Goal: Task Accomplishment & Management: Manage account settings

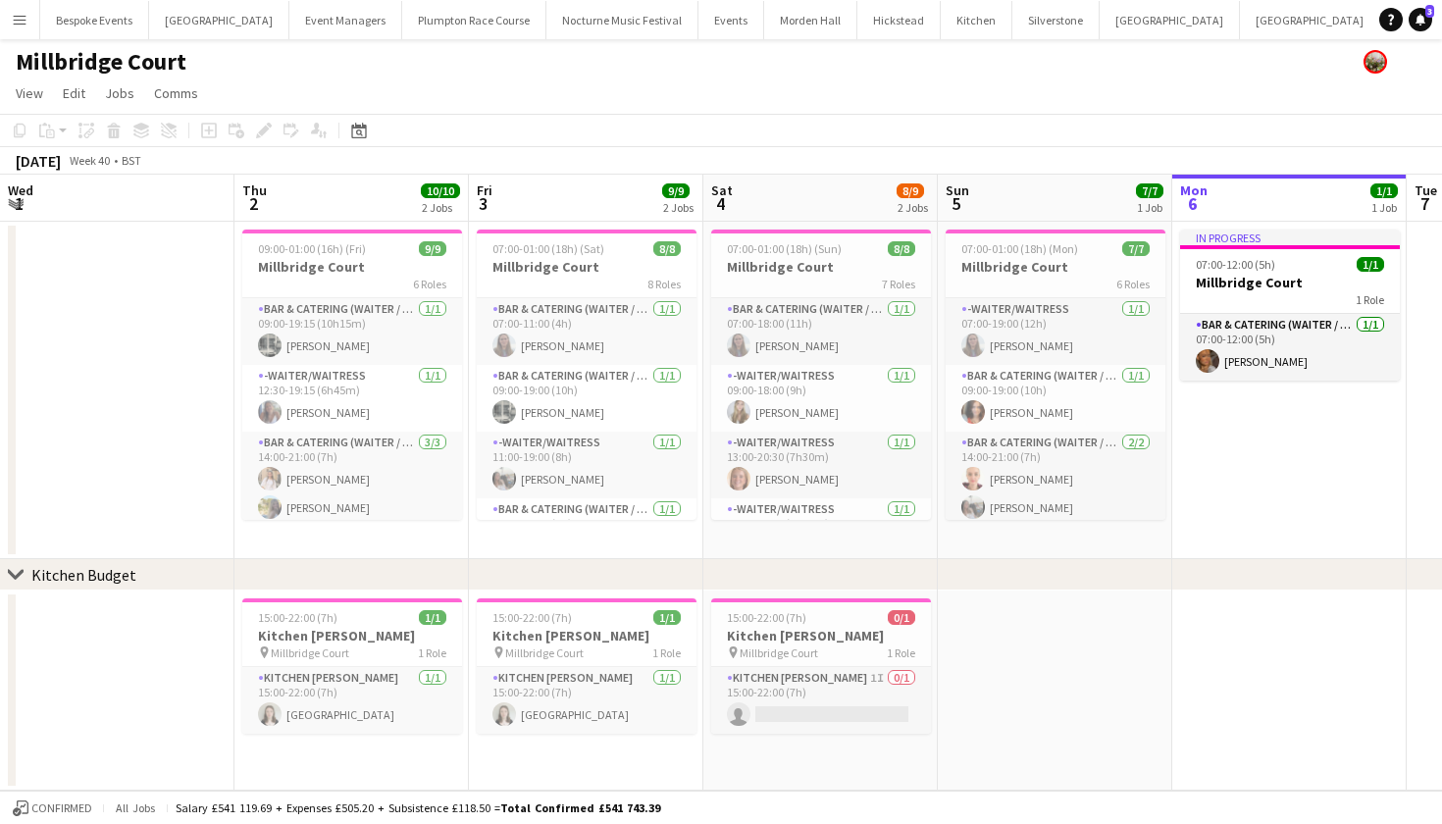
scroll to position [0, 617]
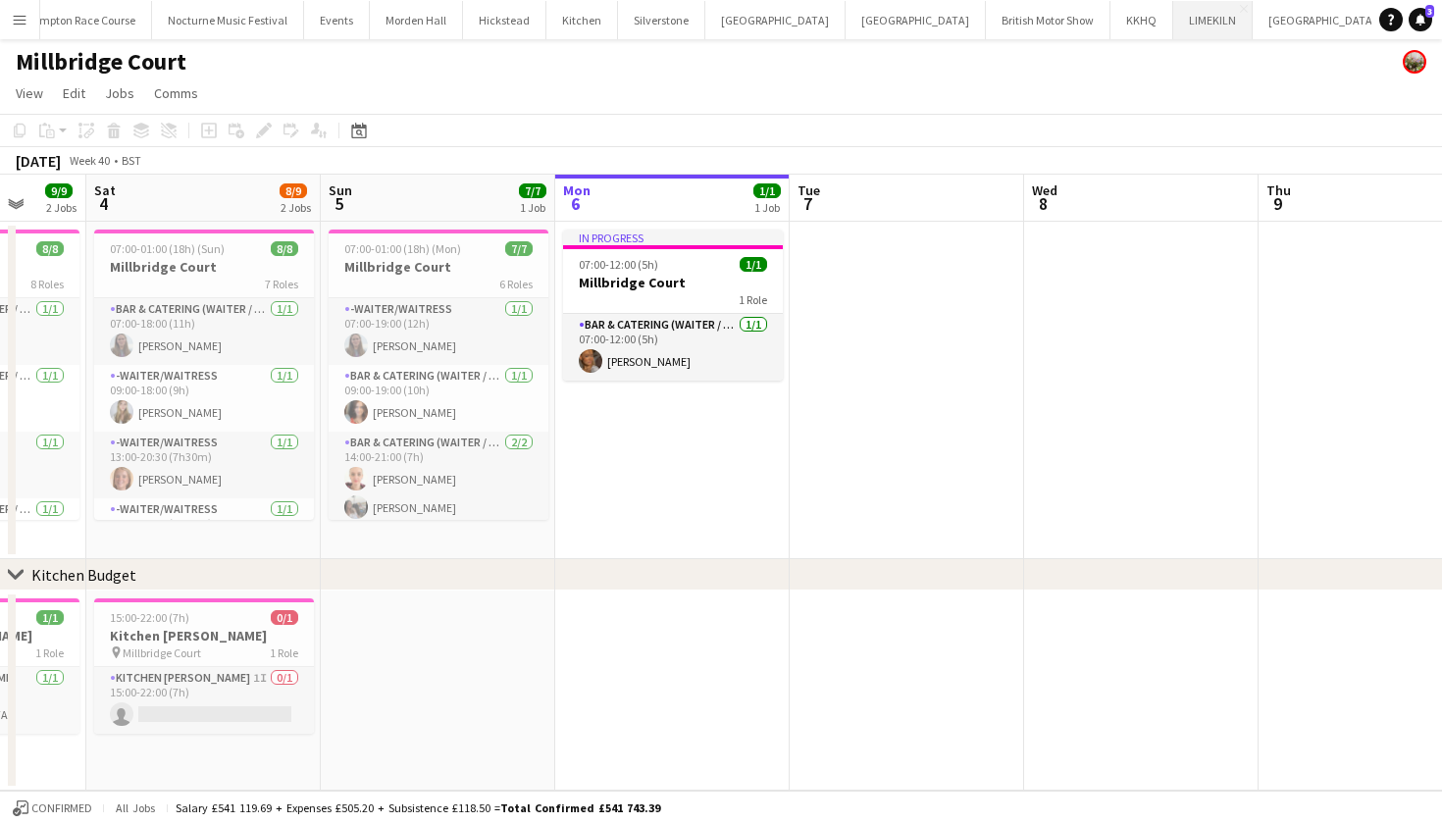
click at [1173, 13] on button "LIMEKILN Close" at bounding box center [1212, 20] width 79 height 38
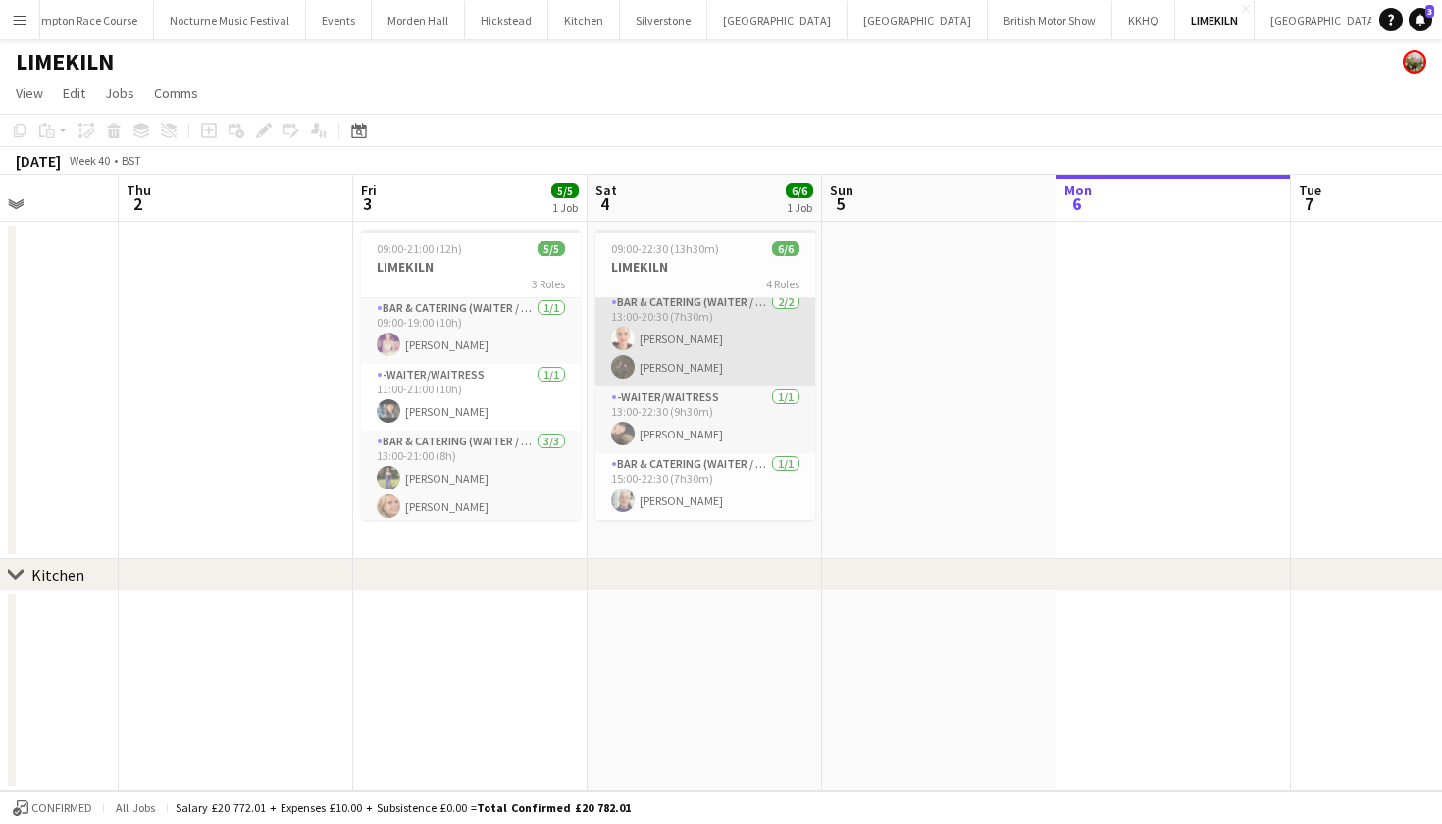
scroll to position [102, 0]
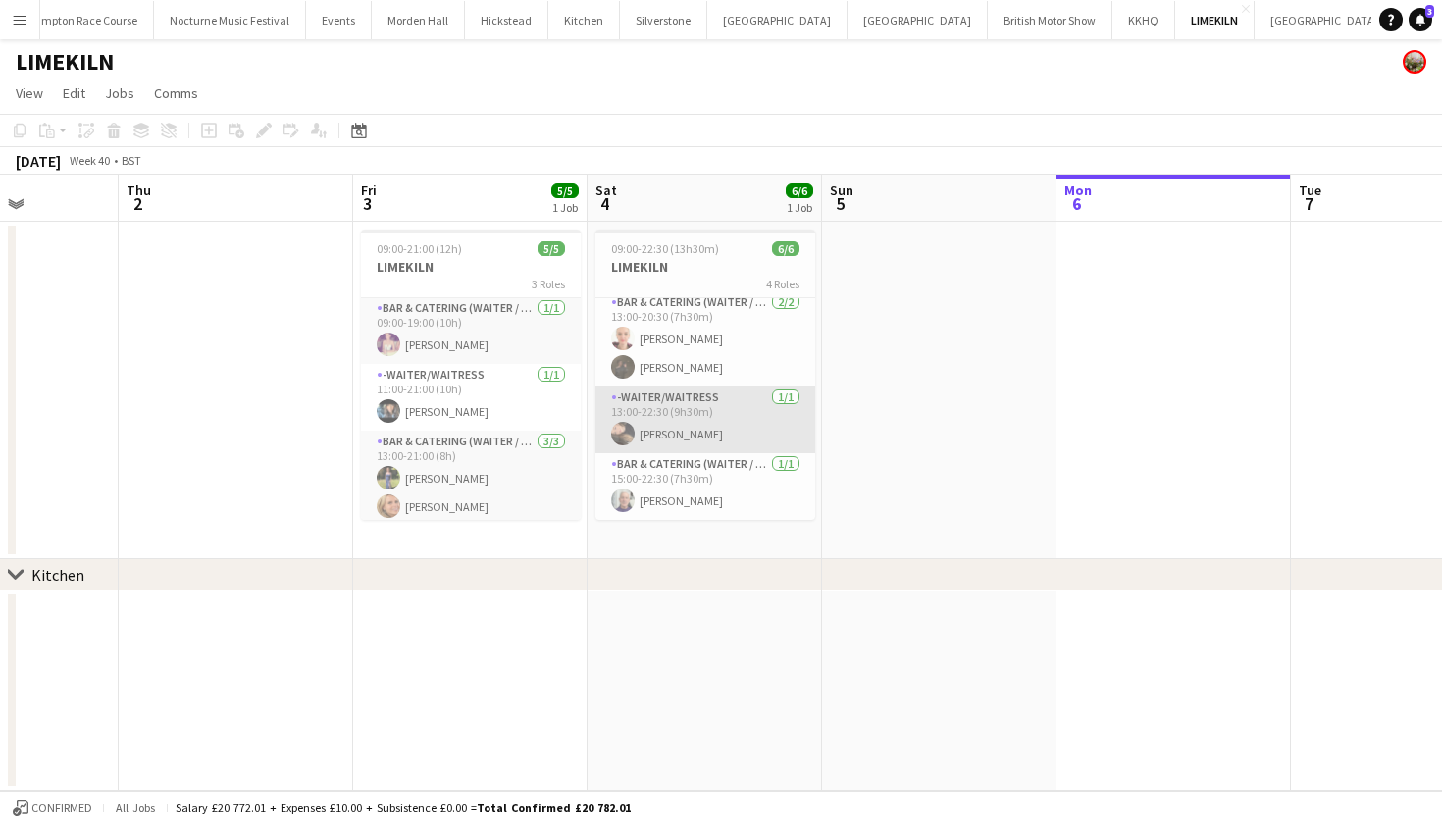
click at [665, 437] on app-card-role "-Waiter/Waitress 1/1 13:00-22:30 (9h30m) Lily Minton" at bounding box center [706, 420] width 220 height 67
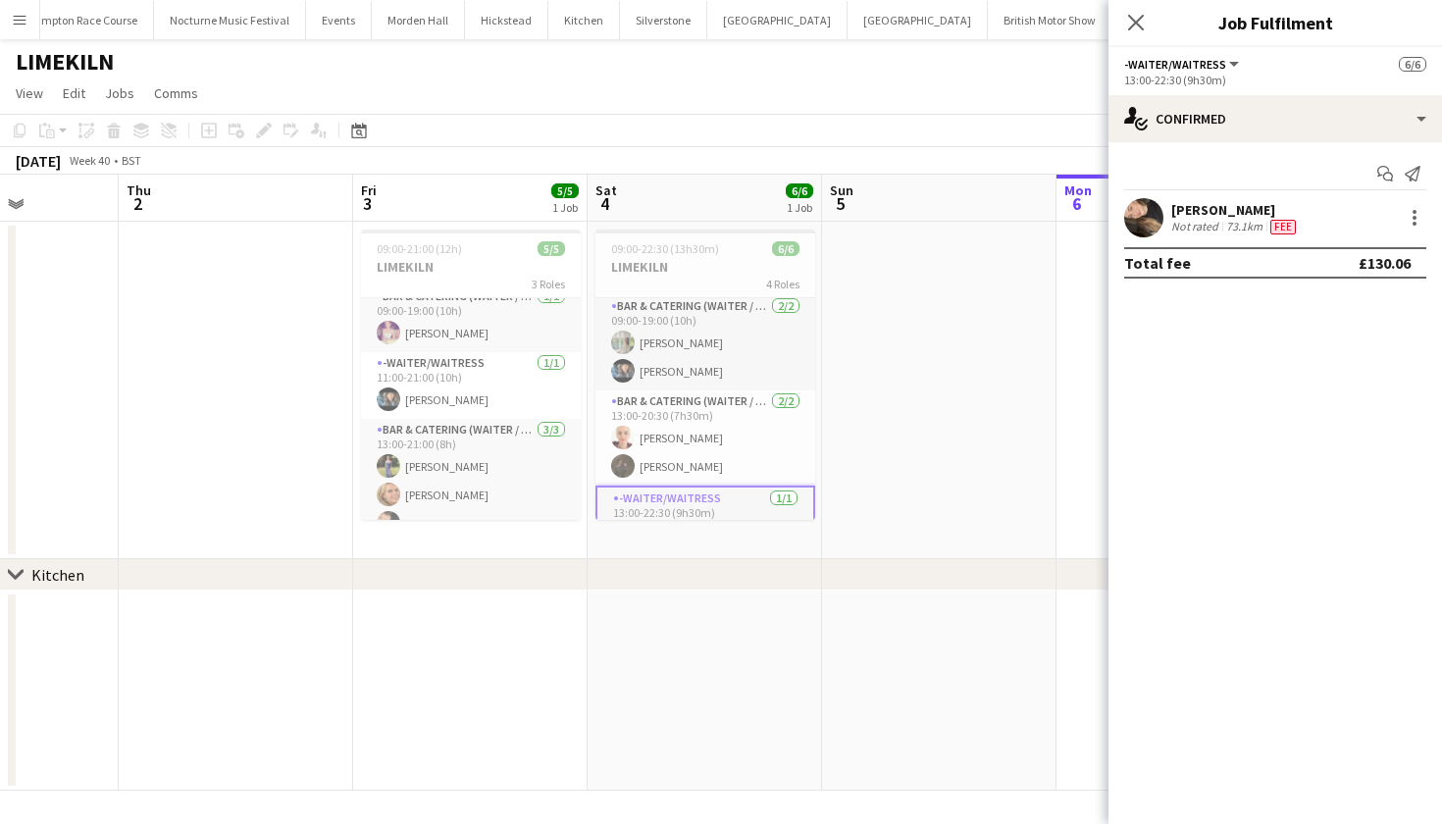
scroll to position [2, 0]
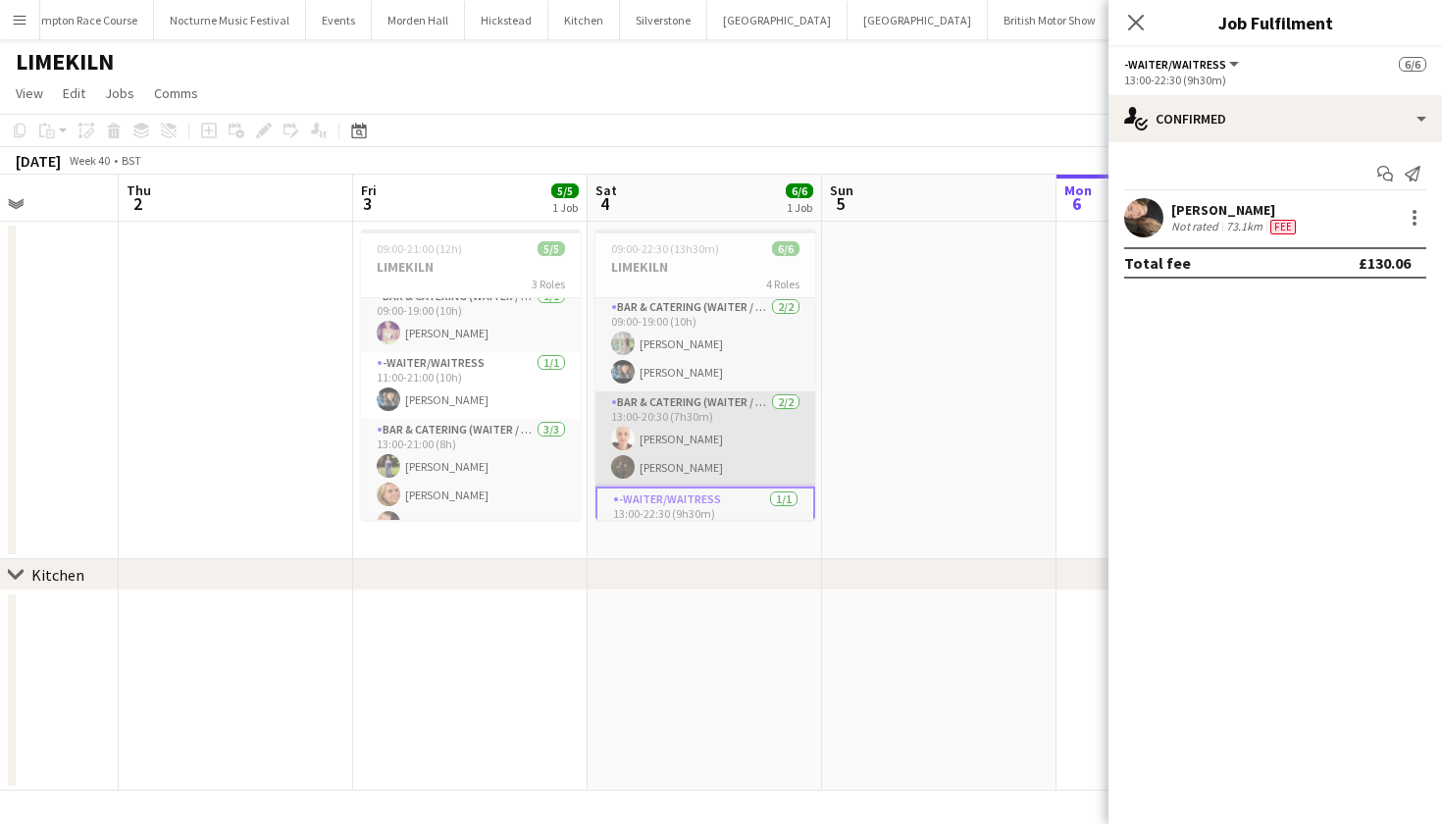
click at [703, 451] on app-card-role "Bar & Catering (Waiter / waitress) 2/2 13:00-20:30 (7h30m) Franceska T Imre Sop…" at bounding box center [706, 438] width 220 height 95
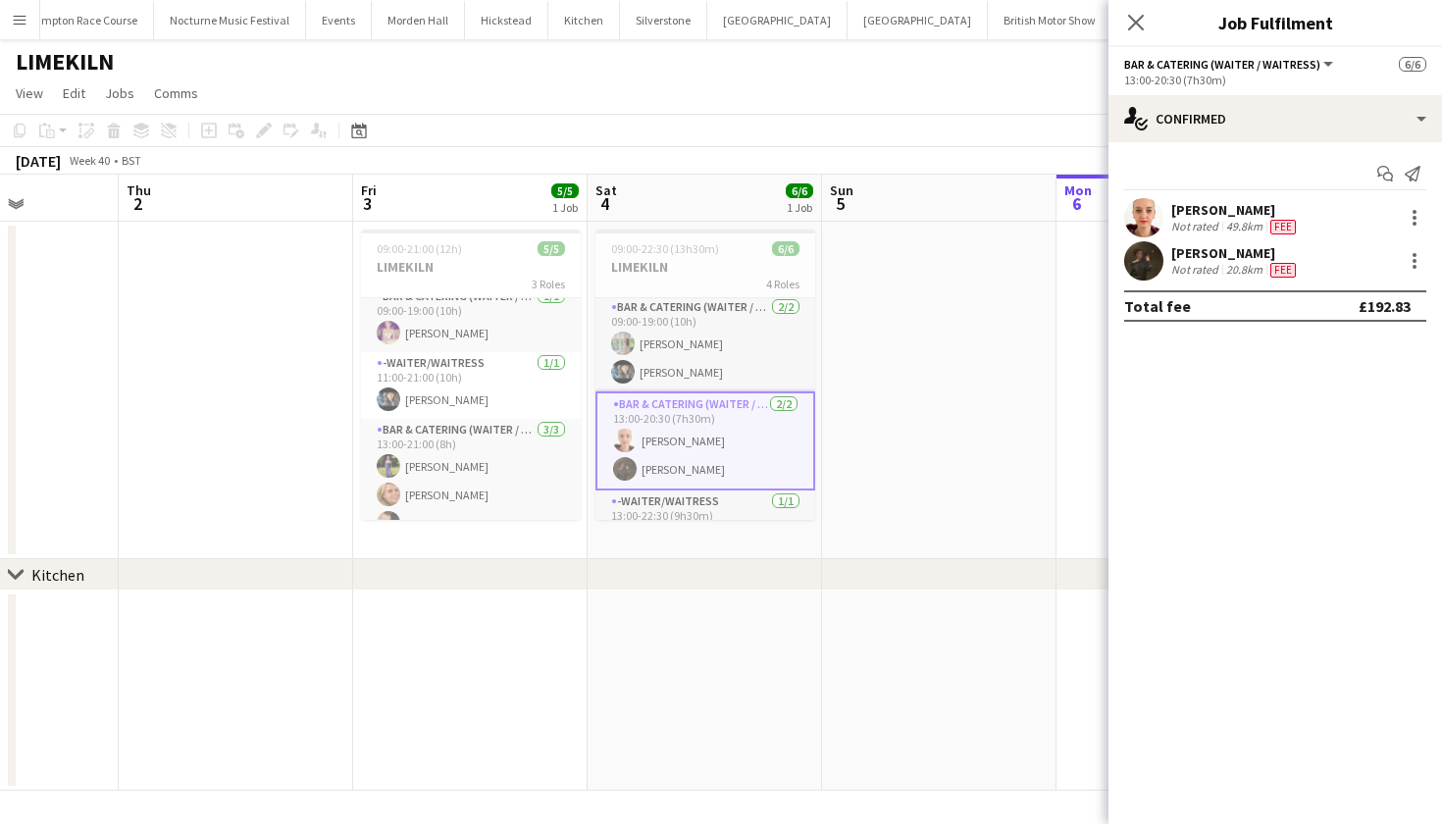
click at [1156, 261] on app-user-avatar at bounding box center [1143, 260] width 39 height 39
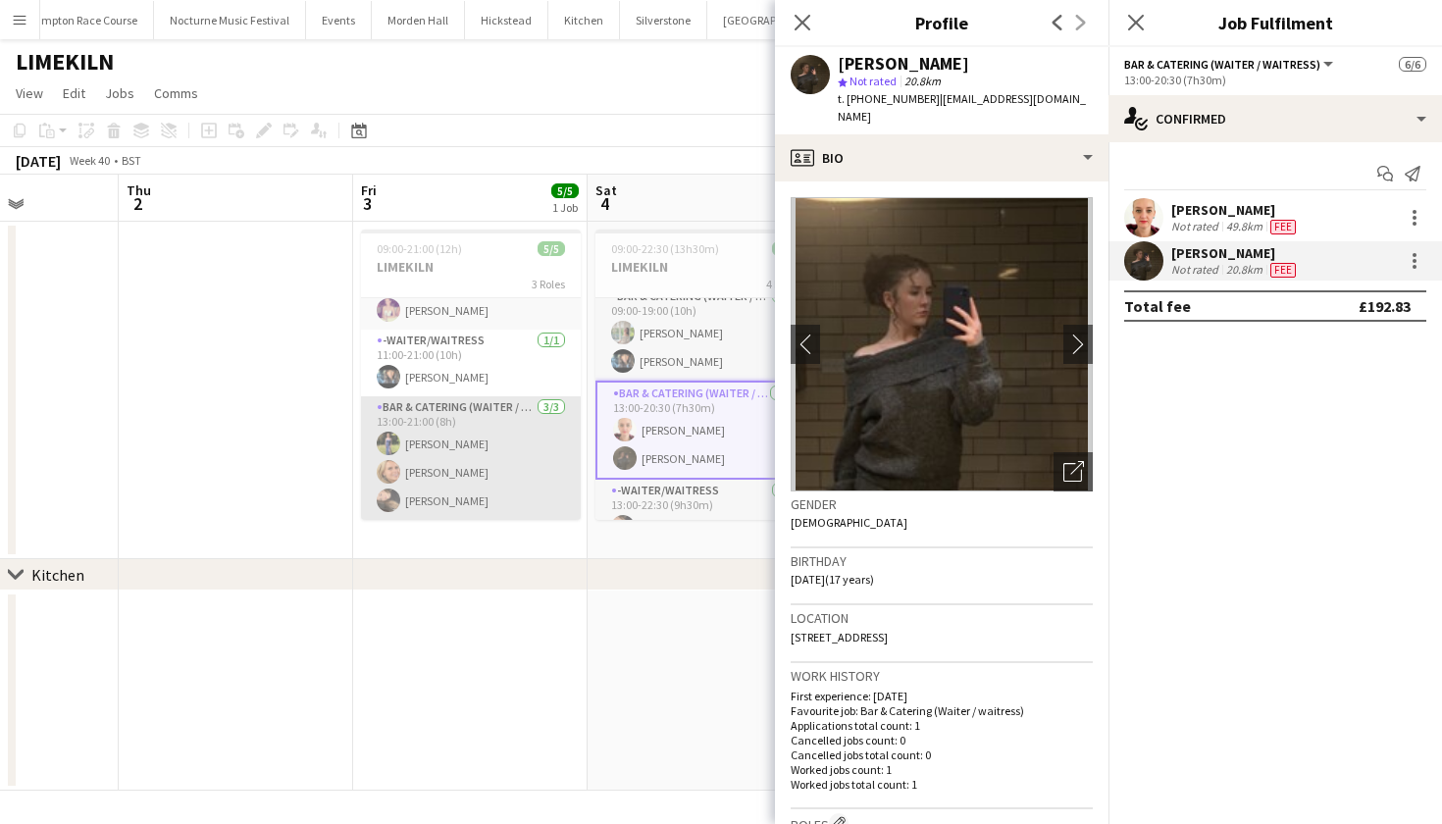
scroll to position [35, 0]
click at [463, 494] on app-card-role "Bar & Catering (Waiter / waitress) 3/3 13:00-21:00 (8h) Holly Hunter Lucy Bee L…" at bounding box center [471, 458] width 220 height 124
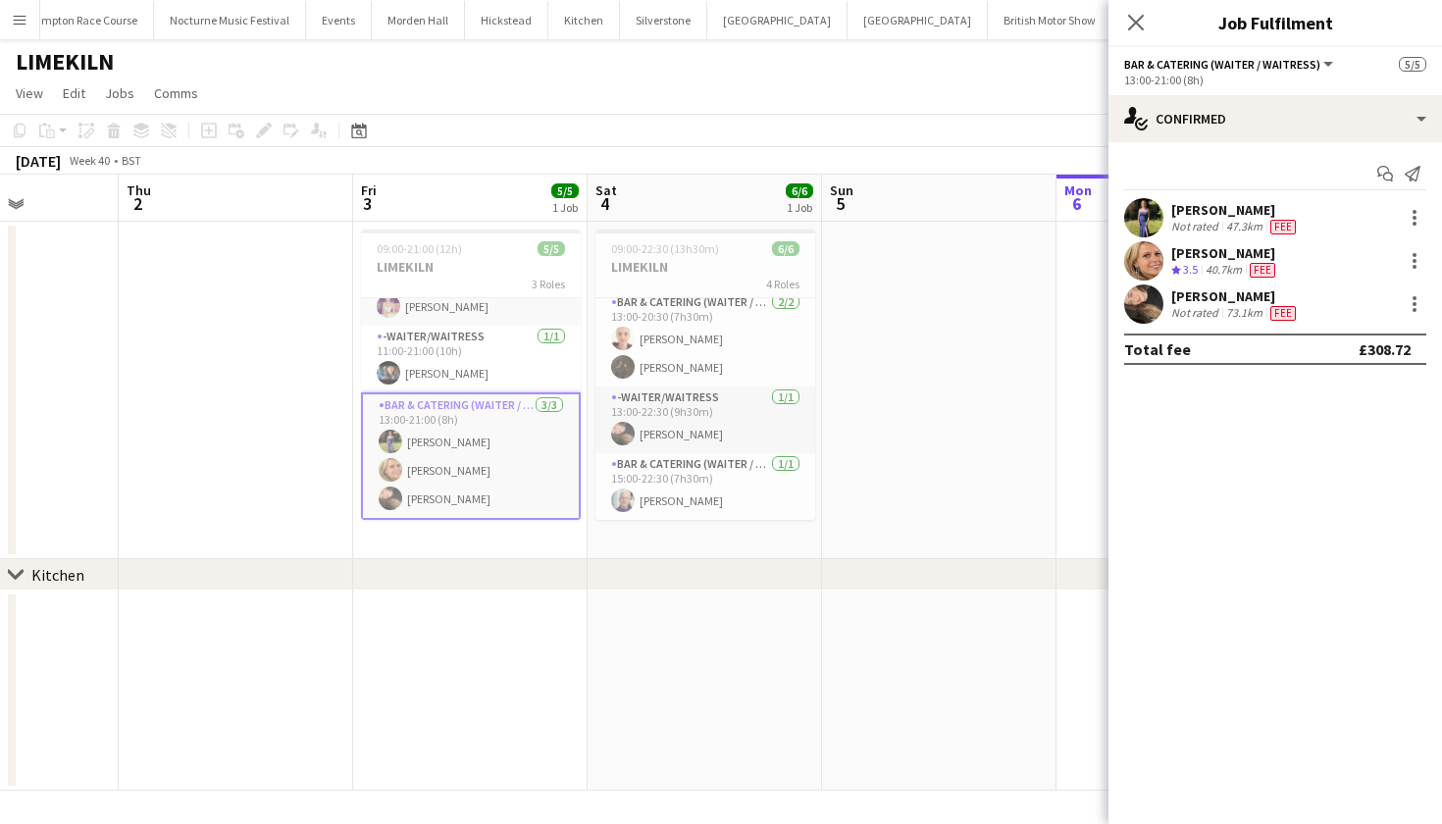
scroll to position [0, 0]
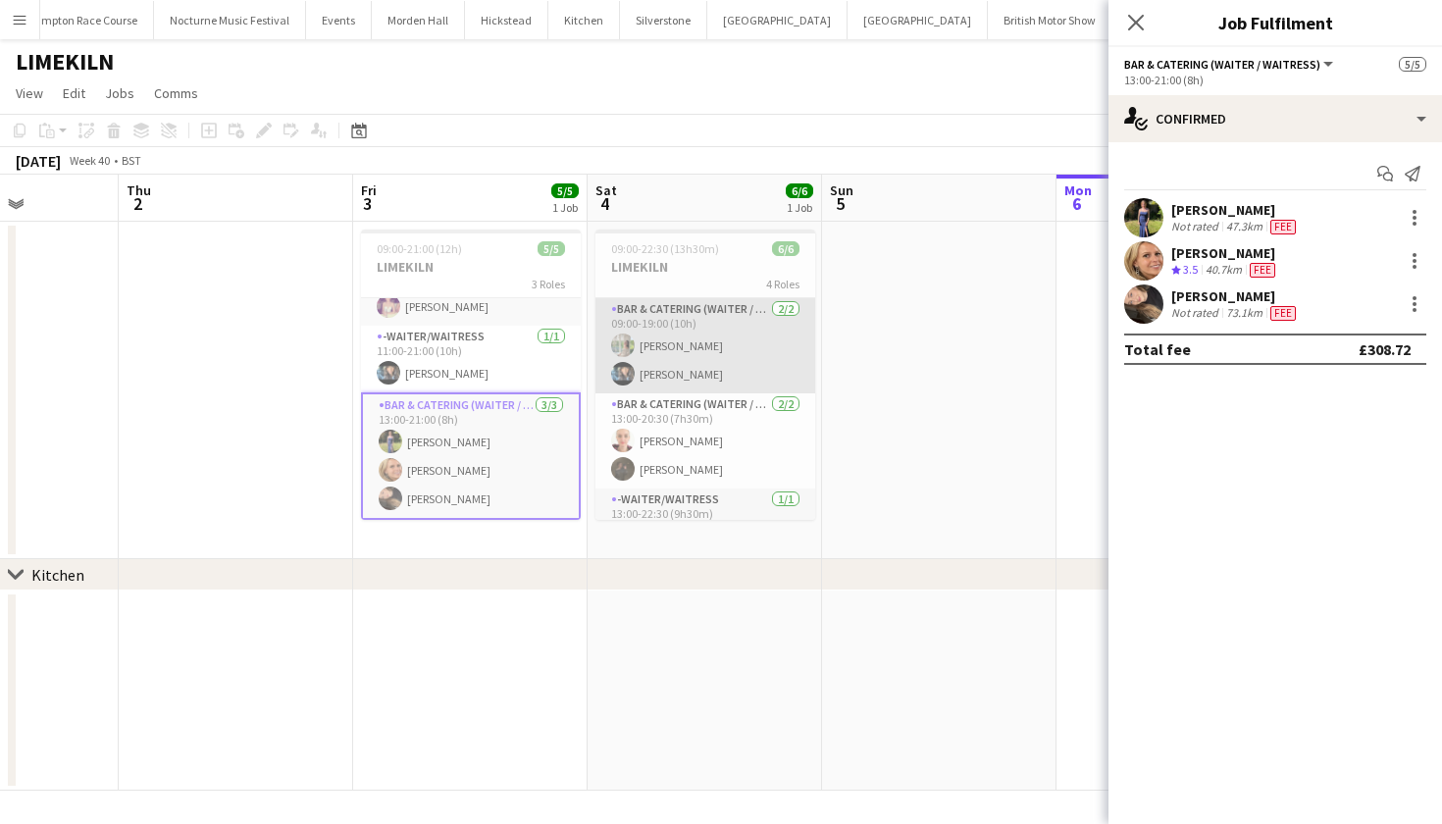
click at [622, 342] on app-user-avatar at bounding box center [623, 346] width 24 height 24
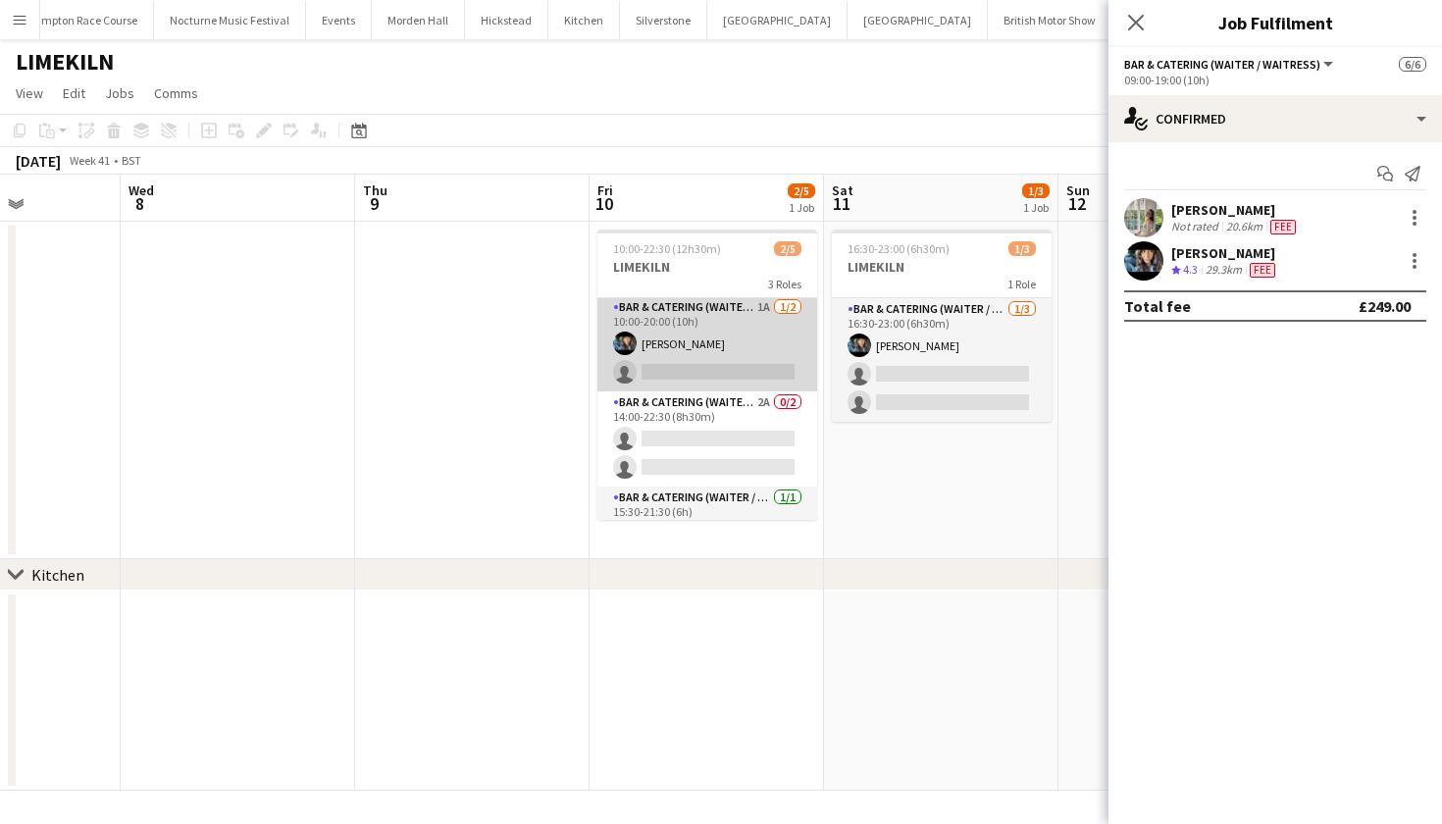
click at [698, 360] on app-card-role "Bar & Catering (Waiter / waitress) 1A 1/2 10:00-20:00 (10h) Lydia Cameron singl…" at bounding box center [707, 343] width 220 height 95
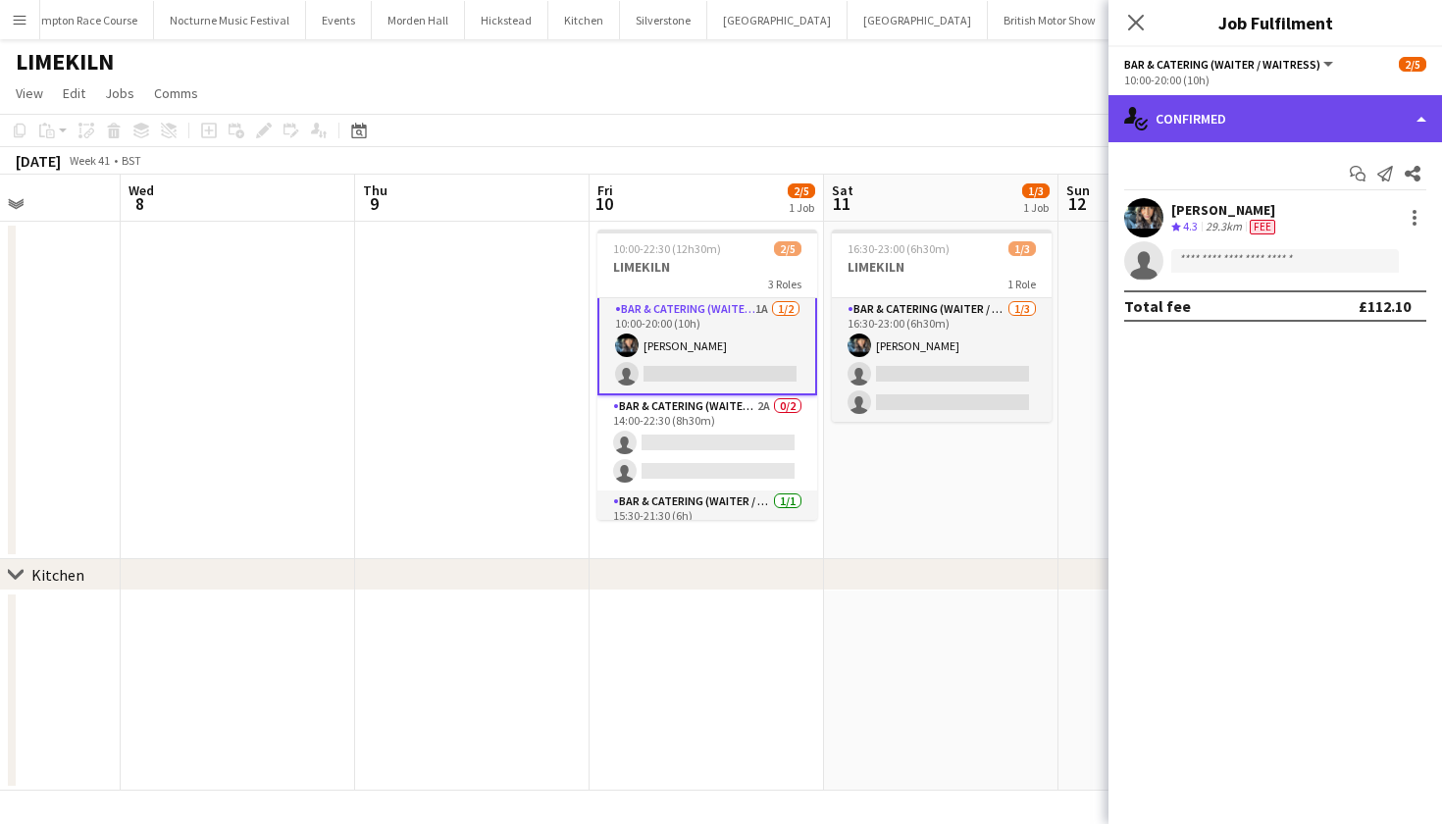
click at [1281, 117] on div "single-neutral-actions-check-2 Confirmed" at bounding box center [1276, 118] width 334 height 47
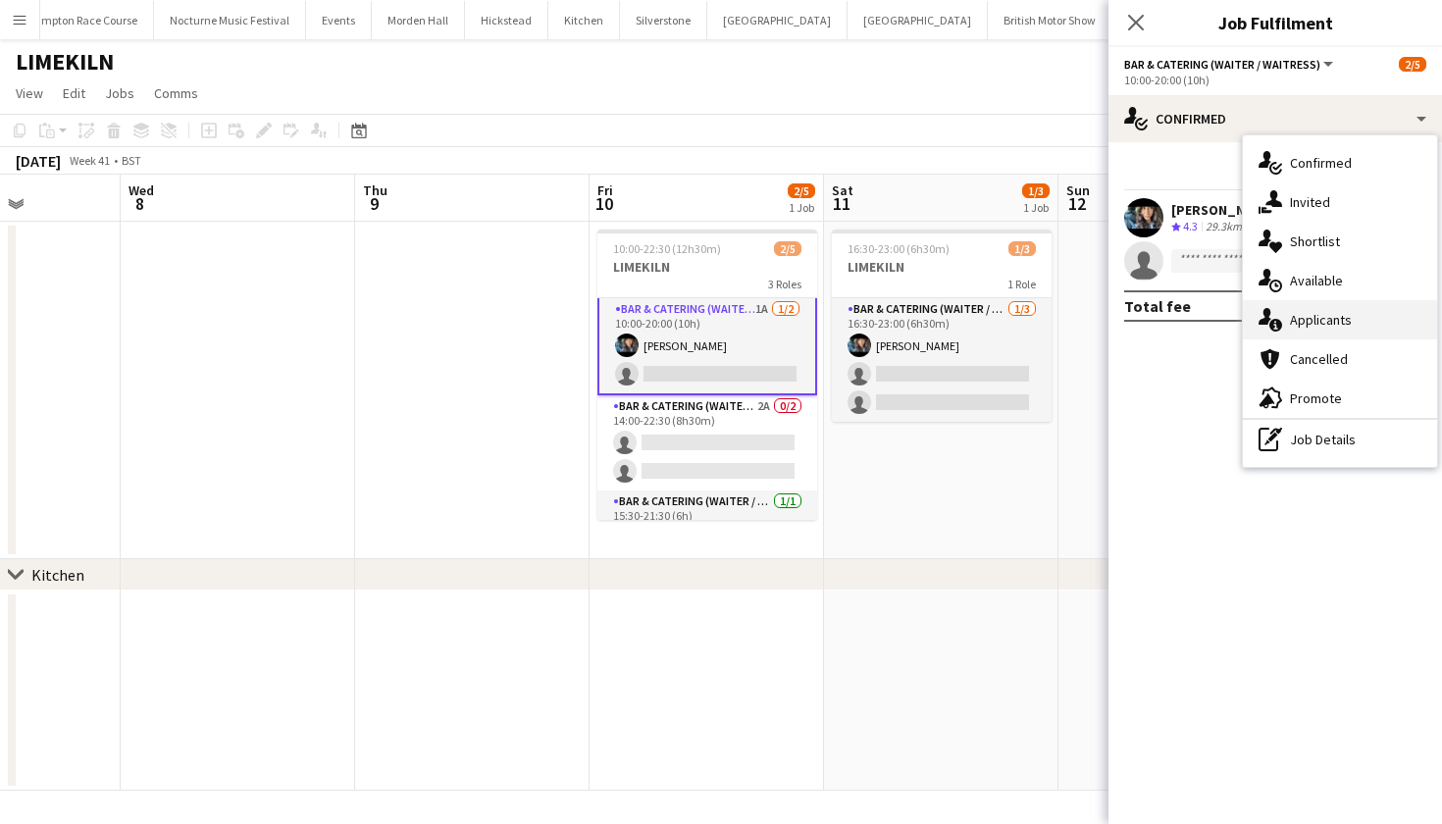
click at [1282, 324] on div "single-neutral-actions-information Applicants" at bounding box center [1340, 319] width 194 height 39
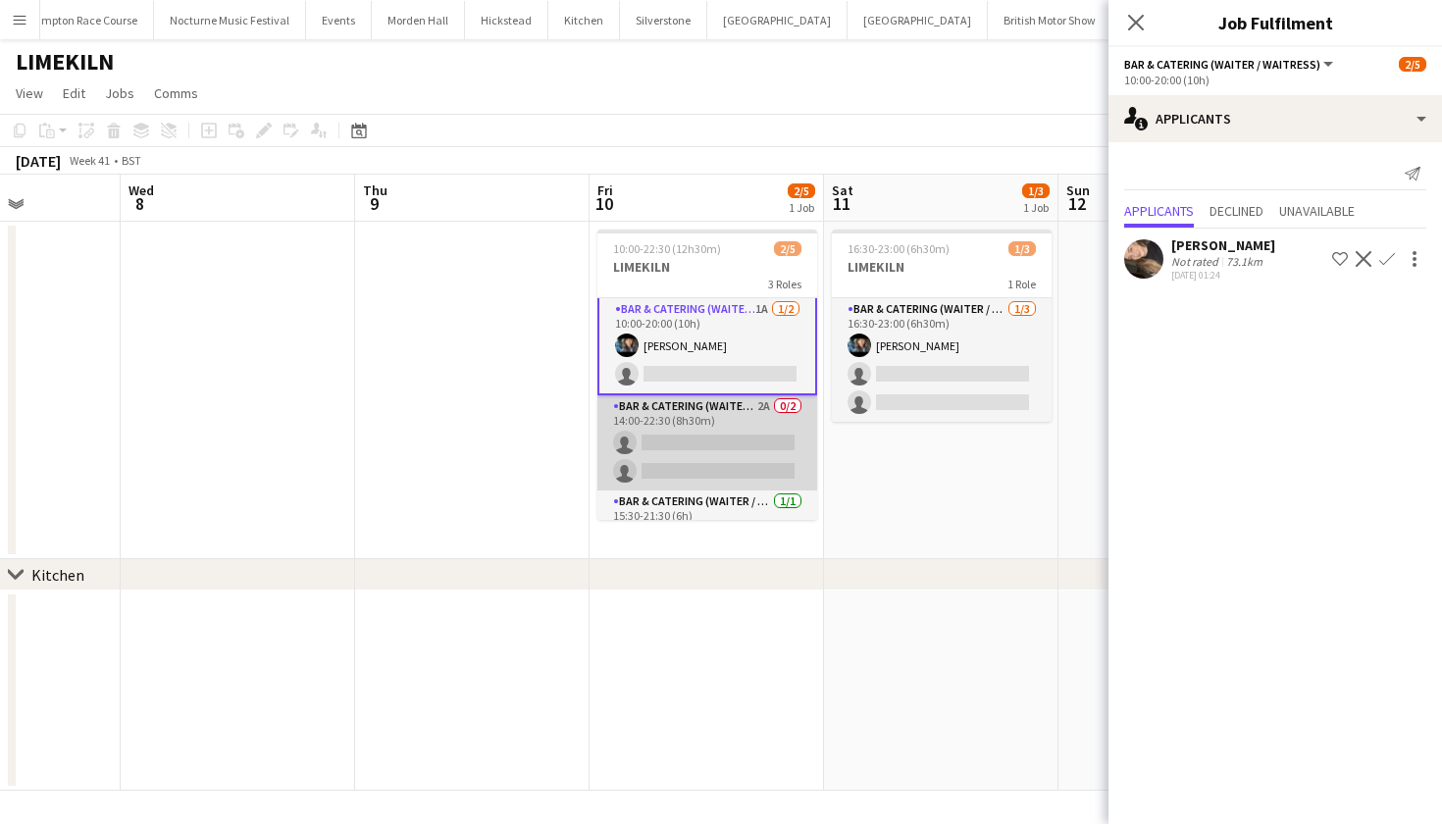
click at [665, 439] on app-card-role "Bar & Catering (Waiter / waitress) 2A 0/2 14:00-22:30 (8h30m) single-neutral-ac…" at bounding box center [707, 442] width 220 height 95
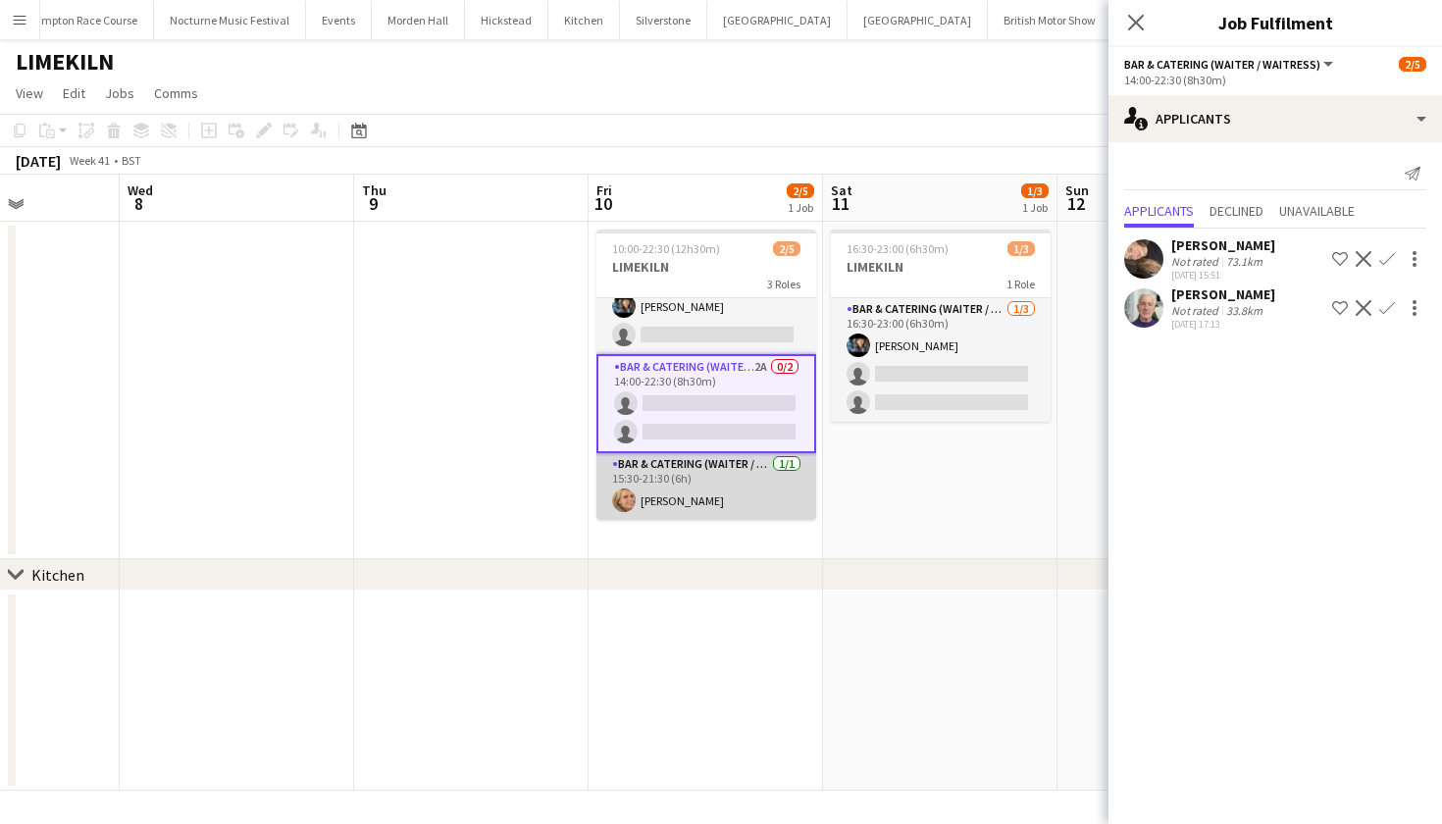
click at [668, 476] on app-card-role "Bar & Catering (Waiter / waitress) 1/1 15:30-21:30 (6h) Lucy Bee" at bounding box center [706, 486] width 220 height 67
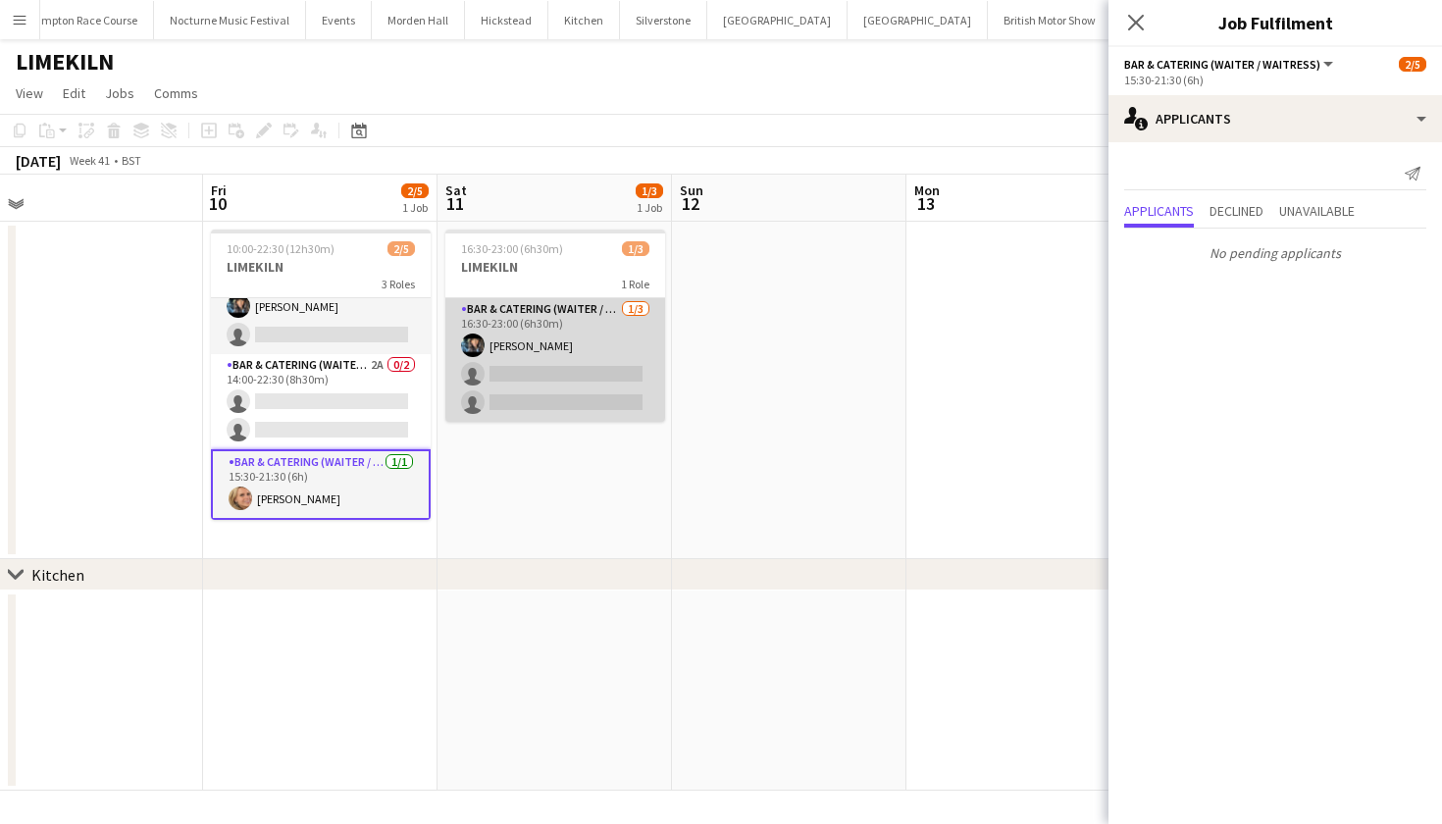
click at [602, 366] on app-card-role "Bar & Catering (Waiter / waitress) 1/3 16:30-23:00 (6h30m) Lydia Cameron single…" at bounding box center [555, 360] width 220 height 124
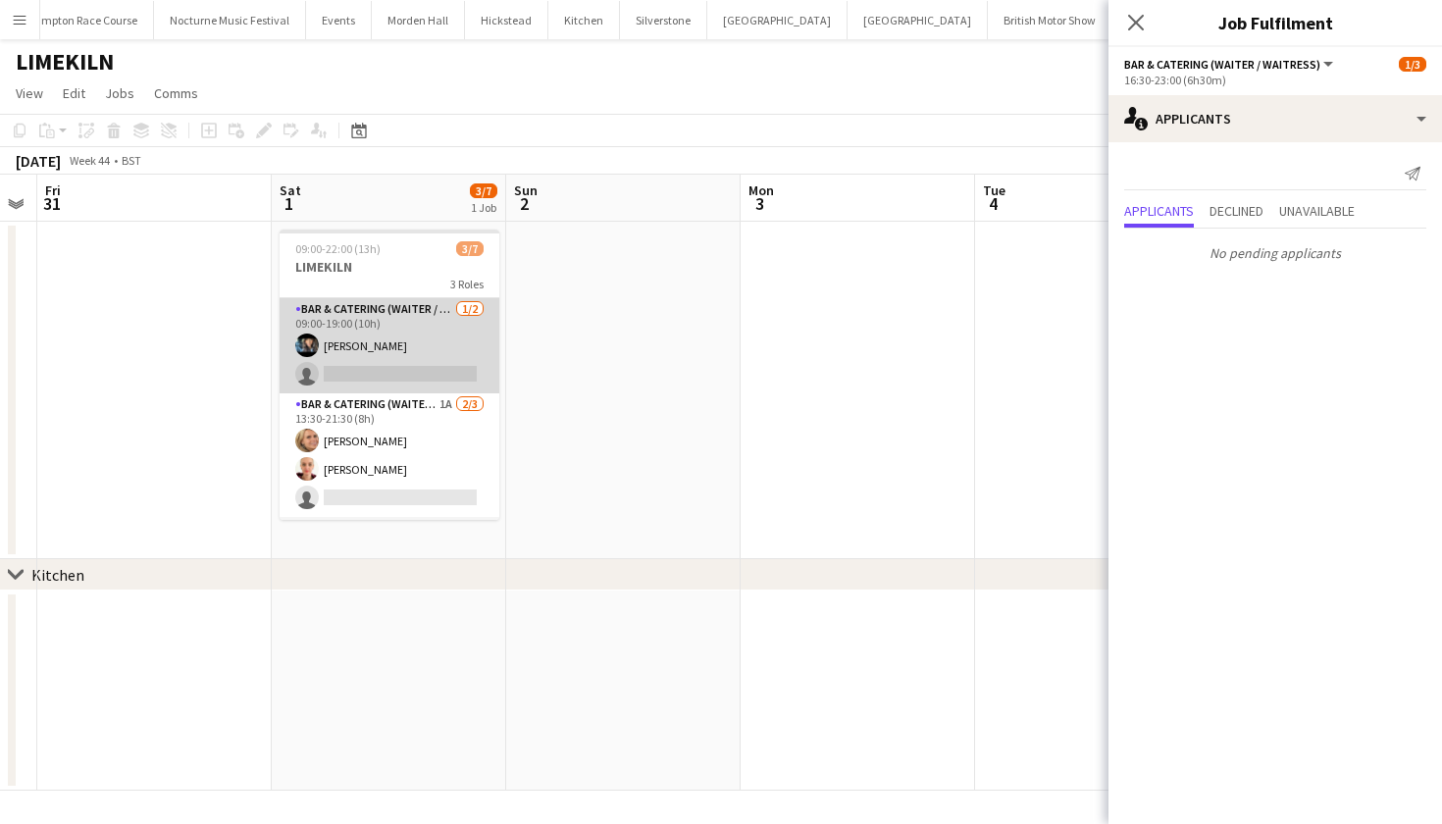
click at [305, 364] on app-card-role "Bar & Catering (Waiter / waitress) 1/2 09:00-19:00 (10h) Lydia Cameron single-n…" at bounding box center [390, 345] width 220 height 95
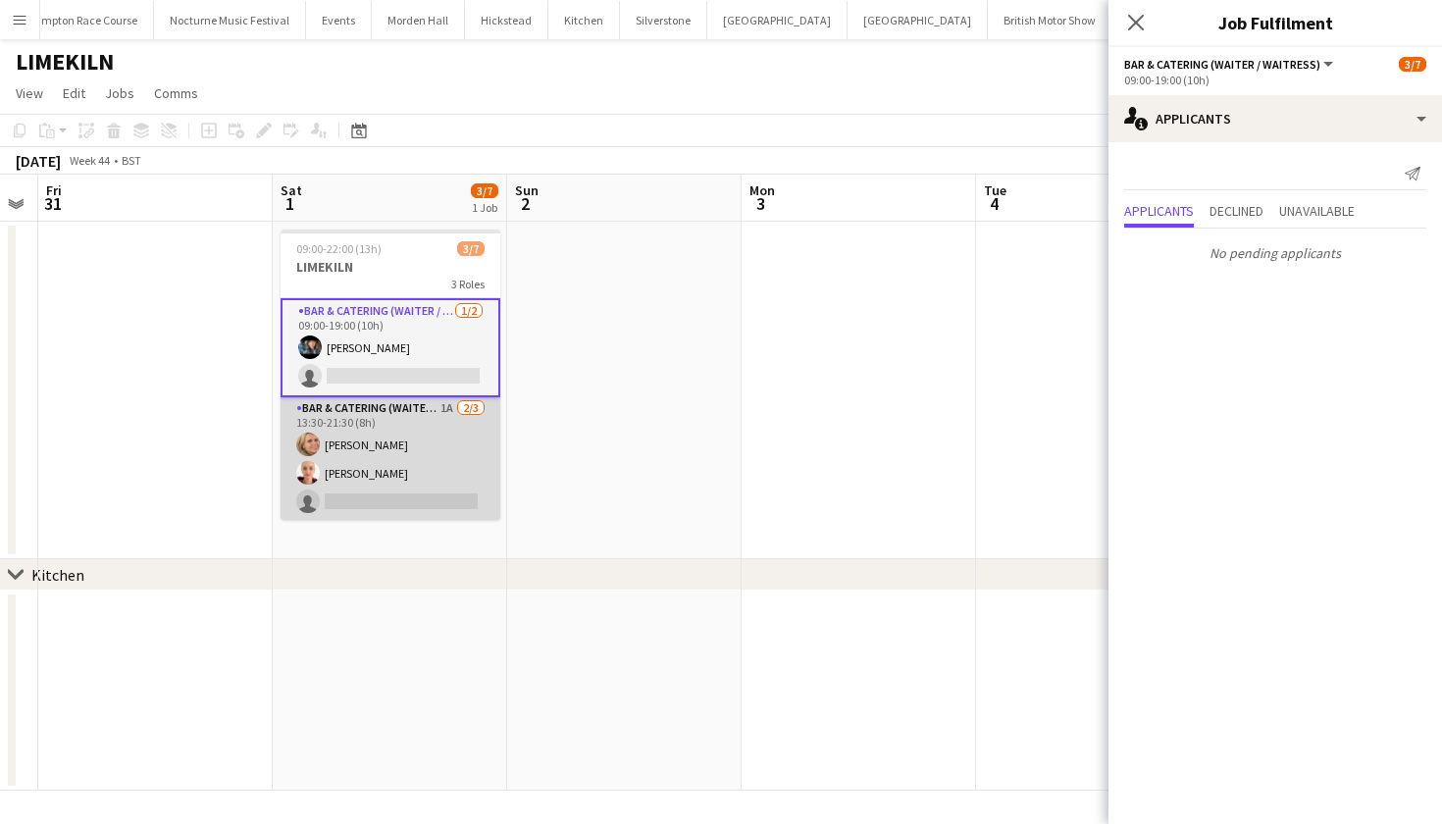
click at [396, 446] on app-card-role "Bar & Catering (Waiter / waitress) 1A 2/3 13:30-21:30 (8h) Lucy Bee Franceska T…" at bounding box center [391, 459] width 220 height 124
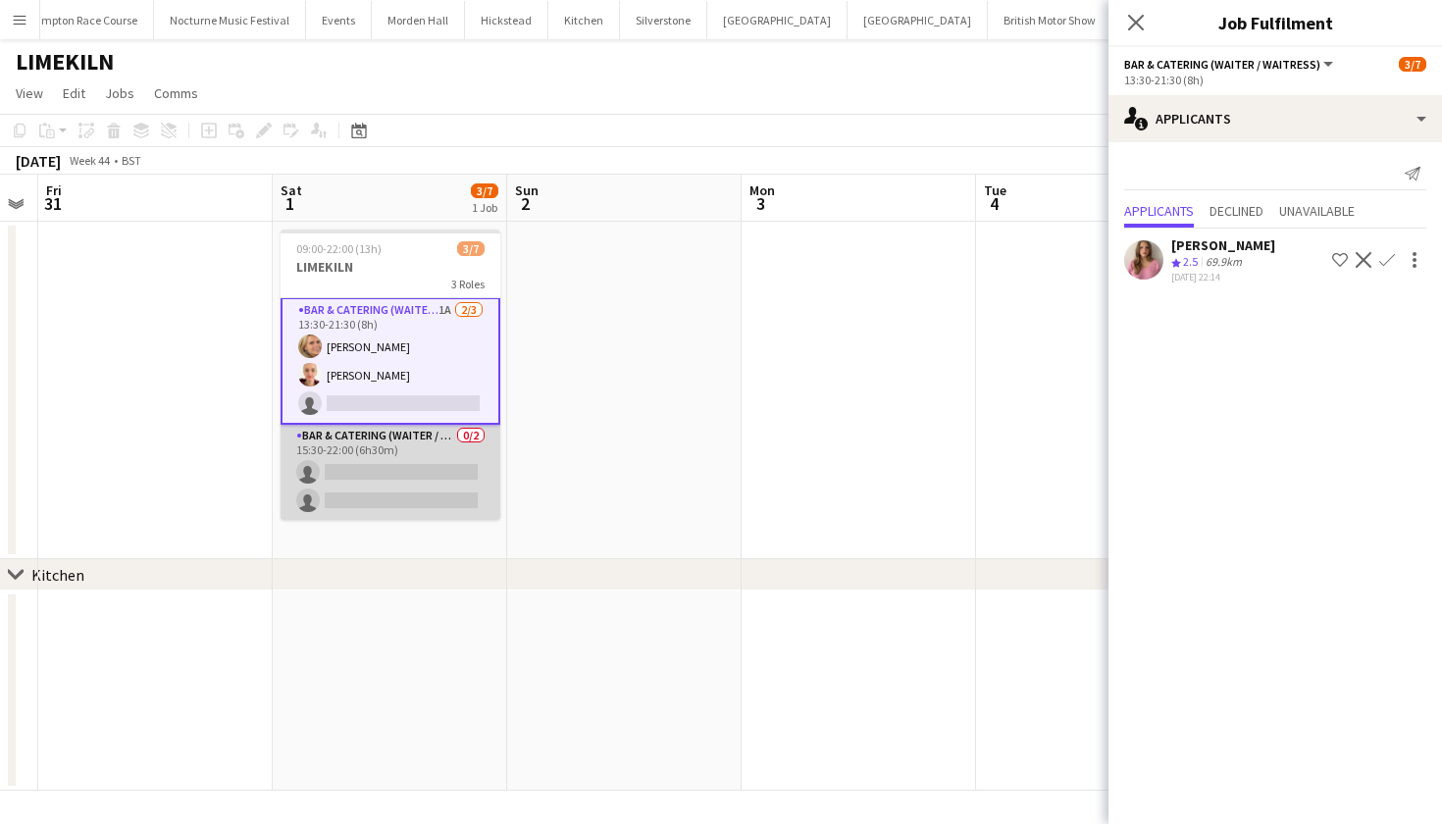
click at [404, 446] on app-card-role "Bar & Catering (Waiter / waitress) 0/2 15:30-22:00 (6h30m) single-neutral-actio…" at bounding box center [391, 472] width 220 height 95
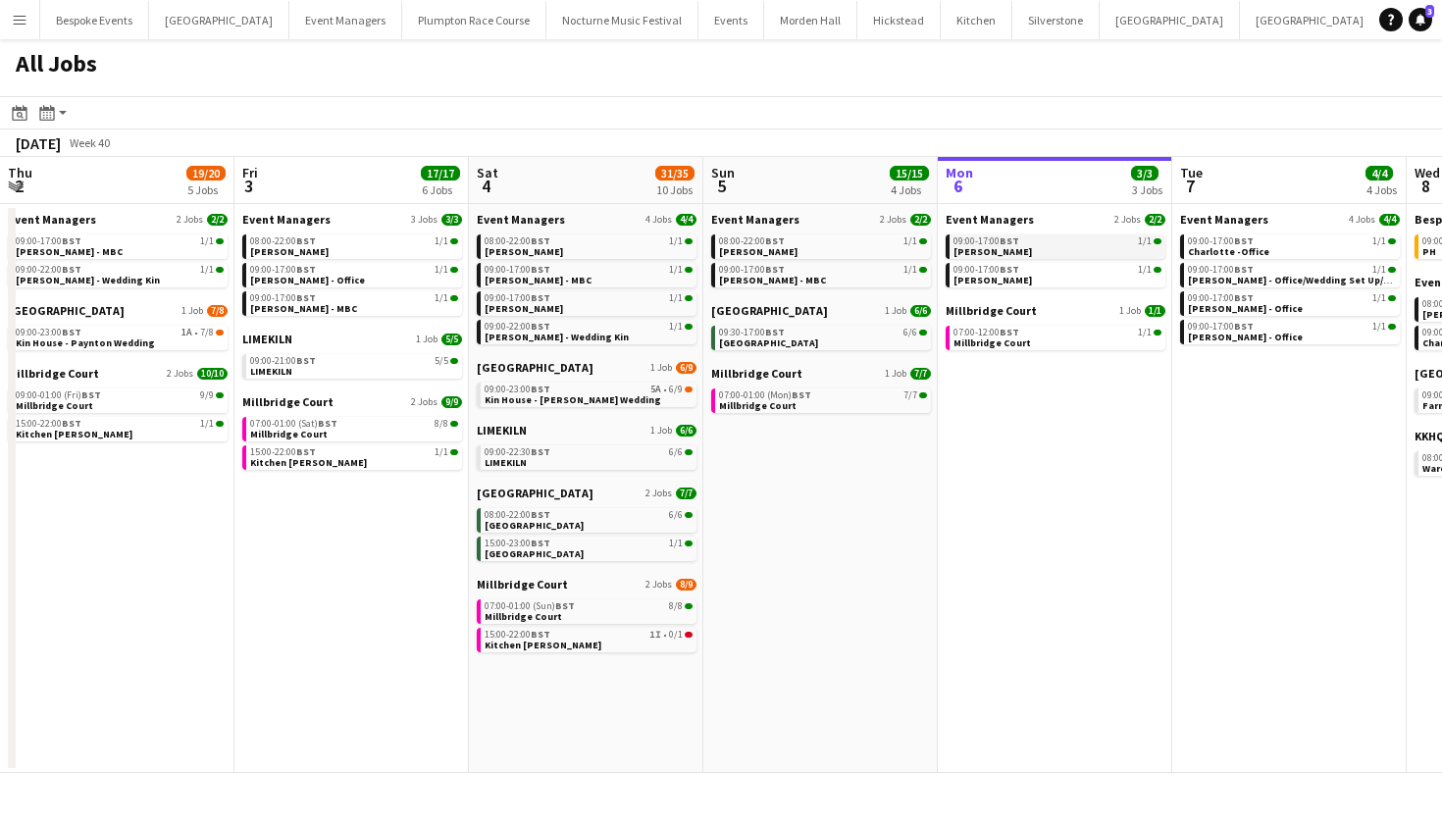
scroll to position [0, 469]
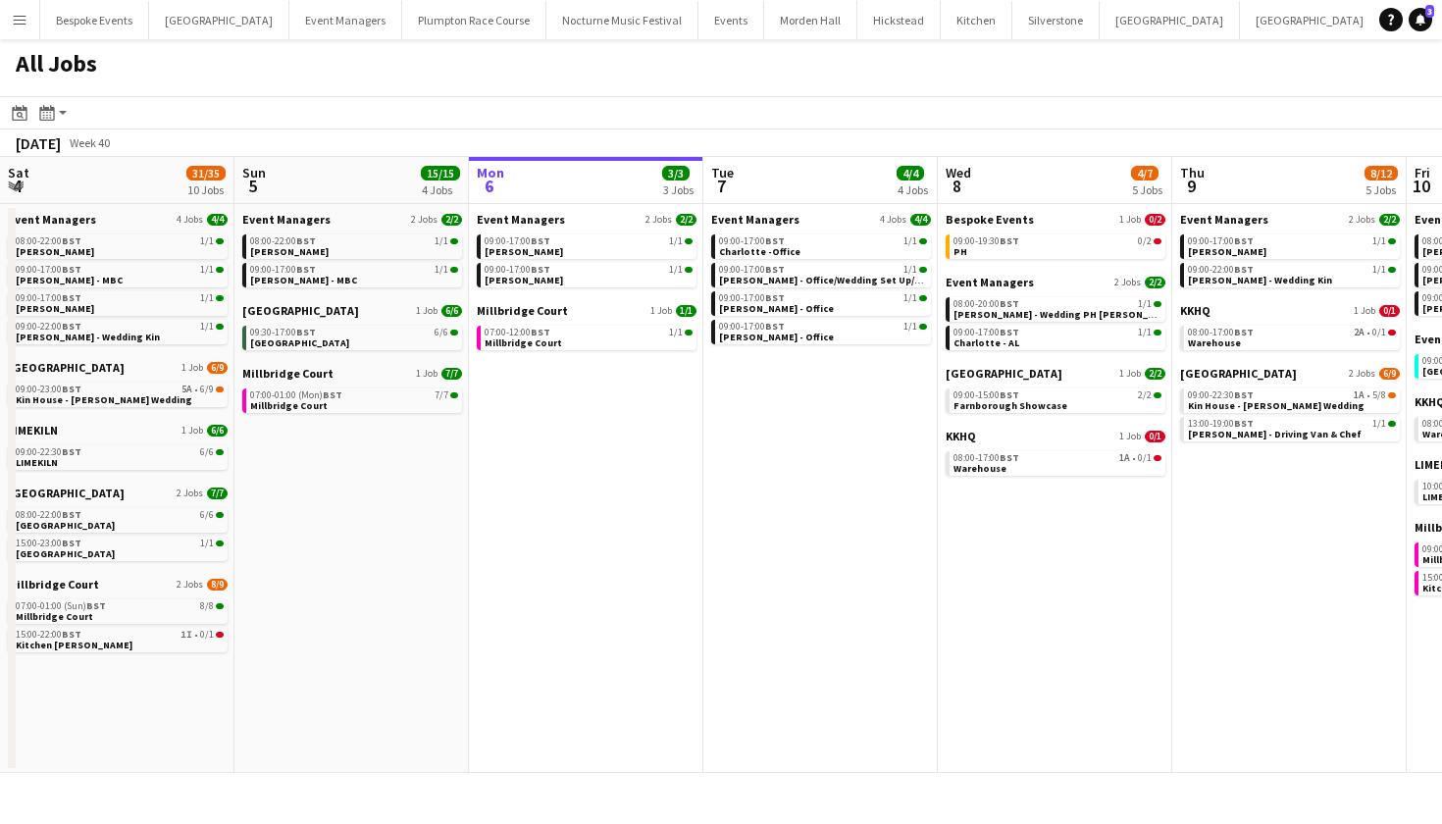
click at [270, 382] on app-calendar-brief-board "Millbridge Court 1 Job 7/7 07:00-01:00 (Mon) BST 7/7 Millbridge Court" at bounding box center [352, 389] width 220 height 47
click at [269, 393] on span "07:00-01:00 (Mon) BST" at bounding box center [296, 395] width 92 height 10
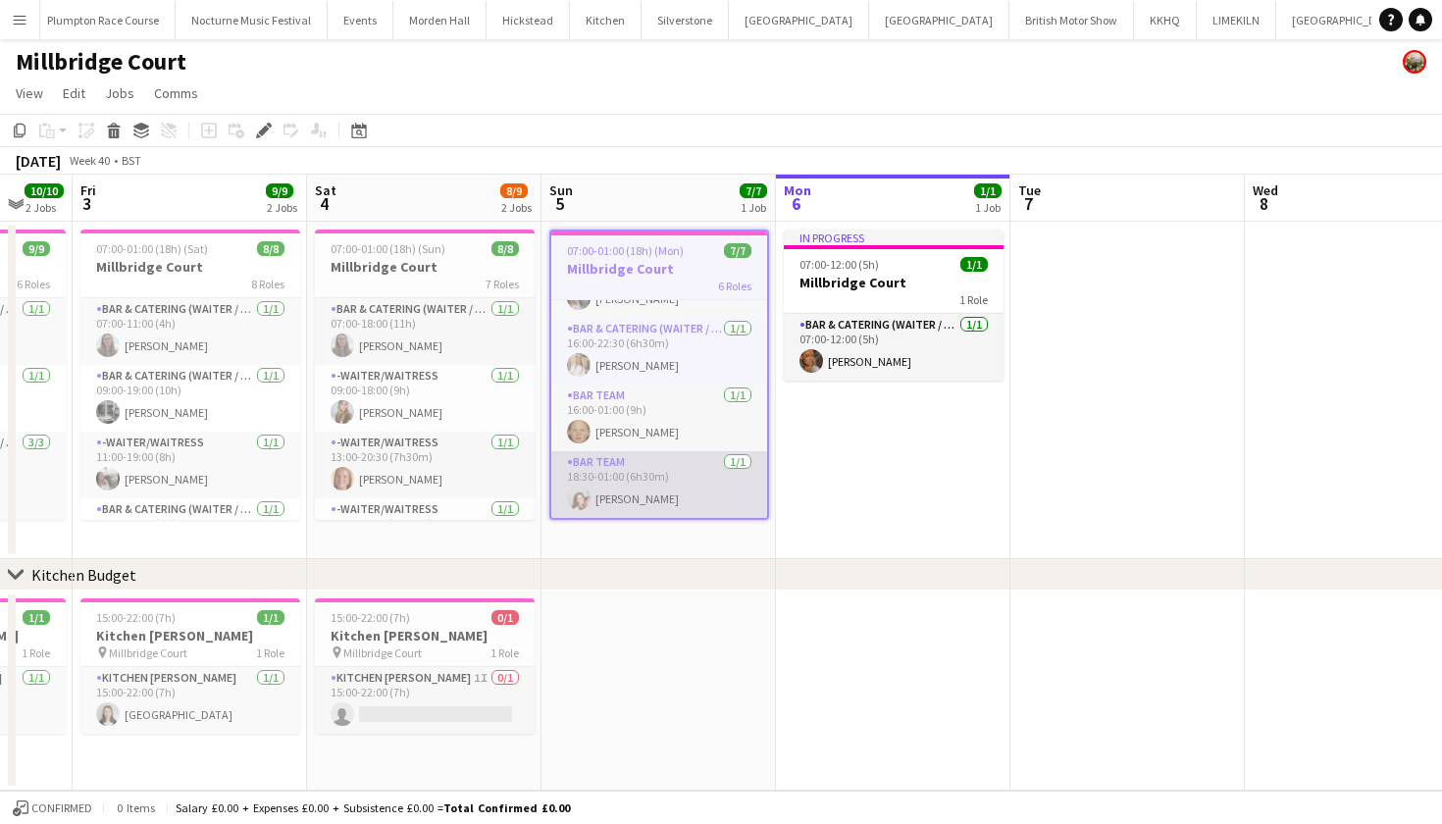
scroll to position [211, 0]
click at [606, 491] on app-card-role "Bar Team 1/1 18:30-01:00 (6h30m) Eliza Wheeler" at bounding box center [659, 484] width 216 height 67
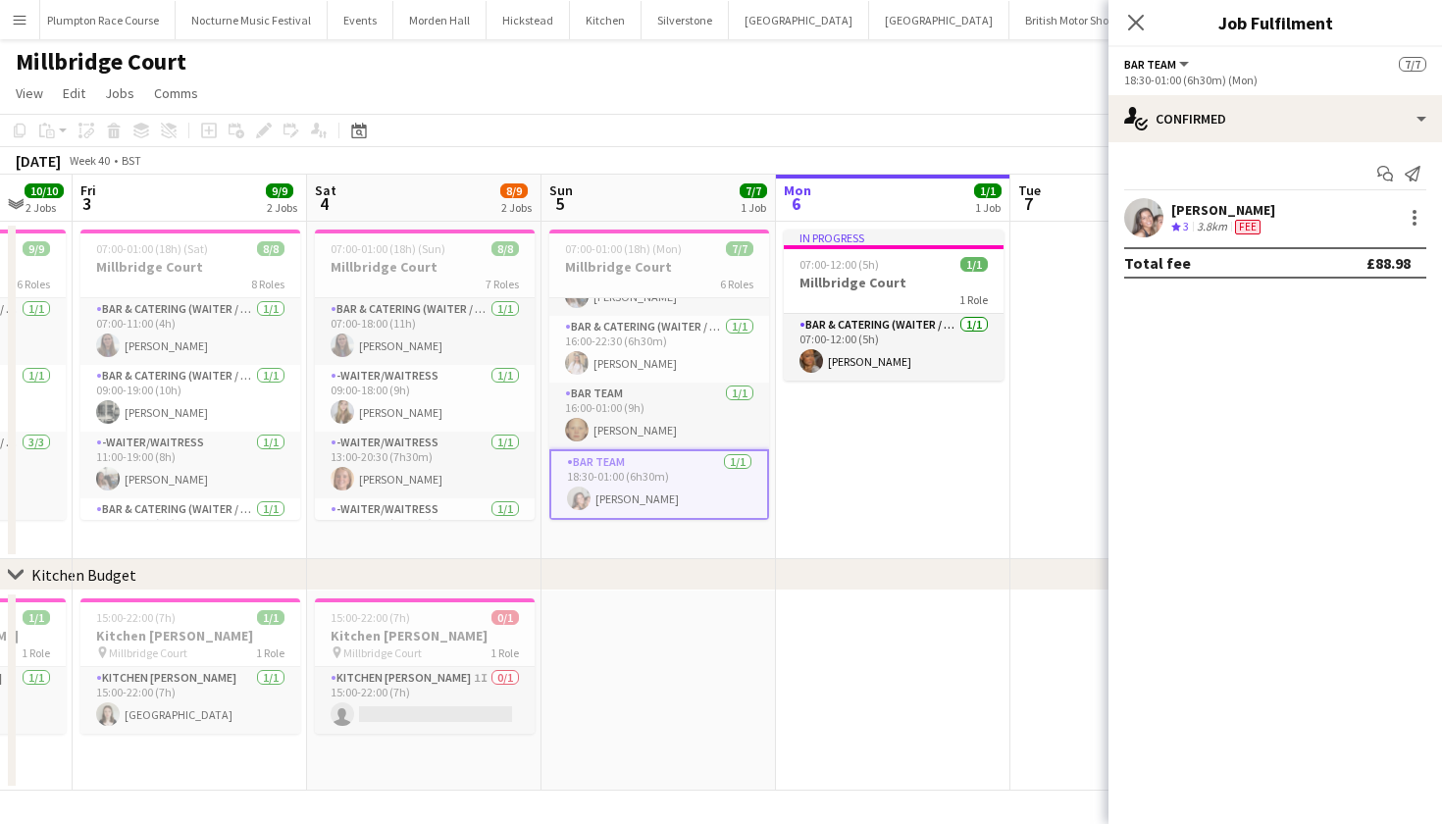
click at [1226, 212] on div "[PERSON_NAME]" at bounding box center [1223, 210] width 104 height 18
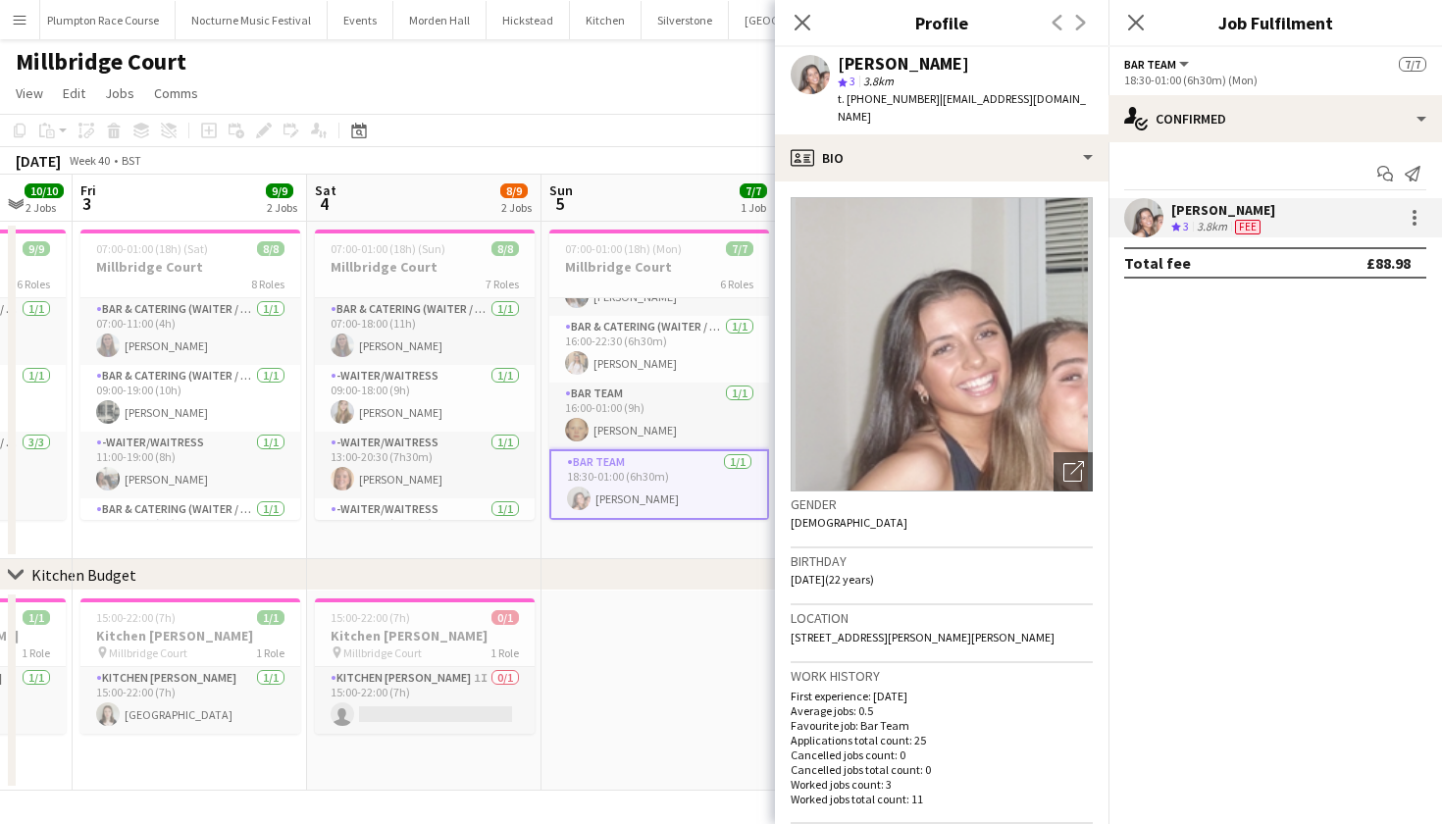
scroll to position [0, 0]
click at [802, 26] on icon "Close pop-in" at bounding box center [802, 22] width 19 height 19
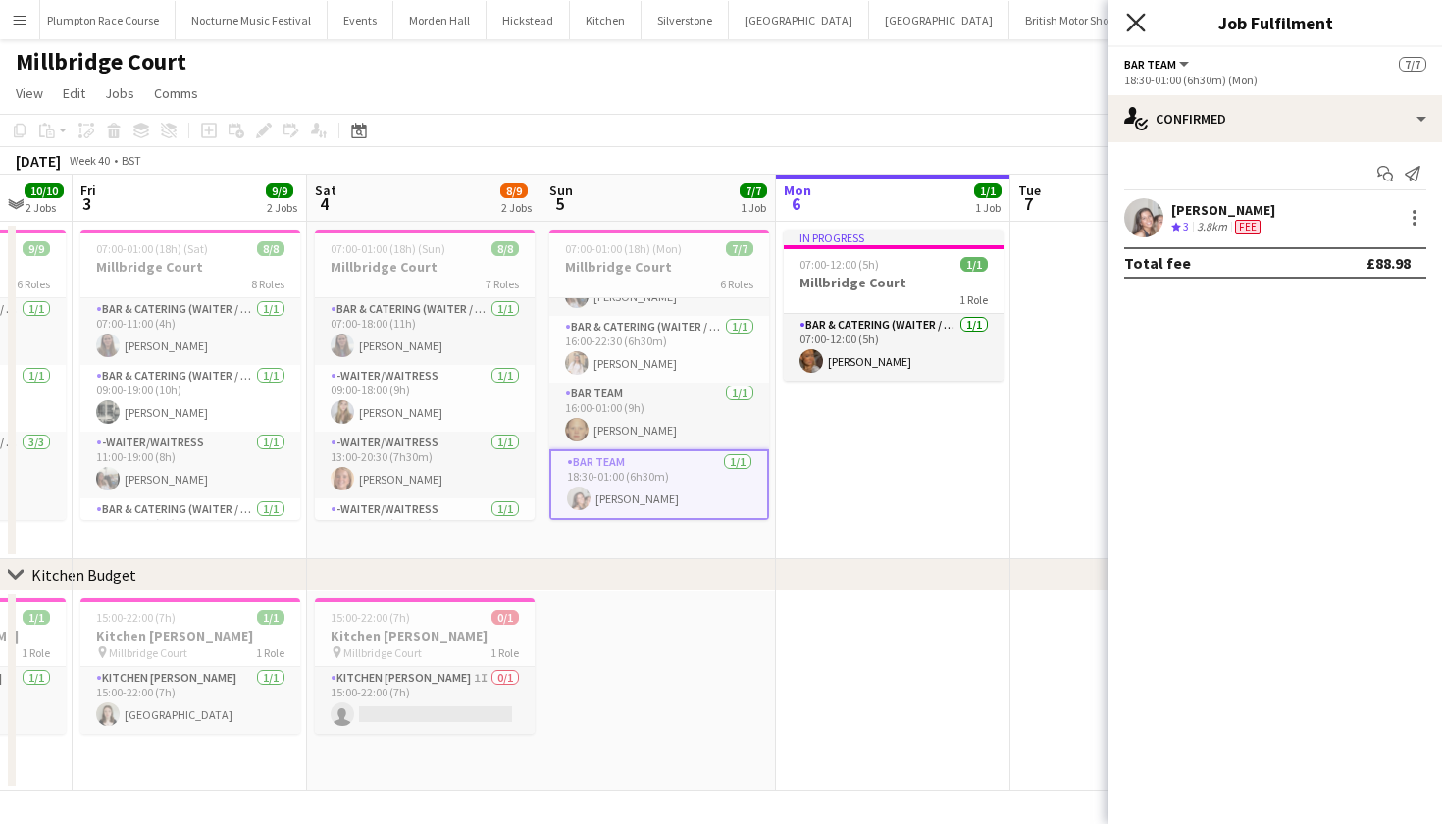
click at [1135, 25] on icon at bounding box center [1135, 22] width 19 height 19
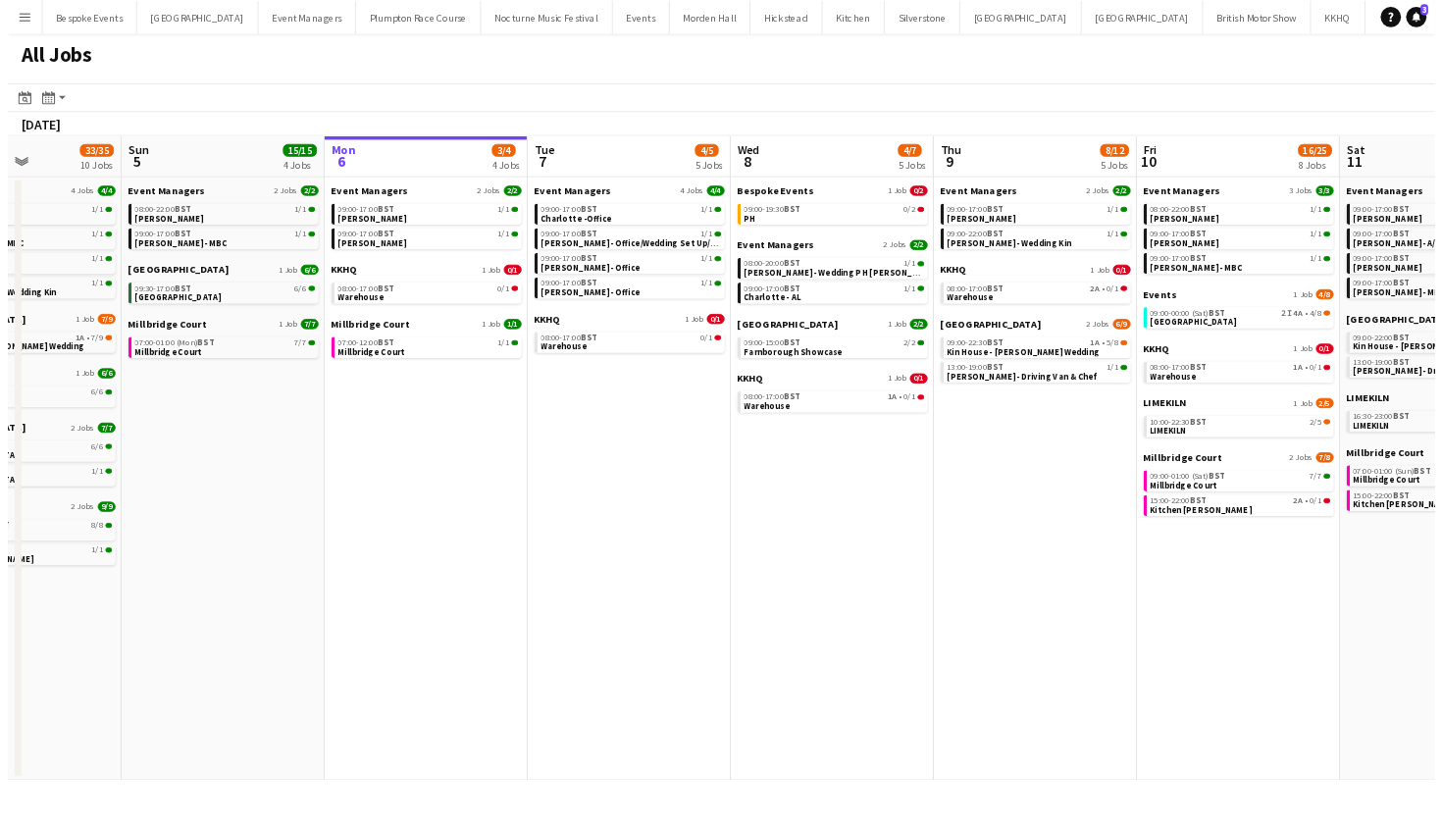
scroll to position [0, 572]
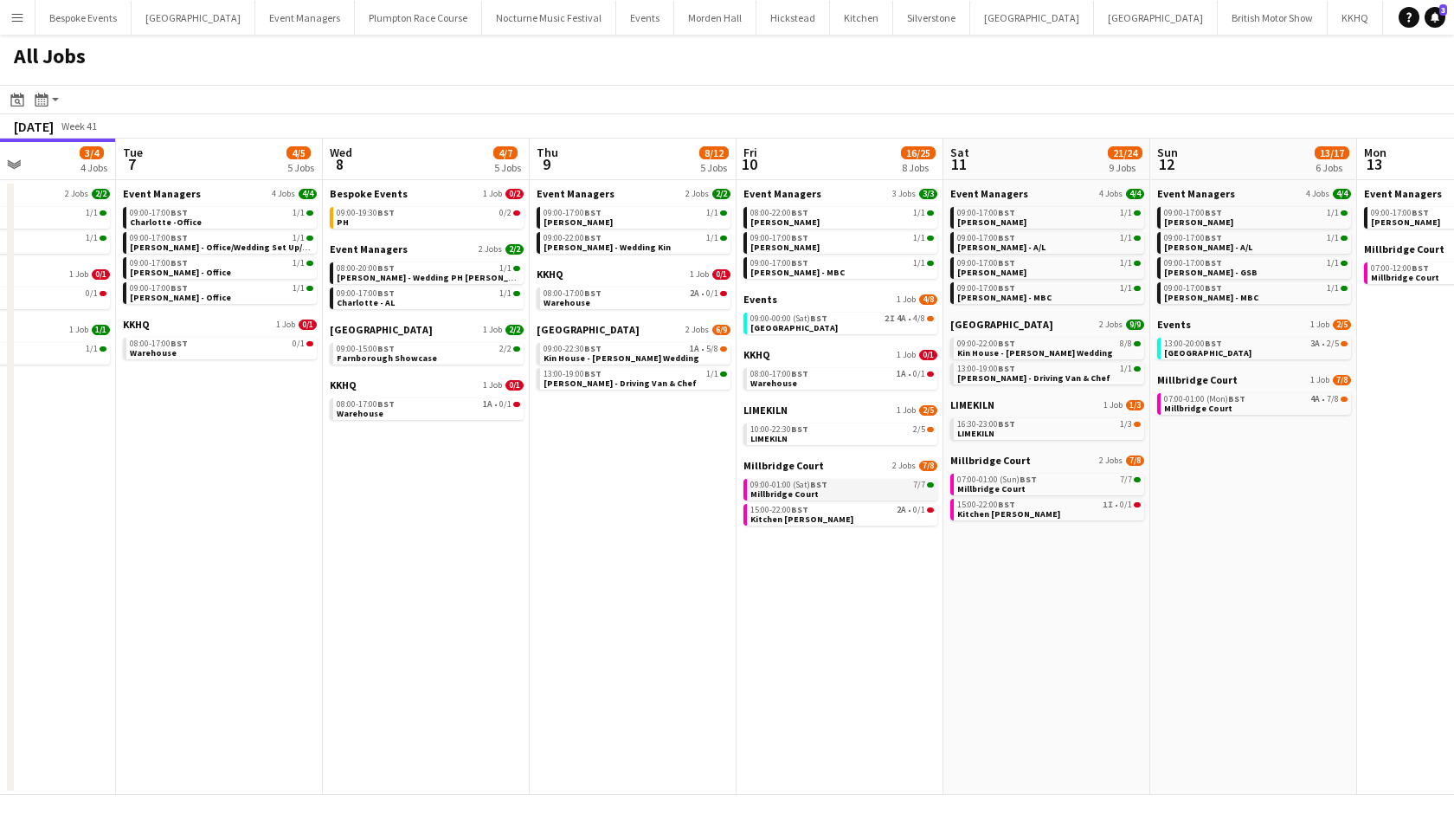
click at [626, 484] on span "09:00-01:00 (Sat) BST" at bounding box center [789, 484] width 77 height 9
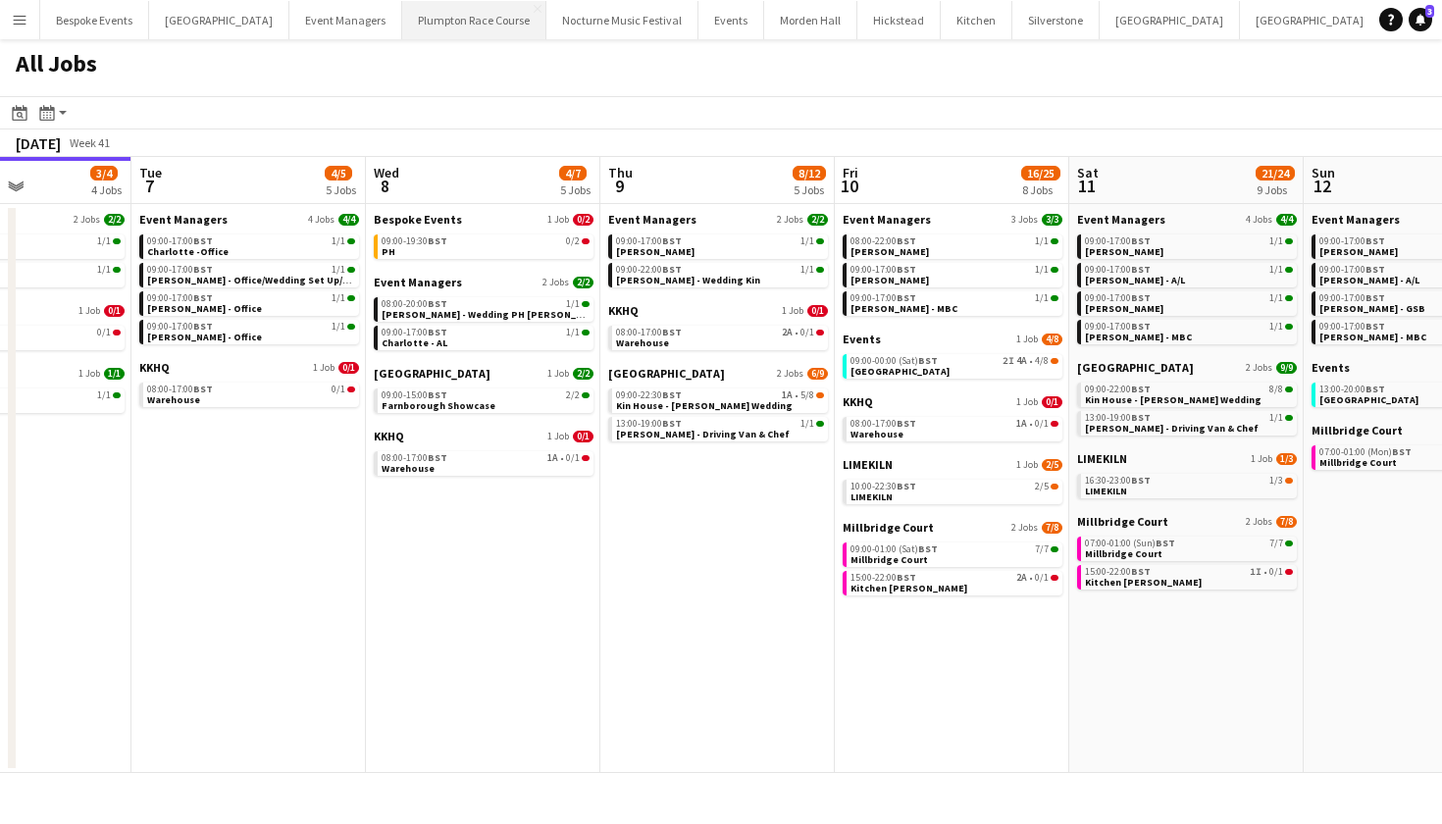
click at [460, 20] on button "Plumpton Race Course Close" at bounding box center [474, 20] width 144 height 38
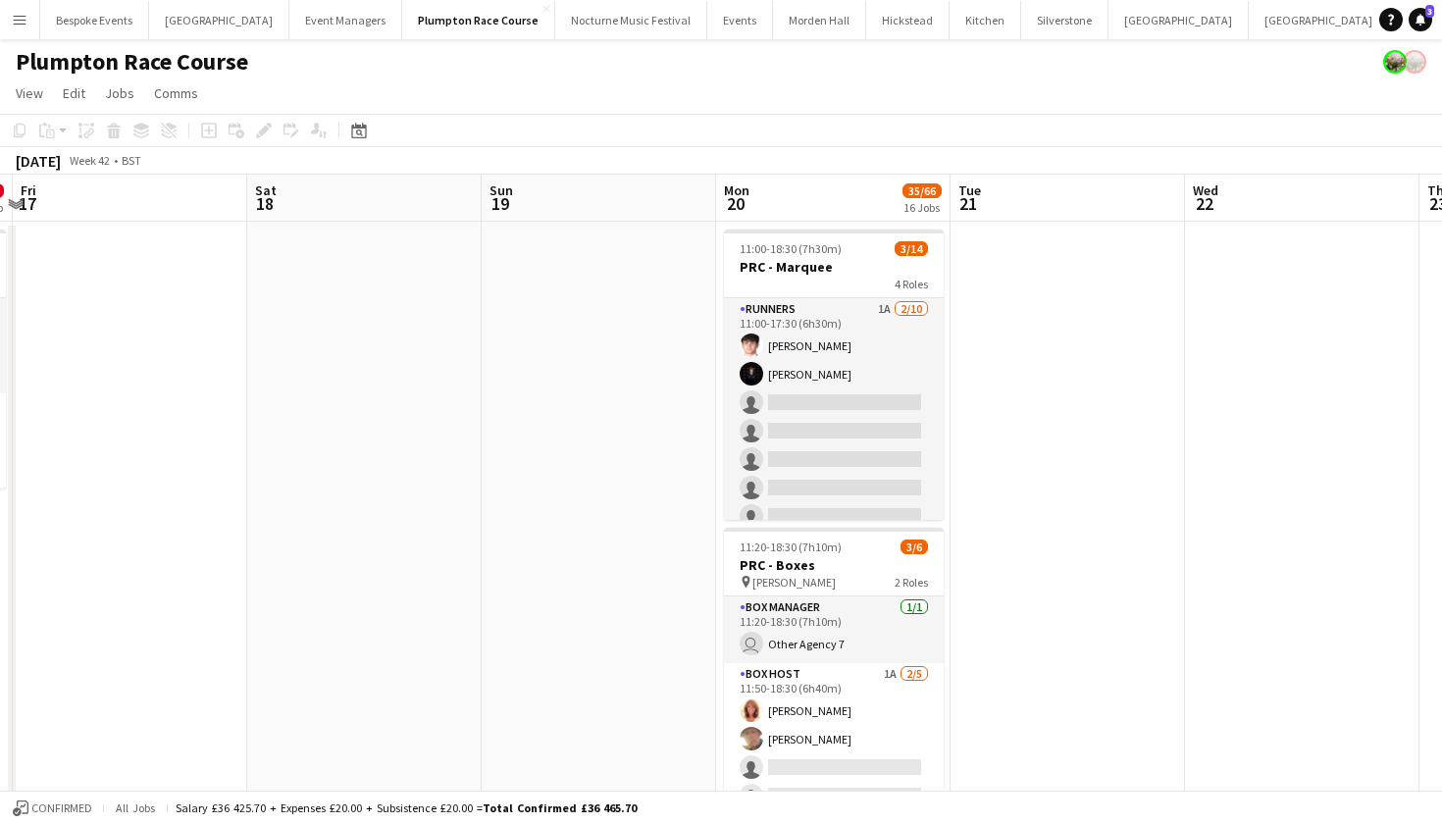
scroll to position [0, 442]
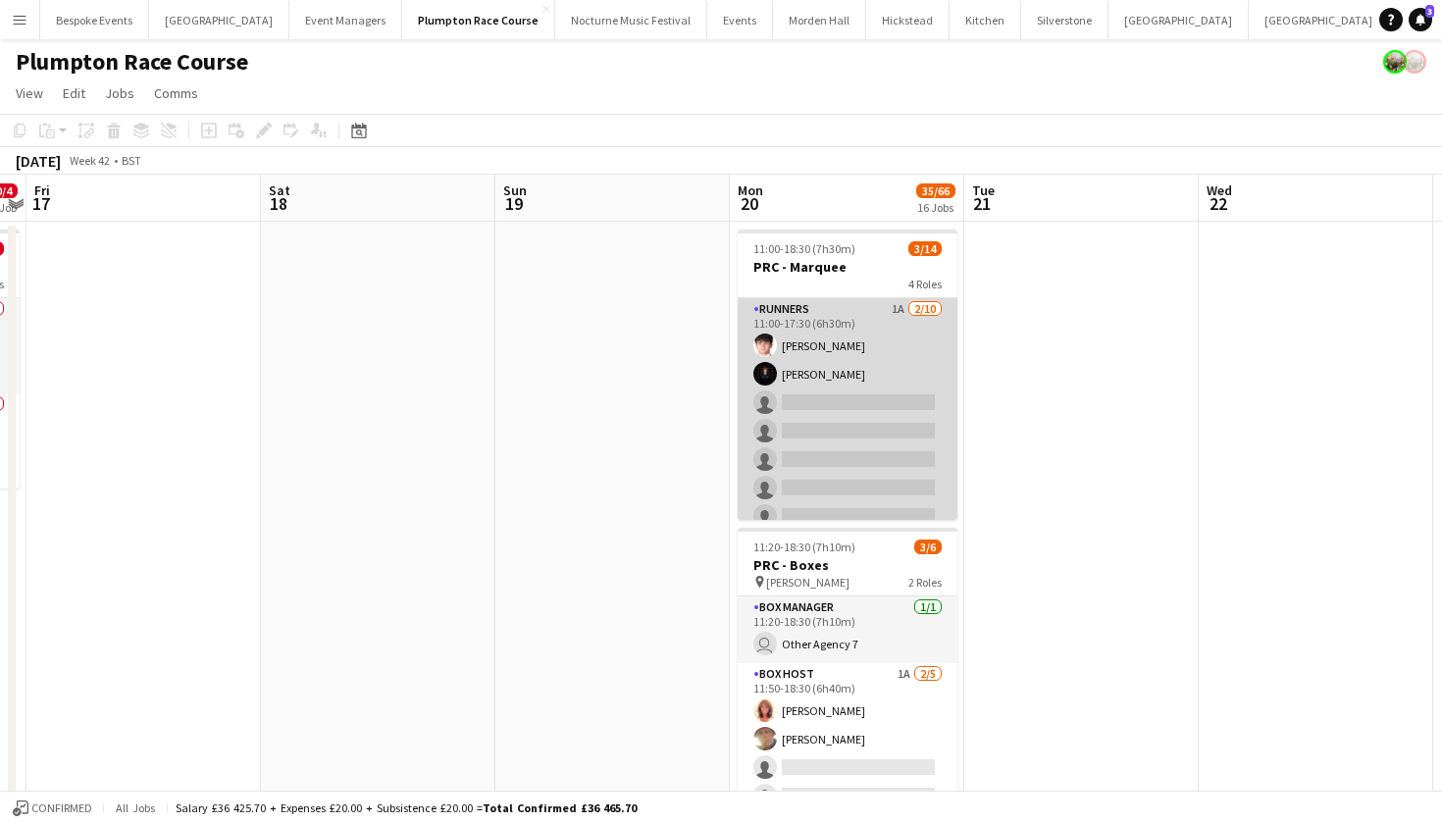
click at [709, 452] on app-card-role "Runners 1A 2/10 11:00-17:30 (6h30m) Max Pressley Paul Champney single-neutral-a…" at bounding box center [848, 459] width 220 height 323
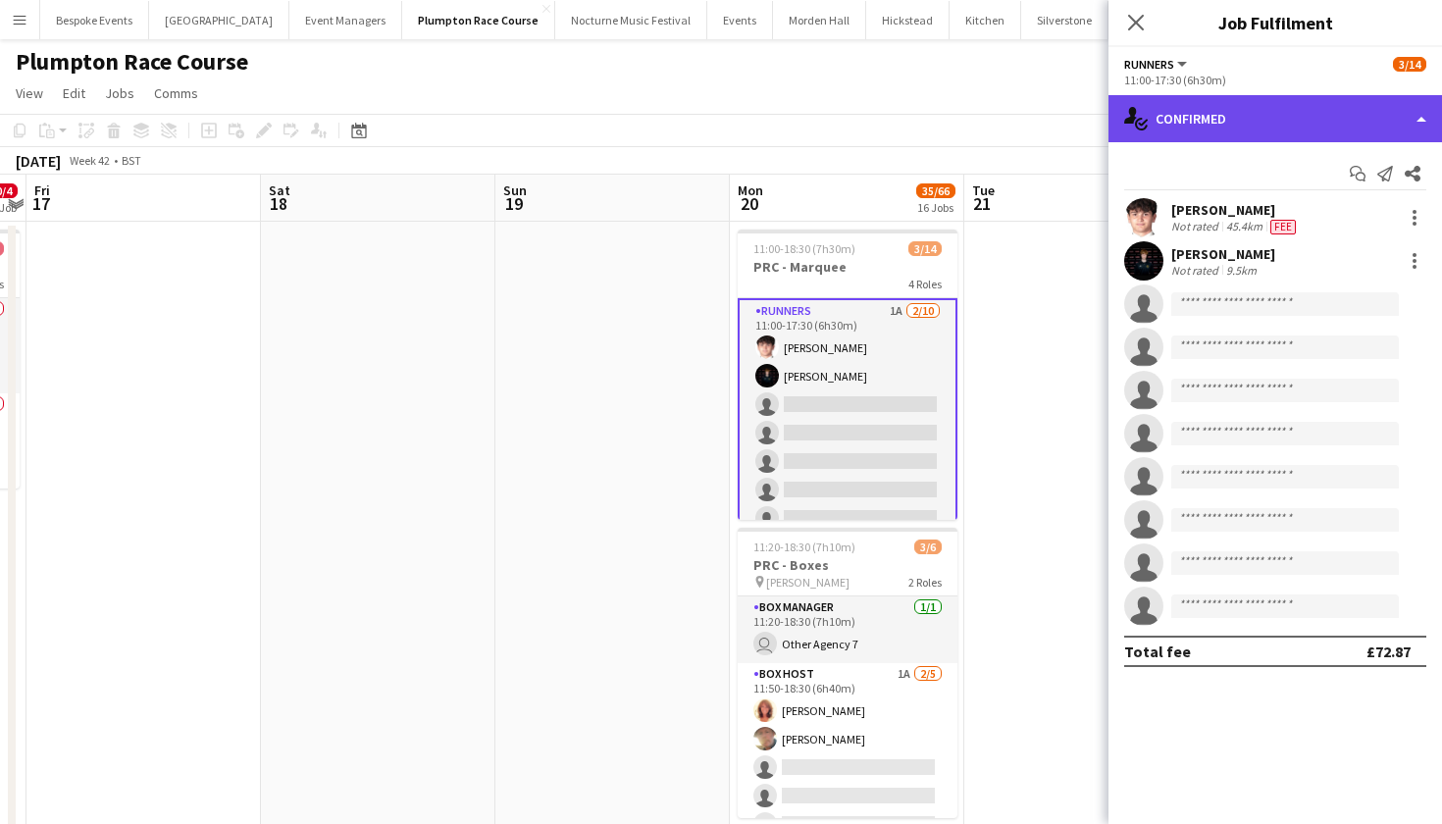
click at [709, 108] on div "single-neutral-actions-check-2 Confirmed" at bounding box center [1276, 118] width 334 height 47
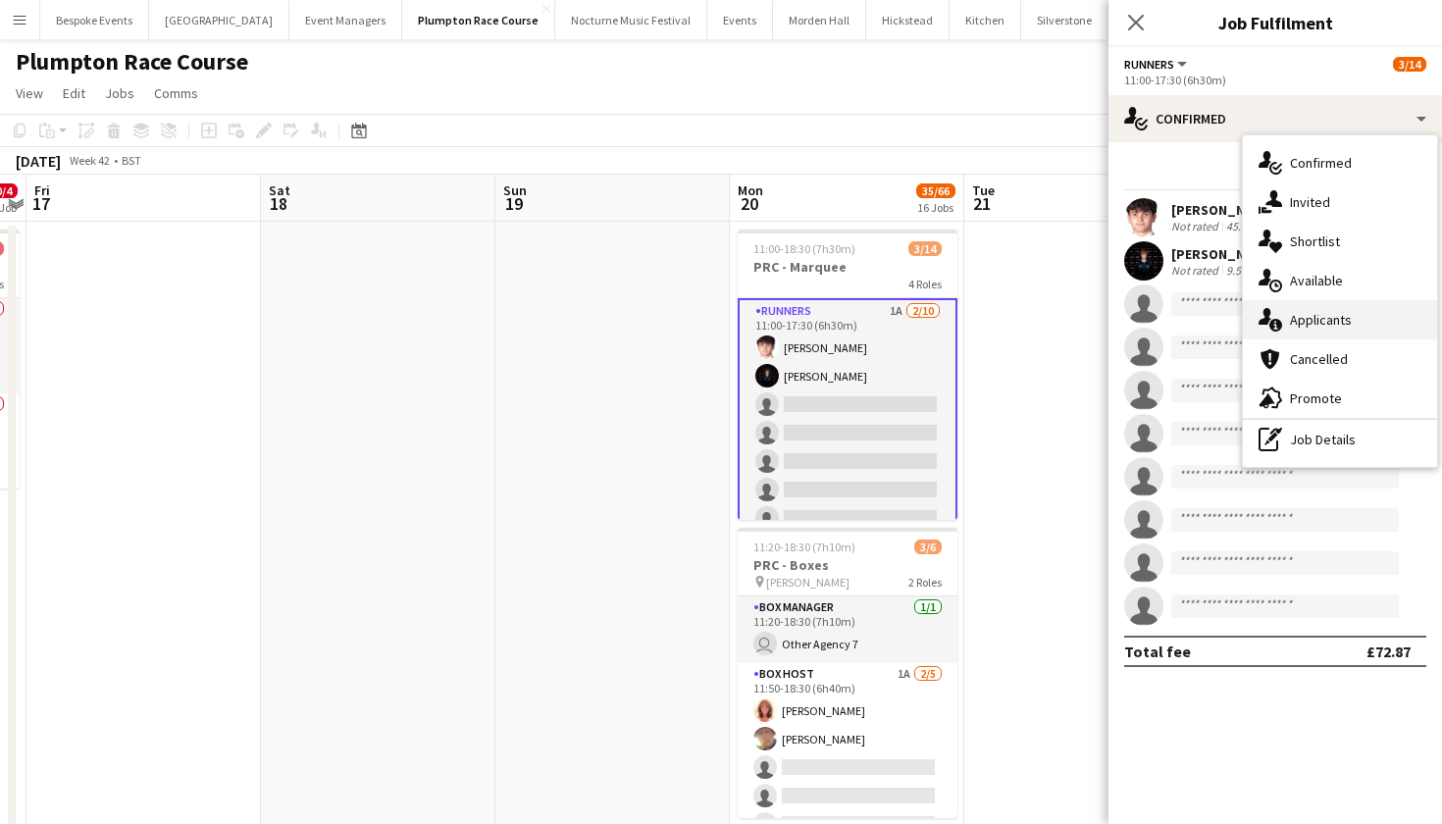
click at [709, 320] on span "Applicants" at bounding box center [1321, 320] width 62 height 18
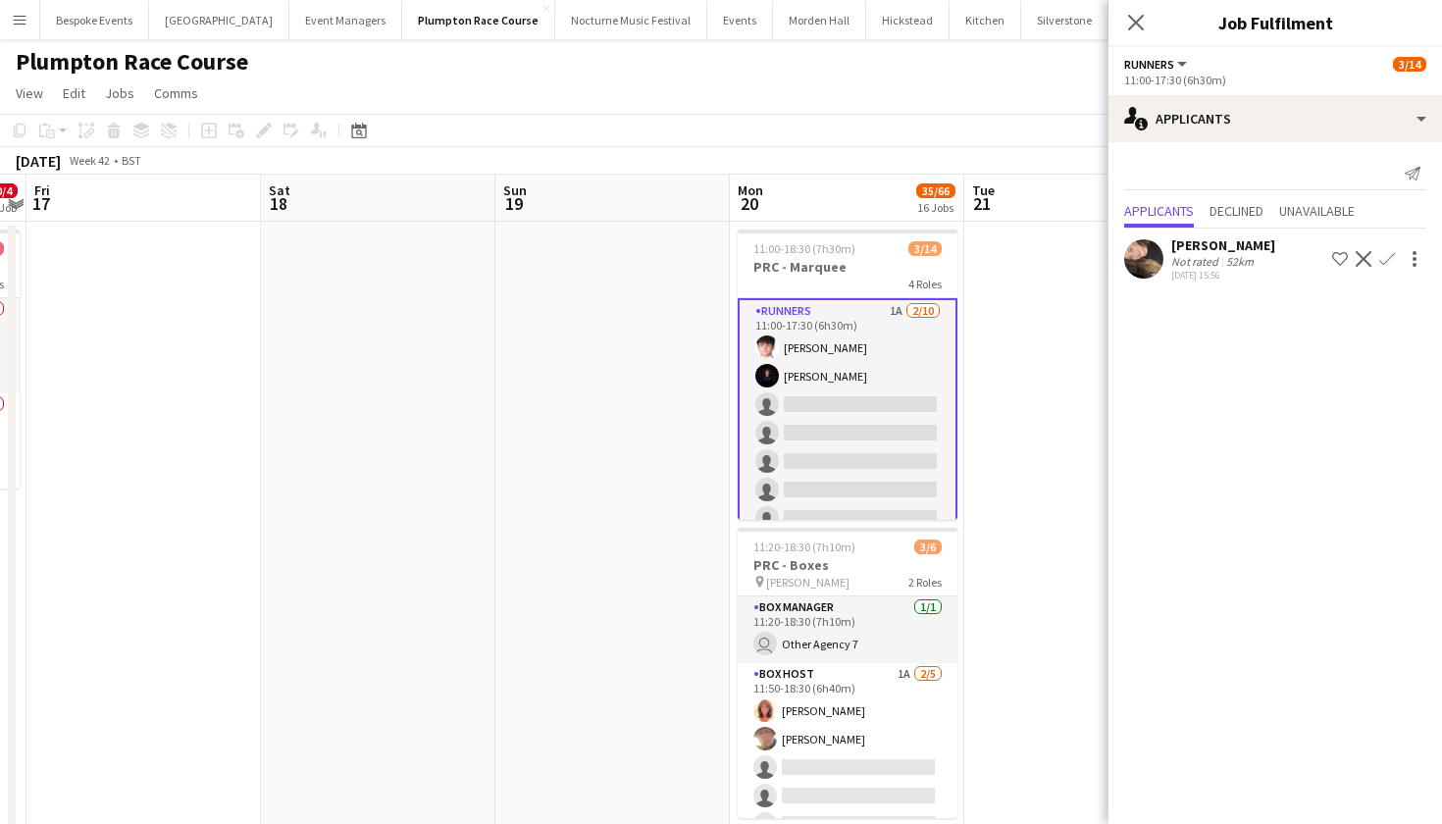
click at [709, 259] on app-icon "Confirm" at bounding box center [1387, 259] width 16 height 16
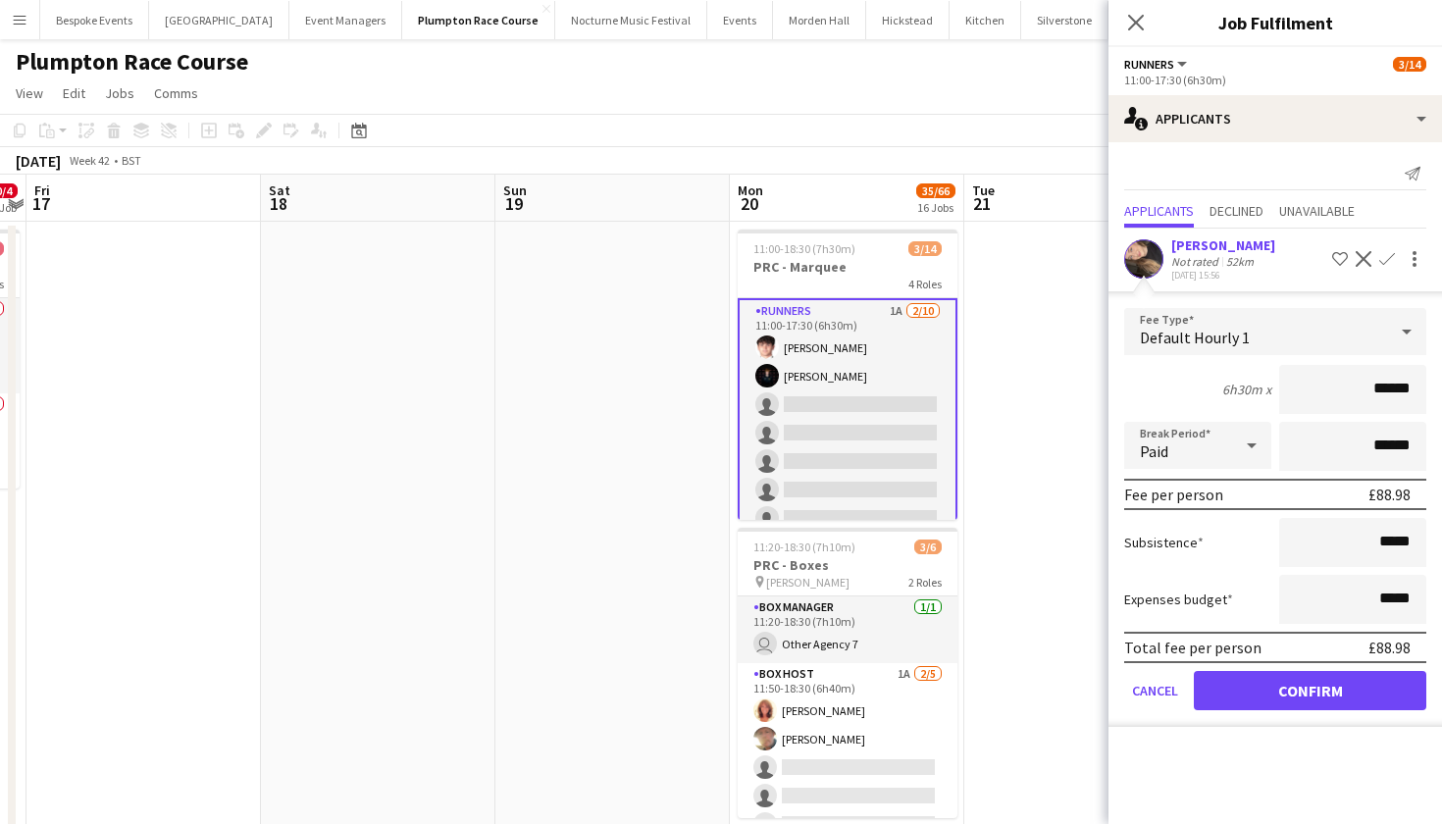
click at [709, 695] on button "Confirm" at bounding box center [1310, 690] width 233 height 39
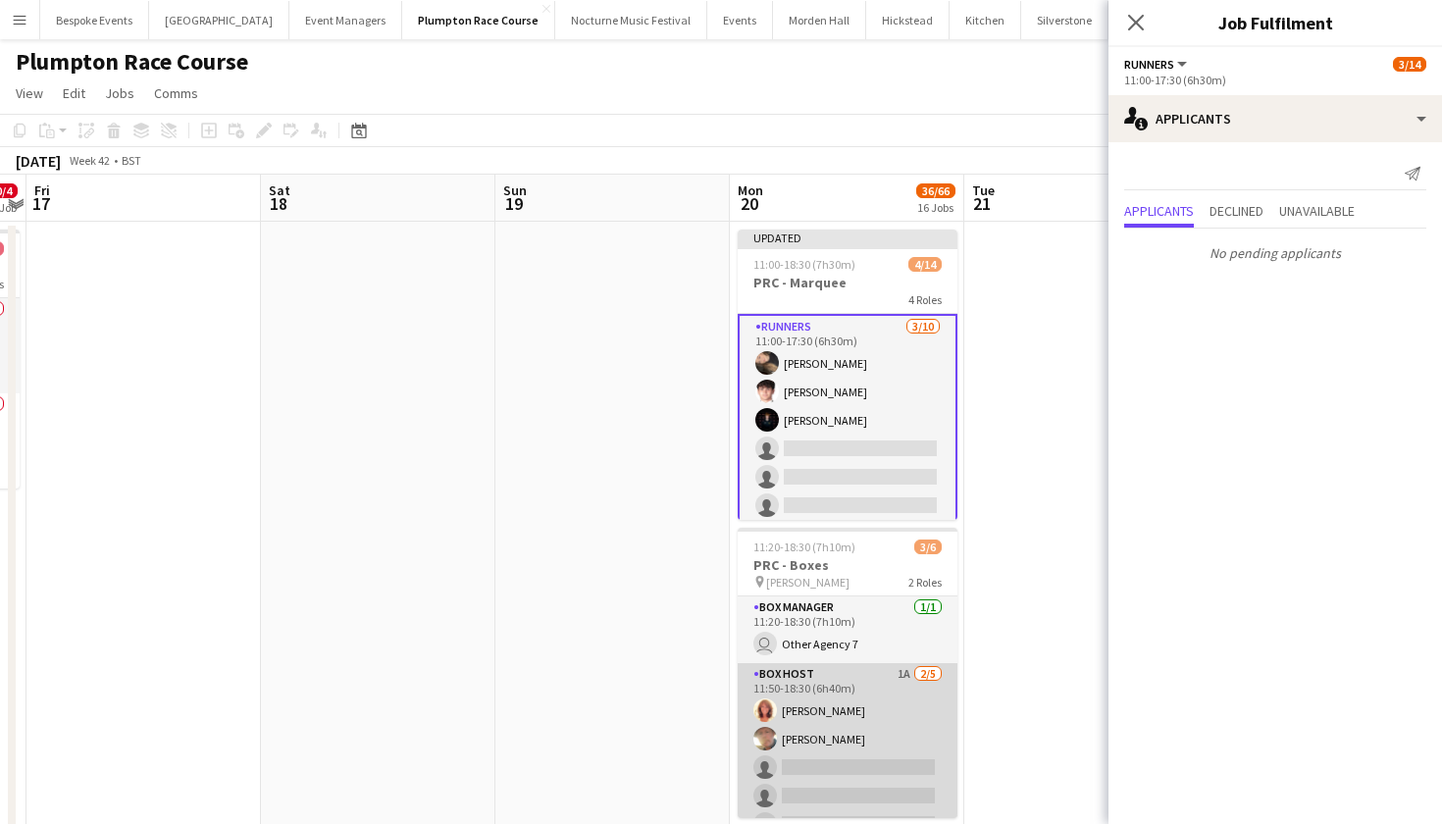
click at [709, 696] on app-card-role "Box Host 1A 2/5 11:50-18:30 (6h40m) Annette Woolman Roger Dean single-neutral-a…" at bounding box center [848, 753] width 220 height 181
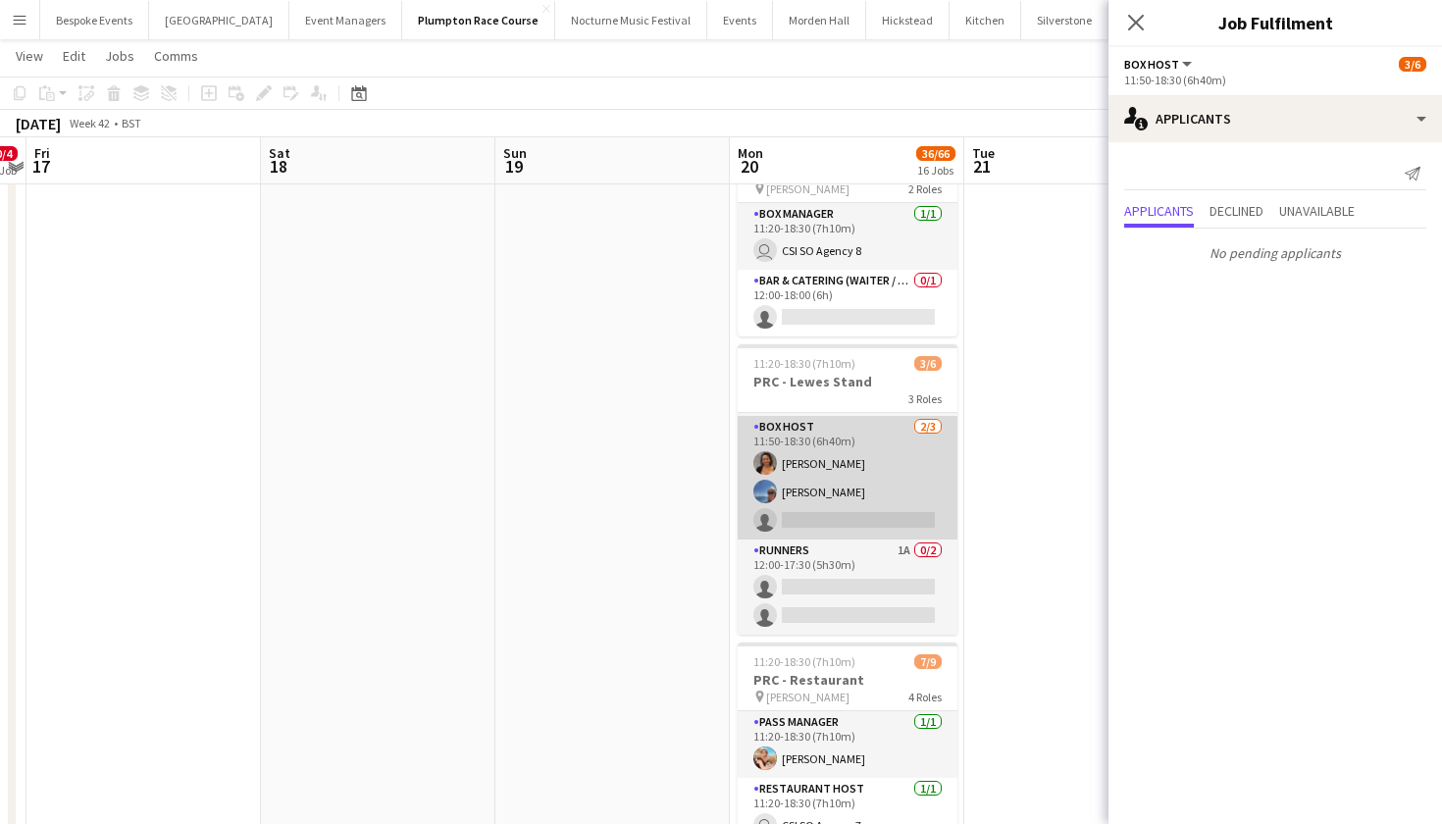
scroll to position [64, 0]
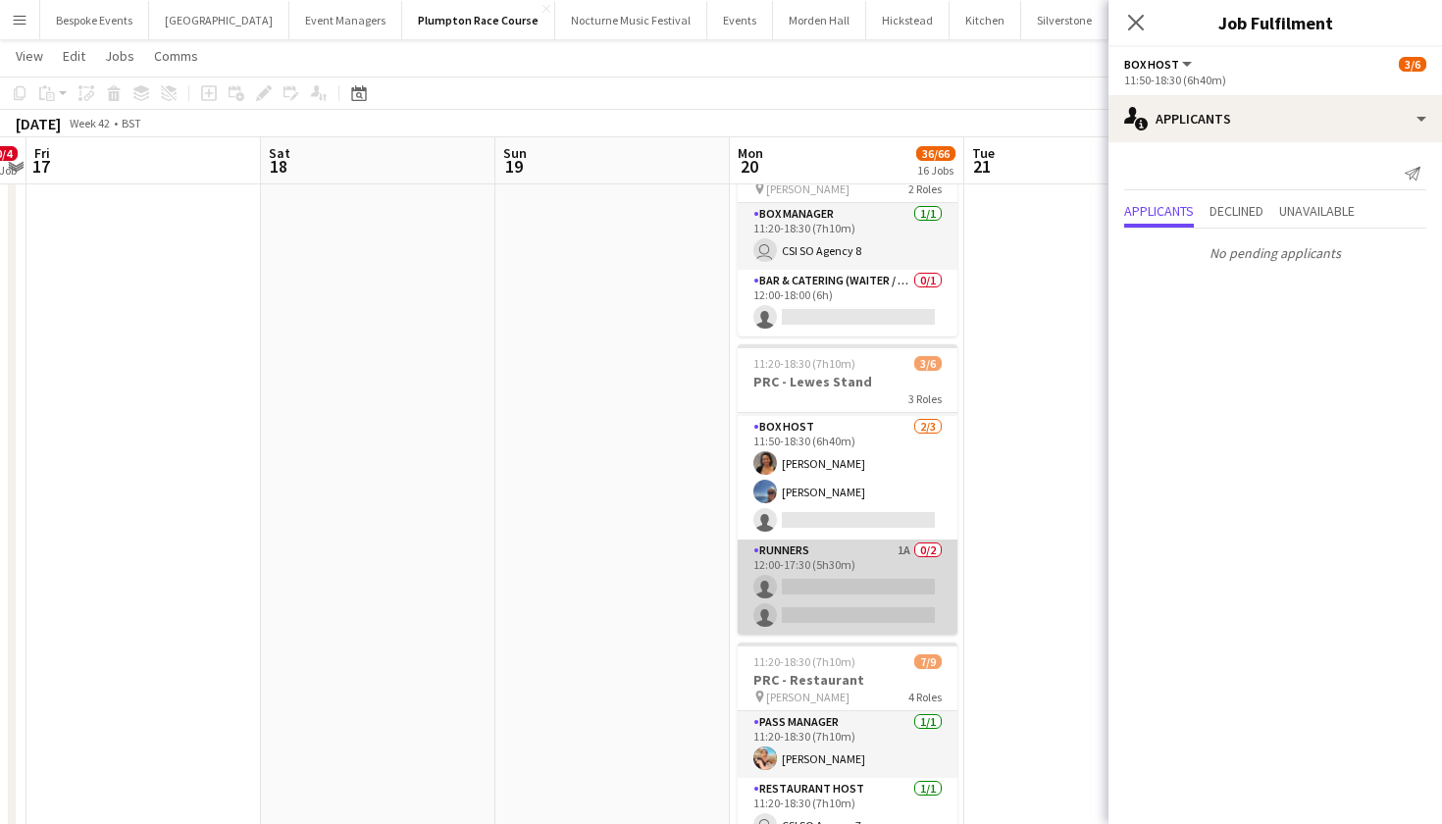
click at [709, 576] on app-card-role "Runners 1A 0/2 12:00-17:30 (5h30m) single-neutral-actions single-neutral-actions" at bounding box center [848, 587] width 220 height 95
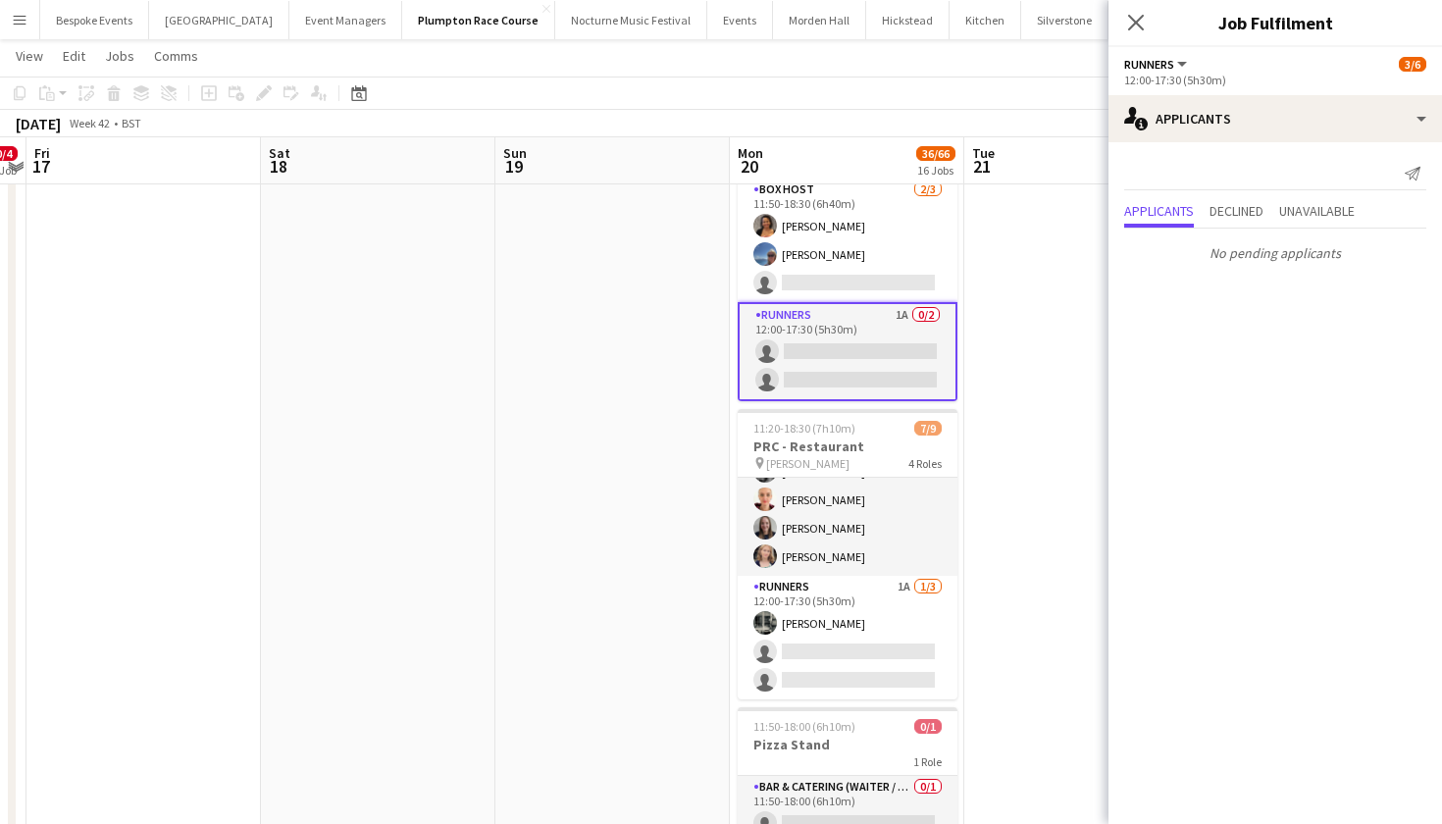
scroll to position [187, 0]
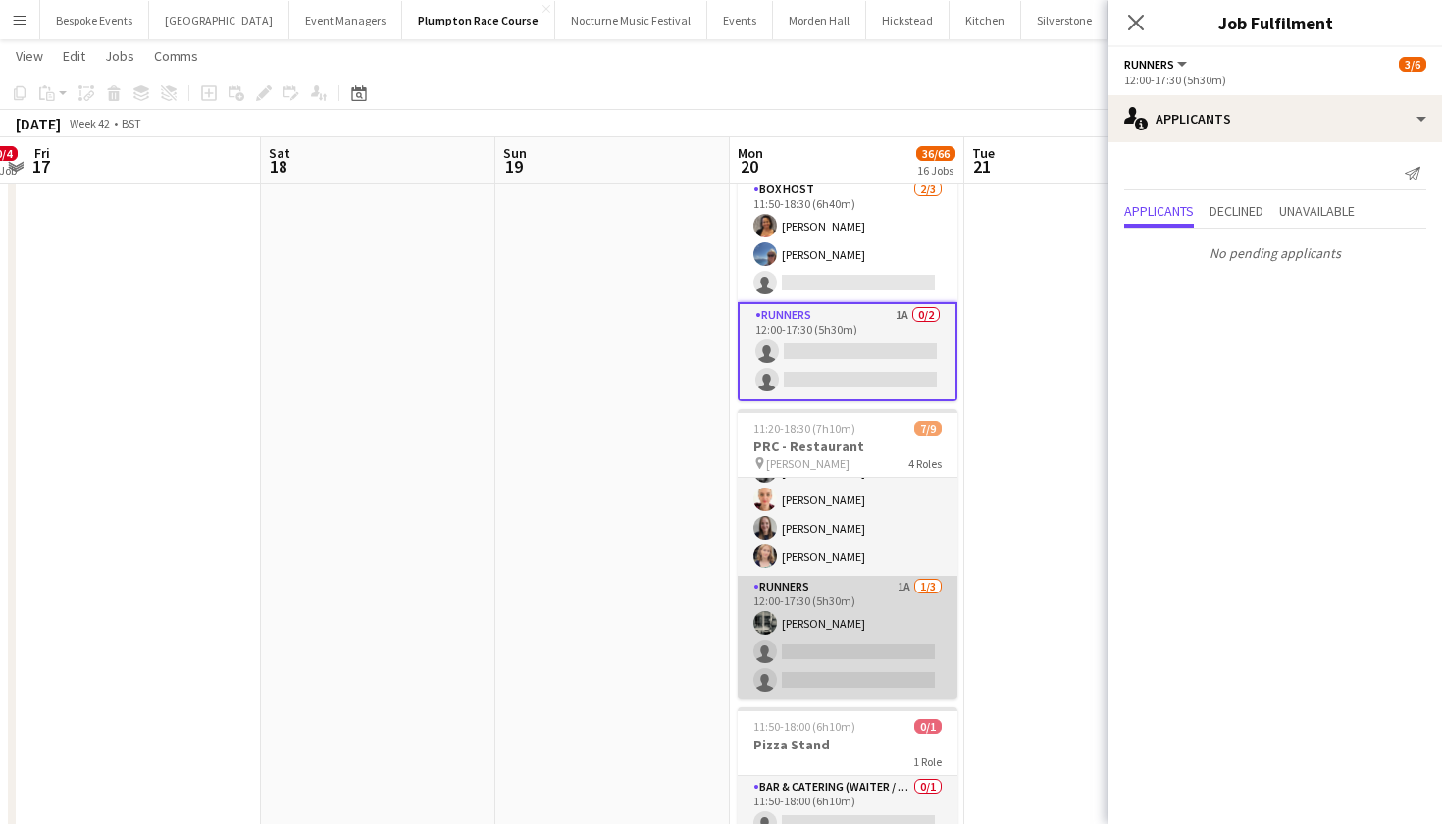
click at [709, 609] on app-card-role "Runners 1A 1/3 12:00-17:30 (5h30m) Molly Middlehurst single-neutral-actions sin…" at bounding box center [848, 638] width 220 height 124
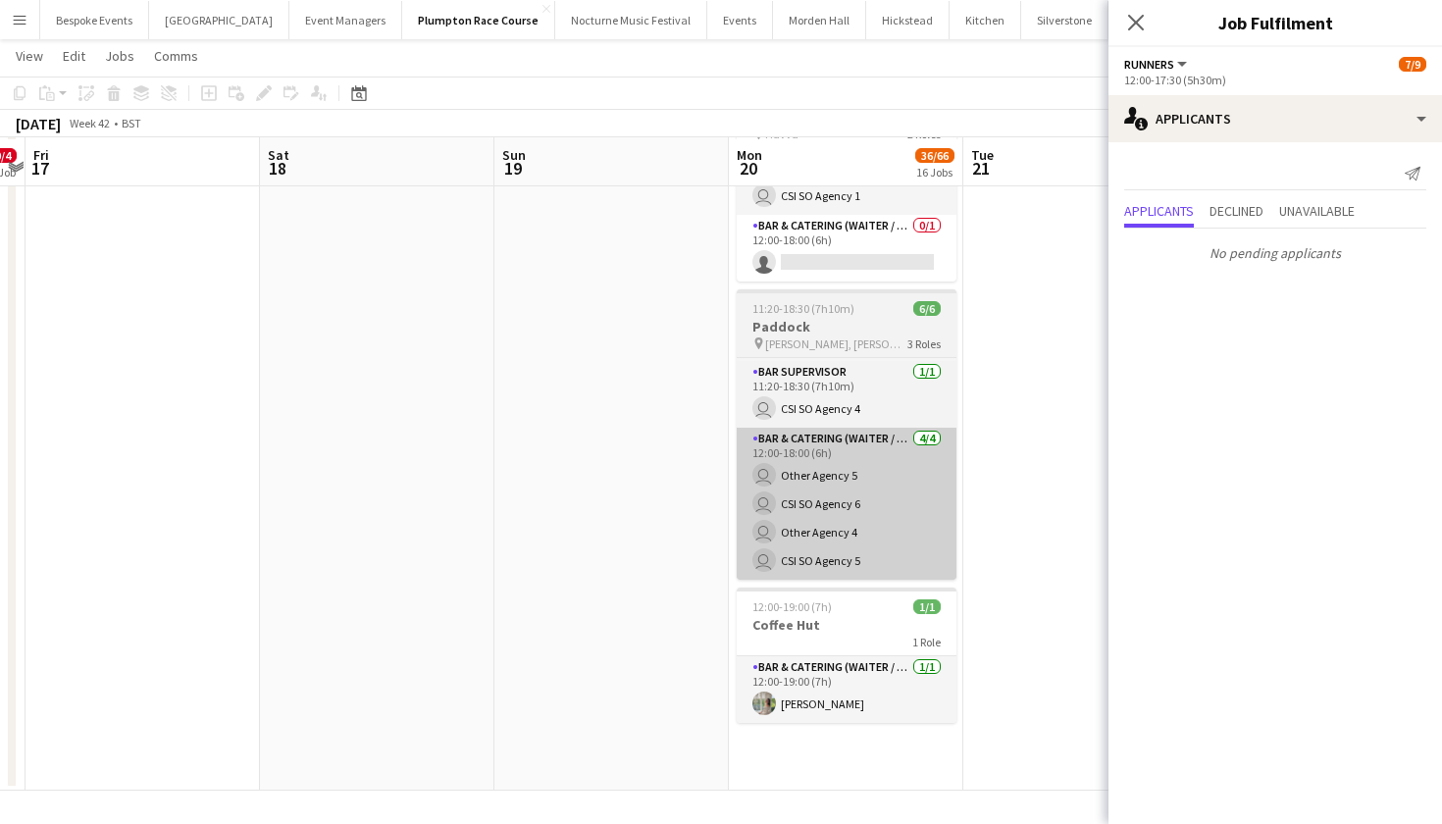
scroll to position [3394, 0]
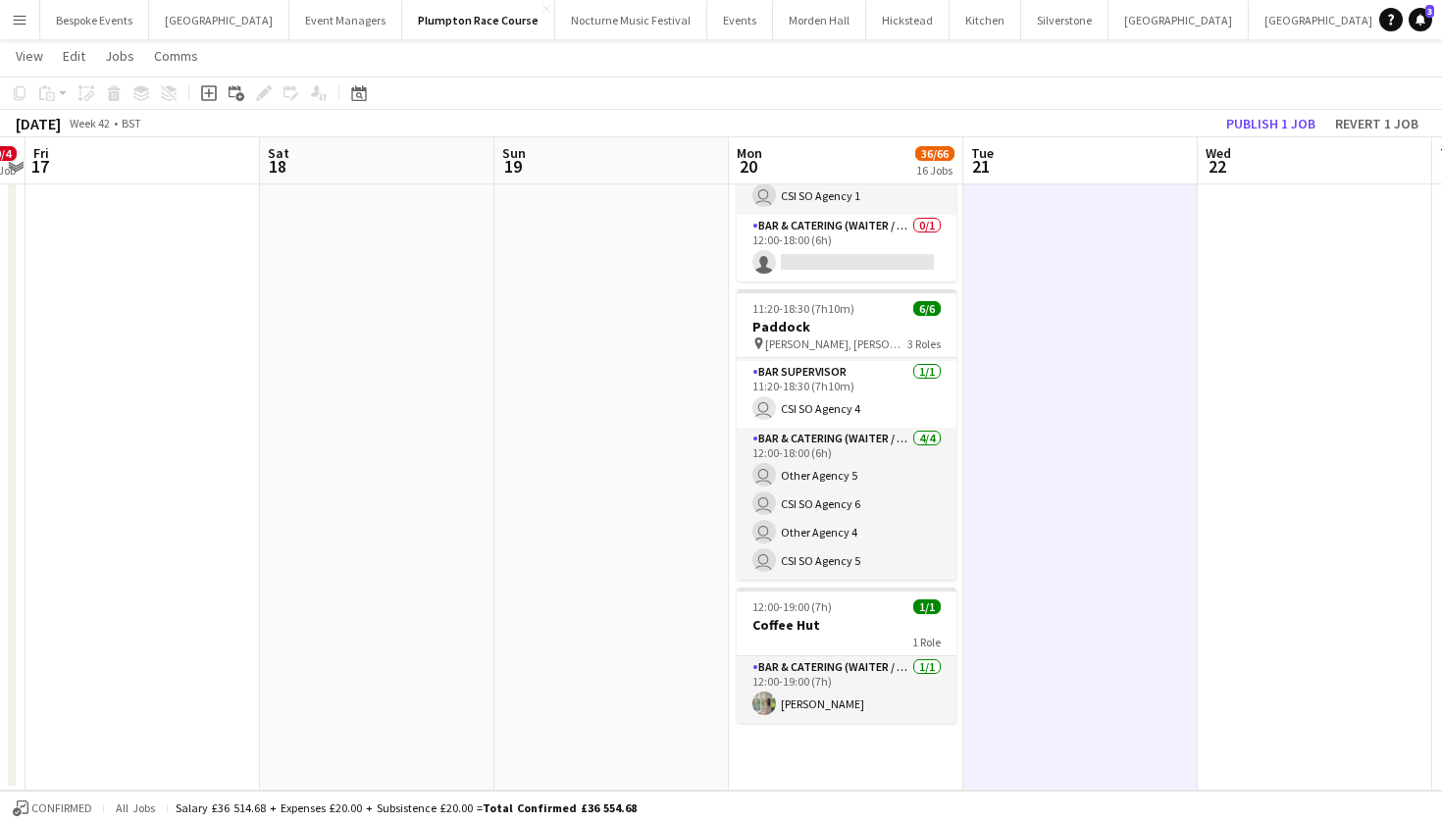
scroll to position [187, 0]
click at [709, 119] on button "Publish 1 job" at bounding box center [1271, 124] width 105 height 26
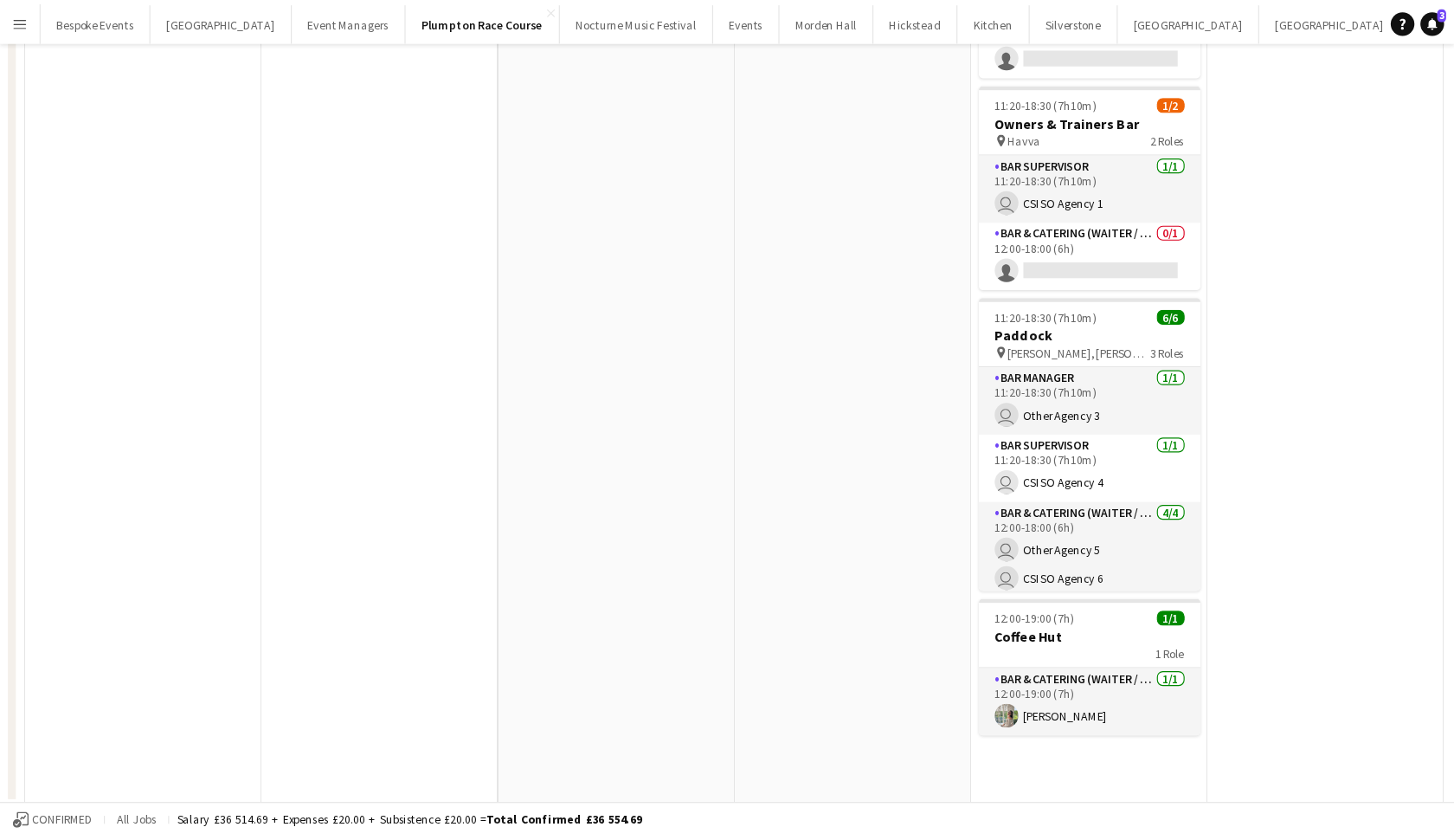
scroll to position [0, 0]
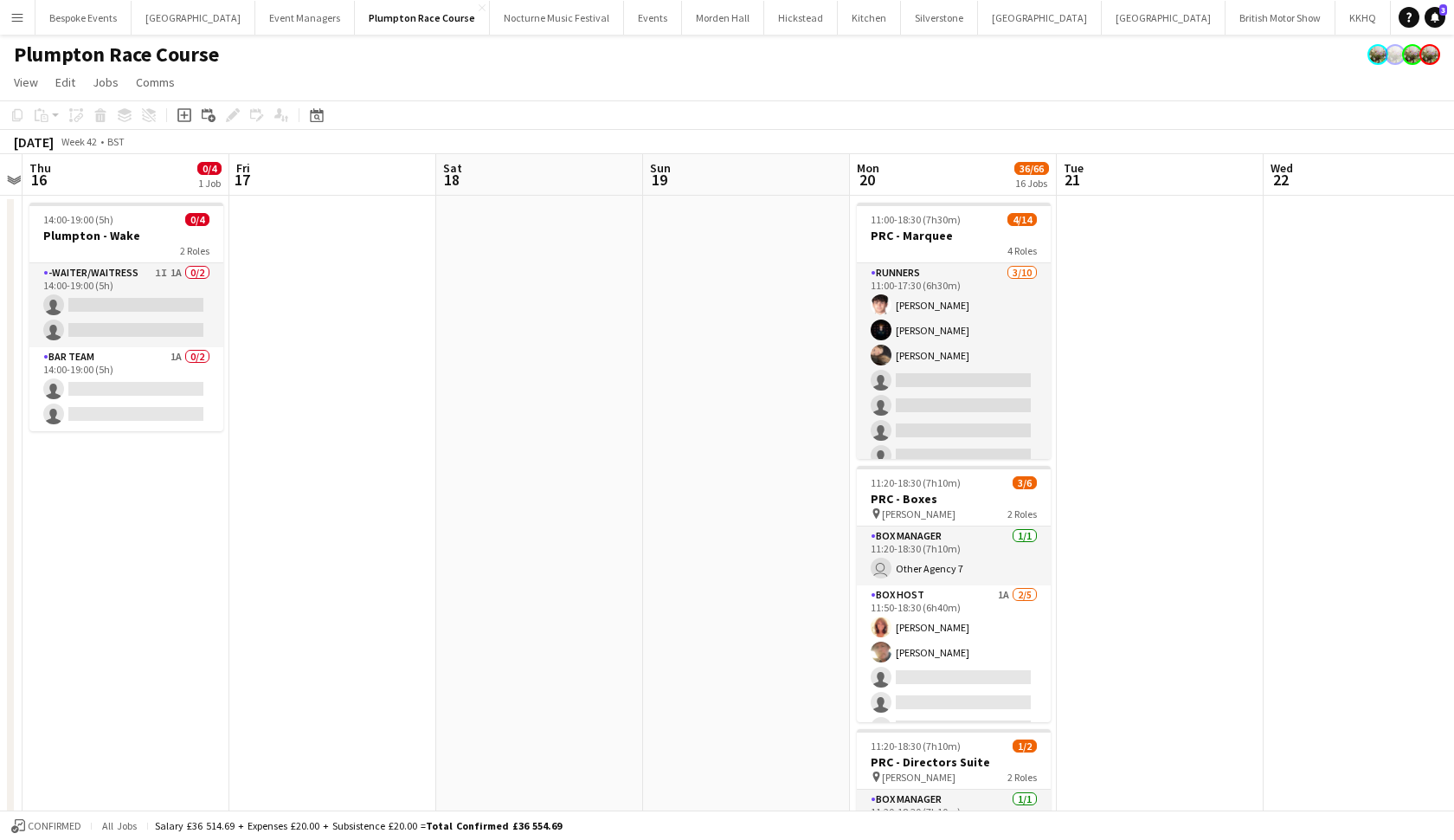
click at [25, 22] on button "Menu" at bounding box center [17, 17] width 34 height 34
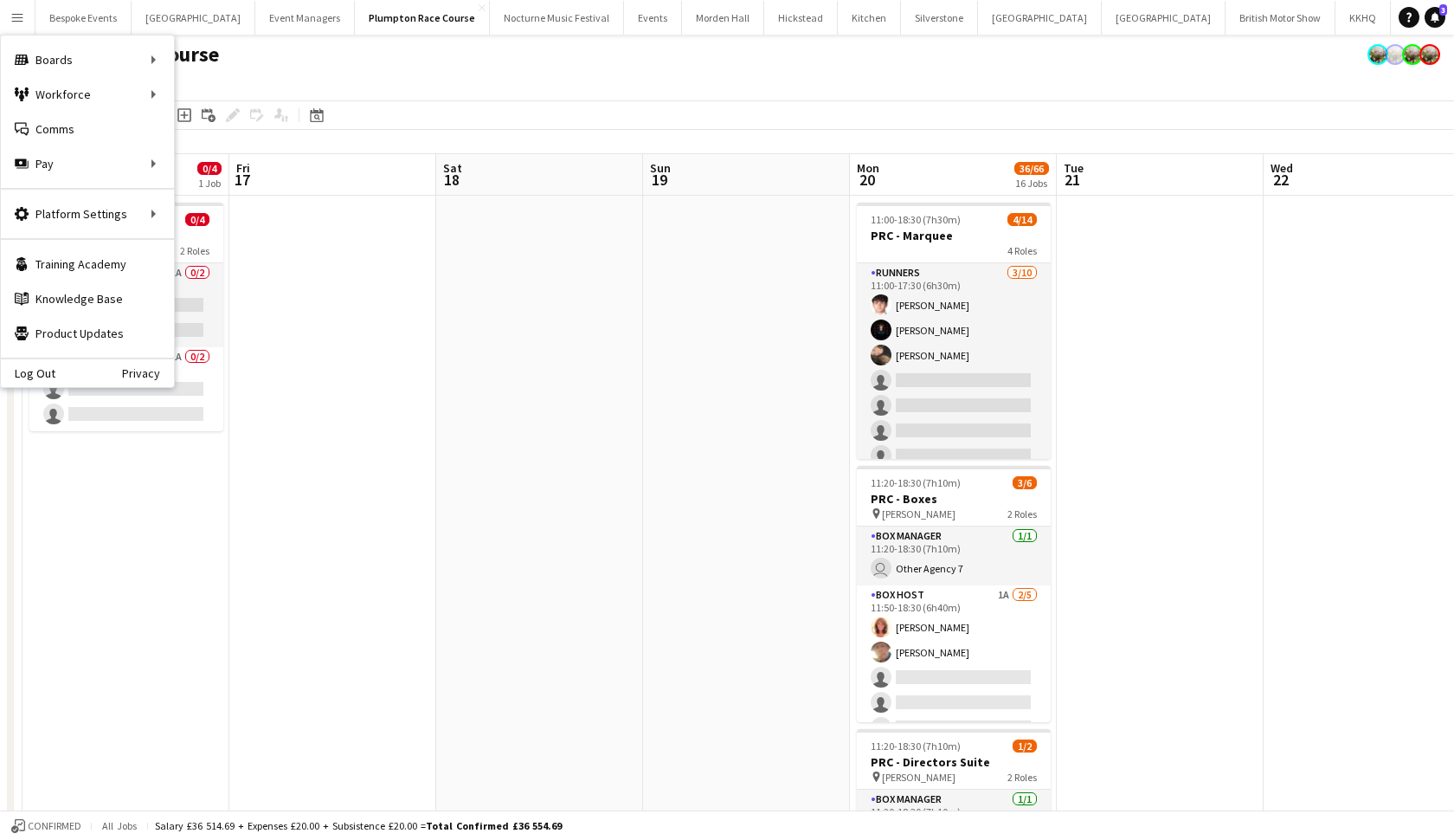
click at [25, 22] on button "Menu" at bounding box center [17, 17] width 34 height 34
click at [214, 87] on link "My Workforce" at bounding box center [261, 94] width 173 height 34
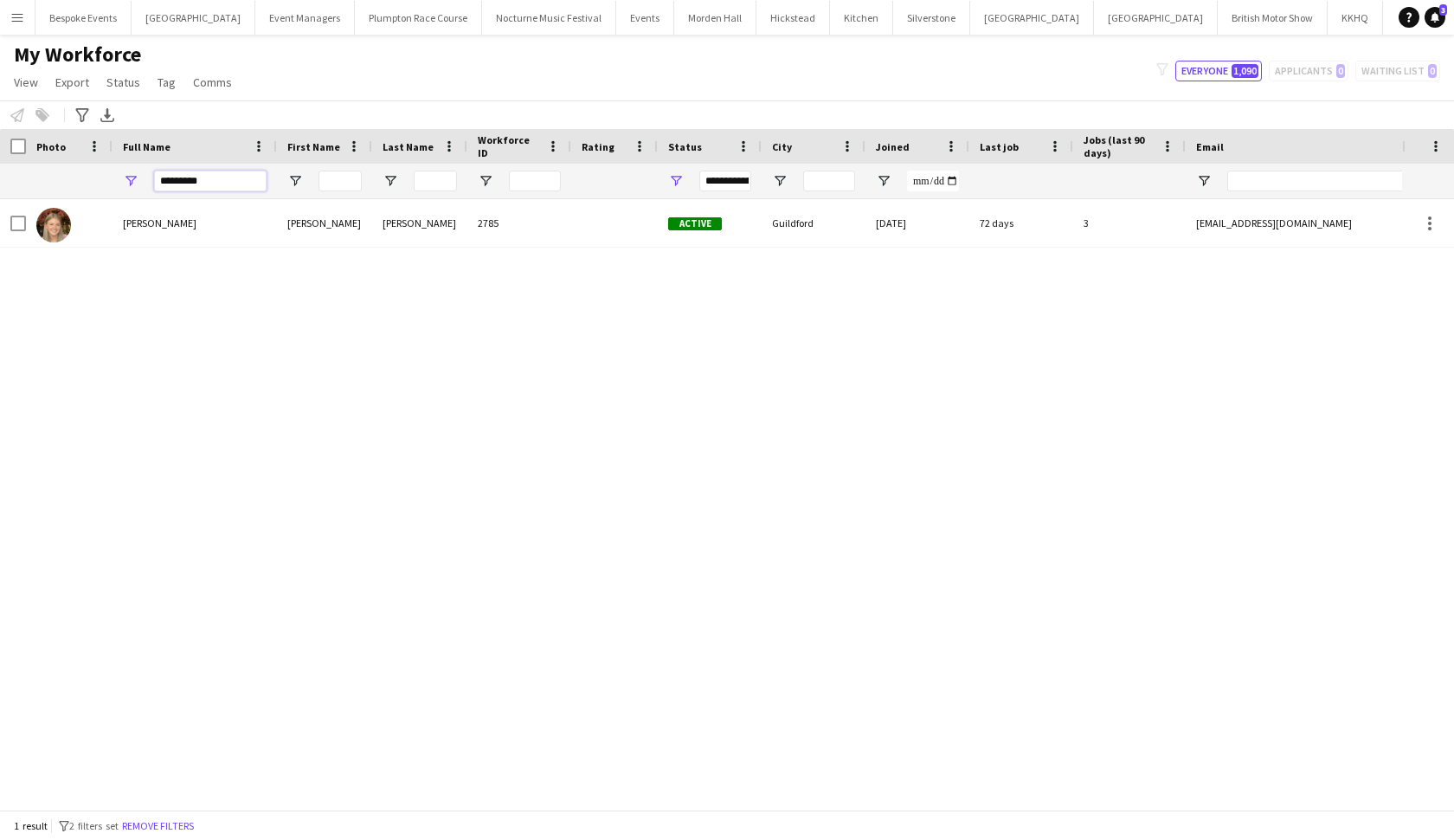
drag, startPoint x: 213, startPoint y: 184, endPoint x: 171, endPoint y: 157, distance: 49.9
click at [149, 178] on div "*********" at bounding box center [195, 180] width 164 height 34
type input "**********"
click at [202, 638] on button "Remove filters" at bounding box center [161, 826] width 79 height 19
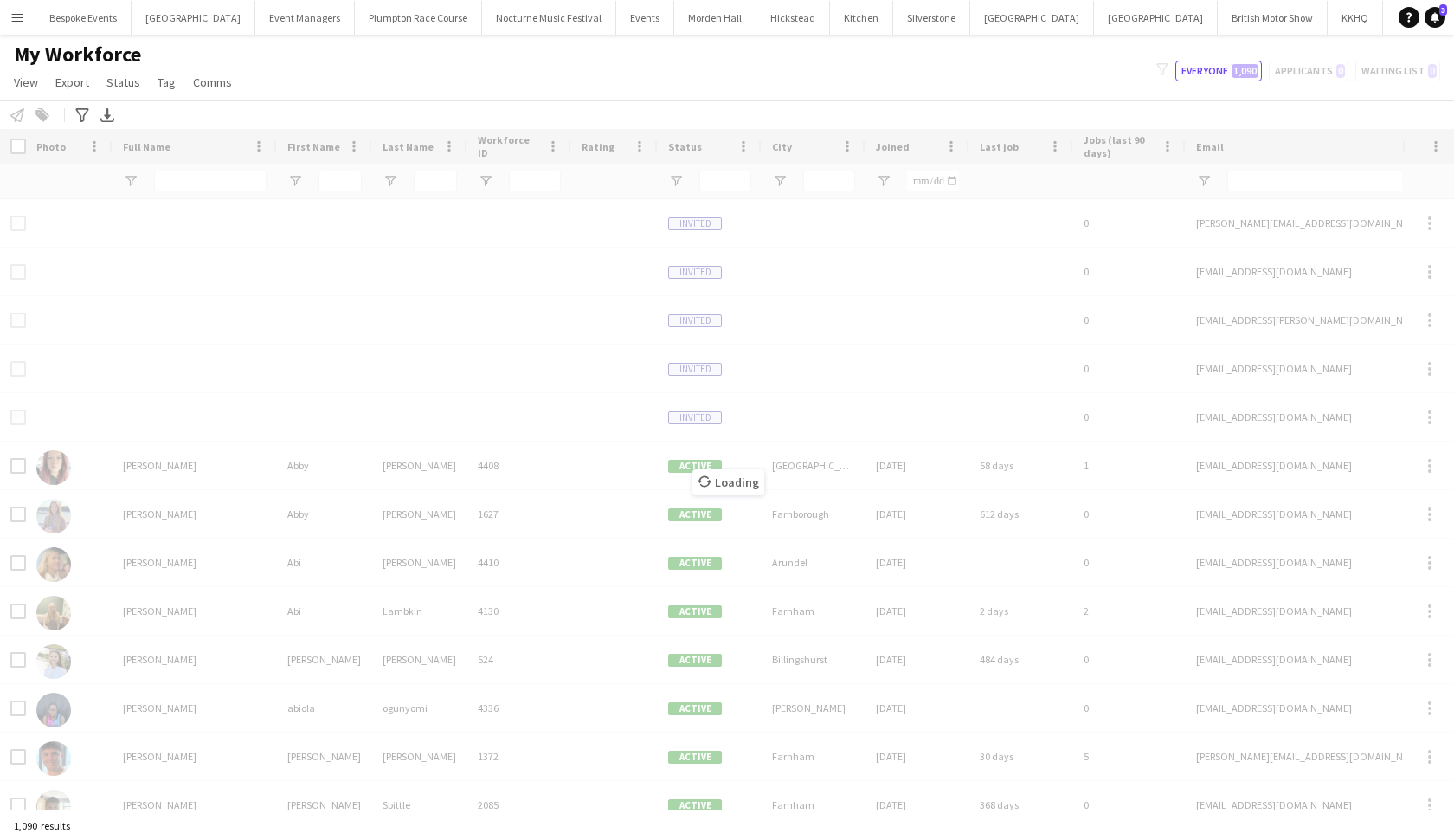
click at [251, 181] on div "Loading" at bounding box center [727, 469] width 1454 height 680
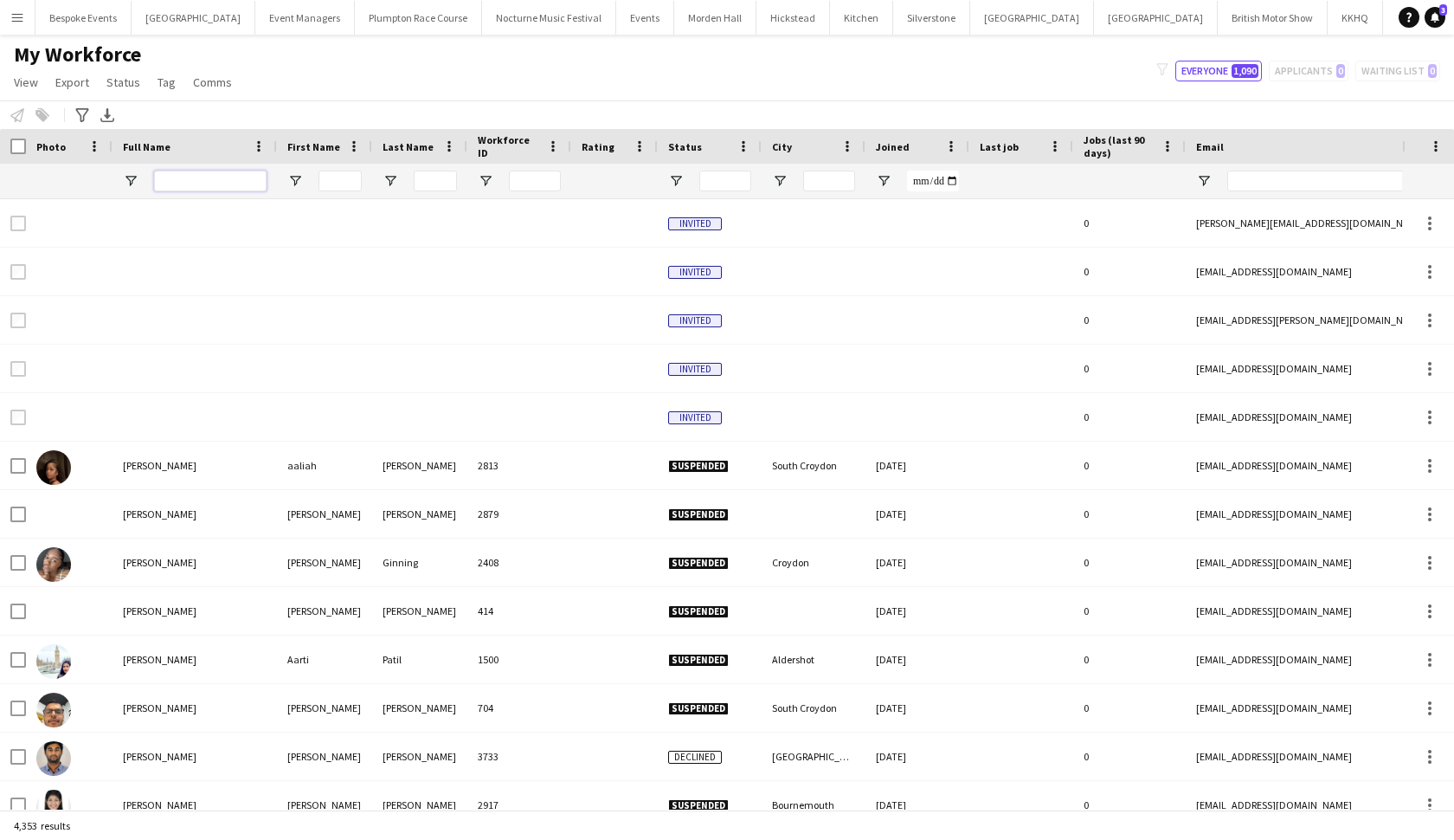
click at [236, 178] on input "Full Name Filter Input" at bounding box center [211, 181] width 113 height 21
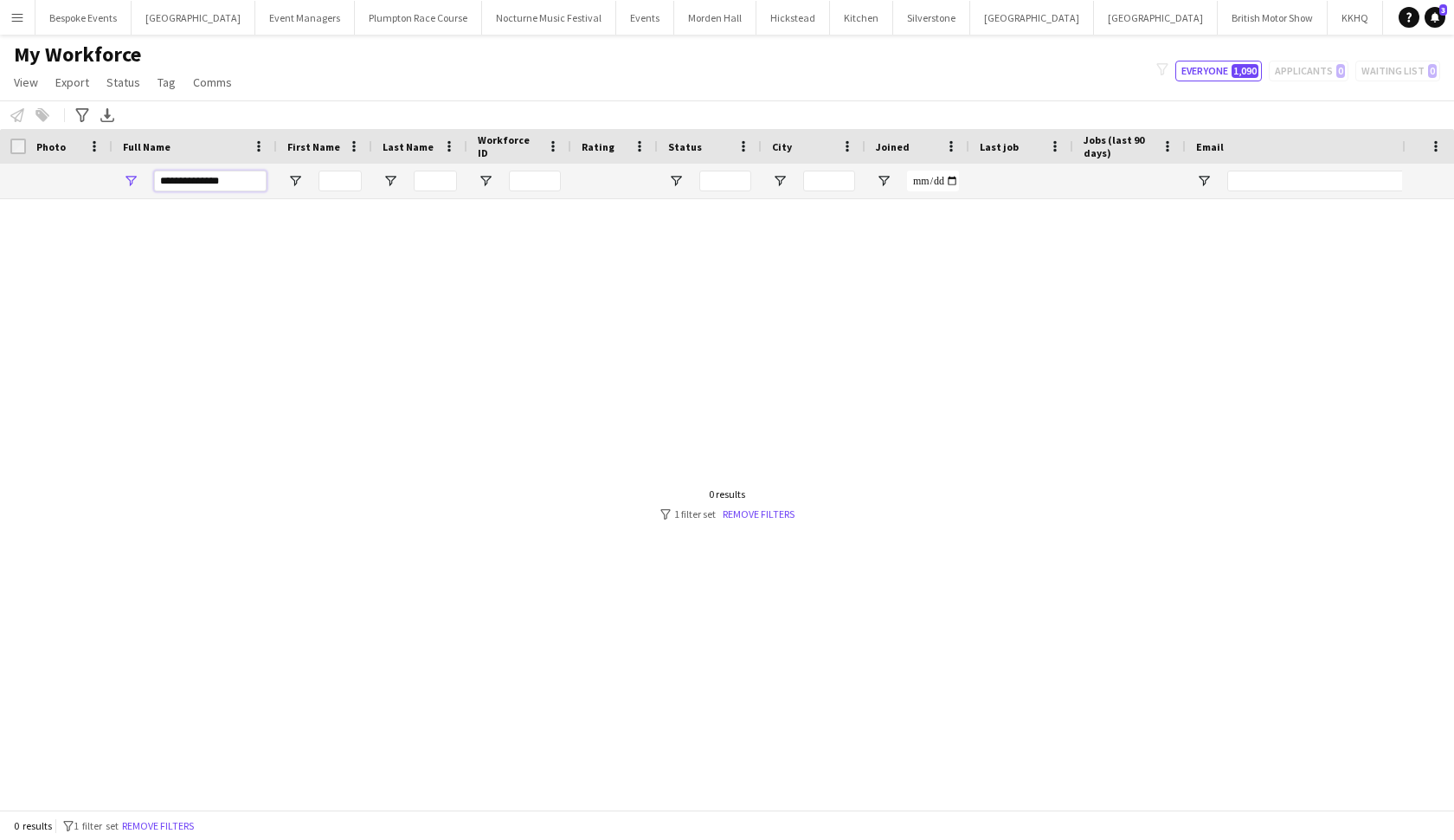
type input "**********"
drag, startPoint x: 236, startPoint y: 183, endPoint x: 152, endPoint y: 182, distance: 84.0
click at [152, 182] on div "**********" at bounding box center [195, 180] width 164 height 34
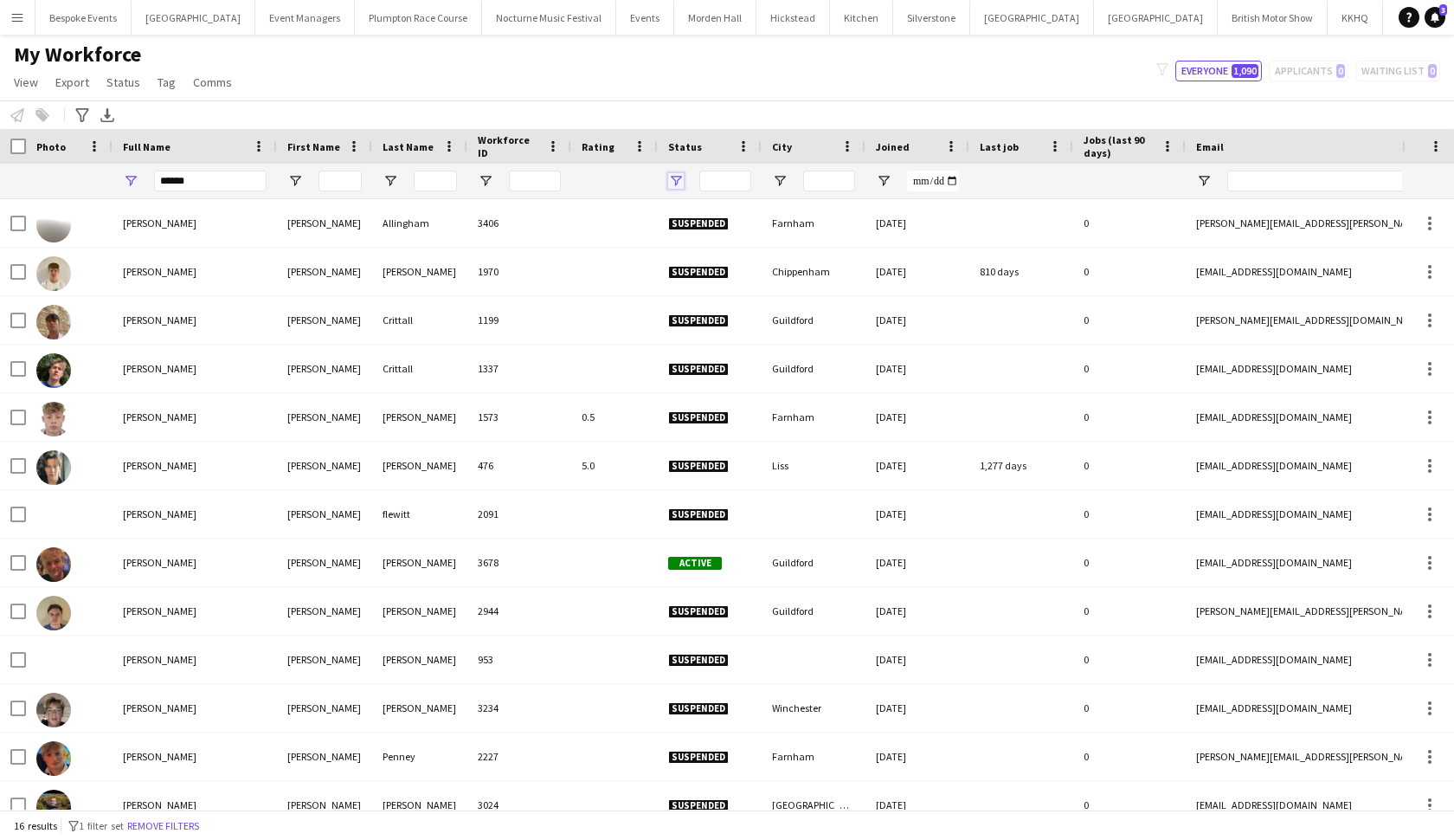
click at [626, 183] on span "Open Filter Menu" at bounding box center [676, 181] width 16 height 16
click at [617, 71] on div "My Workforce View Views Default view mena New Starter New view Update view Dele…" at bounding box center [727, 71] width 1454 height 59
click at [197, 185] on input "******" at bounding box center [211, 181] width 113 height 21
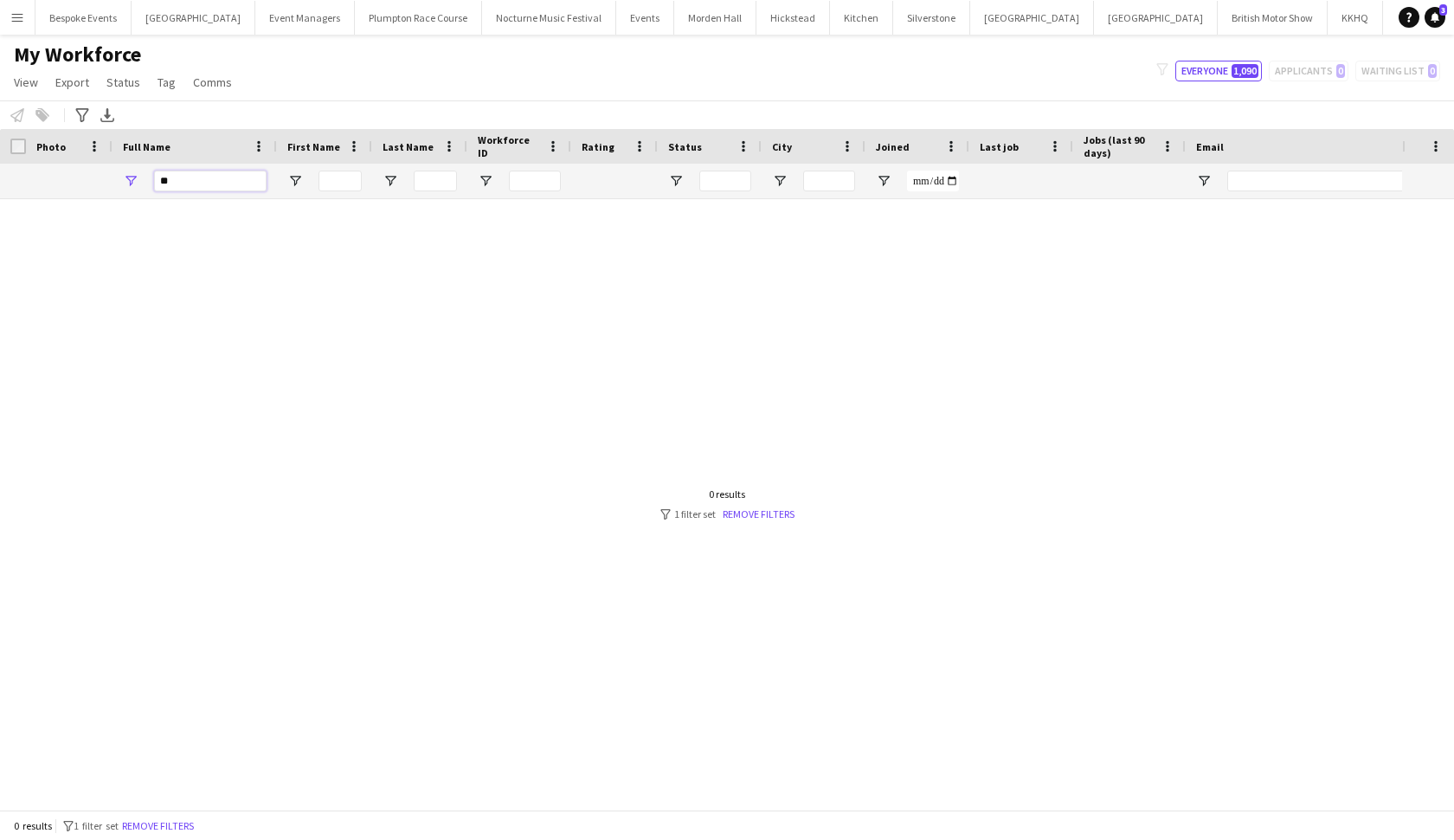
type input "*"
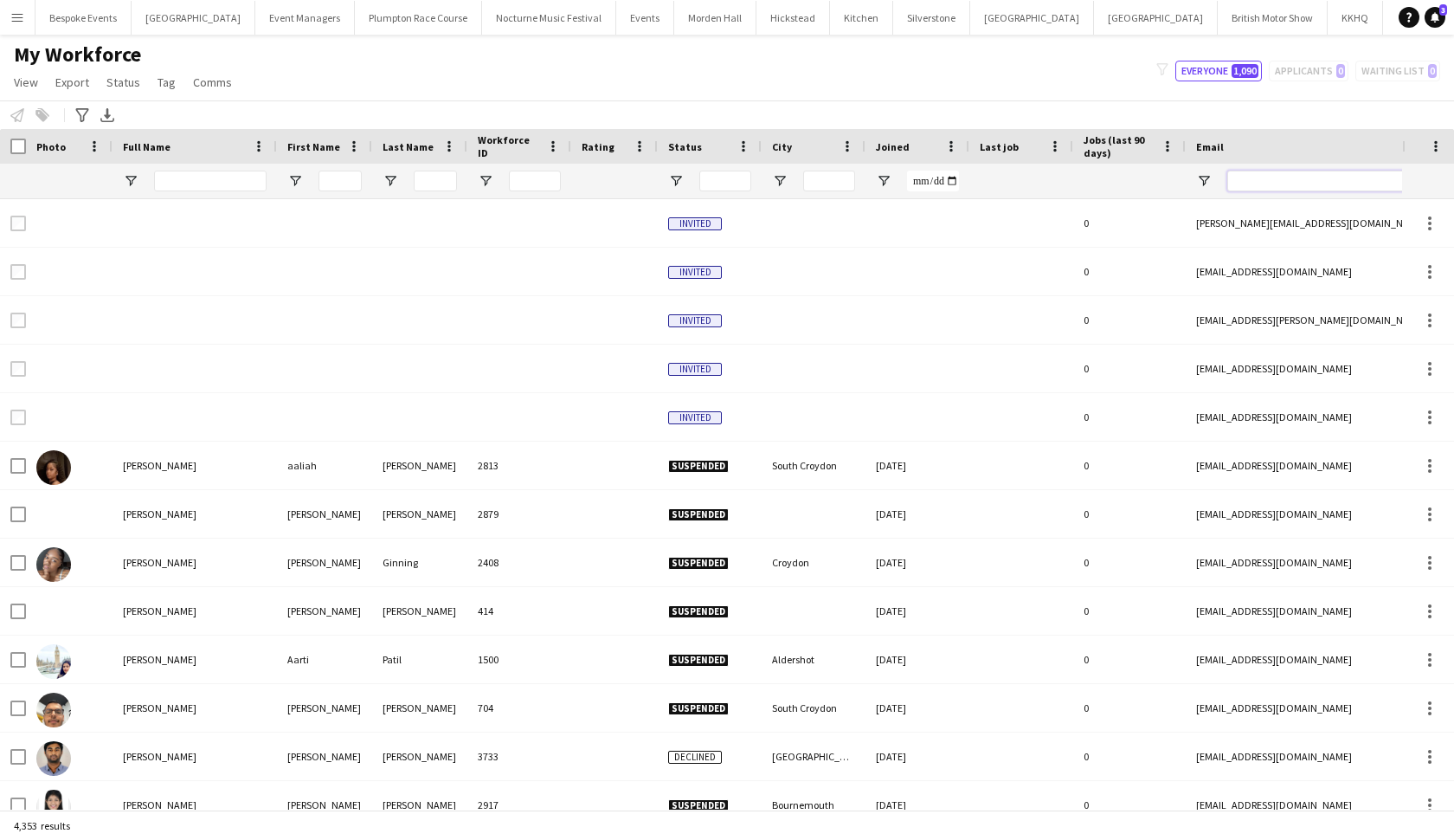
click at [626, 177] on input "Email Filter Input" at bounding box center [1375, 181] width 295 height 21
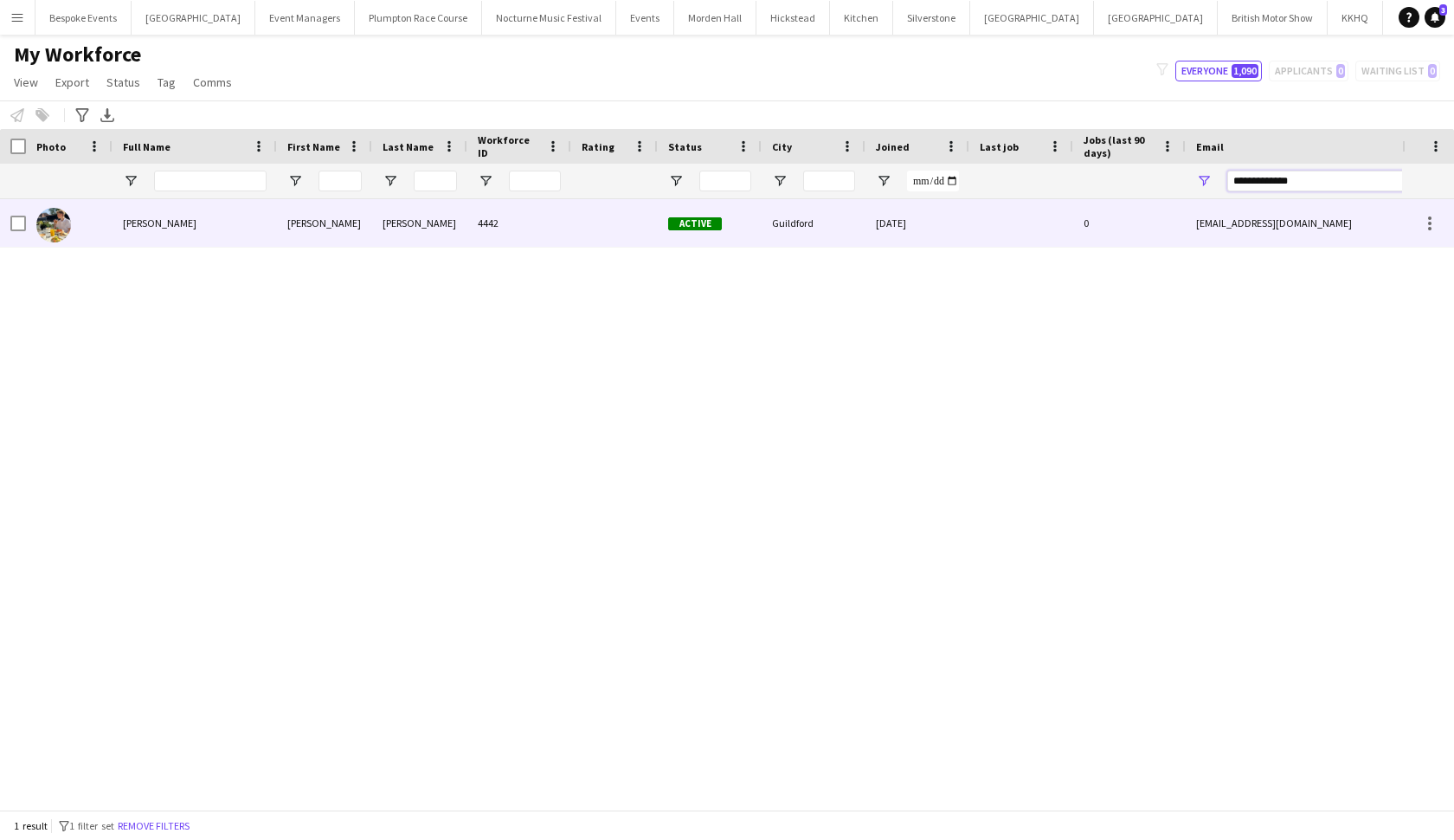
type input "**********"
click at [139, 212] on div "Archibald Perkins" at bounding box center [195, 223] width 164 height 48
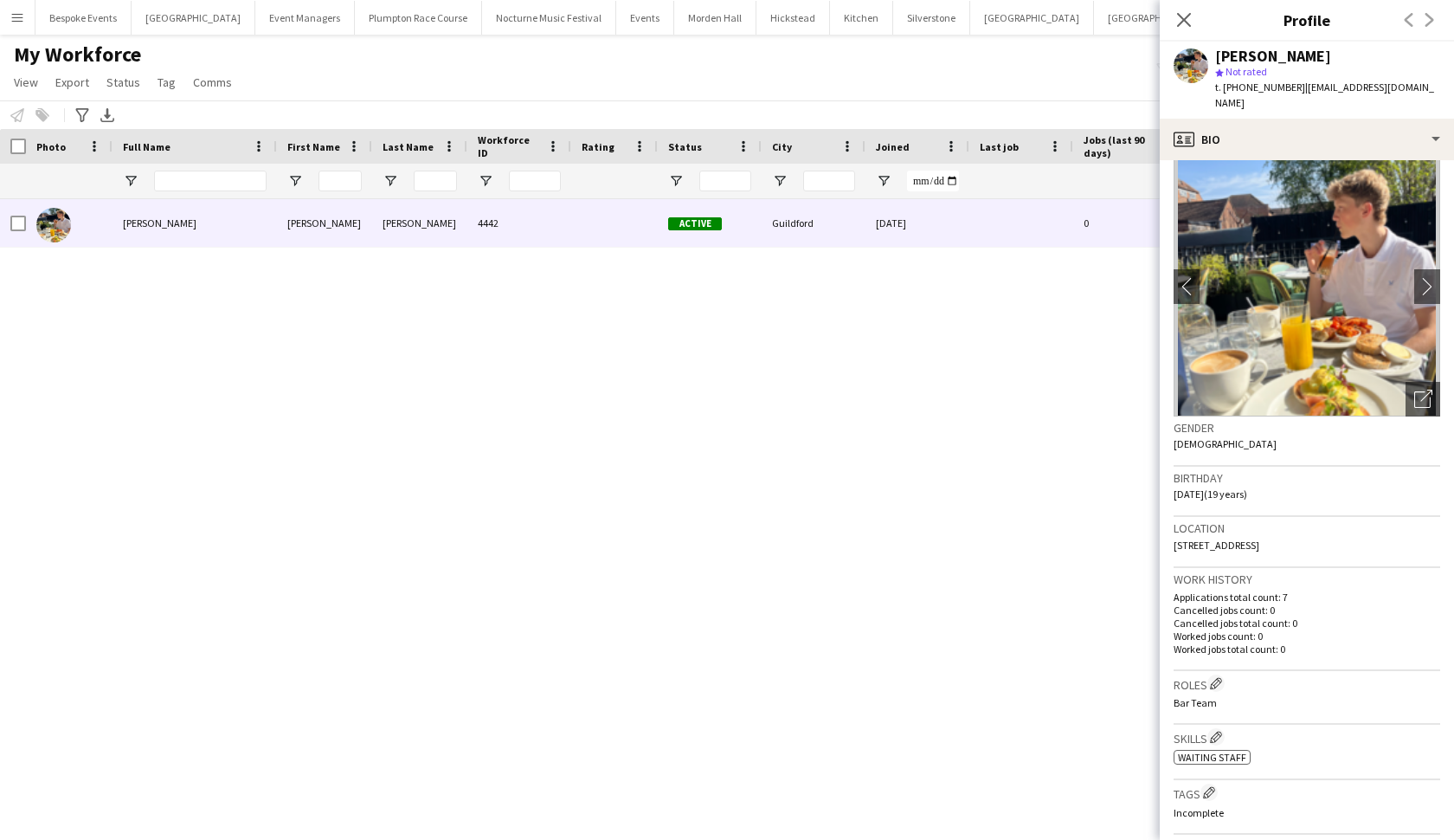
scroll to position [19, 0]
click at [626, 25] on icon "Close pop-in" at bounding box center [1183, 19] width 17 height 17
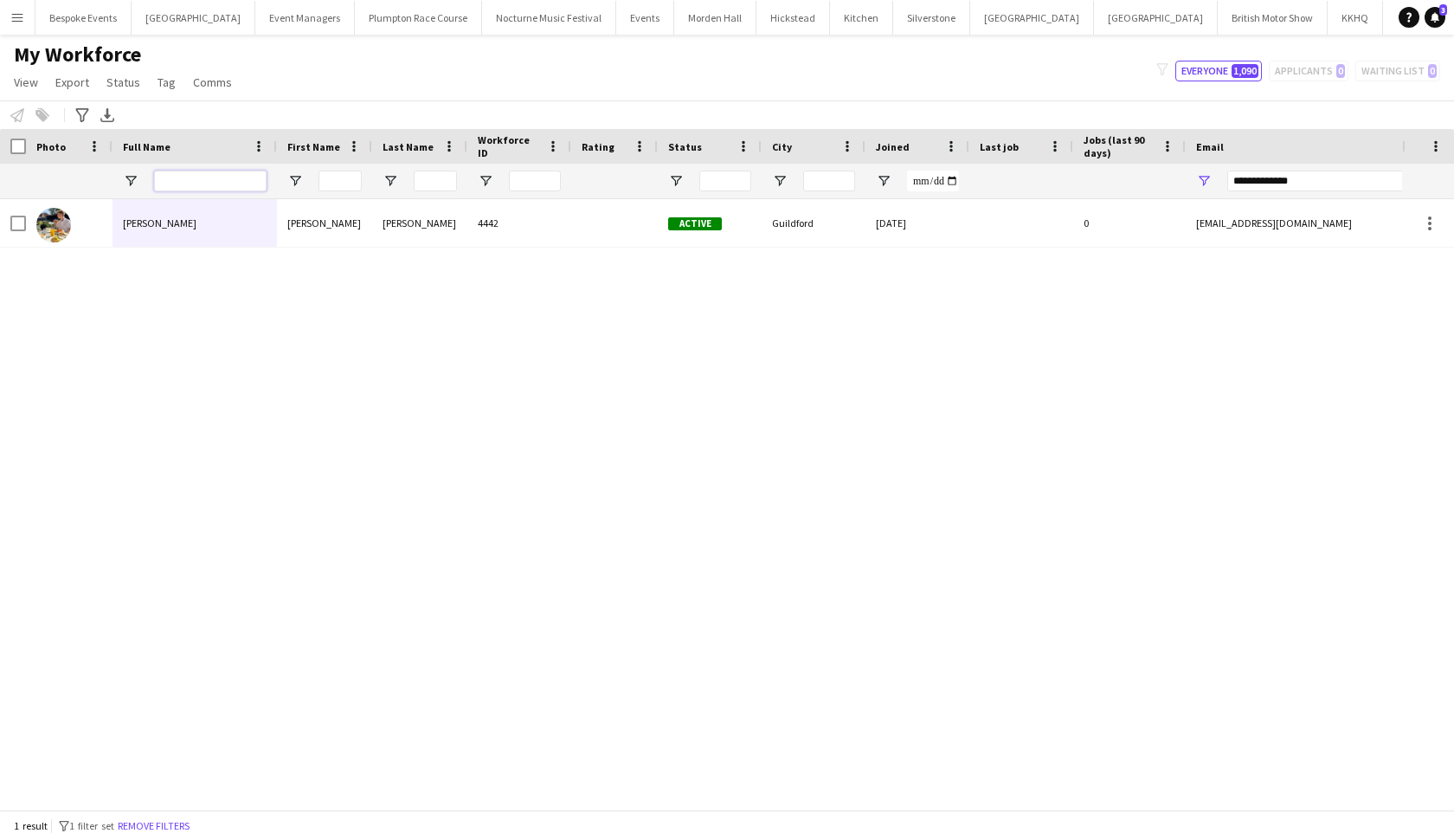
click at [189, 185] on input "Full Name Filter Input" at bounding box center [211, 181] width 113 height 21
click at [163, 638] on button "Remove filters" at bounding box center [154, 826] width 79 height 19
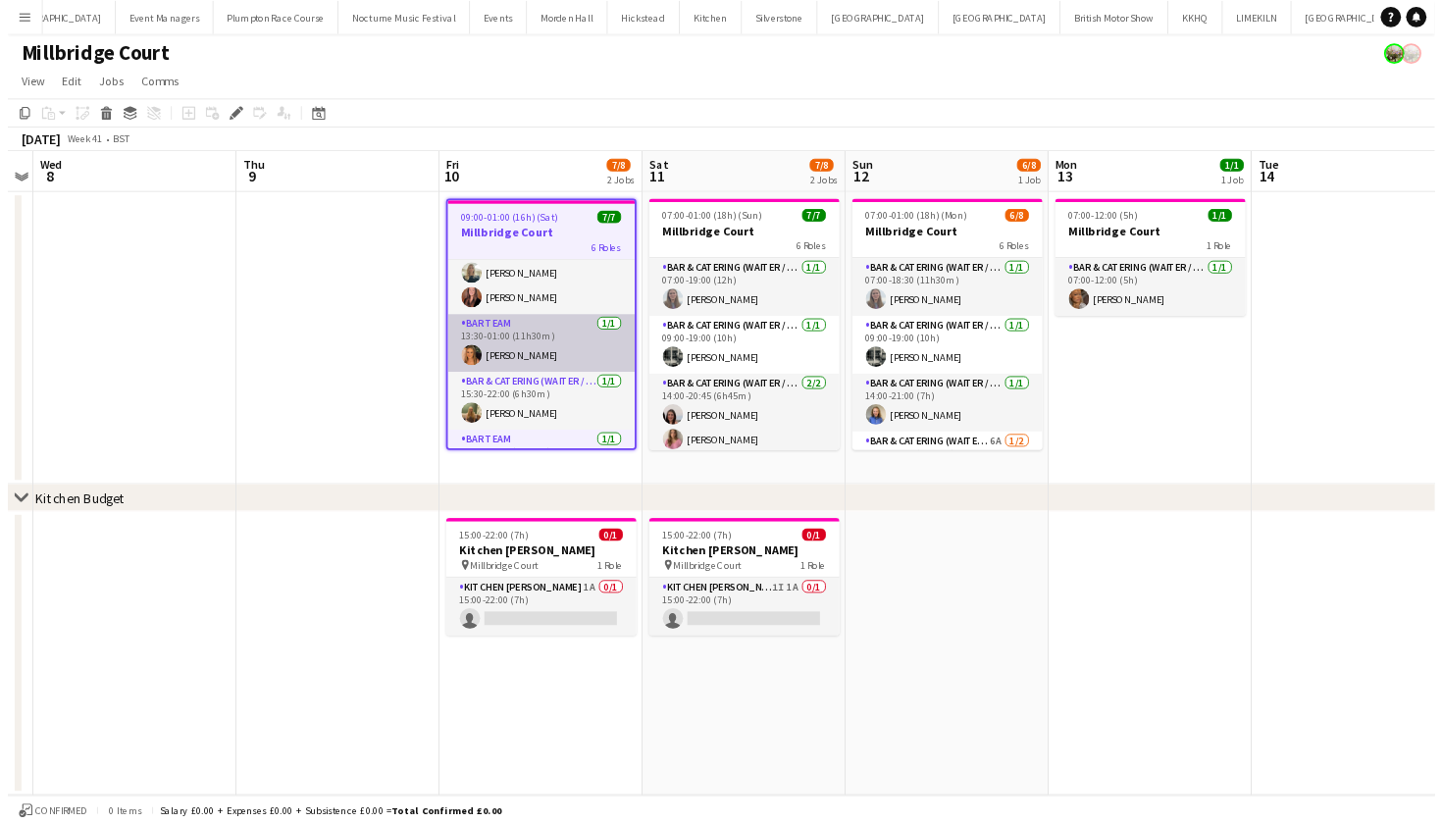
scroll to position [174, 0]
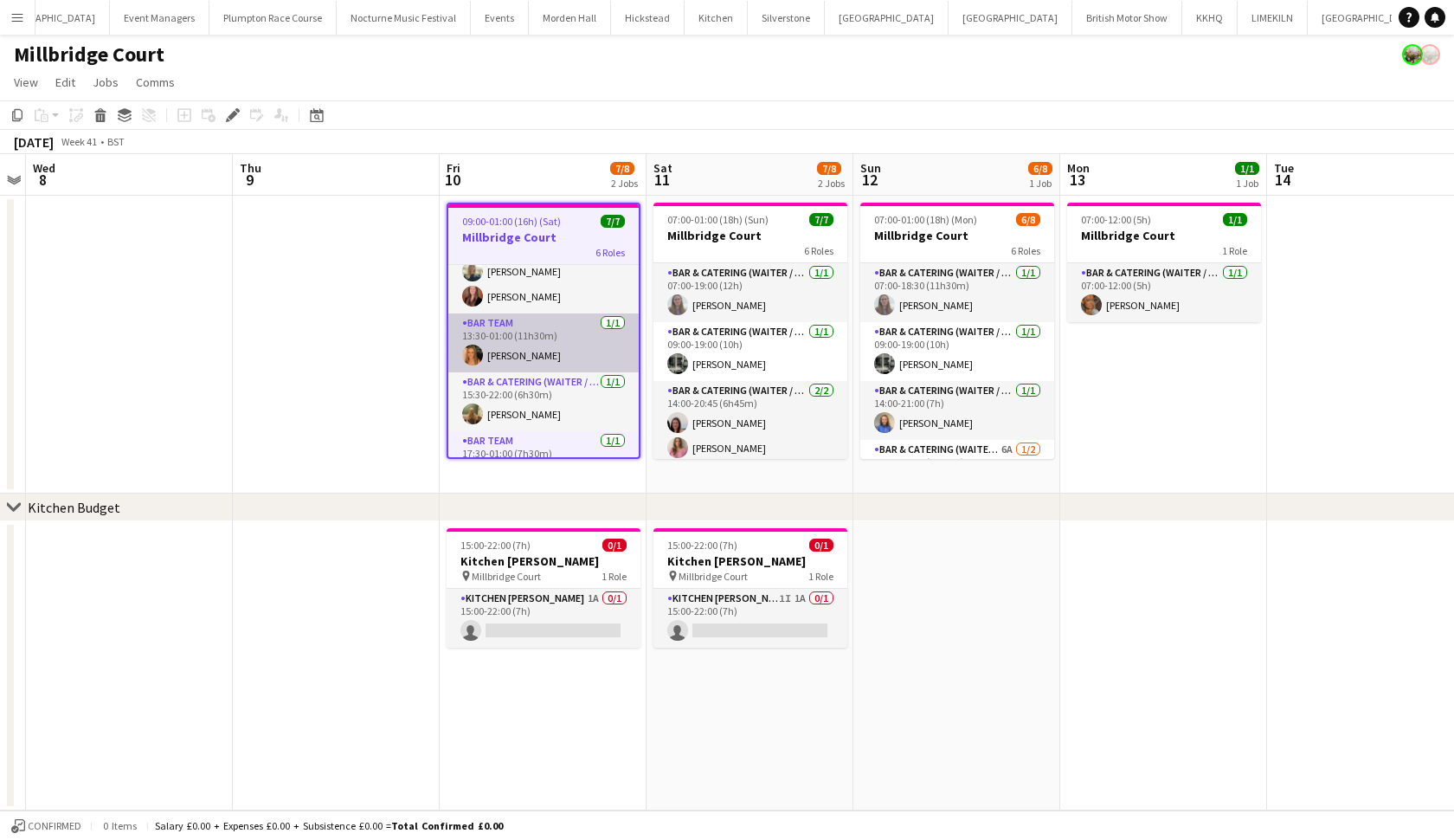
click at [569, 360] on app-card-role "Bar Team 1/1 13:30-01:00 (11h30m) Florence Everett" at bounding box center [543, 342] width 191 height 59
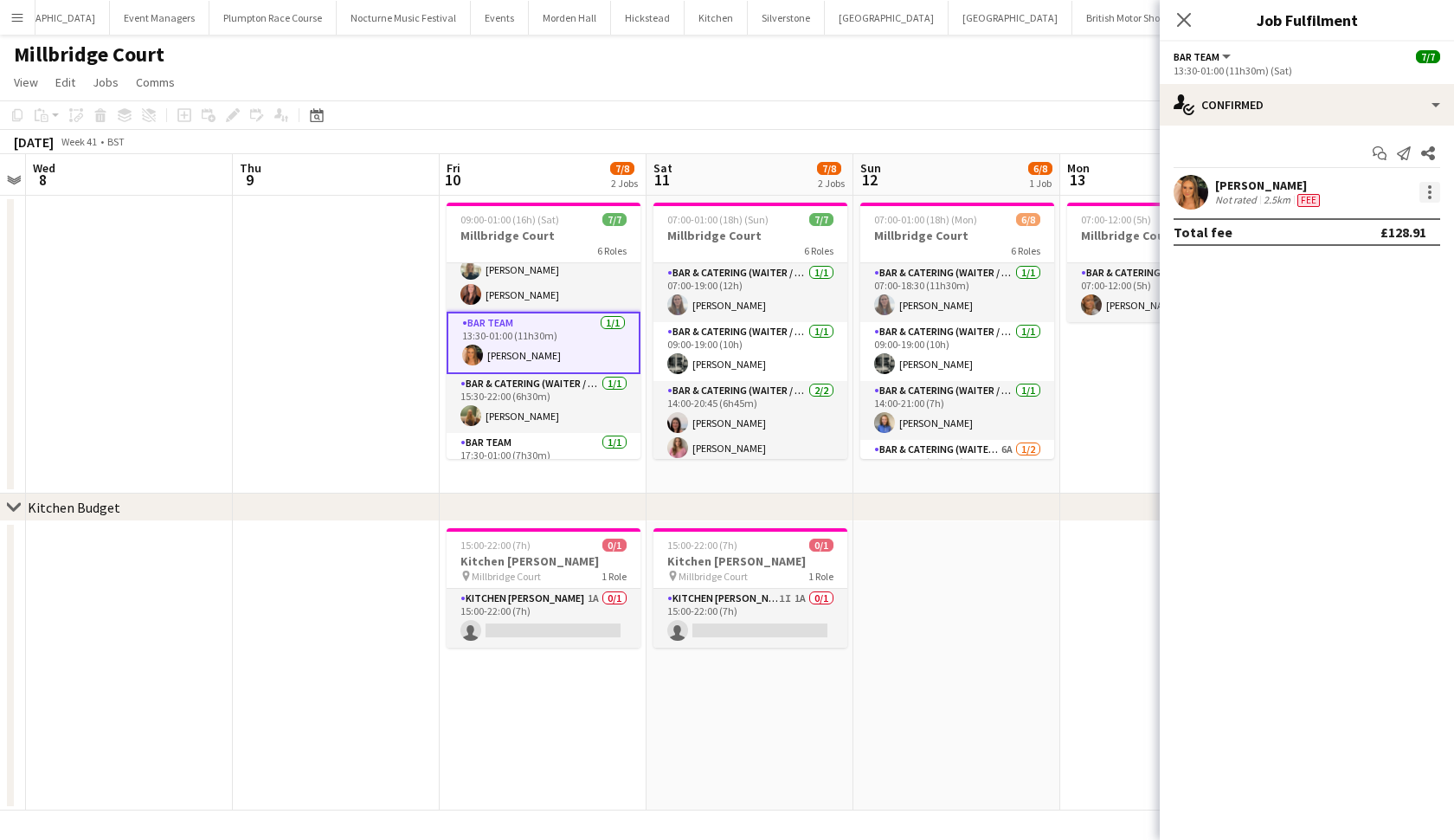
click at [1429, 194] on div at bounding box center [1430, 192] width 21 height 21
click at [1380, 389] on span "Remove" at bounding box center [1373, 391] width 108 height 16
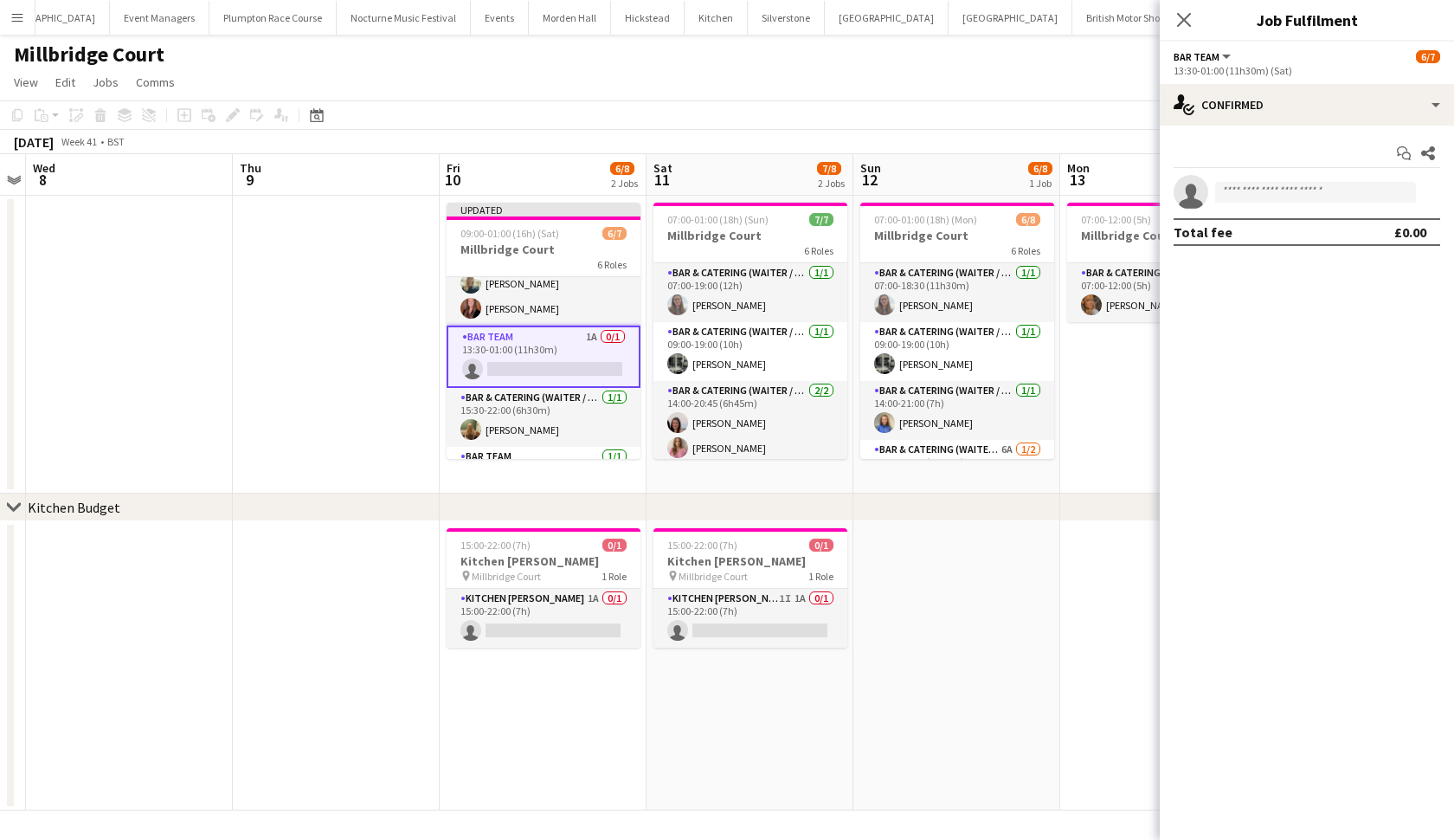
click at [1115, 472] on app-date-cell "07:00-12:00 (5h) 1/1 Millbridge Court 1 Role Bar & Catering (Waiter / waitress)…" at bounding box center [1164, 344] width 206 height 297
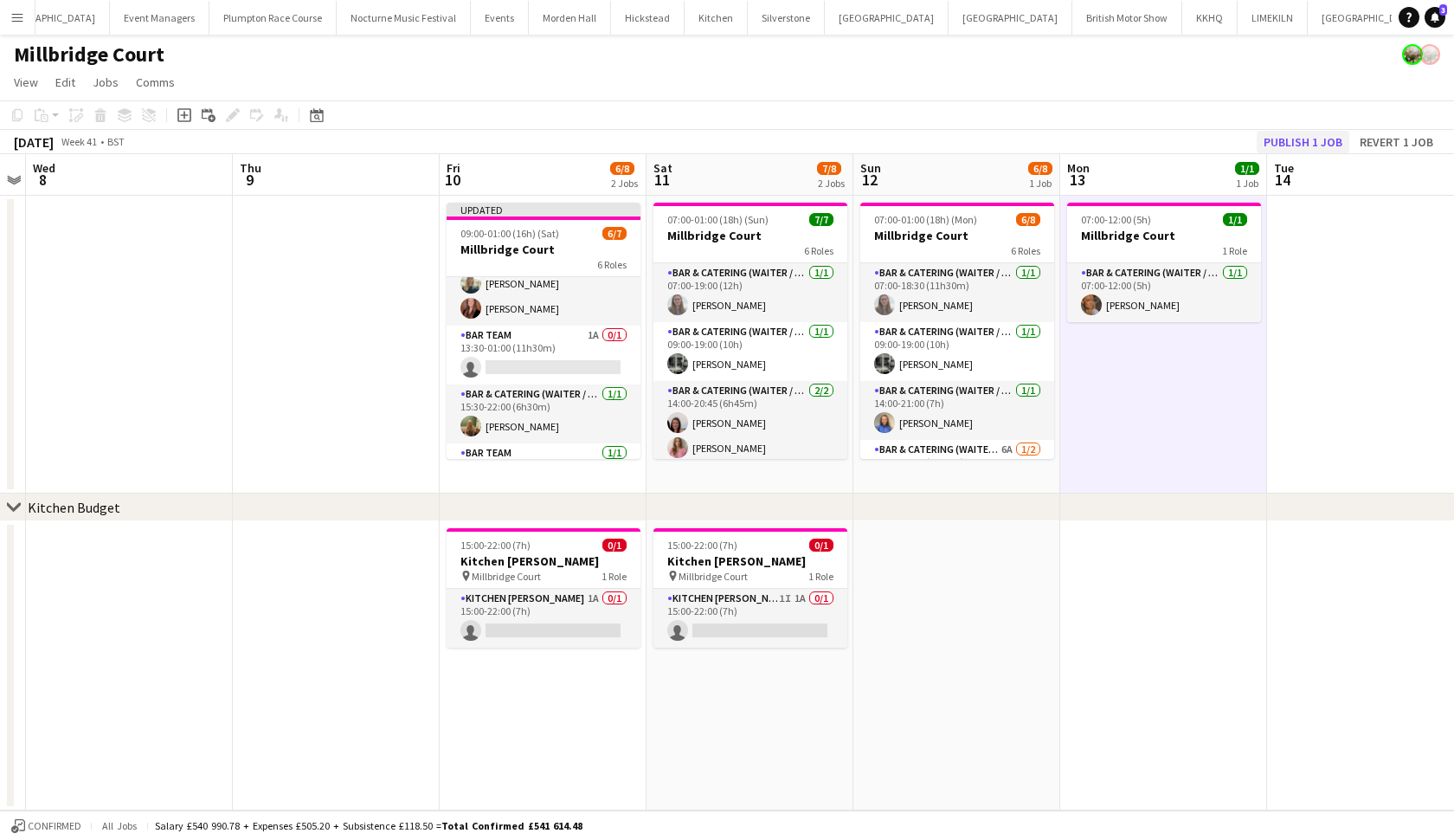
click at [1312, 145] on button "Publish 1 job" at bounding box center [1303, 142] width 93 height 23
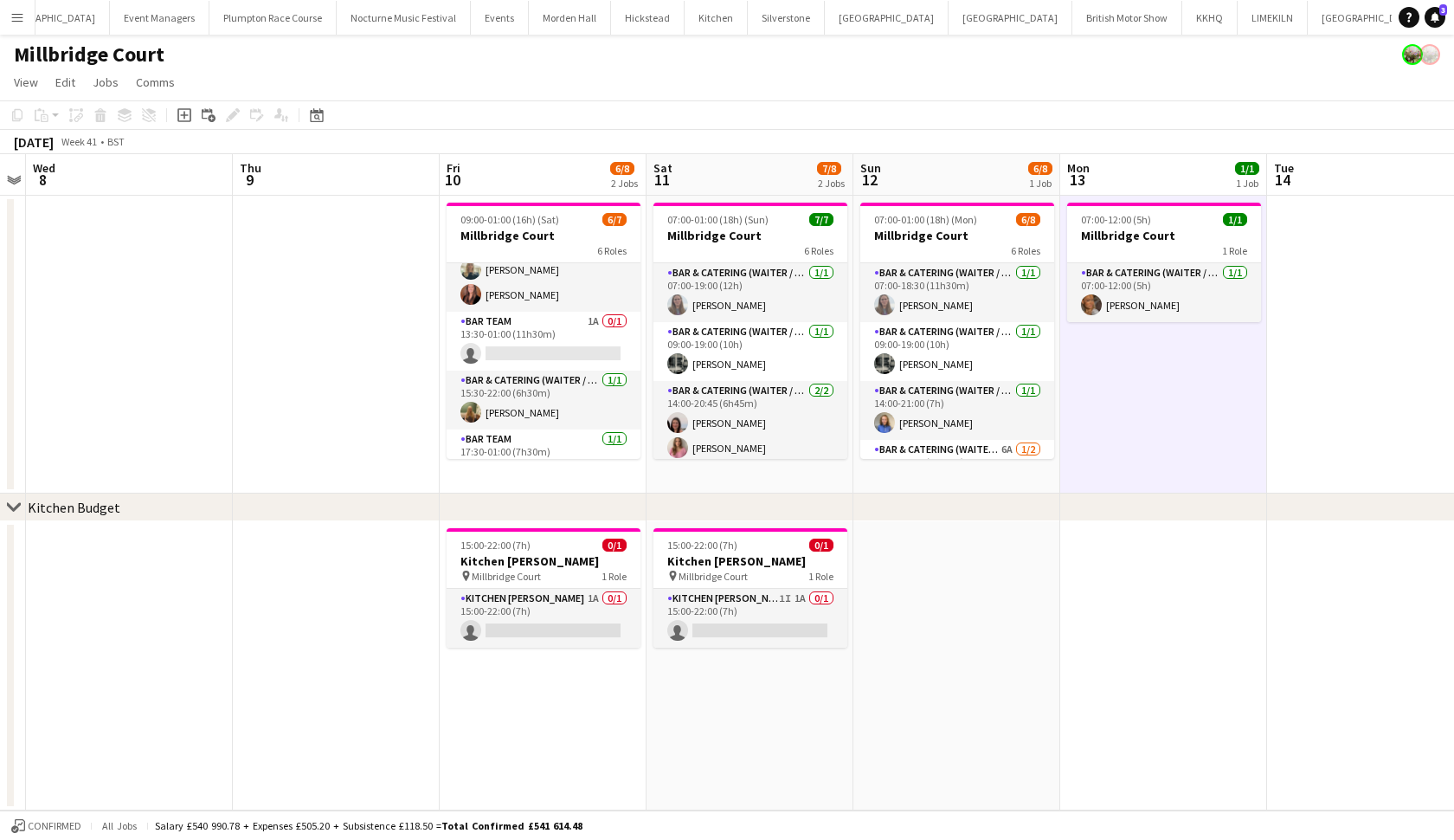
click at [12, 23] on app-icon "Menu" at bounding box center [18, 18] width 14 height 14
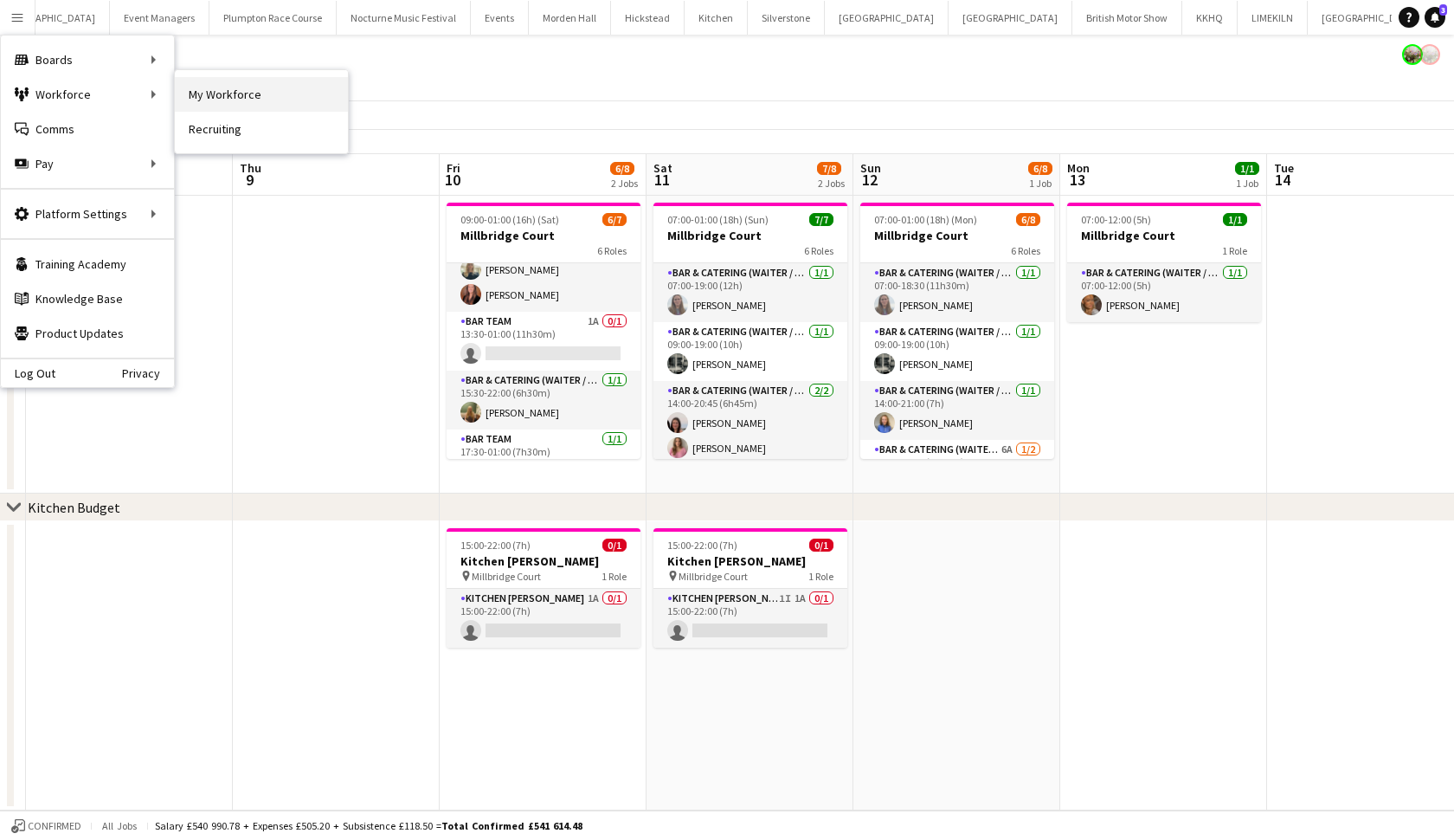
click at [207, 101] on link "My Workforce" at bounding box center [261, 94] width 173 height 34
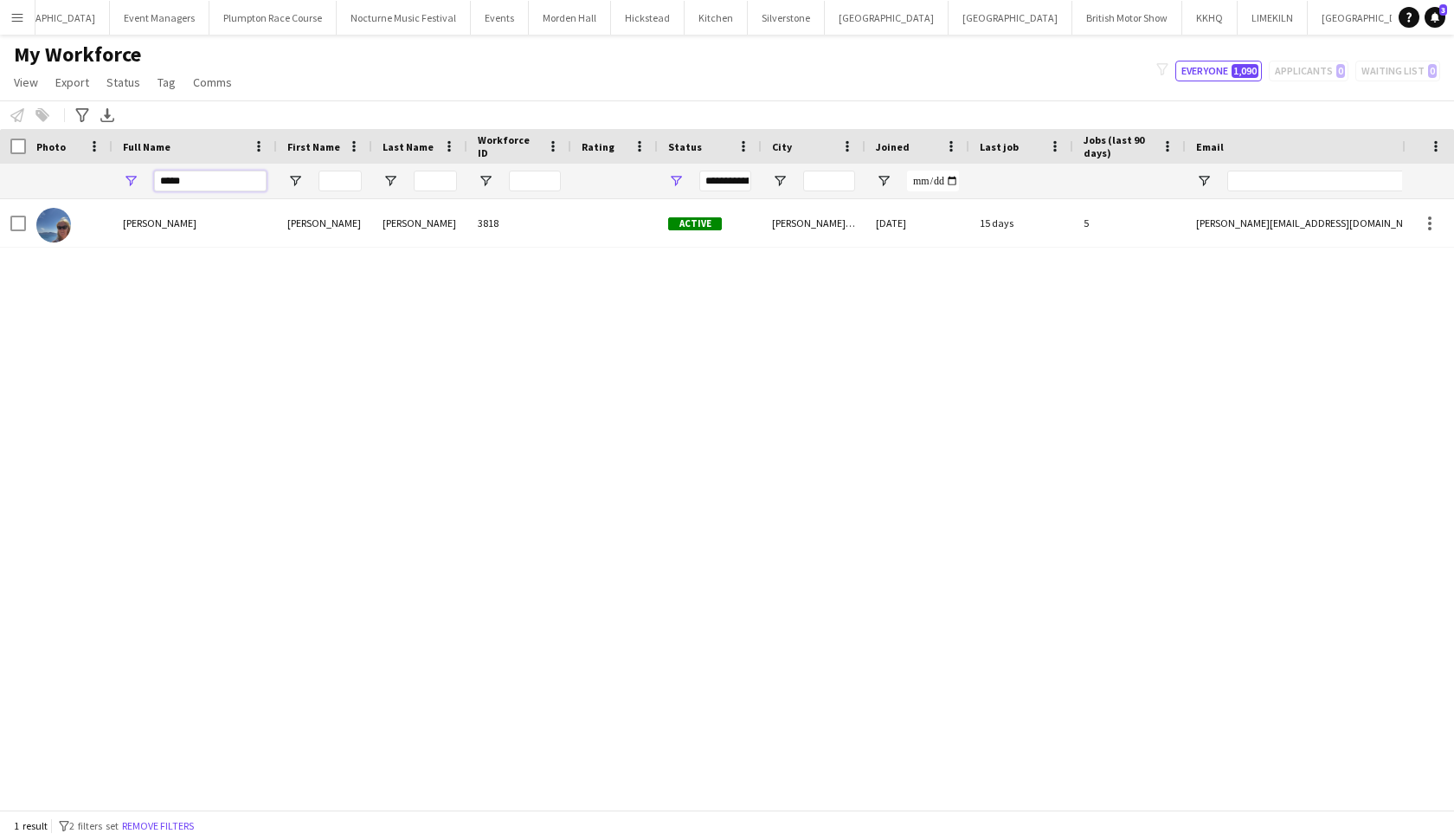
drag, startPoint x: 195, startPoint y: 188, endPoint x: 142, endPoint y: 184, distance: 53.2
click at [142, 184] on div "*****" at bounding box center [195, 180] width 164 height 34
type input "*****"
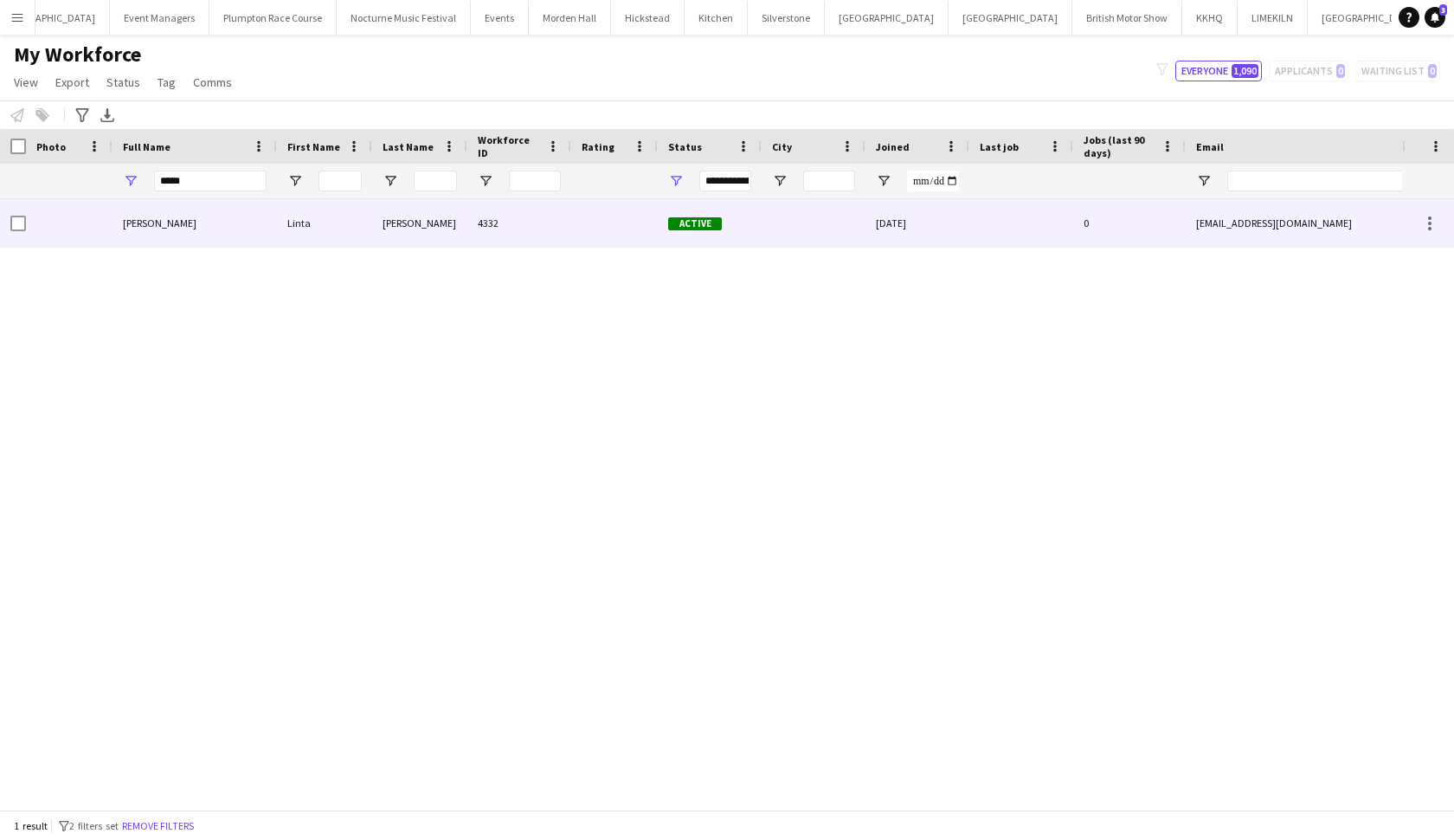
click at [124, 226] on span "Linta Chhaya" at bounding box center [159, 222] width 73 height 13
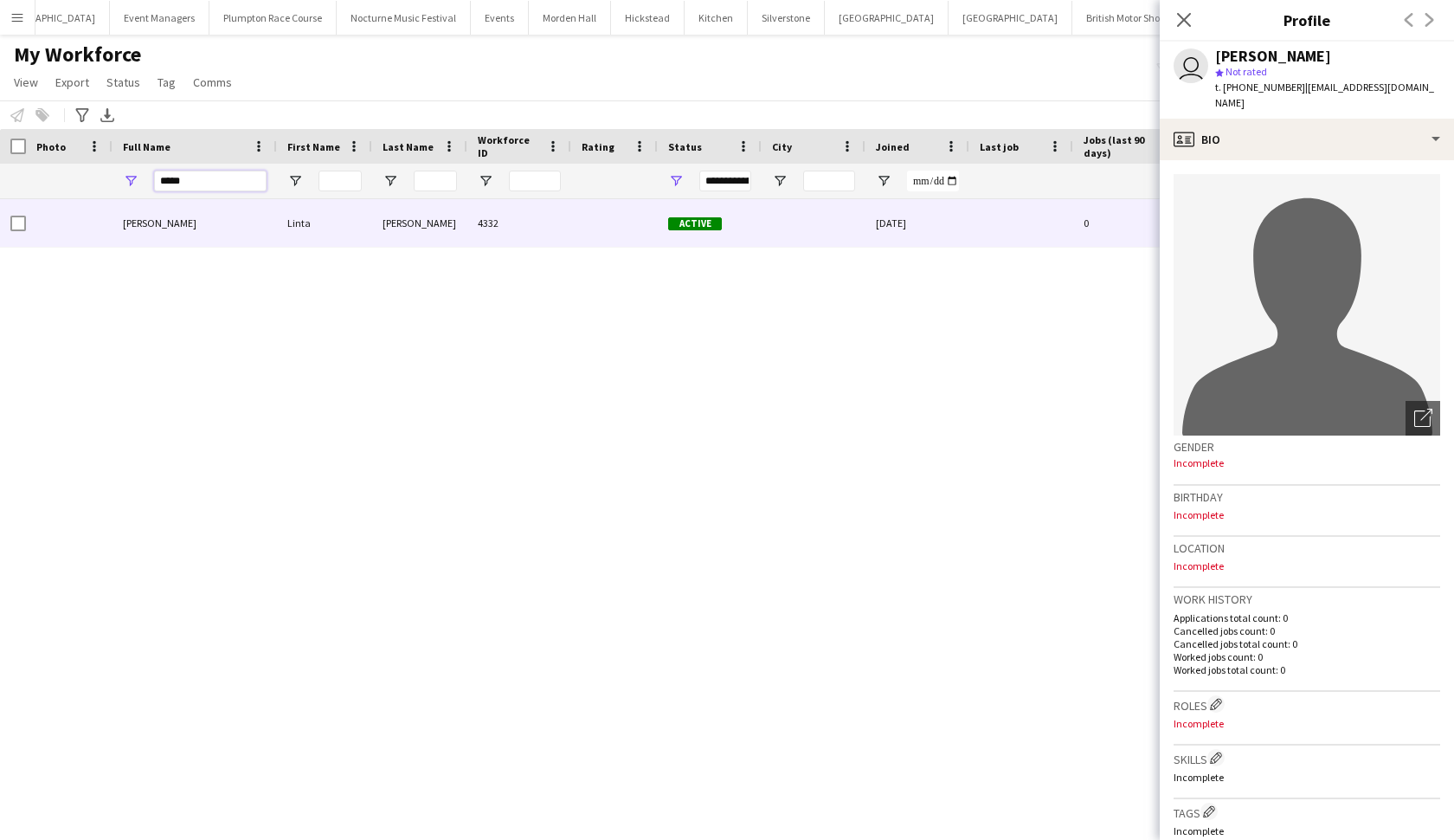
click at [208, 184] on input "*****" at bounding box center [211, 181] width 113 height 21
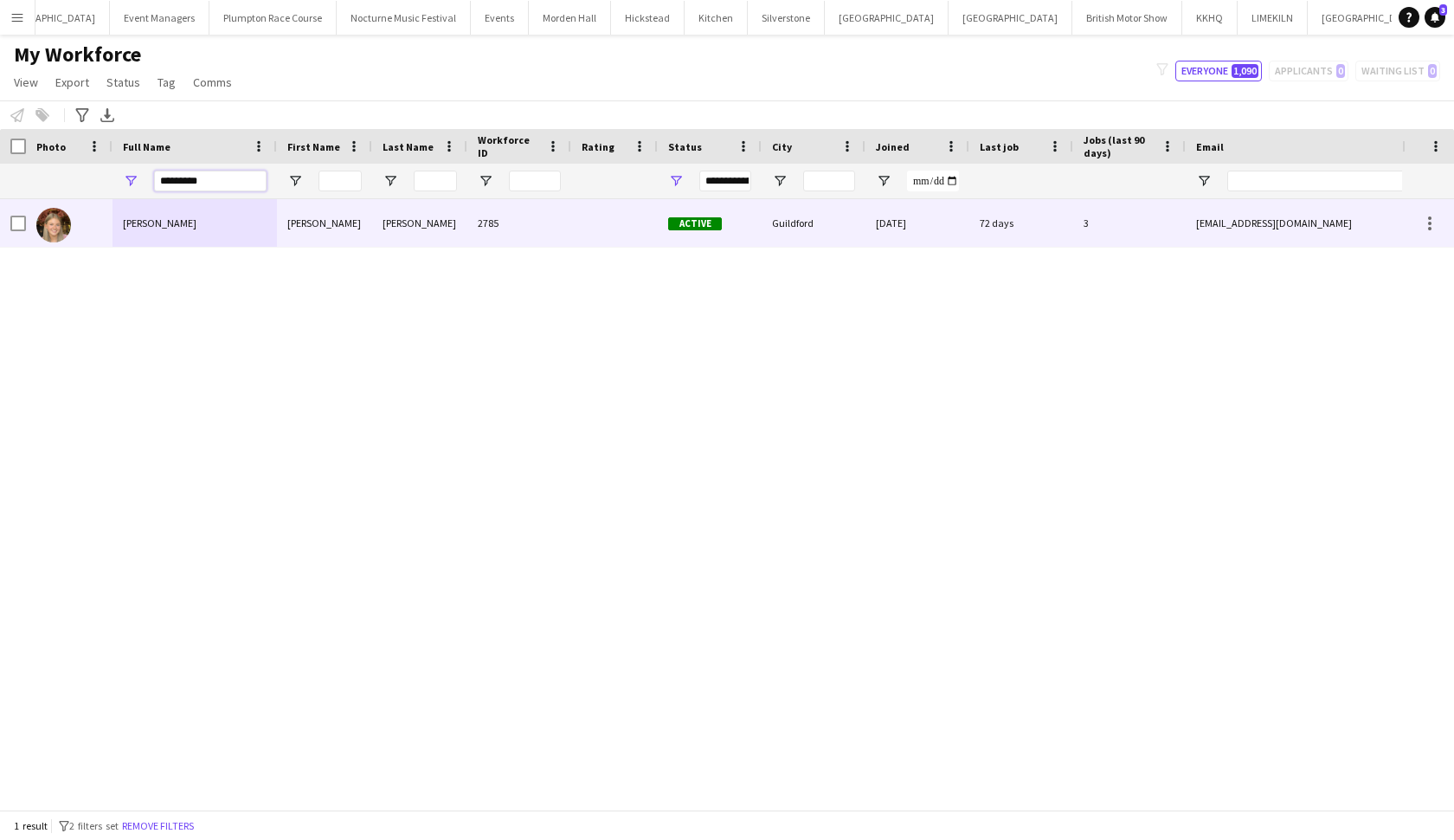
type input "*********"
click at [157, 233] on div "Ella Pugh" at bounding box center [195, 223] width 164 height 48
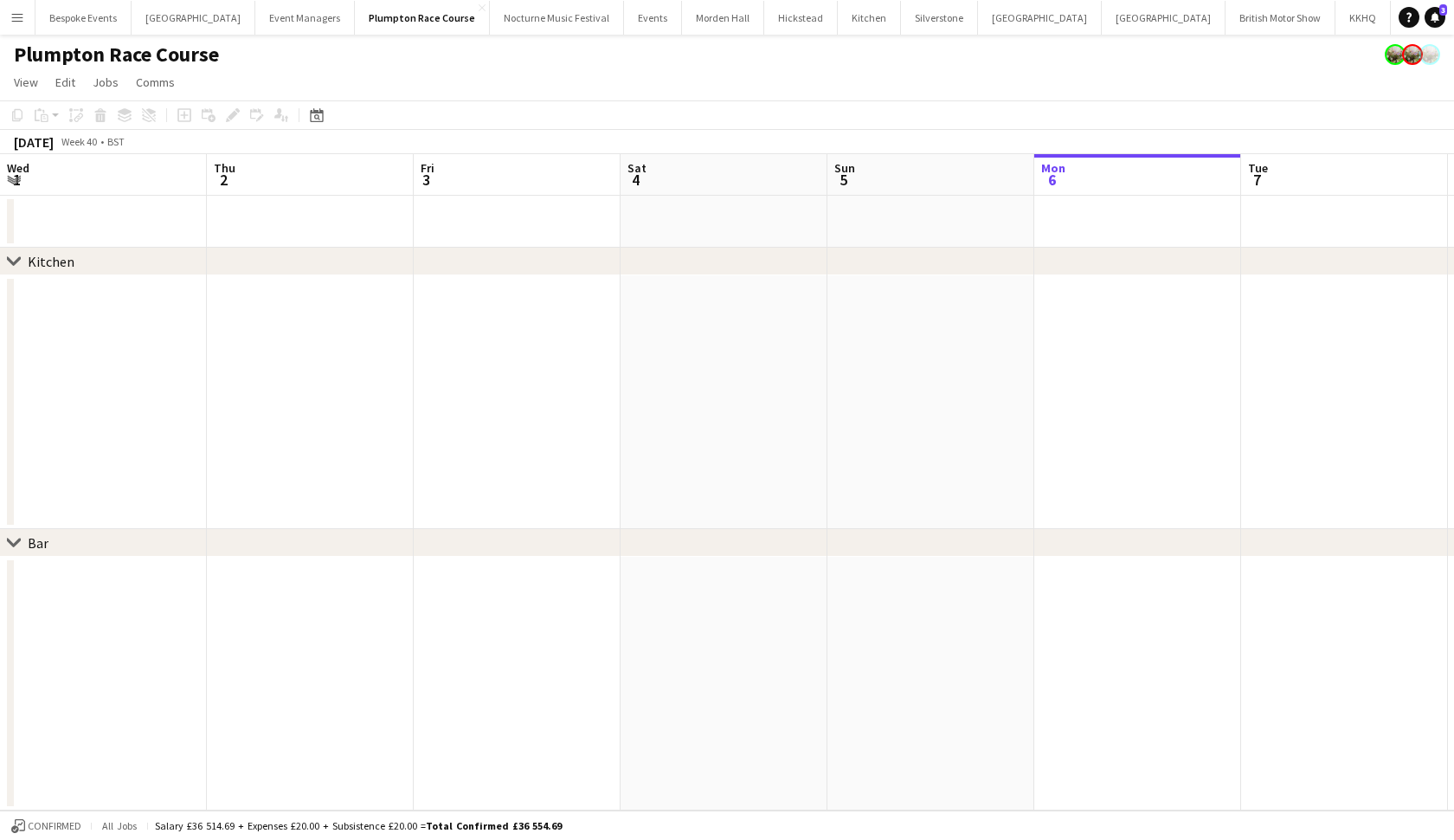
scroll to position [0, 414]
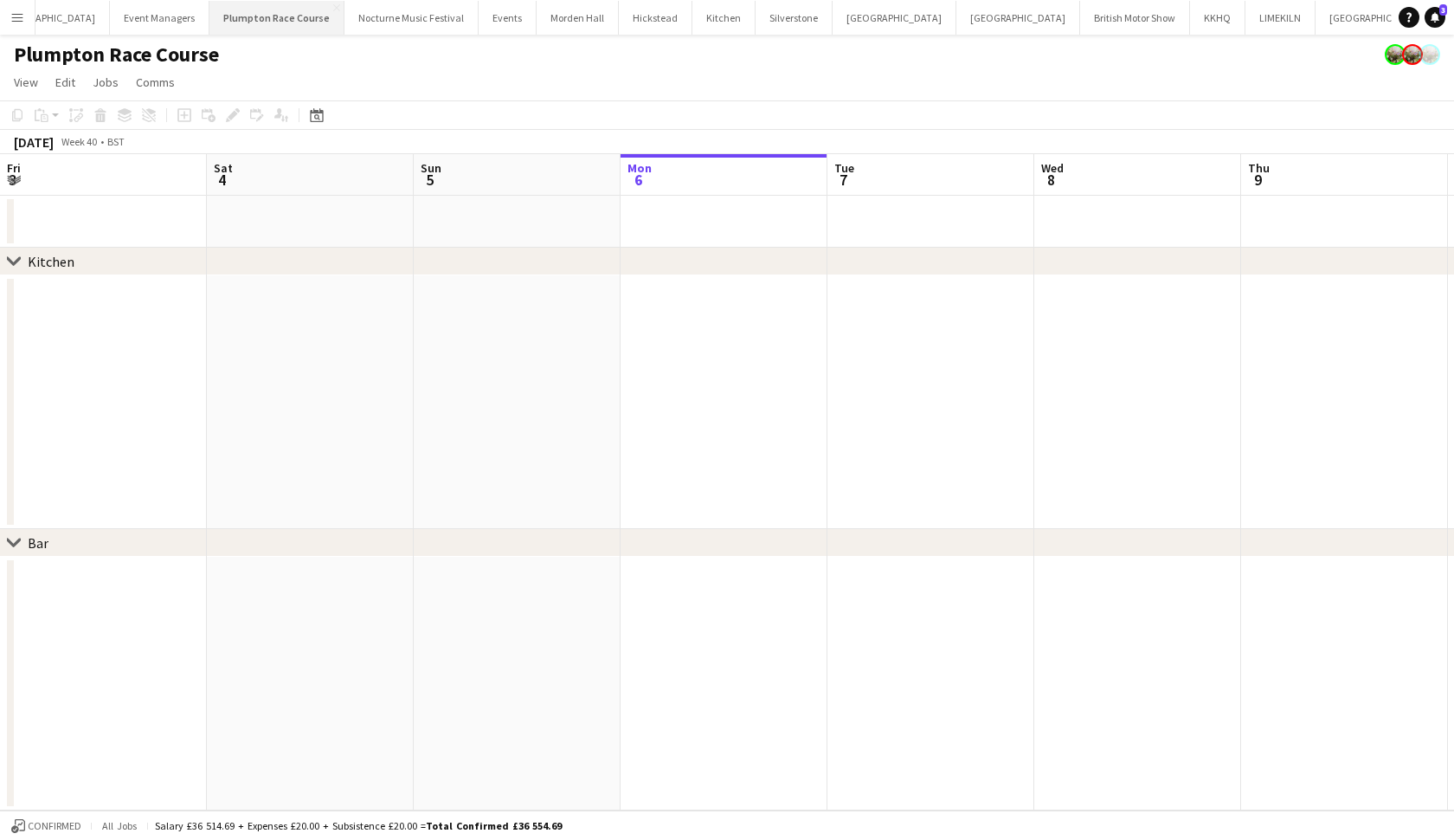
click at [252, 23] on button "Plumpton Race Course Close" at bounding box center [276, 18] width 135 height 34
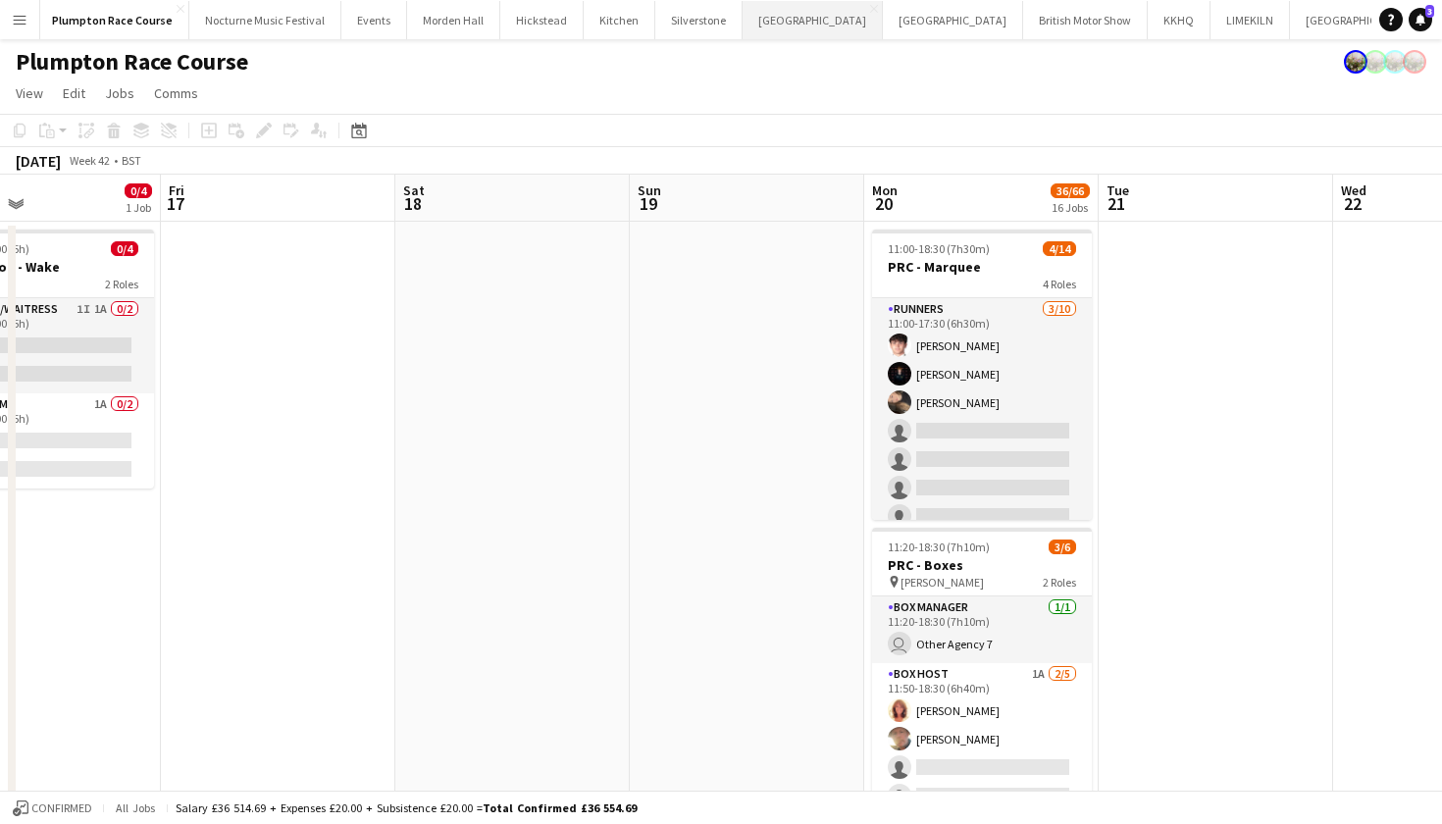
scroll to position [0, 389]
click at [1408, 24] on button "[GEOGRAPHIC_DATA]" at bounding box center [1463, 20] width 111 height 38
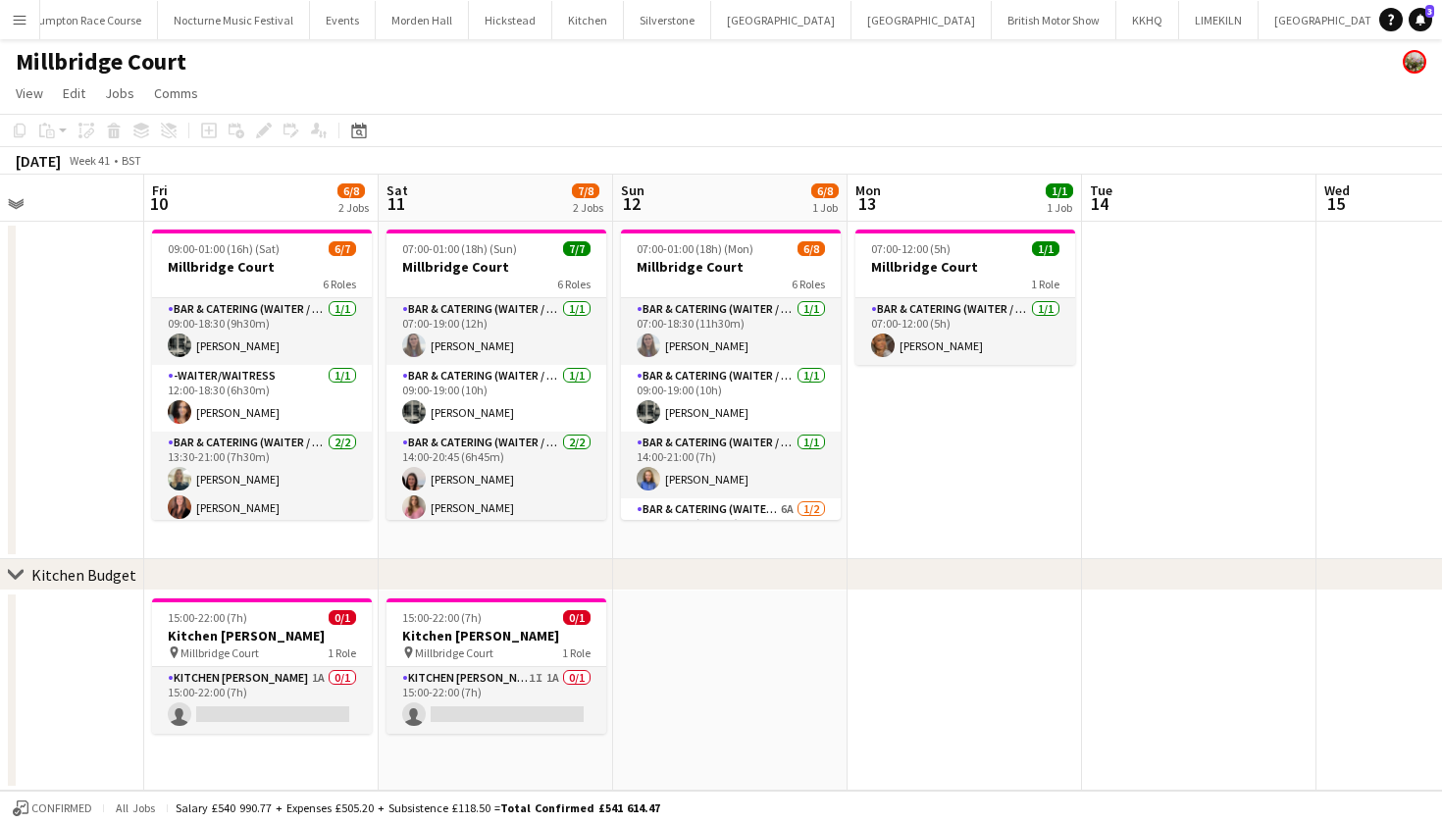
scroll to position [0, 596]
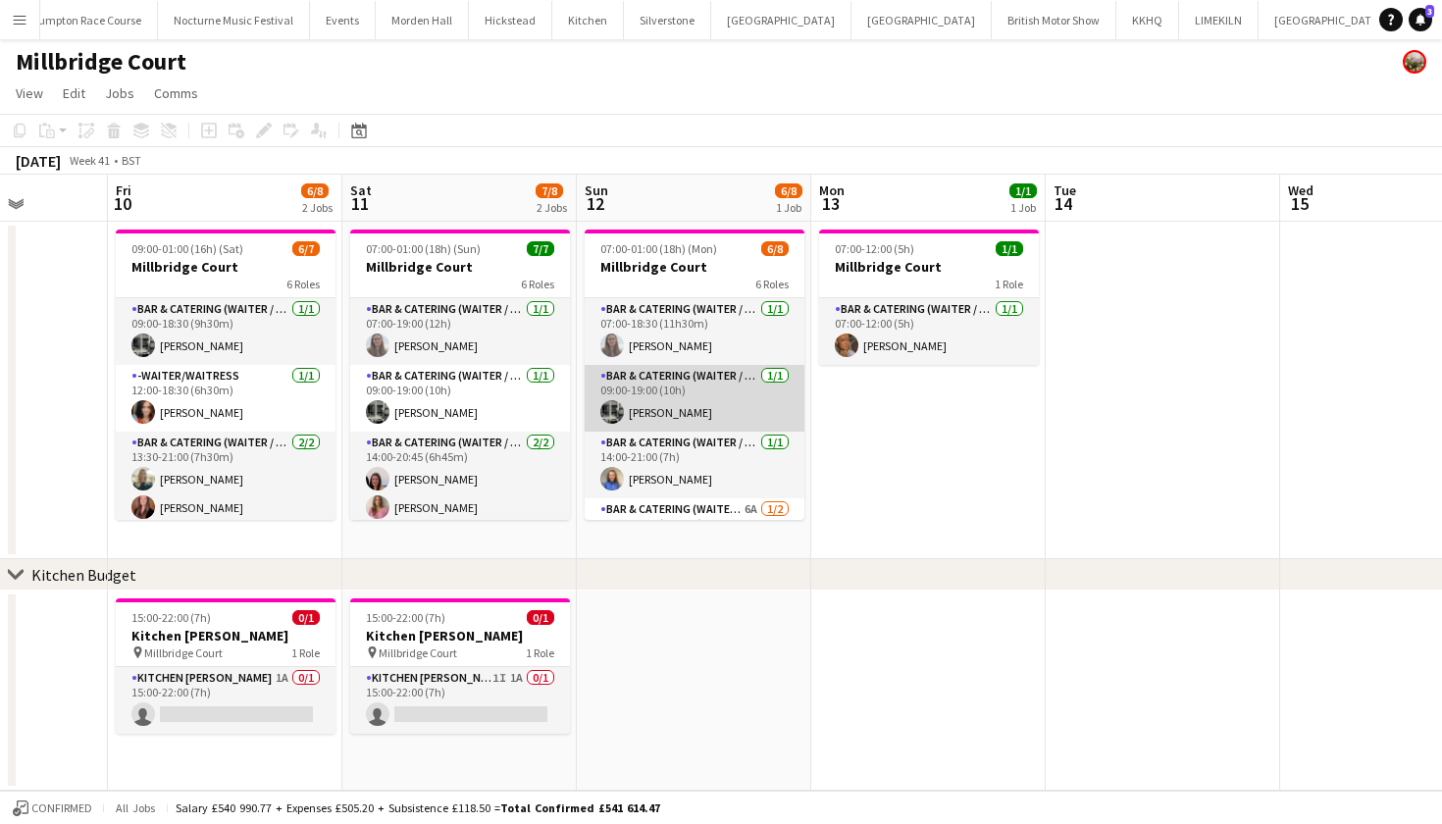
click at [696, 389] on app-card-role "Bar & Catering (Waiter / waitress) [DATE] 09:00-19:00 (10h) [PERSON_NAME]" at bounding box center [695, 398] width 220 height 67
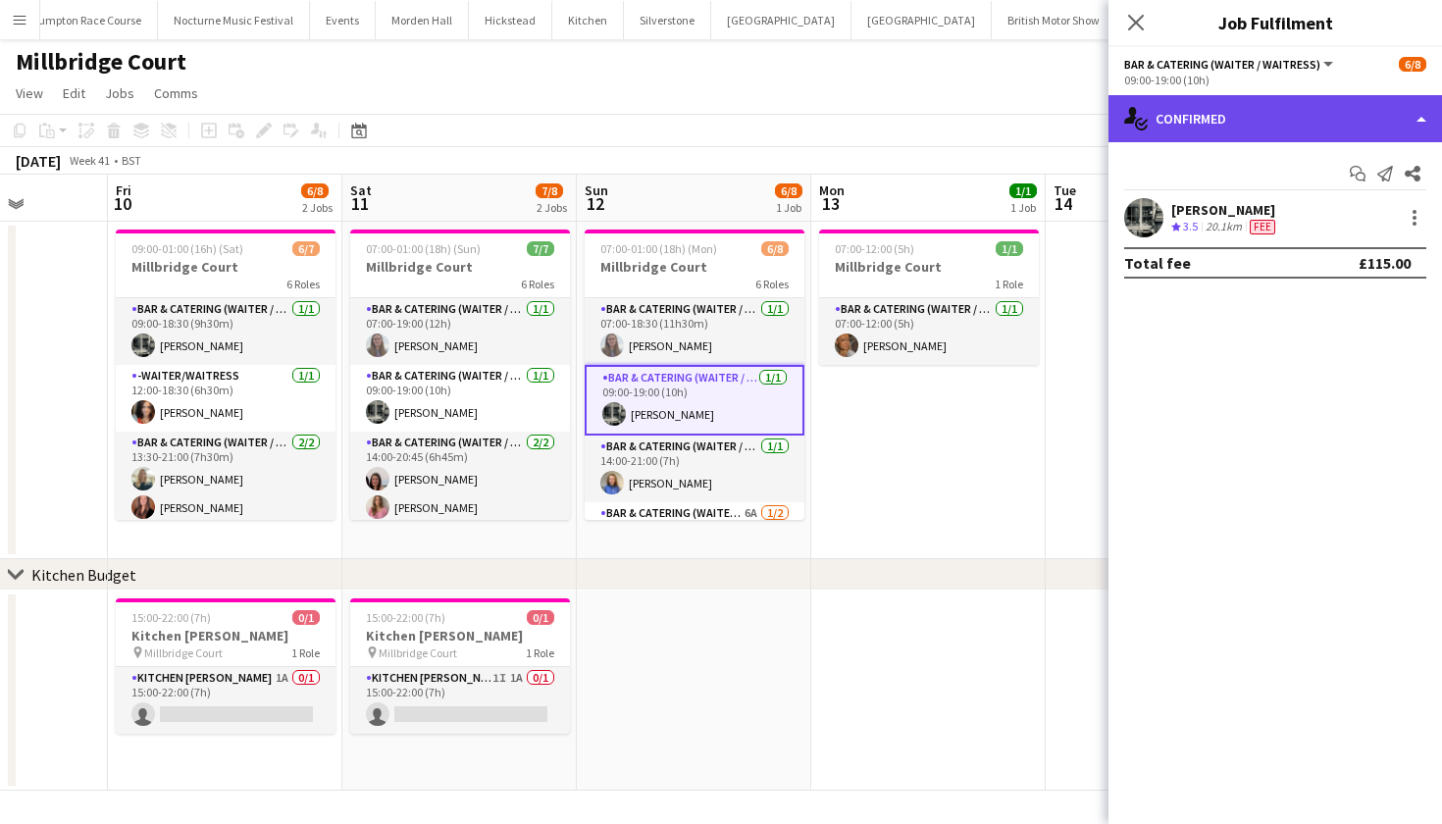
click at [1343, 122] on div "single-neutral-actions-check-2 Confirmed" at bounding box center [1276, 118] width 334 height 47
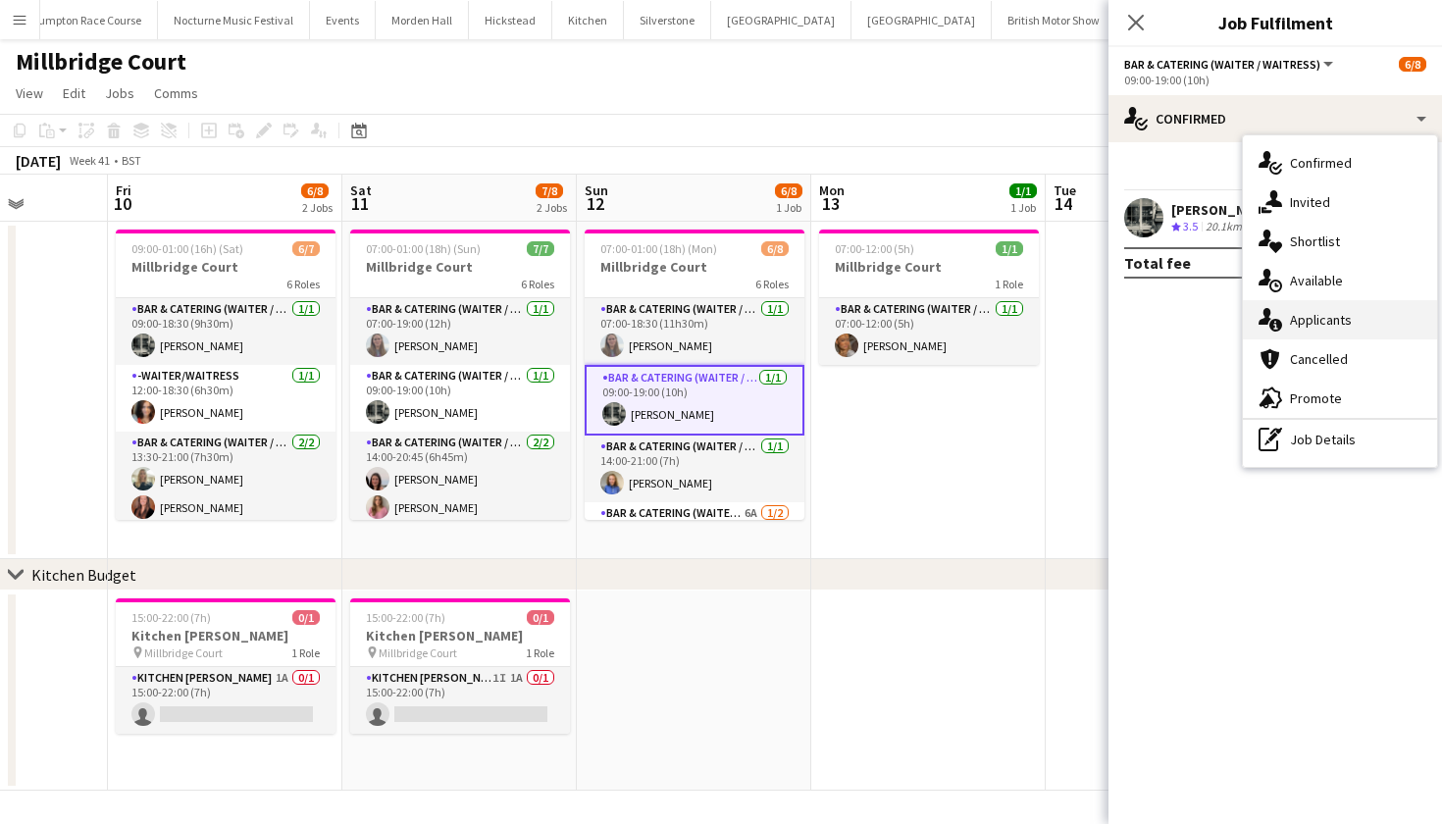
click at [1306, 326] on span "Applicants" at bounding box center [1321, 320] width 62 height 18
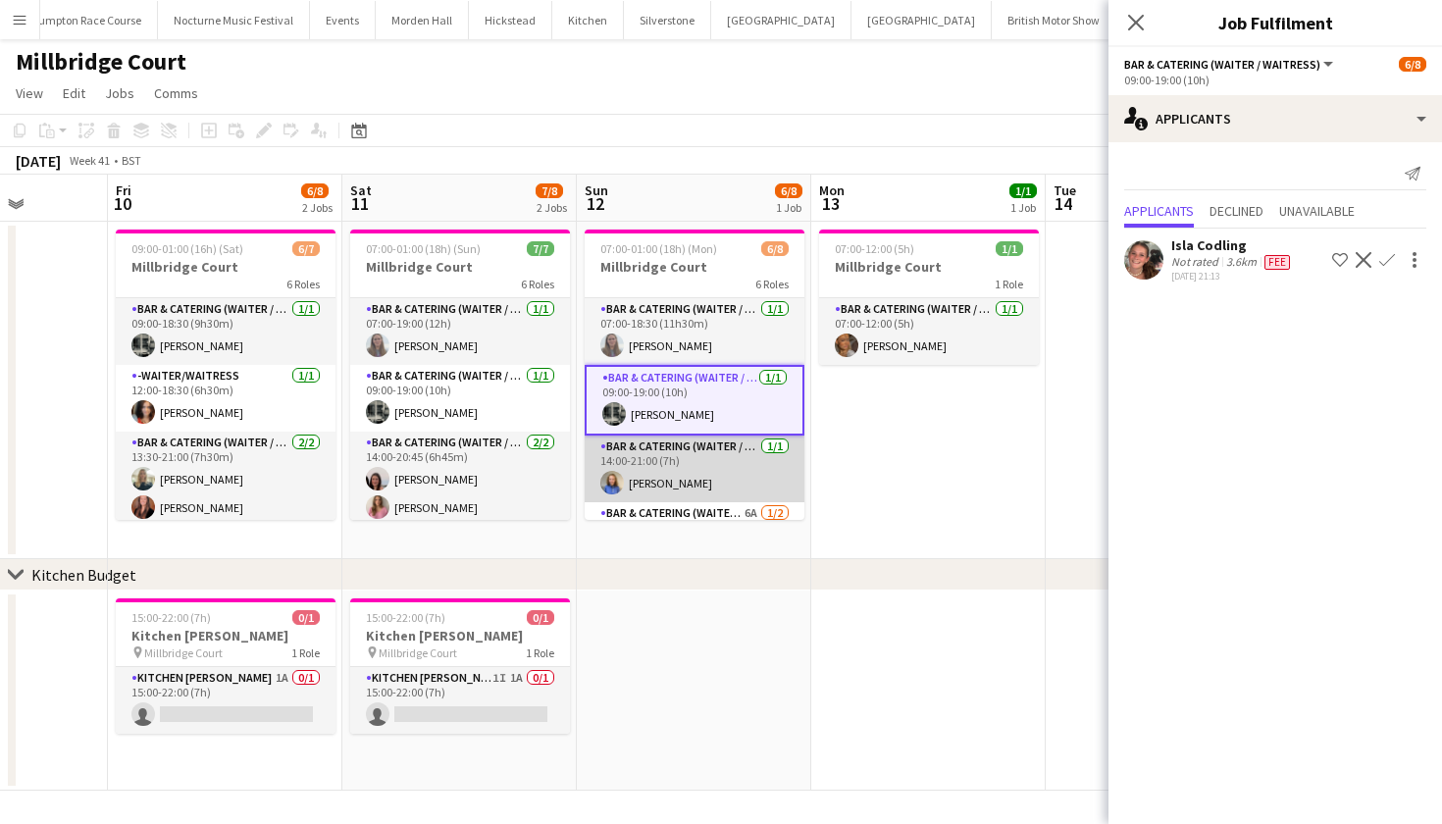
click at [687, 476] on app-card-role "Bar & Catering (Waiter / waitress) [DATE] 14:00-21:00 (7h) [PERSON_NAME]" at bounding box center [695, 469] width 220 height 67
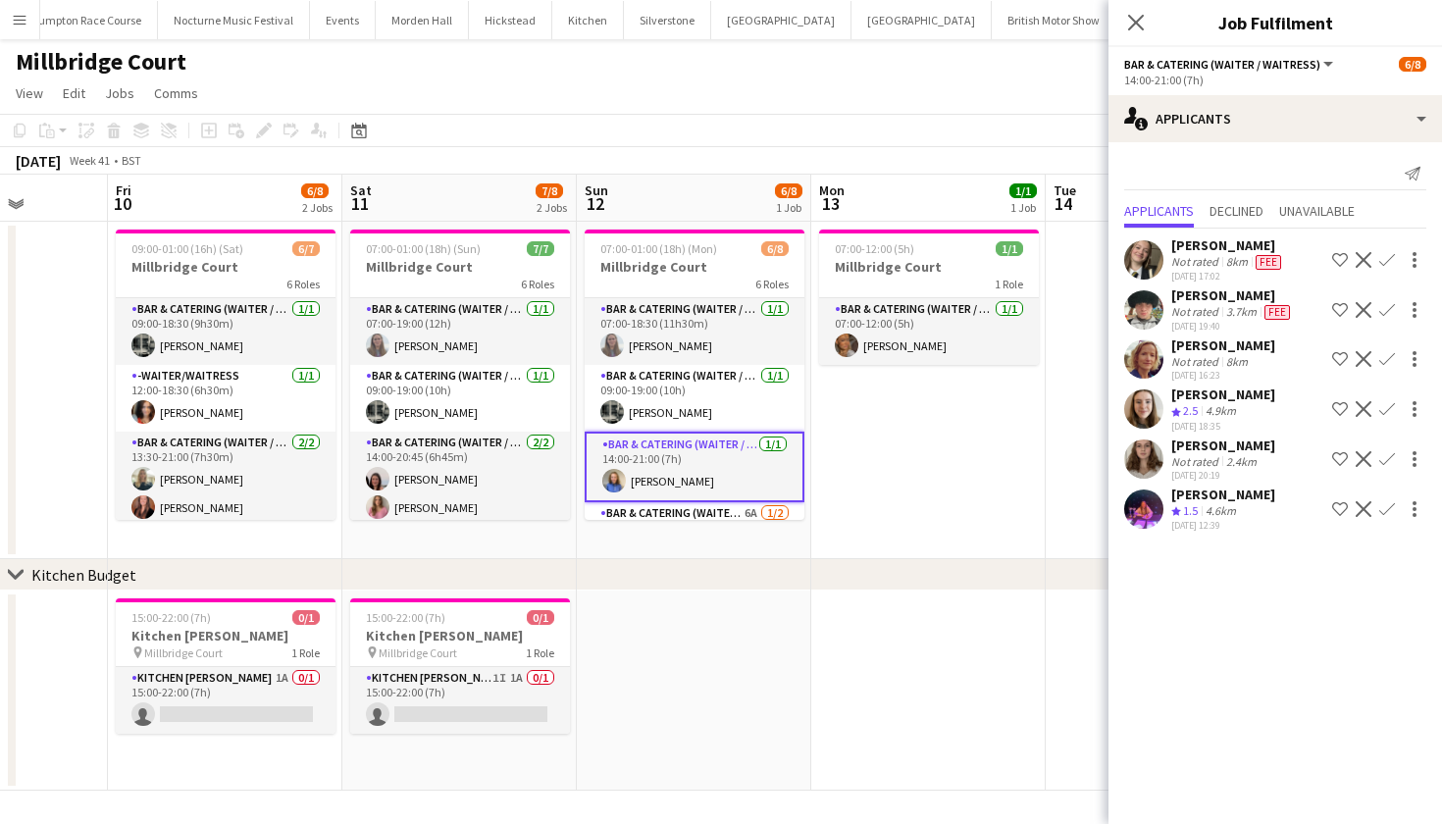
scroll to position [21, 0]
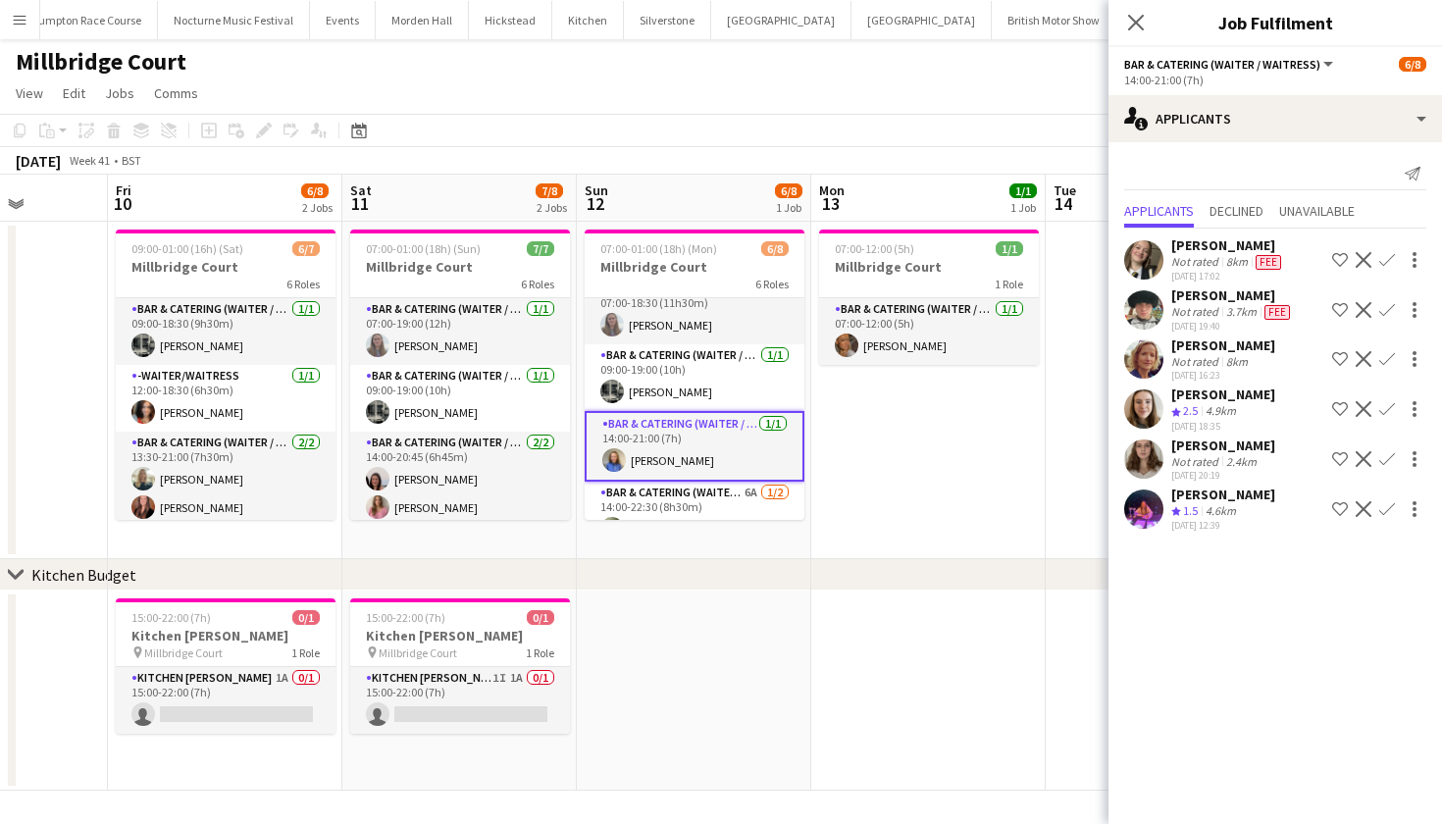
click at [920, 415] on app-date-cell "07:00-12:00 (5h) 1/1 Millbridge Court 1 Role Bar & Catering (Waiter / waitress)…" at bounding box center [928, 390] width 234 height 337
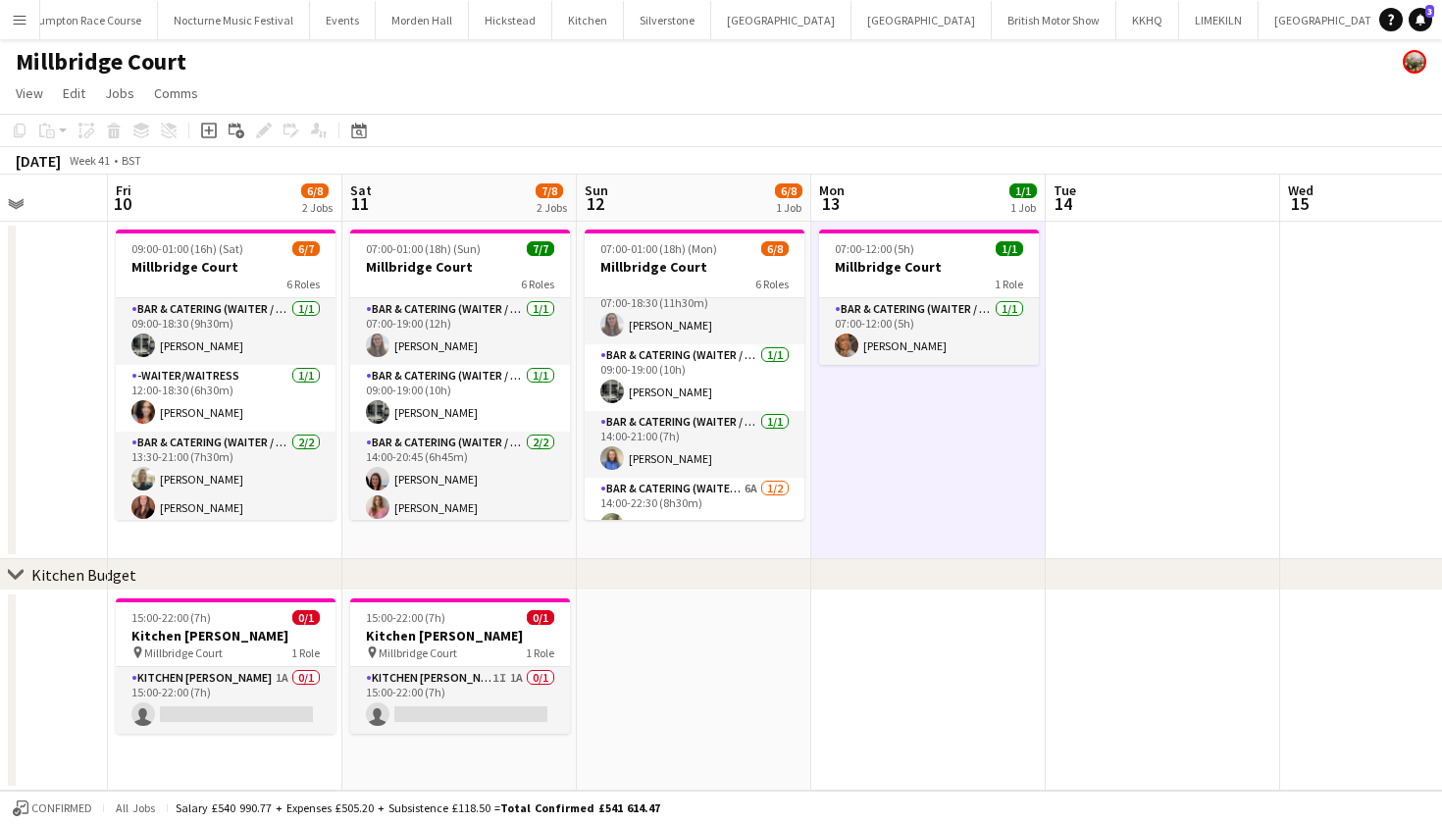
click at [14, 14] on app-icon "Menu" at bounding box center [20, 20] width 16 height 16
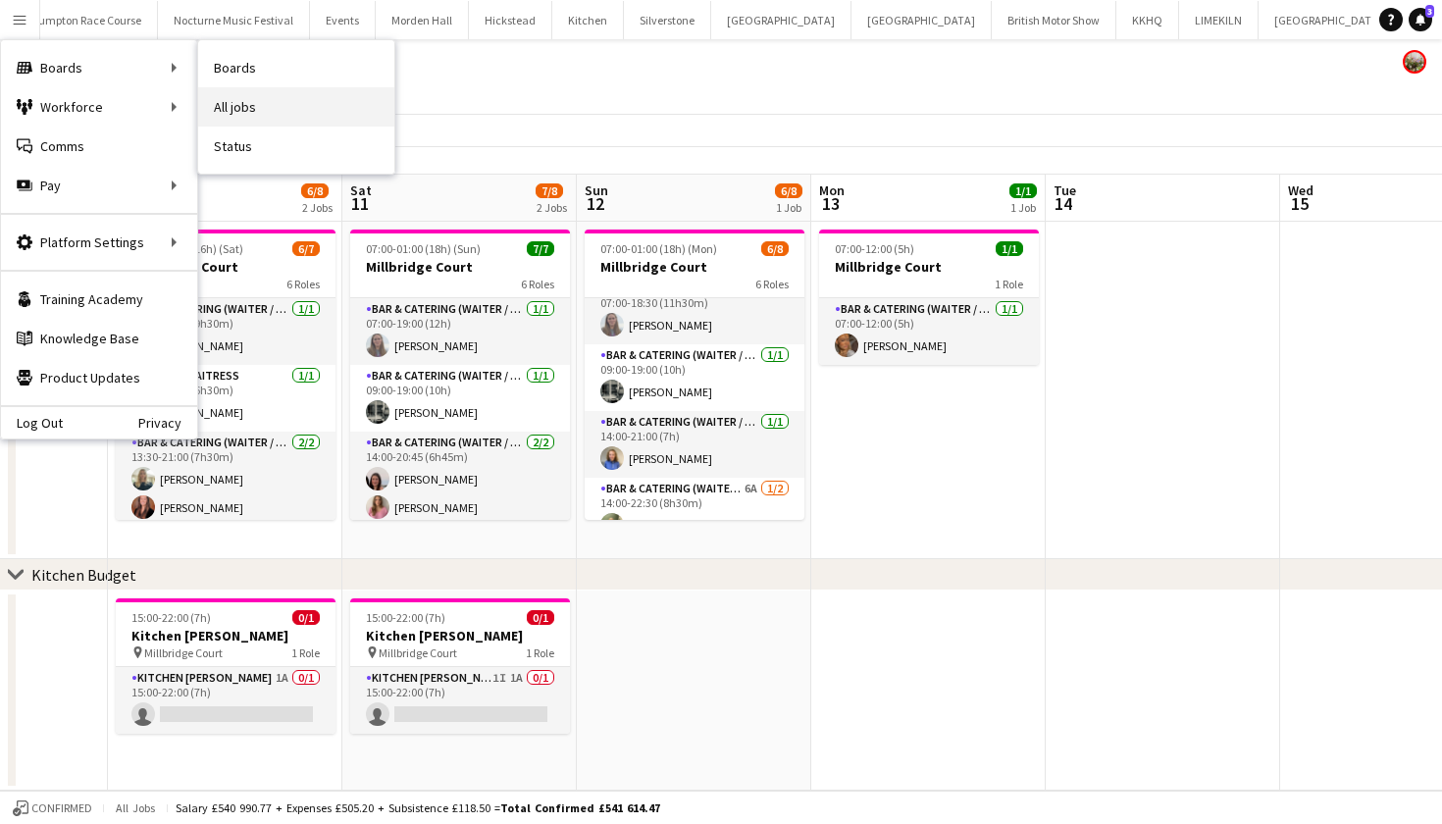
click at [226, 97] on link "All jobs" at bounding box center [296, 106] width 196 height 39
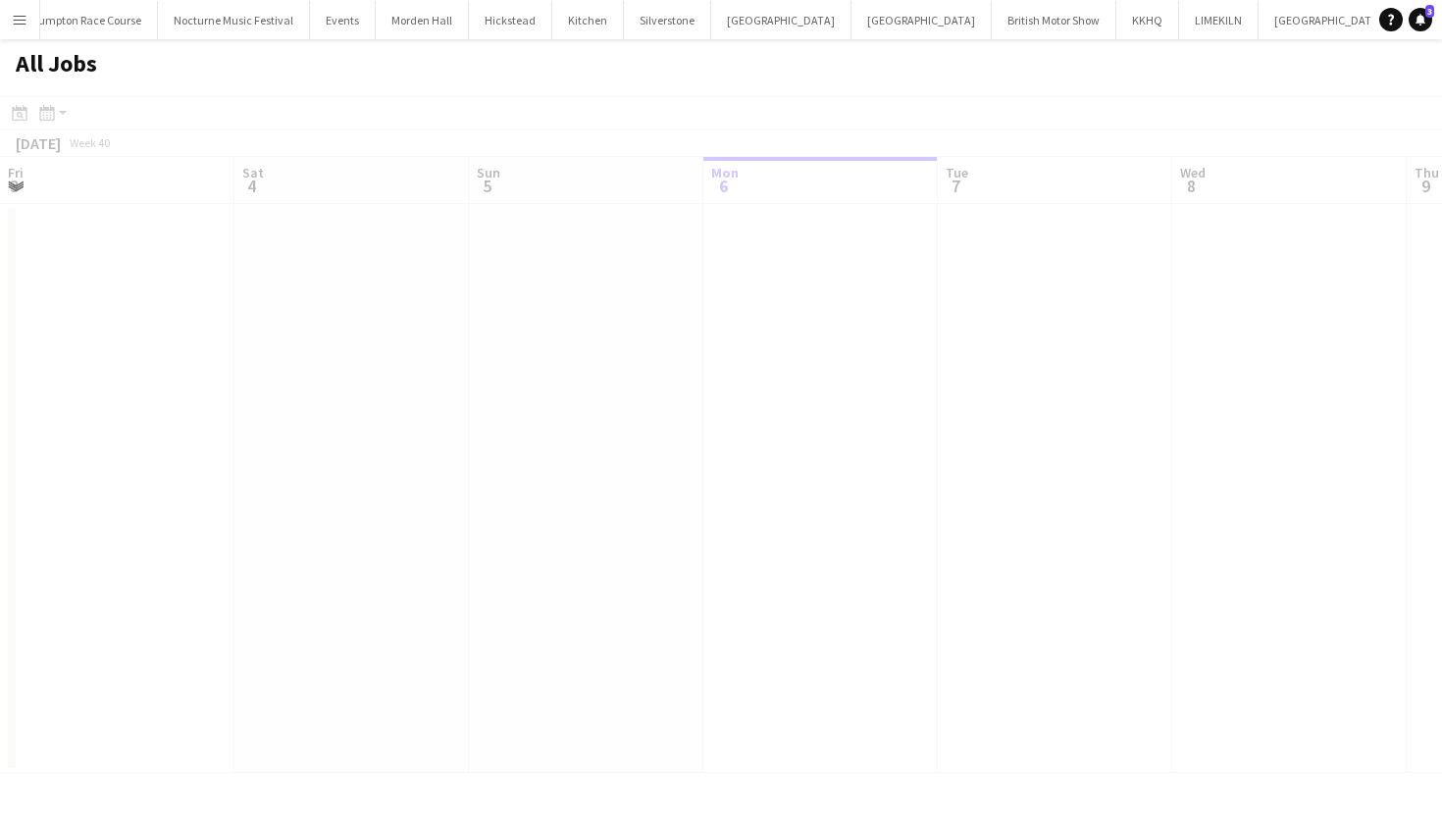
scroll to position [0, 469]
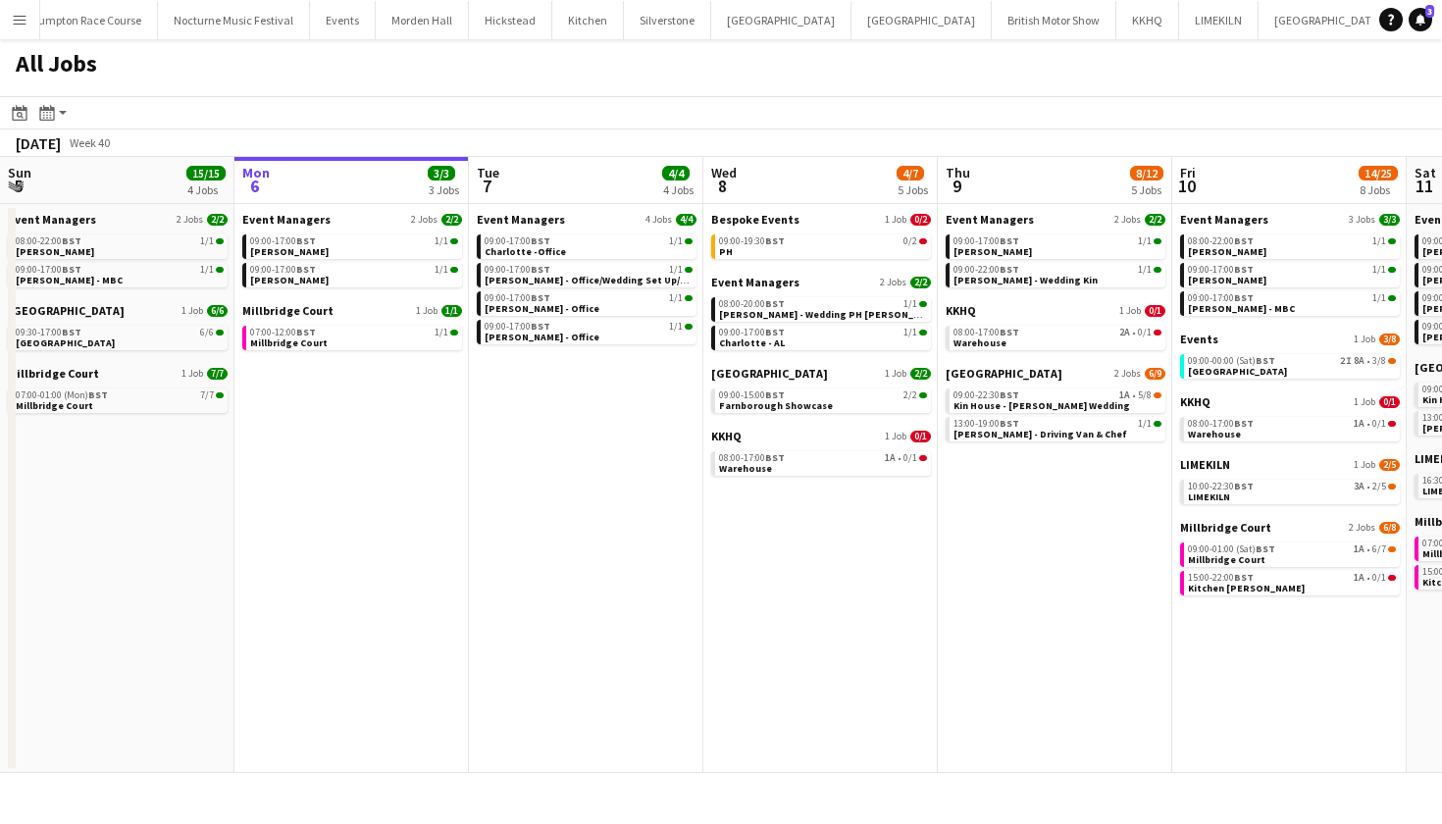
click at [21, 12] on app-icon "Menu" at bounding box center [20, 20] width 16 height 16
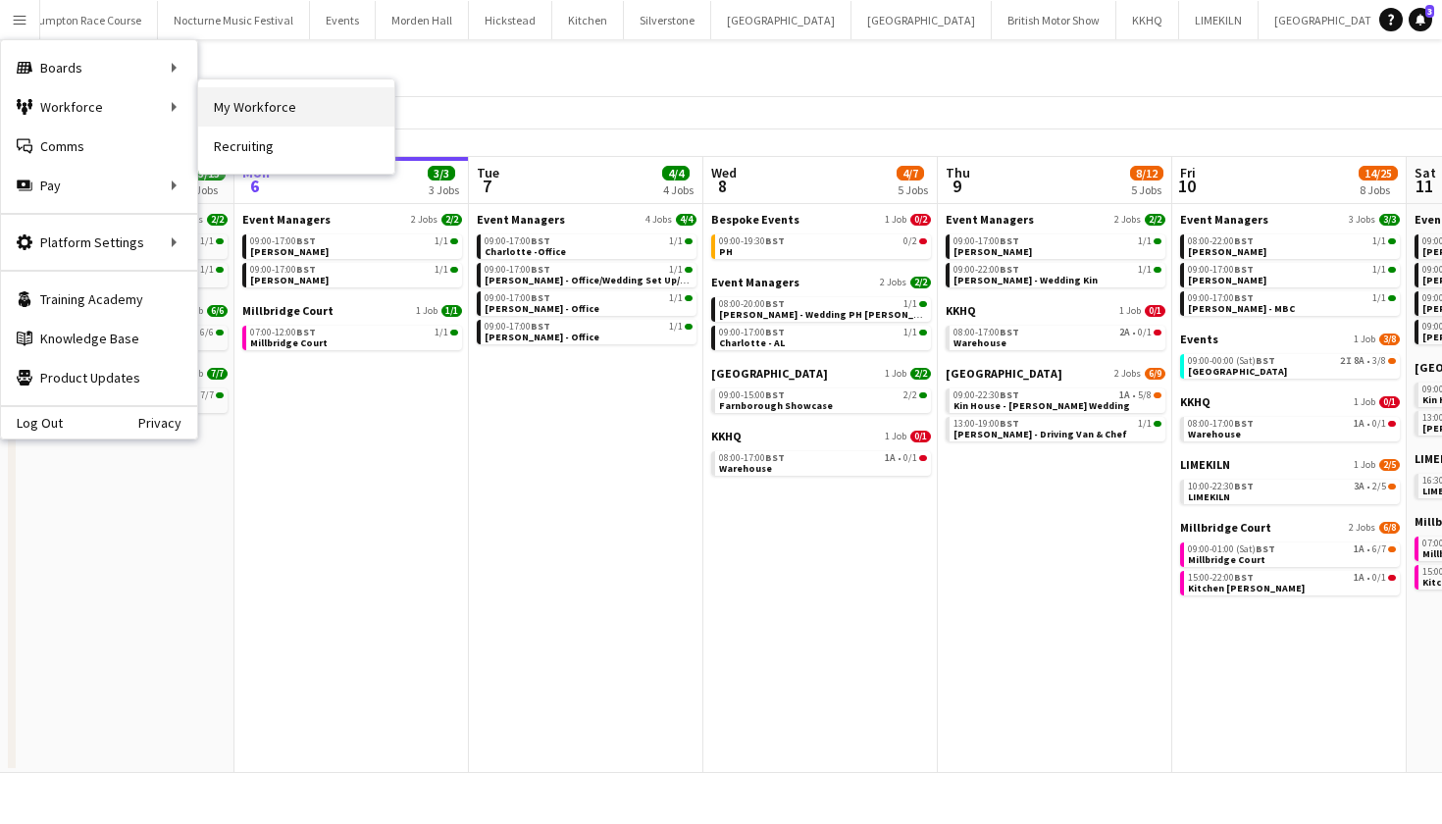
click at [260, 117] on link "My Workforce" at bounding box center [296, 106] width 196 height 39
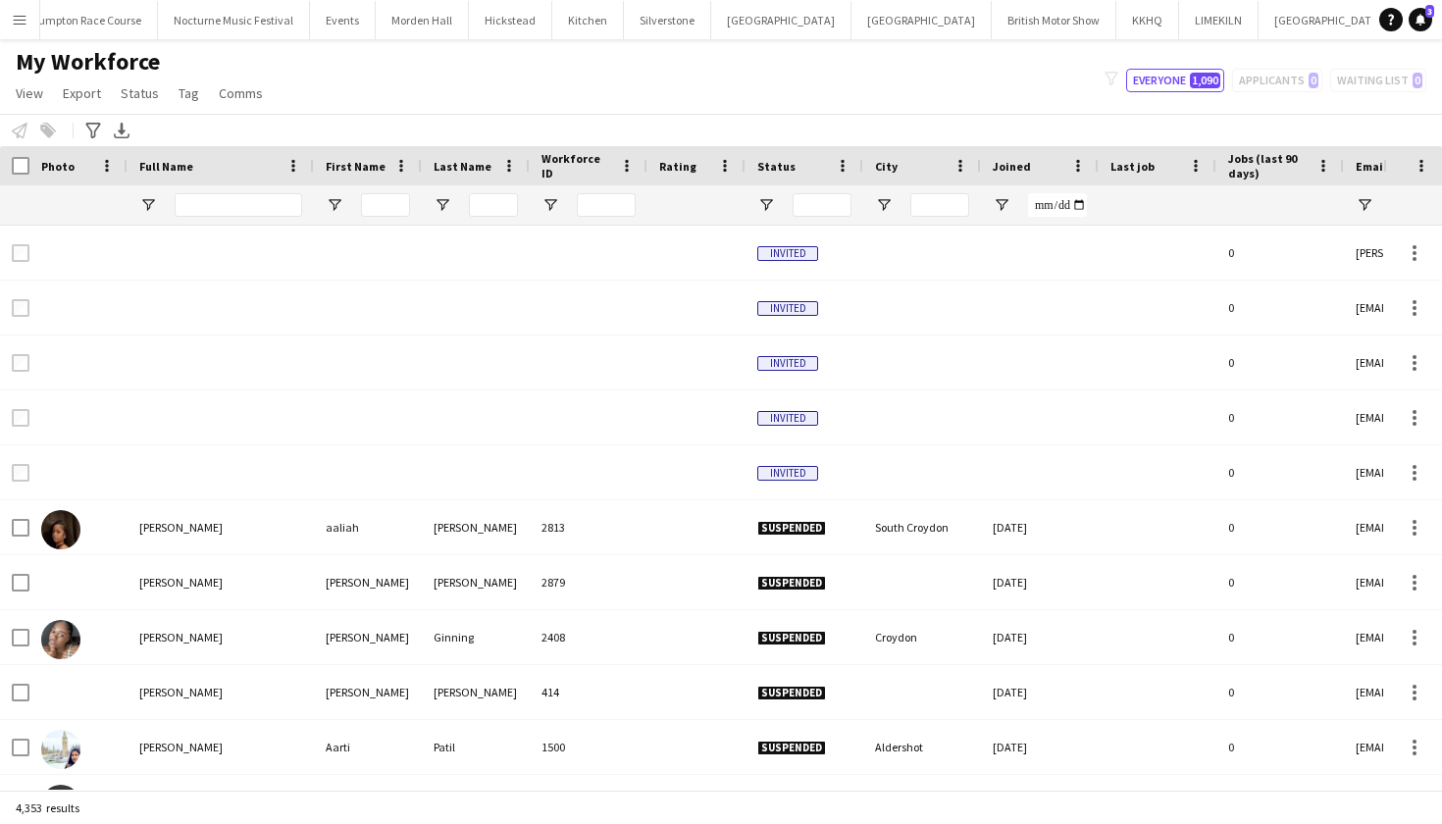
click at [1137, 166] on span "Last job" at bounding box center [1133, 166] width 44 height 15
click at [1199, 166] on span at bounding box center [1196, 166] width 18 height 18
click at [1149, 152] on div "Last job 1" at bounding box center [1146, 165] width 71 height 29
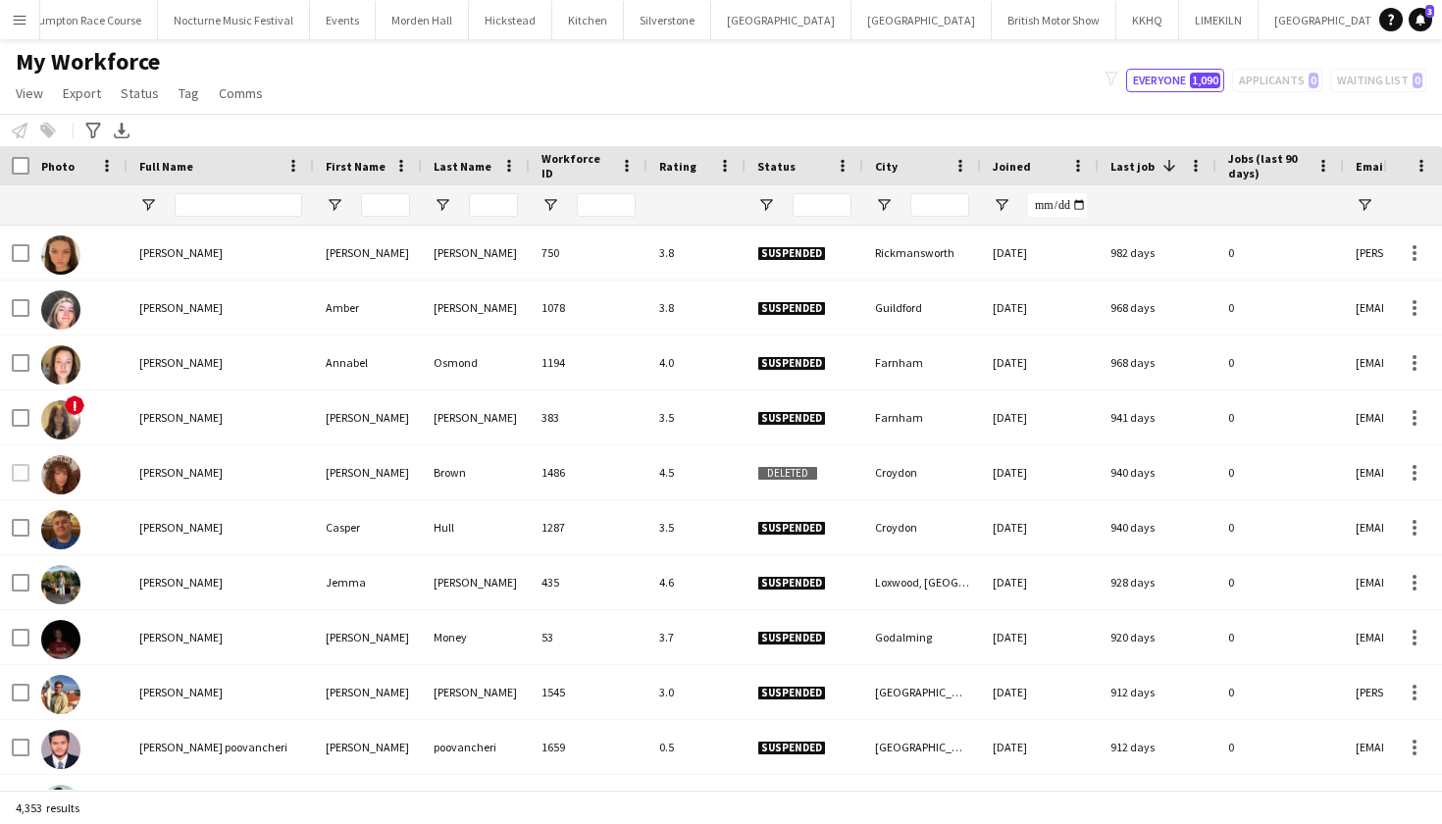
click at [775, 194] on div at bounding box center [805, 204] width 118 height 39
click at [768, 203] on span "Open Filter Menu" at bounding box center [766, 205] width 18 height 18
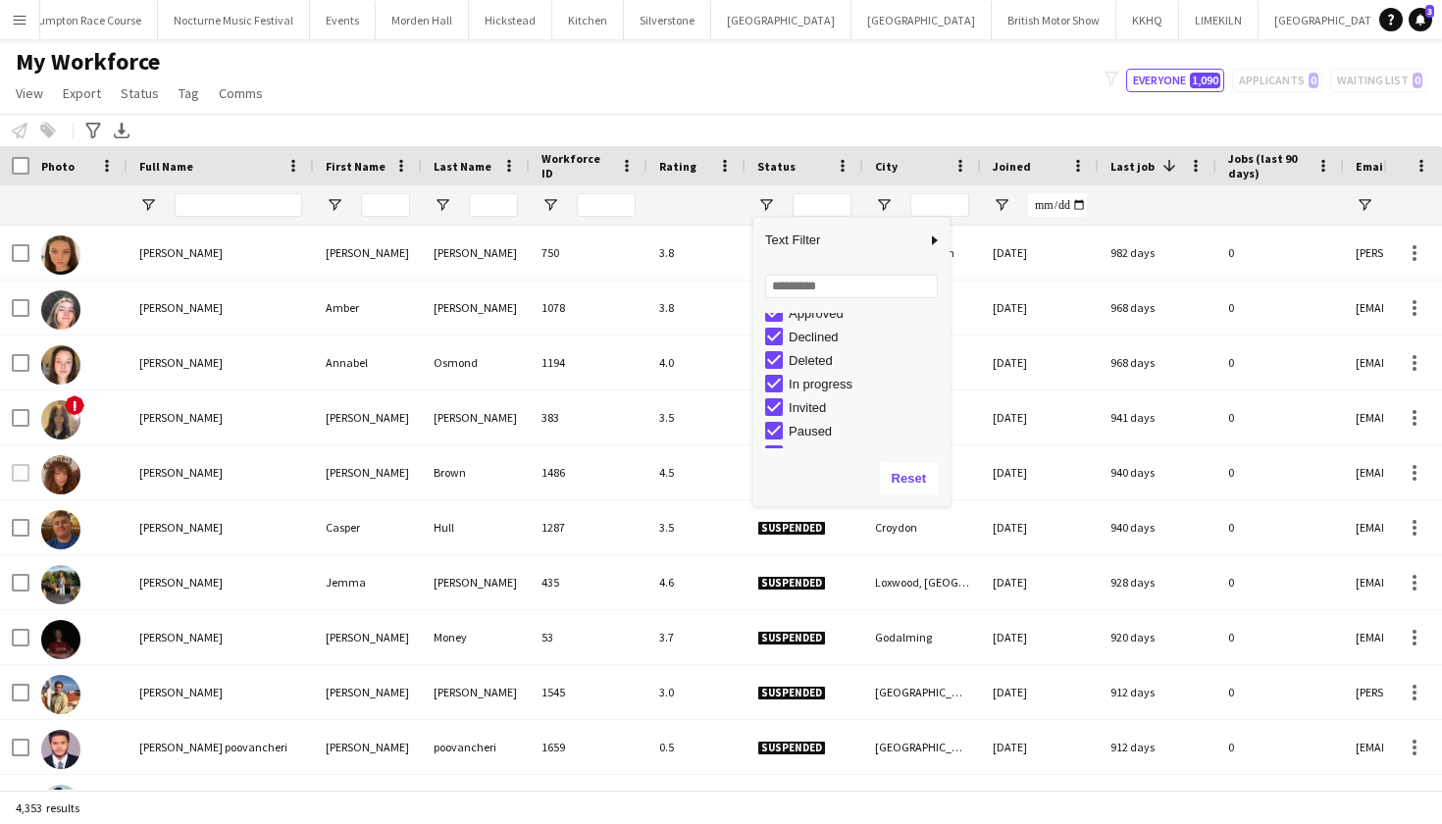
scroll to position [80, 0]
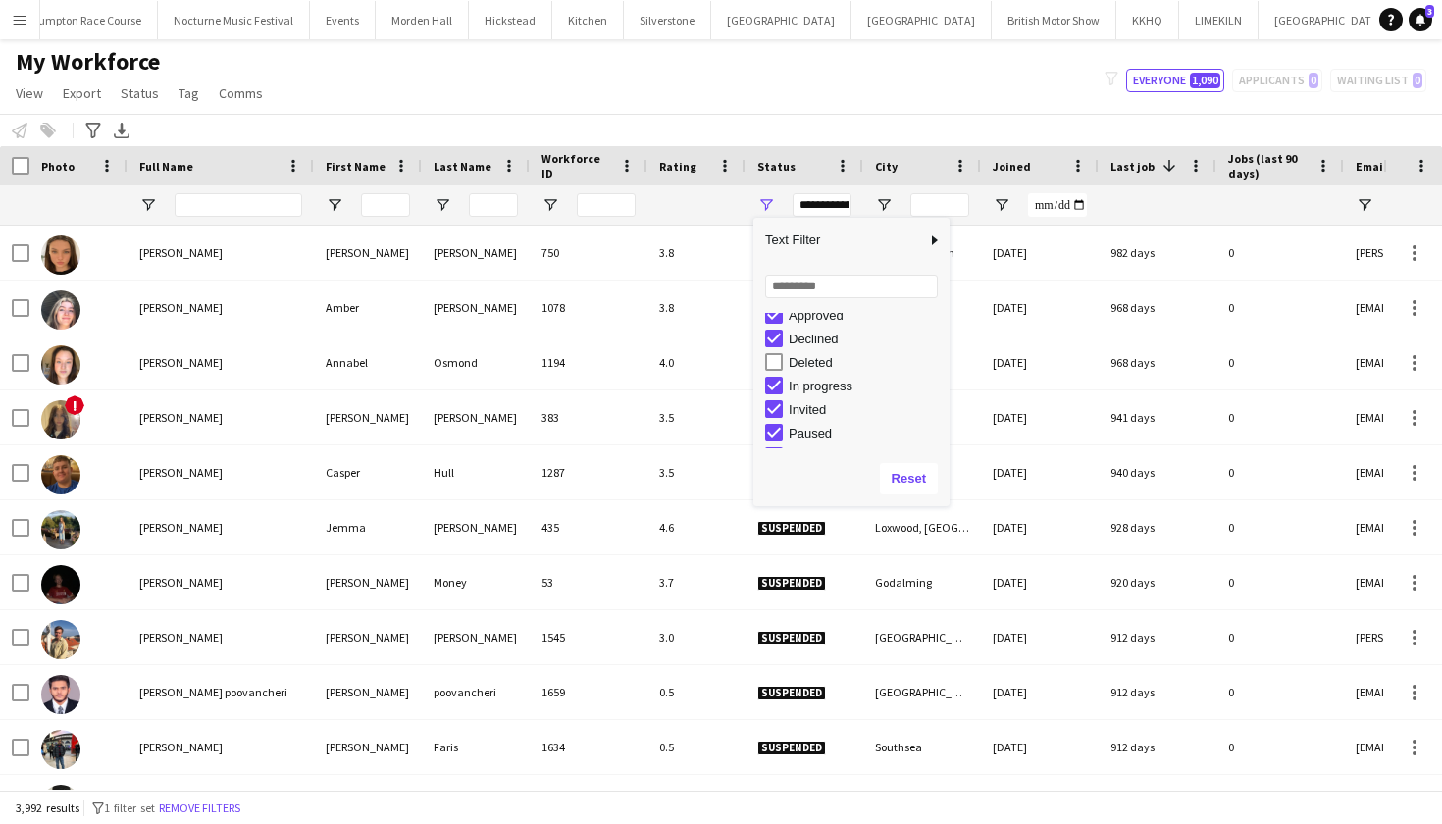
click at [773, 348] on div "Declined" at bounding box center [857, 339] width 184 height 24
type input "**********"
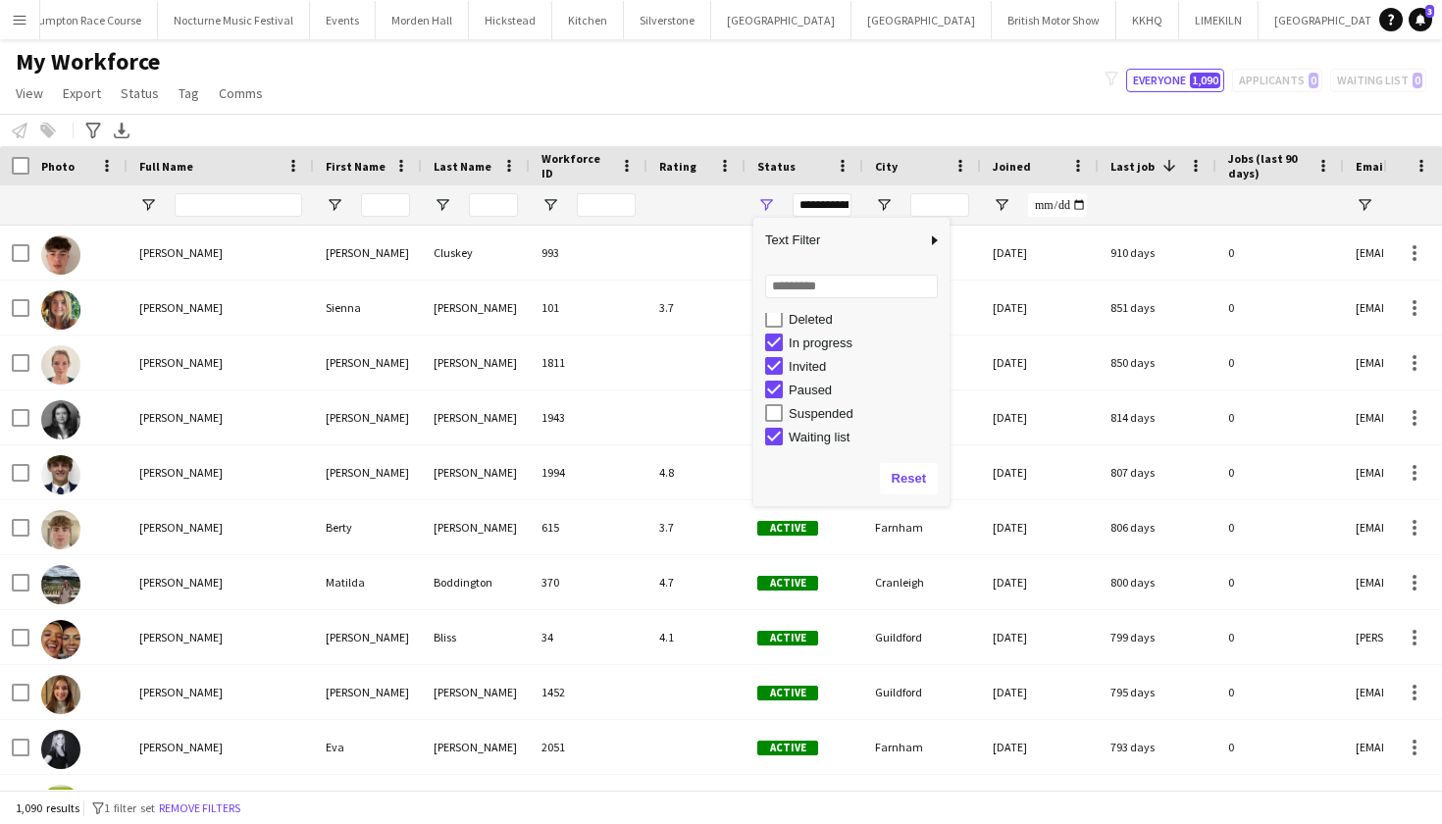
click at [874, 84] on div "My Workforce View Views Default view mena New Starter New view Update view Dele…" at bounding box center [721, 80] width 1442 height 67
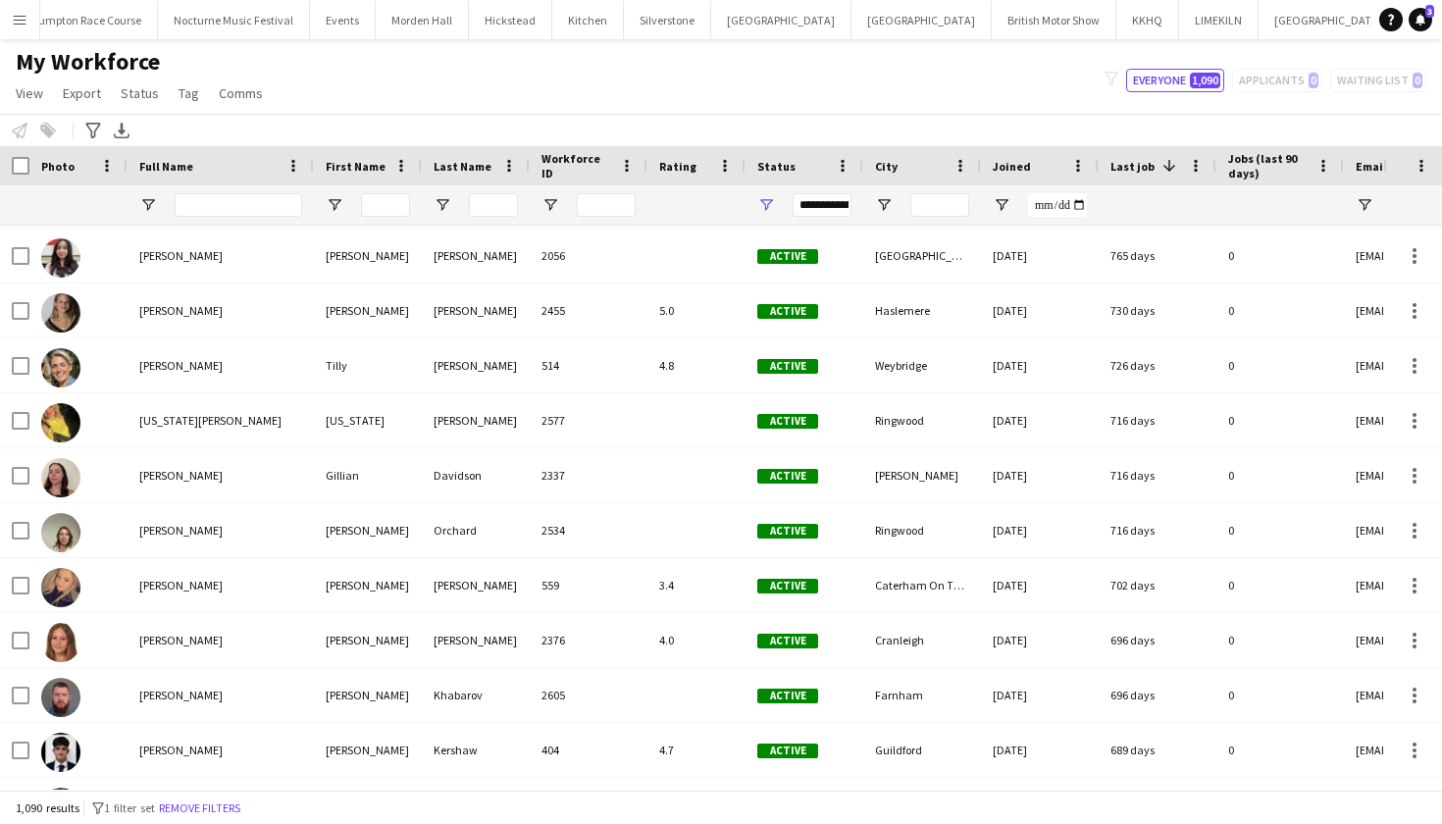
scroll to position [0, 0]
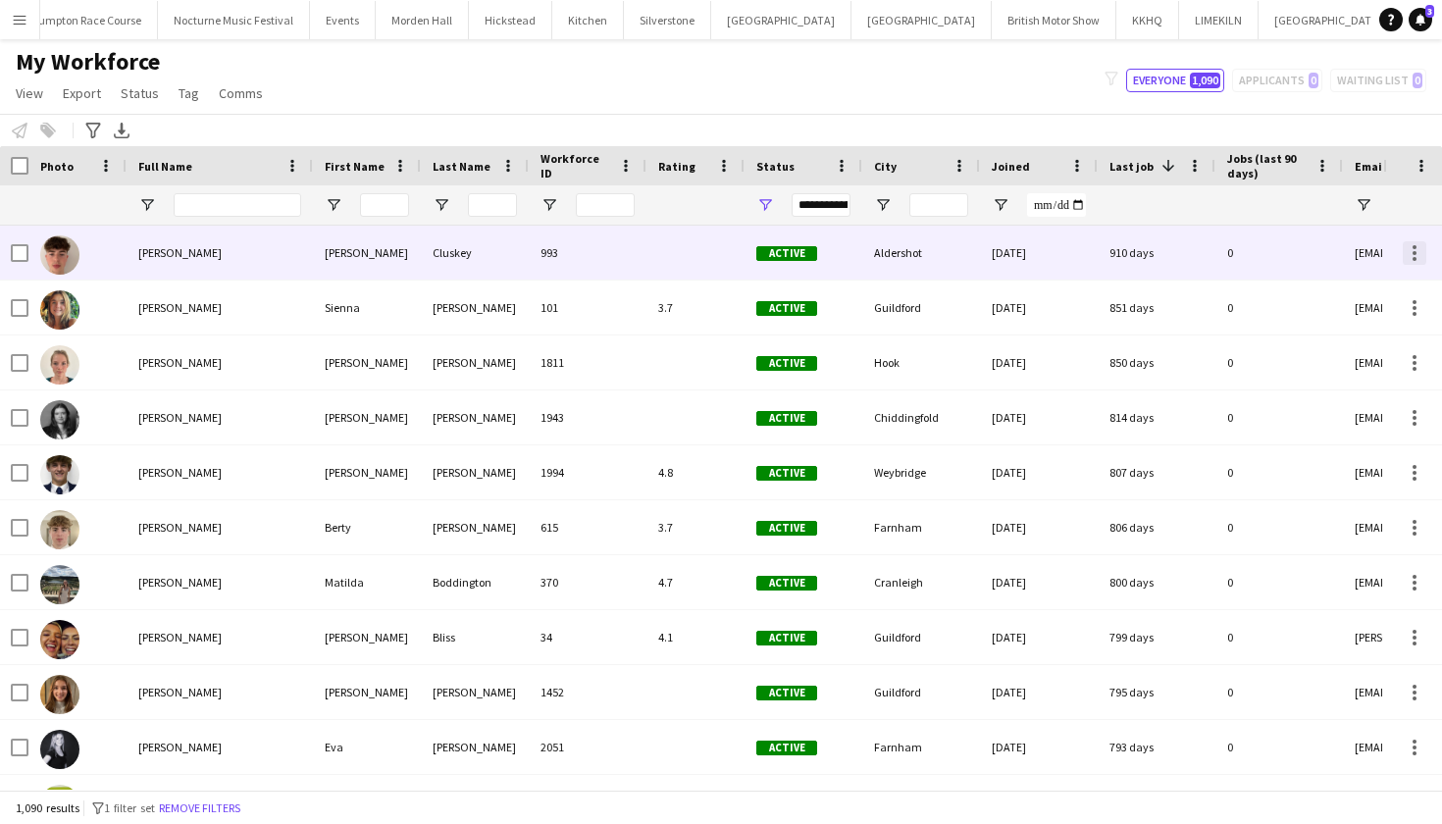
click at [1407, 255] on div at bounding box center [1415, 253] width 24 height 24
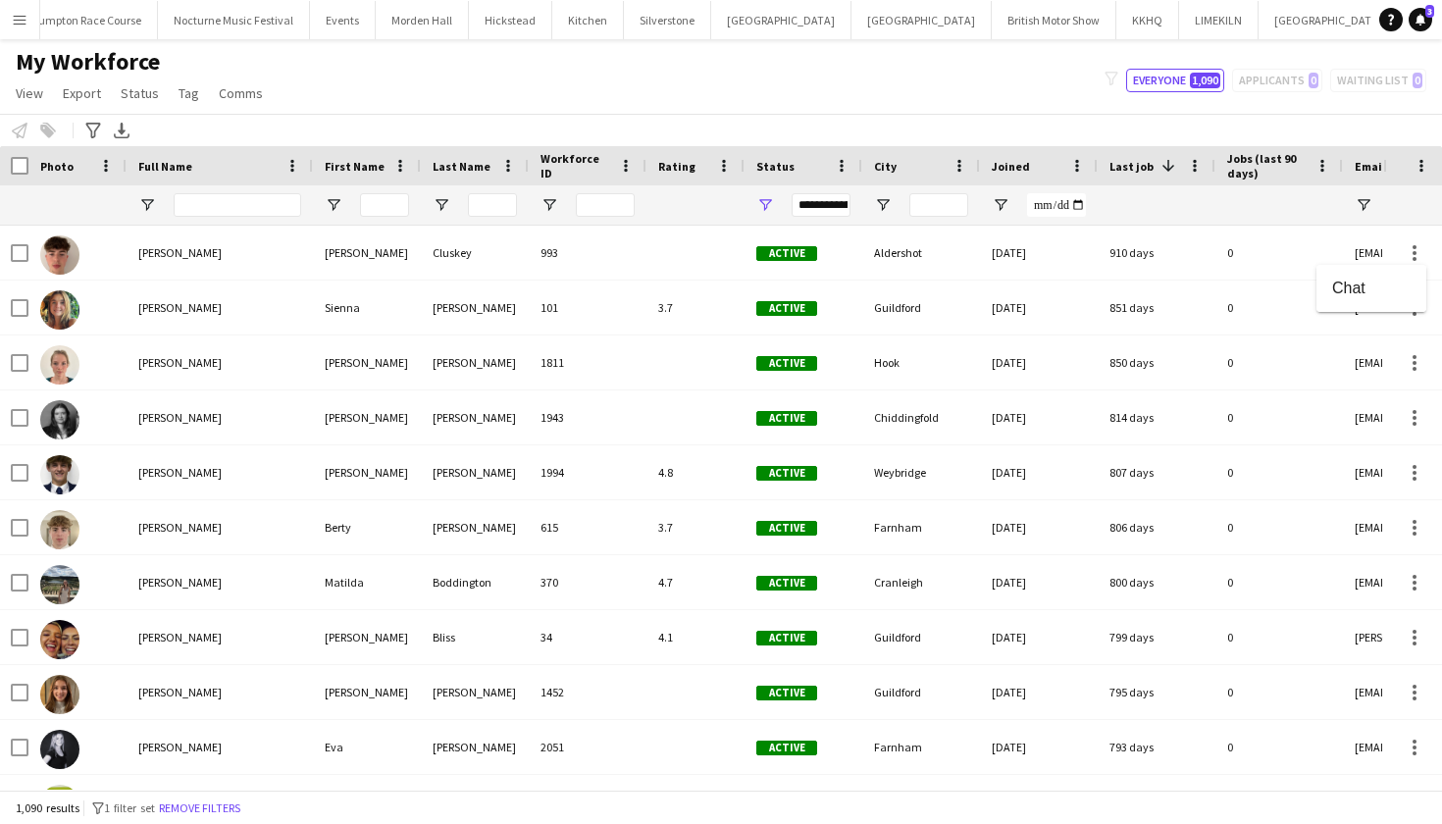
click at [14, 253] on div at bounding box center [721, 412] width 1442 height 824
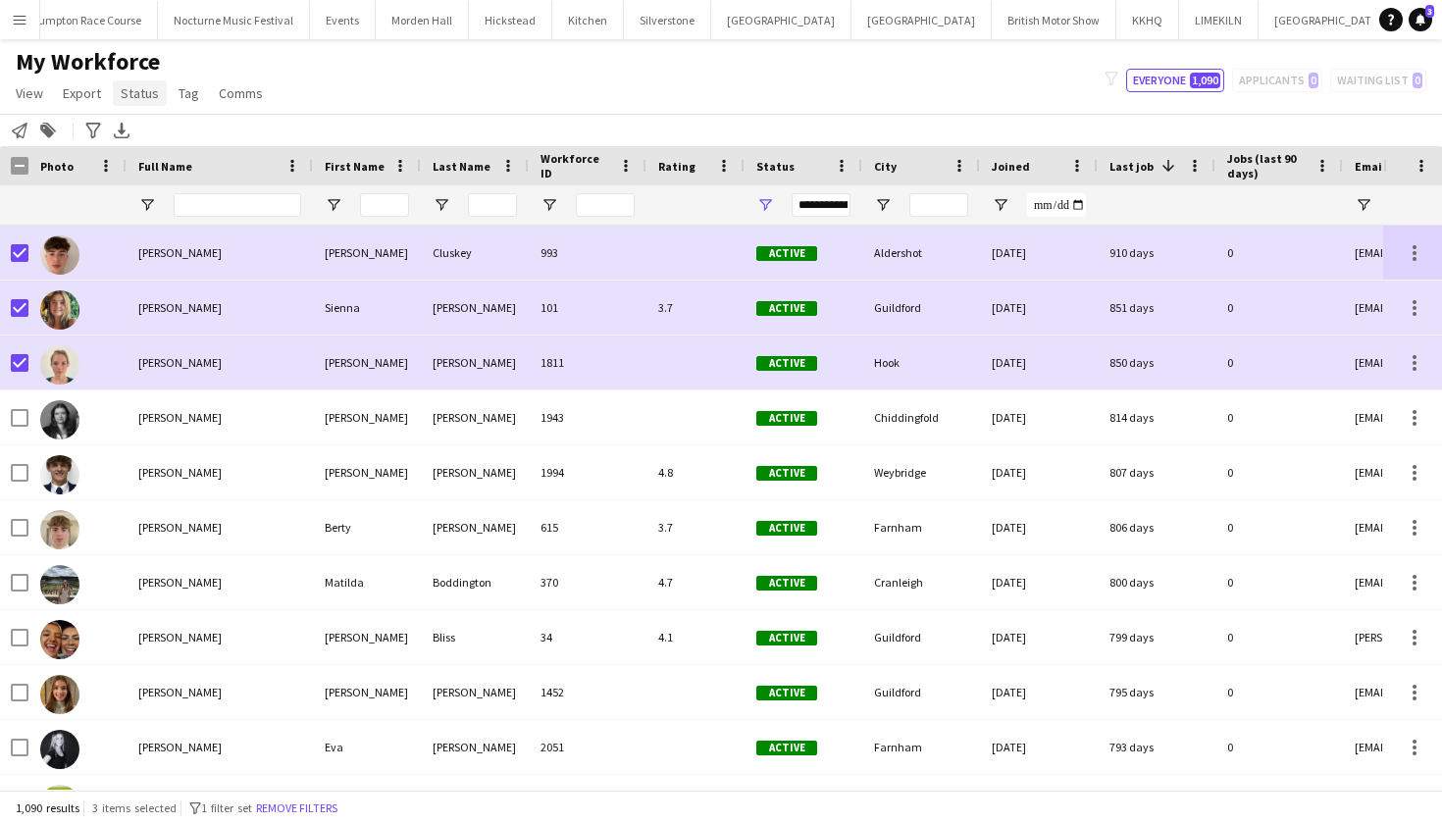
click at [138, 97] on span "Status" at bounding box center [140, 93] width 38 height 18
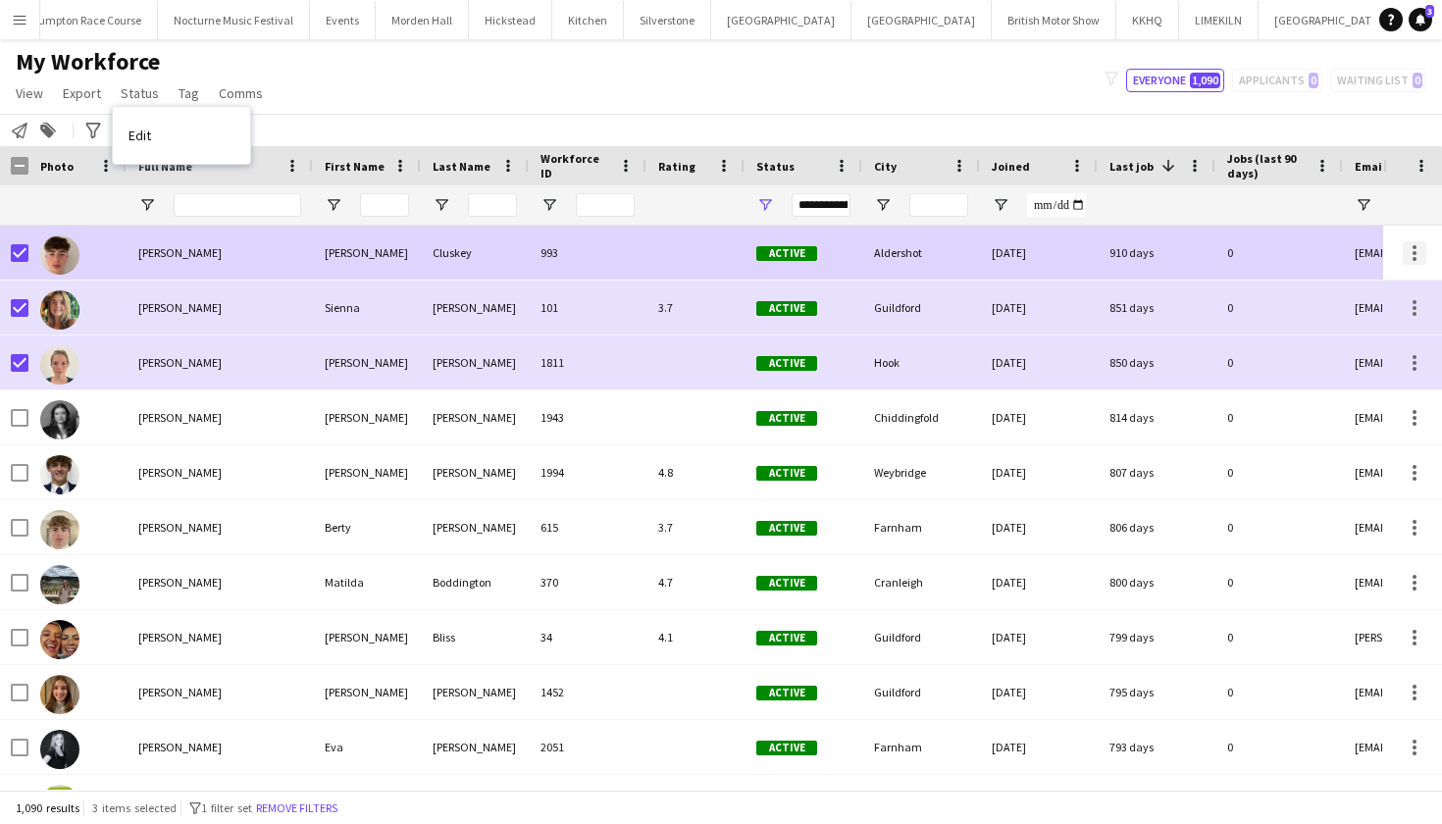
click at [1415, 254] on div at bounding box center [1415, 253] width 4 height 4
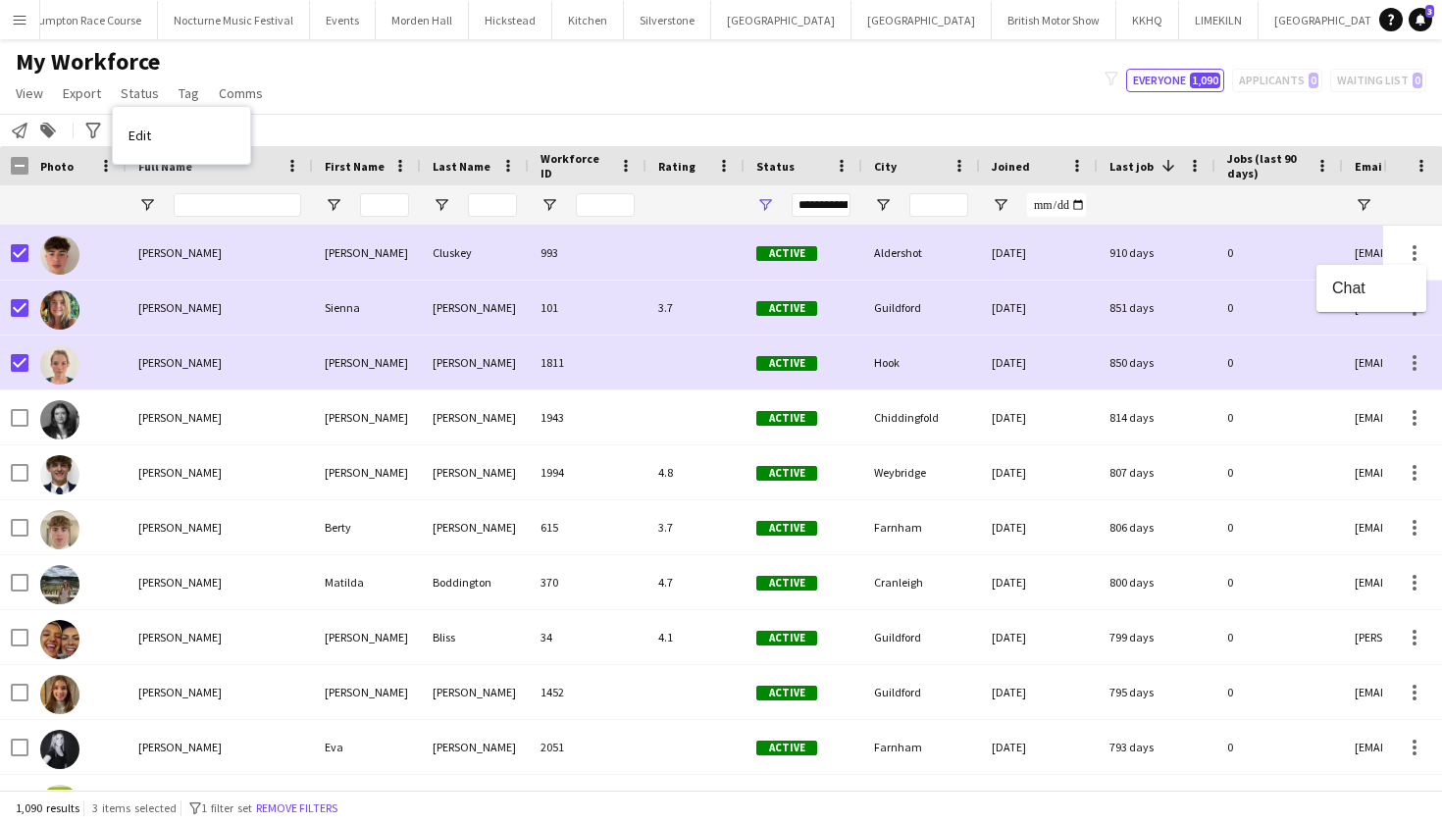
click at [146, 143] on div at bounding box center [721, 412] width 1442 height 824
click at [141, 136] on span "Edit" at bounding box center [140, 136] width 23 height 18
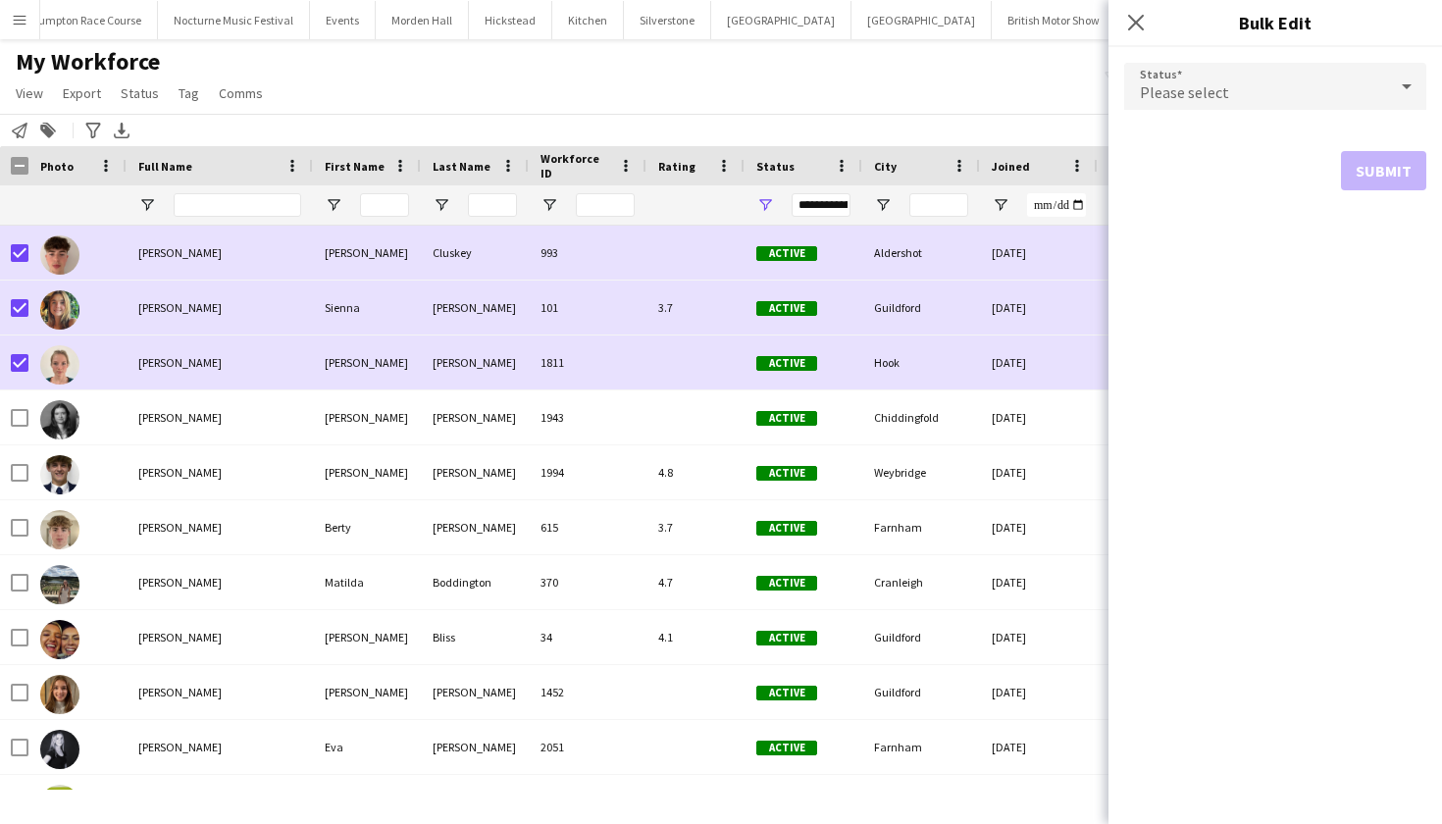
click at [1289, 85] on div "Please select" at bounding box center [1255, 86] width 263 height 47
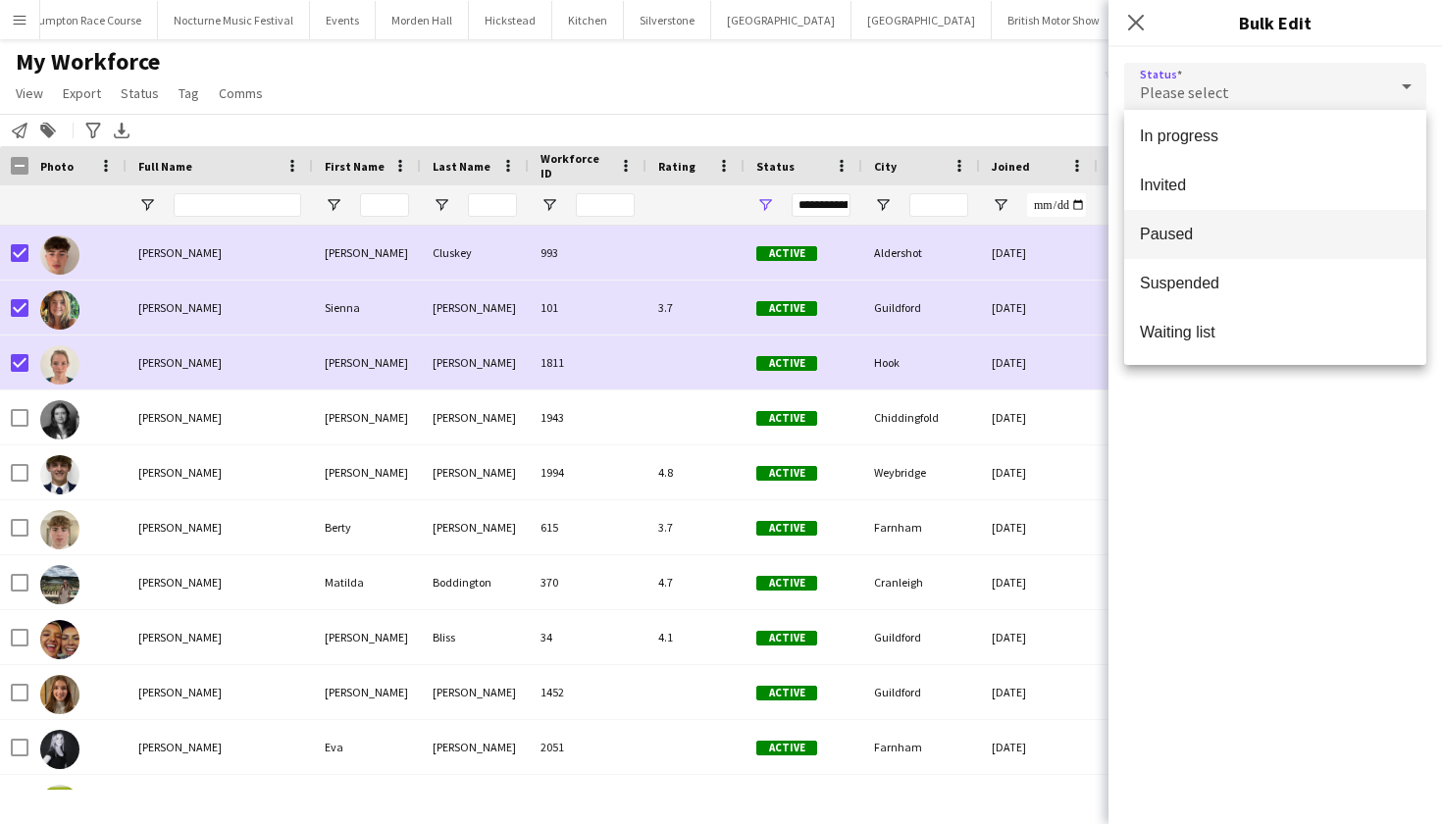
scroll to position [202, 0]
click at [404, 70] on div at bounding box center [721, 412] width 1442 height 824
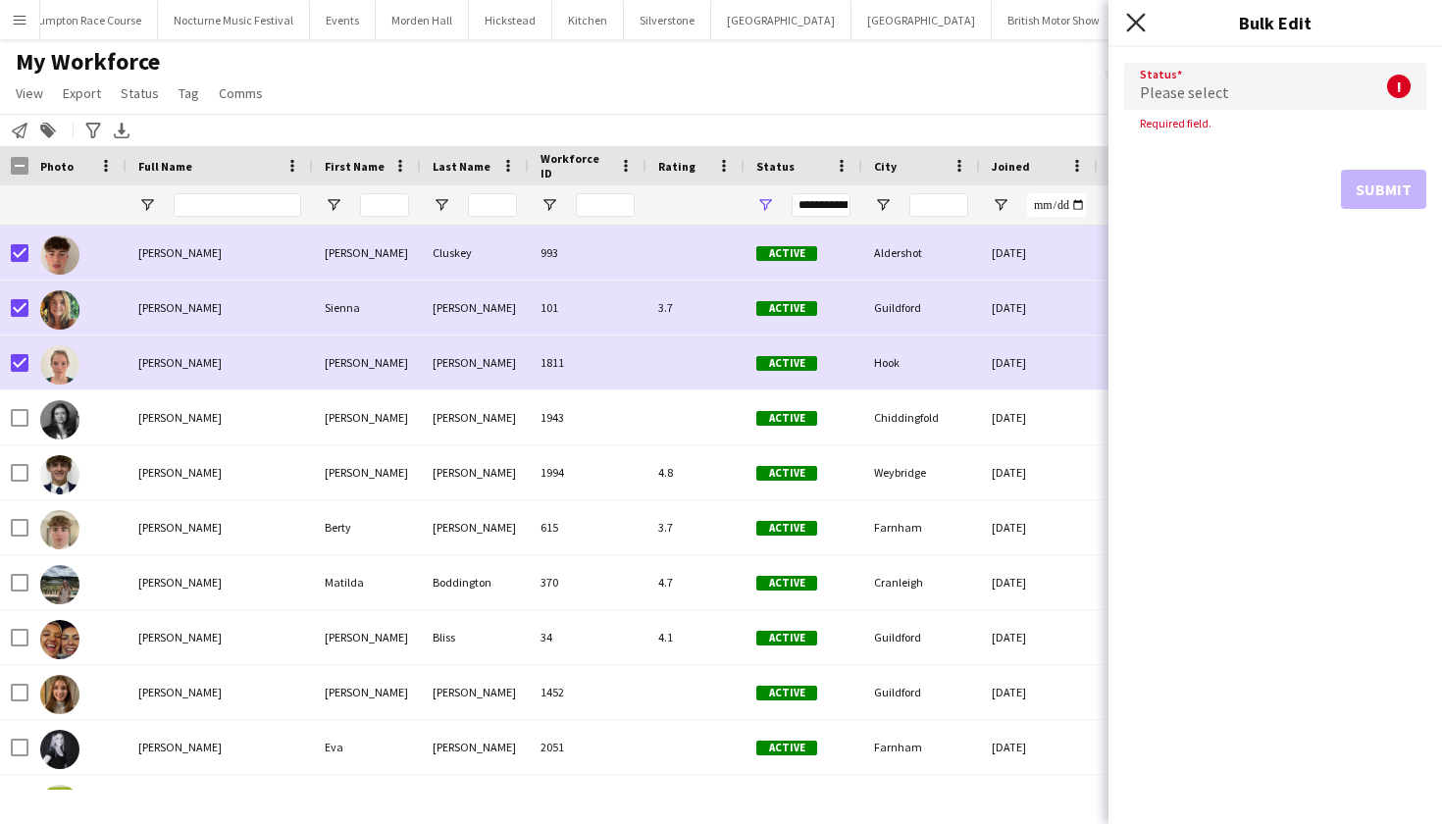
click at [1135, 25] on icon at bounding box center [1135, 22] width 19 height 19
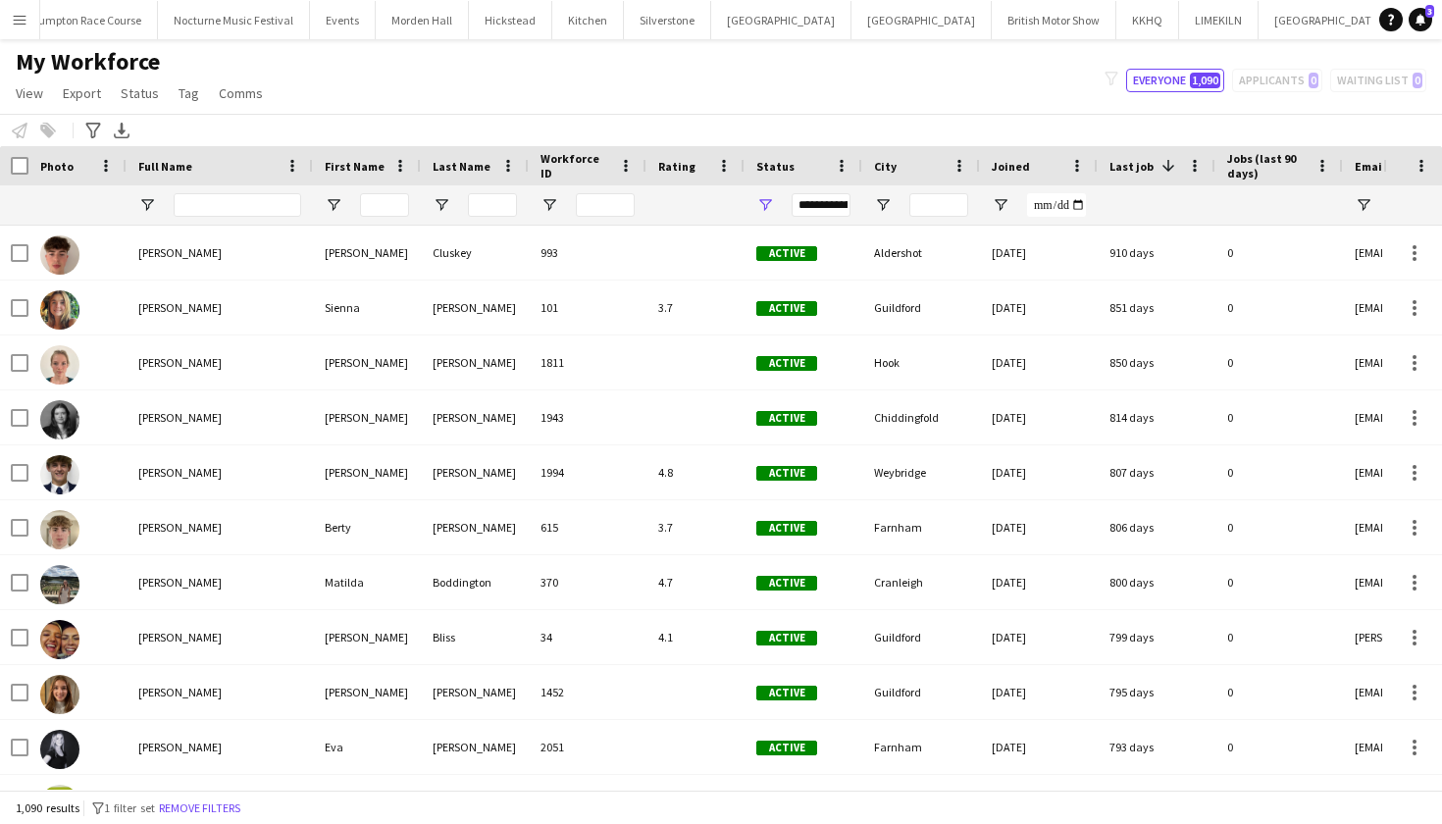
click at [742, 106] on div "My Workforce View Views Default view mena New Starter New view Update view Dele…" at bounding box center [721, 80] width 1442 height 67
click at [1307, 86] on div "filter-1 Everyone 1,090 Applicants 0 Waiting list 0" at bounding box center [1265, 81] width 353 height 24
click at [1267, 81] on div "filter-1 Everyone 1,090 Applicants 0 Waiting list 0" at bounding box center [1265, 81] width 353 height 24
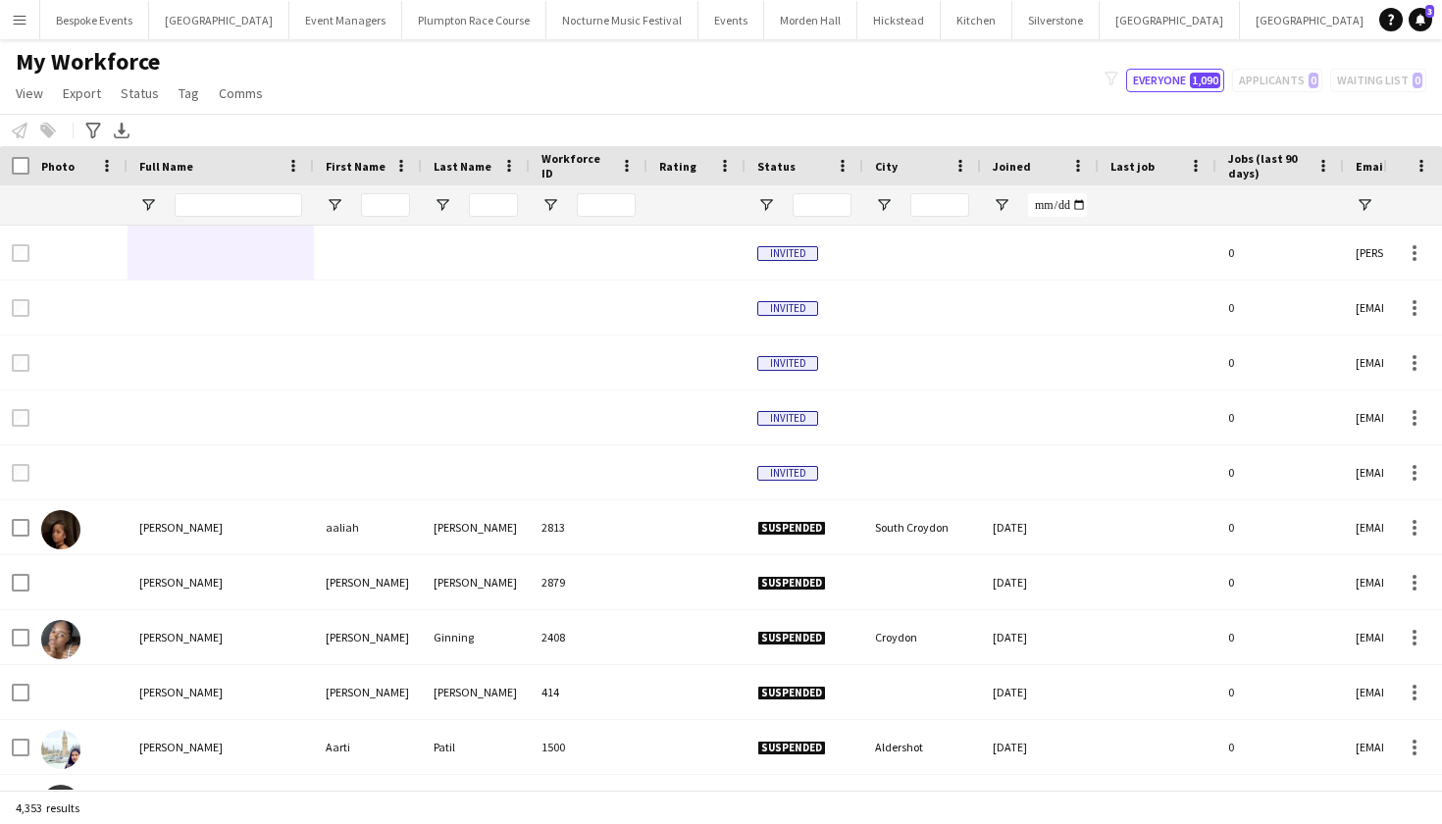
click at [17, 28] on button "Menu" at bounding box center [19, 19] width 39 height 39
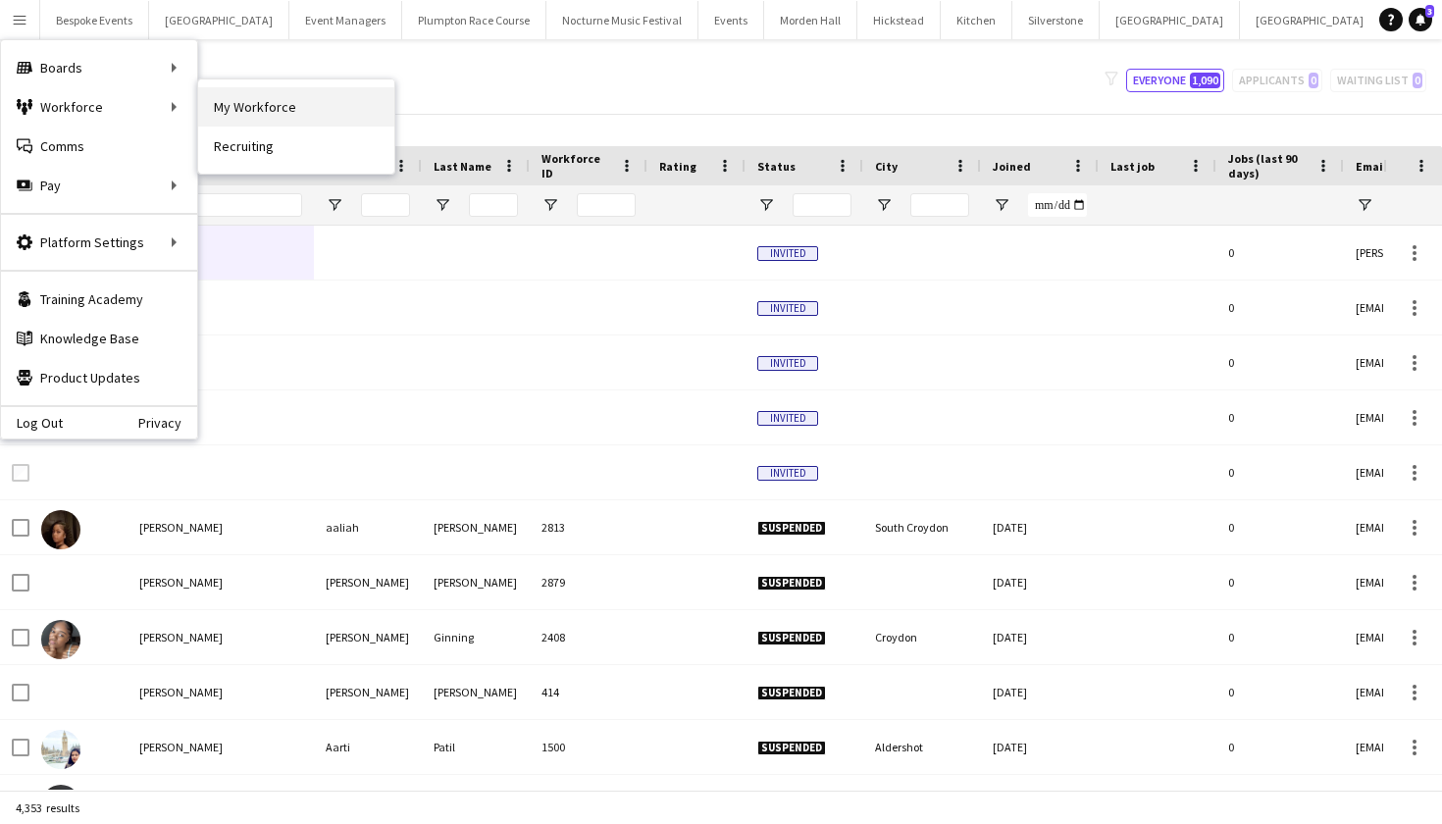
click at [218, 116] on link "My Workforce" at bounding box center [296, 106] width 196 height 39
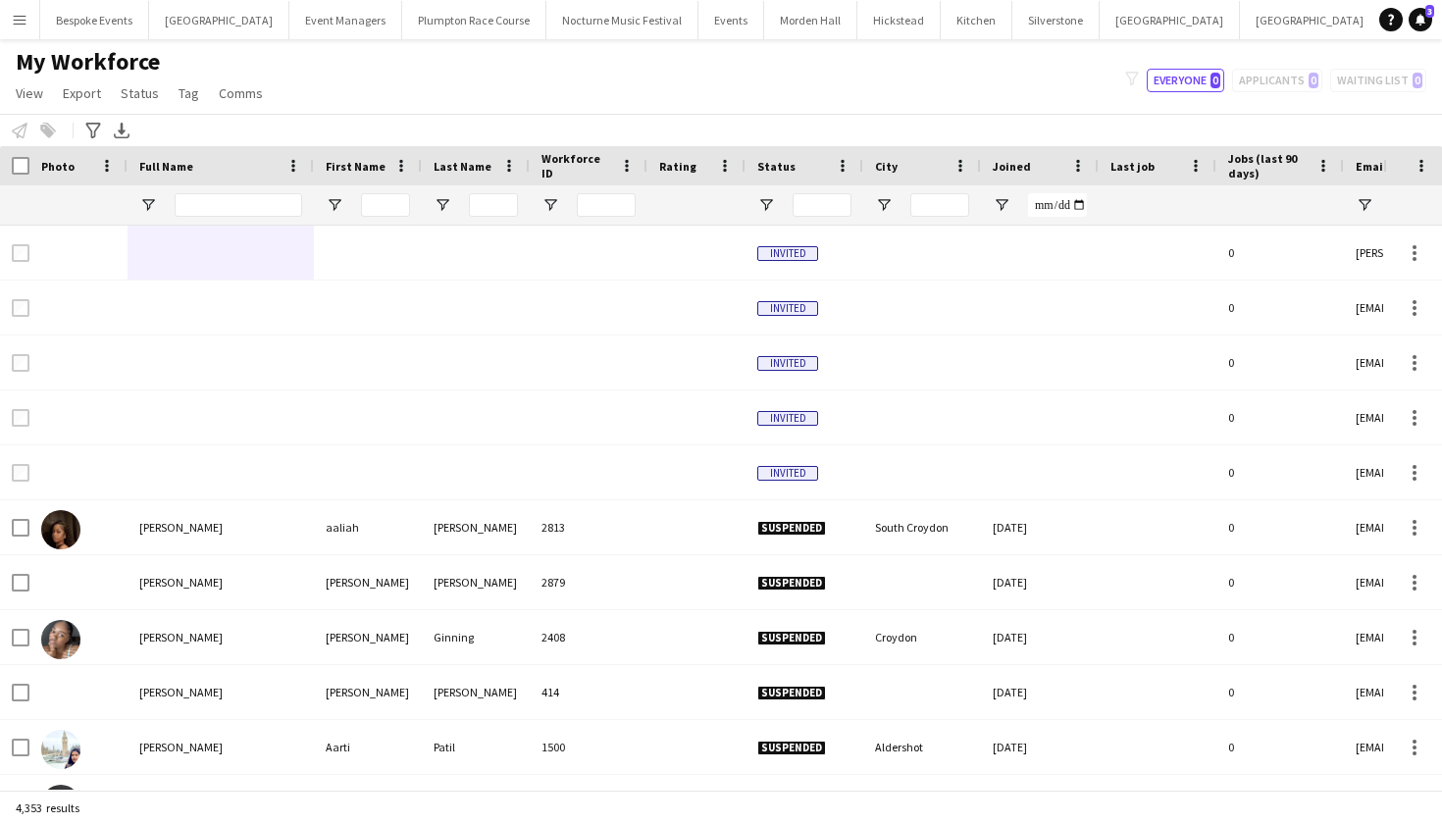
click at [251, 219] on div at bounding box center [239, 204] width 128 height 39
click at [767, 204] on span "Open Filter Menu" at bounding box center [766, 205] width 18 height 18
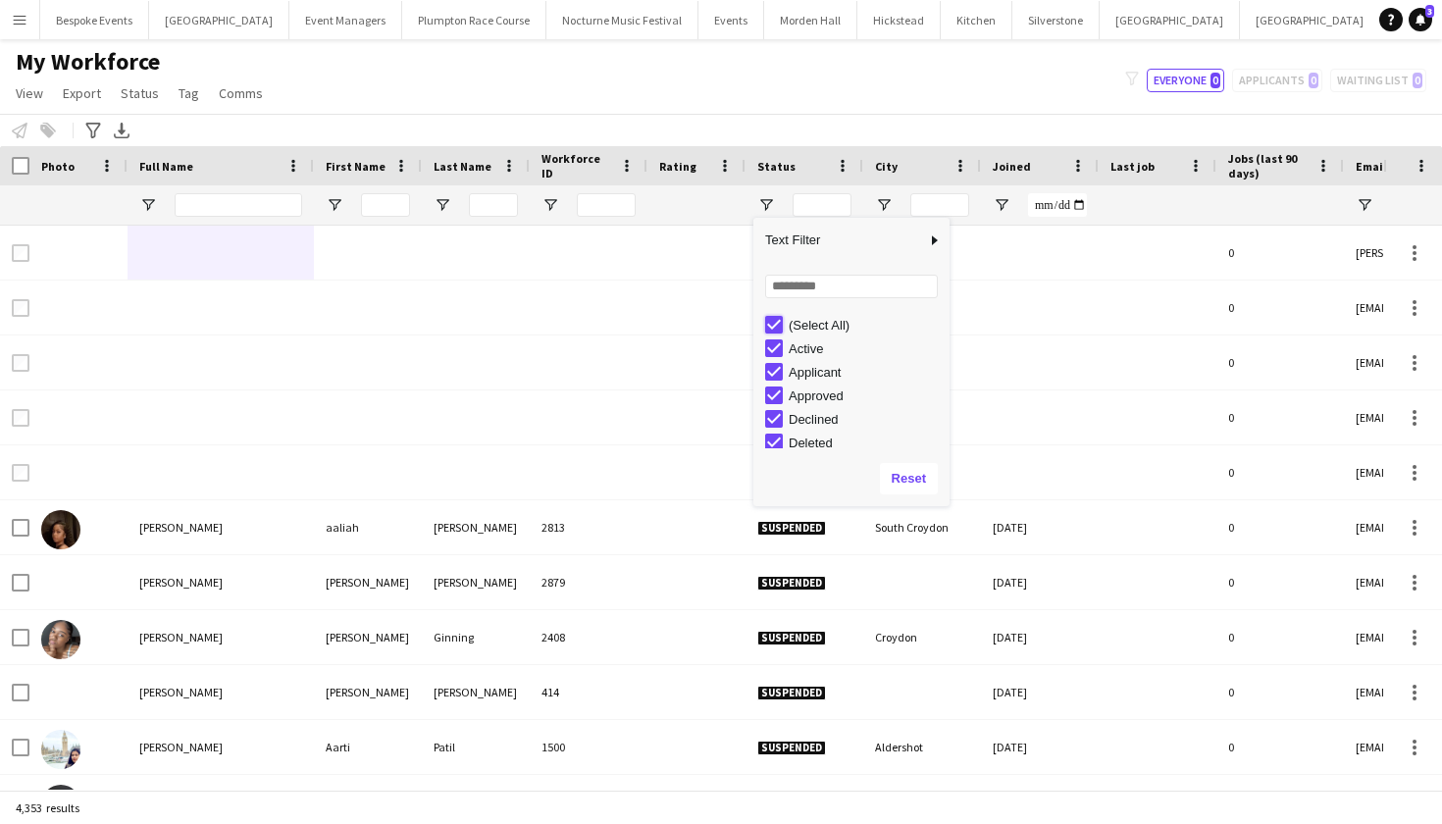
type input "***"
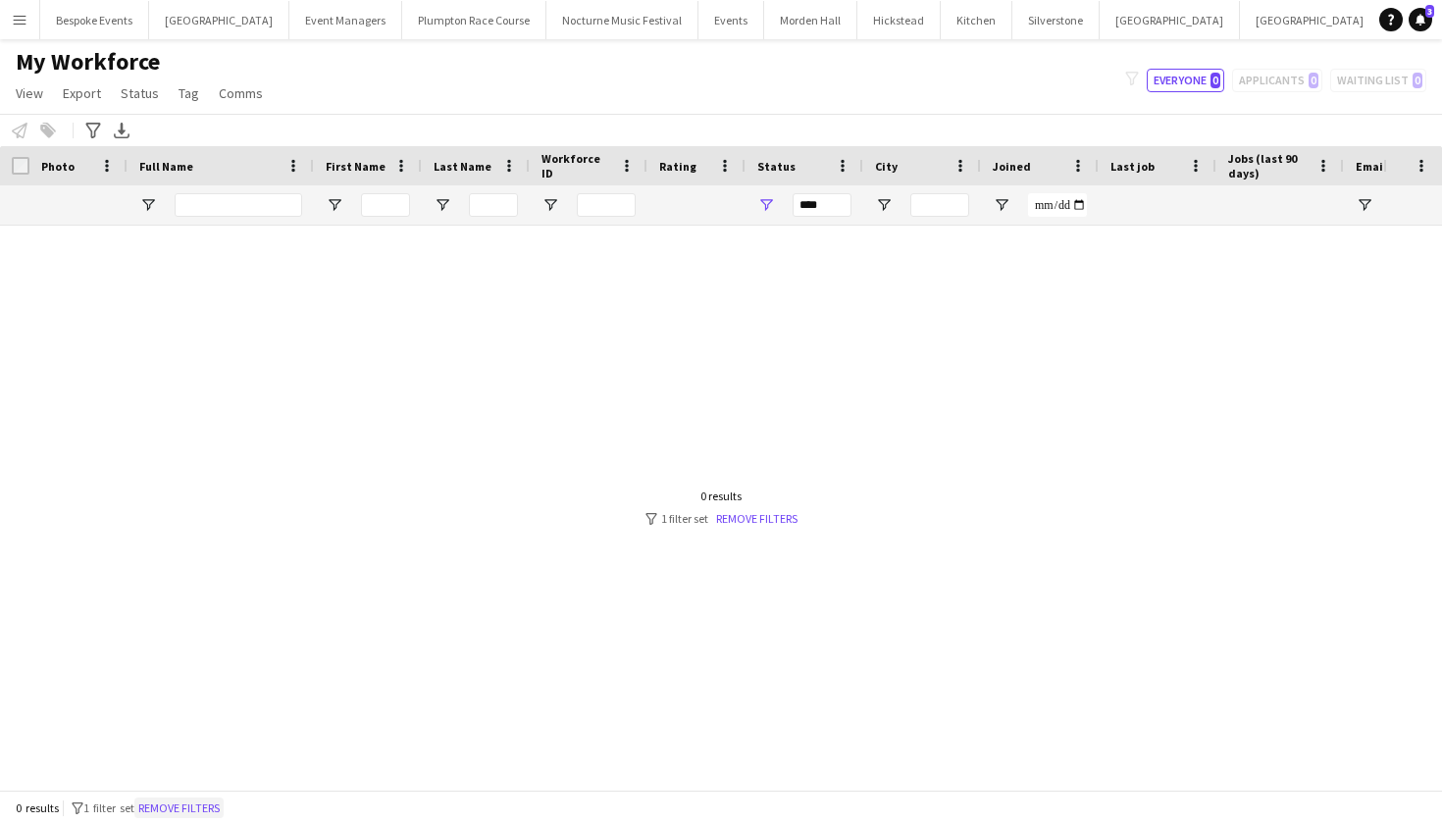
click at [212, 804] on button "Remove filters" at bounding box center [178, 809] width 89 height 22
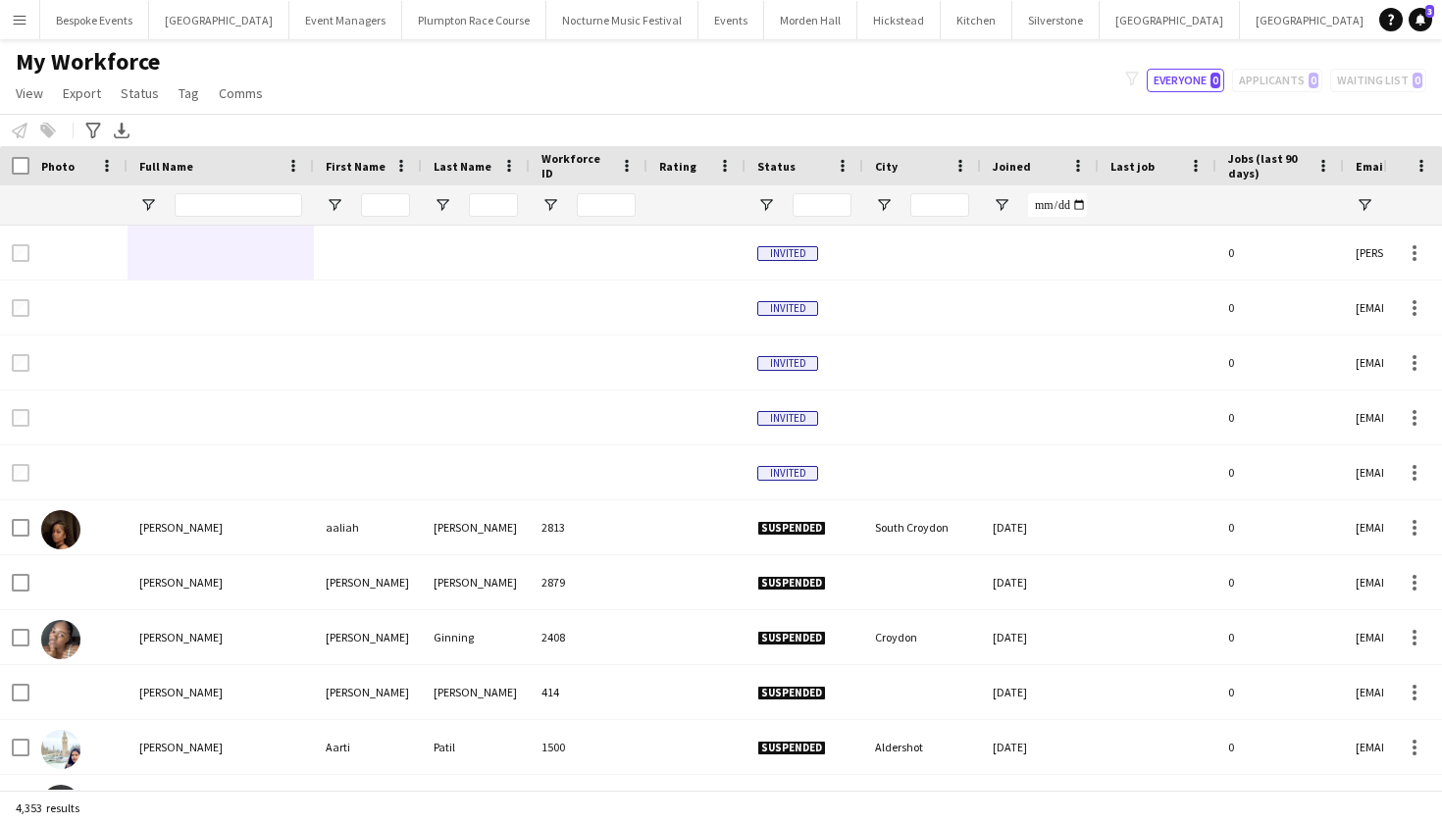
click at [1286, 76] on div "filter-1 Everyone 0 Applicants 0 Waiting list 0" at bounding box center [1276, 81] width 333 height 24
click at [1267, 81] on div "filter-1 Everyone 0 Applicants 0 Waiting list 0" at bounding box center [1276, 81] width 333 height 24
click at [1266, 87] on div "filter-1 Everyone 0 Applicants 0 Waiting list 0" at bounding box center [1276, 81] width 333 height 24
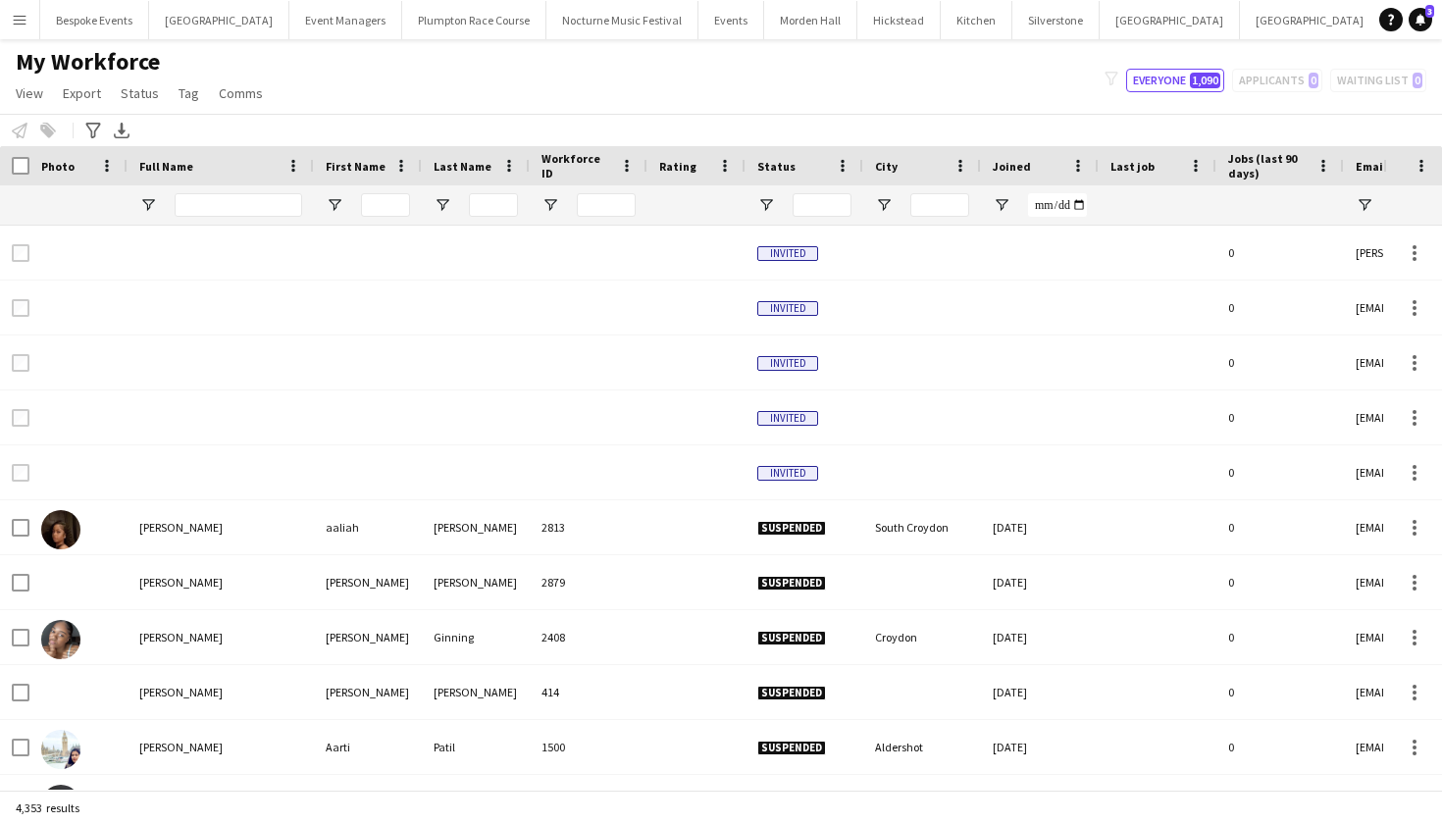
click at [1275, 81] on div "filter-1 Everyone 1,090 Applicants 0 Waiting list 0" at bounding box center [1265, 81] width 353 height 24
click at [1261, 89] on div "filter-1 Everyone 1,090 Applicants 0 Waiting list 0" at bounding box center [1265, 81] width 353 height 24
click at [1264, 86] on div "filter-1 Everyone 1,090 Applicants 0 Waiting list 0" at bounding box center [1265, 81] width 353 height 24
click at [741, 101] on div "My Workforce View Views Default view mena New Starter New view Update view Dele…" at bounding box center [721, 80] width 1442 height 67
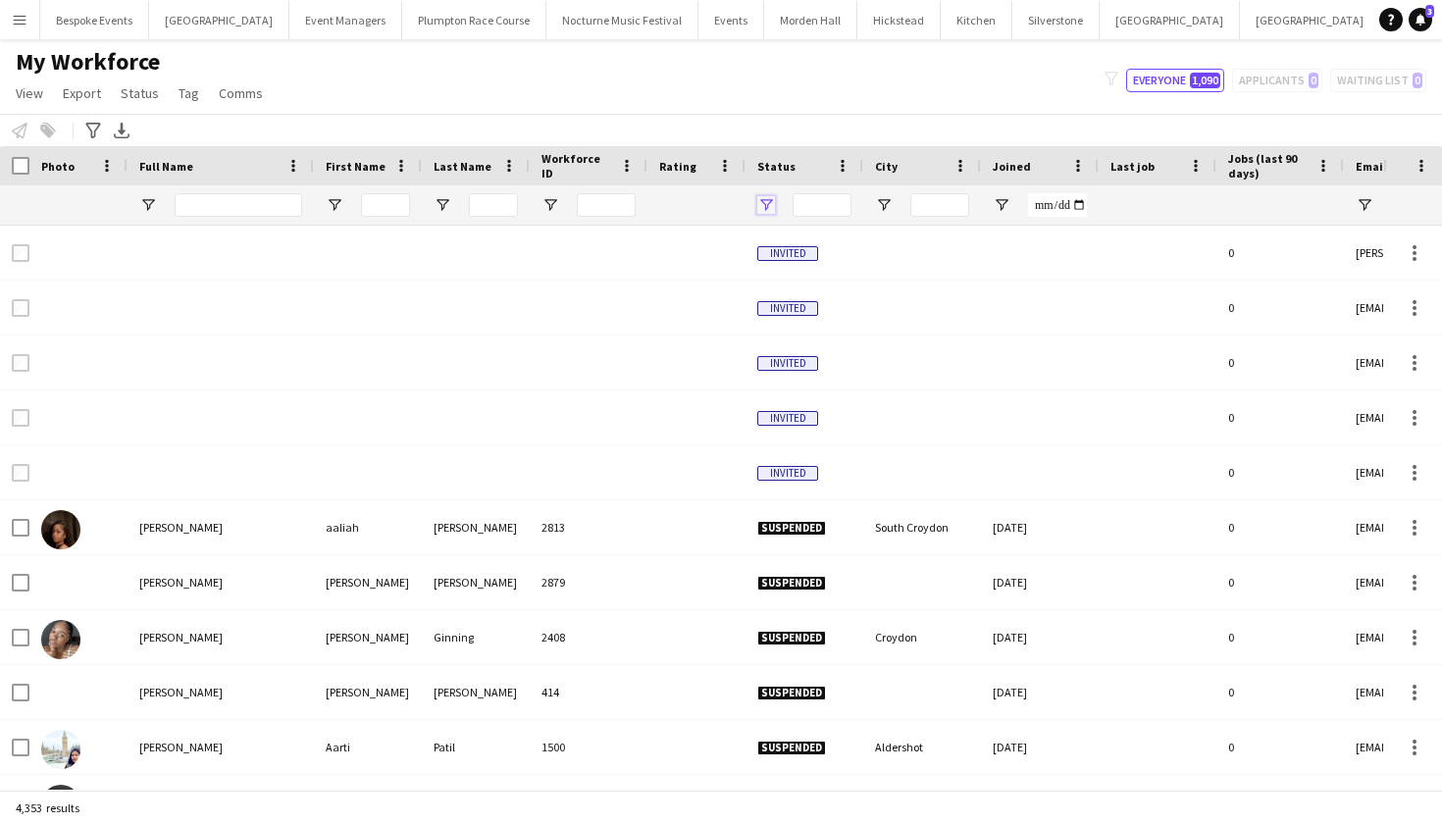
click at [761, 201] on span "Open Filter Menu" at bounding box center [766, 205] width 18 height 18
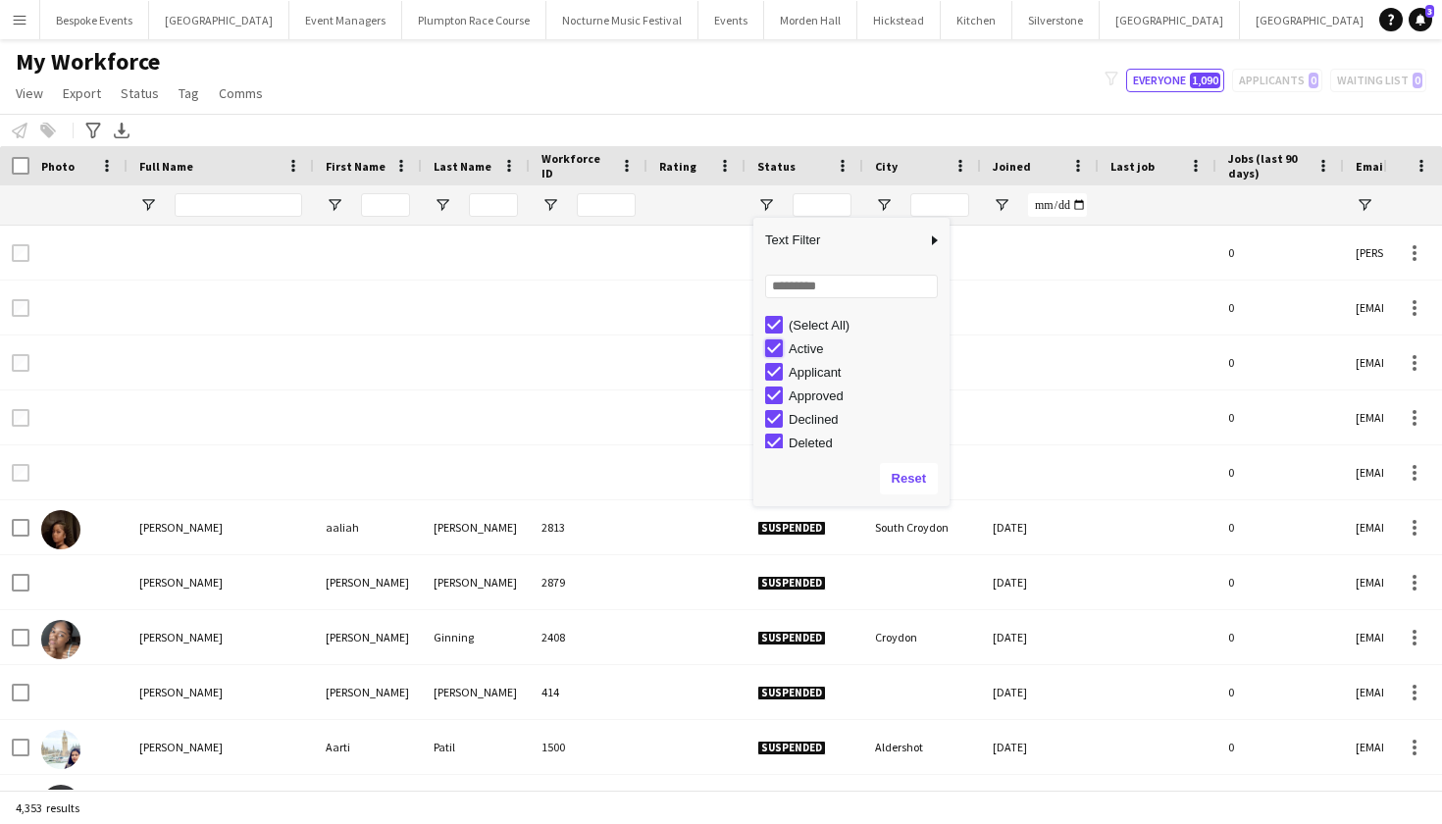
type input "**********"
click at [770, 338] on div "Active" at bounding box center [857, 349] width 184 height 24
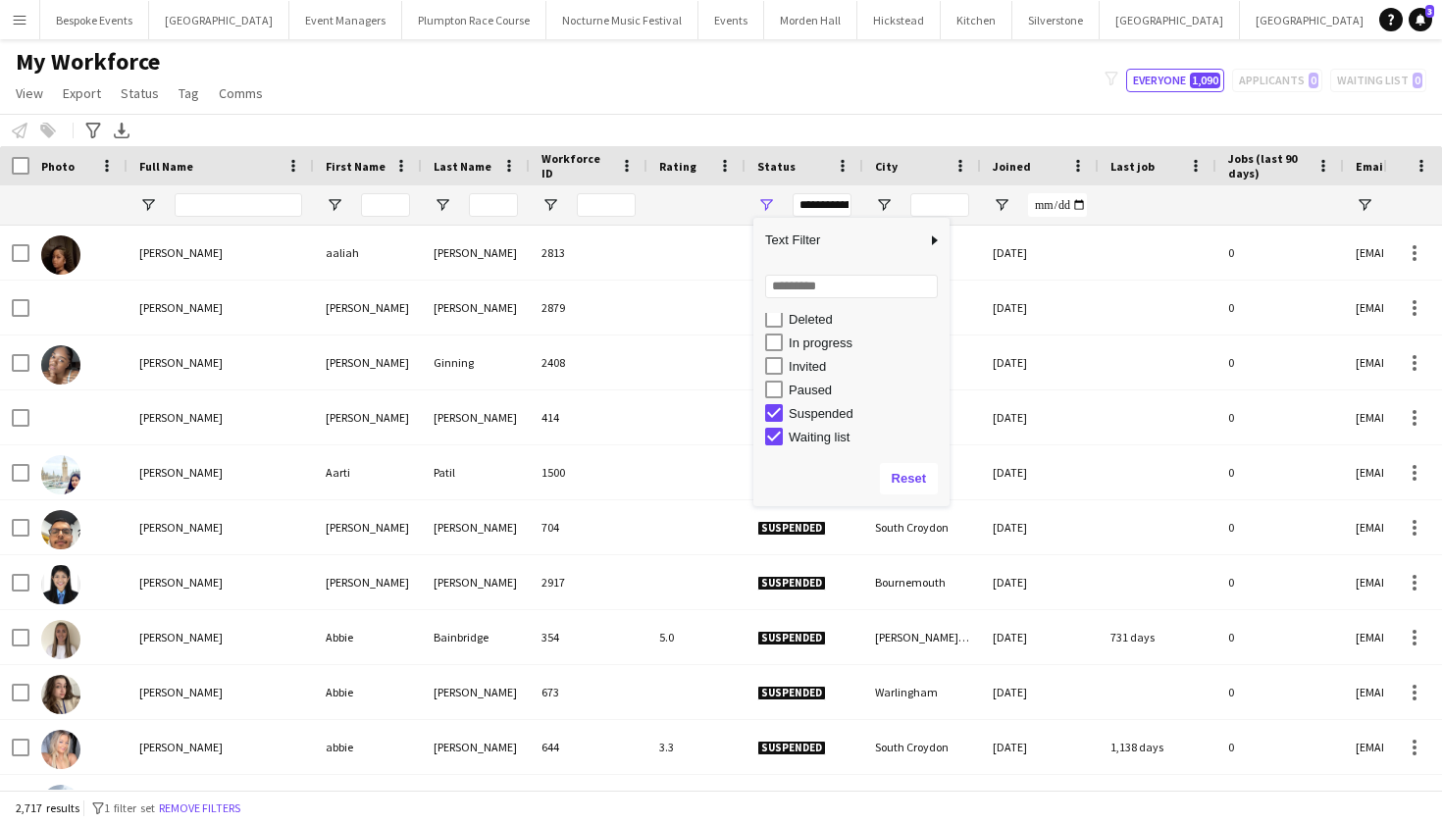
scroll to position [124, 0]
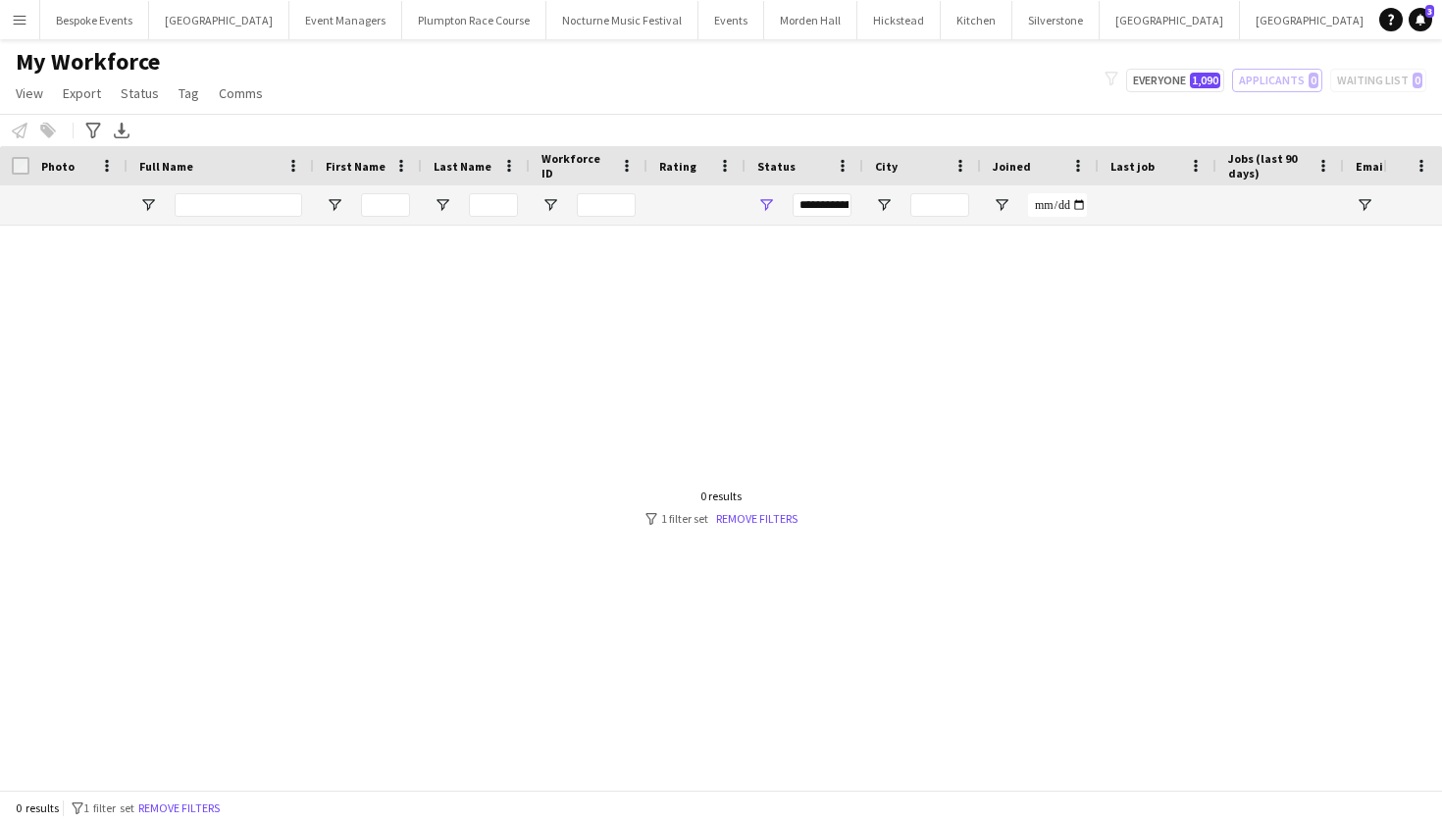
click at [1018, 73] on div "My Workforce View Views Default view mena New Starter New view Update view Dele…" at bounding box center [721, 80] width 1442 height 67
click at [1297, 72] on div "filter-1 Everyone 1,090 Applicants 0 Waiting list 0" at bounding box center [1265, 81] width 353 height 24
click at [1297, 78] on div "filter-1 Everyone 1,090 Applicants 0 Waiting list 0" at bounding box center [1265, 81] width 353 height 24
click at [1266, 85] on div "filter-1 Everyone 1,090 Applicants 0 Waiting list 0" at bounding box center [1265, 81] width 353 height 24
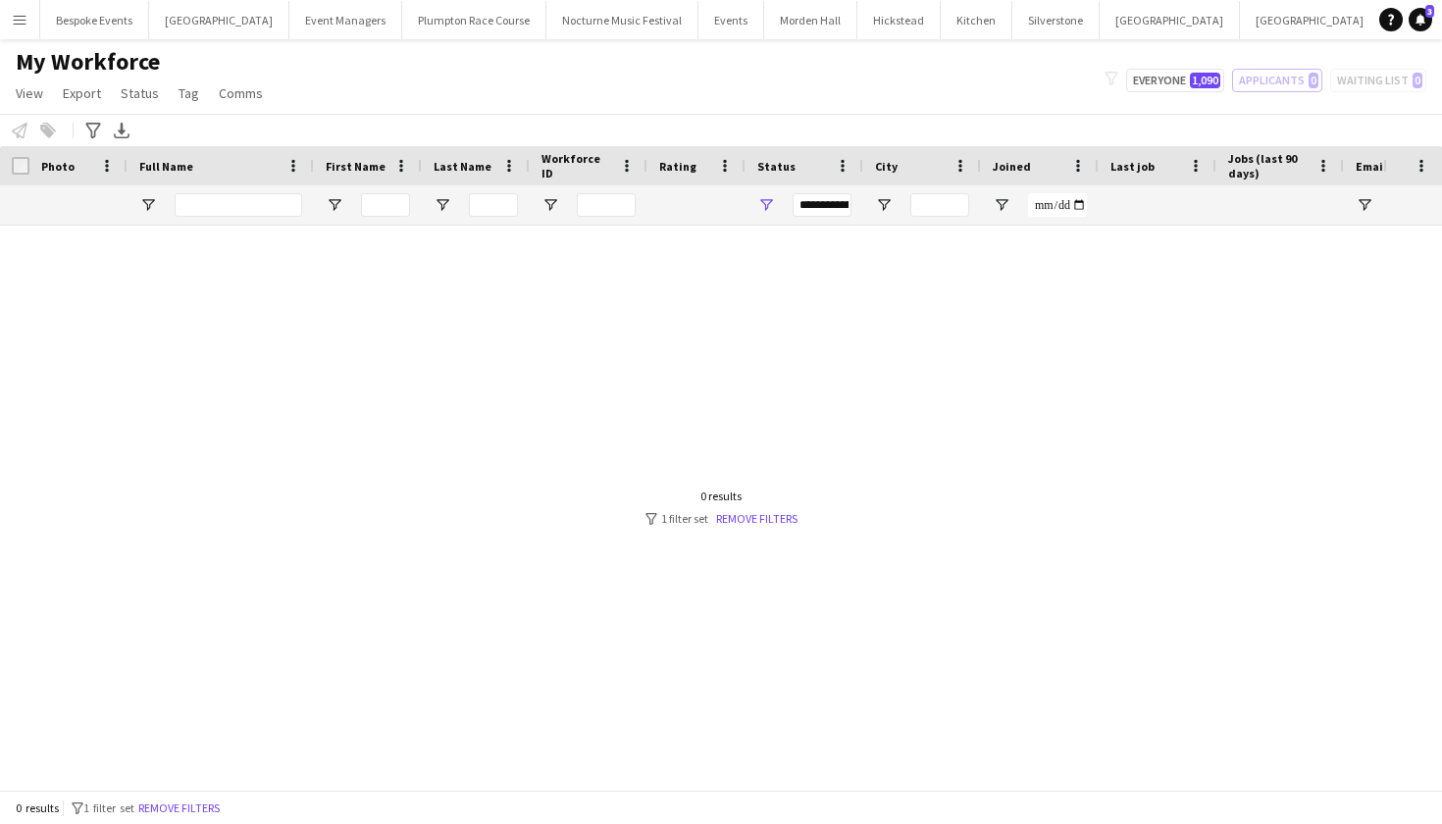
click at [1266, 85] on div "filter-1 Everyone 1,090 Applicants 0 Waiting list 0" at bounding box center [1265, 81] width 353 height 24
click at [1262, 78] on div "filter-1 Everyone 1,090 Applicants 0 Waiting list 0" at bounding box center [1265, 81] width 353 height 24
click at [1199, 75] on span "1,090" at bounding box center [1205, 81] width 30 height 16
type input "**********"
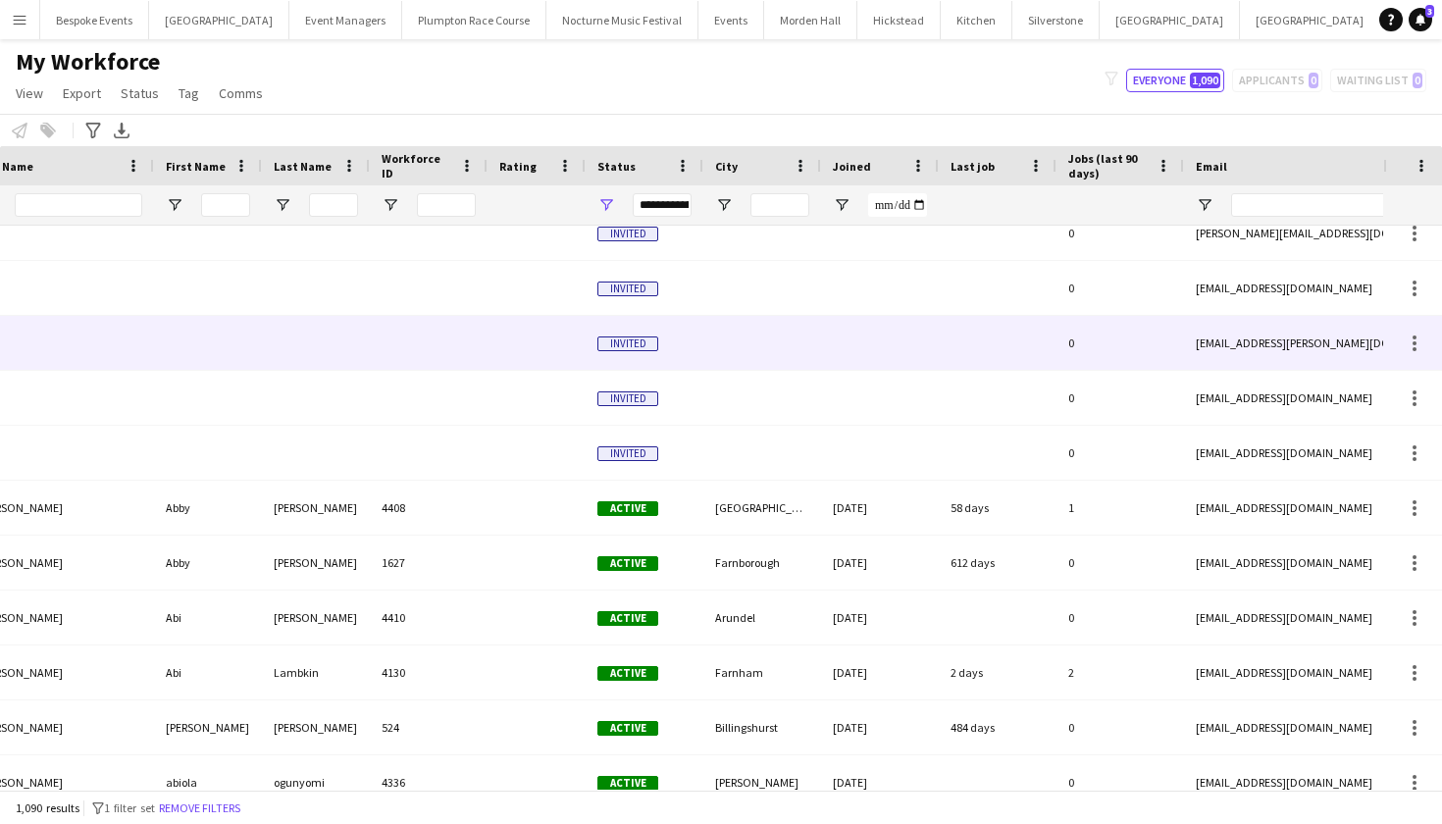
scroll to position [24, 0]
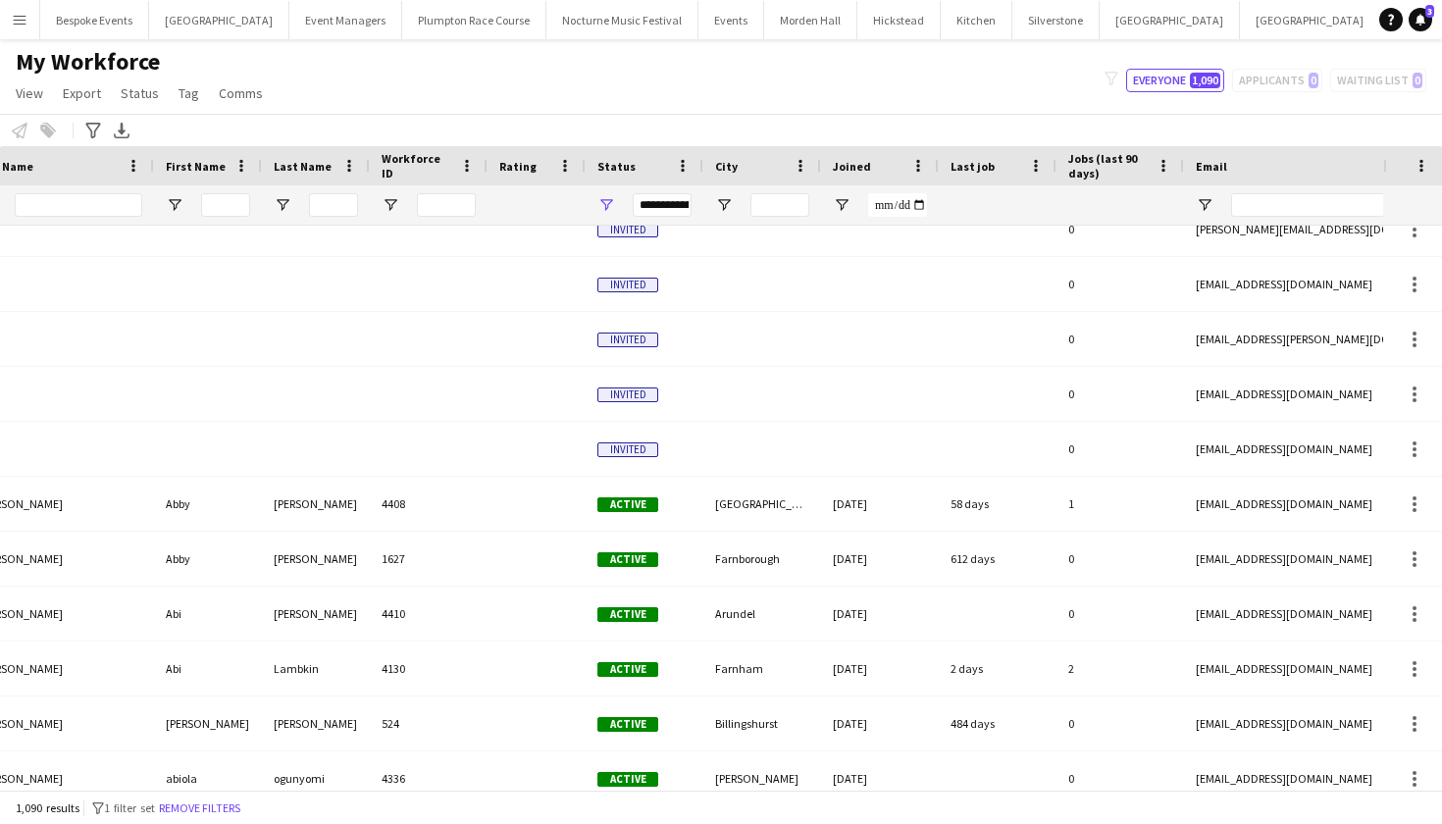
click at [1030, 175] on div "Last job" at bounding box center [998, 165] width 94 height 39
click at [1034, 168] on span at bounding box center [1036, 166] width 18 height 18
click at [986, 165] on span "Last job" at bounding box center [973, 166] width 44 height 15
click at [1009, 163] on span at bounding box center [1010, 166] width 18 height 18
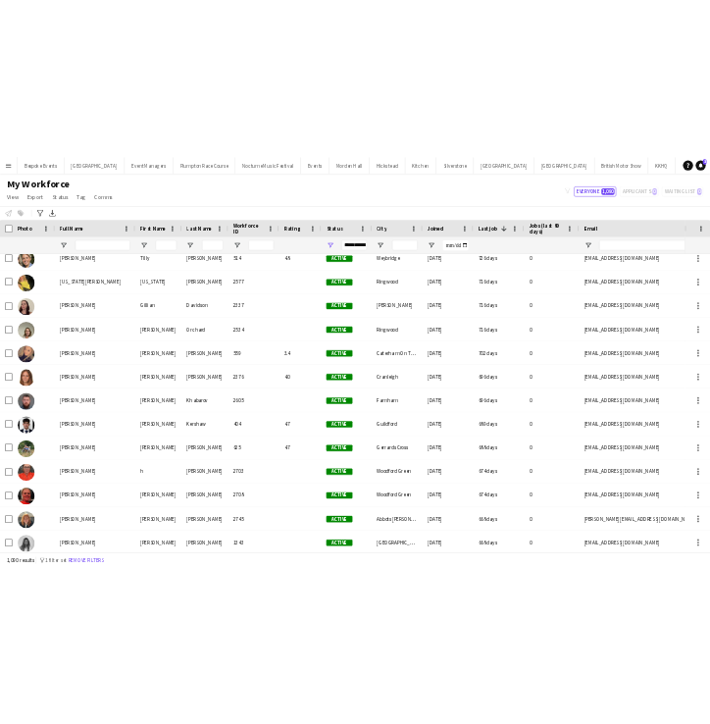
scroll to position [929, 0]
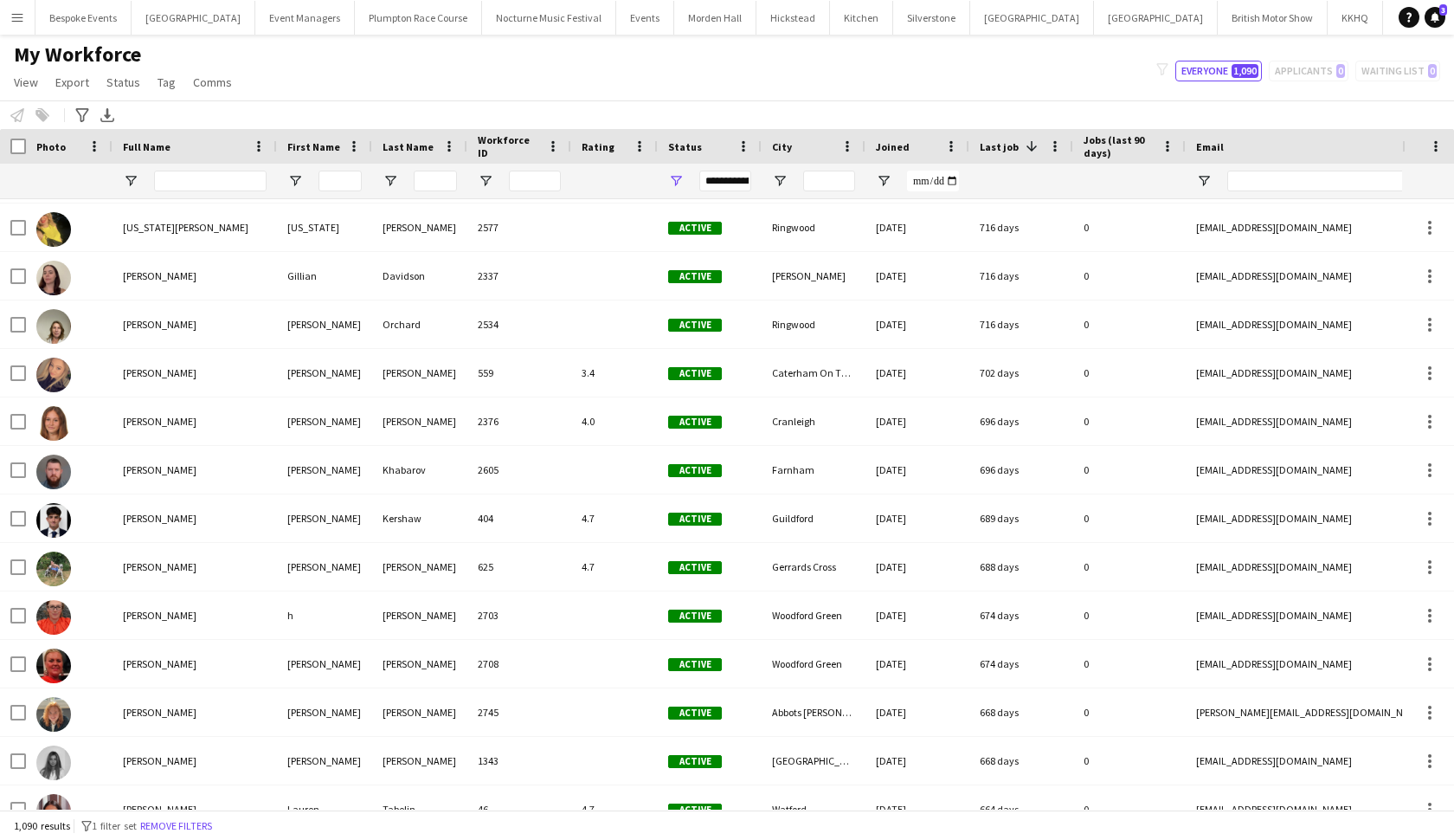
click at [16, 9] on button "Menu" at bounding box center [17, 17] width 34 height 34
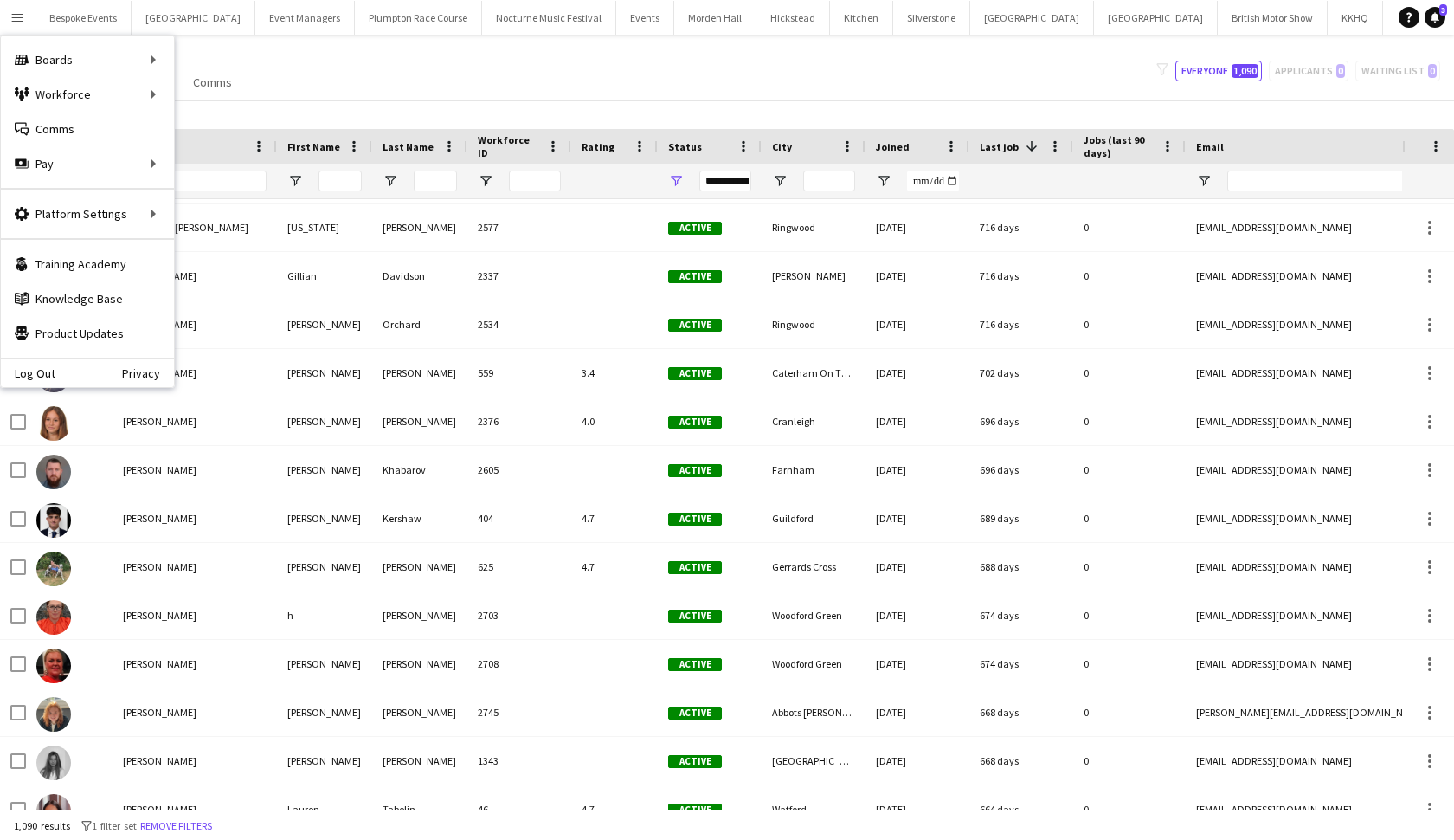
click at [367, 97] on div "My Workforce View Views Default view mena New Starter New view Update view Dele…" at bounding box center [727, 71] width 1454 height 59
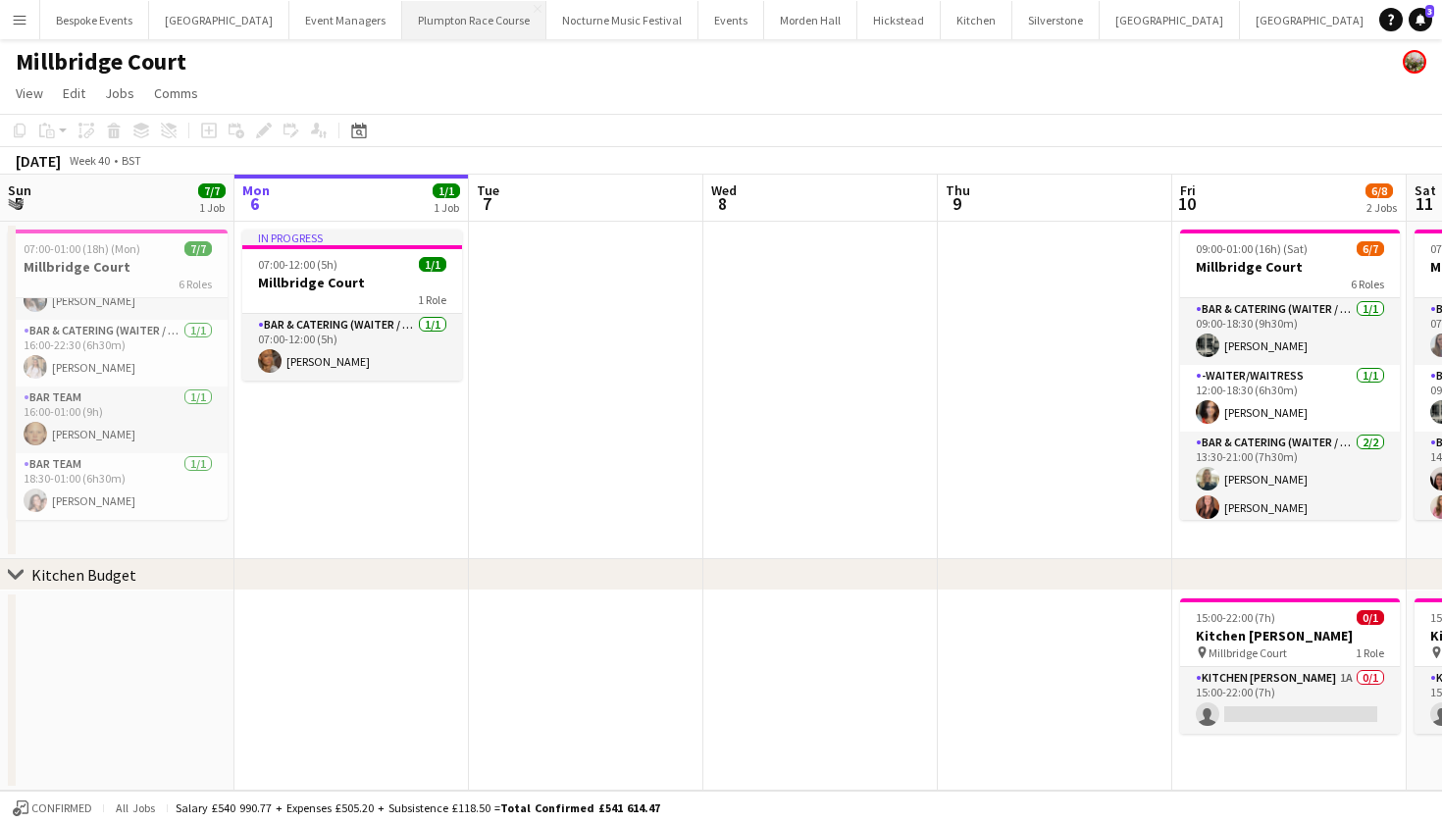
click at [409, 27] on button "Plumpton Race Course Close" at bounding box center [474, 20] width 144 height 38
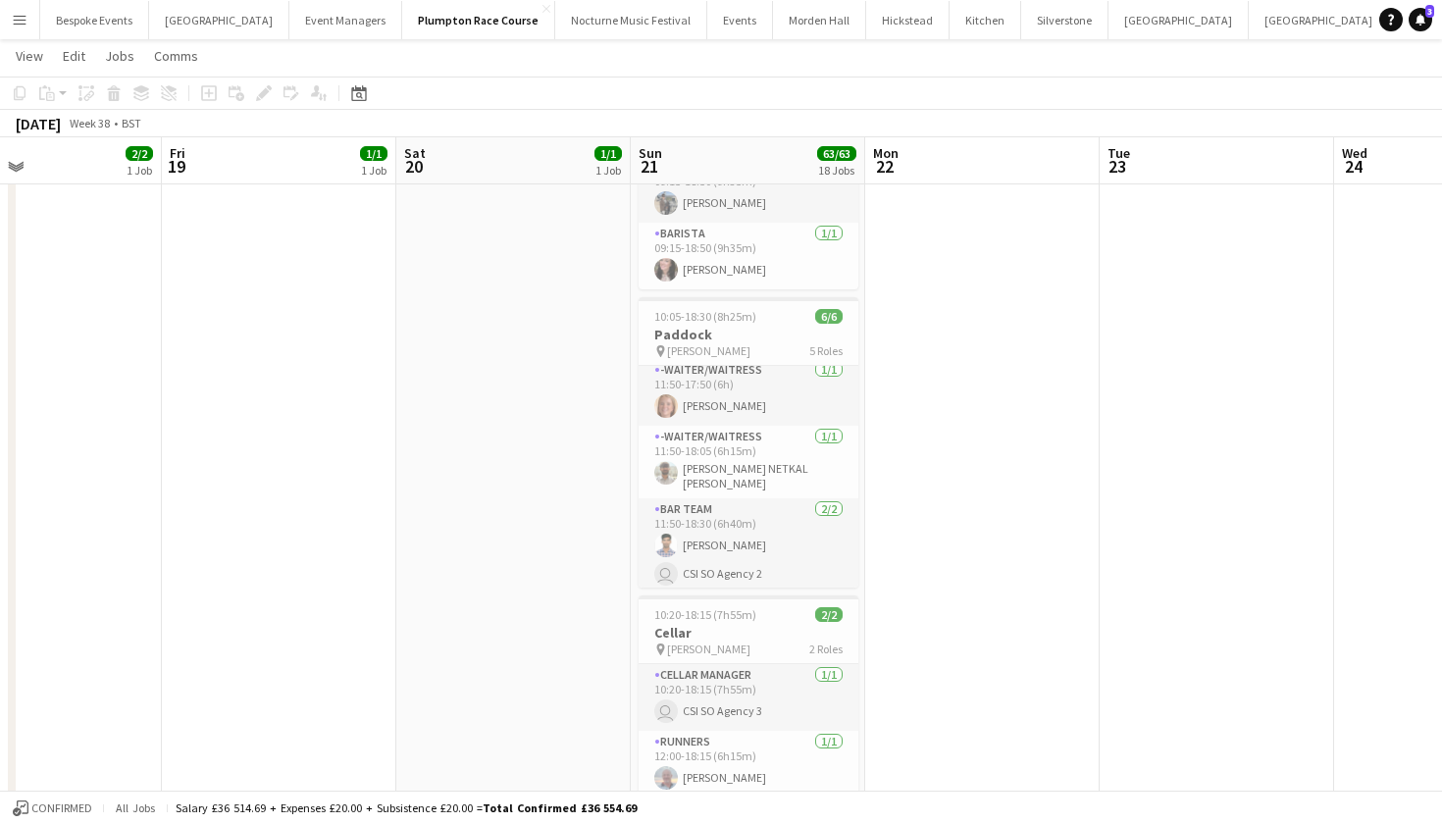
click at [19, 28] on button "Menu" at bounding box center [19, 19] width 39 height 39
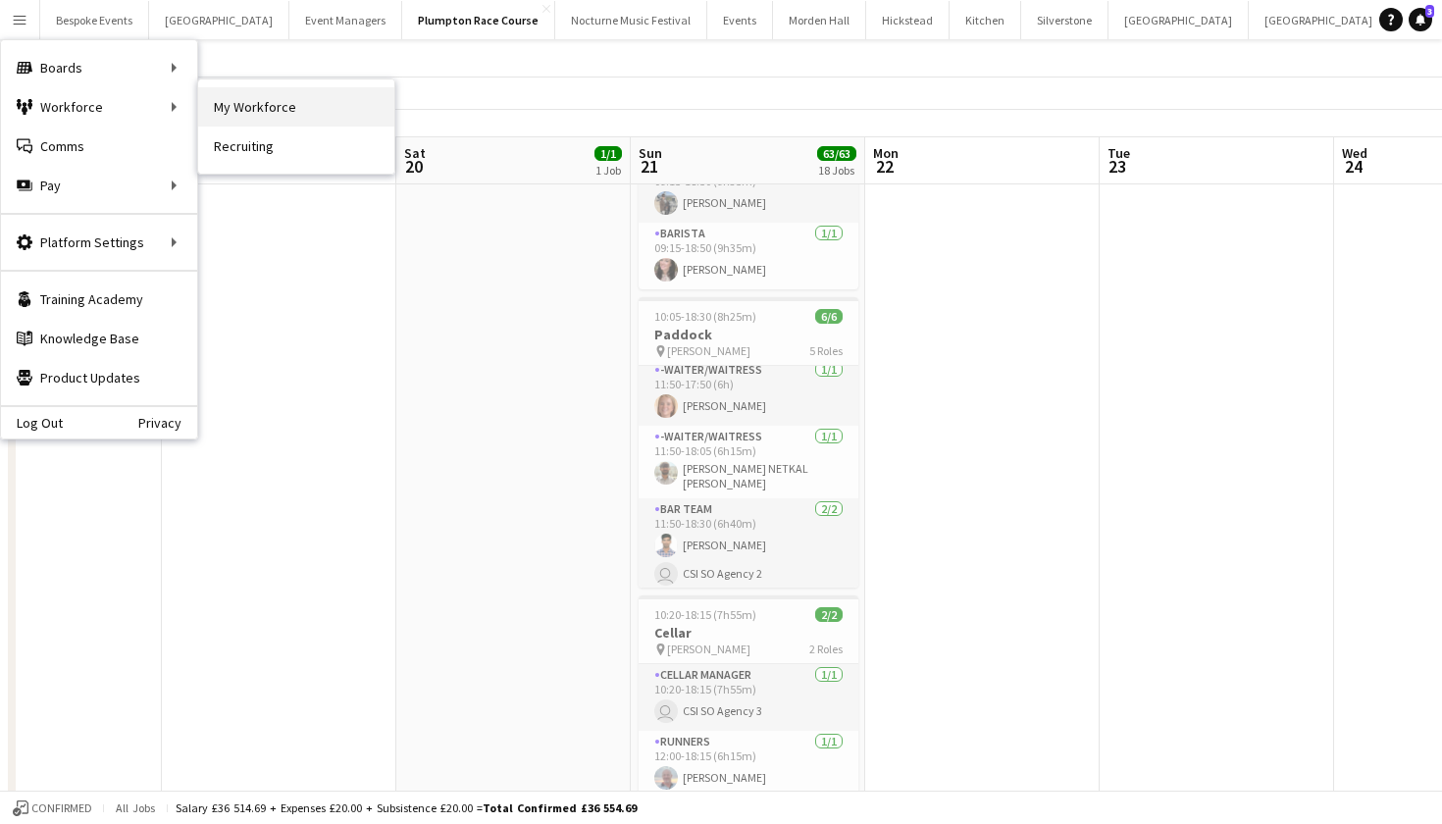
click at [204, 115] on link "My Workforce" at bounding box center [296, 106] width 196 height 39
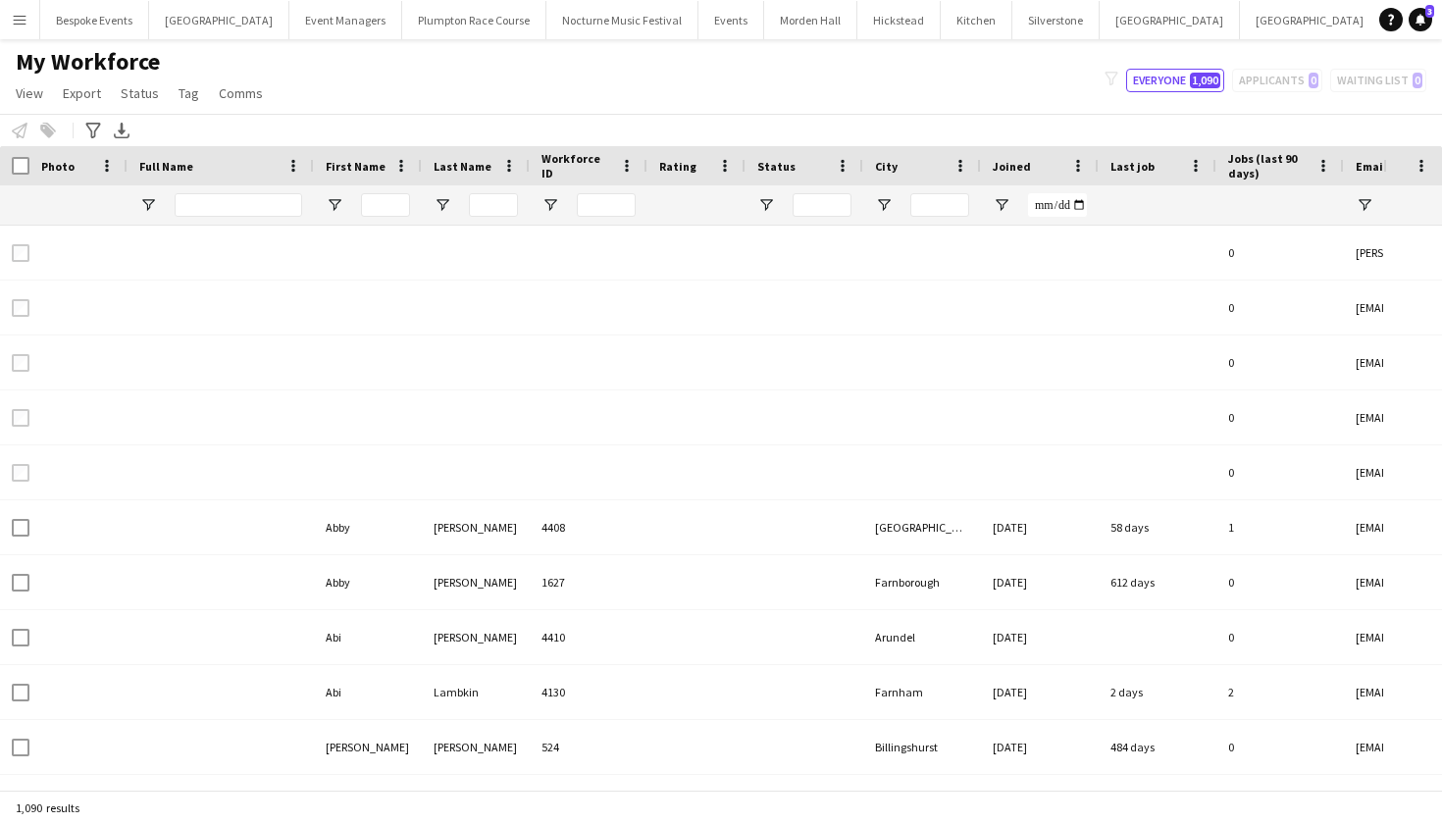
type input "**********"
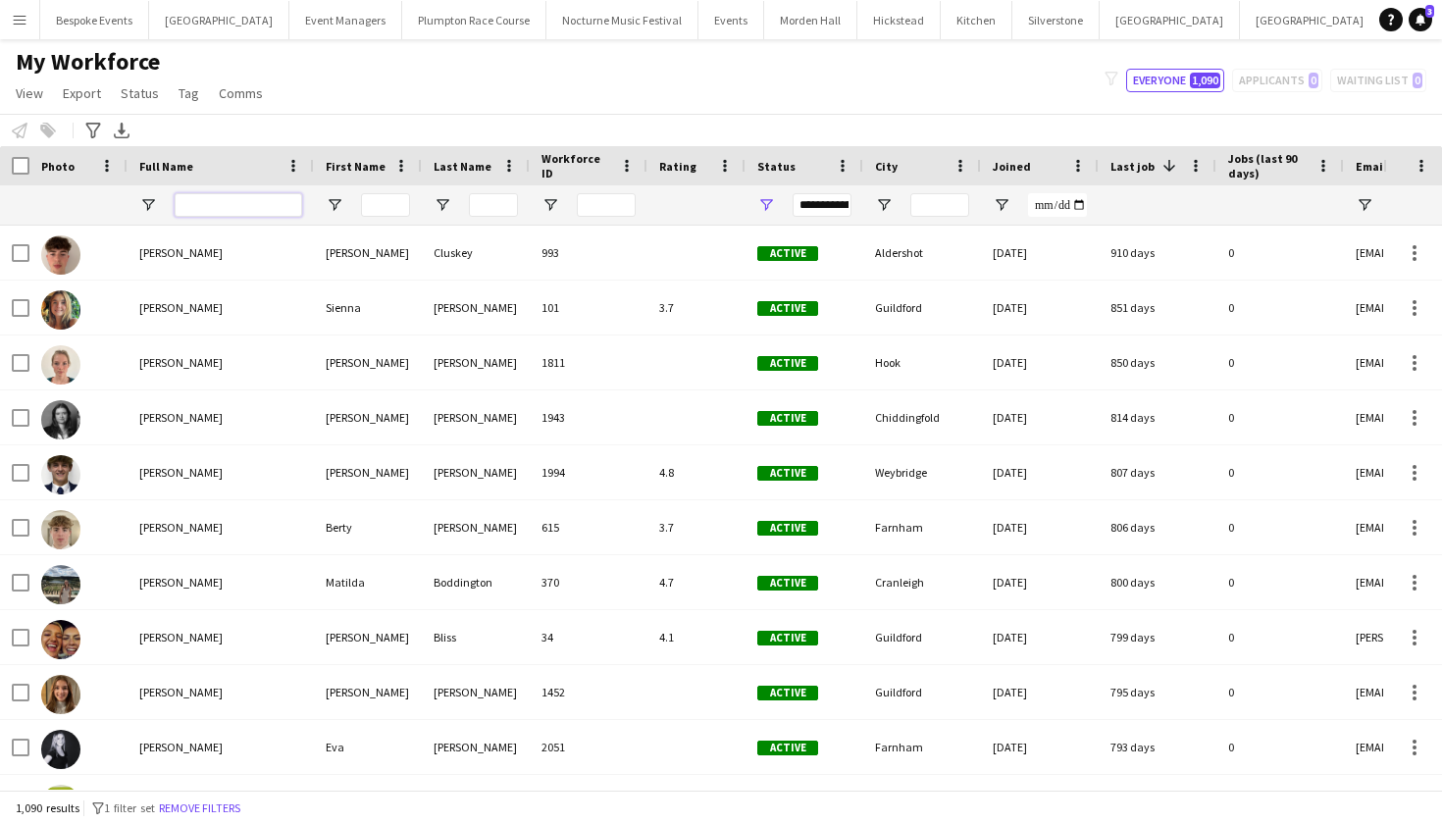
click at [191, 205] on input "Full Name Filter Input" at bounding box center [239, 205] width 128 height 24
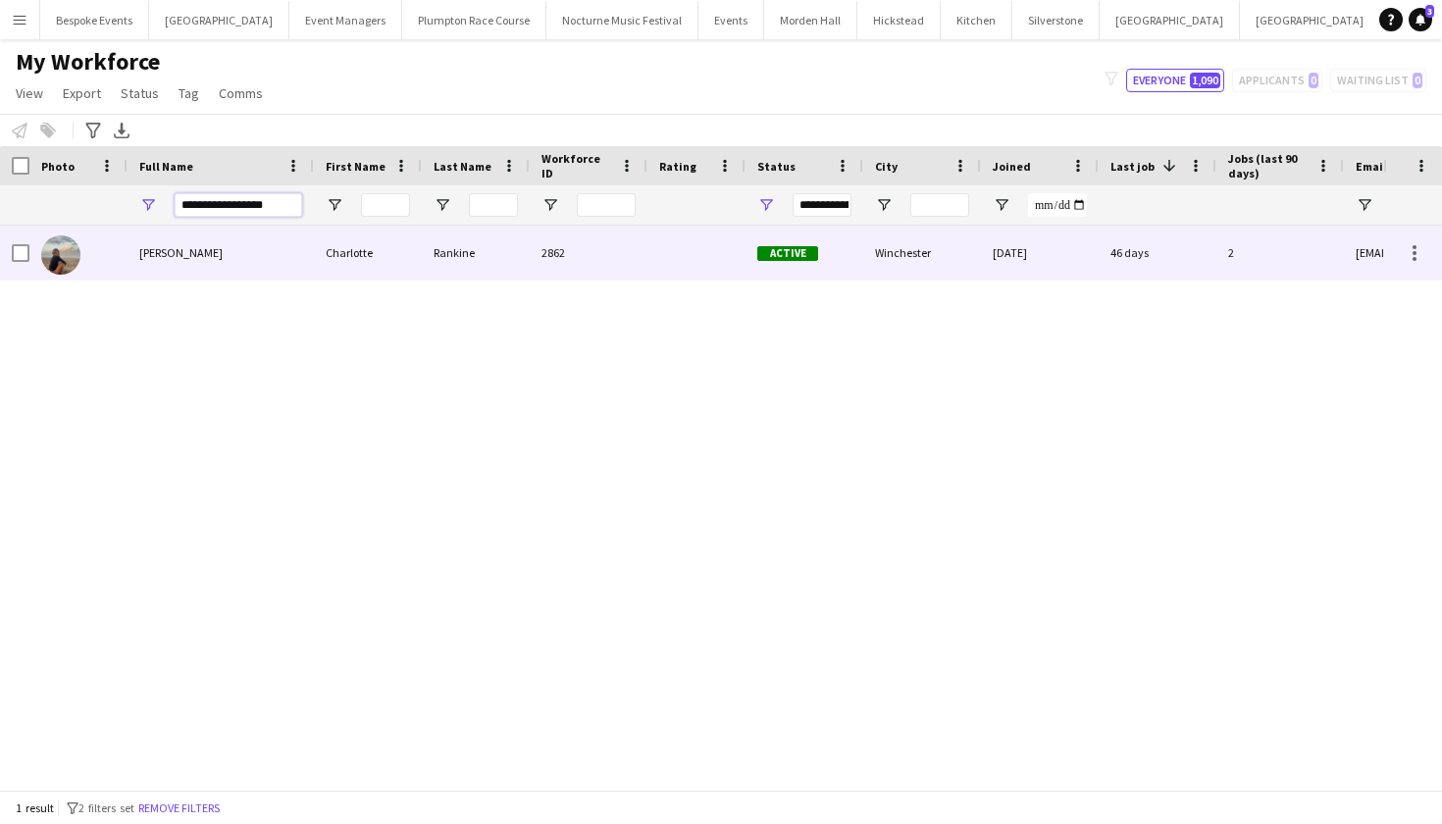
type input "**********"
click at [278, 275] on div "[PERSON_NAME]" at bounding box center [221, 253] width 186 height 54
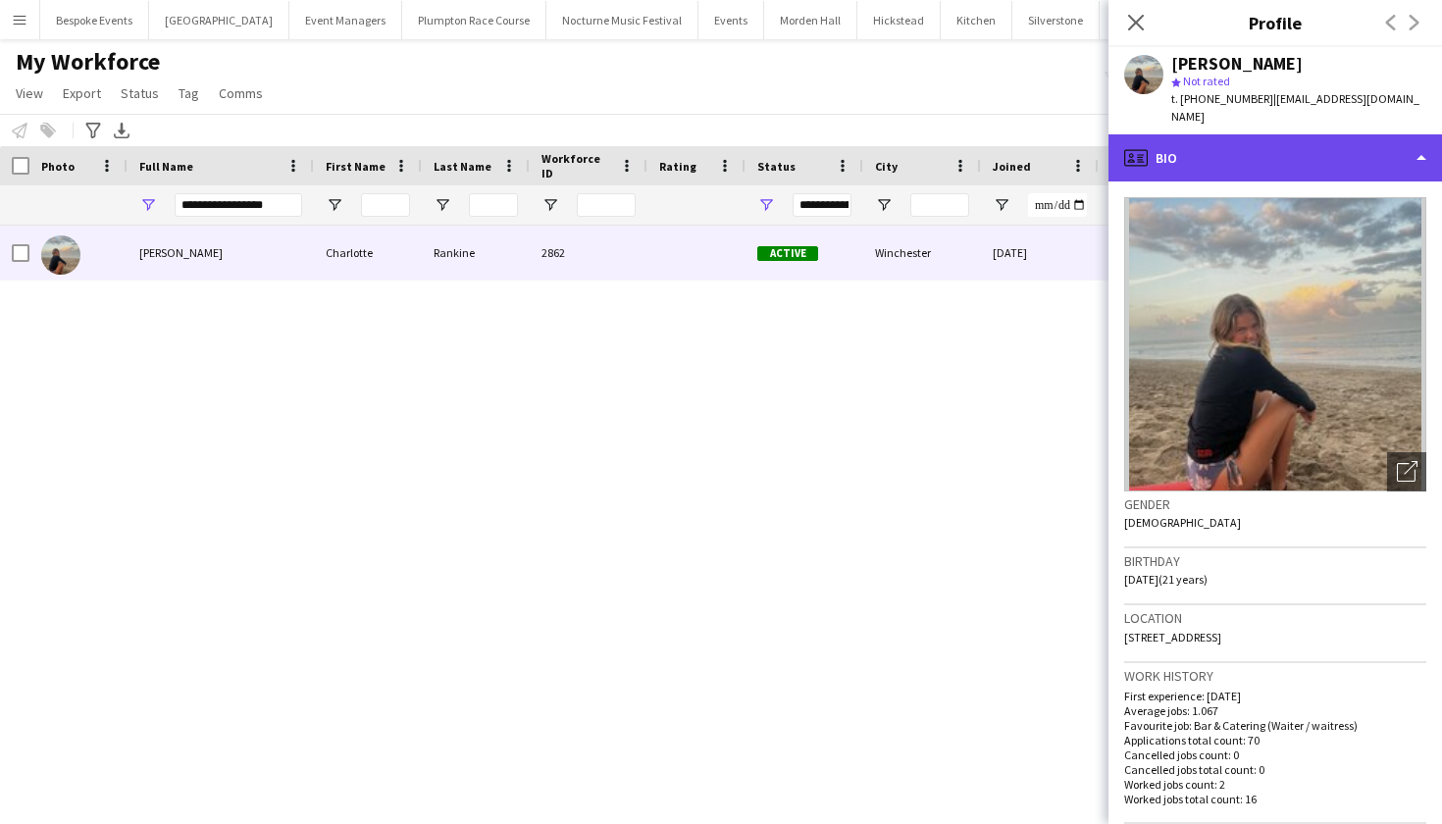
click at [1278, 143] on div "profile Bio" at bounding box center [1276, 157] width 334 height 47
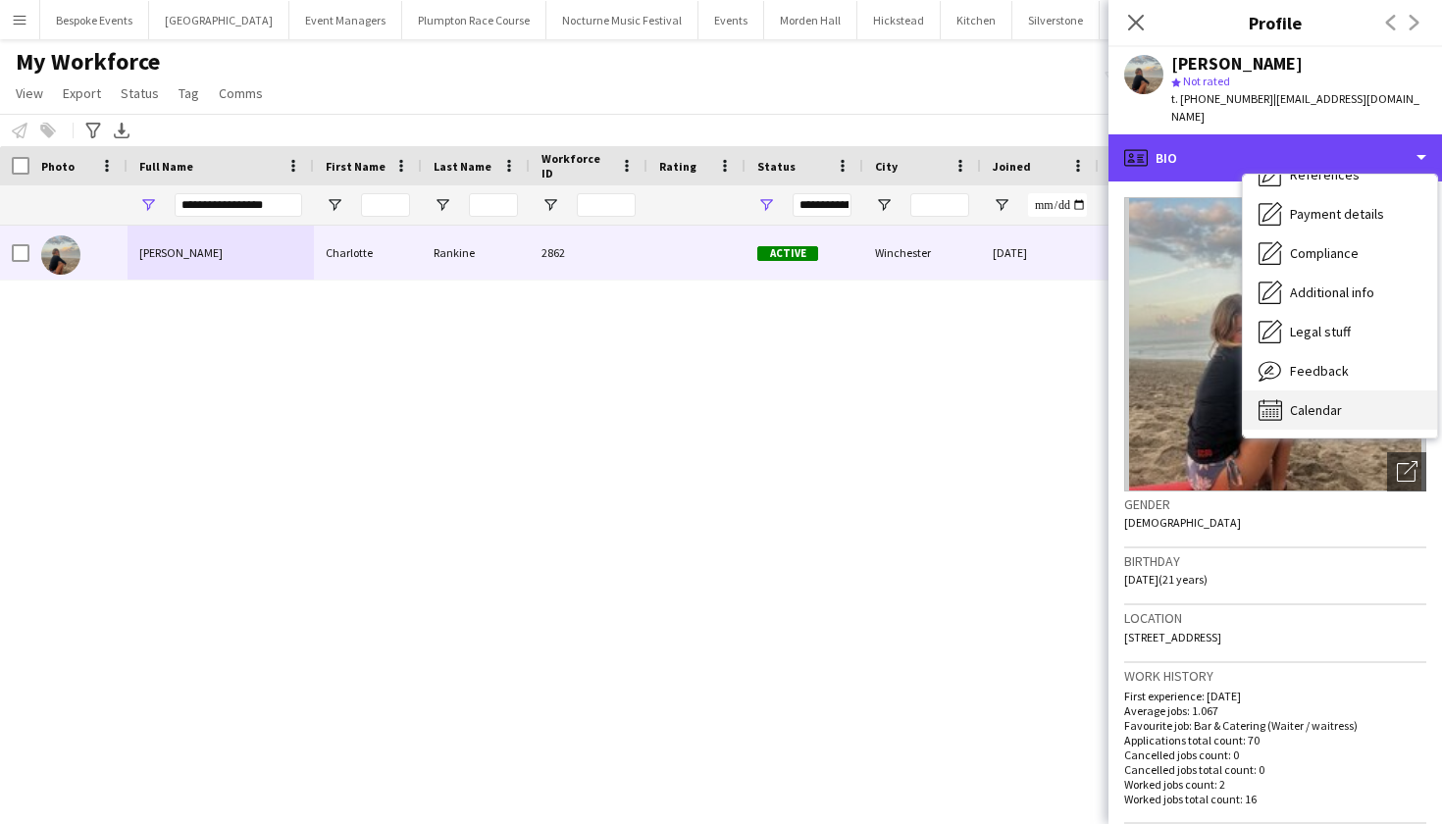
scroll to position [224, 0]
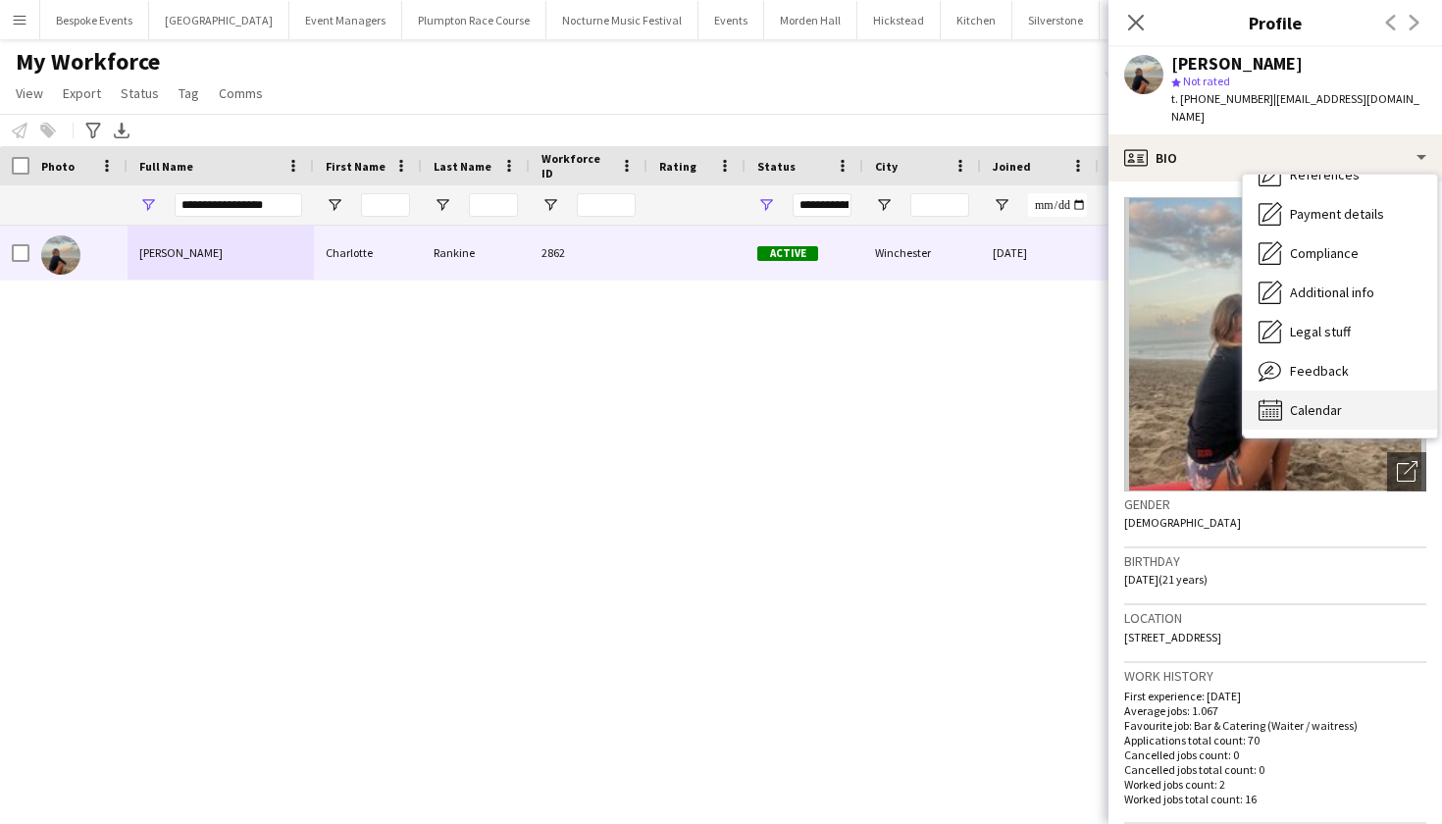
click at [1306, 401] on span "Calendar" at bounding box center [1316, 410] width 52 height 18
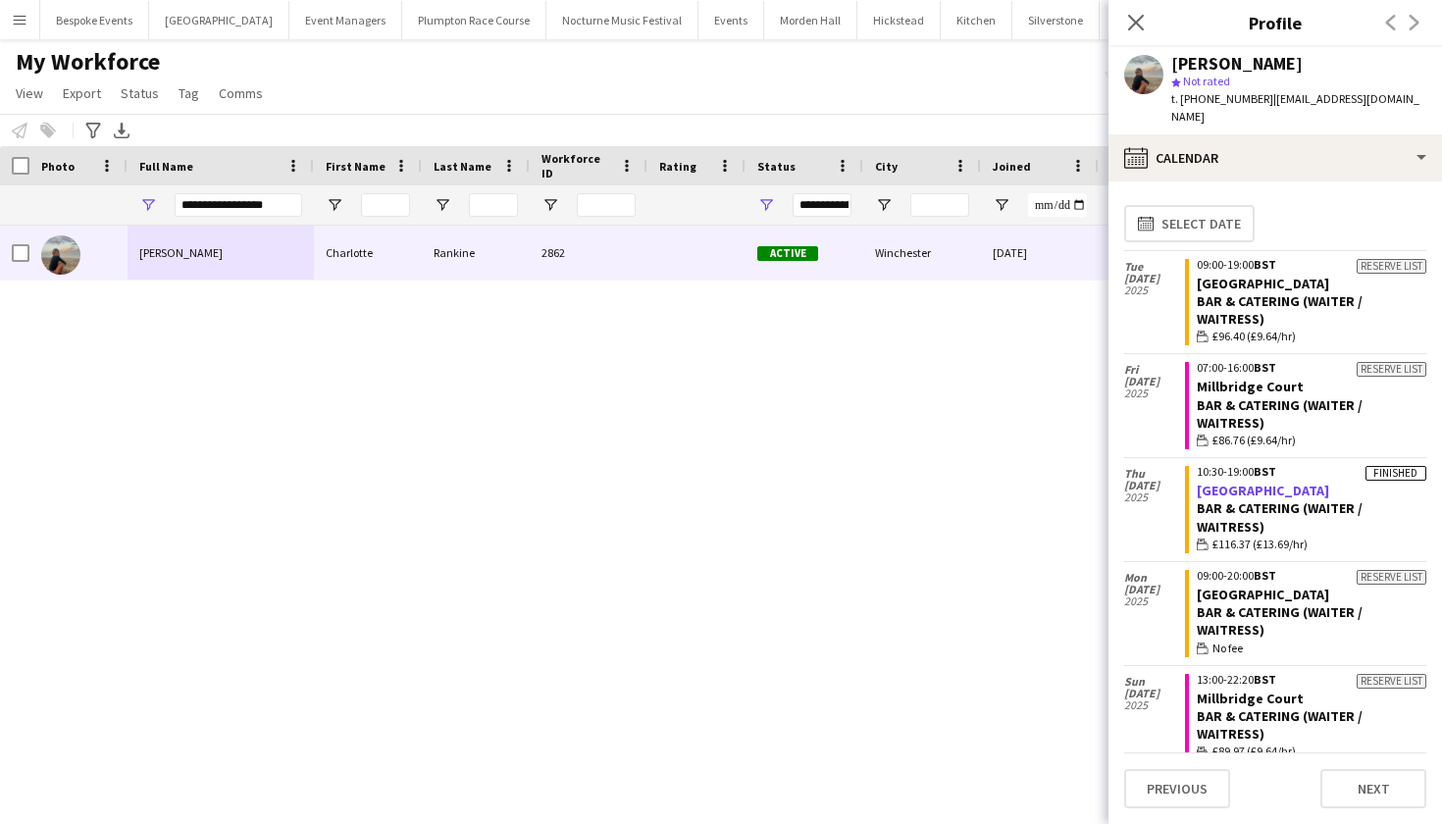
scroll to position [0, 0]
click at [1219, 482] on link "[GEOGRAPHIC_DATA]" at bounding box center [1263, 491] width 132 height 18
click at [822, 126] on div "Notify workforce Add to tag Select at least one crew to tag him or her. Advance…" at bounding box center [721, 130] width 1442 height 32
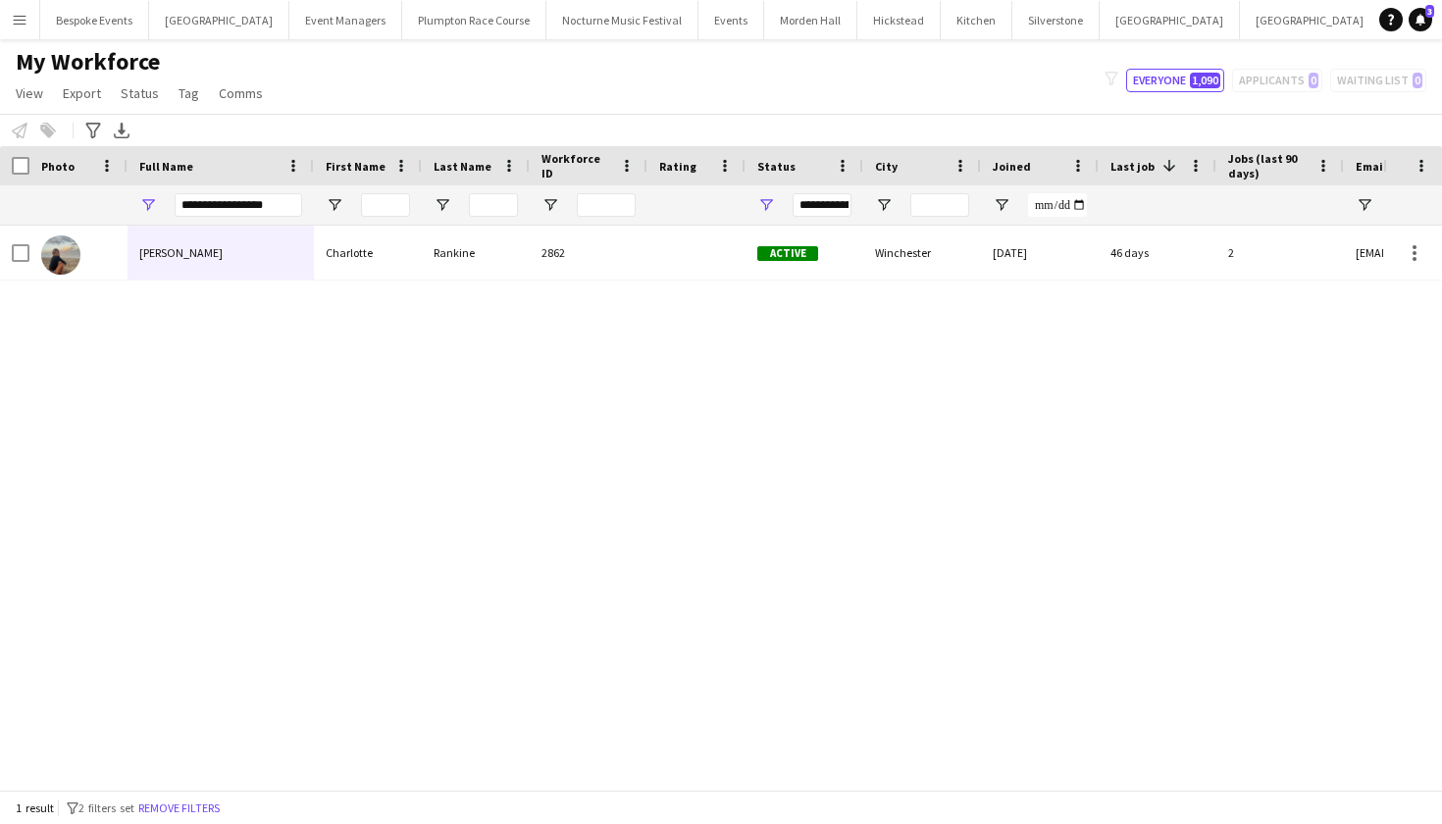
click at [1264, 81] on div "filter-1 Everyone 1,090 Applicants 0 Waiting list 0" at bounding box center [1265, 81] width 353 height 24
click at [1303, 75] on div "filter-1 Everyone 1,090 Applicants 0 Waiting list 0" at bounding box center [1265, 81] width 353 height 24
click at [1273, 86] on div "filter-1 Everyone 1,090 Applicants 0 Waiting list 0" at bounding box center [1265, 81] width 353 height 24
click at [674, 135] on div "Notify workforce Add to tag Select at least one crew to tag him or her. Advance…" at bounding box center [721, 130] width 1442 height 32
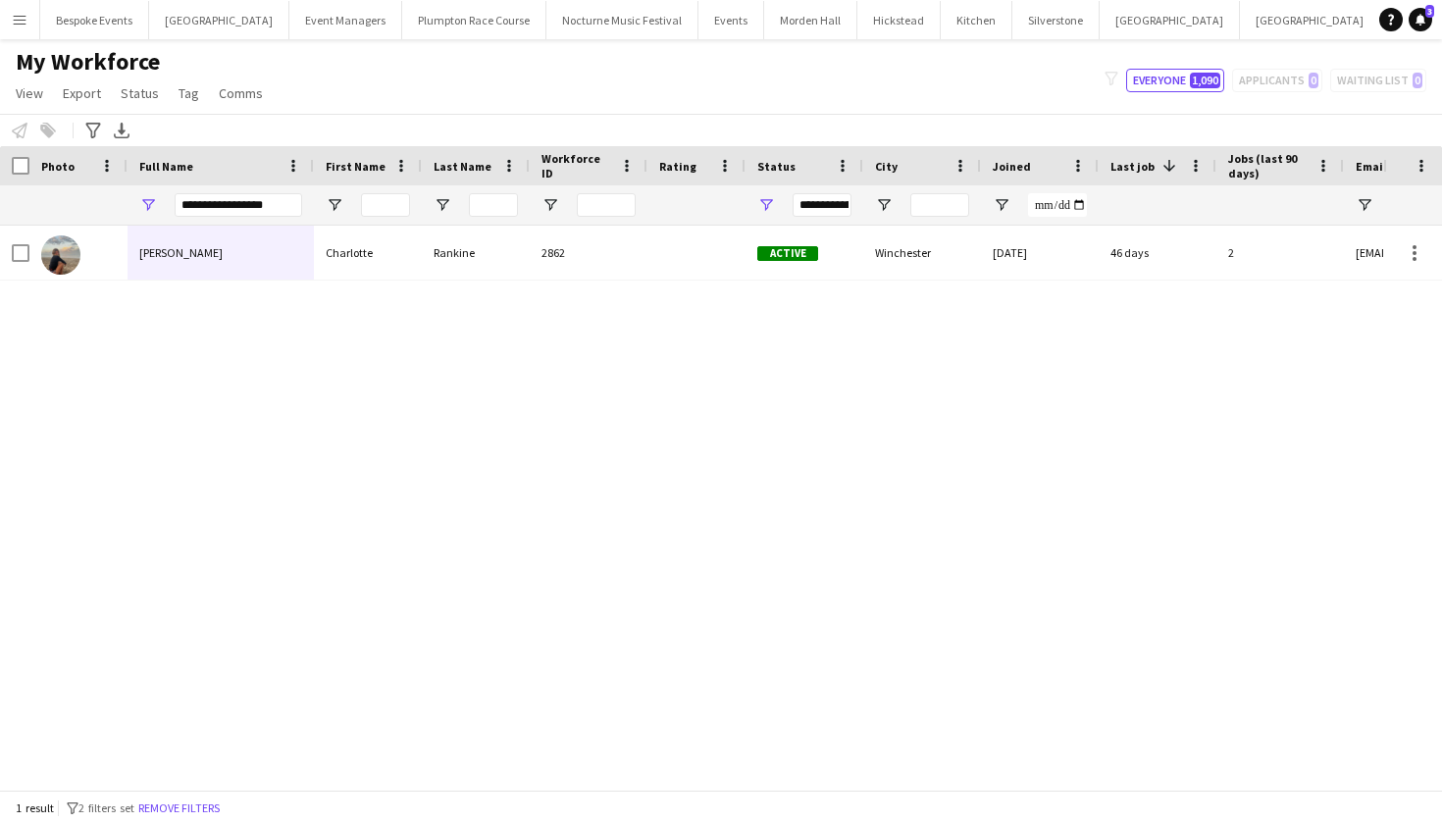
click at [1283, 87] on div "filter-1 Everyone 1,090 Applicants 0 Waiting list 0" at bounding box center [1265, 81] width 353 height 24
click at [1407, 88] on div "filter-1 Everyone 1,090 Applicants 0 Waiting list 0" at bounding box center [1265, 81] width 353 height 24
drag, startPoint x: 276, startPoint y: 208, endPoint x: 177, endPoint y: 207, distance: 99.1
click at [177, 207] on input "**********" at bounding box center [239, 205] width 128 height 24
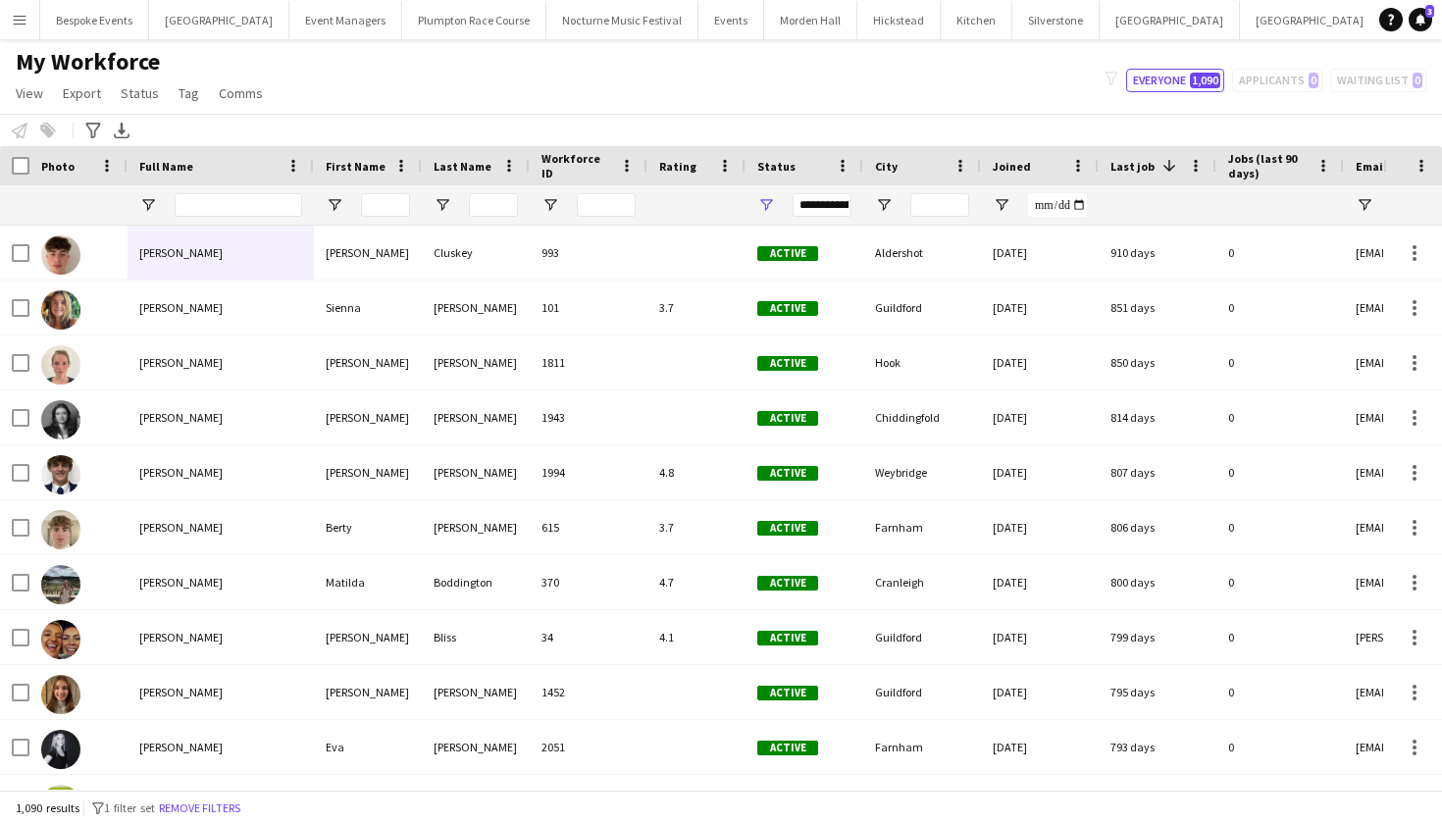
click at [1272, 78] on div "filter-1 Everyone 1,090 Applicants 0 Waiting list 0" at bounding box center [1265, 81] width 353 height 24
click at [1422, 21] on icon at bounding box center [1421, 19] width 10 height 10
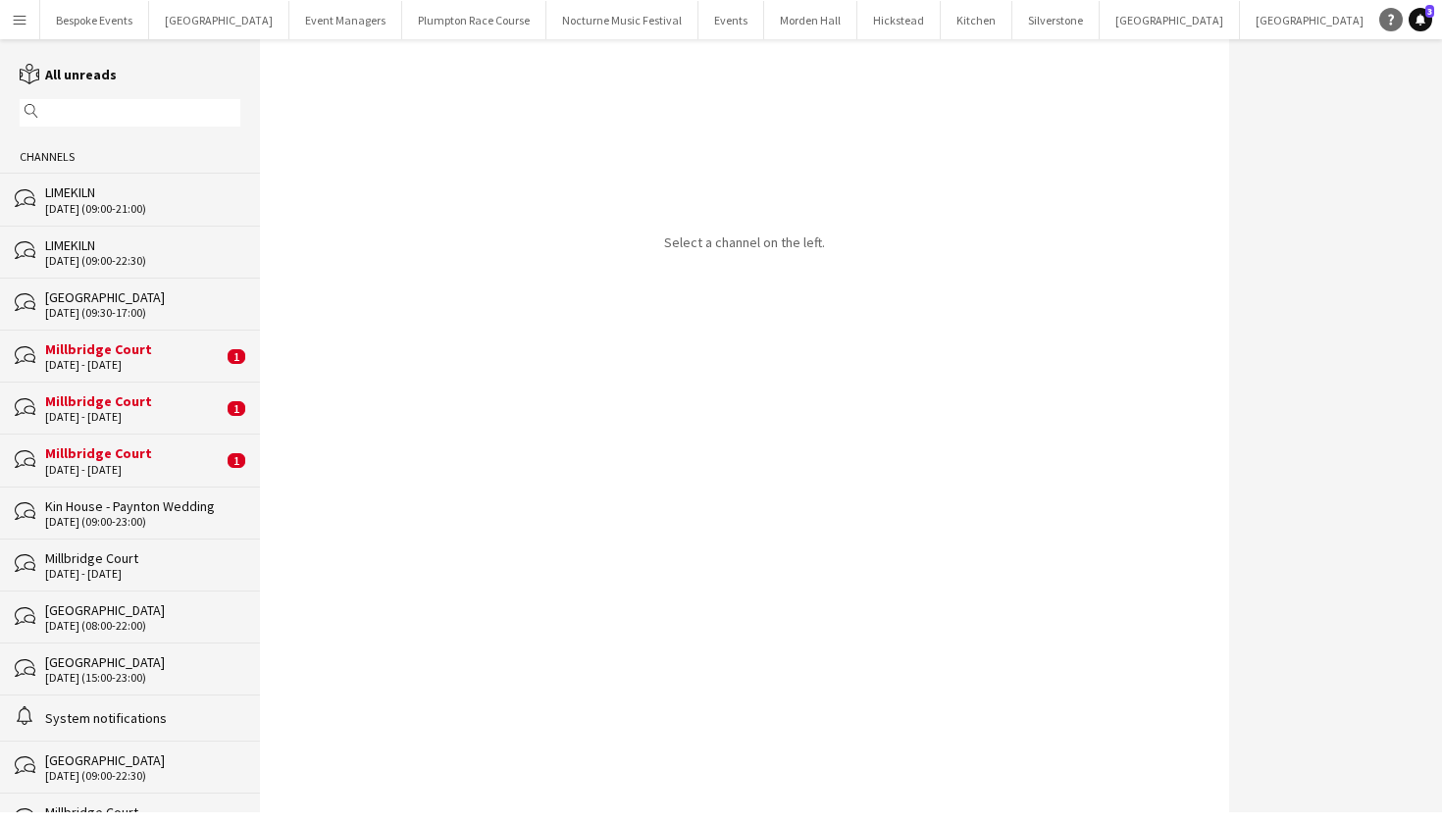
click at [1393, 26] on link "Help" at bounding box center [1391, 20] width 24 height 24
click at [912, 661] on div "Select a channel on the left." at bounding box center [744, 425] width 969 height 773
click at [108, 355] on div "Millbridge Court" at bounding box center [134, 349] width 178 height 18
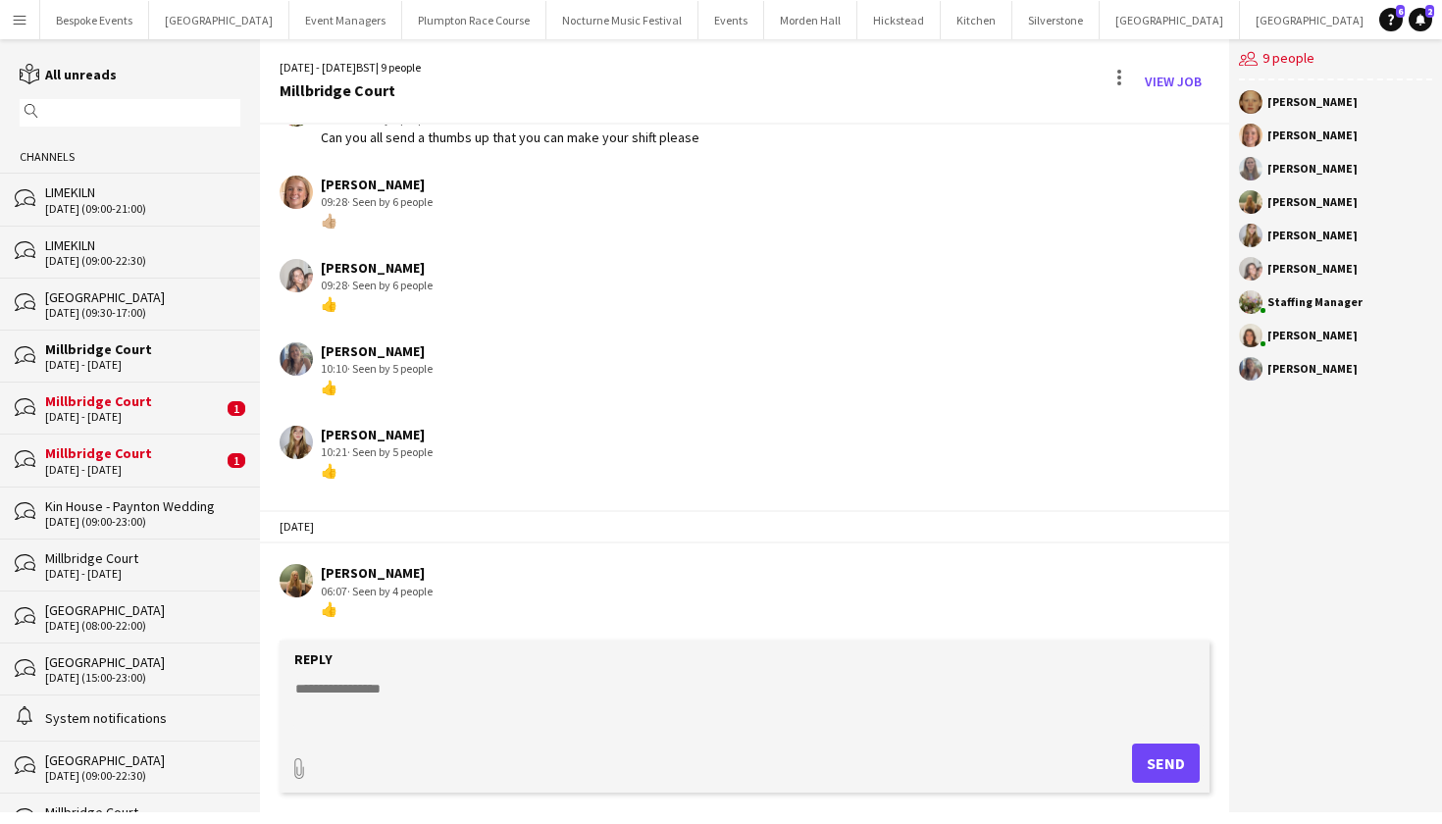
scroll to position [101, 0]
click at [58, 403] on div "Millbridge Court" at bounding box center [134, 401] width 178 height 18
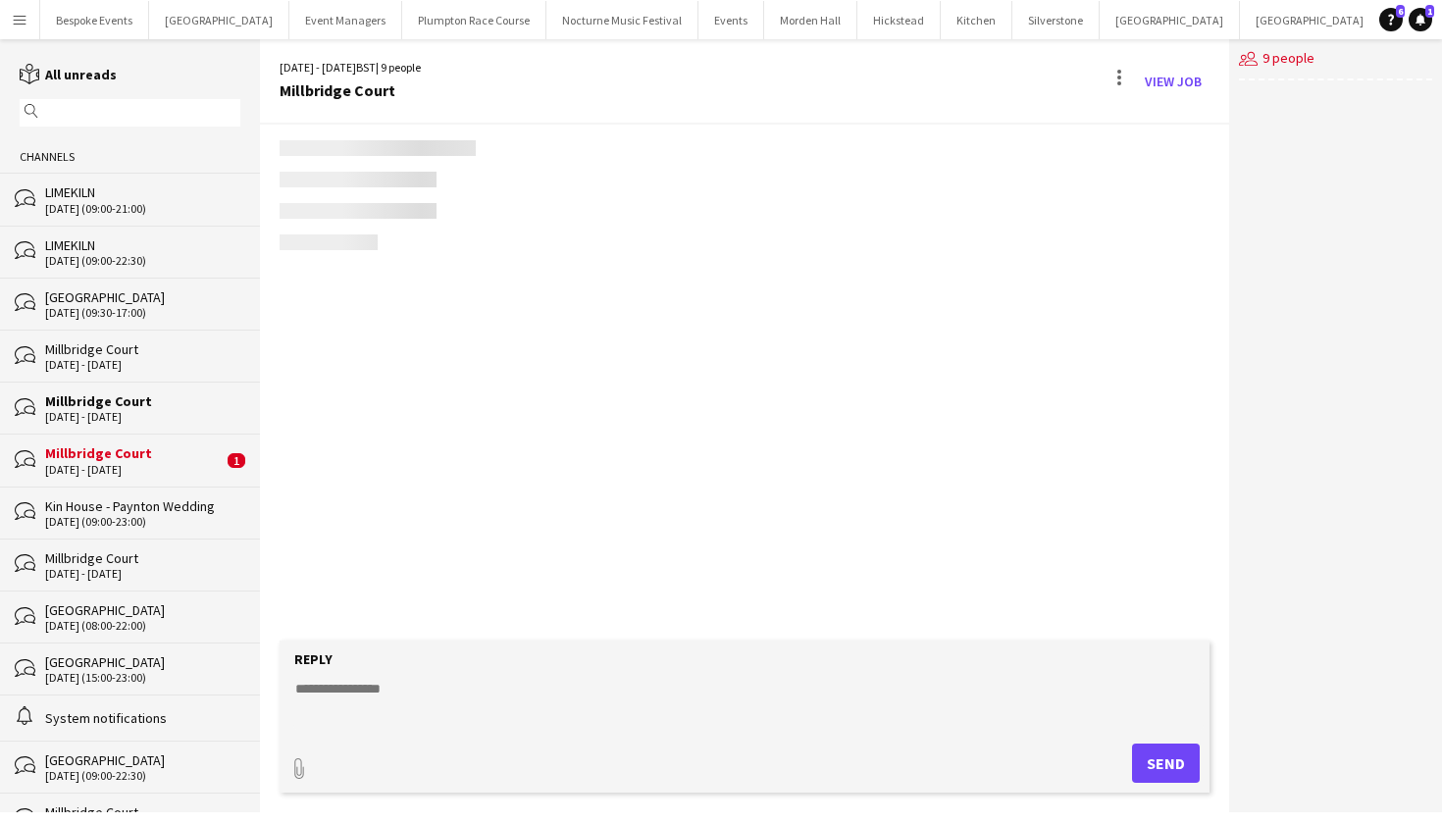
scroll to position [250, 0]
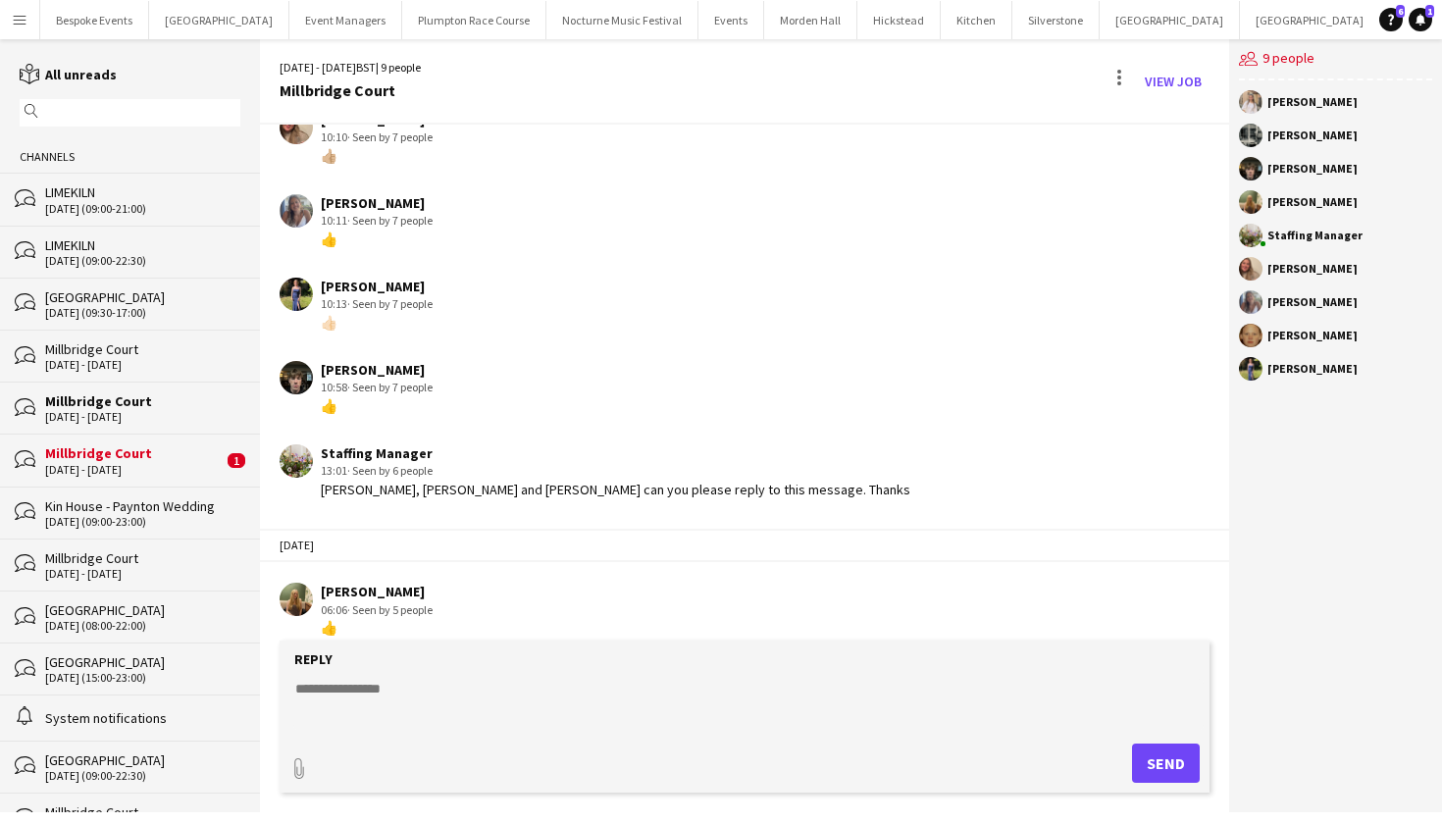
click at [61, 463] on div "[DATE] - [DATE]" at bounding box center [134, 470] width 178 height 14
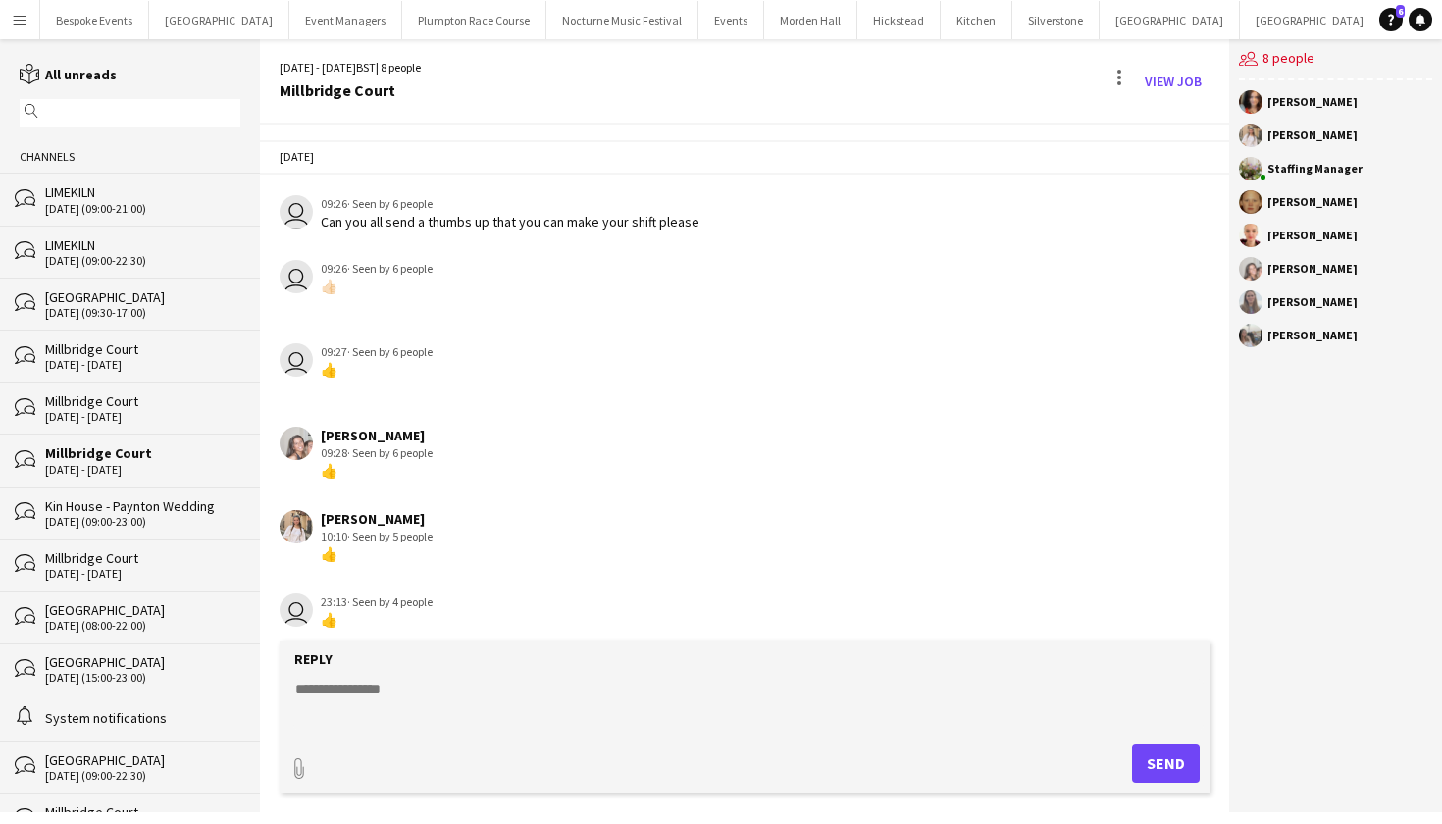
scroll to position [29, 0]
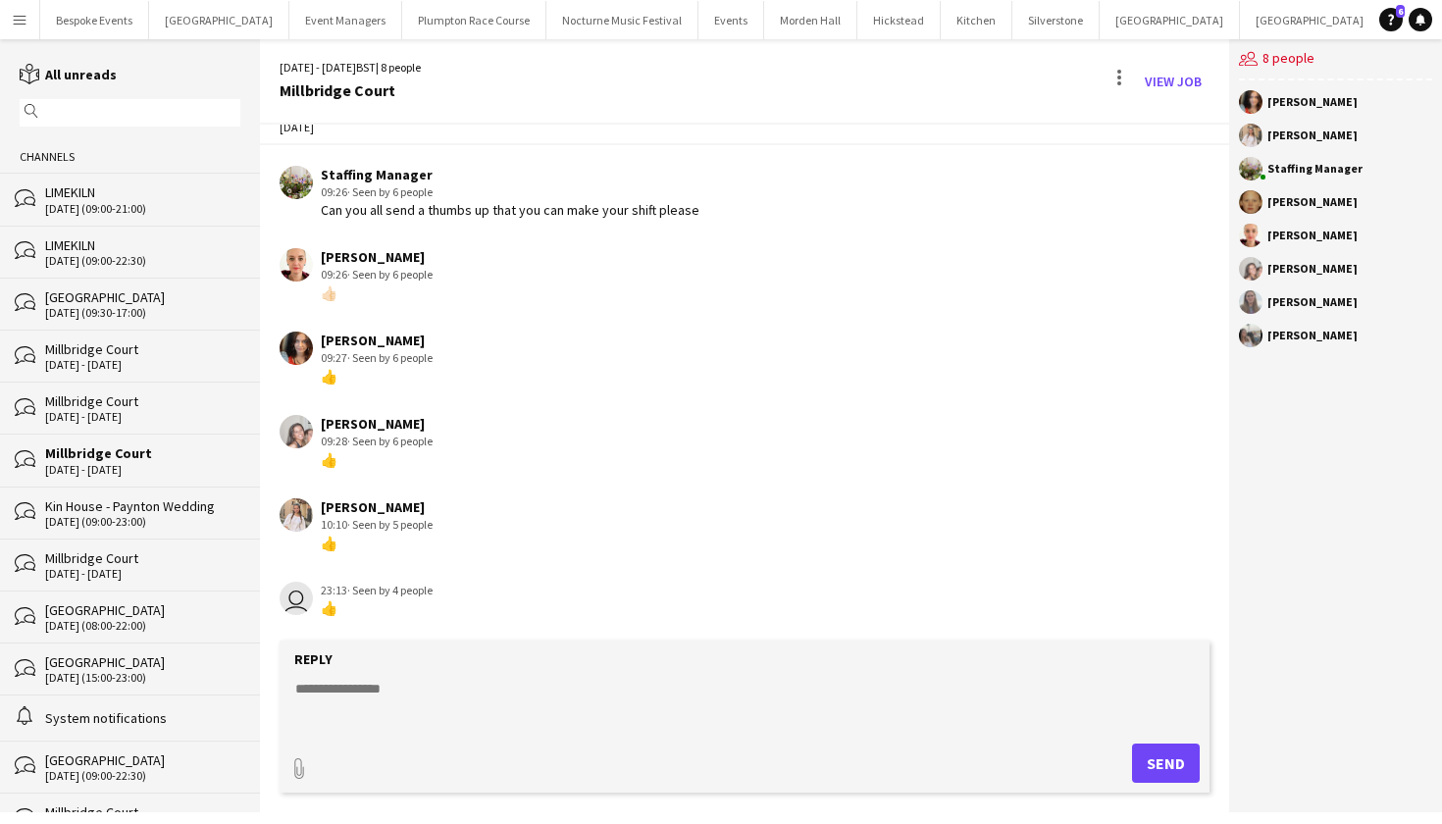
click at [20, 22] on app-icon "Menu" at bounding box center [20, 20] width 16 height 16
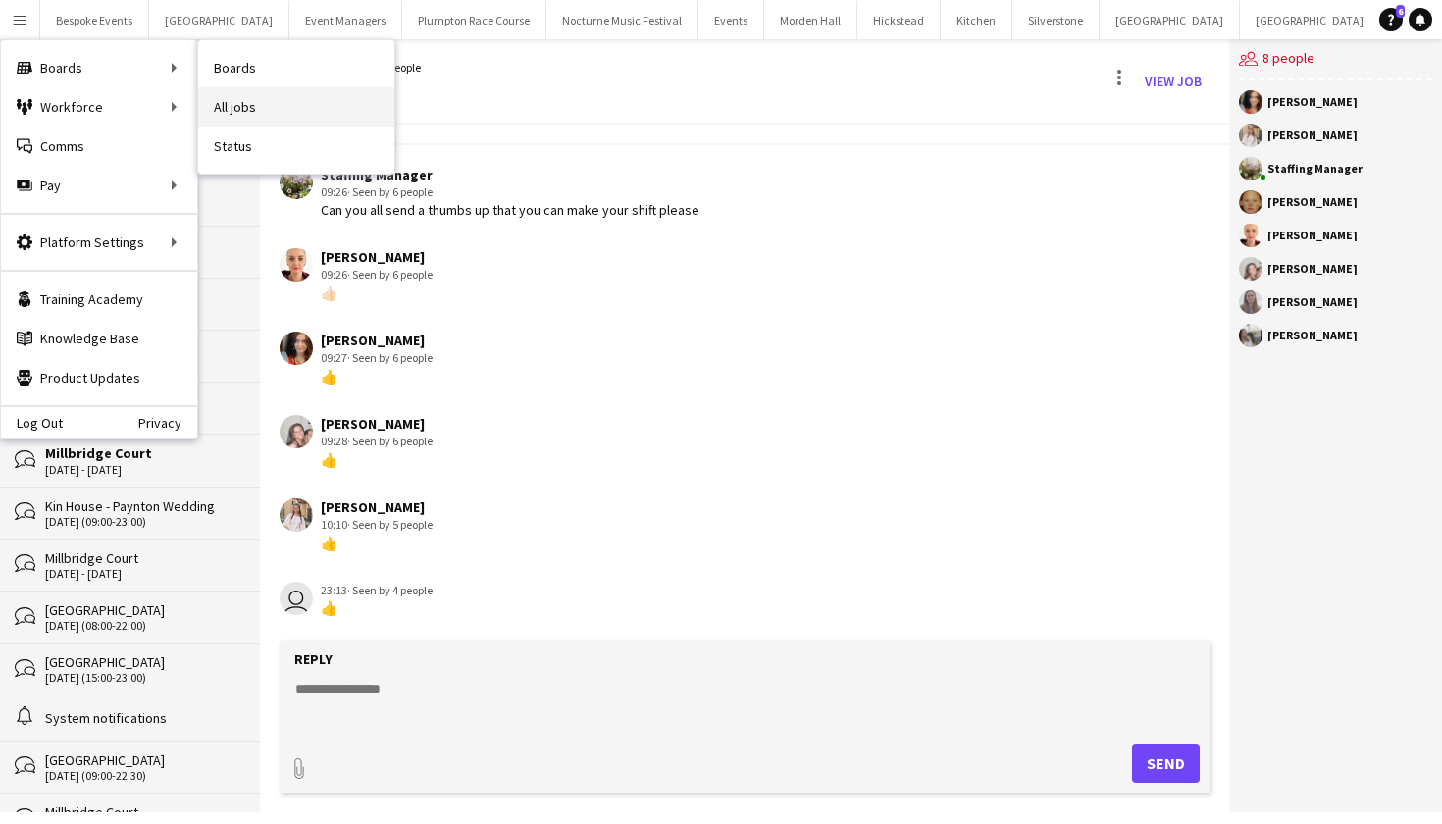
click at [238, 107] on link "All jobs" at bounding box center [296, 106] width 196 height 39
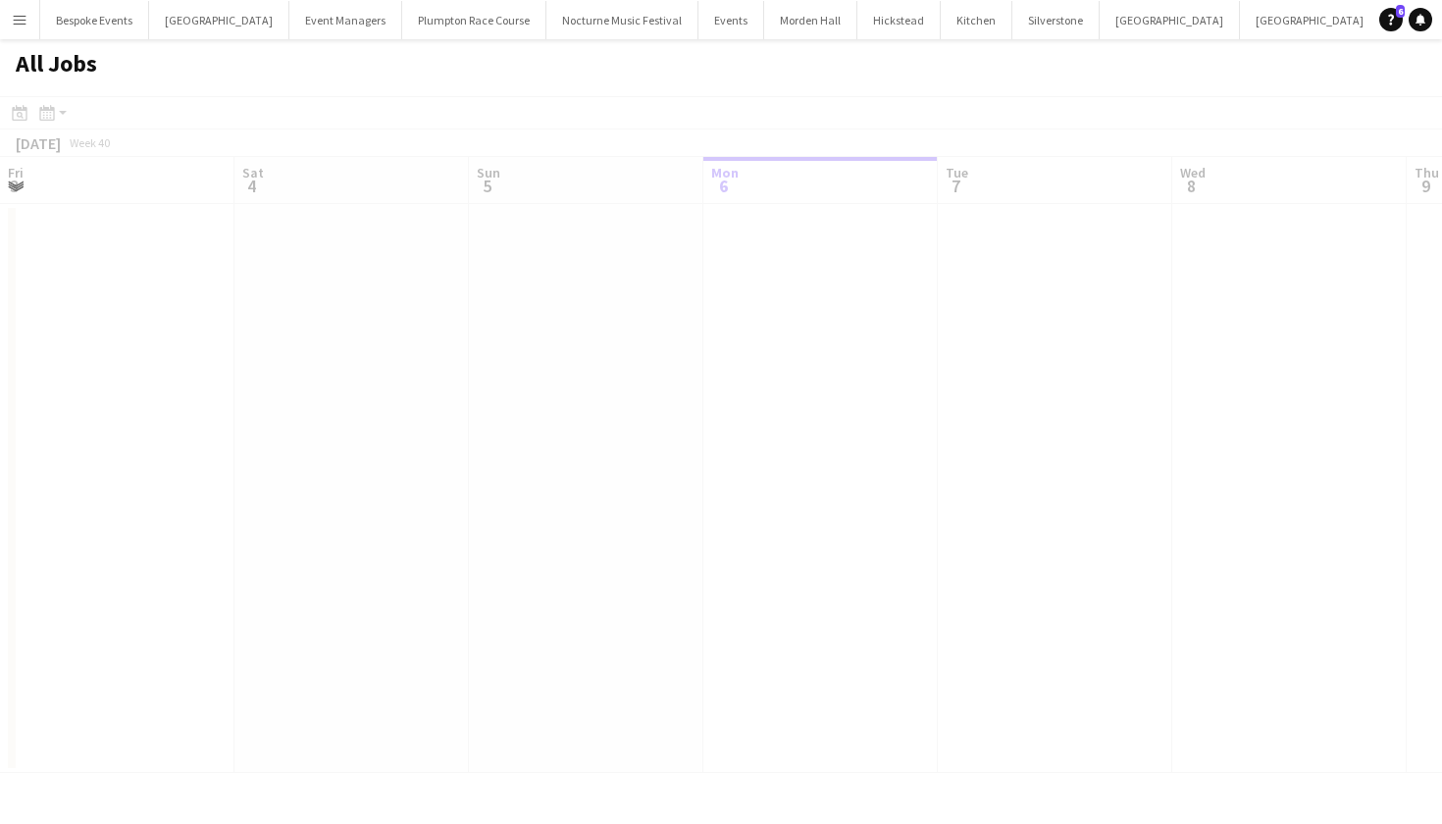
scroll to position [0, 469]
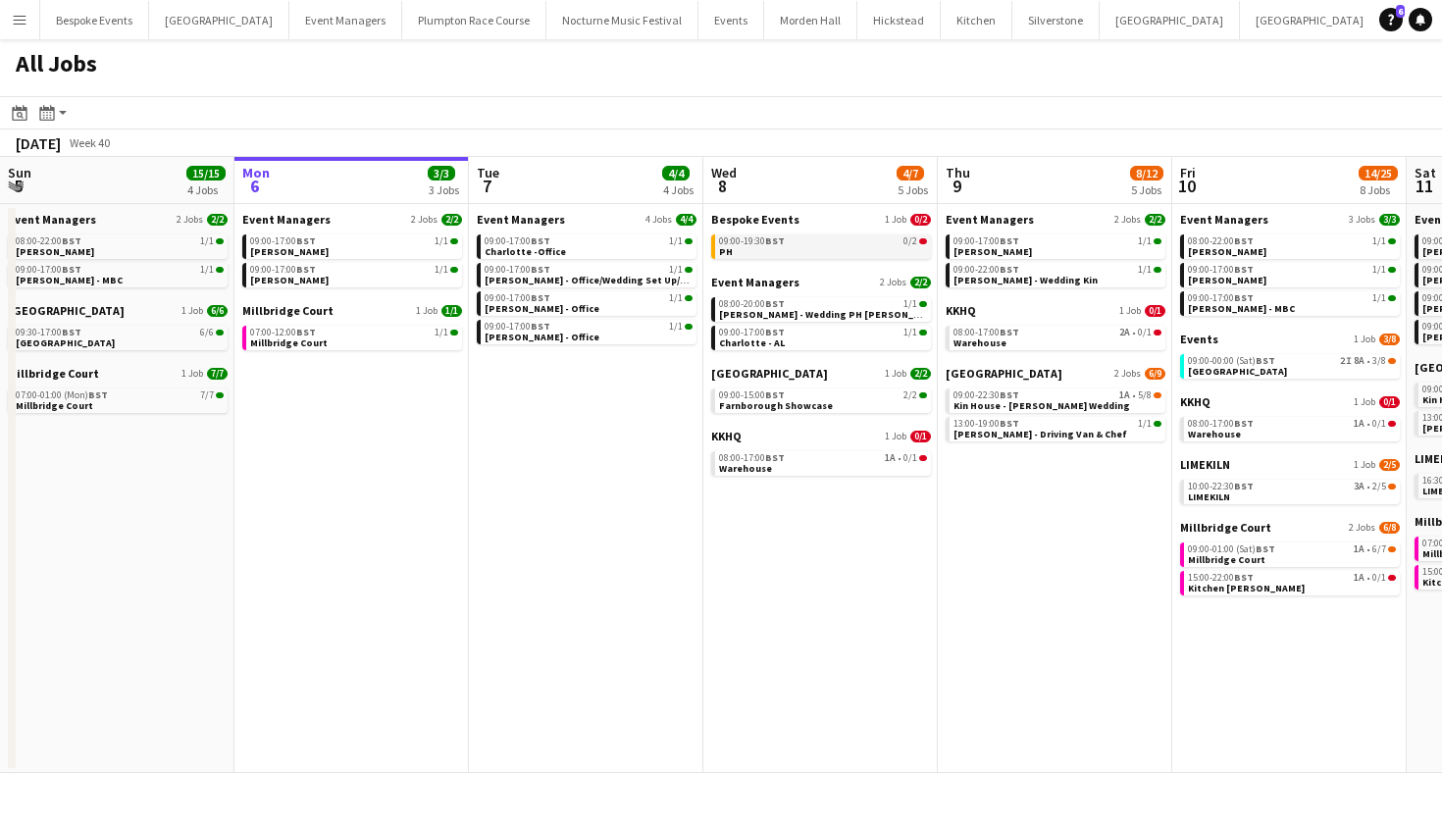
click at [775, 246] on span "BST" at bounding box center [775, 240] width 20 height 13
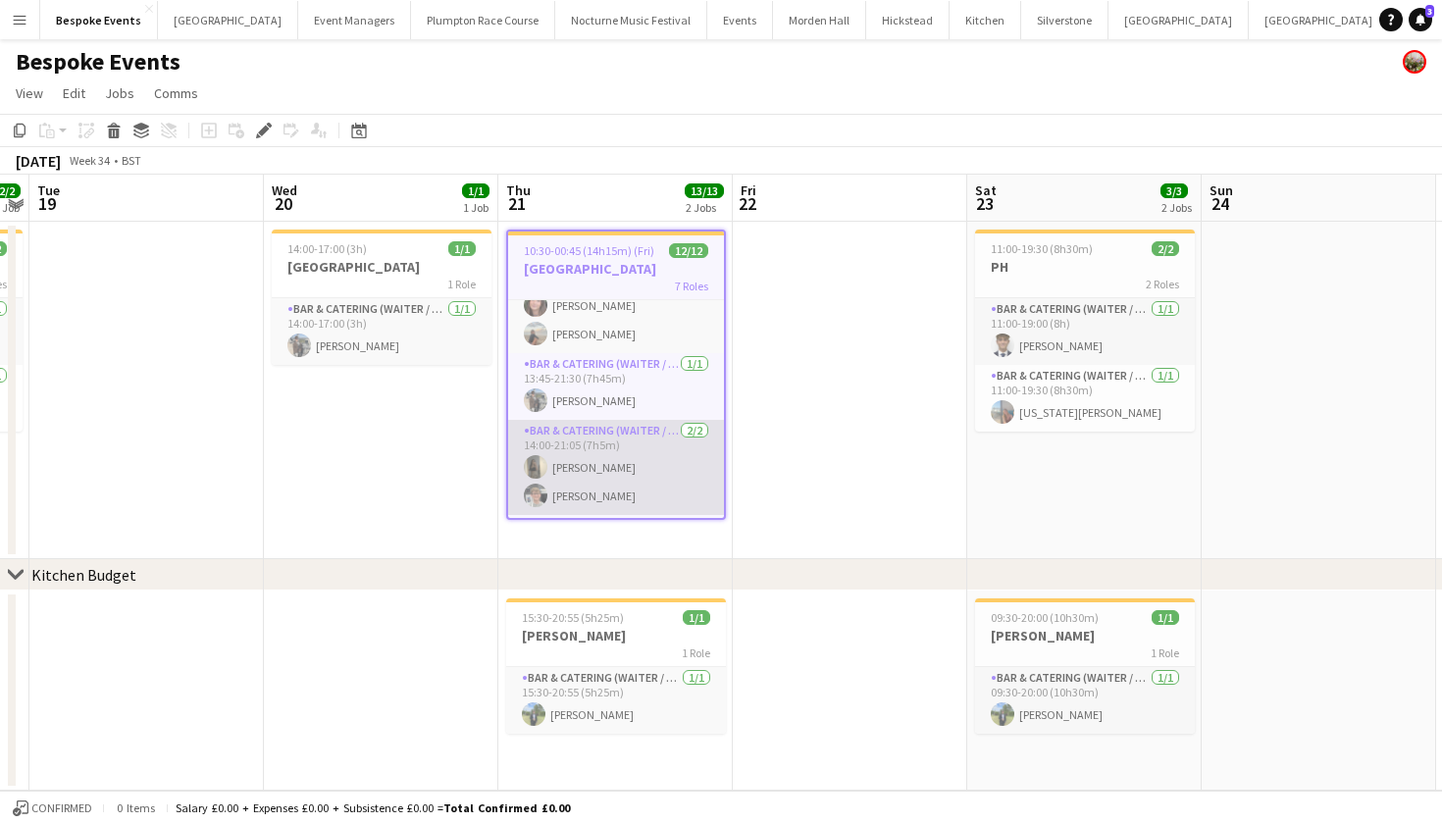
scroll to position [24, 0]
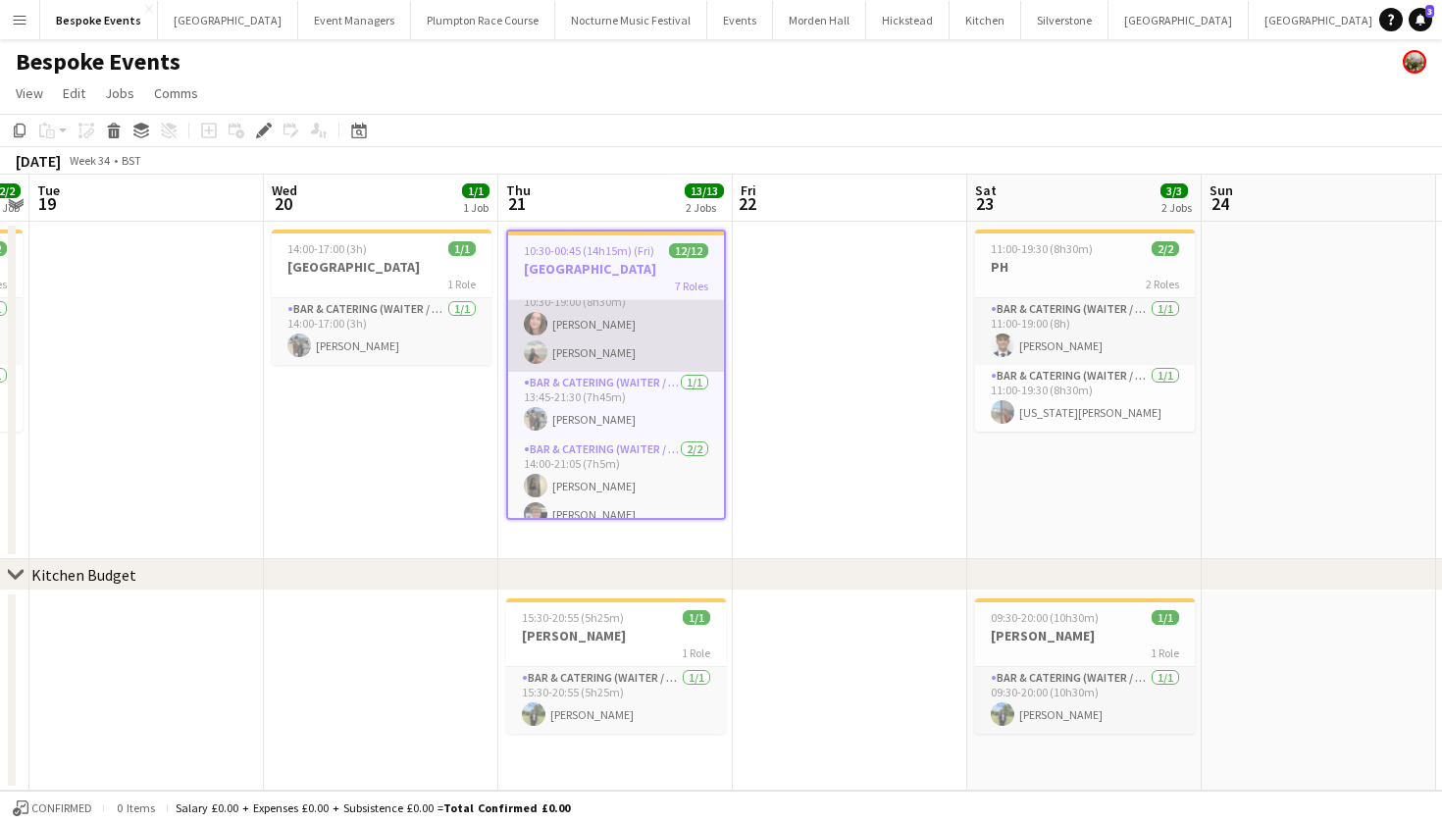
click at [663, 367] on app-card-role "Bar & Catering (Waiter / waitress) [DATE] 10:30-19:00 (8h30m) [PERSON_NAME] [PE…" at bounding box center [616, 324] width 216 height 95
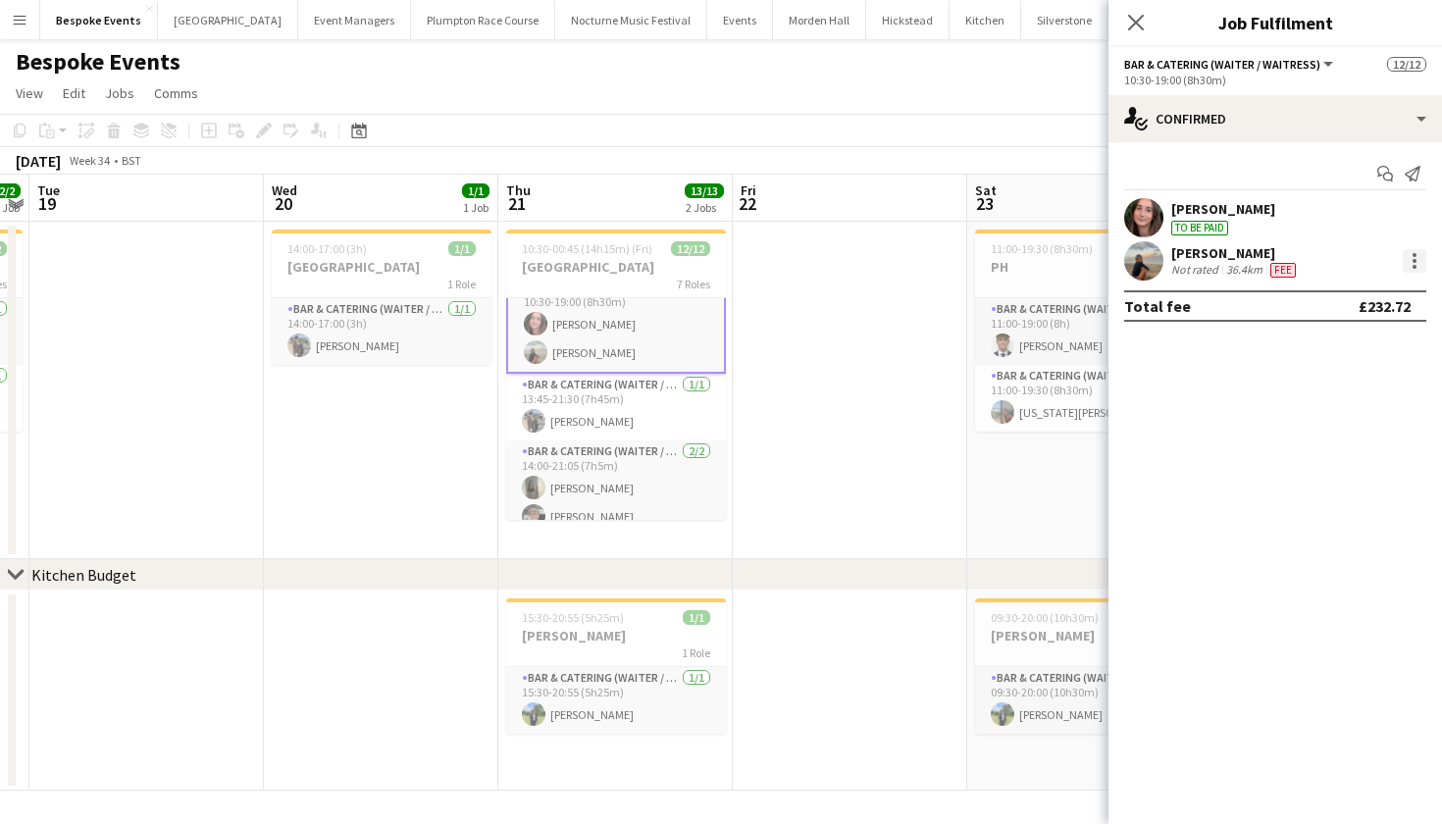
click at [1421, 266] on div at bounding box center [1415, 261] width 24 height 24
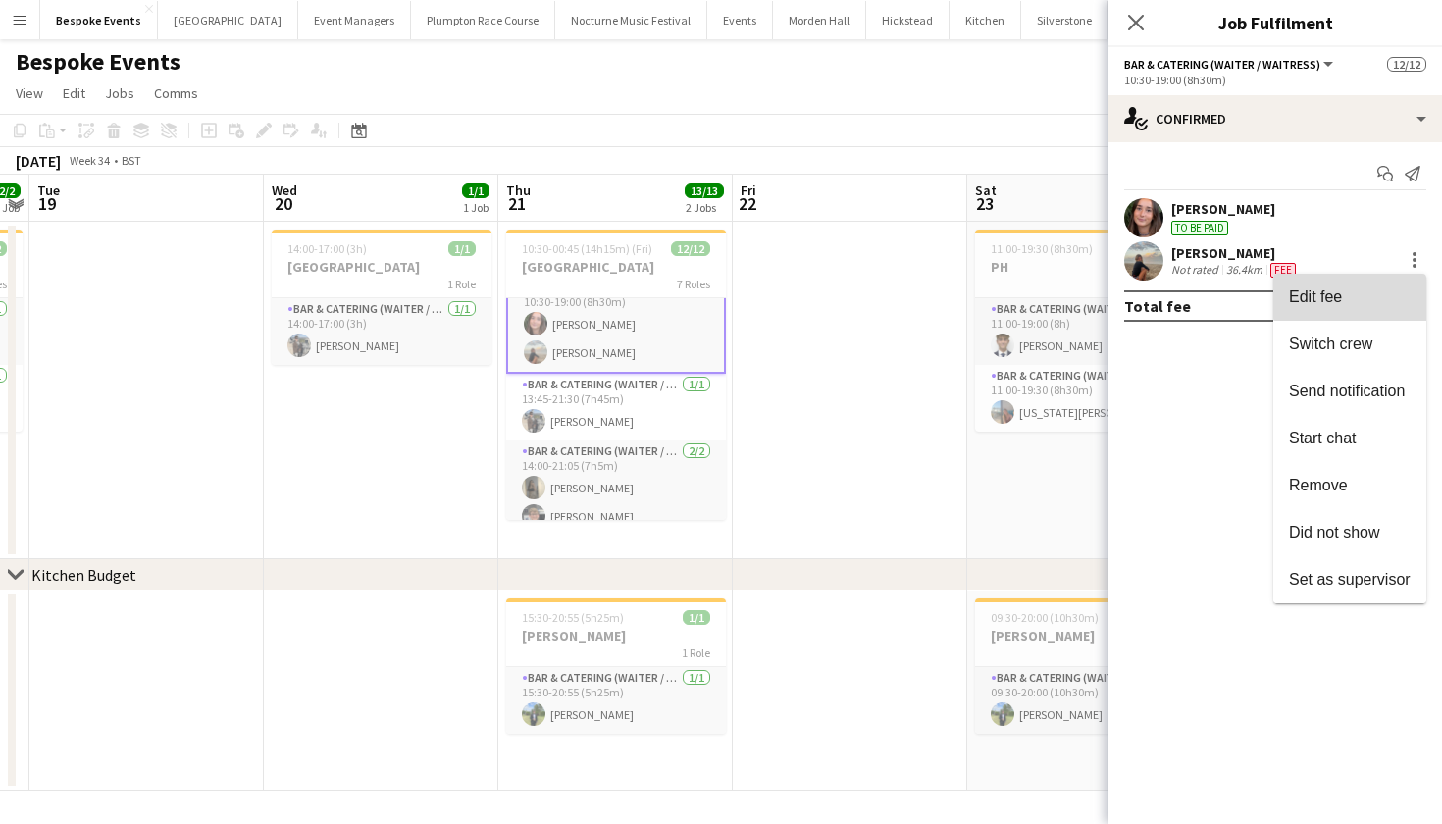
click at [1408, 290] on span "Edit fee" at bounding box center [1350, 297] width 122 height 18
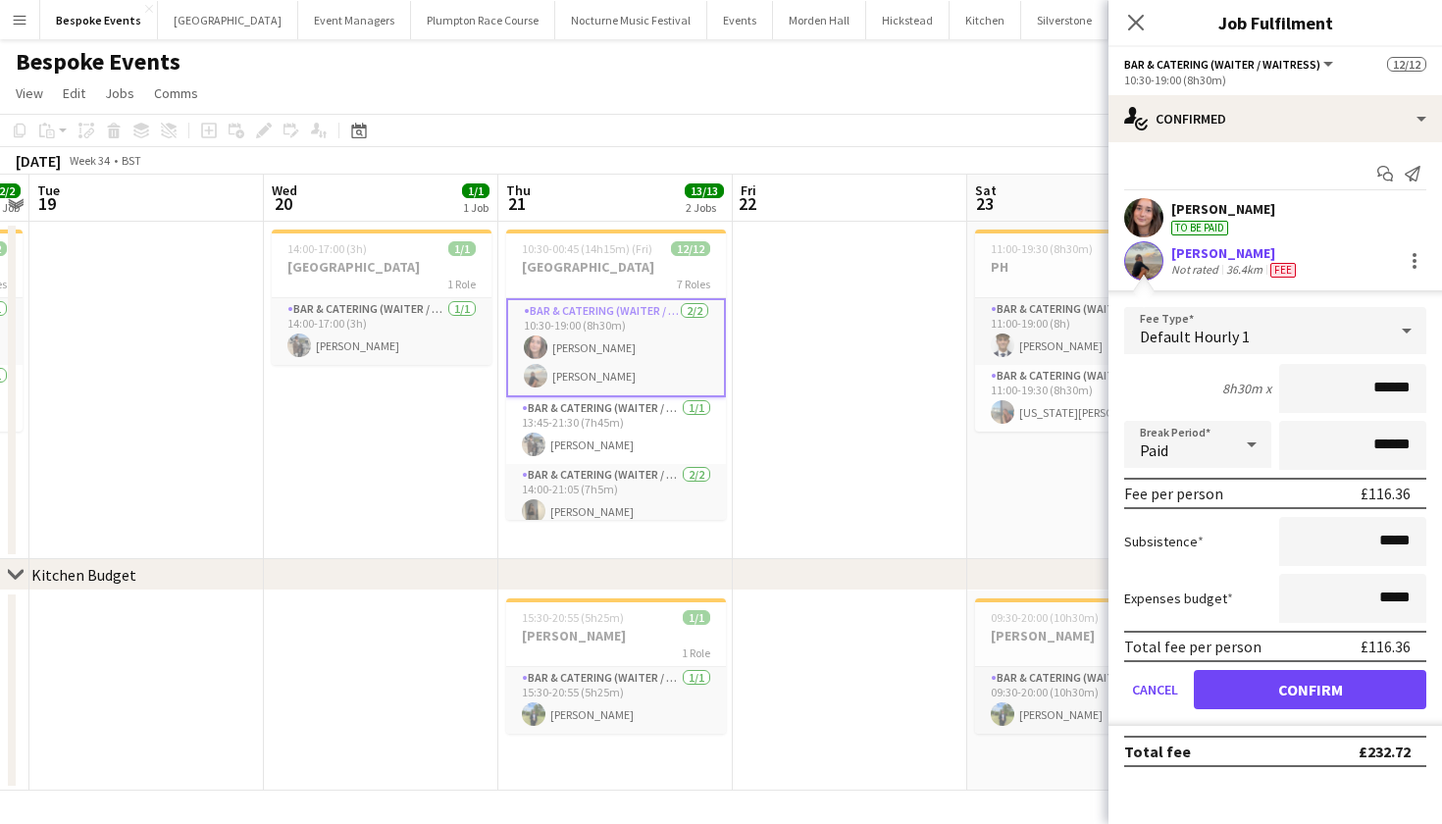
scroll to position [0, 0]
click at [1333, 337] on div "Default Hourly 1" at bounding box center [1255, 330] width 263 height 47
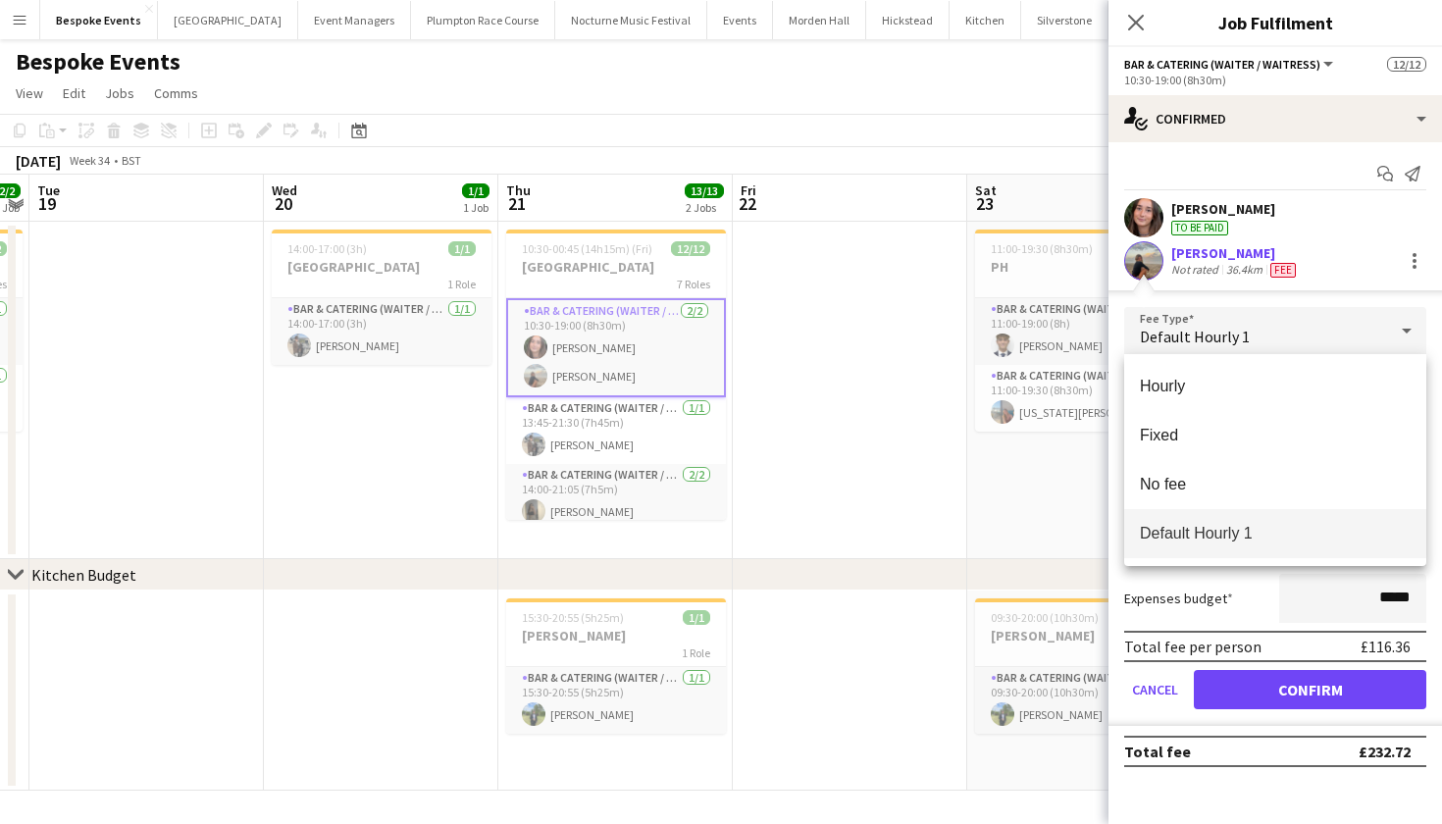
click at [1369, 284] on div at bounding box center [721, 412] width 1442 height 824
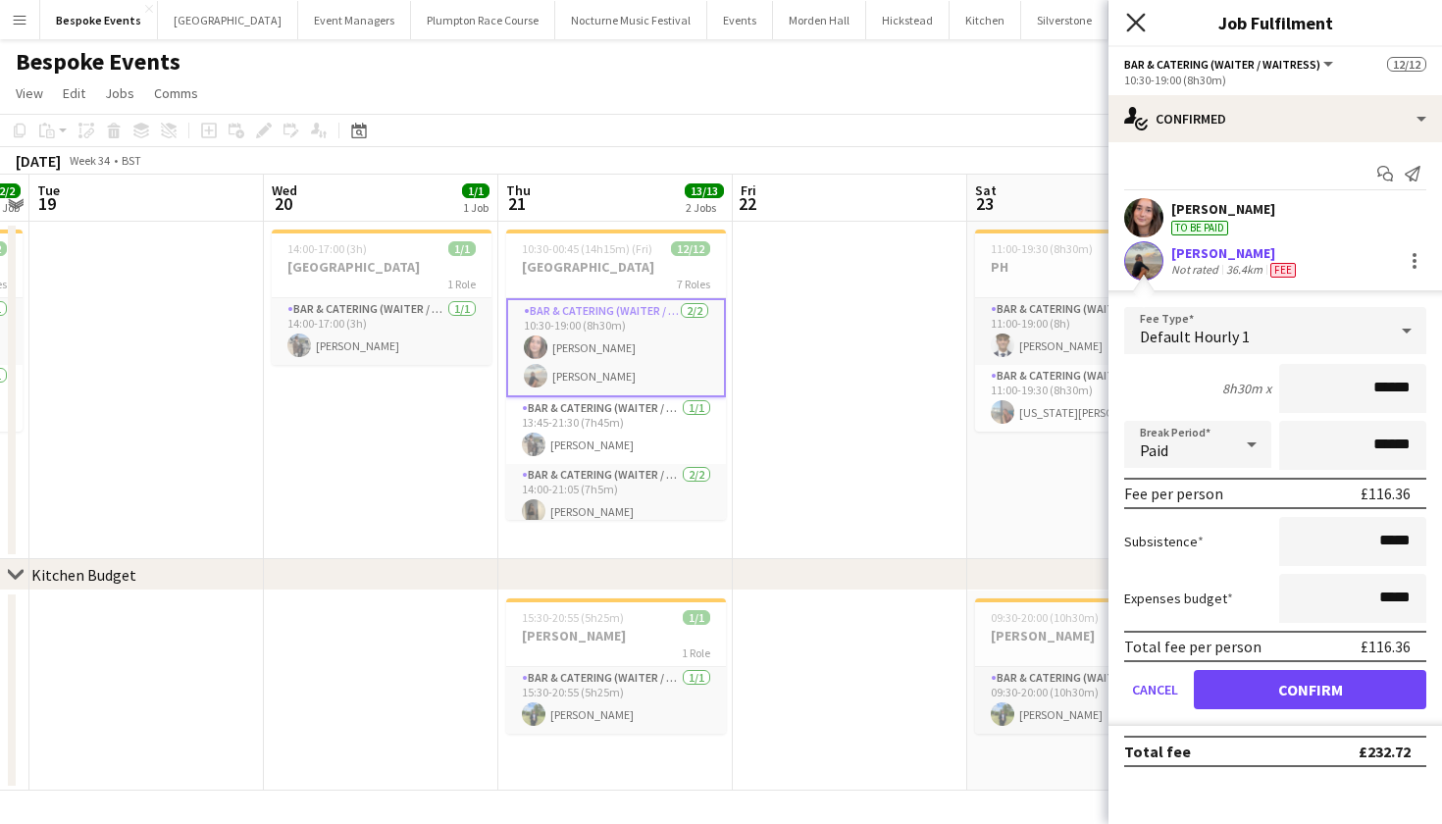
click at [1140, 31] on icon "Close pop-in" at bounding box center [1135, 22] width 19 height 19
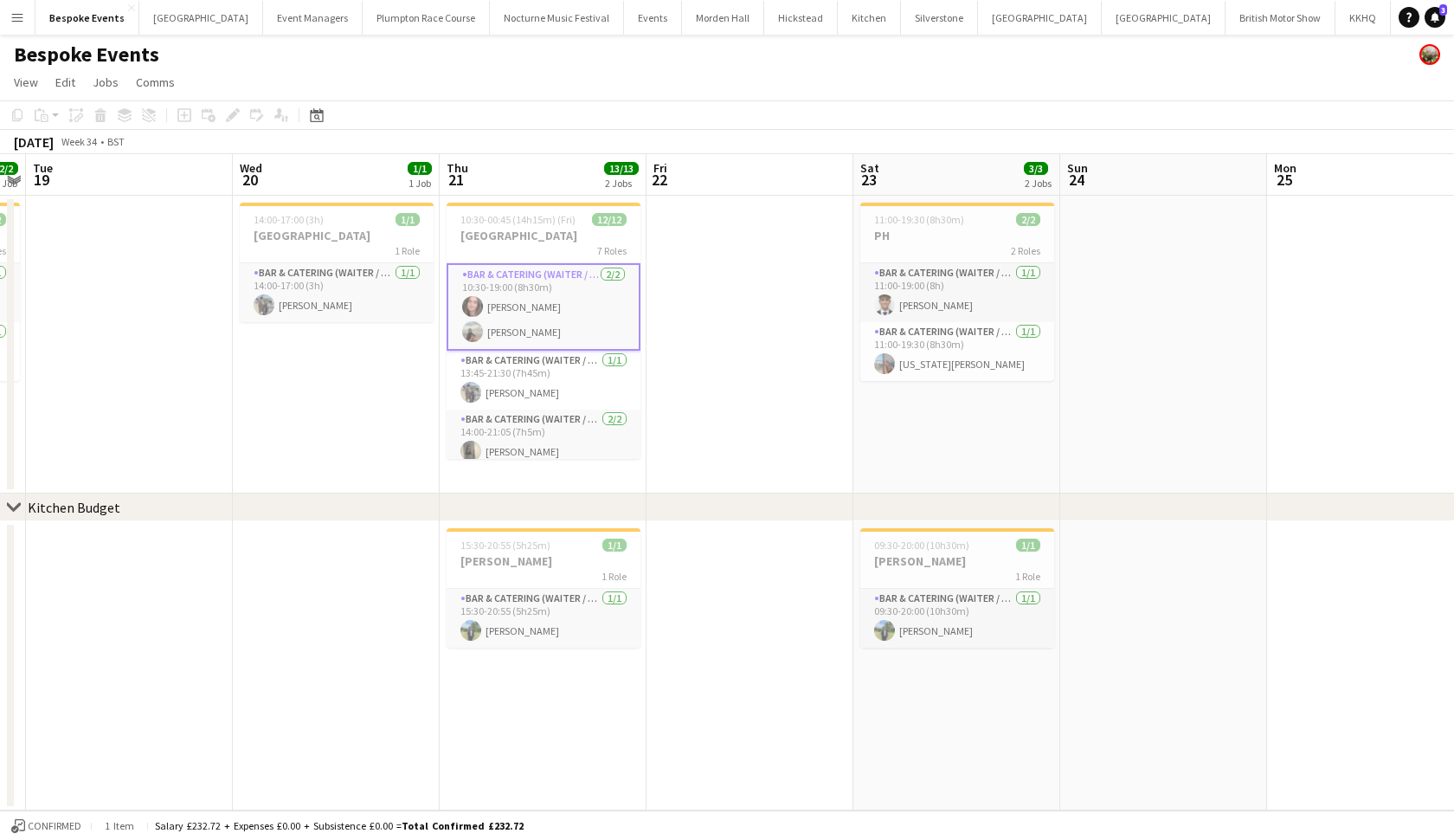
click at [19, 17] on app-icon "Menu" at bounding box center [18, 18] width 14 height 14
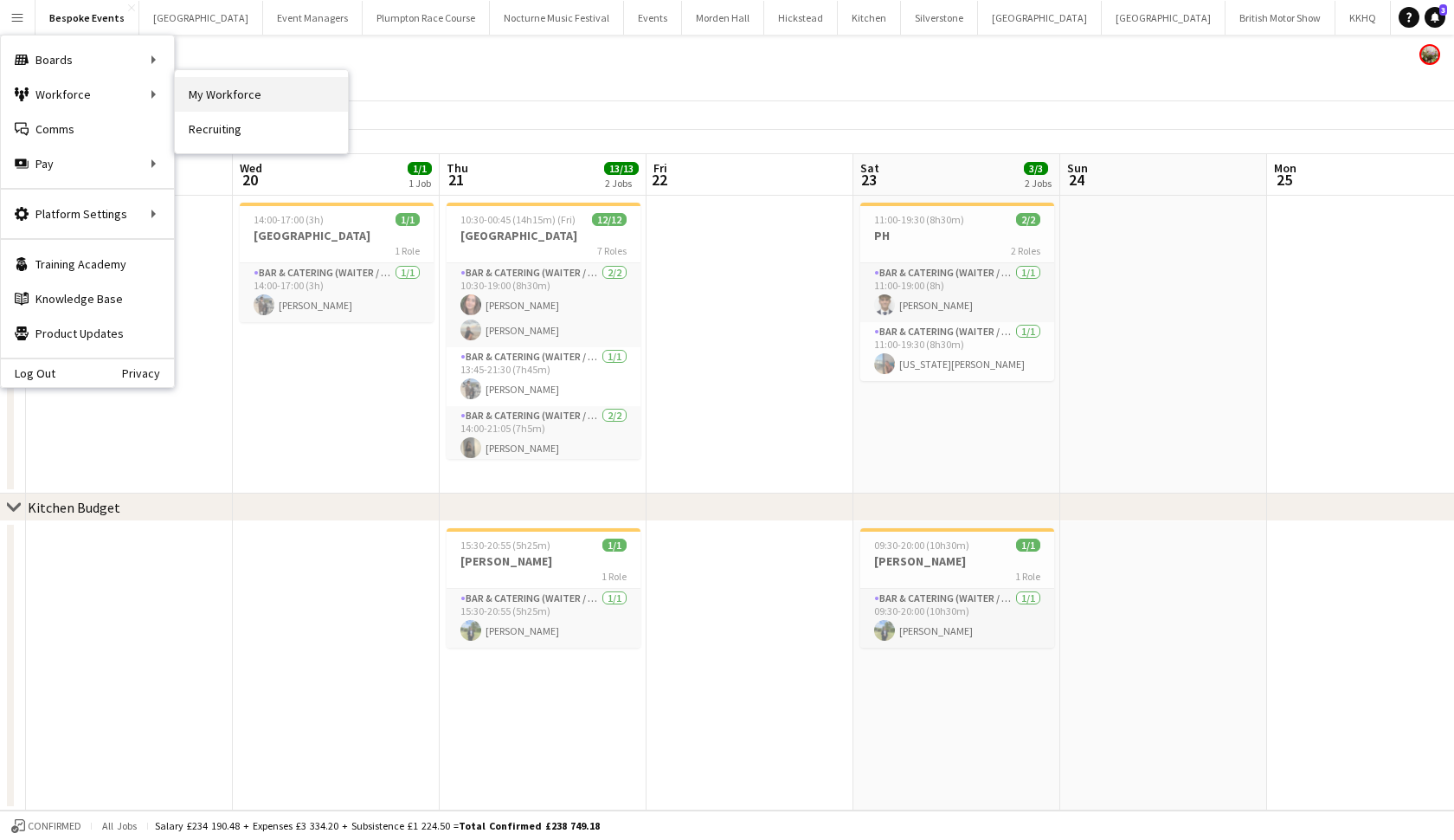
click at [209, 97] on link "My Workforce" at bounding box center [261, 94] width 173 height 34
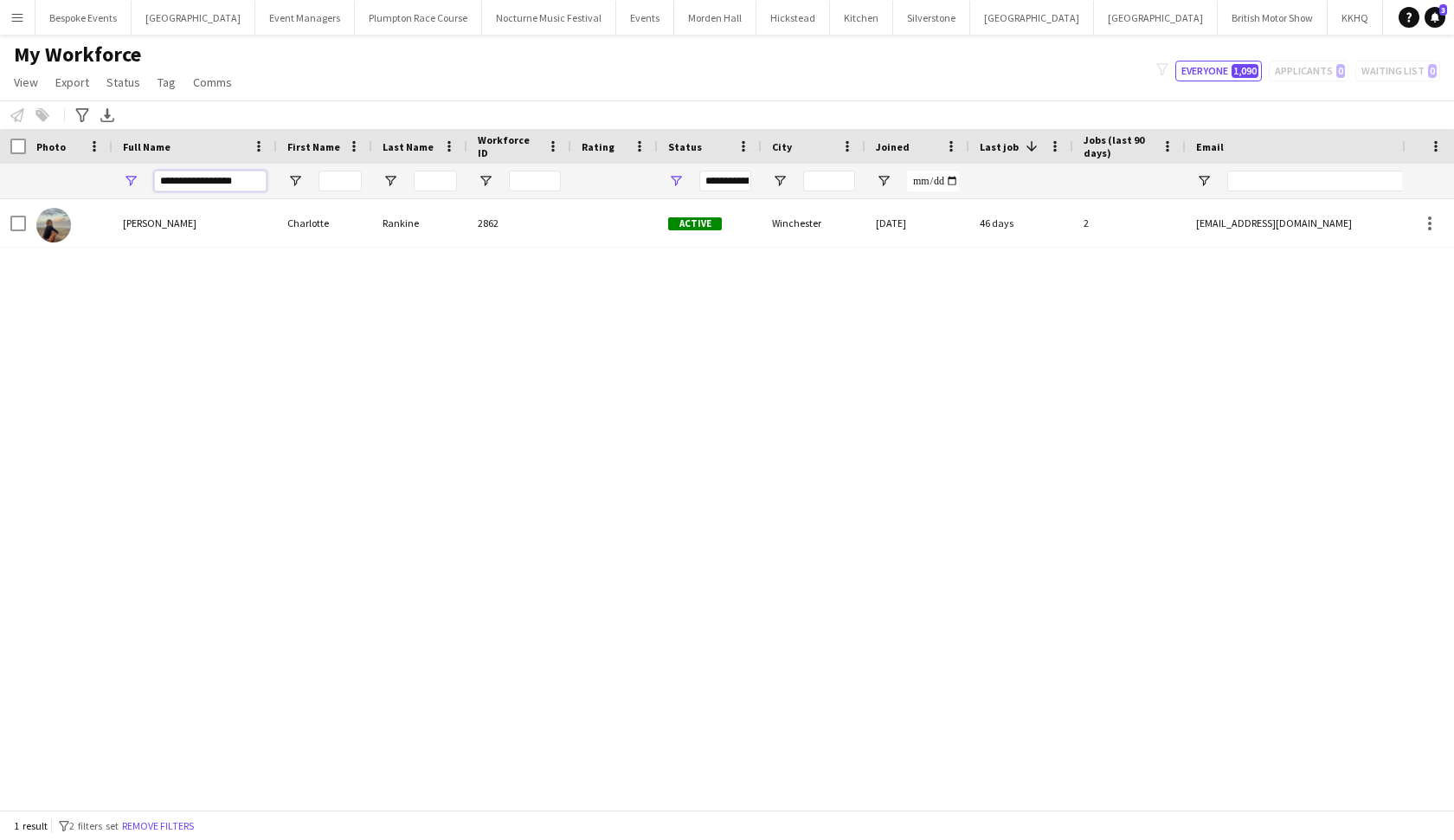
drag, startPoint x: 242, startPoint y: 179, endPoint x: 125, endPoint y: 180, distance: 117.0
click at [125, 180] on div "**********" at bounding box center [195, 180] width 164 height 34
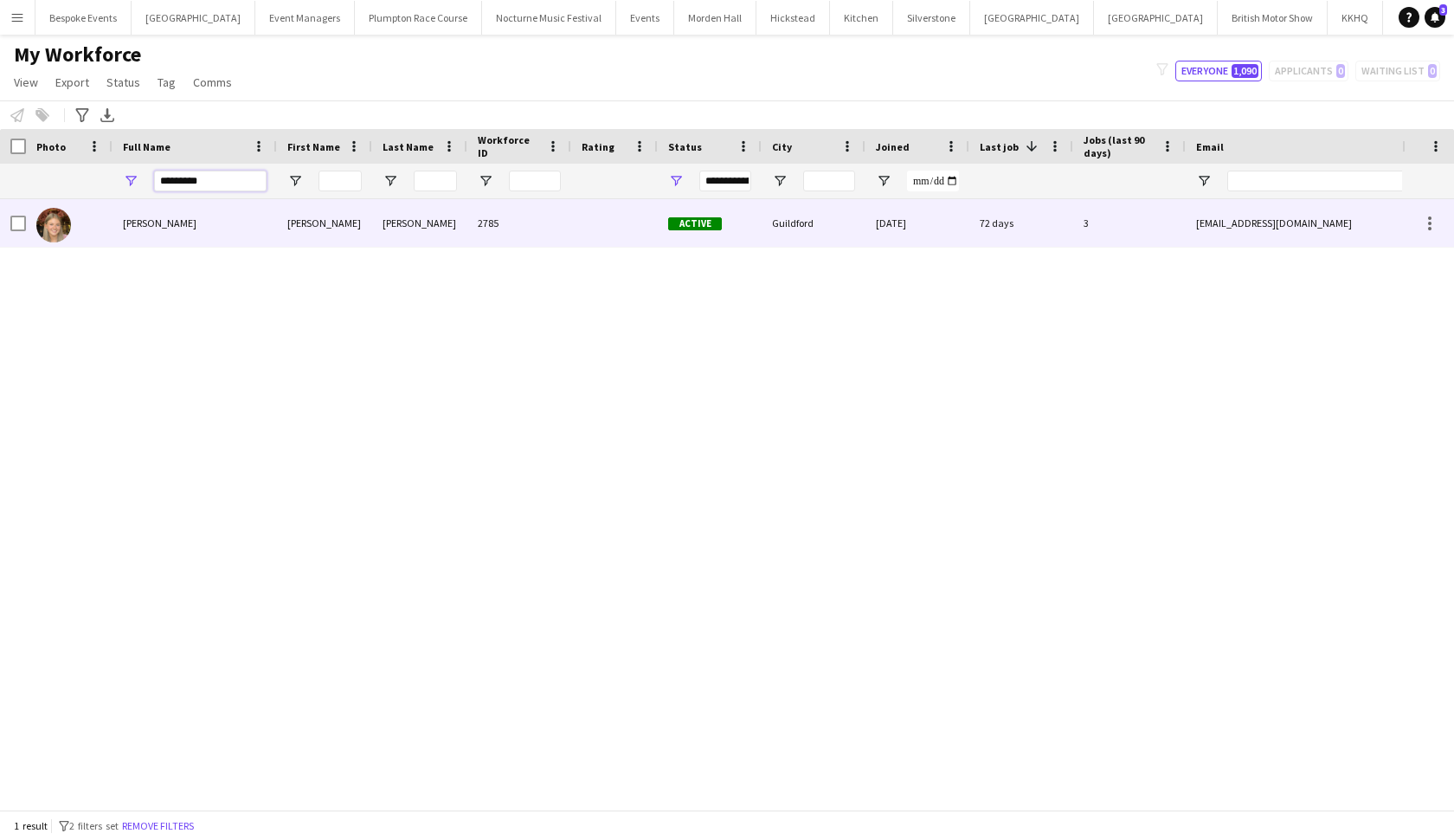
type input "*********"
click at [160, 231] on div "Ella Pugh" at bounding box center [195, 223] width 164 height 48
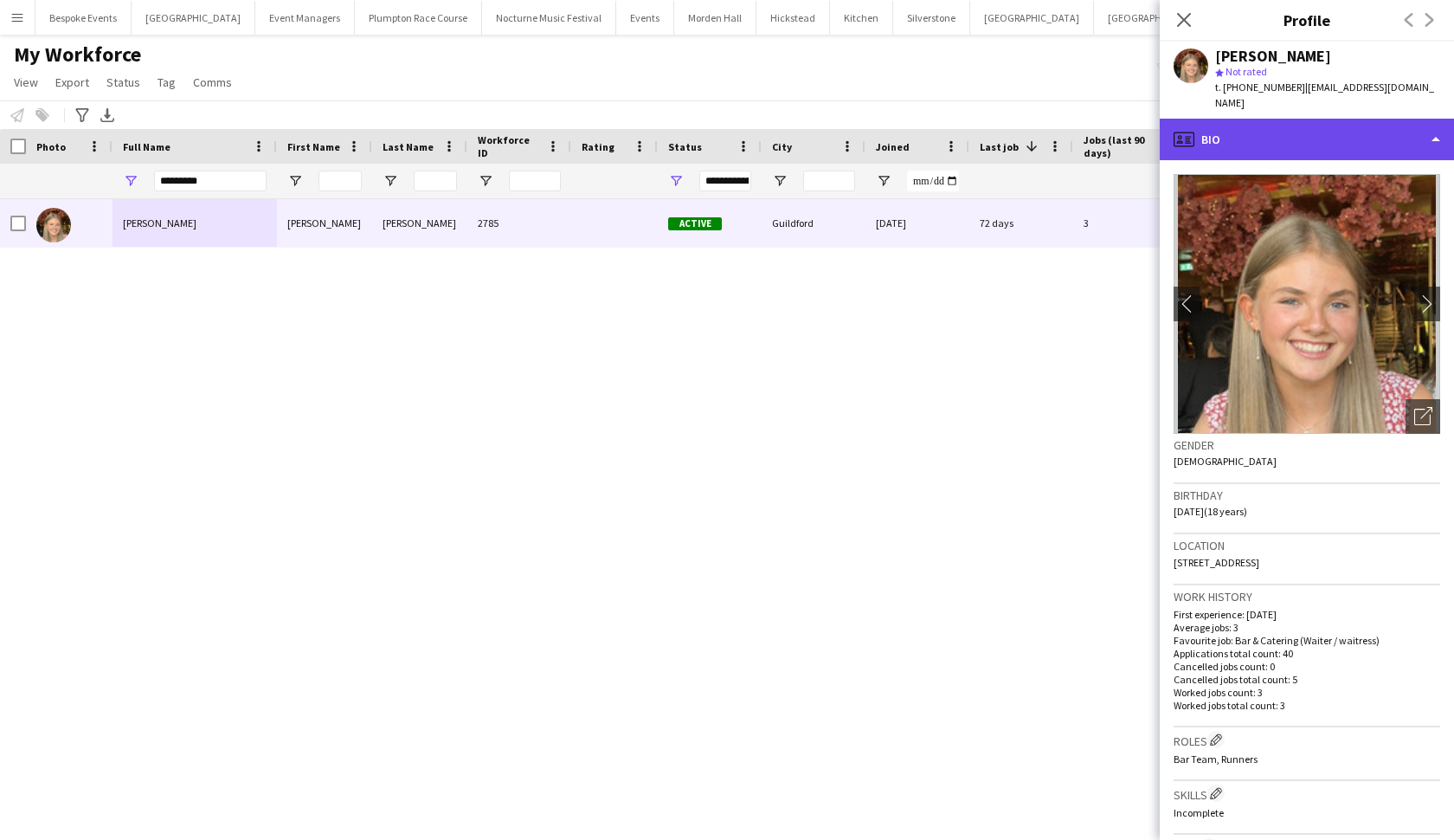
click at [1271, 125] on div "profile Bio" at bounding box center [1308, 139] width 295 height 41
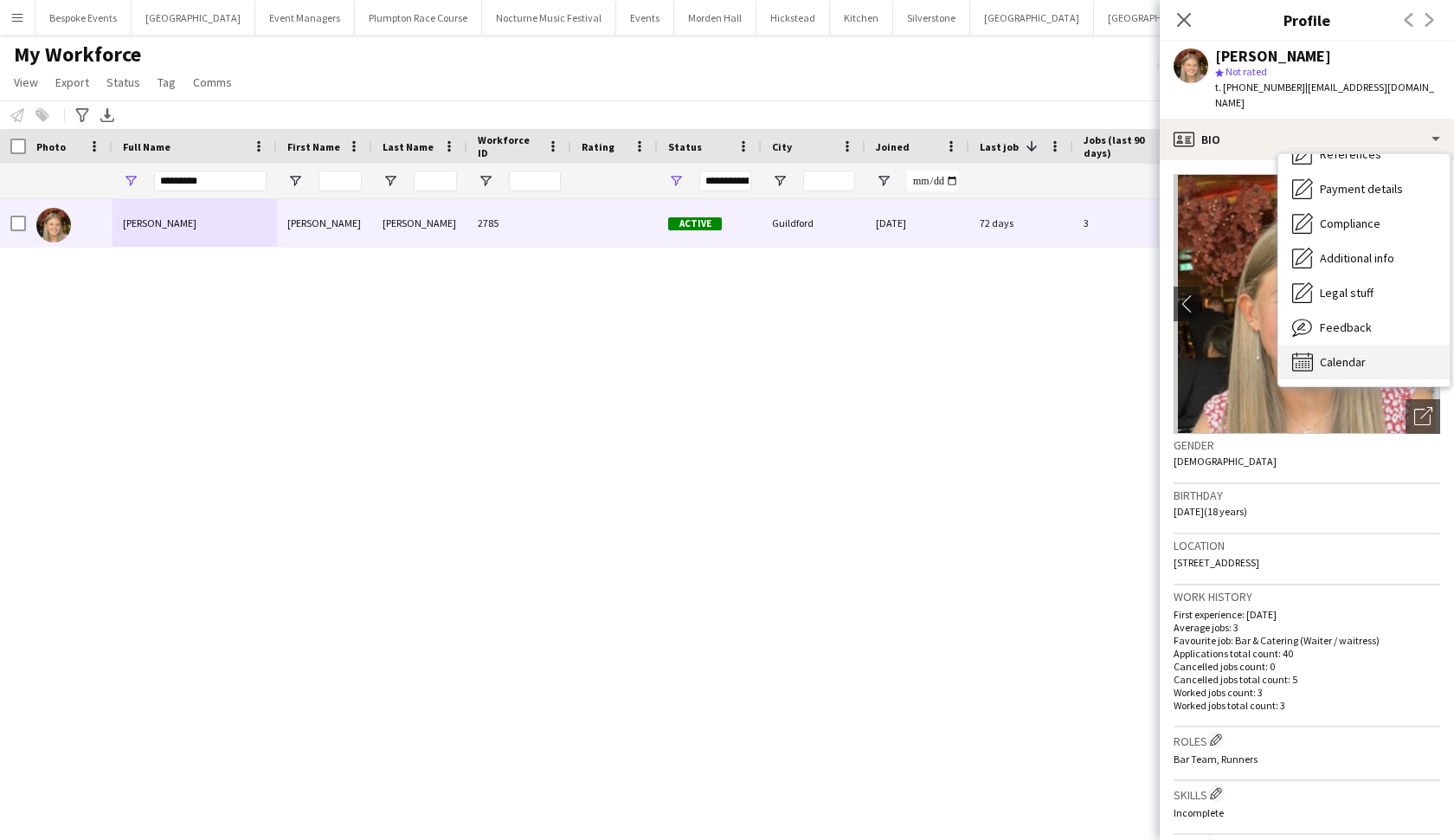
scroll to position [198, 0]
click at [1271, 356] on div "Calendar Calendar" at bounding box center [1364, 361] width 171 height 34
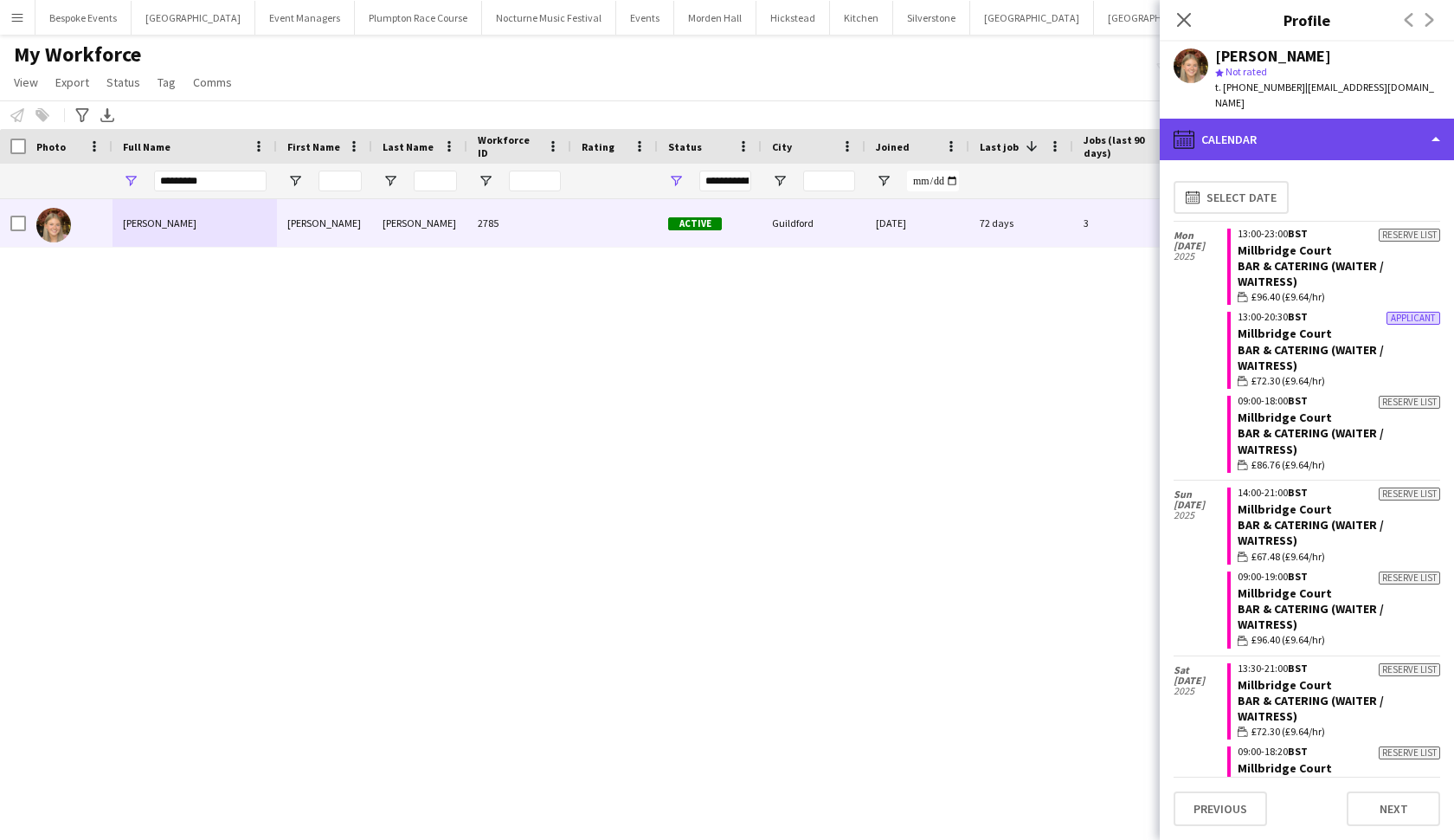
click at [1271, 118] on div "calendar-full Calendar" at bounding box center [1308, 139] width 295 height 41
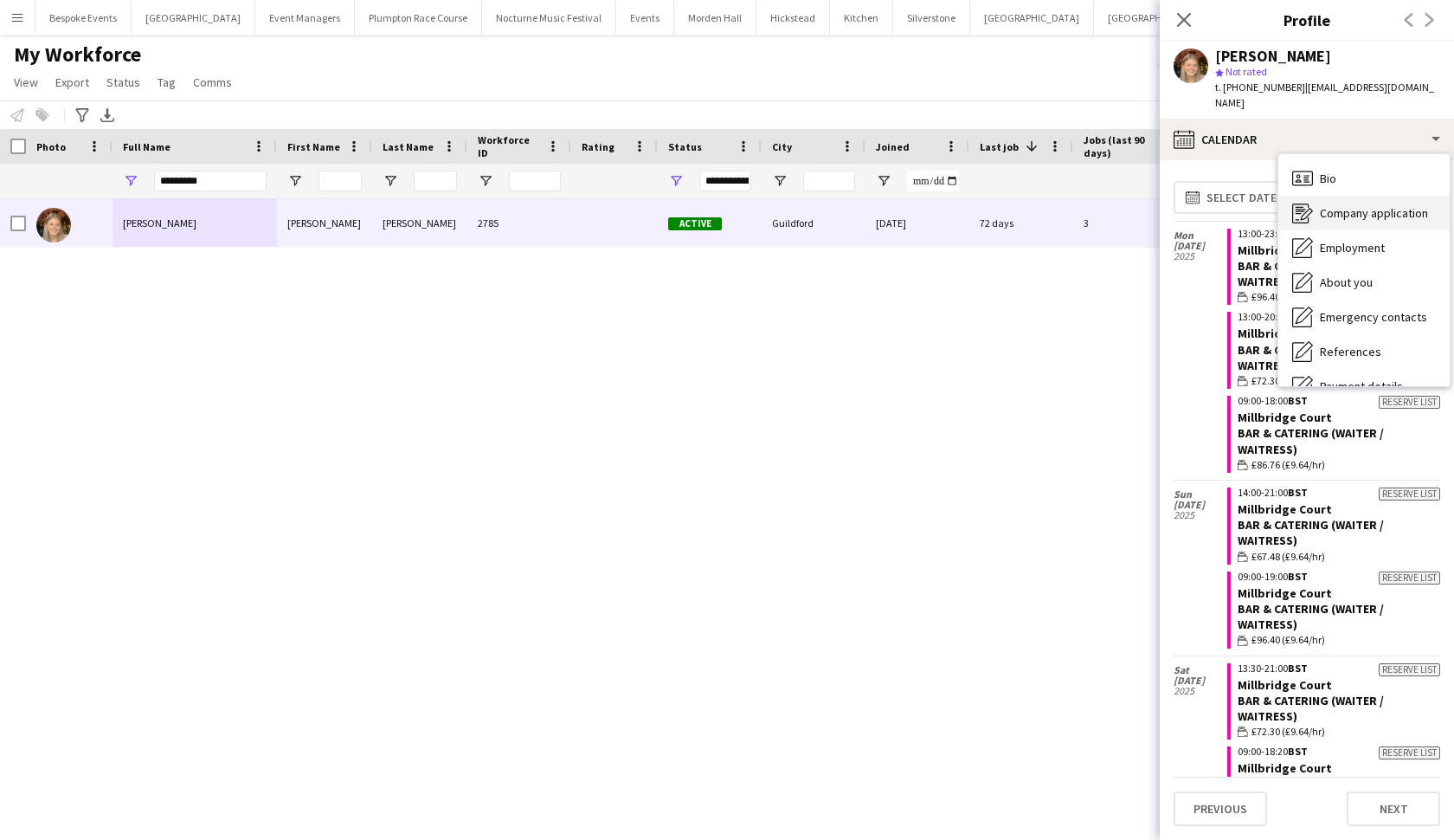
scroll to position [0, 0]
click at [1271, 206] on span "Company application" at bounding box center [1374, 214] width 109 height 16
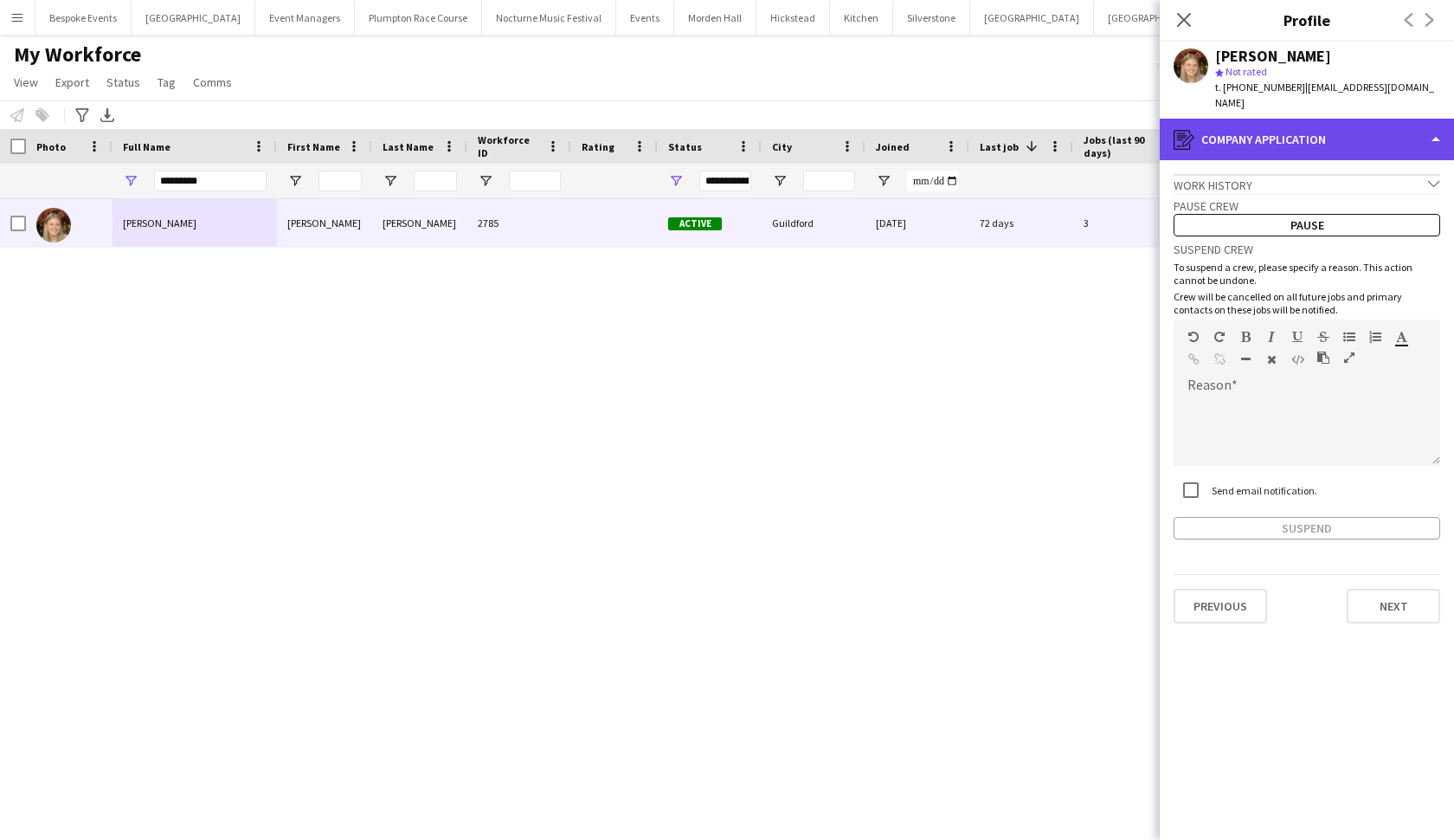
click at [1271, 143] on div "register Company application" at bounding box center [1308, 139] width 295 height 41
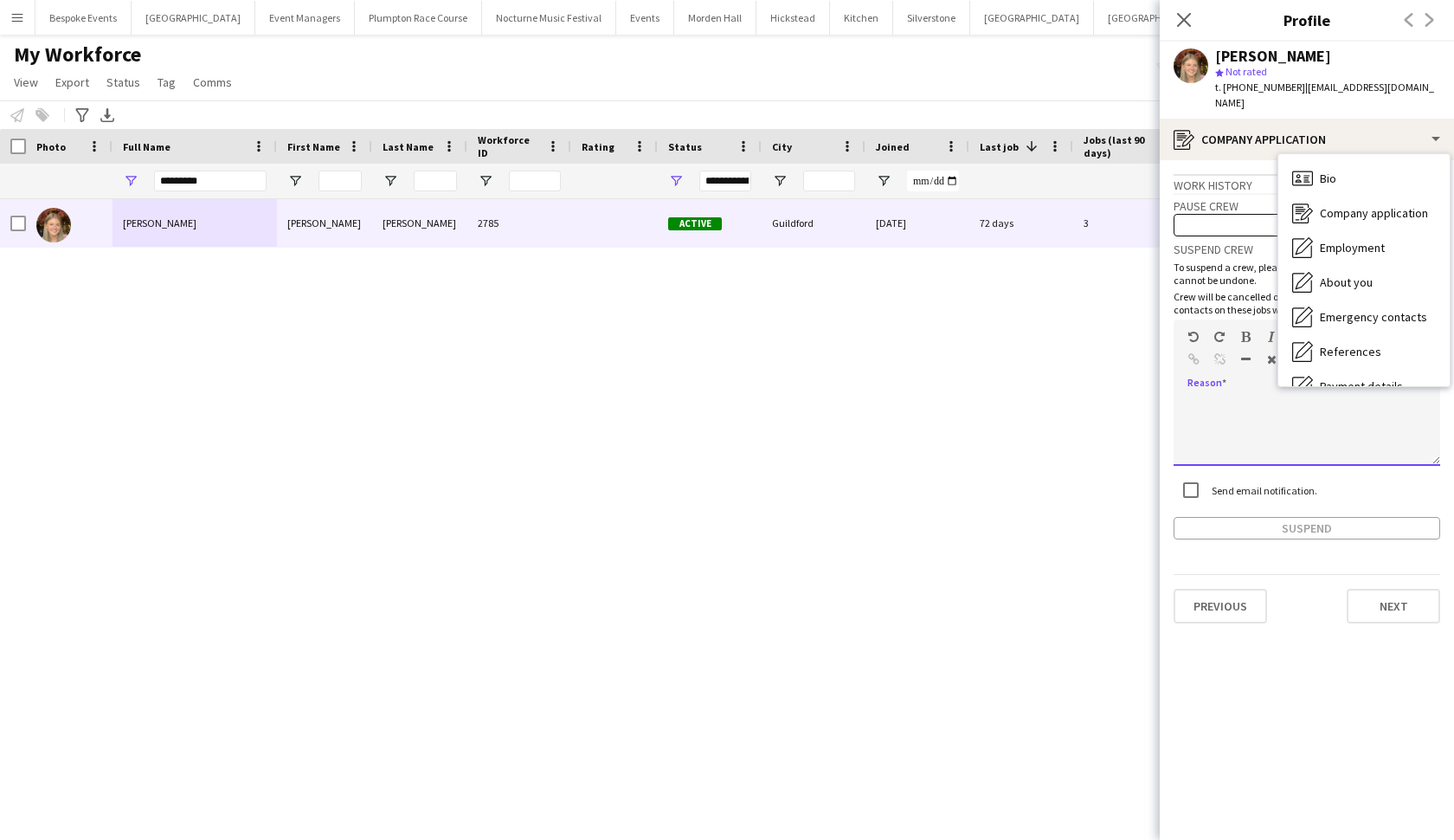
click at [1214, 396] on div at bounding box center [1307, 431] width 266 height 69
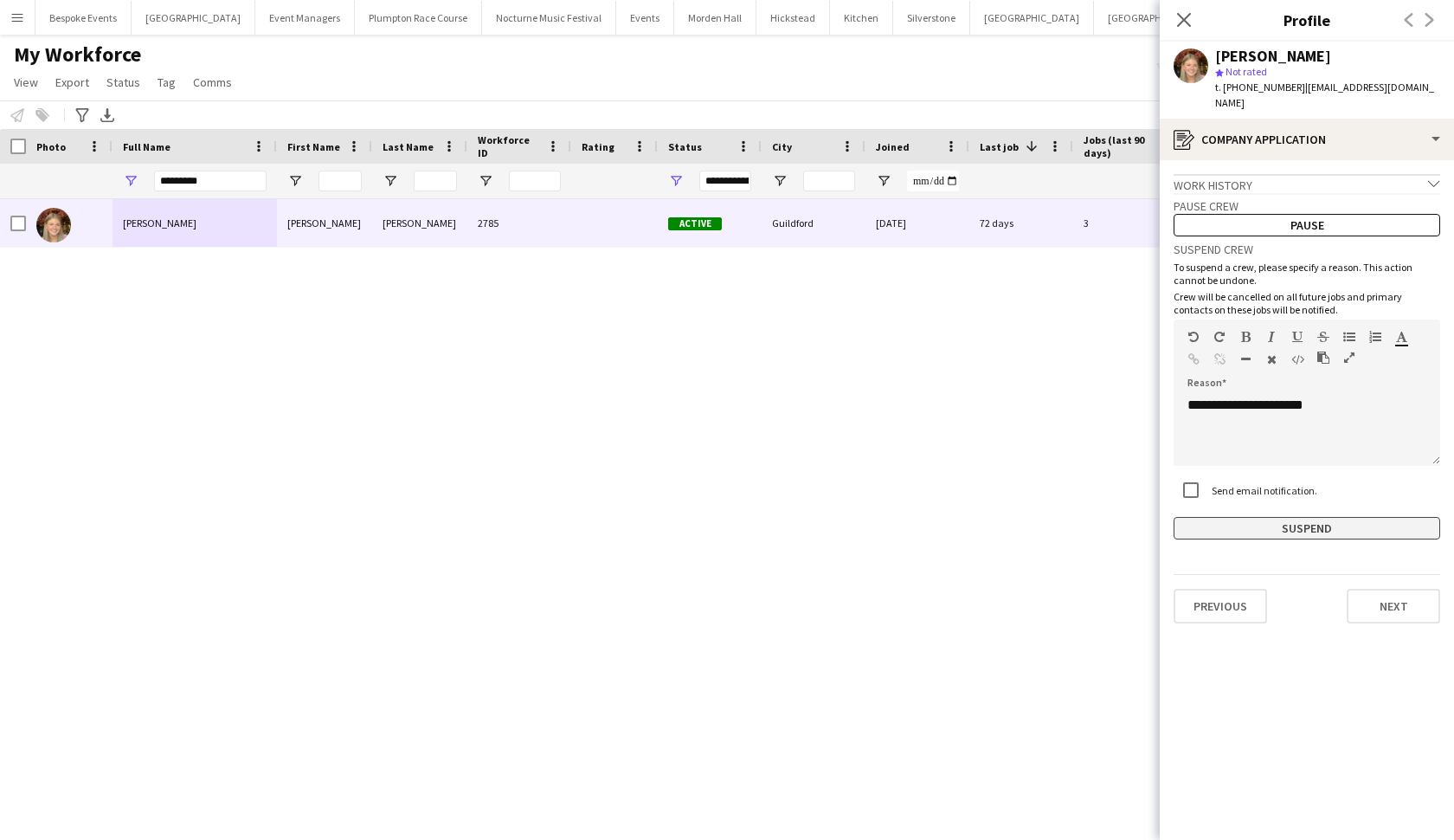
click at [1224, 518] on button "Suspend" at bounding box center [1307, 529] width 266 height 23
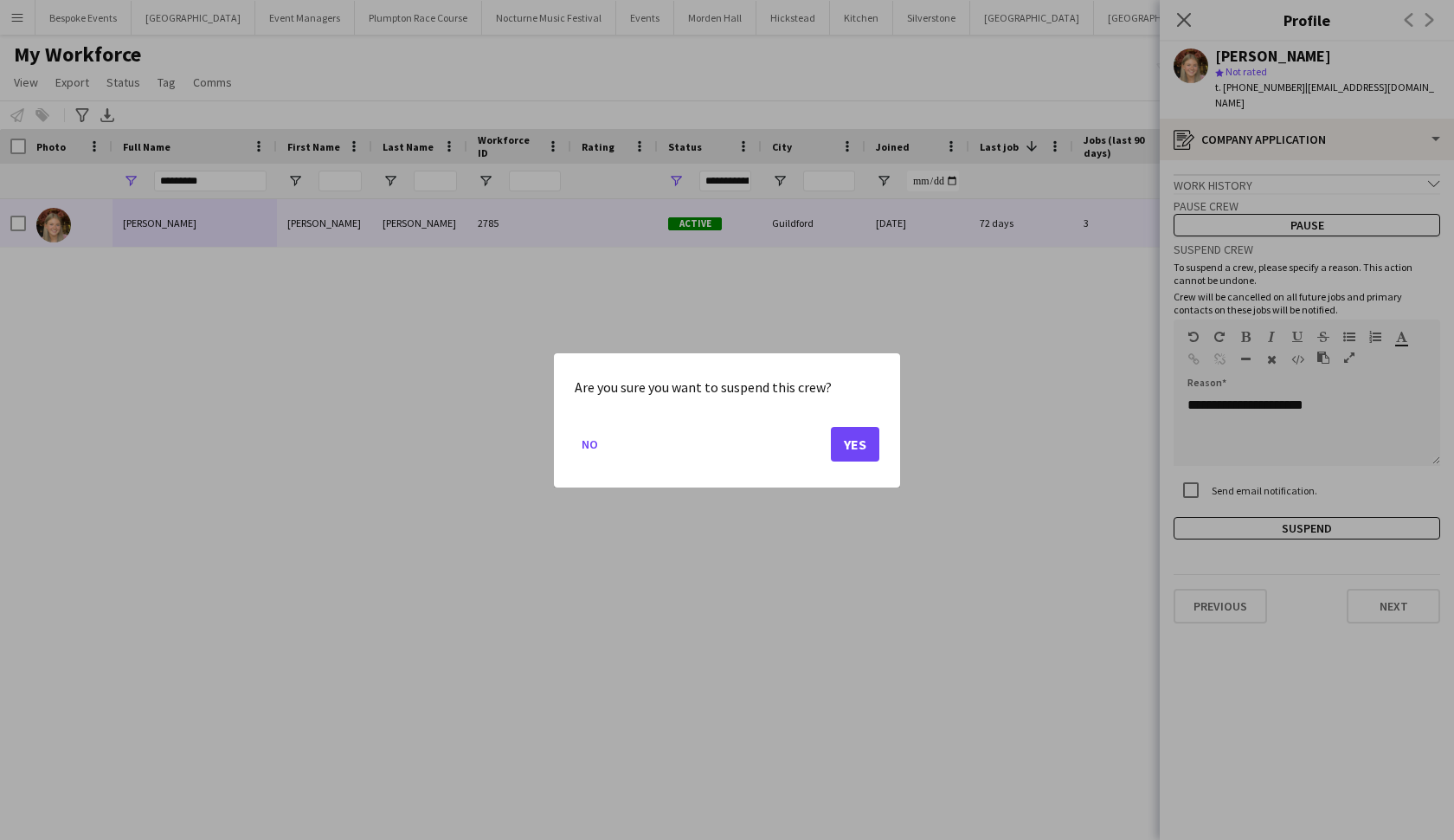
click at [874, 440] on button "Yes" at bounding box center [855, 443] width 49 height 34
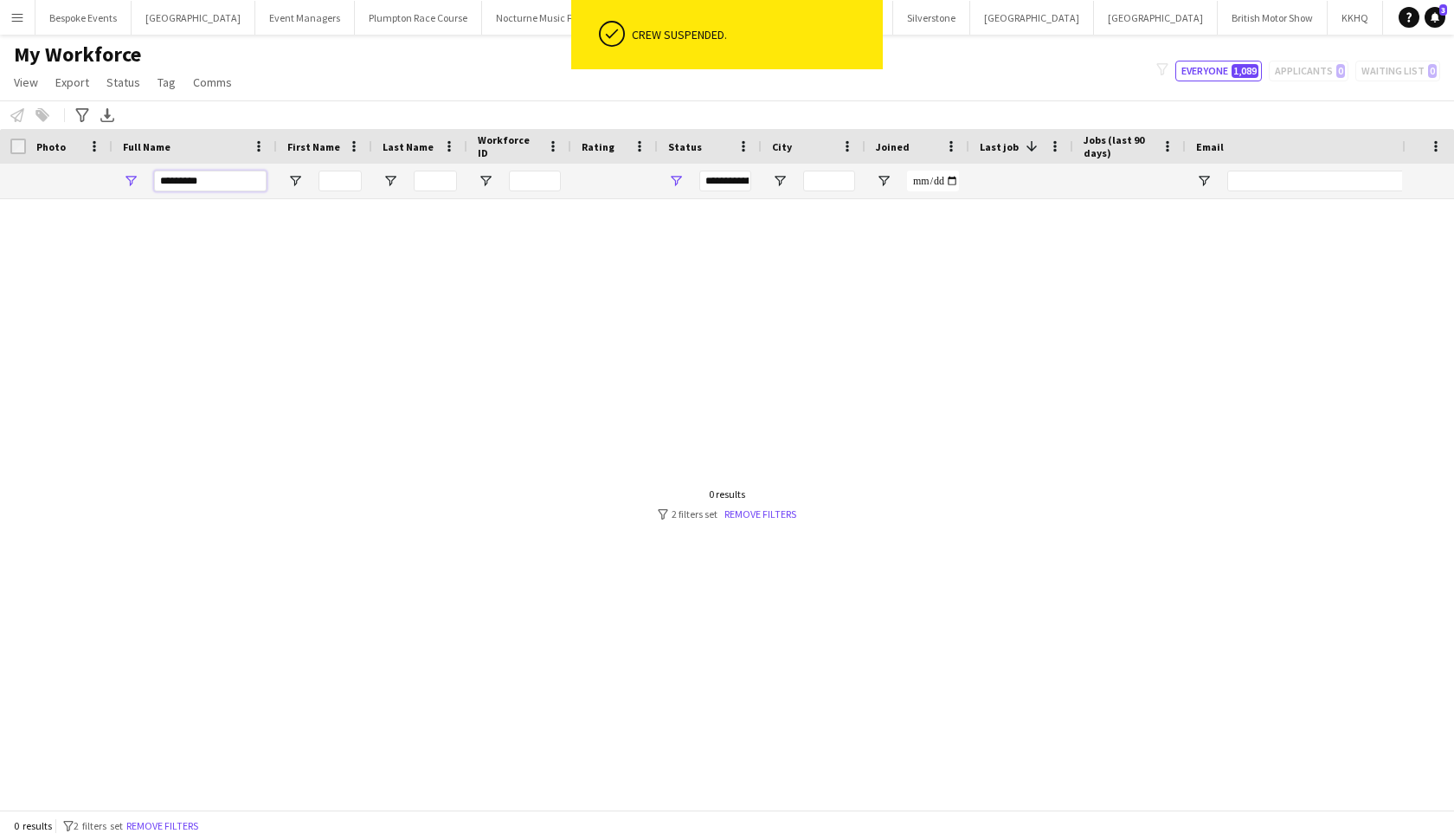
drag, startPoint x: 222, startPoint y: 177, endPoint x: 73, endPoint y: 161, distance: 149.9
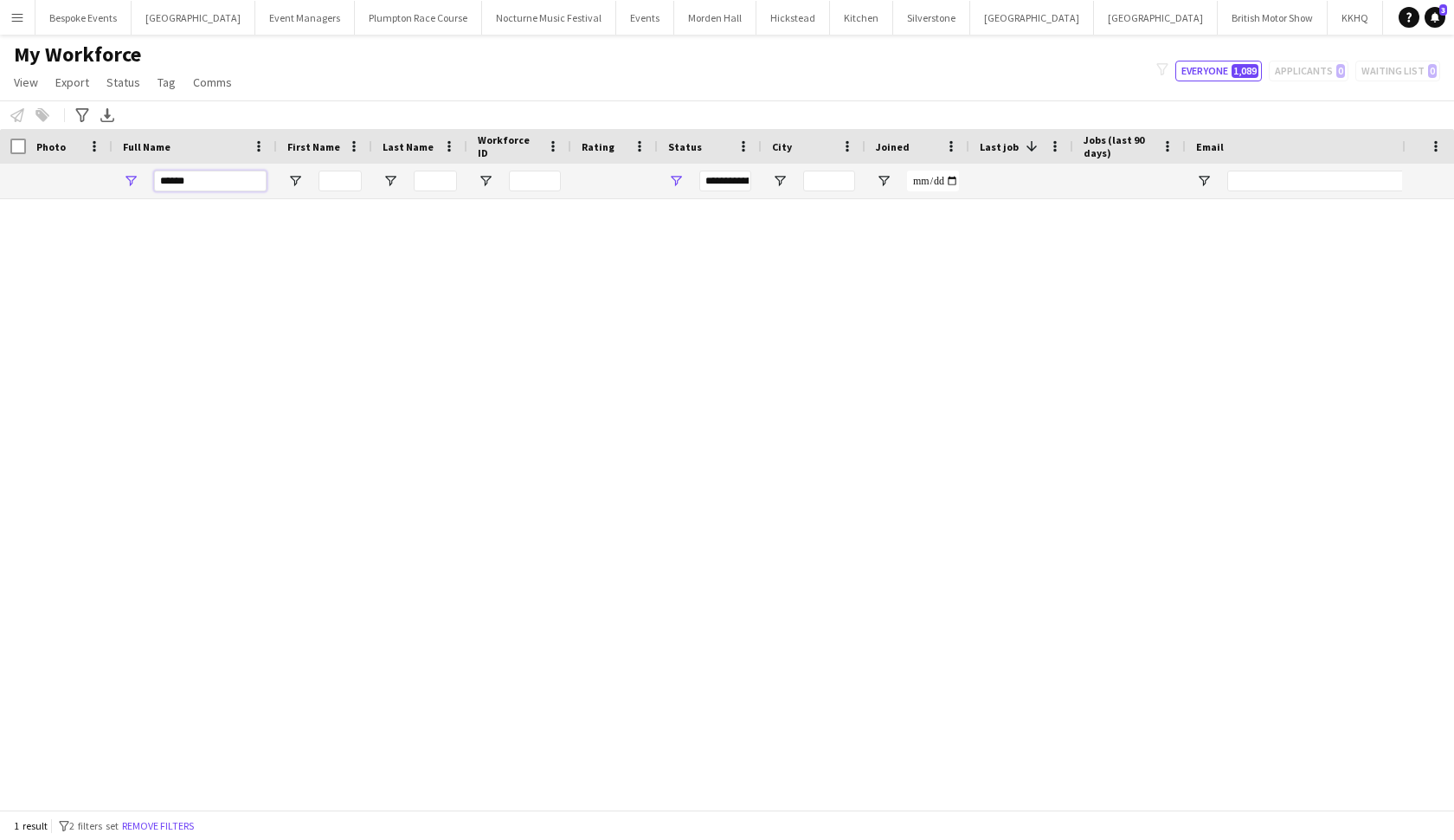
type input "******"
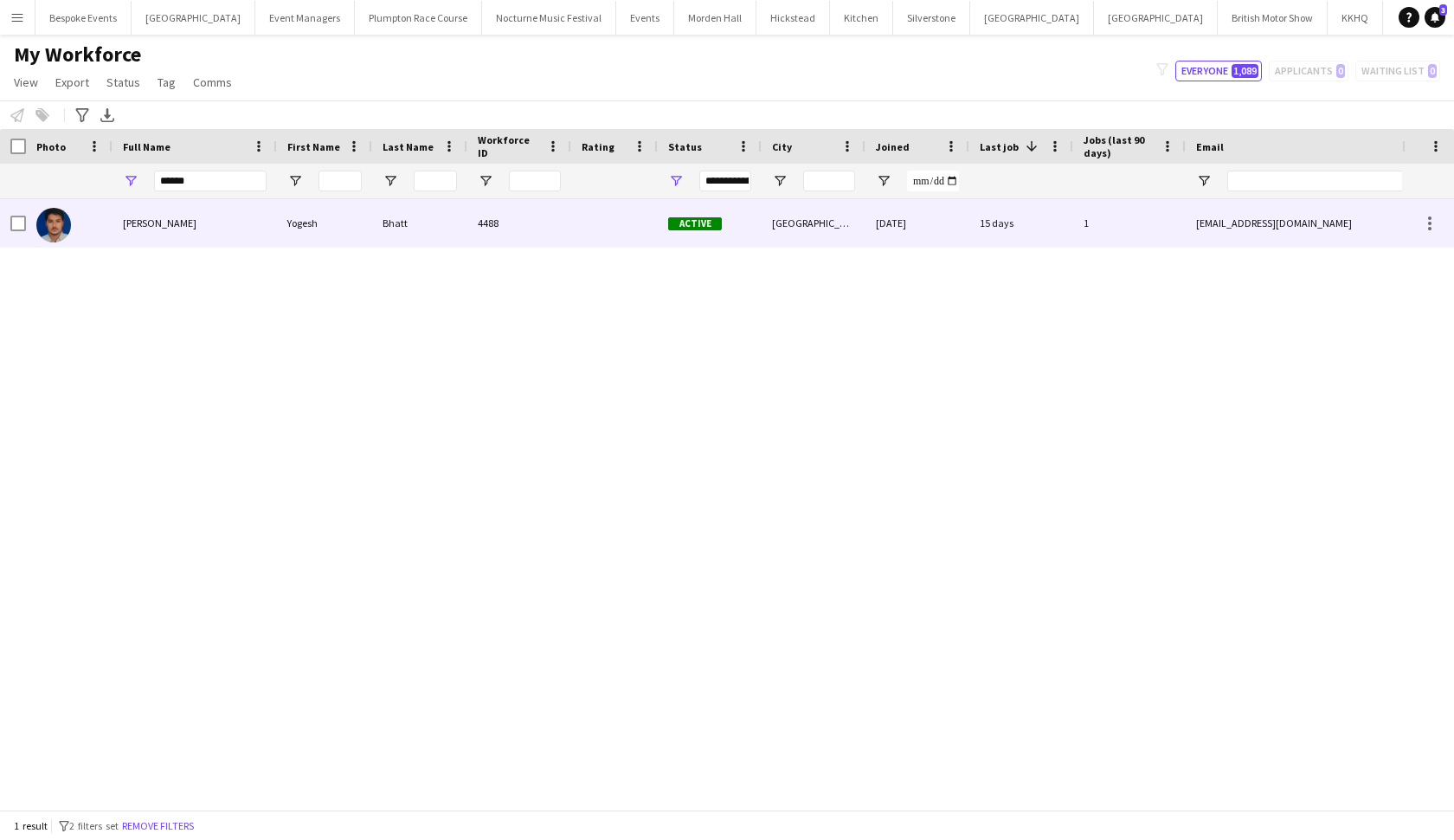
click at [146, 226] on span "Yogesh Bhatt" at bounding box center [159, 222] width 73 height 13
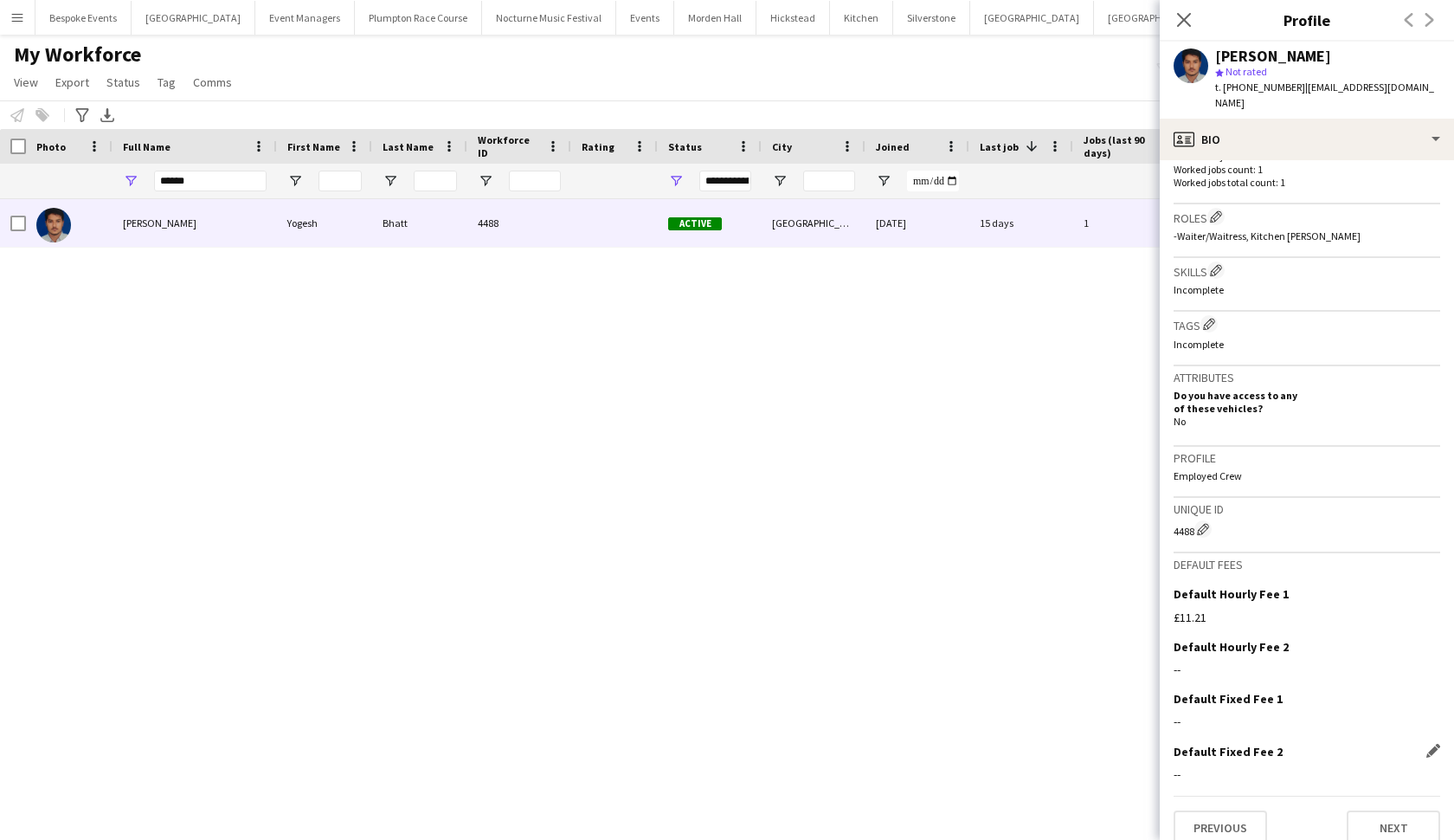
scroll to position [509, 0]
click at [1271, 726] on button "Next" at bounding box center [1394, 828] width 94 height 34
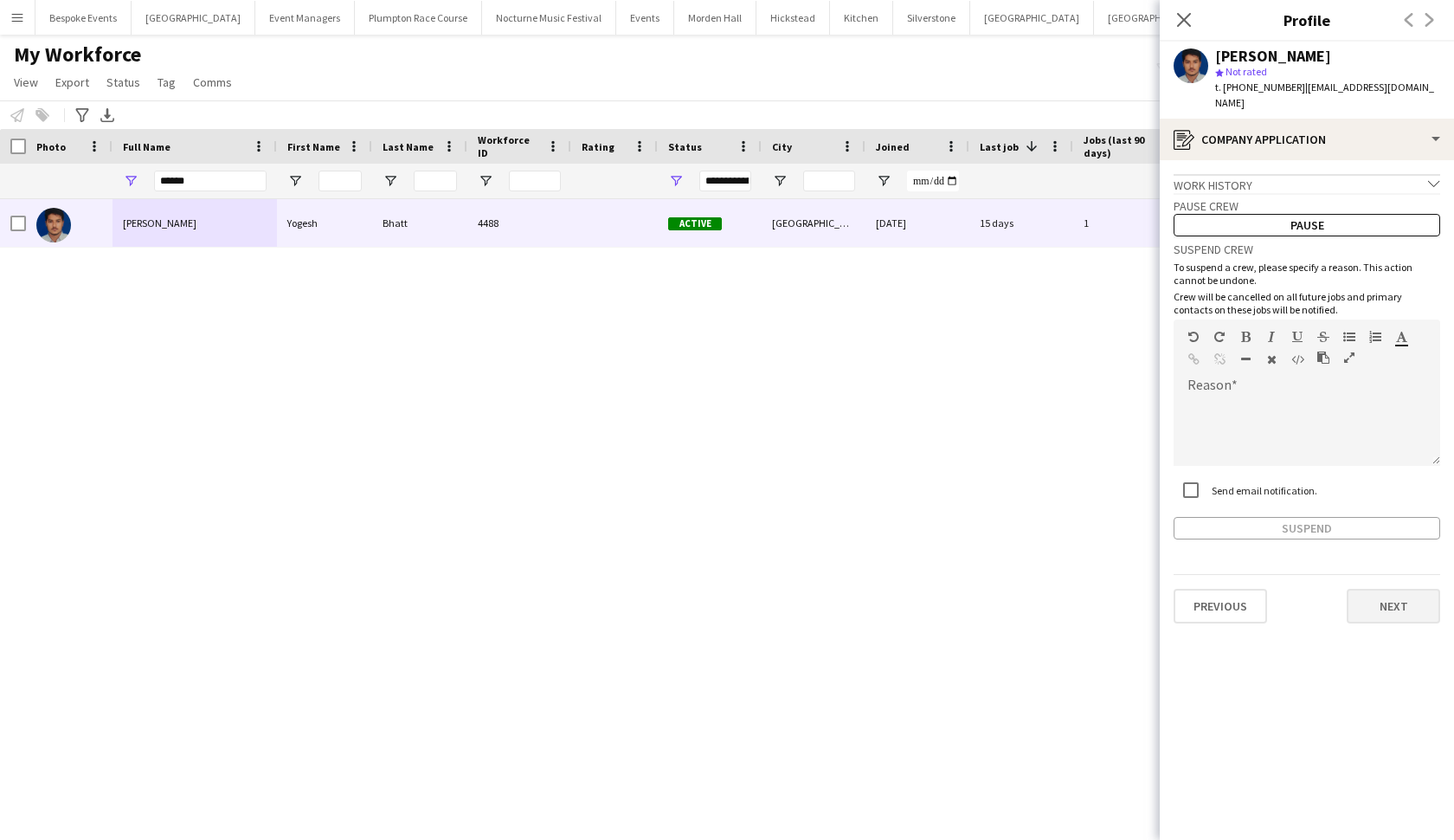
click at [1271, 596] on button "Next" at bounding box center [1394, 605] width 94 height 34
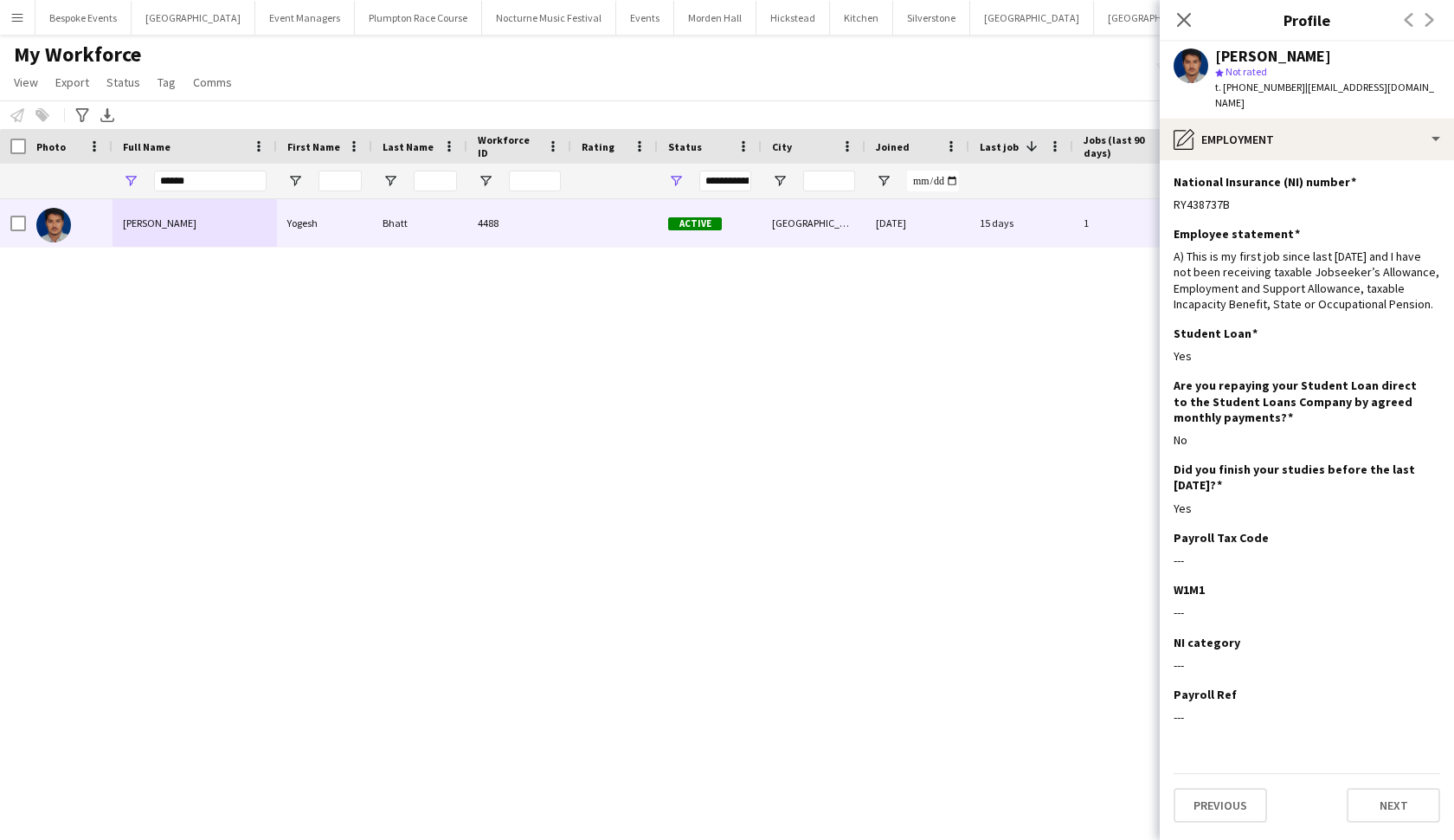
click at [1271, 726] on app-section-data-types "National Insurance (NI) number Edit this field RY438737B Employee statement Edi…" at bounding box center [1308, 499] width 295 height 679
click at [1271, 726] on button "Next" at bounding box center [1394, 805] width 94 height 34
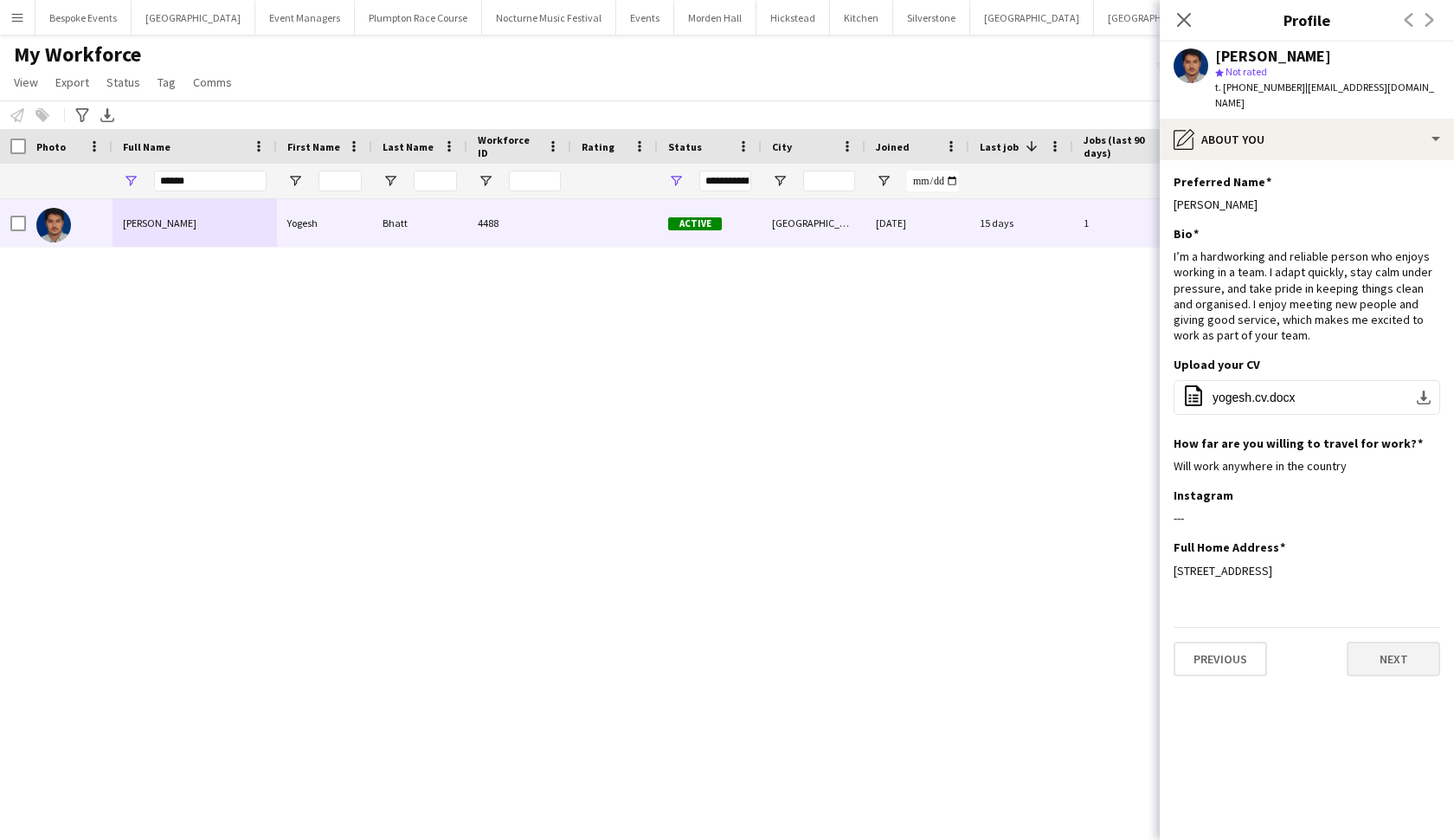
click at [1271, 641] on button "Next" at bounding box center [1394, 658] width 94 height 34
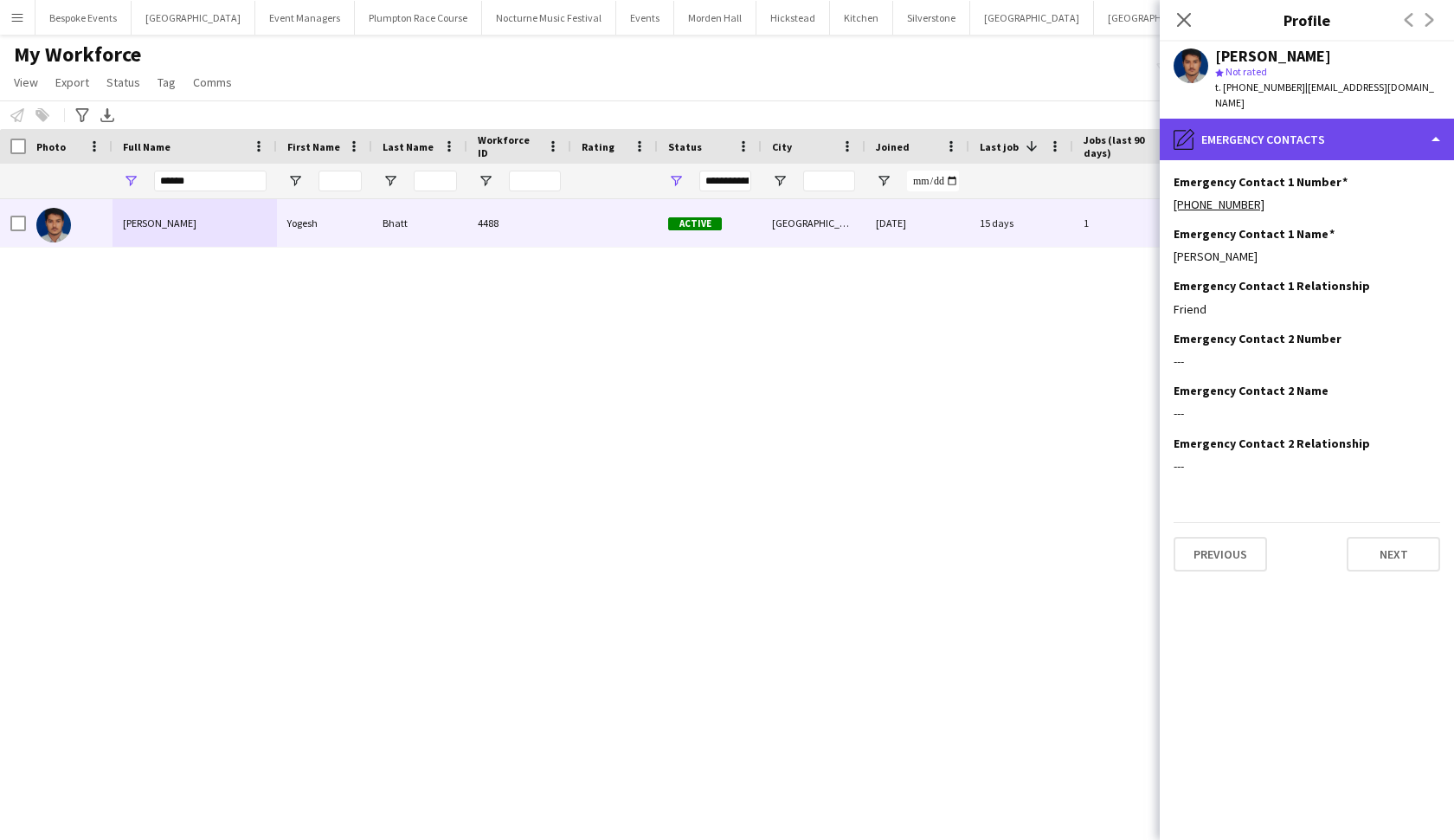
click at [1271, 119] on div "pencil4 Emergency contacts" at bounding box center [1308, 139] width 295 height 41
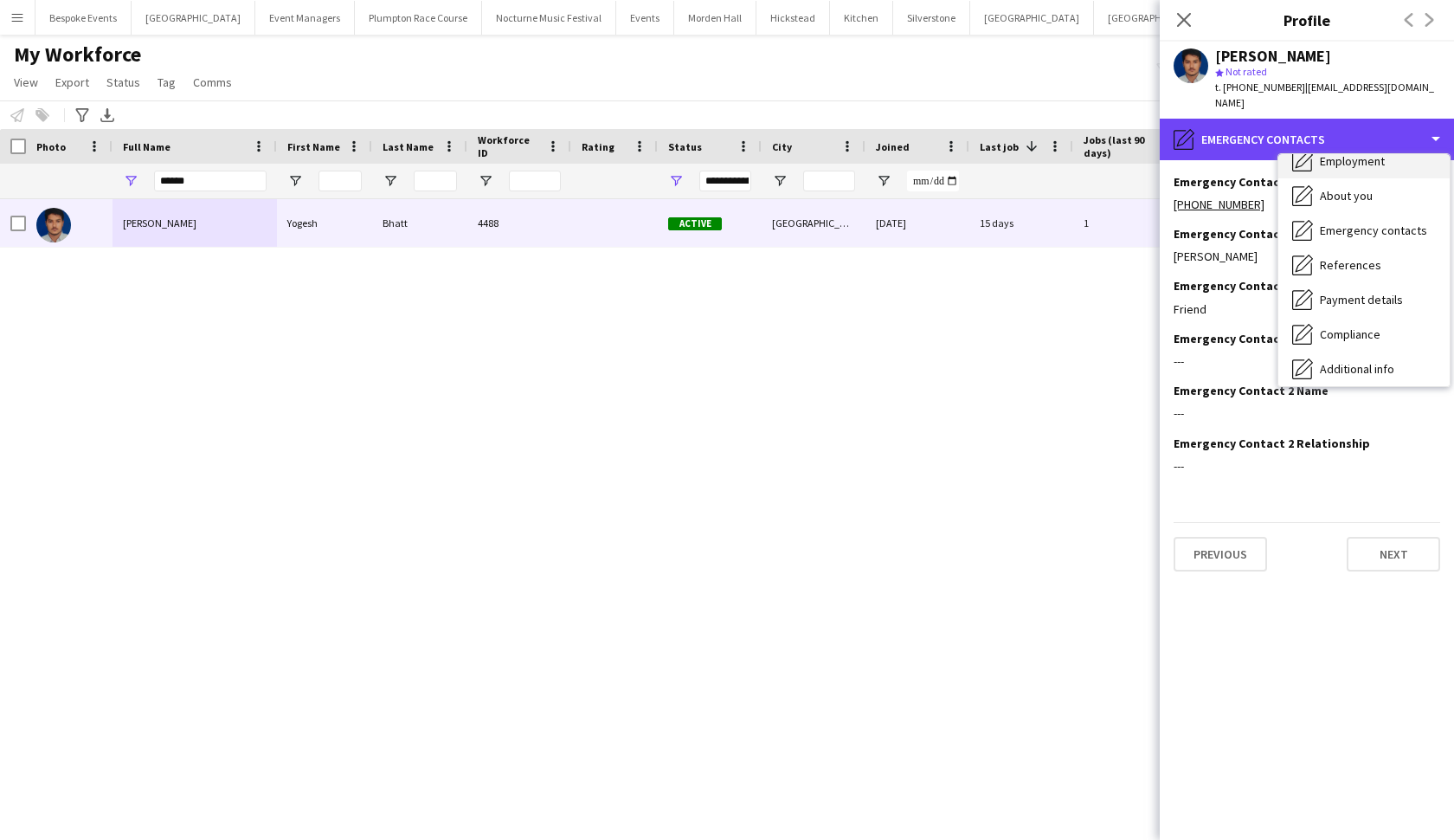
scroll to position [90, 0]
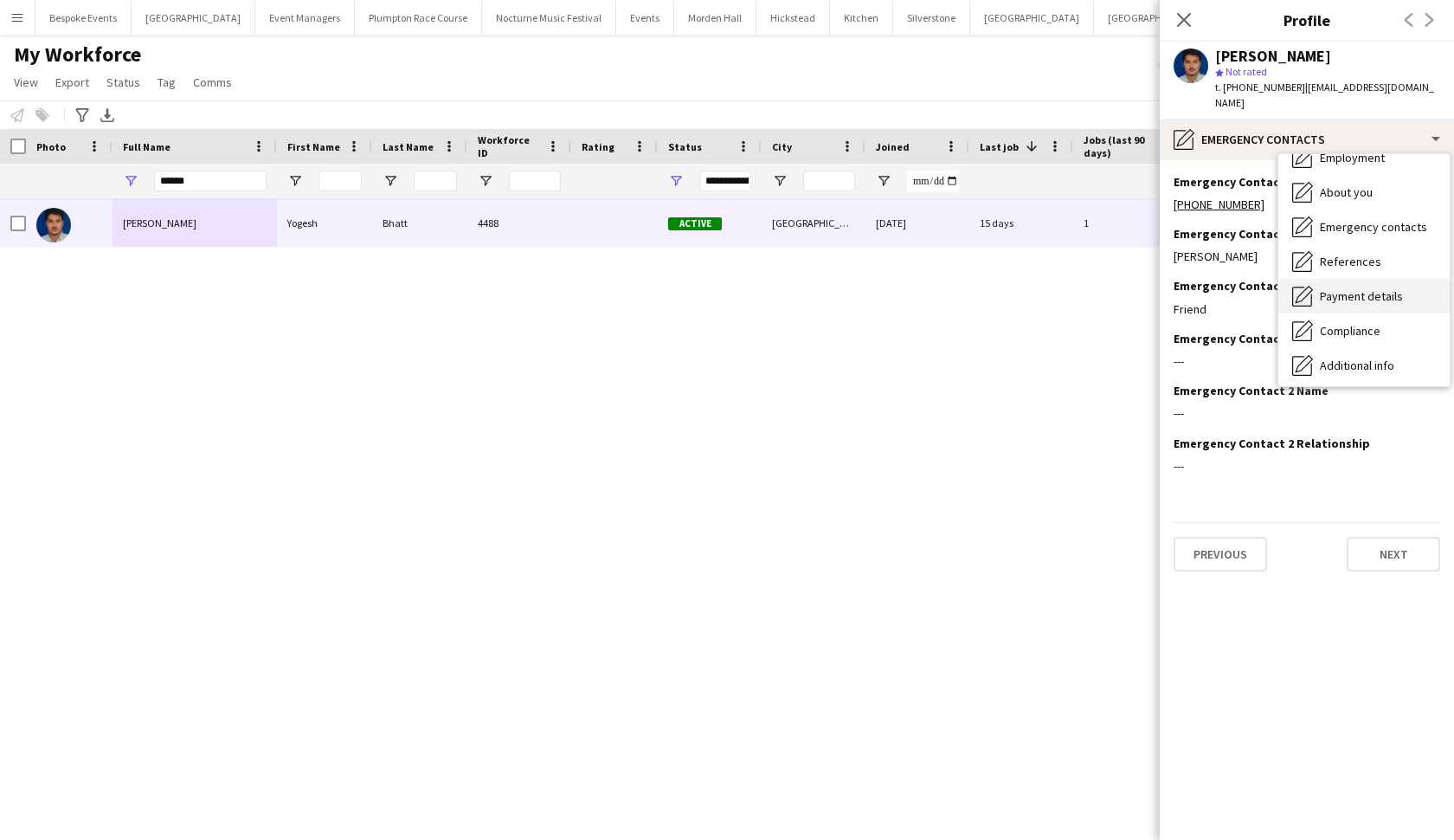
click at [1271, 289] on span "Payment details" at bounding box center [1361, 296] width 83 height 16
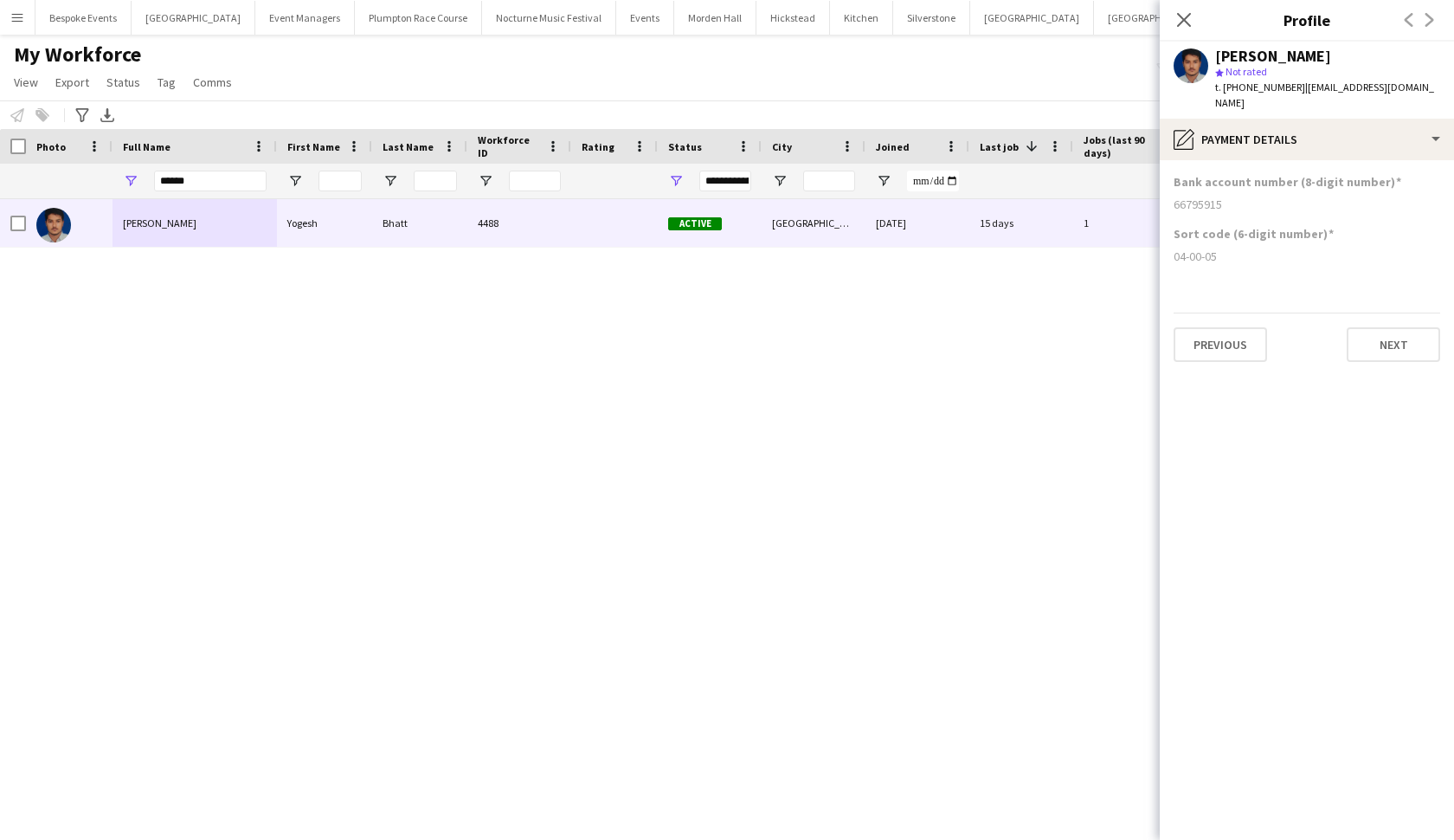
drag, startPoint x: 1262, startPoint y: 257, endPoint x: 1168, endPoint y: 153, distance: 140.2
click at [1168, 160] on app-section-data-types "Bank account number (8-digit number) 66795915 Sort code (6-digit number) 04-00-…" at bounding box center [1308, 499] width 295 height 679
copy app-section-data-types "Bank account number (8-digit number) 66795915 Sort code (6-digit number) 04-00-…"
click at [205, 184] on input "******" at bounding box center [211, 181] width 113 height 21
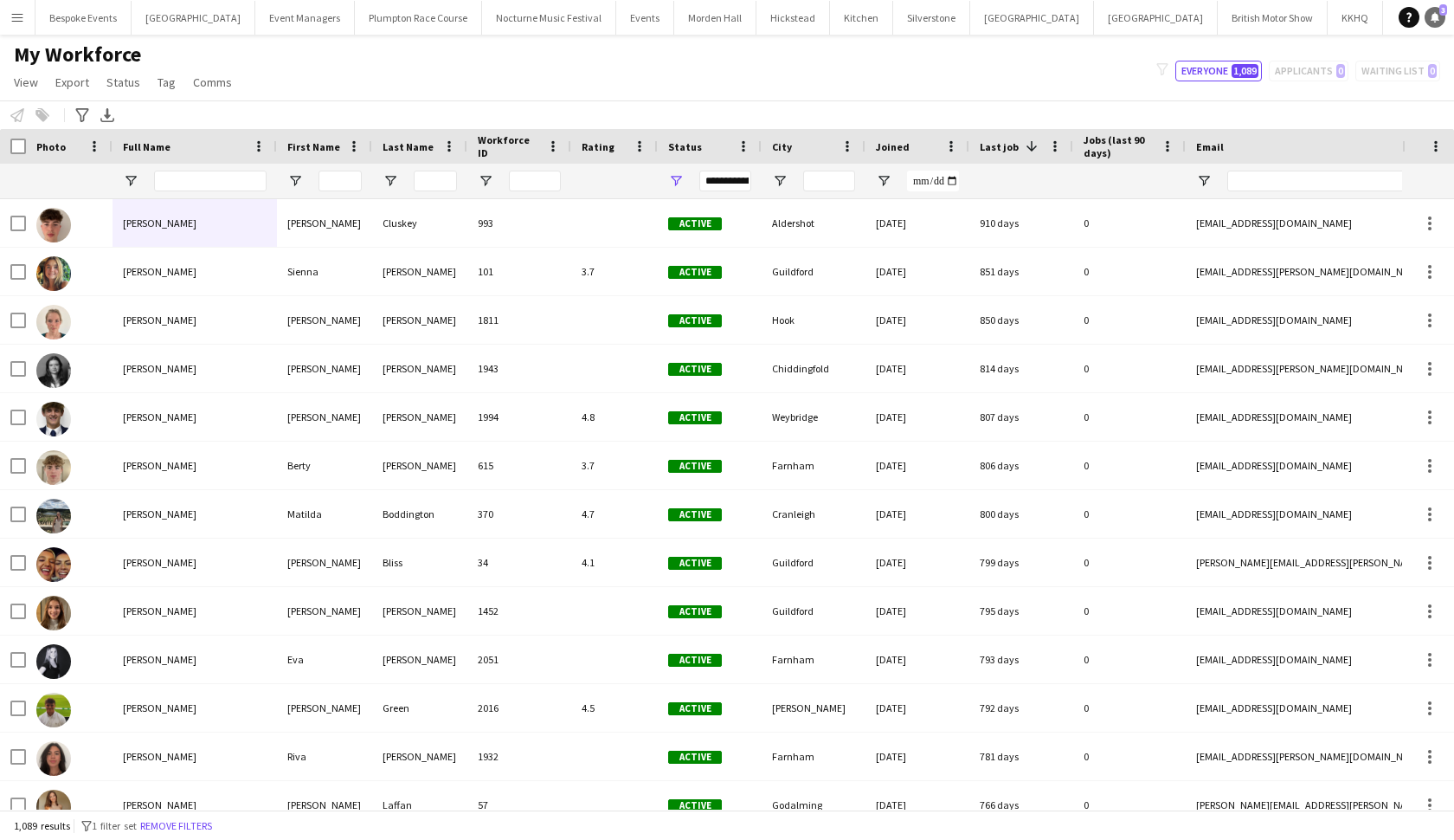
click at [1271, 18] on link "Notifications 3" at bounding box center [1435, 18] width 21 height 21
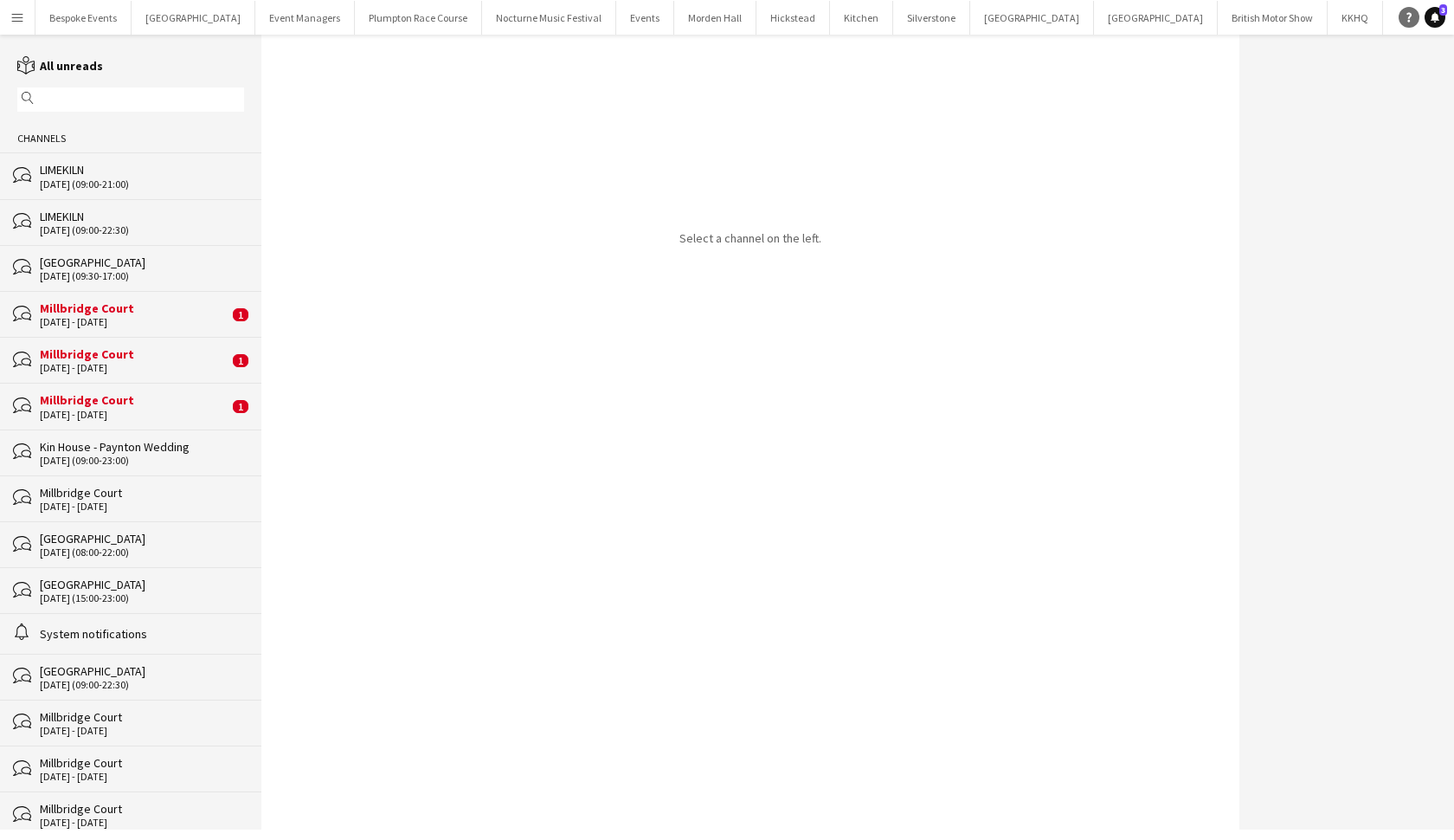
click at [1271, 22] on icon at bounding box center [1409, 18] width 5 height 10
click at [1271, 20] on button "Millbridge Court Close" at bounding box center [1461, 18] width 98 height 34
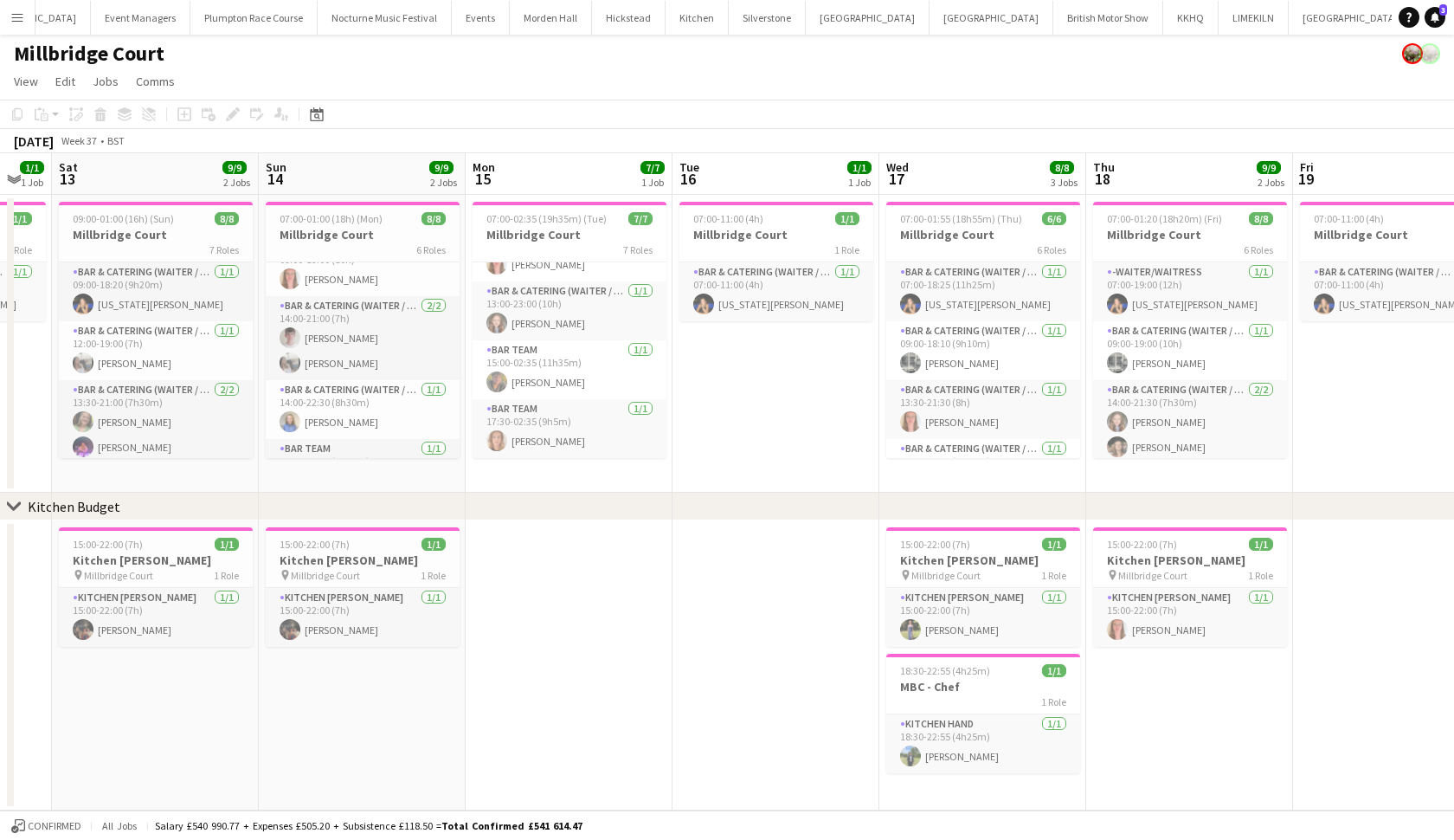
scroll to position [1, 0]
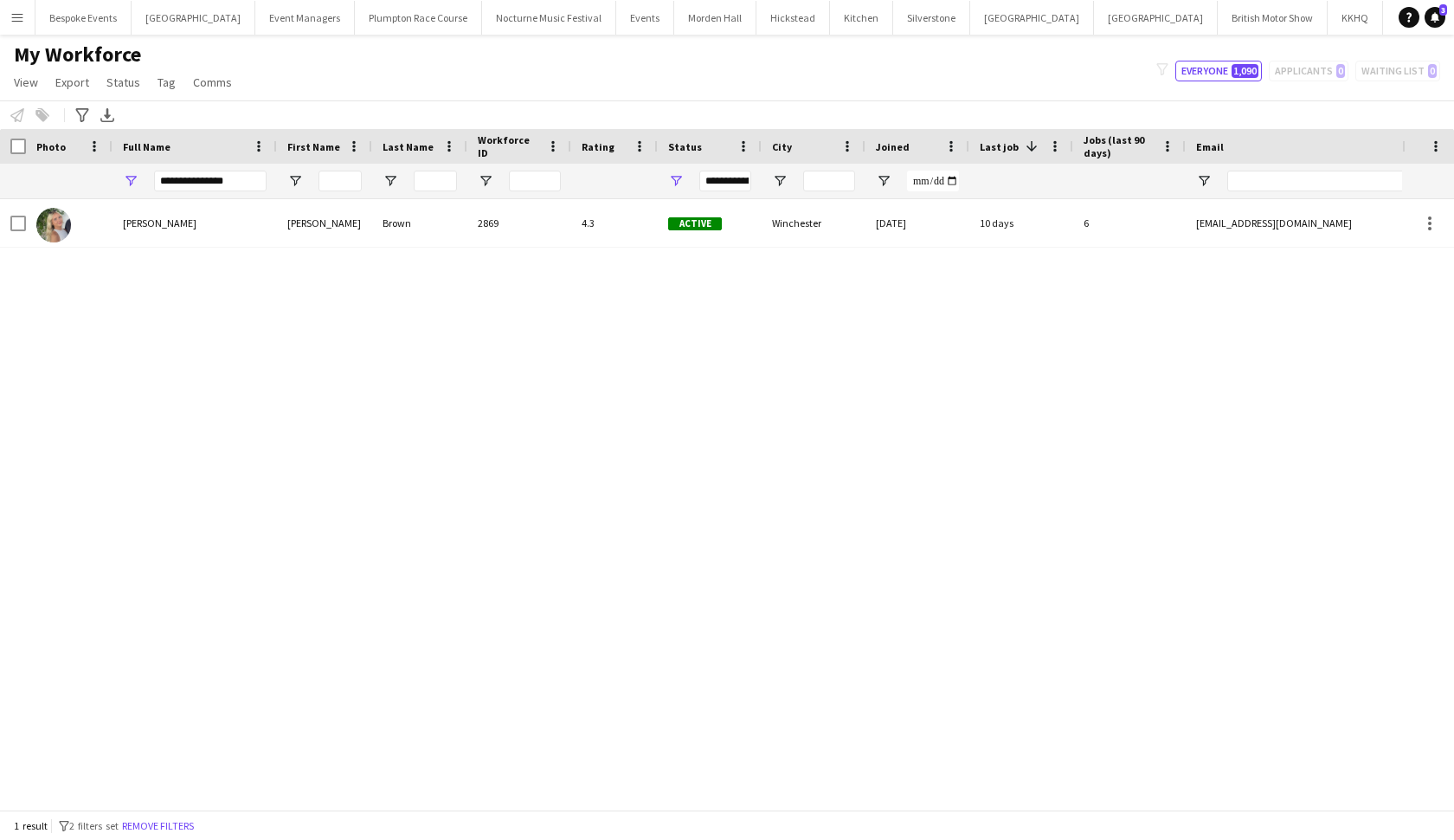
type input "**********"
drag, startPoint x: 0, startPoint y: 0, endPoint x: 143, endPoint y: 231, distance: 271.7
click at [143, 231] on div "[PERSON_NAME]" at bounding box center [195, 223] width 164 height 48
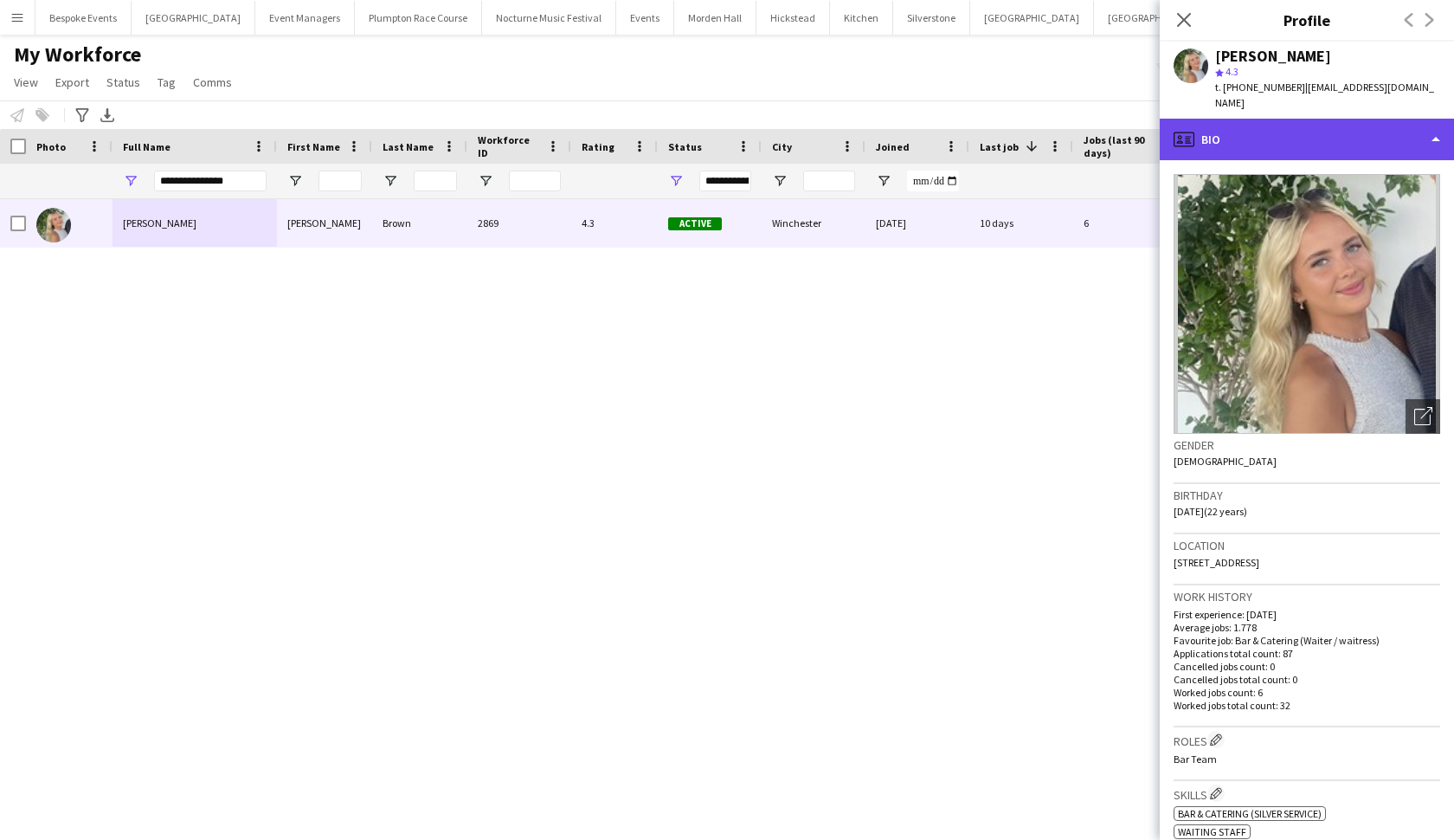
drag, startPoint x: 1305, startPoint y: 565, endPoint x: 1326, endPoint y: 124, distance: 441.5
click at [1326, 124] on div "profile Bio" at bounding box center [1308, 139] width 295 height 41
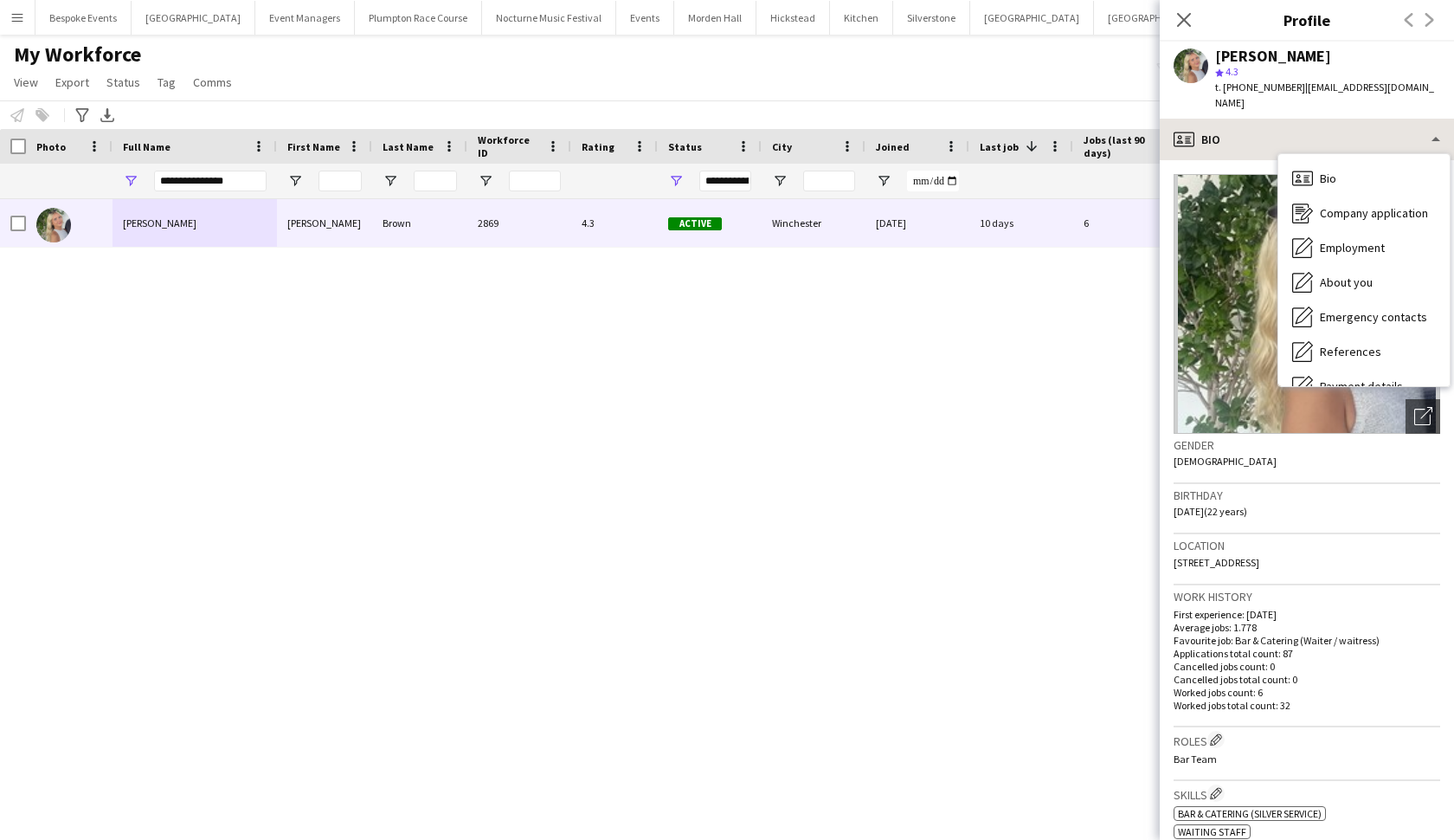
click at [906, 496] on div "[PERSON_NAME] [PERSON_NAME] 2869 4.3 Active Winchester [DATE] 10 days 6 [EMAIL_…" at bounding box center [701, 505] width 1402 height 611
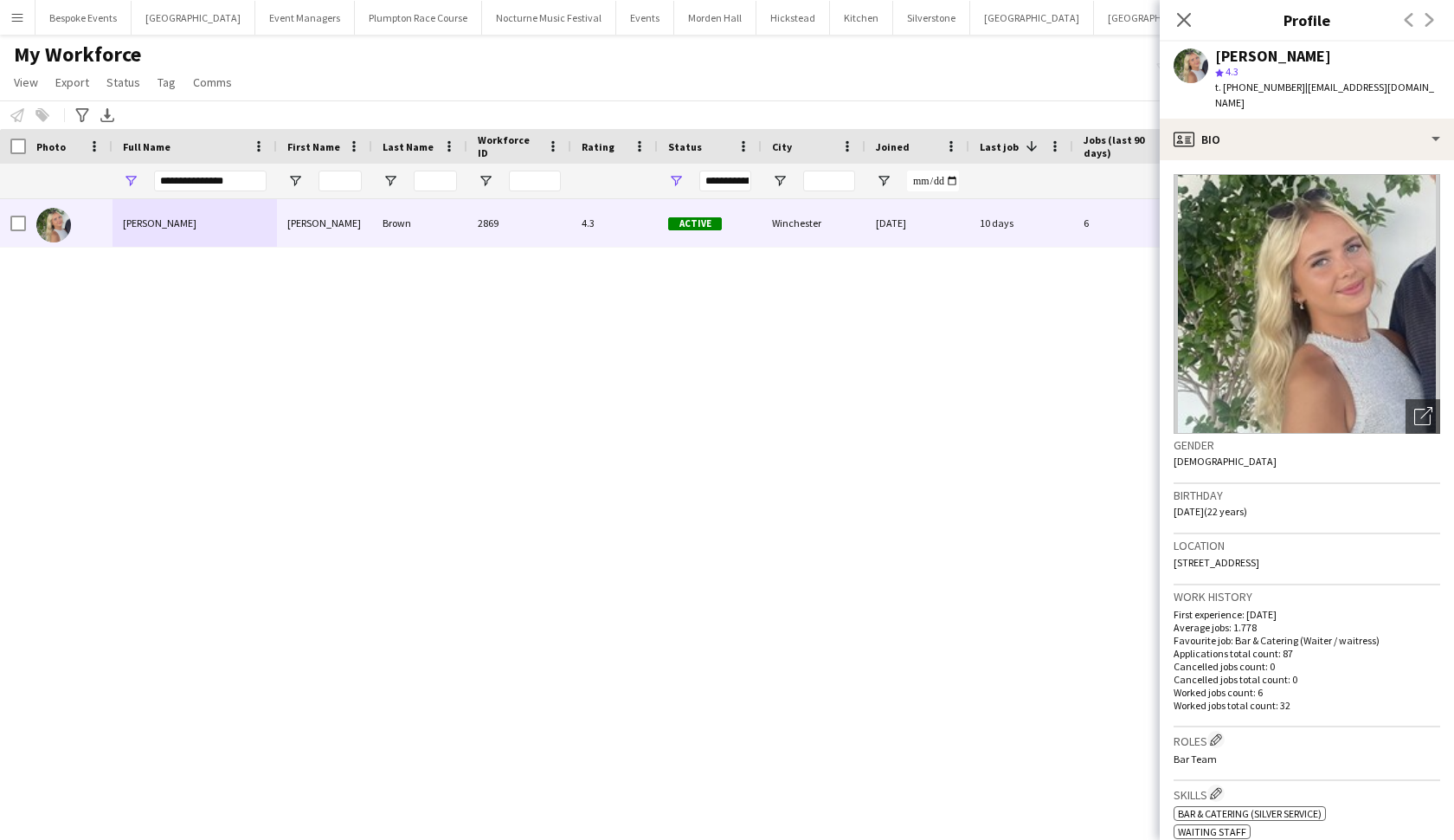
drag, startPoint x: 1326, startPoint y: 124, endPoint x: 1043, endPoint y: 349, distance: 361.5
click at [1043, 349] on div "[PERSON_NAME] [PERSON_NAME] 2869 4.3 Active Winchester [DATE] 10 days 6 [EMAIL_…" at bounding box center [701, 505] width 1402 height 611
click at [1184, 27] on app-icon "Close pop-in" at bounding box center [1184, 20] width 21 height 21
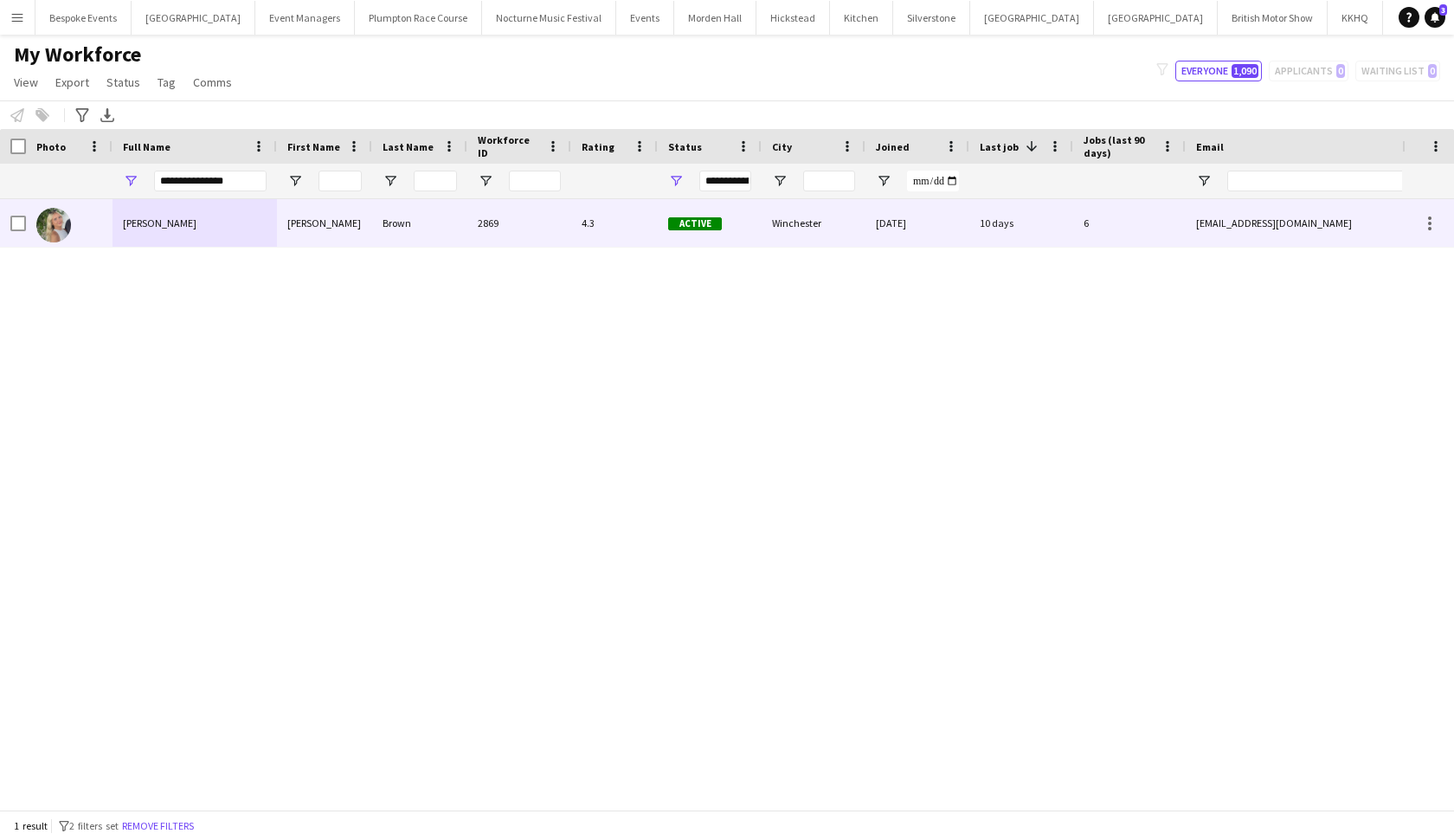
drag, startPoint x: 1009, startPoint y: 217, endPoint x: 161, endPoint y: 218, distance: 848.0
click at [161, 218] on span "Josephine Brown" at bounding box center [159, 222] width 73 height 13
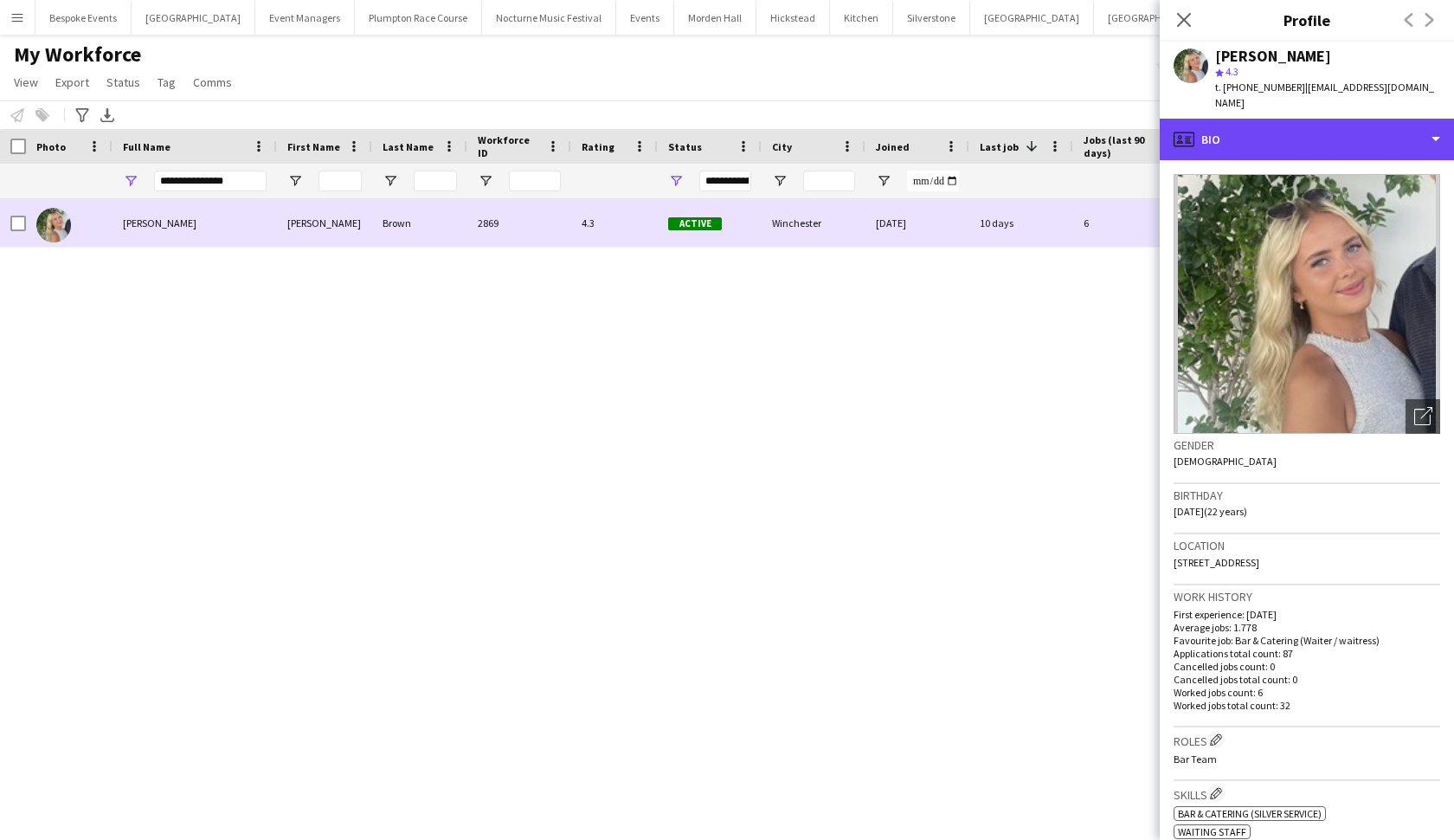
click at [1354, 125] on div "profile Bio" at bounding box center [1308, 139] width 295 height 41
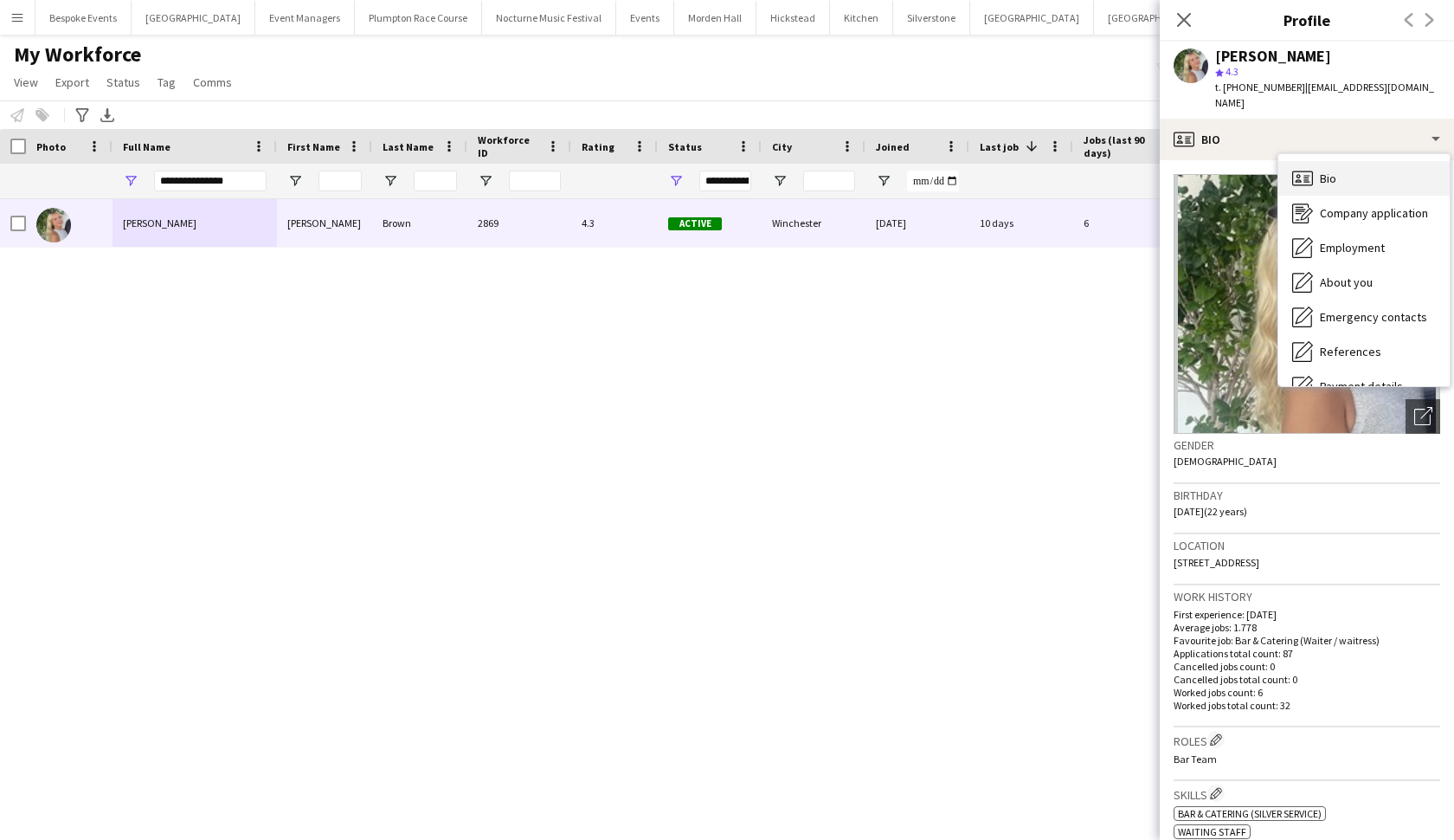
drag, startPoint x: 161, startPoint y: 218, endPoint x: 1313, endPoint y: 161, distance: 1153.4
click at [1313, 161] on div "Bio Bio" at bounding box center [1364, 177] width 171 height 34
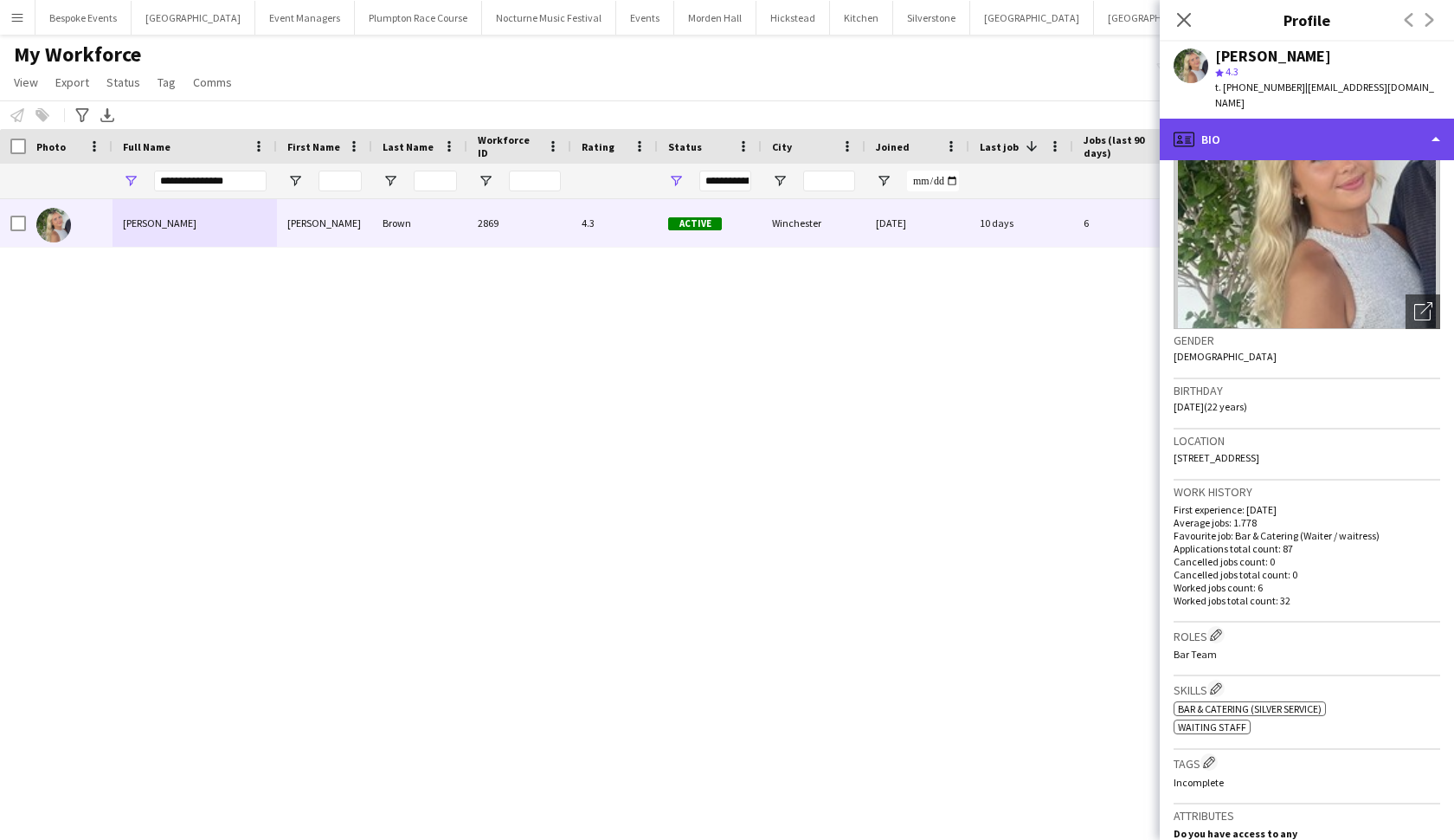
drag, startPoint x: 1206, startPoint y: 532, endPoint x: 1264, endPoint y: 121, distance: 415.1
click at [1264, 121] on div "profile Bio" at bounding box center [1308, 139] width 295 height 41
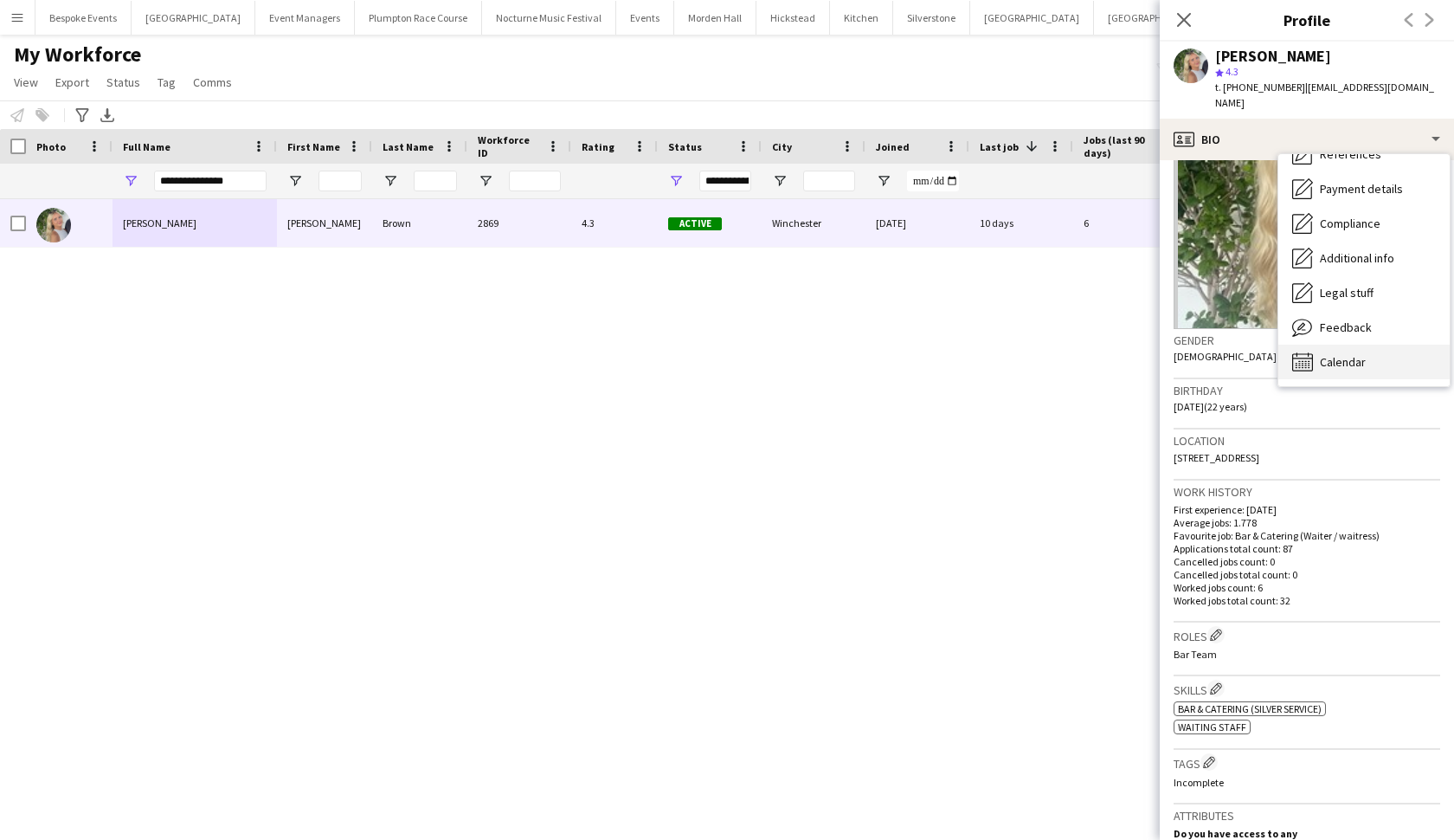
drag, startPoint x: 1264, startPoint y: 121, endPoint x: 1325, endPoint y: 336, distance: 223.5
click at [1325, 344] on div "Calendar Calendar" at bounding box center [1364, 361] width 171 height 34
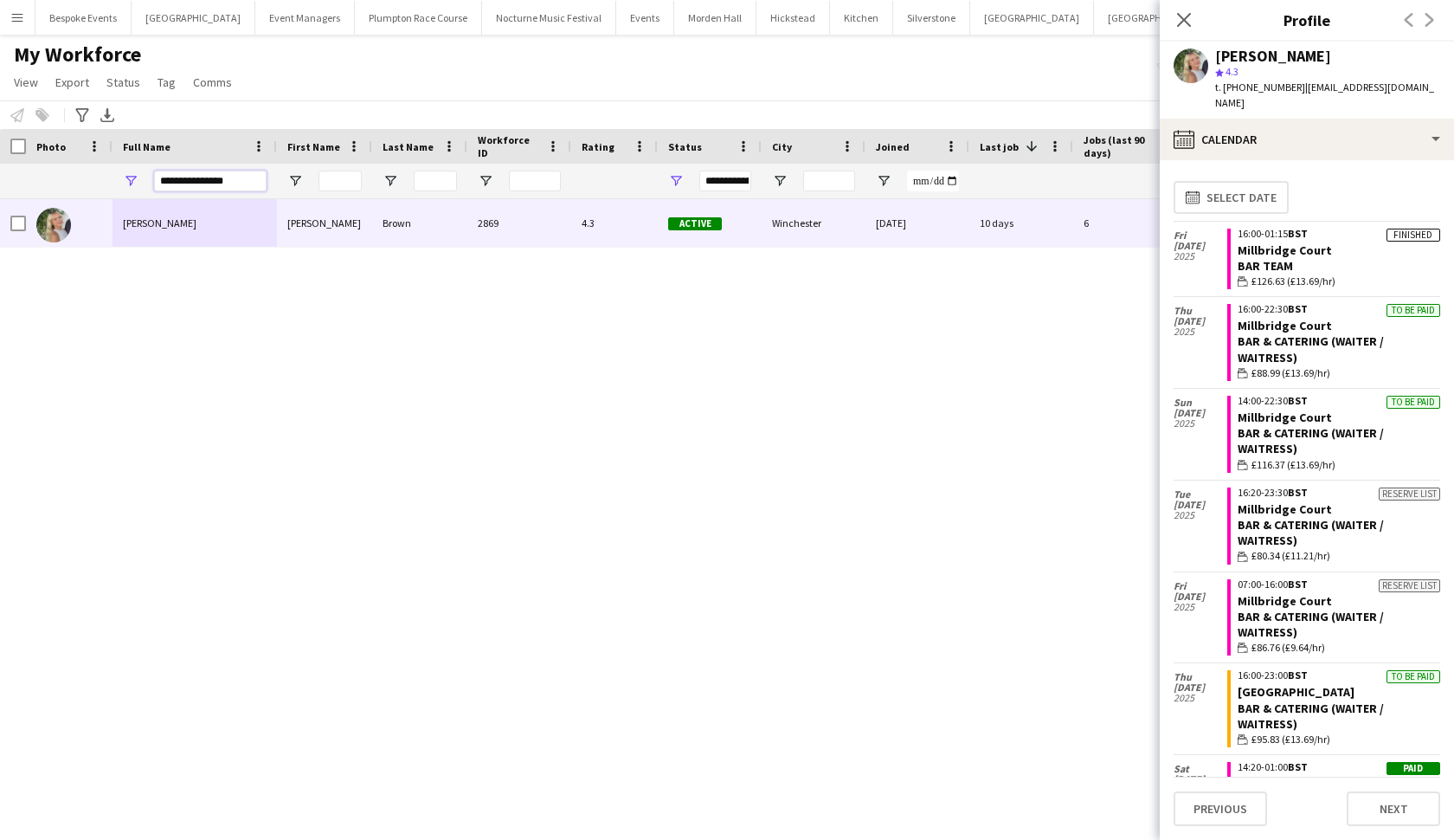
drag, startPoint x: 1315, startPoint y: 417, endPoint x: 135, endPoint y: 176, distance: 1204.4
click at [135, 176] on div "**********" at bounding box center [195, 180] width 164 height 34
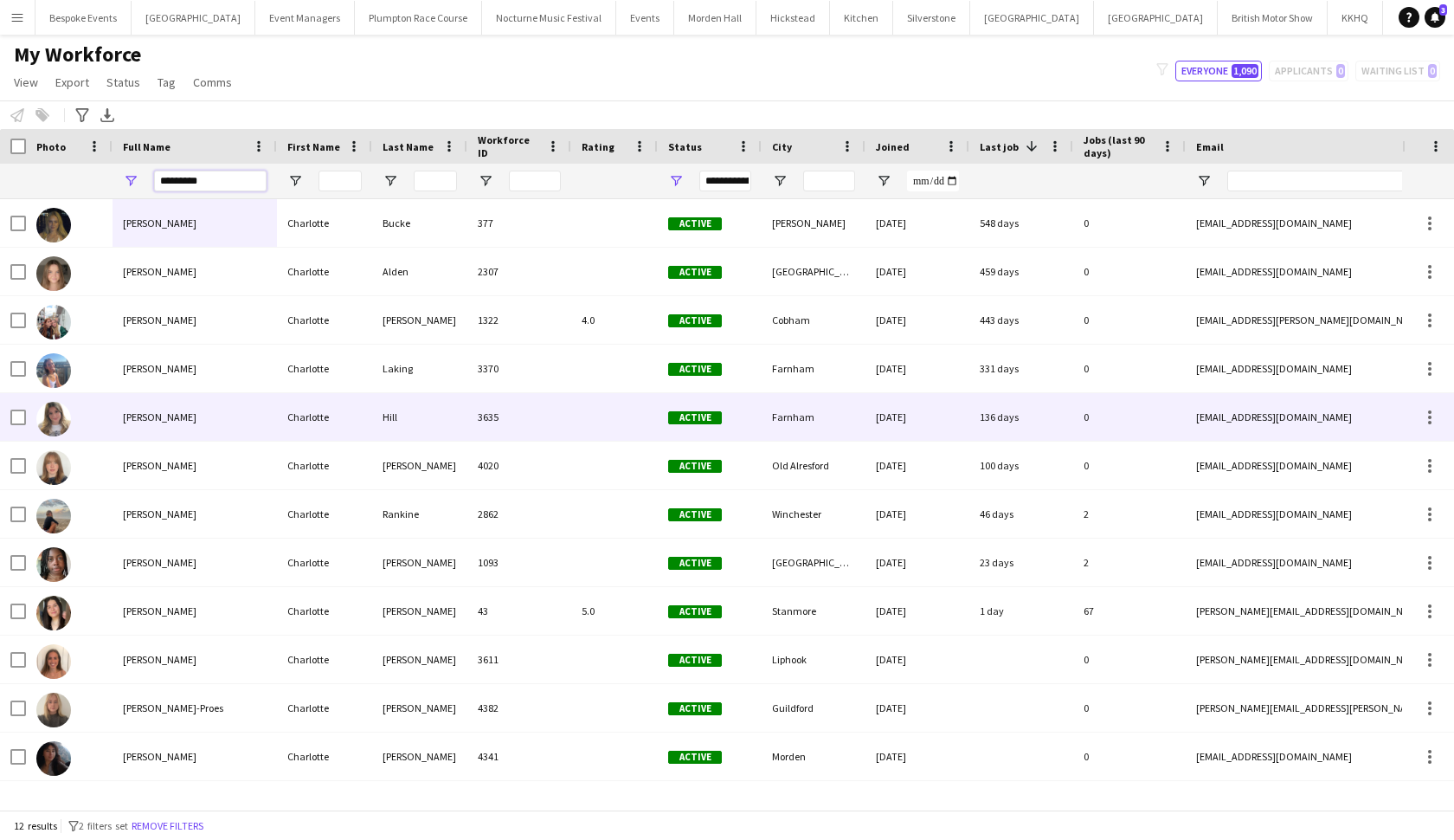
type input "*********"
drag, startPoint x: 167, startPoint y: 413, endPoint x: 185, endPoint y: 571, distance: 159.0
click at [185, 571] on div "[PERSON_NAME]" at bounding box center [195, 562] width 164 height 48
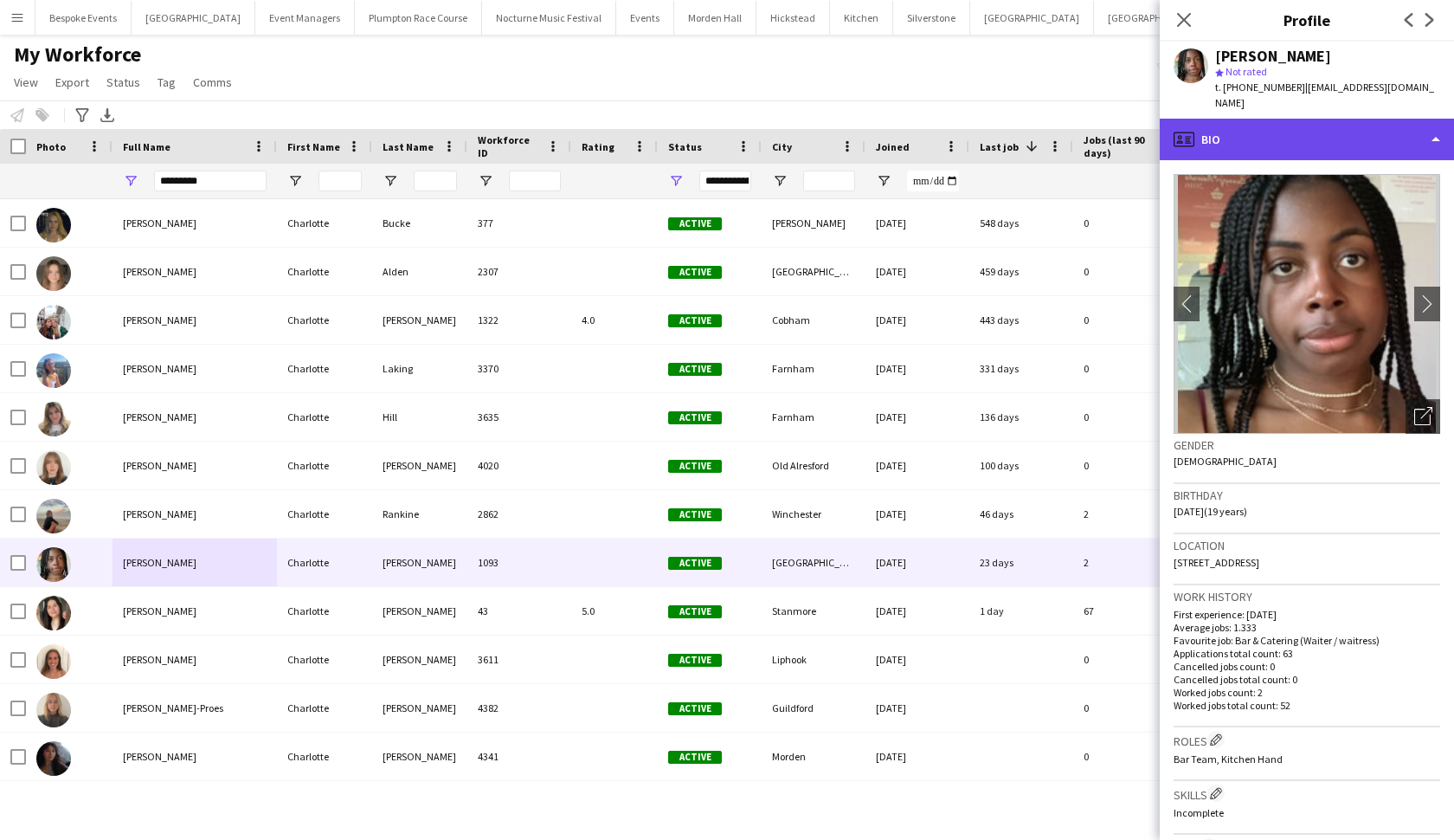
drag, startPoint x: 185, startPoint y: 571, endPoint x: 1264, endPoint y: 128, distance: 1166.4
click at [1264, 128] on div "profile Bio" at bounding box center [1308, 139] width 295 height 41
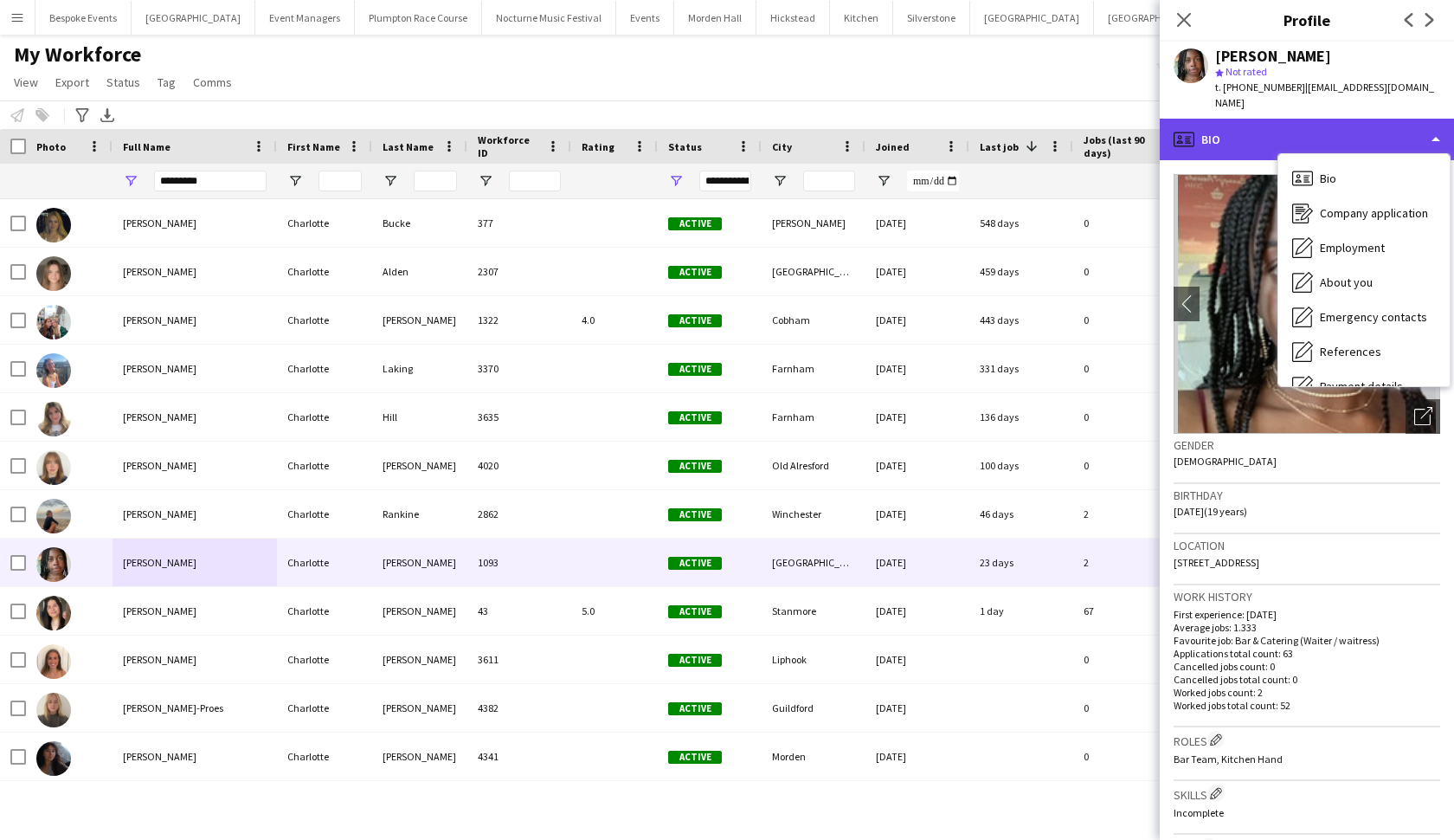
scroll to position [198, 0]
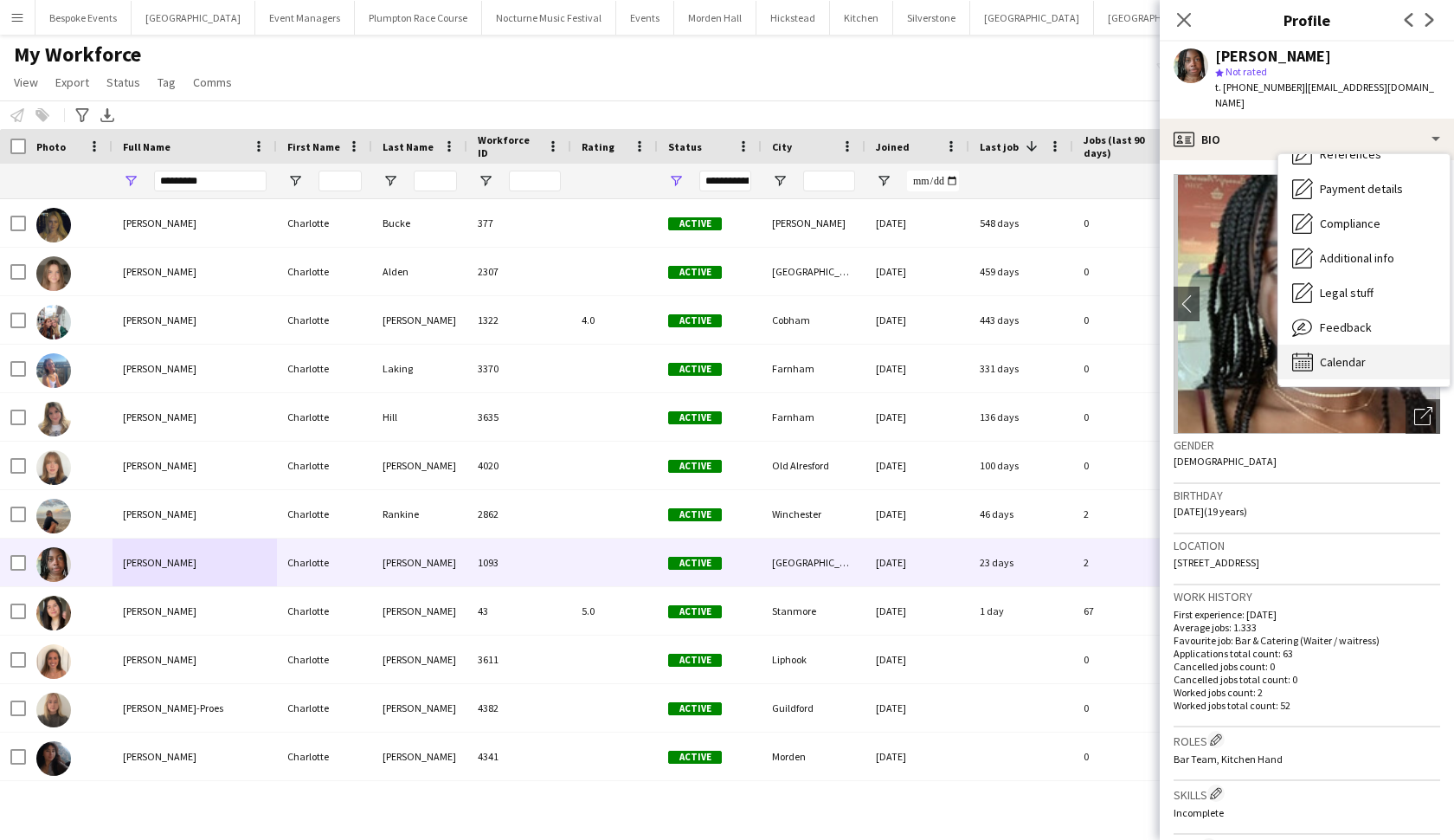
drag, startPoint x: 1324, startPoint y: 317, endPoint x: 1327, endPoint y: 349, distance: 32.1
click at [1327, 354] on span "Calendar" at bounding box center [1343, 362] width 46 height 16
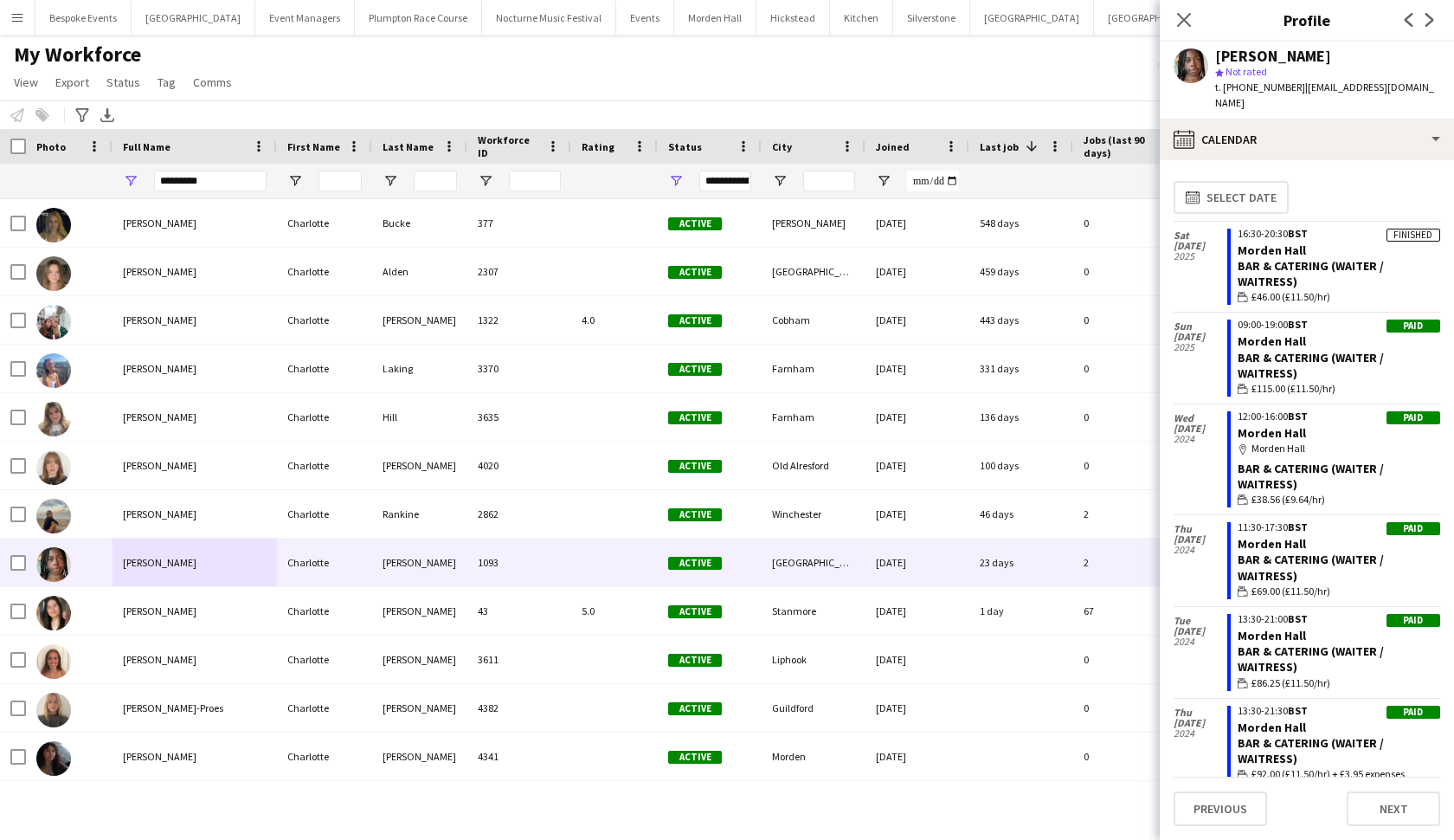
scroll to position [0, 0]
click at [1185, 22] on icon at bounding box center [1184, 20] width 14 height 14
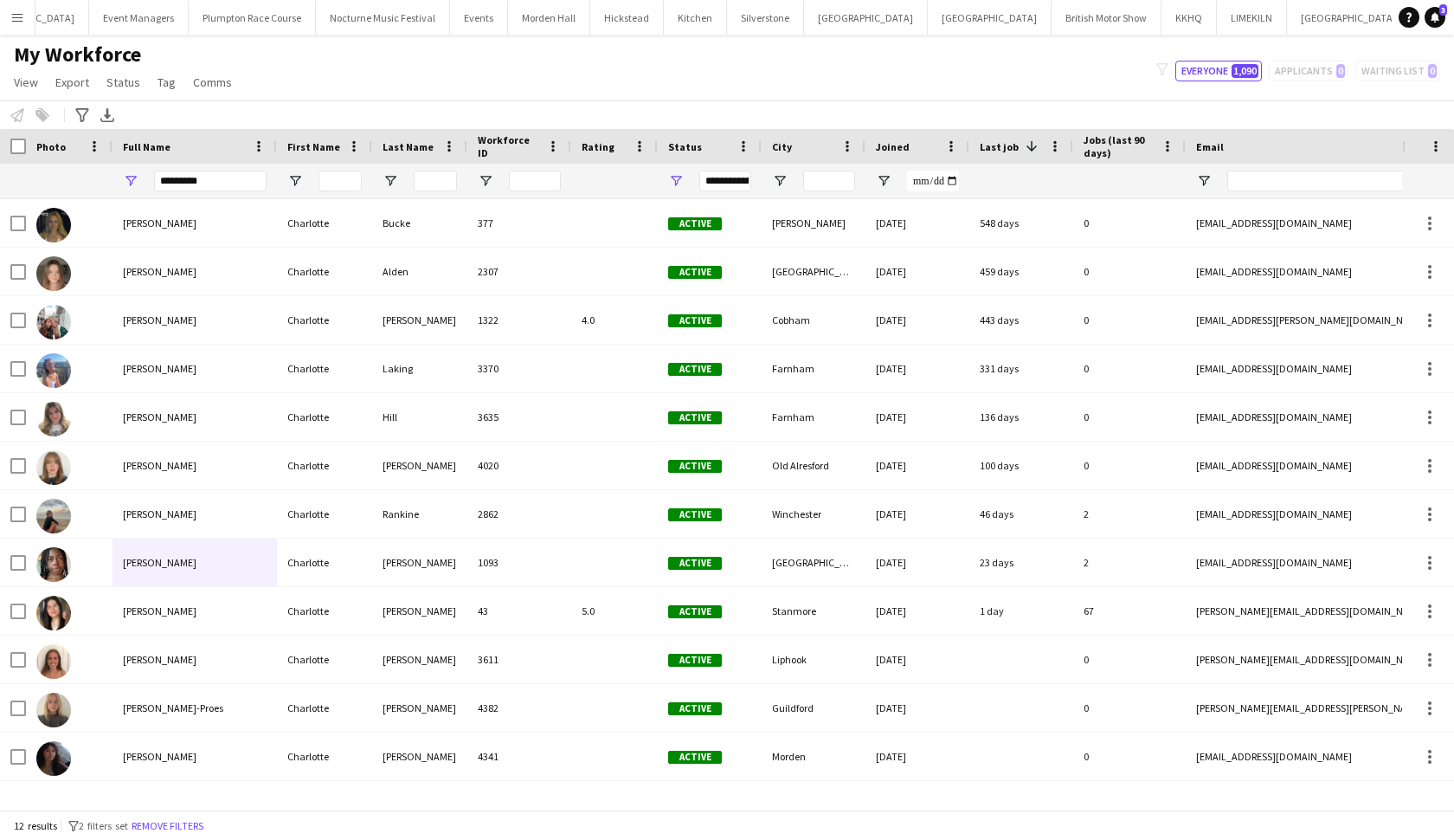
scroll to position [0, 164]
click at [1413, 21] on button "Millbridge Court Close" at bounding box center [1461, 18] width 98 height 34
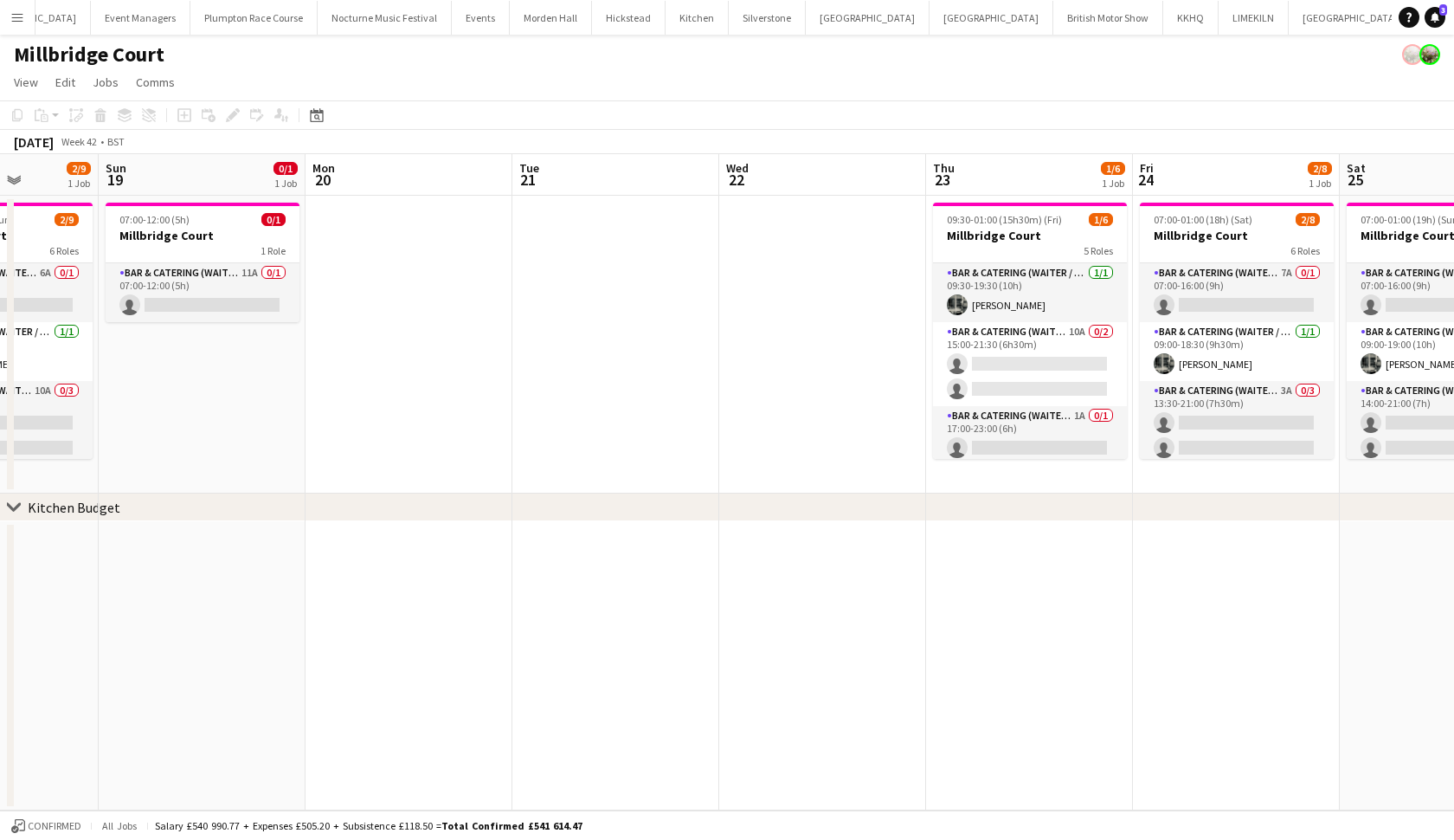
scroll to position [0, 639]
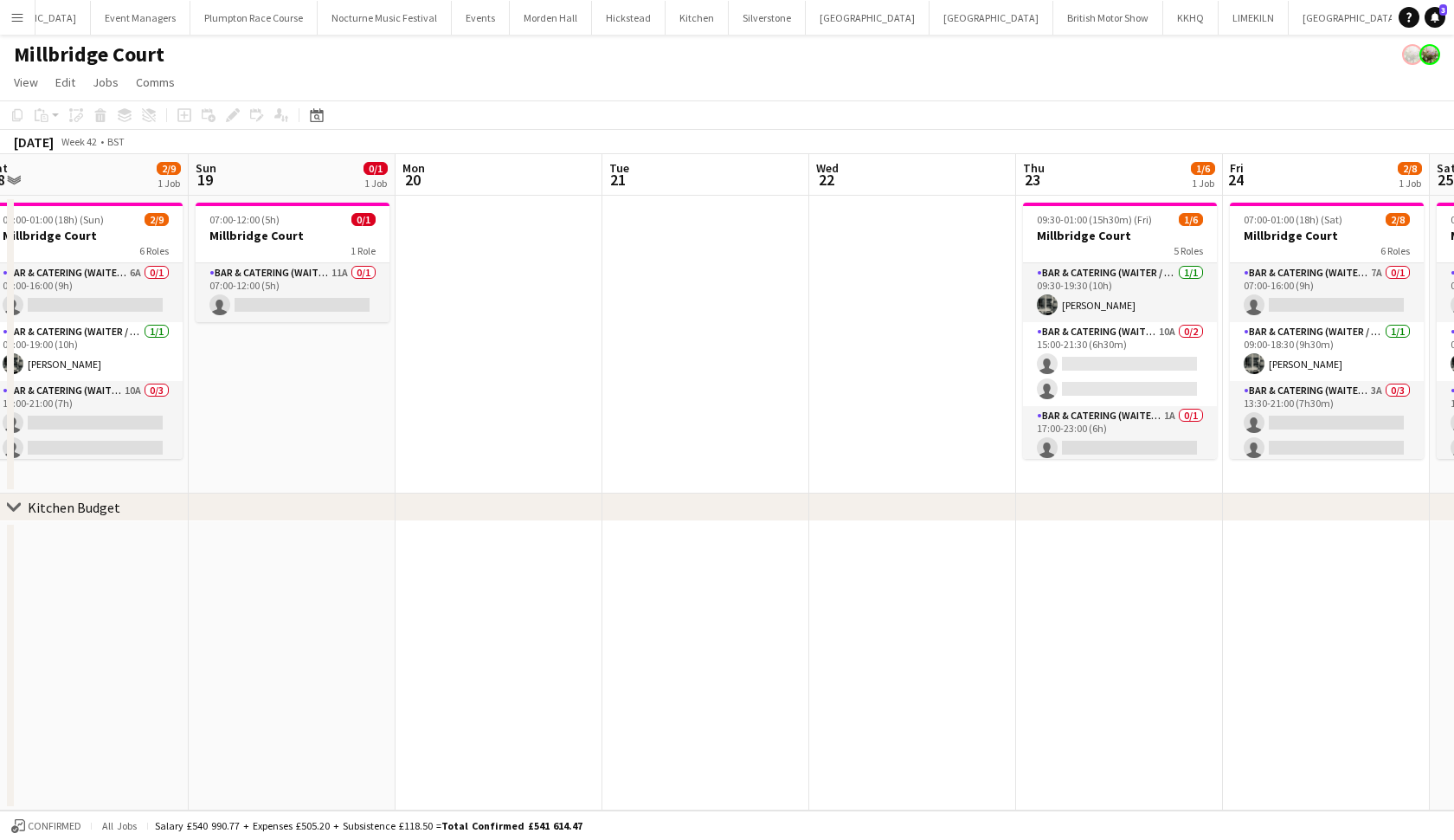
drag, startPoint x: 740, startPoint y: 290, endPoint x: 482, endPoint y: 243, distance: 262.2
click at [482, 243] on app-date-cell at bounding box center [498, 344] width 206 height 297
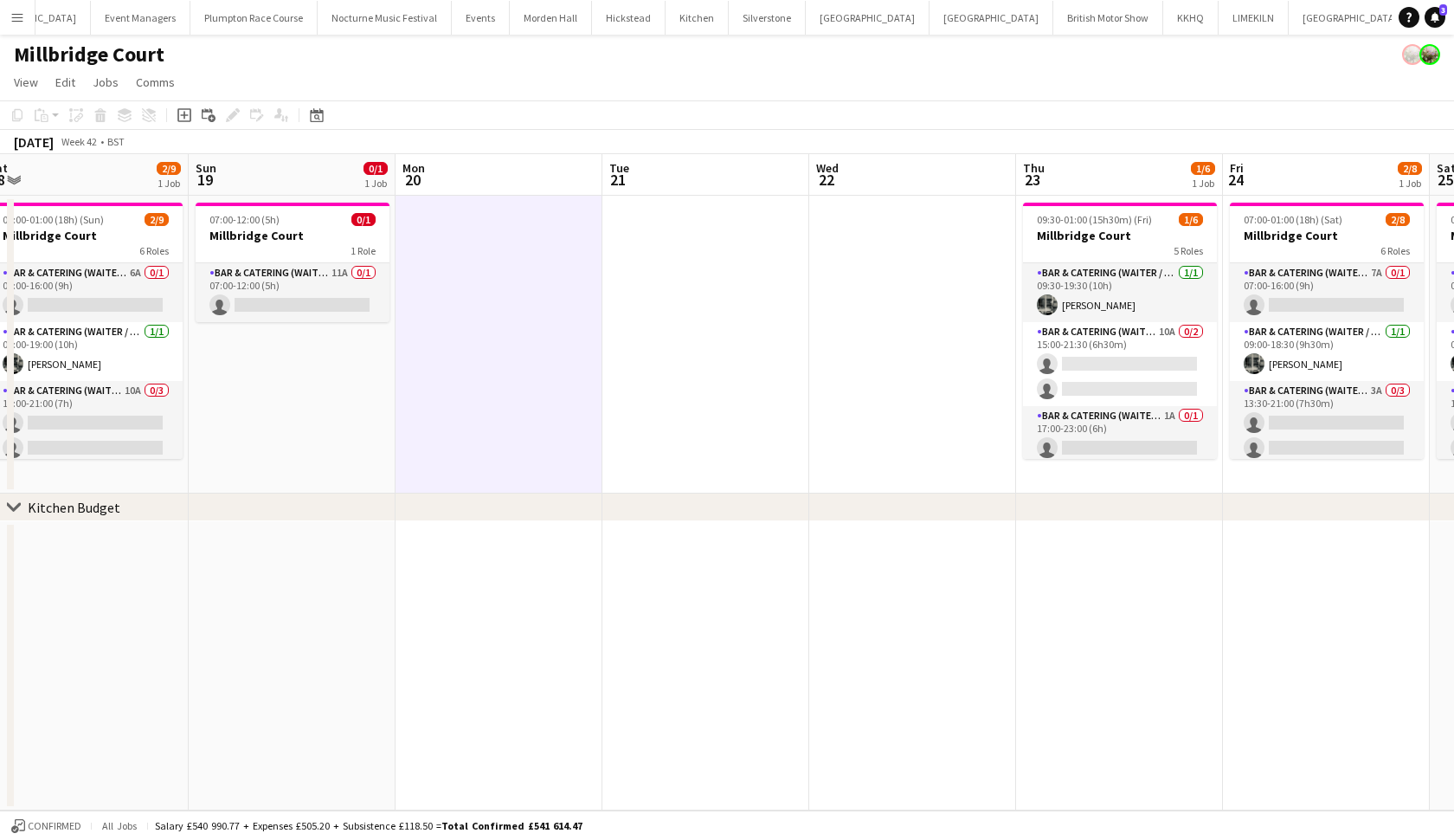
click at [189, 116] on icon "Add job" at bounding box center [184, 116] width 14 height 14
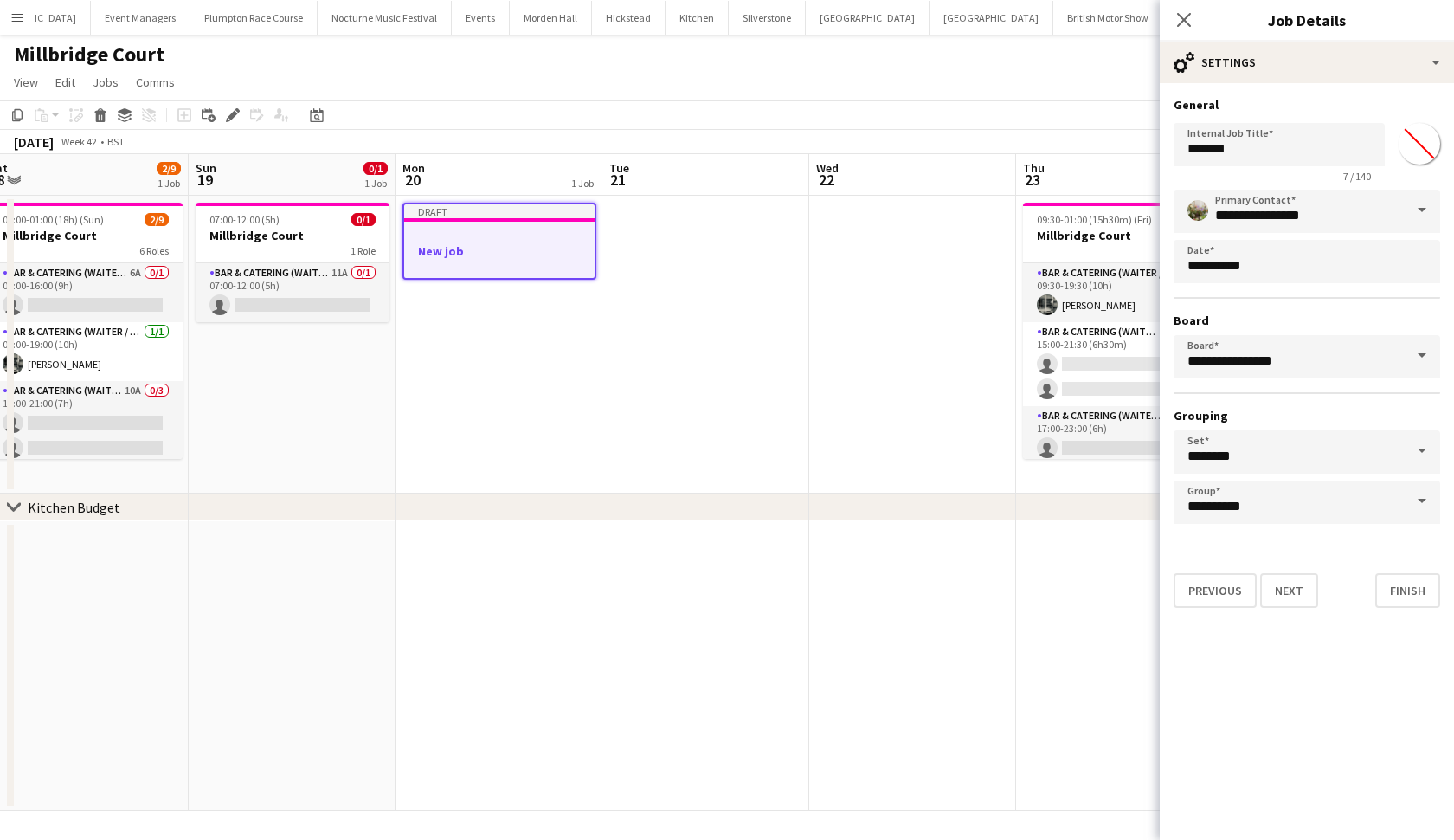
click at [551, 248] on h3 "New job" at bounding box center [499, 251] width 191 height 16
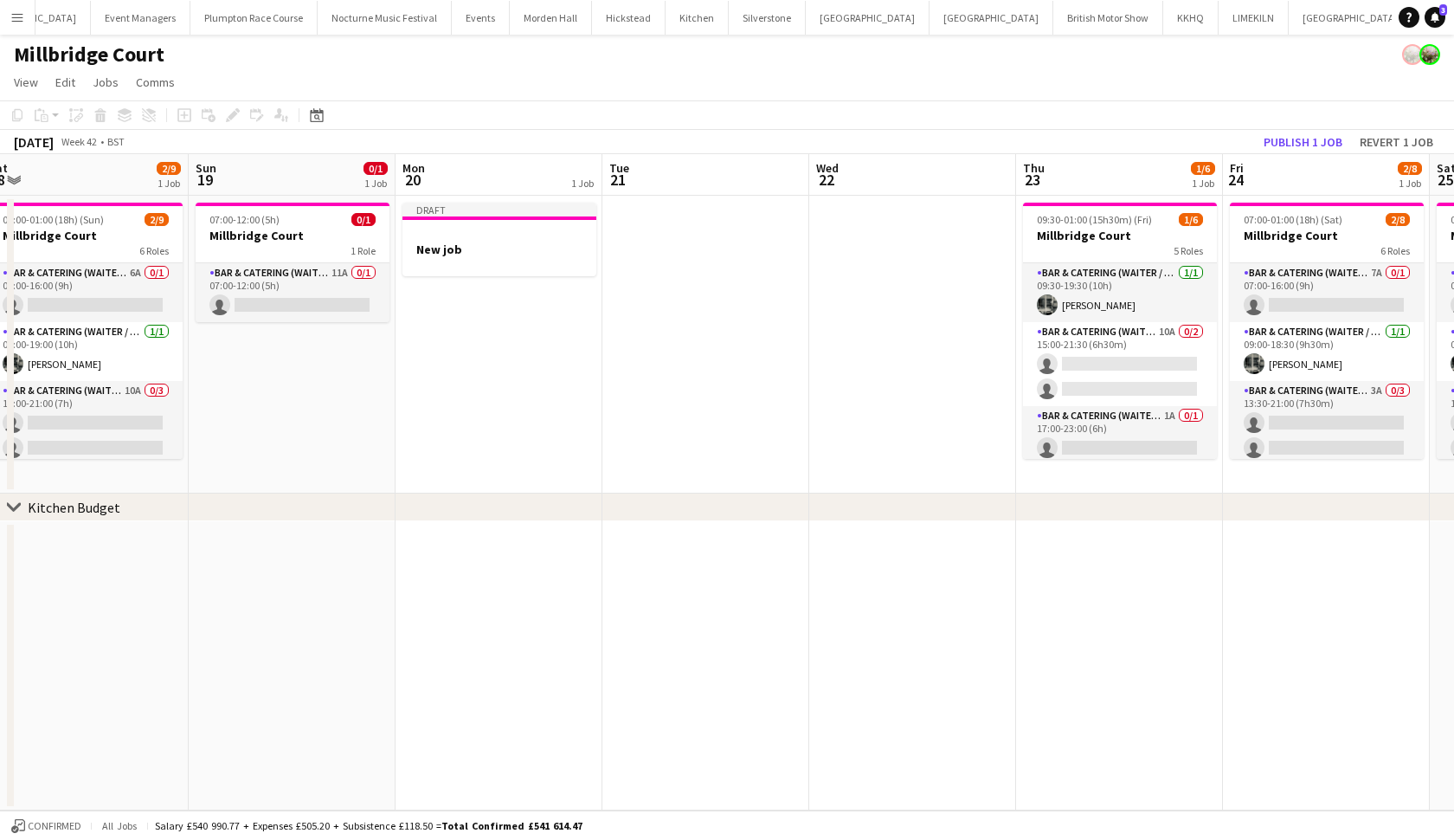
click at [551, 248] on h3 "New job" at bounding box center [499, 250] width 194 height 16
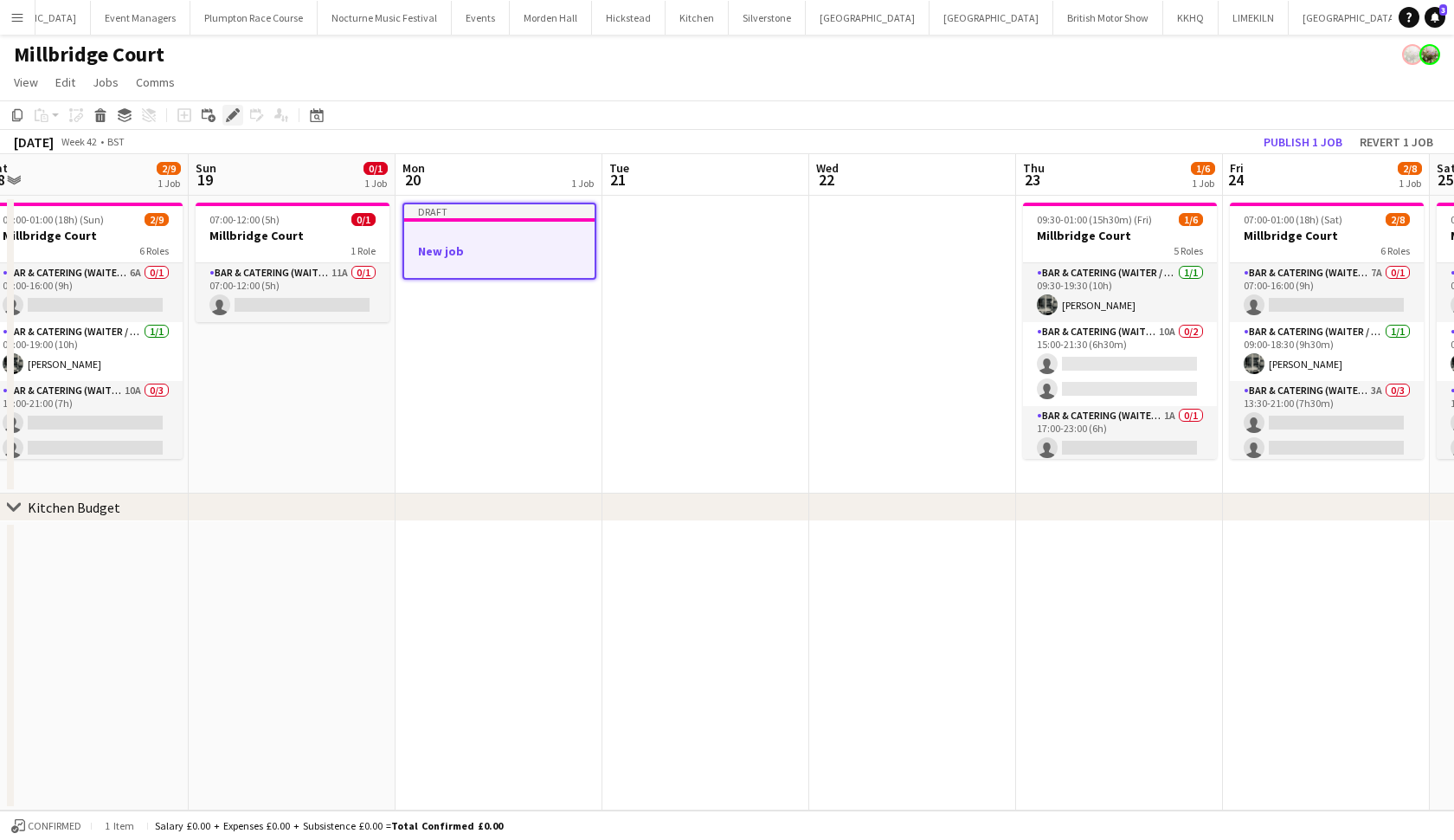
drag, startPoint x: 482, startPoint y: 243, endPoint x: 233, endPoint y: 120, distance: 277.7
click at [233, 120] on icon "Edit" at bounding box center [233, 116] width 14 height 14
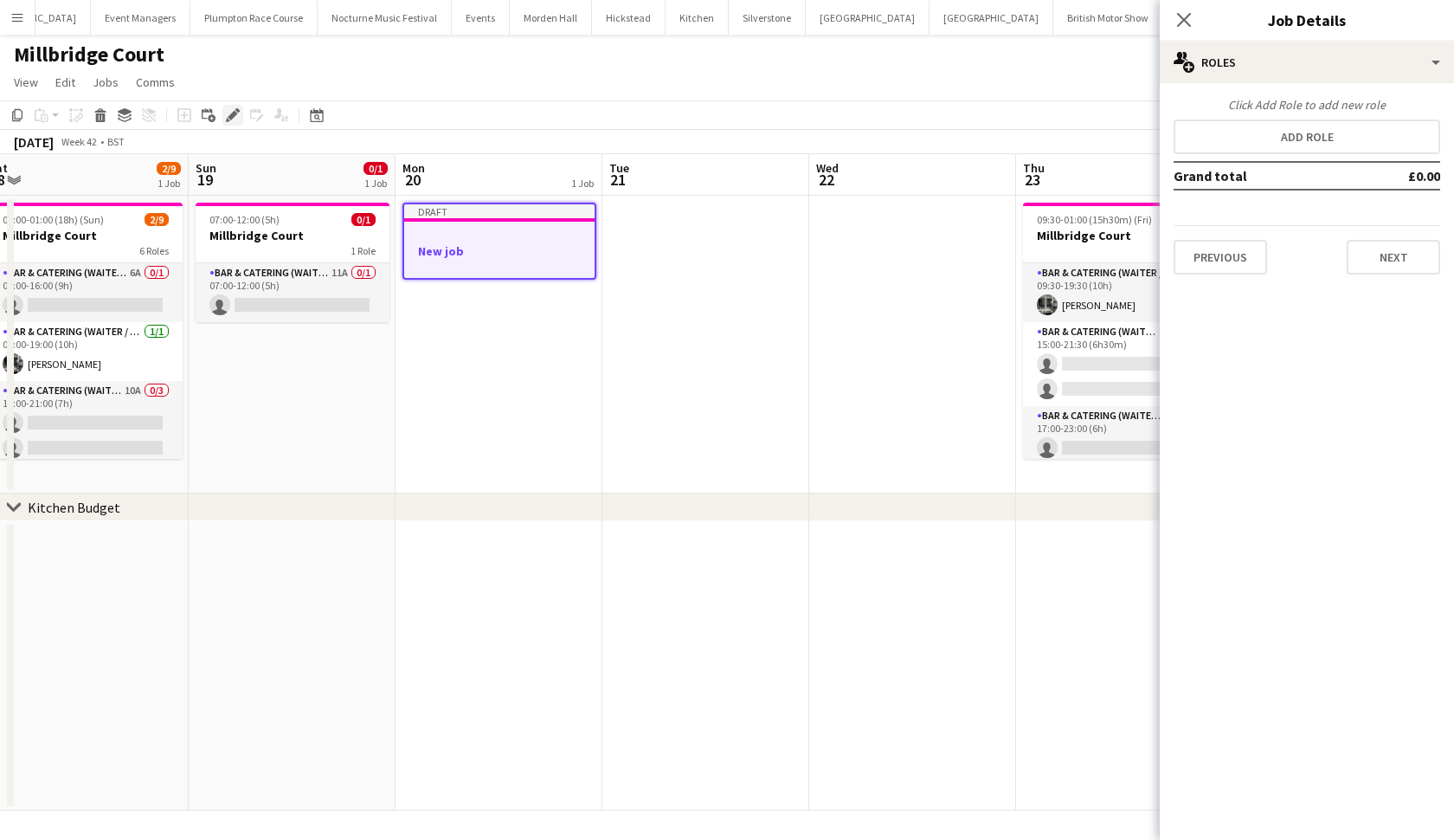
click at [476, 250] on h3 "New job" at bounding box center [499, 251] width 191 height 16
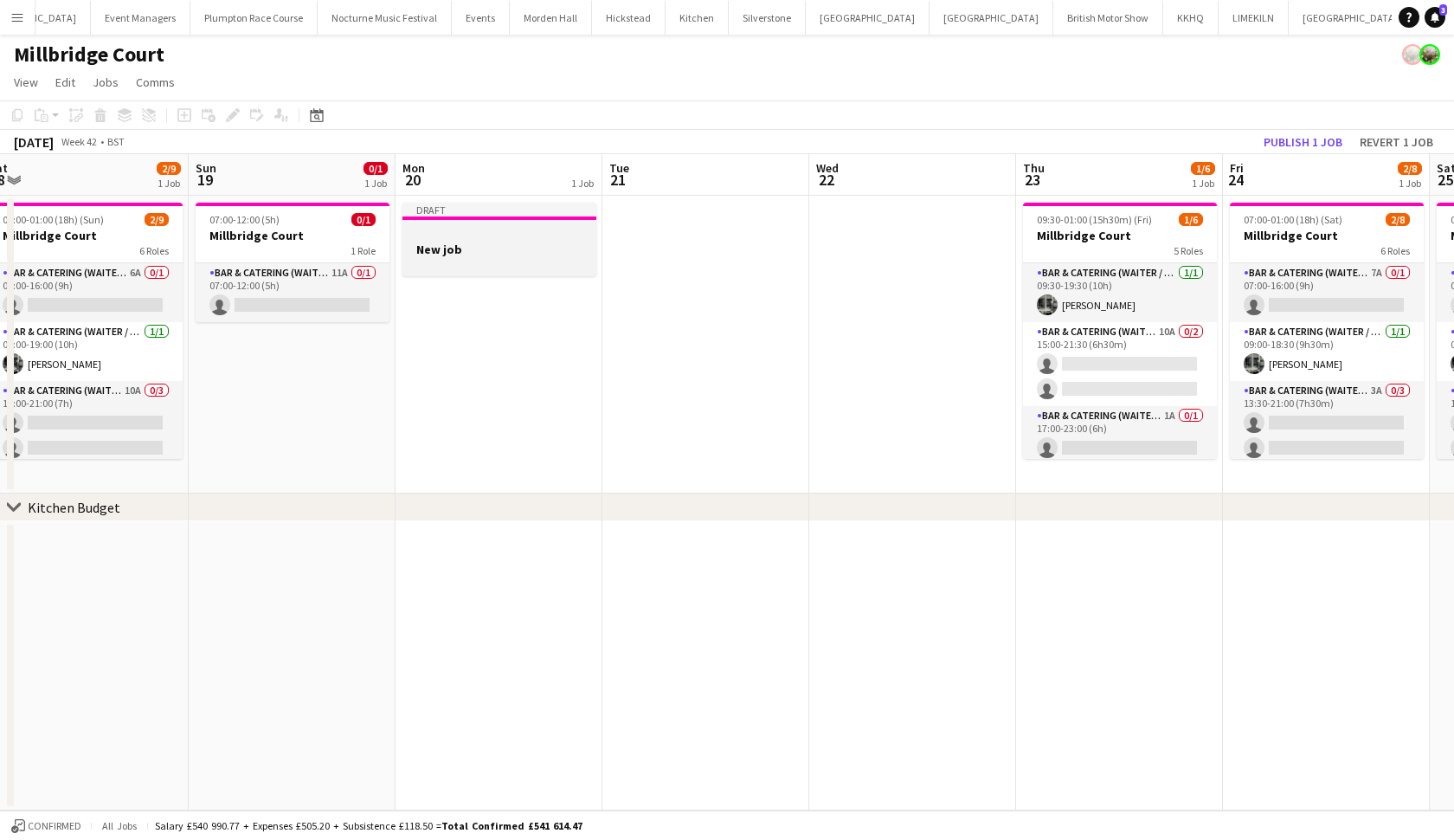
drag, startPoint x: 233, startPoint y: 120, endPoint x: 461, endPoint y: 259, distance: 267.0
click at [461, 259] on div at bounding box center [499, 264] width 194 height 14
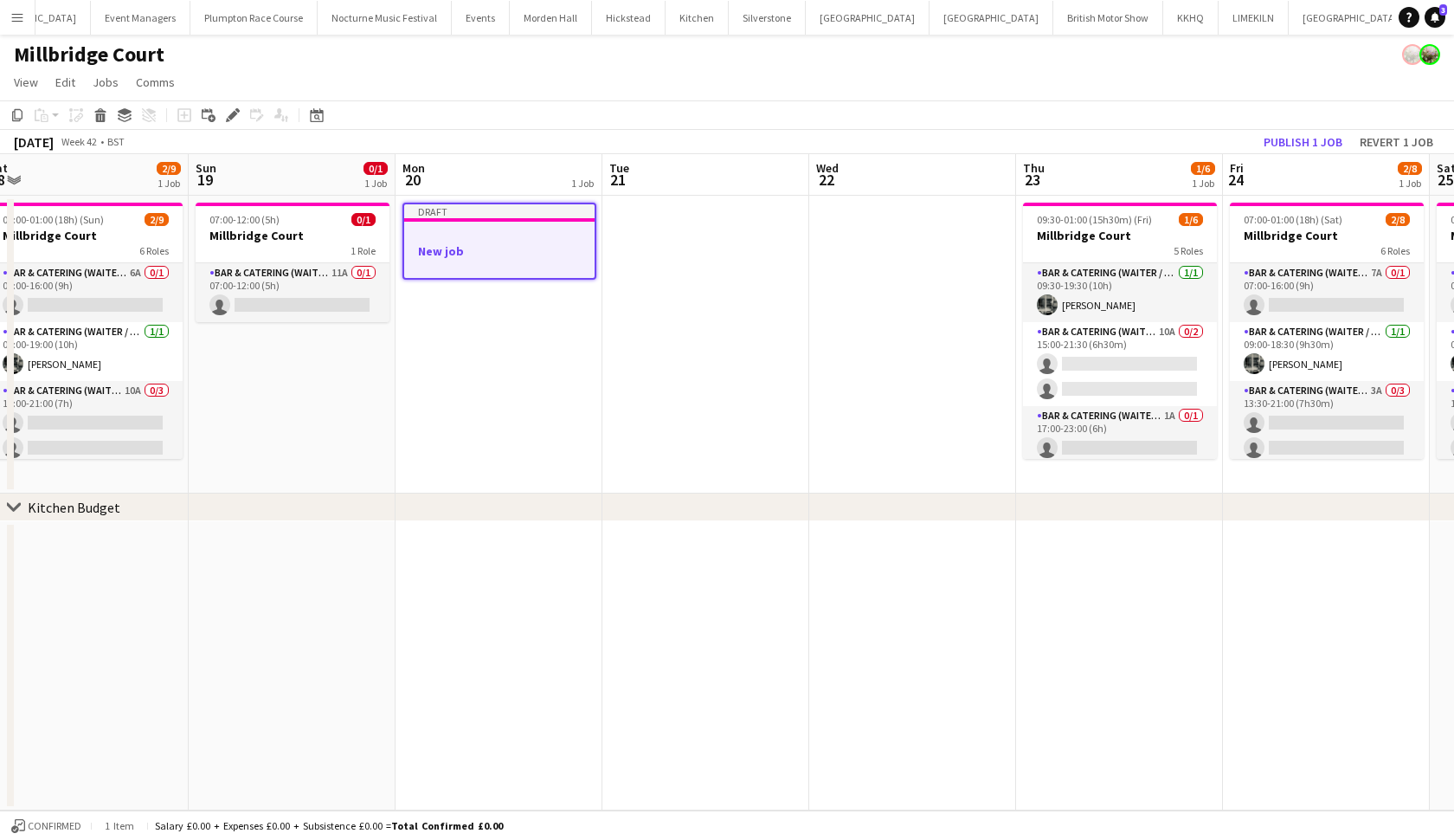
click at [233, 108] on div "Edit" at bounding box center [233, 116] width 21 height 21
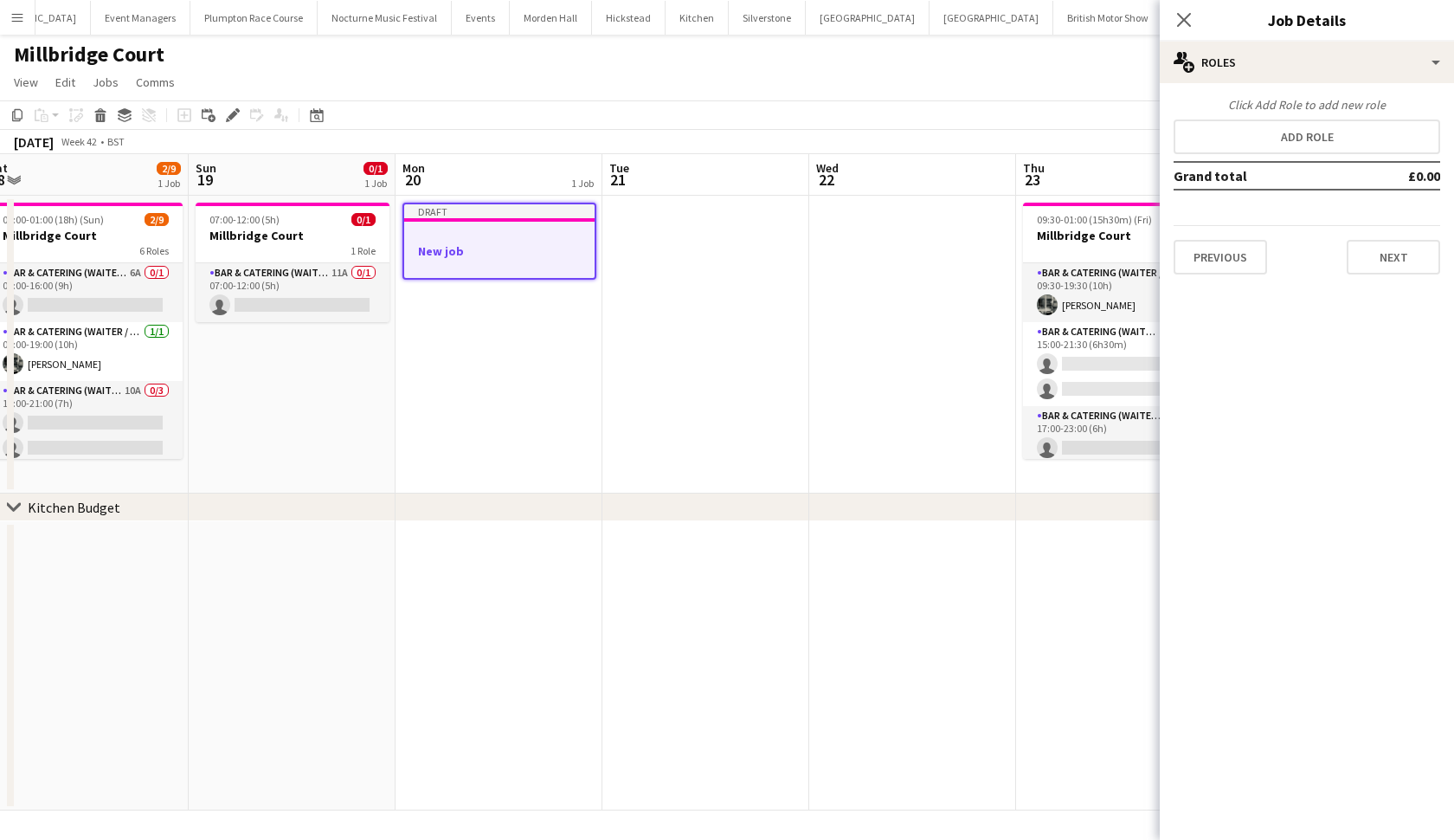
click at [1321, 146] on button "Add role" at bounding box center [1307, 136] width 266 height 34
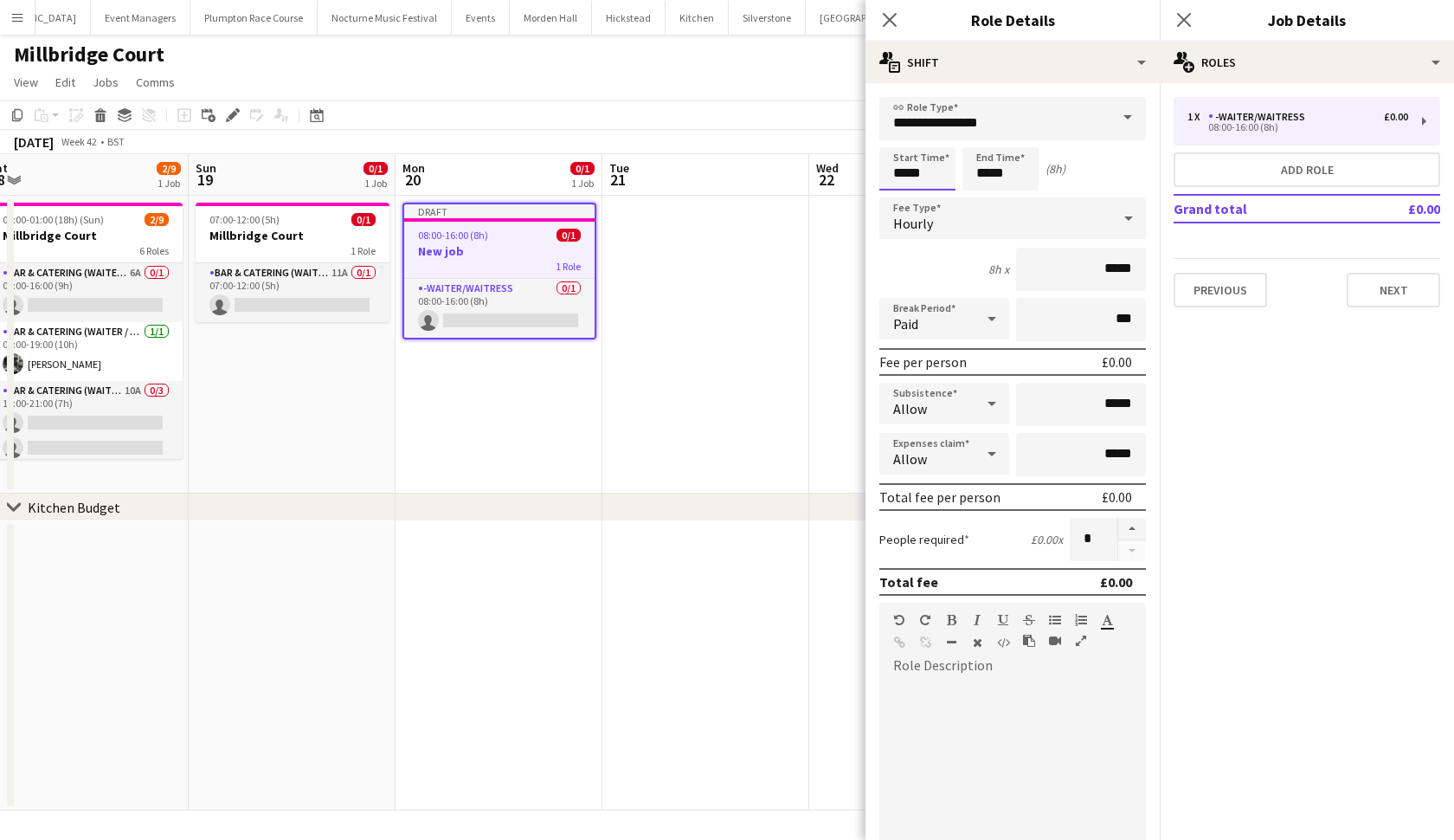
click at [903, 172] on input "*****" at bounding box center [918, 169] width 76 height 43
type input "*****"
click at [988, 172] on input "*****" at bounding box center [1001, 169] width 76 height 43
type input "*****"
click at [1129, 529] on button "button" at bounding box center [1132, 529] width 27 height 23
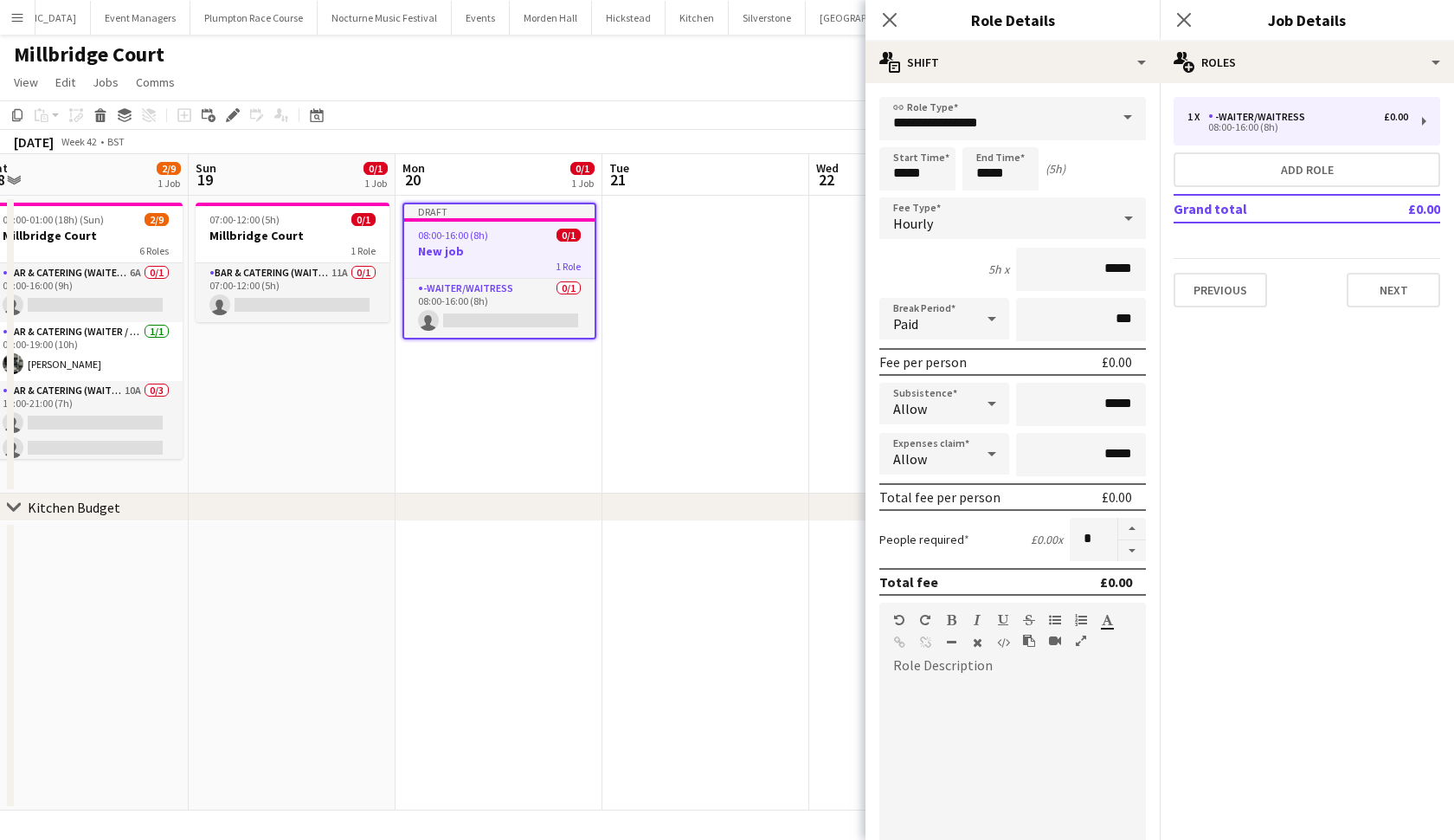
click at [1129, 529] on button "button" at bounding box center [1132, 529] width 27 height 23
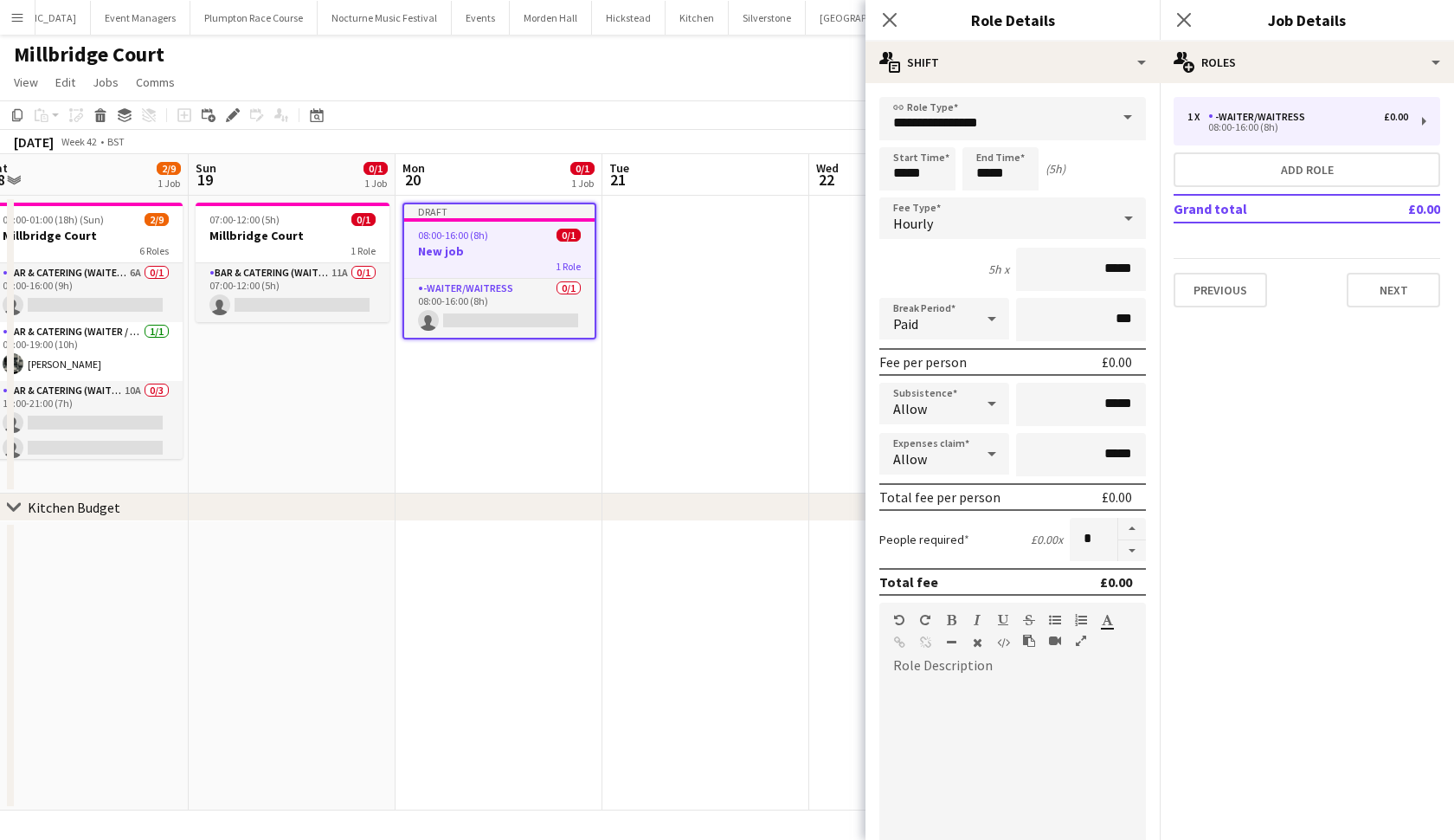
type input "*"
click at [745, 386] on app-date-cell at bounding box center [706, 344] width 206 height 297
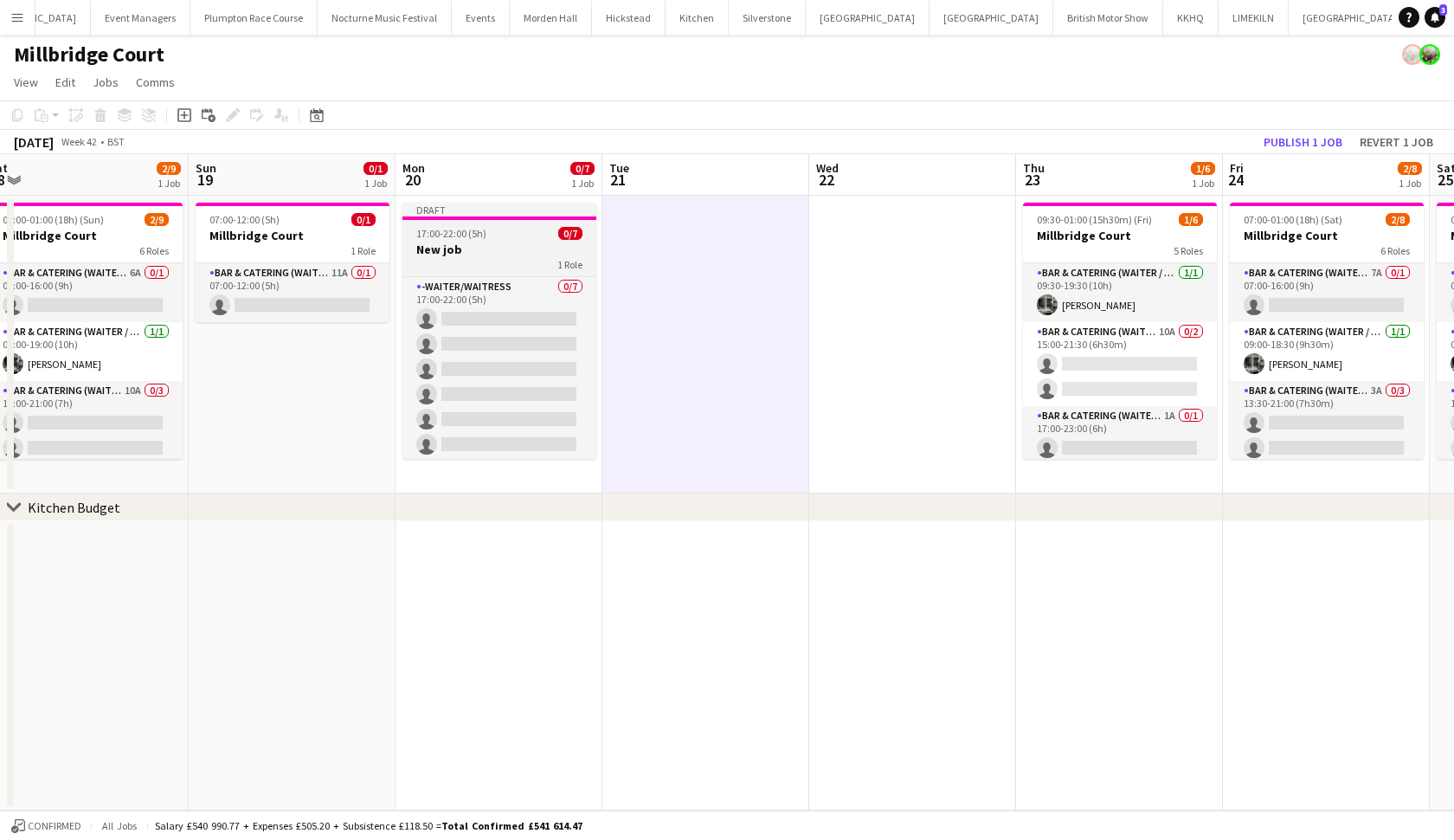
drag, startPoint x: 461, startPoint y: 259, endPoint x: 541, endPoint y: 231, distance: 84.8
click at [541, 231] on div "17:00-22:00 (5h) 0/7" at bounding box center [499, 233] width 194 height 13
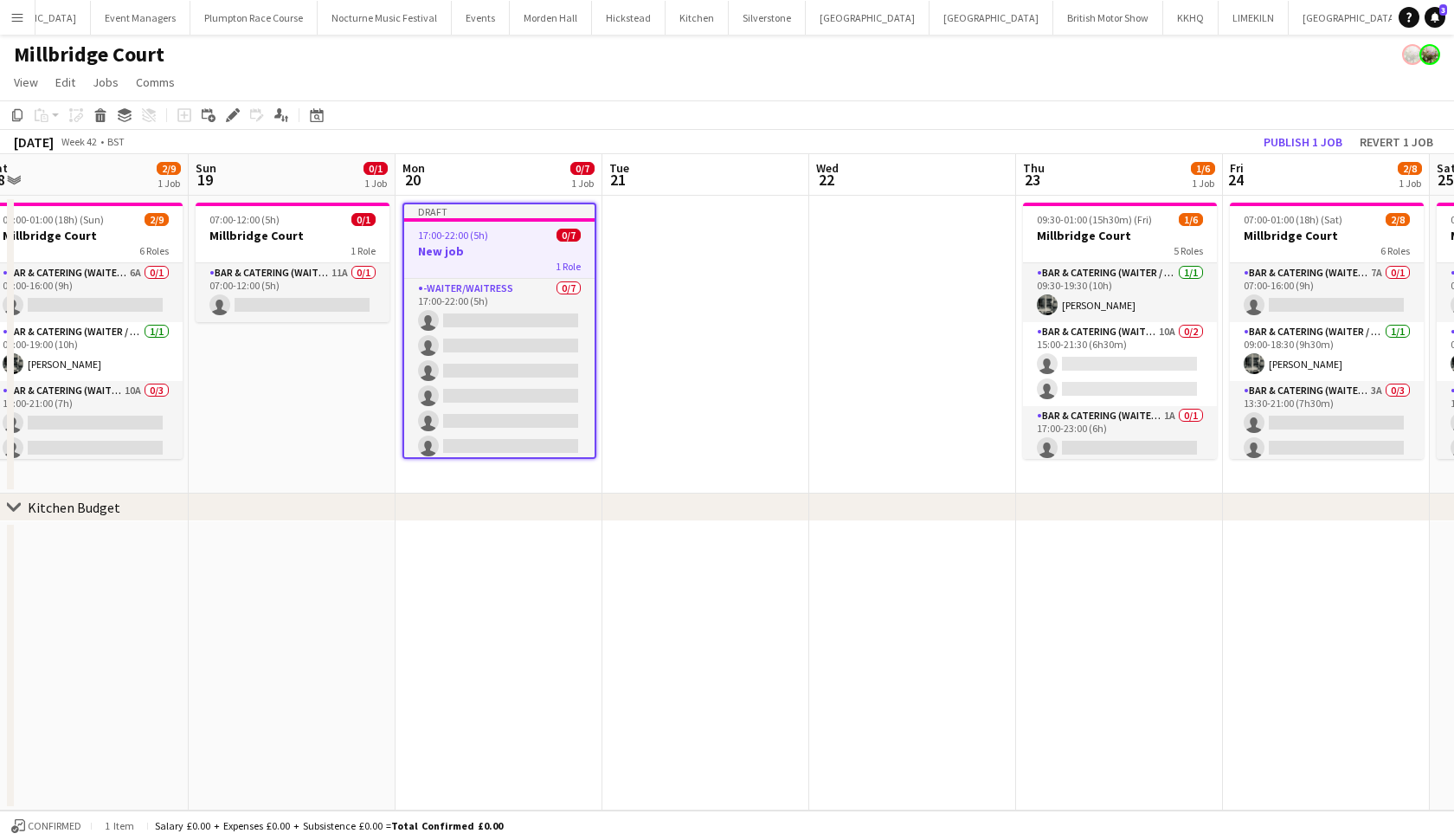
drag, startPoint x: 541, startPoint y: 231, endPoint x: 684, endPoint y: 286, distance: 153.2
click at [684, 286] on app-date-cell at bounding box center [706, 344] width 206 height 297
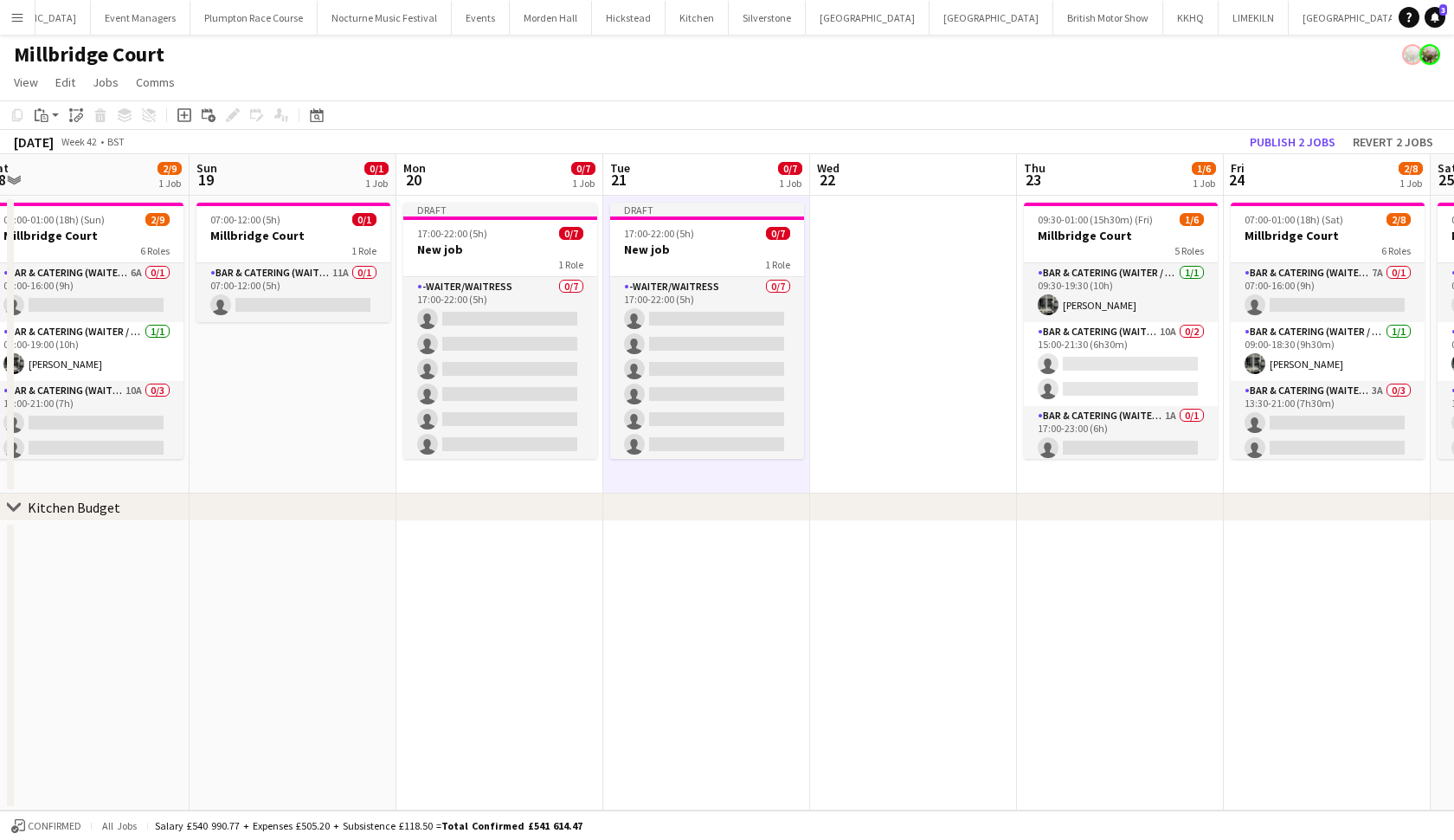
click at [1293, 137] on button "Publish 2 jobs" at bounding box center [1293, 142] width 100 height 23
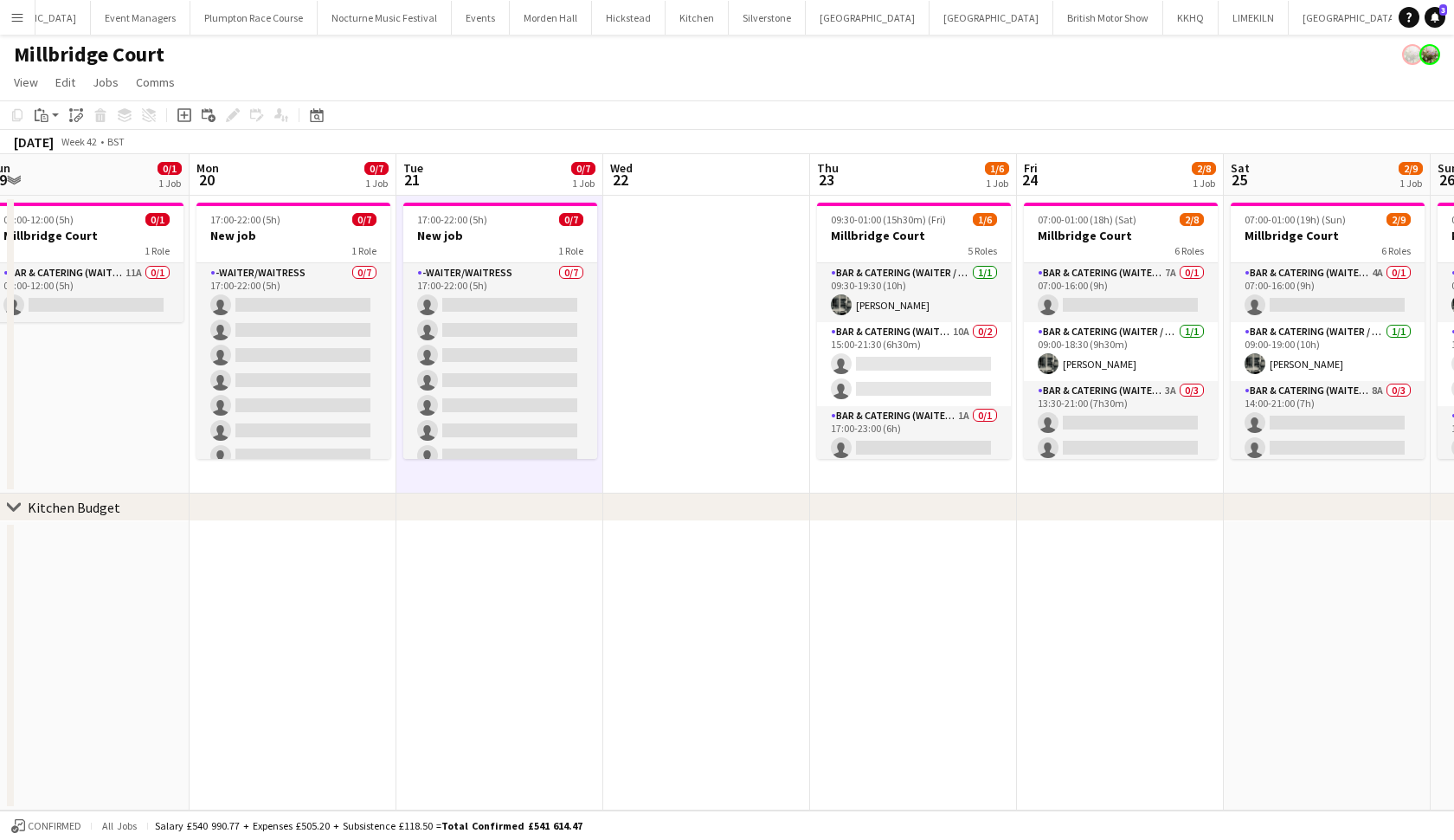
click at [263, 21] on button "Plumpton Race Course Close" at bounding box center [254, 18] width 127 height 34
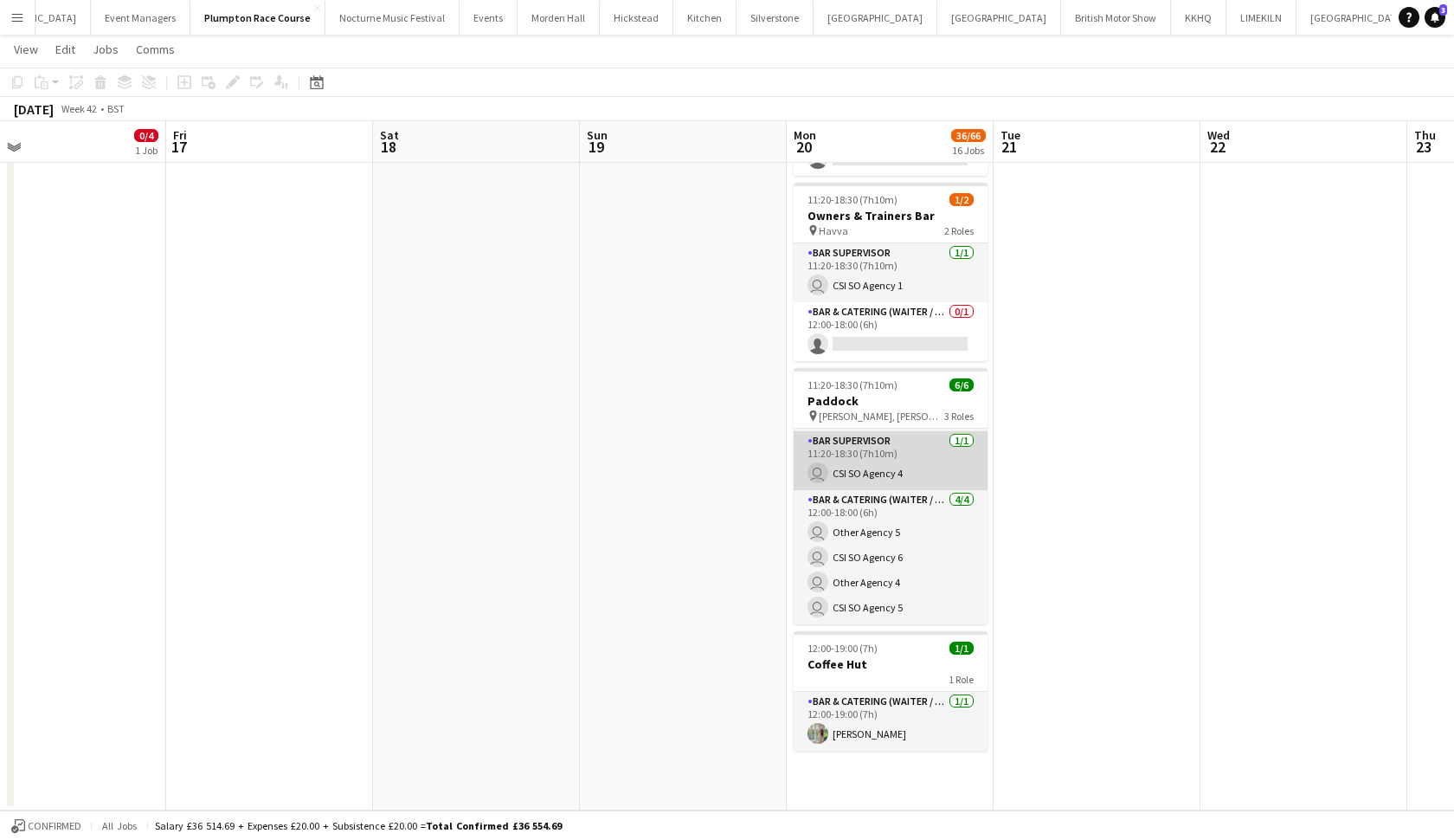
scroll to position [56, 0]
click at [12, 22] on app-icon "Menu" at bounding box center [18, 18] width 14 height 14
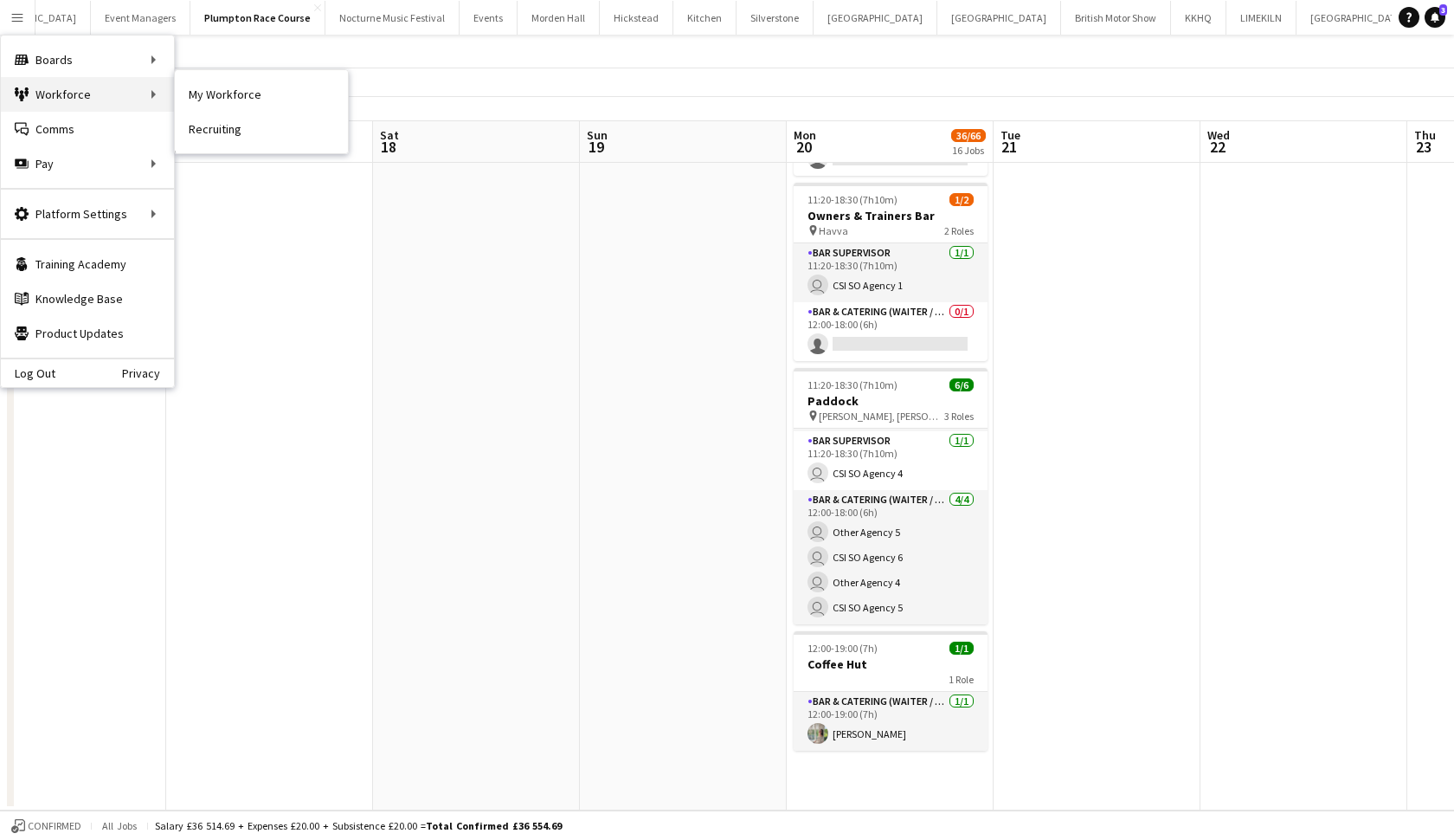
drag, startPoint x: 878, startPoint y: 458, endPoint x: 131, endPoint y: 101, distance: 827.9
click at [131, 101] on div "Workforce Workforce" at bounding box center [87, 94] width 173 height 34
click at [158, 99] on div "Workforce Workforce" at bounding box center [87, 94] width 173 height 34
drag, startPoint x: 131, startPoint y: 101, endPoint x: 321, endPoint y: 189, distance: 209.4
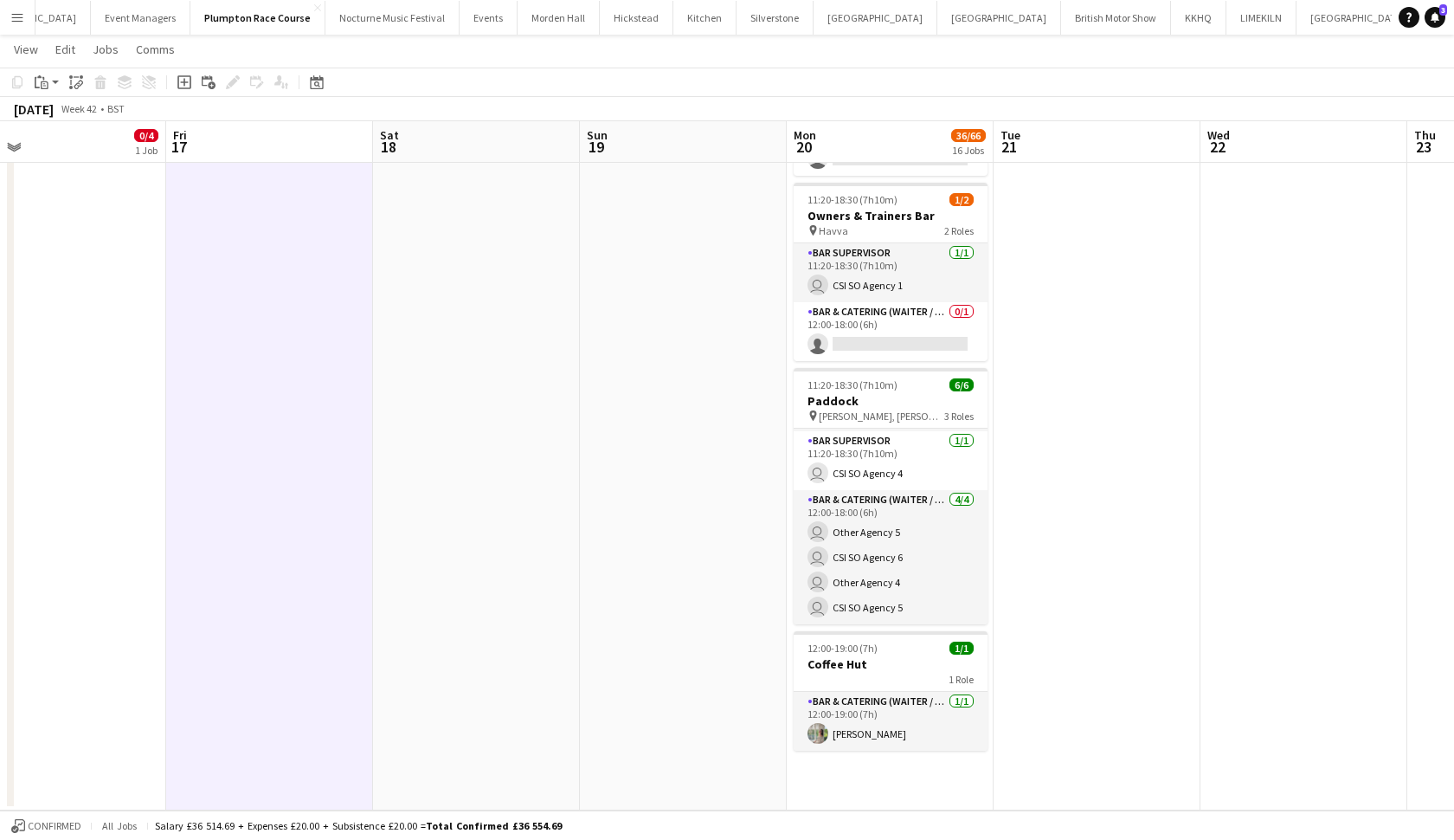
drag, startPoint x: 321, startPoint y: 189, endPoint x: 13, endPoint y: 14, distance: 354.2
click at [13, 14] on app-icon "Menu" at bounding box center [18, 18] width 14 height 14
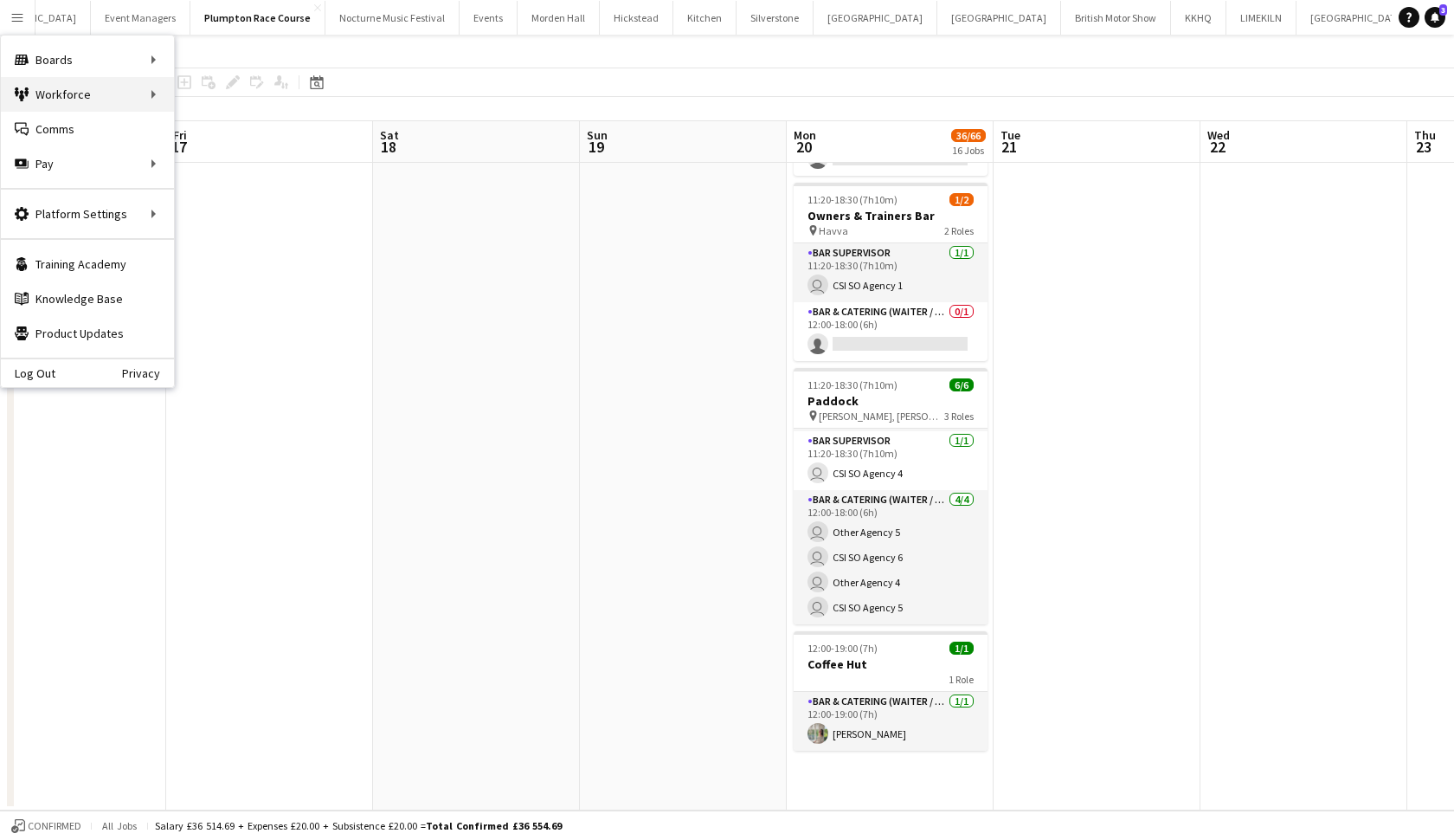
drag, startPoint x: 13, startPoint y: 14, endPoint x: 86, endPoint y: 96, distance: 109.8
click at [86, 96] on div "Workforce Workforce" at bounding box center [87, 94] width 173 height 34
drag, startPoint x: 86, startPoint y: 96, endPoint x: 160, endPoint y: 86, distance: 74.7
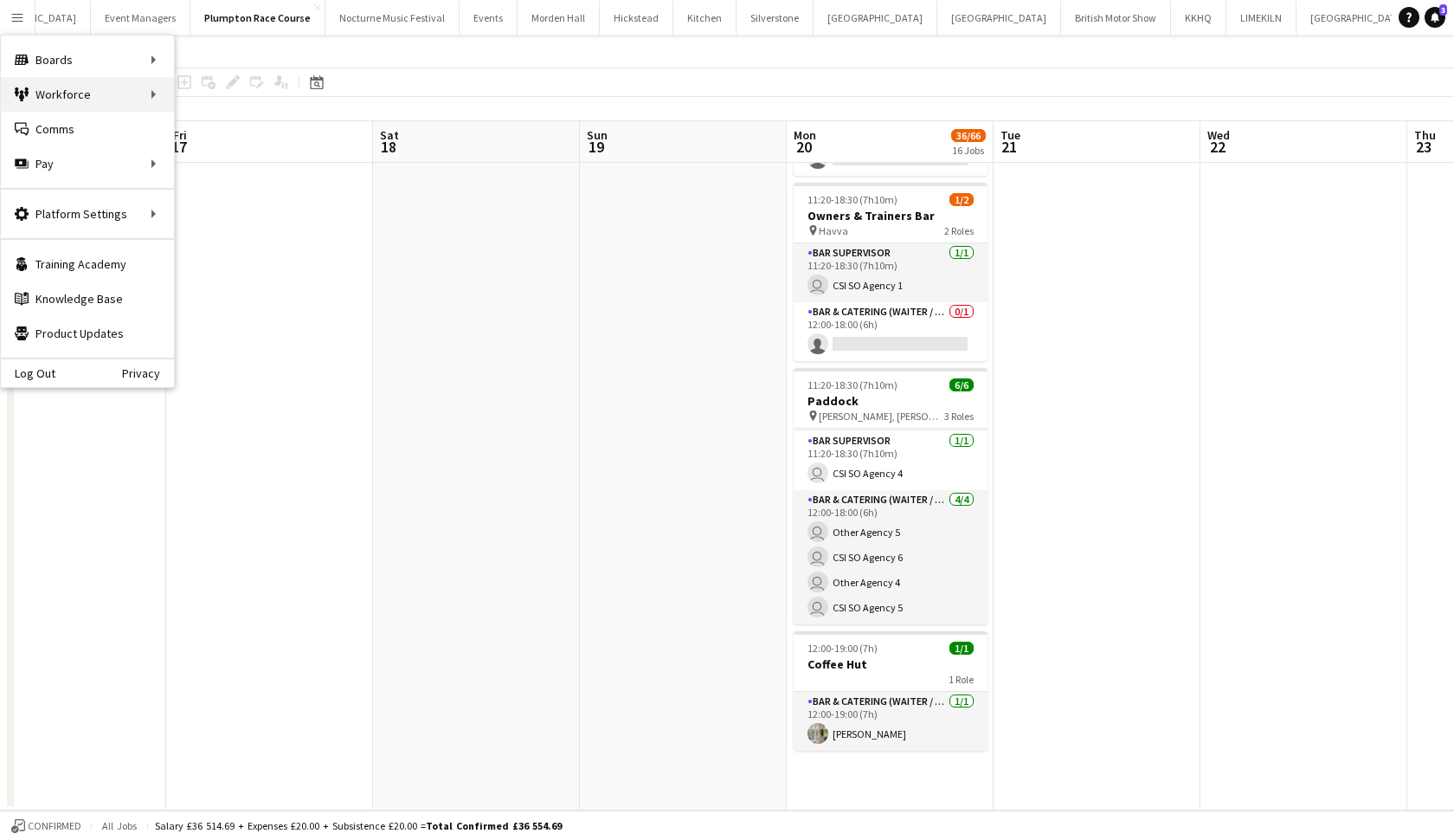
click at [160, 86] on div "Workforce Workforce" at bounding box center [87, 94] width 173 height 34
drag, startPoint x: 160, startPoint y: 86, endPoint x: 338, endPoint y: 278, distance: 261.8
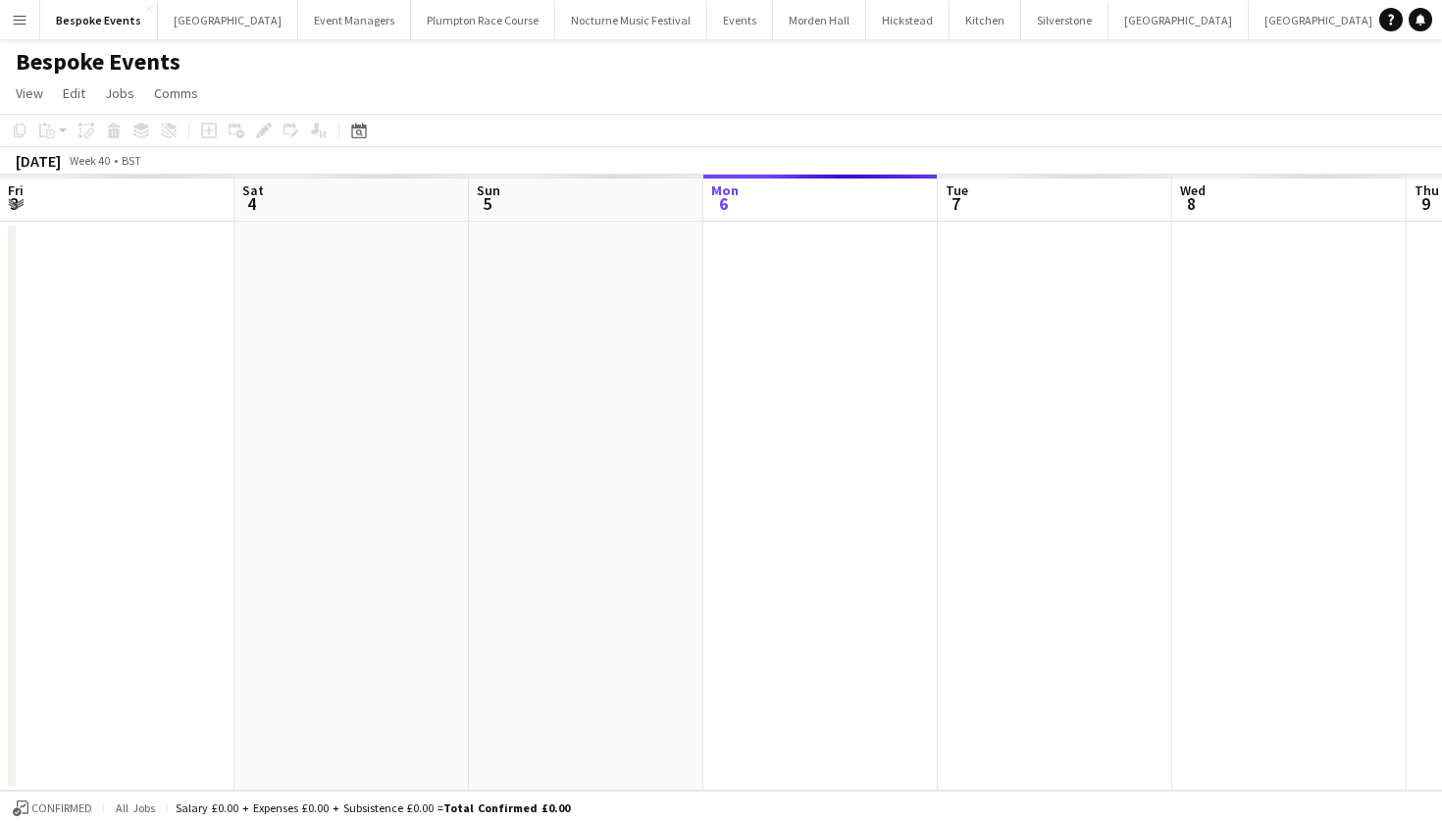
scroll to position [0, 674]
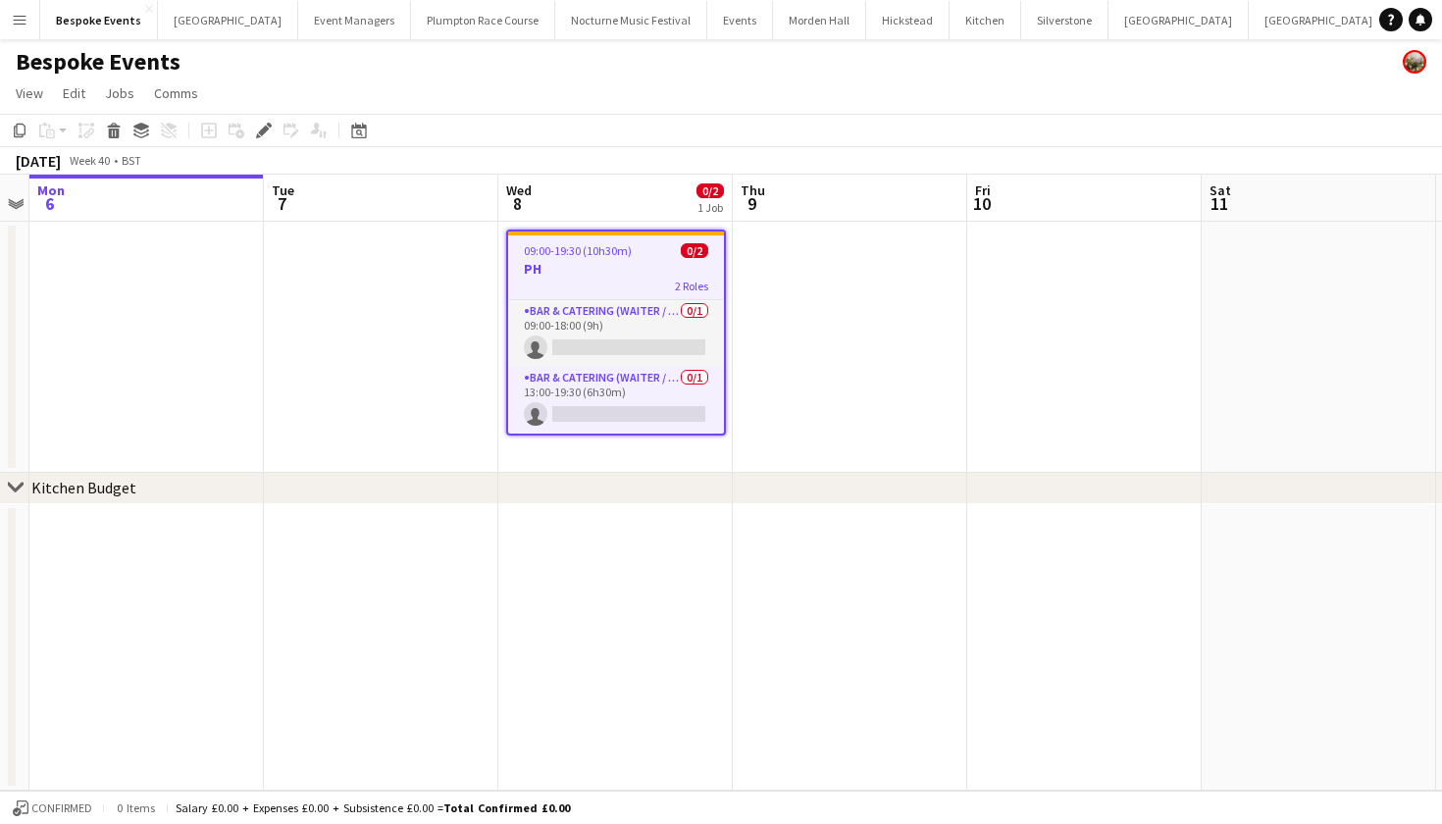
click at [891, 146] on app-toolbar "Copy Paste Paste Command V Paste with crew Command Shift V Paste linked Job [GE…" at bounding box center [721, 130] width 1442 height 33
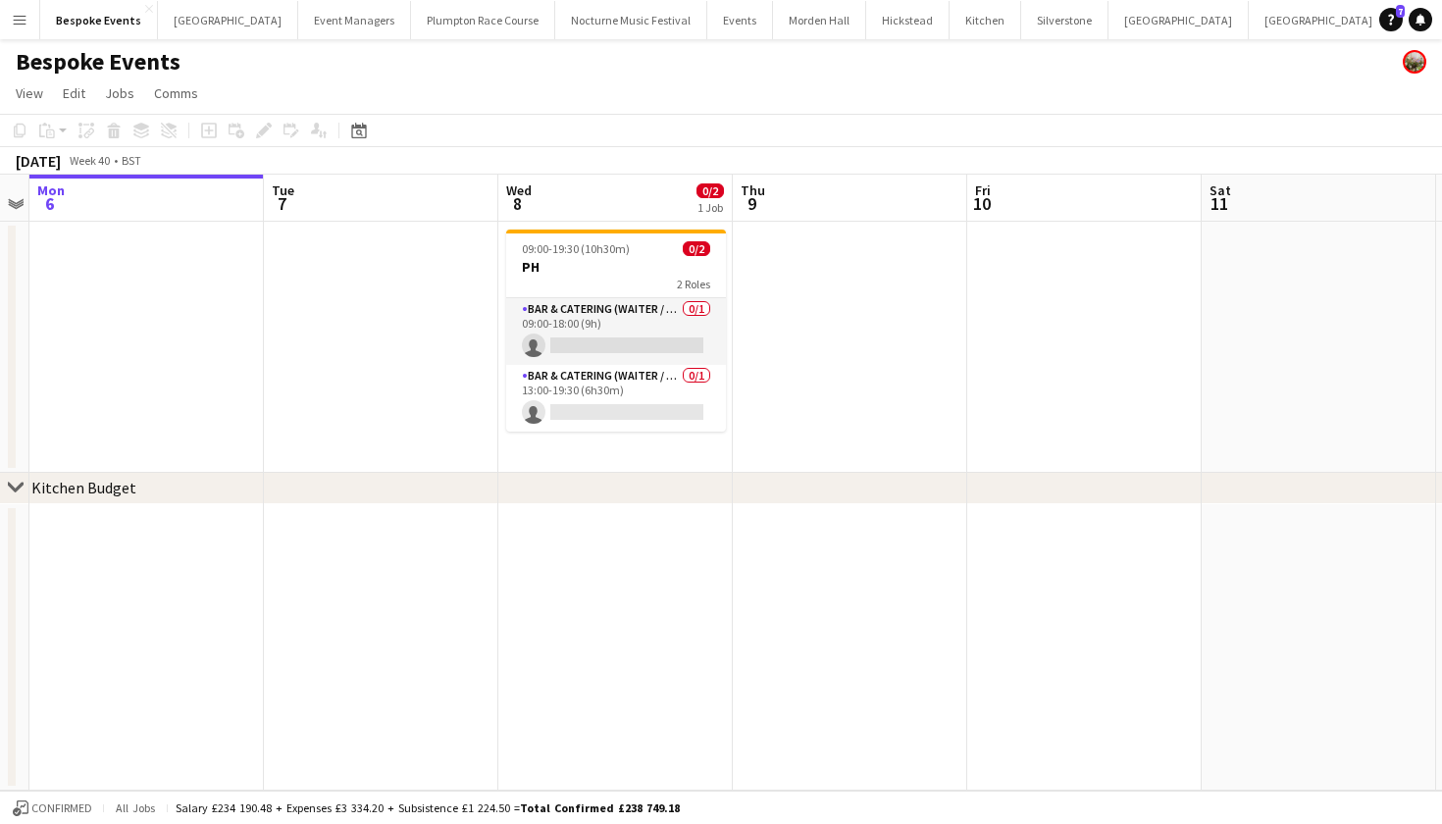
click at [24, 17] on app-icon "Menu" at bounding box center [20, 20] width 16 height 16
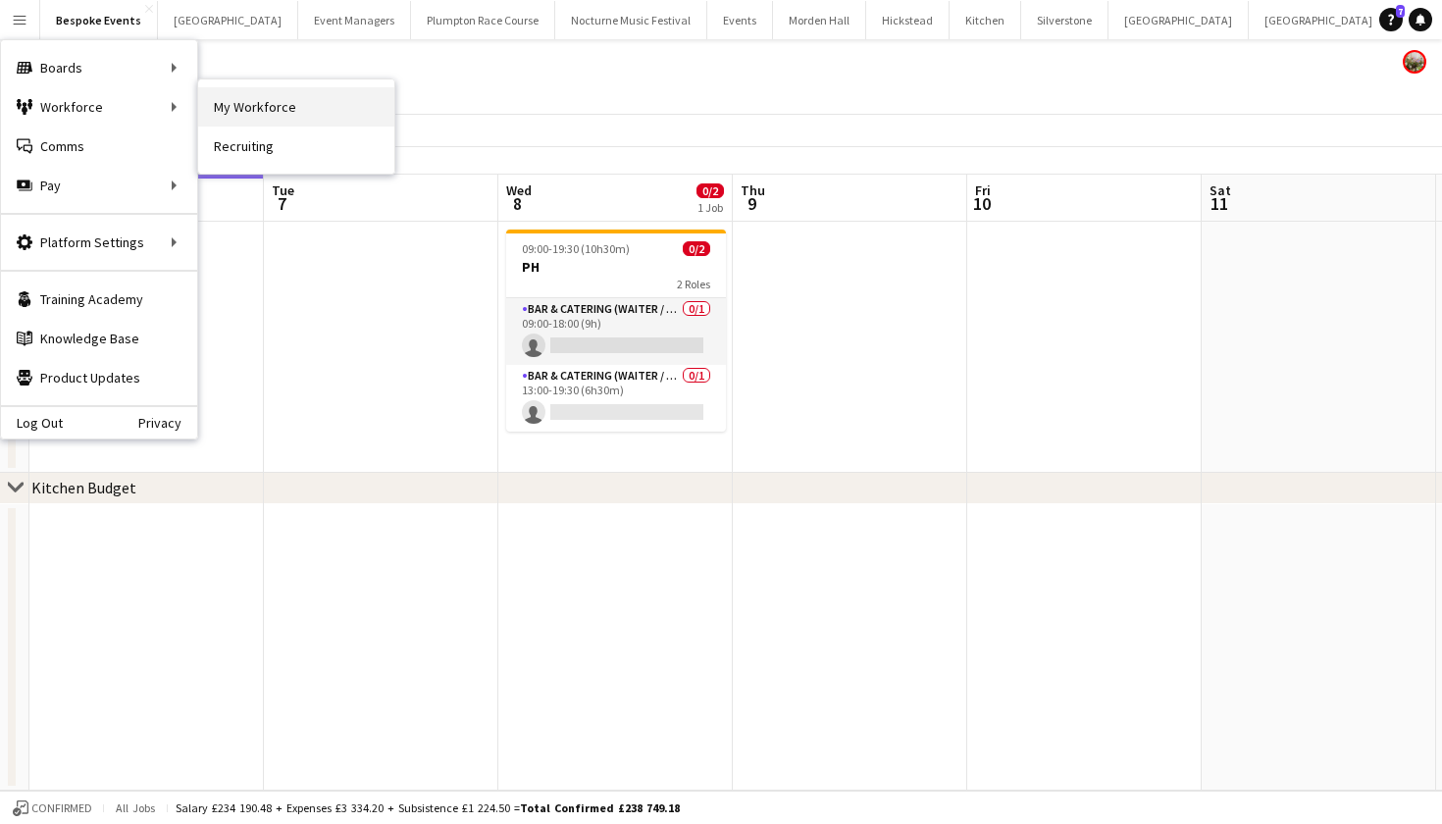
click at [224, 101] on link "My Workforce" at bounding box center [296, 106] width 196 height 39
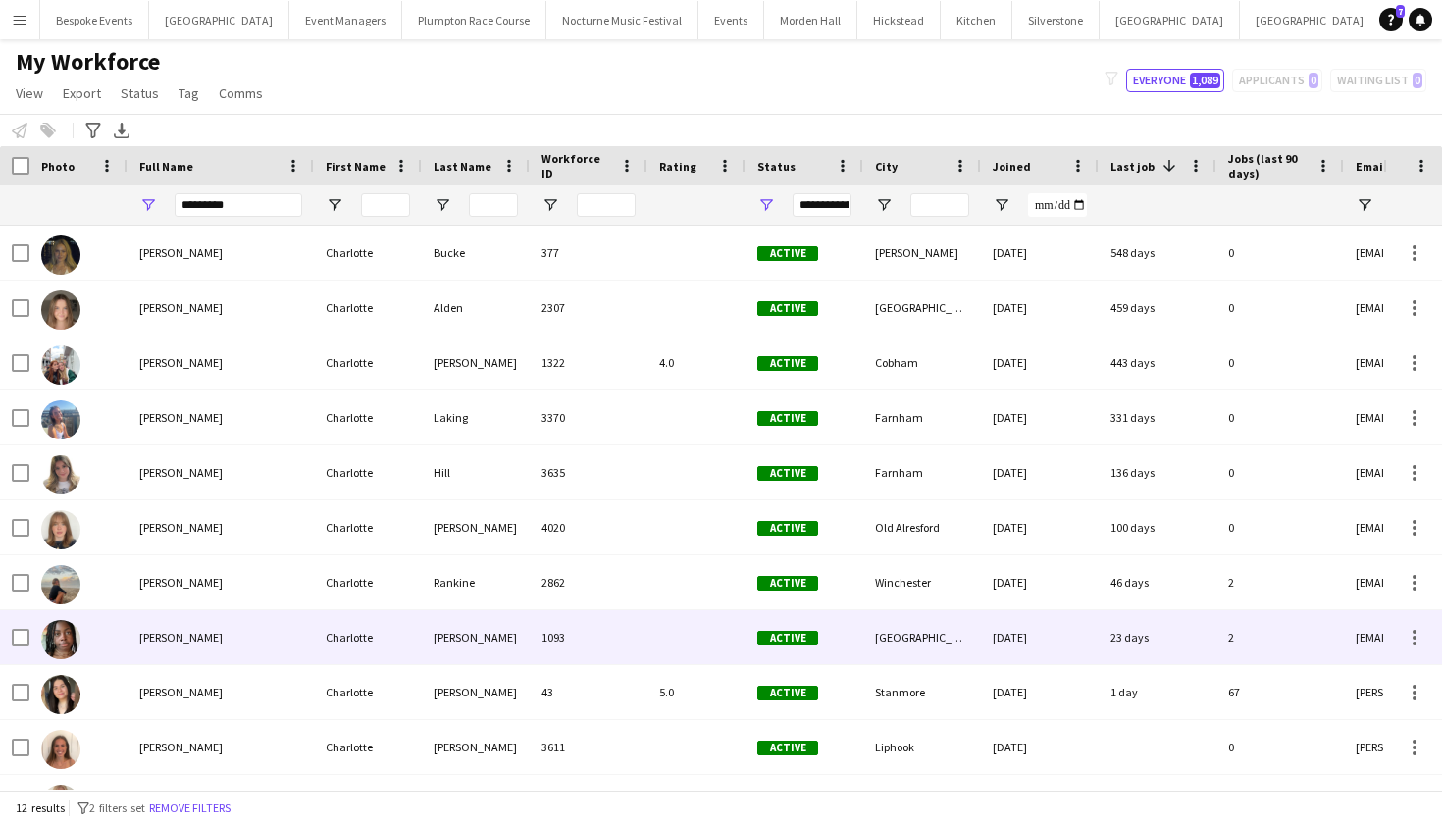
click at [138, 658] on div "[PERSON_NAME]" at bounding box center [221, 637] width 186 height 54
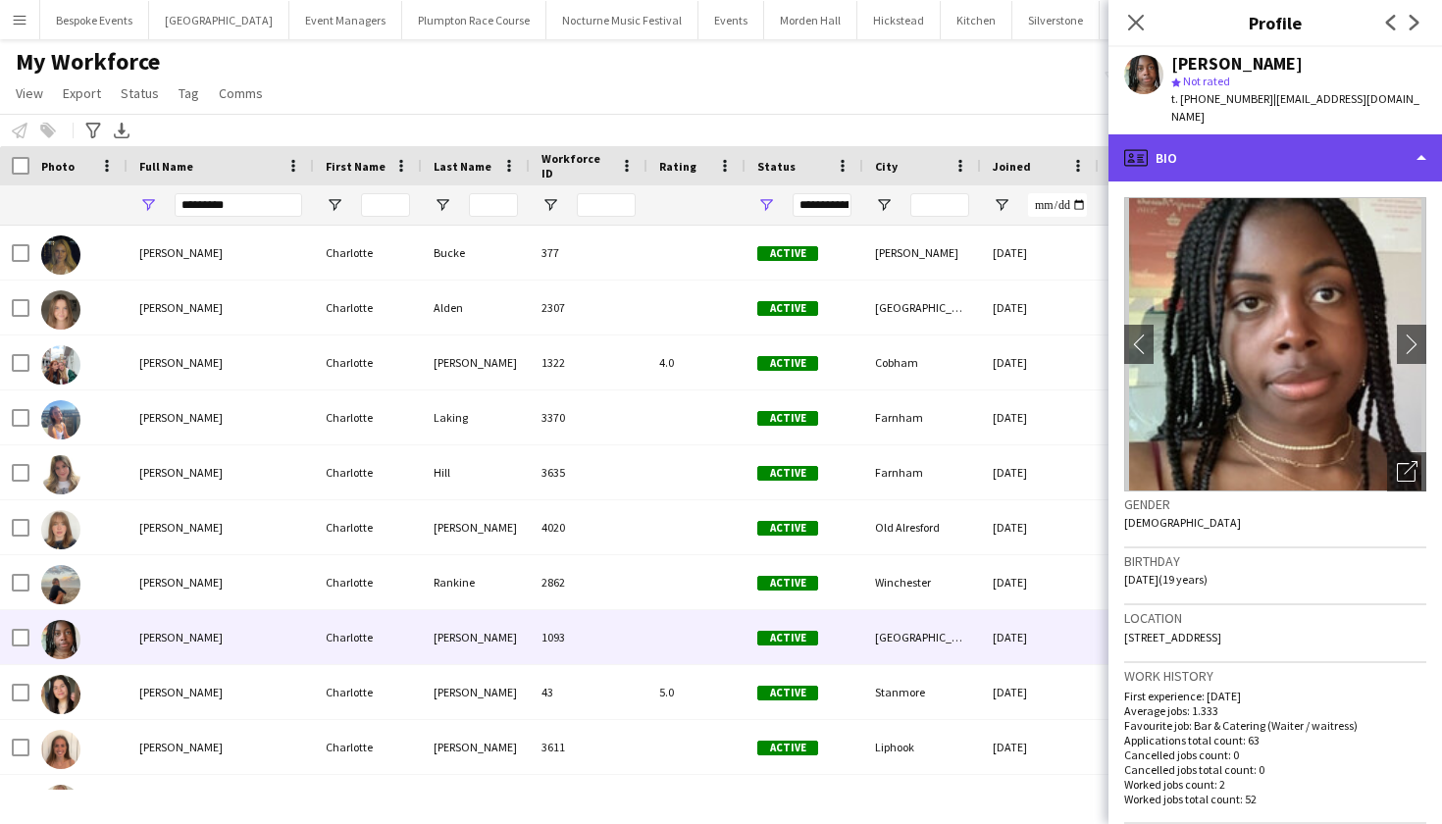
click at [1183, 134] on div "profile Bio" at bounding box center [1276, 157] width 334 height 47
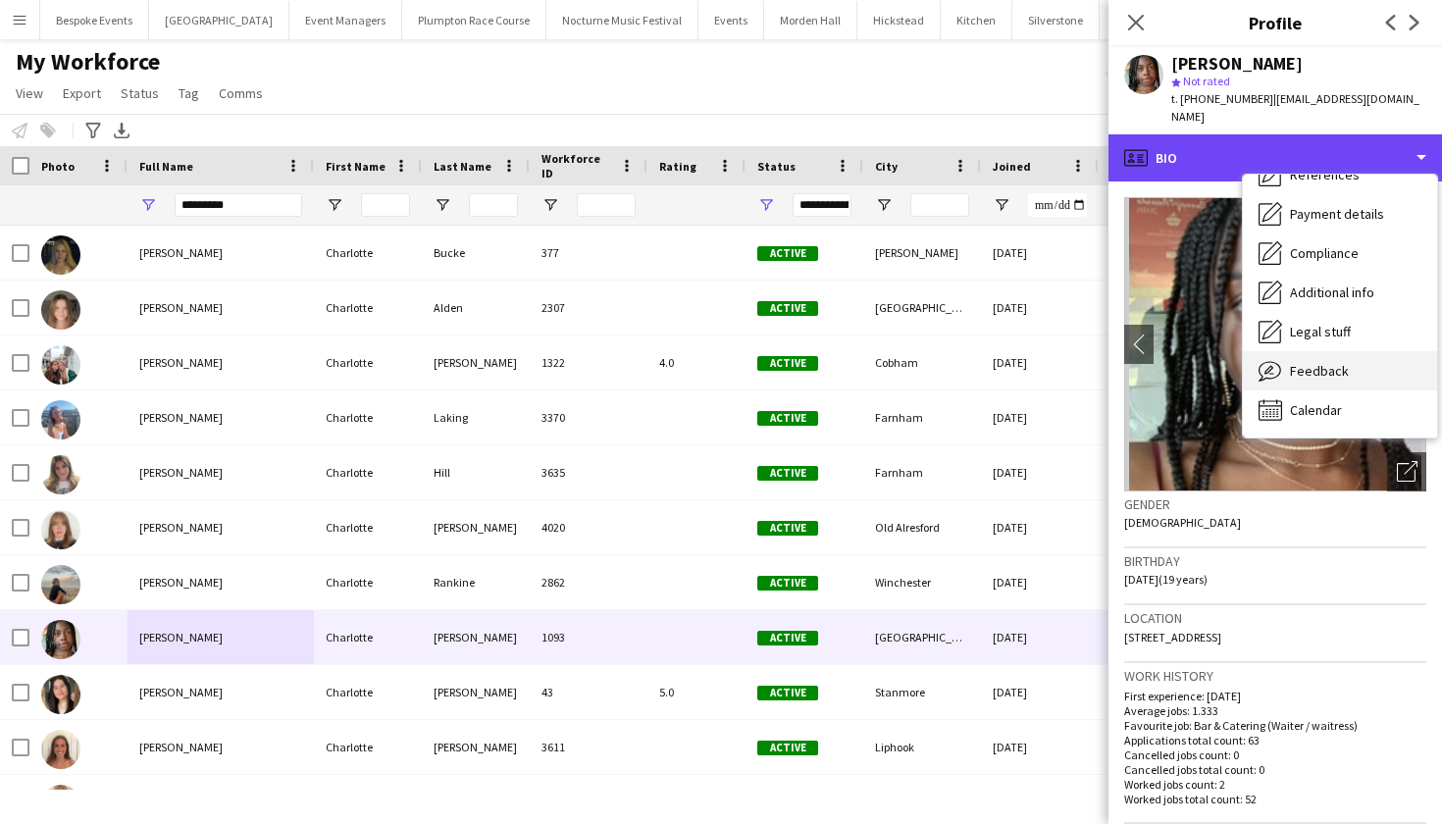
scroll to position [224, 0]
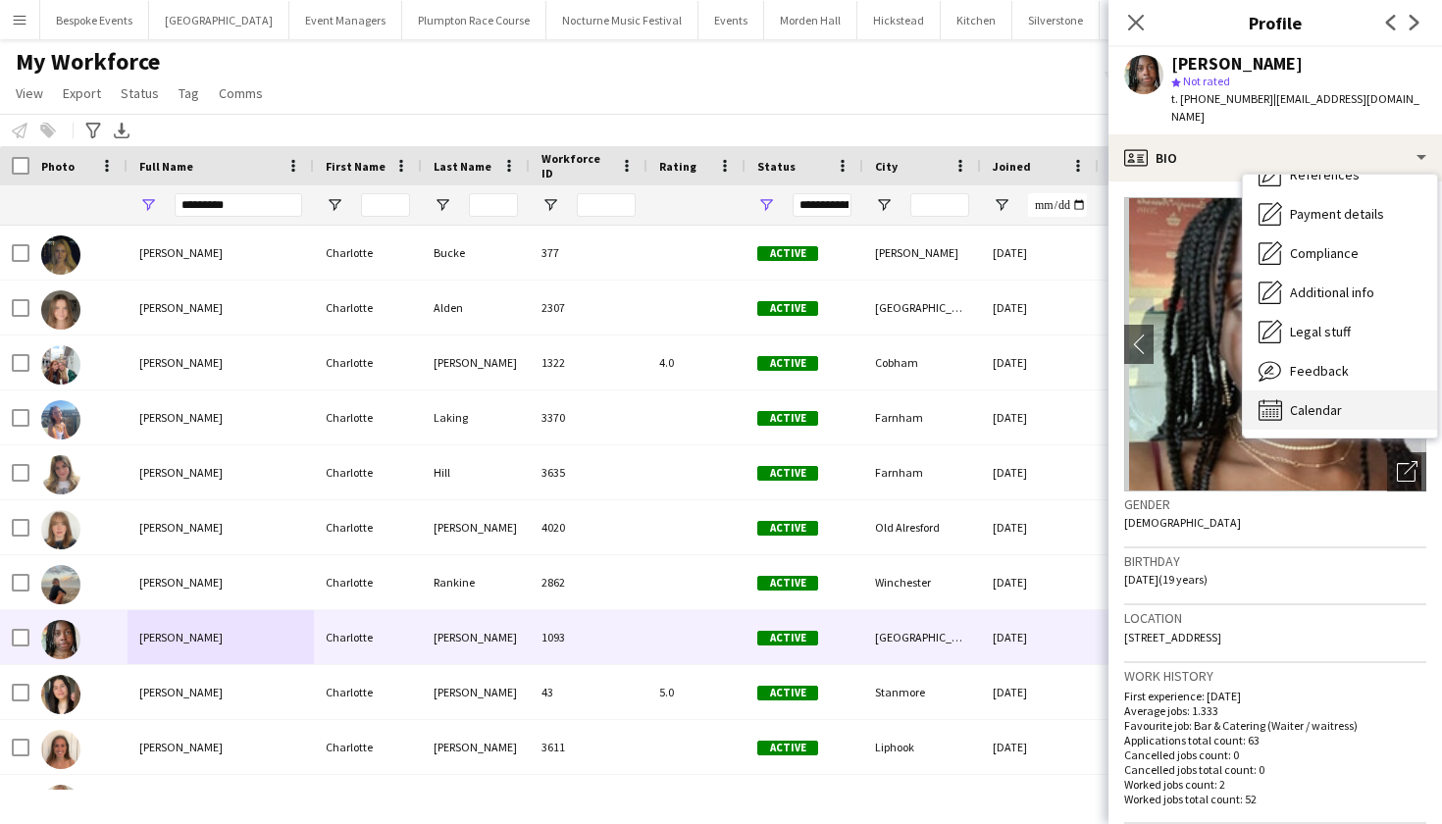
click at [1296, 401] on span "Calendar" at bounding box center [1316, 410] width 52 height 18
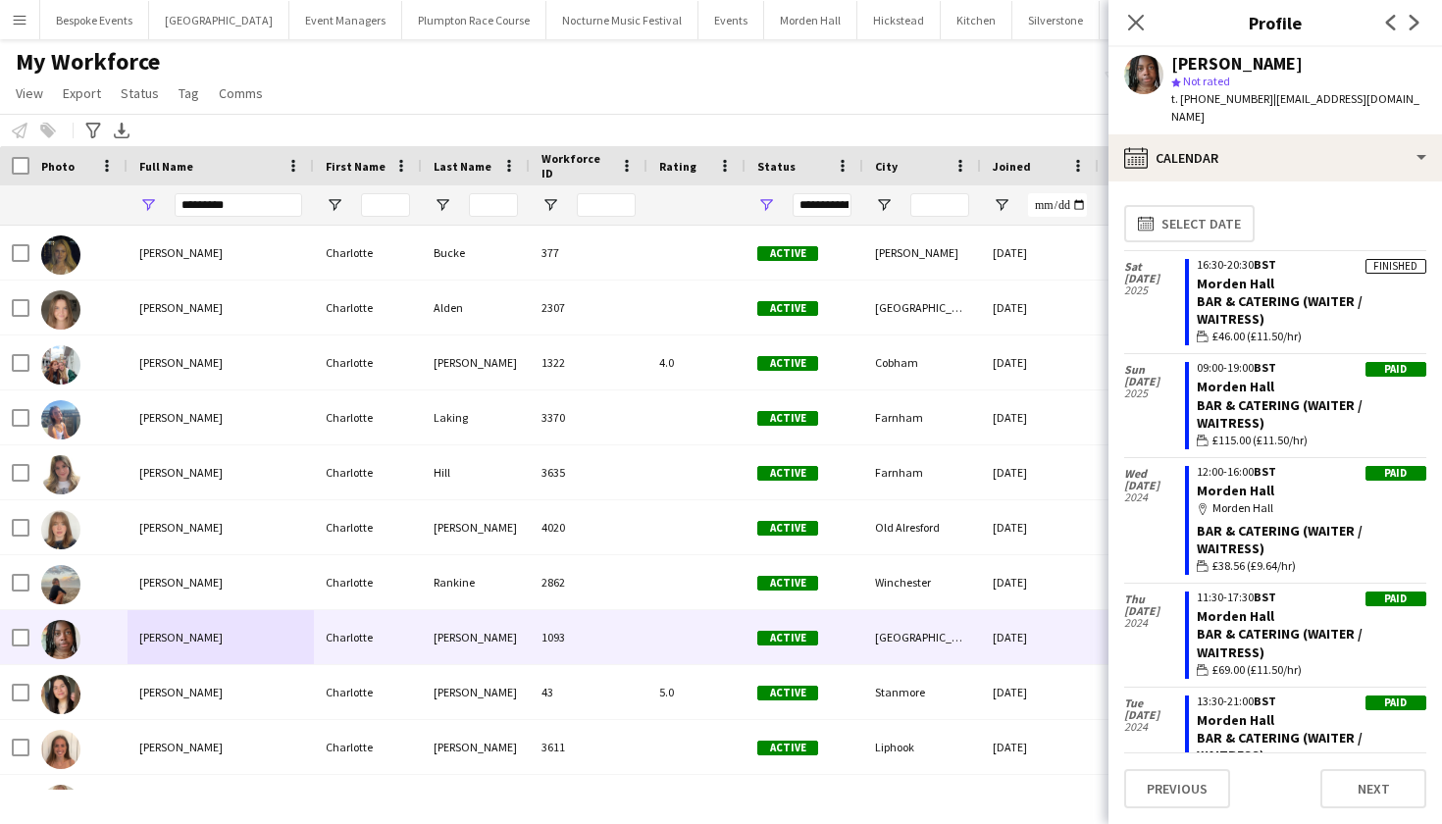
scroll to position [0, 0]
click at [1242, 275] on link "Morden Hall" at bounding box center [1236, 284] width 78 height 18
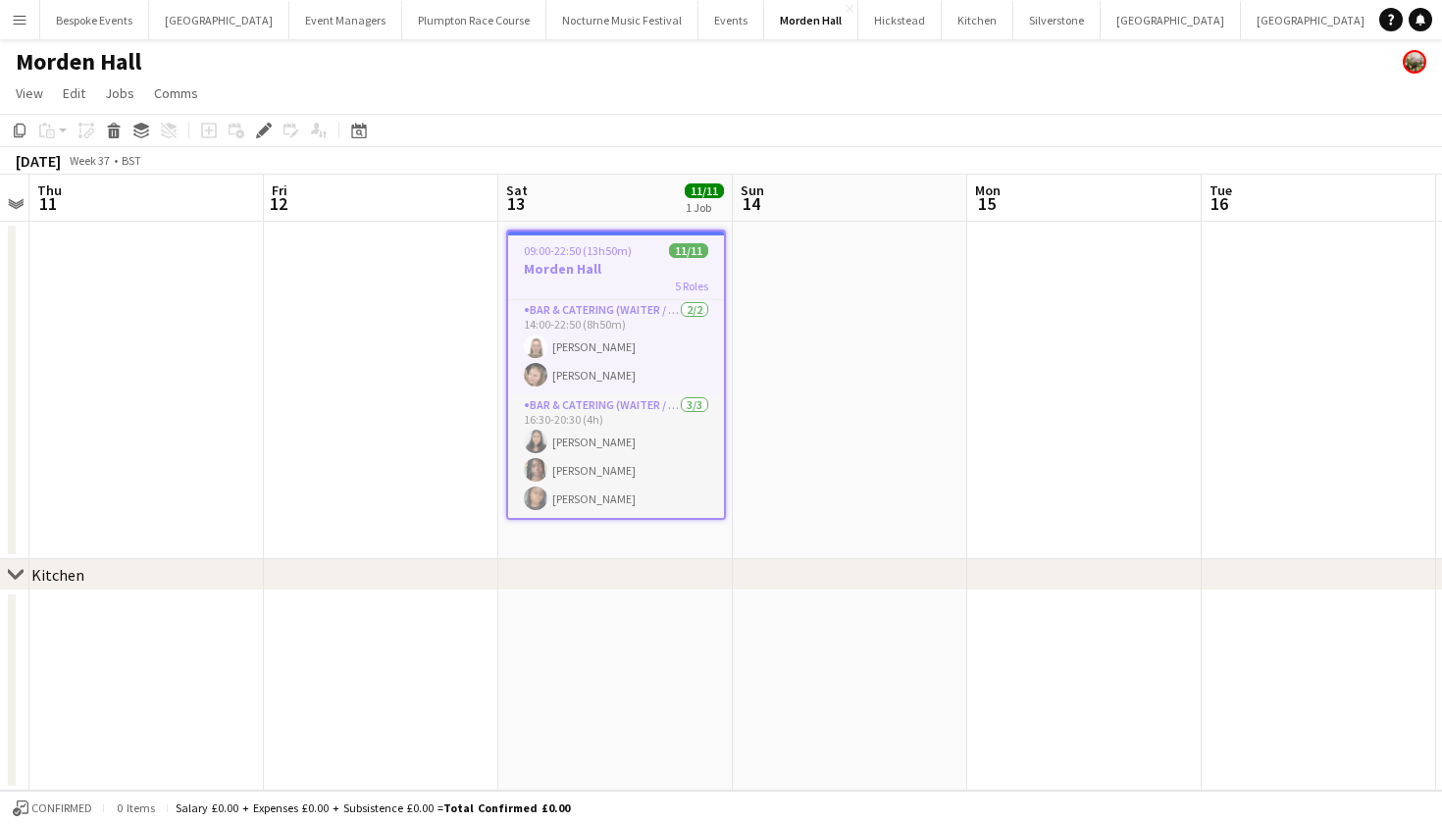
scroll to position [286, 0]
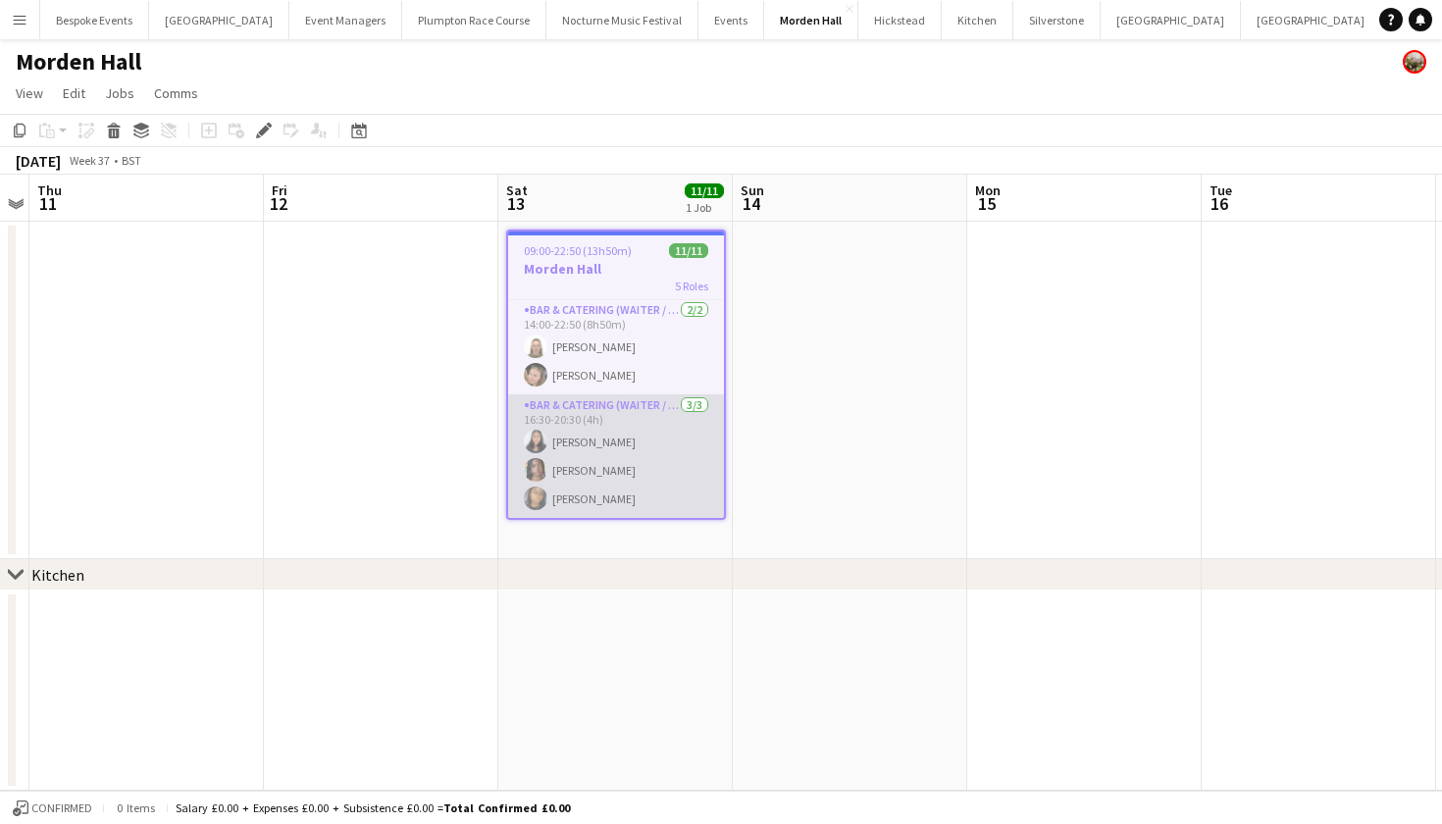
click at [660, 435] on app-card-role "Bar & Catering (Waiter / waitress) [DATE] 16:30-20:30 (4h) [PERSON_NAME] [PERSO…" at bounding box center [616, 456] width 216 height 124
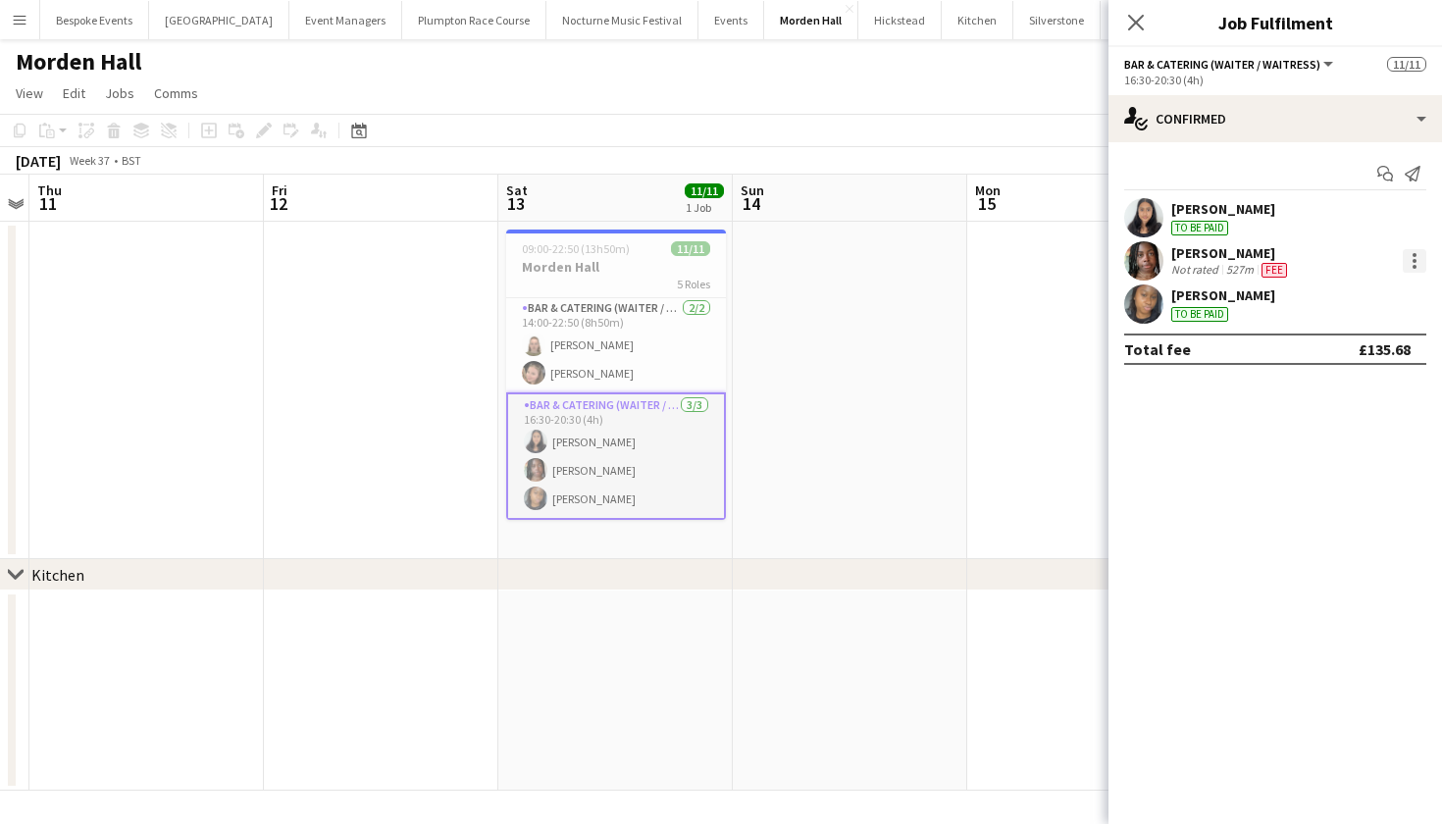
click at [1421, 265] on div at bounding box center [1415, 261] width 24 height 24
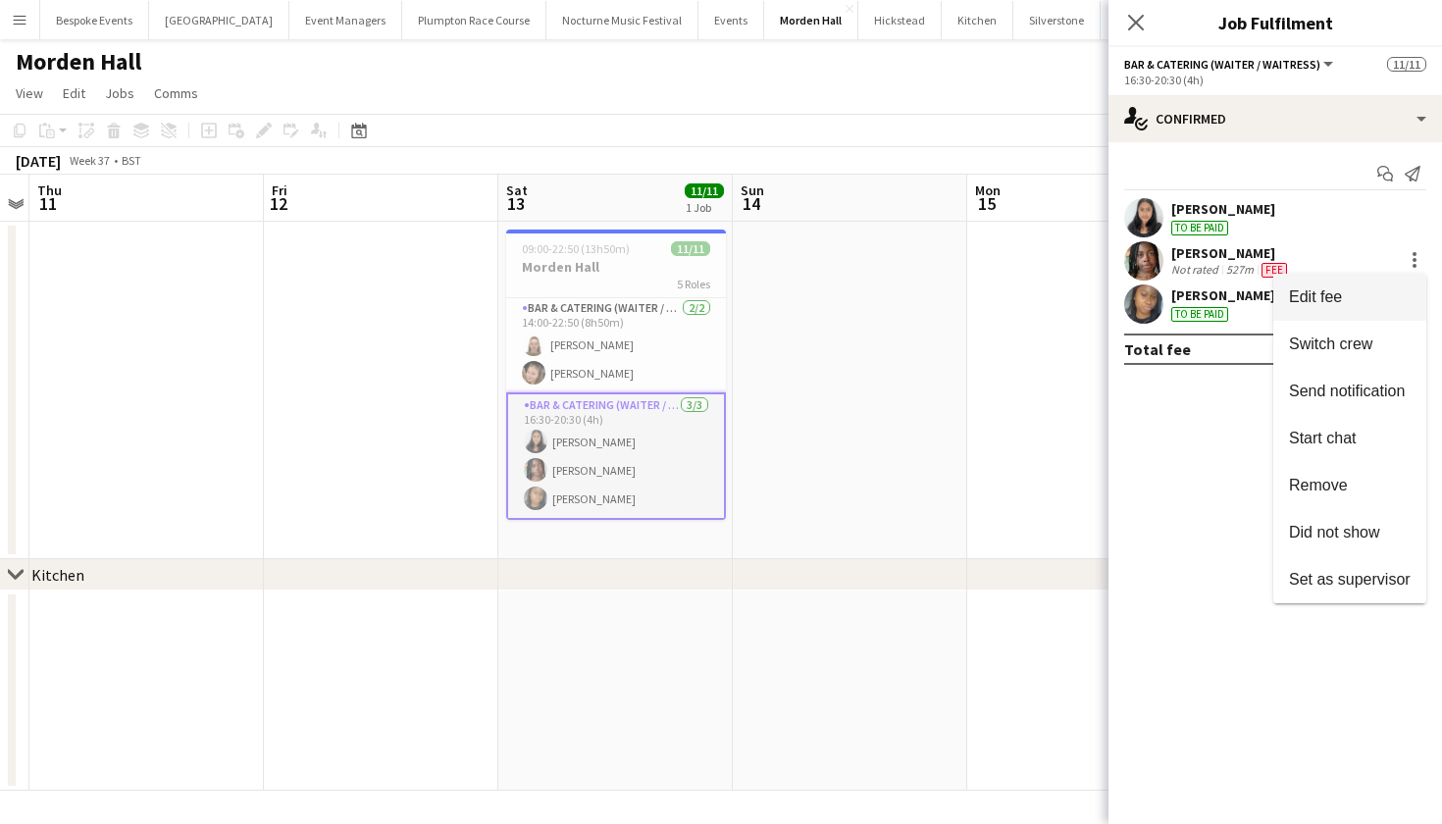
click at [1354, 300] on span "Edit fee" at bounding box center [1350, 297] width 122 height 18
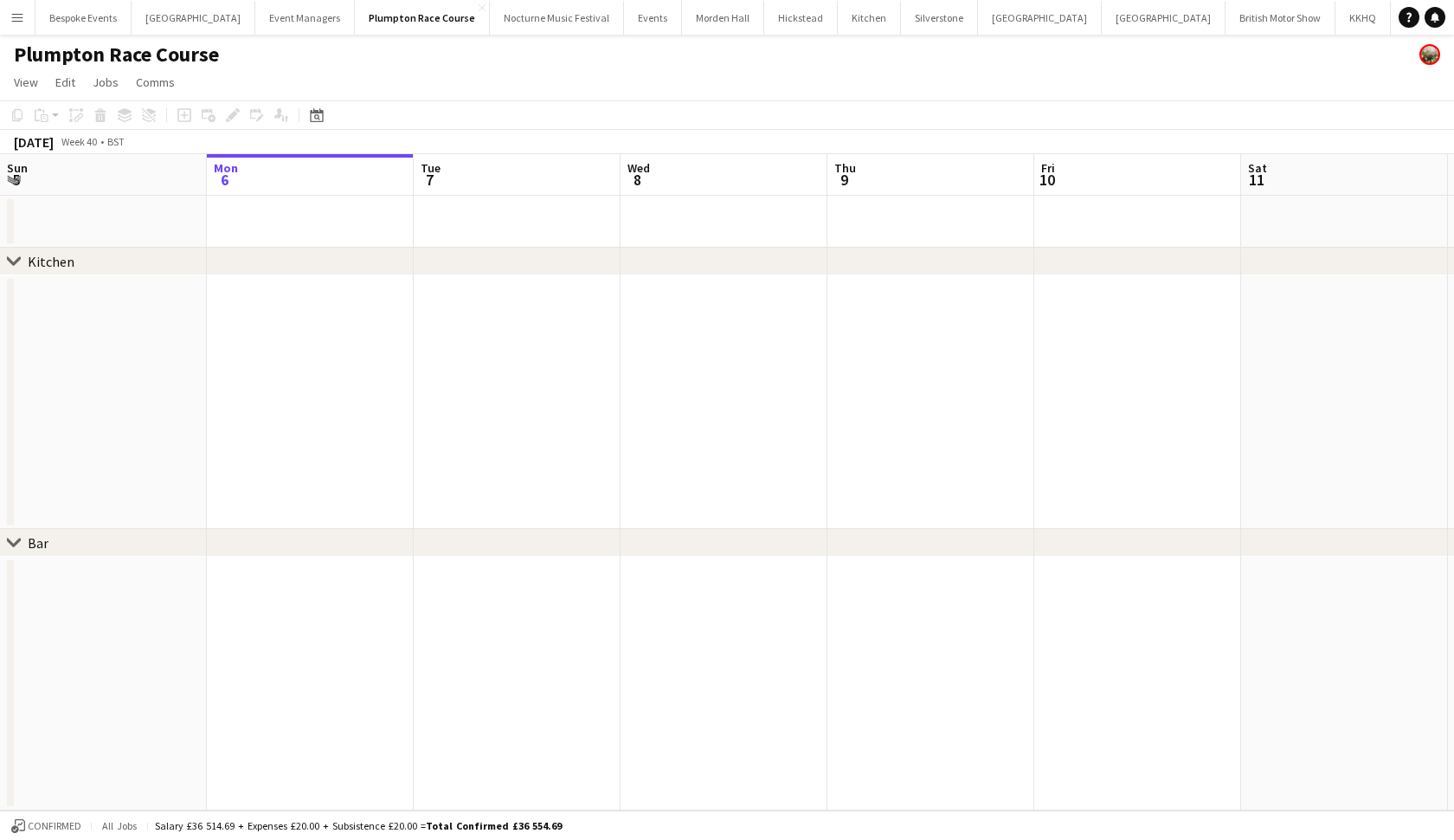
drag, startPoint x: 0, startPoint y: 0, endPoint x: 13, endPoint y: 11, distance: 17.0
click at [13, 11] on app-icon "Menu" at bounding box center [18, 18] width 14 height 14
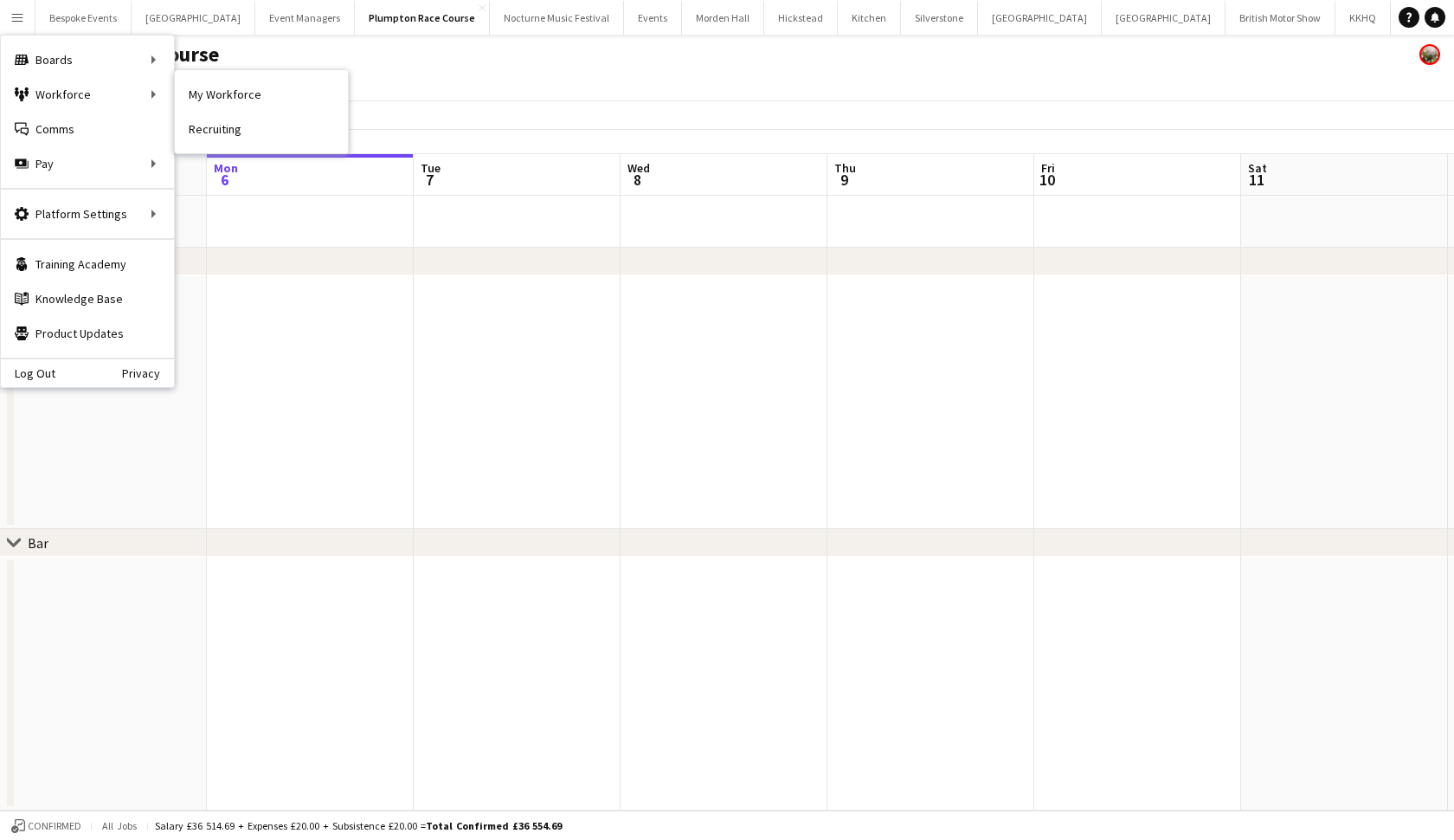
click at [86, 95] on div "Workforce Workforce" at bounding box center [87, 94] width 173 height 34
drag, startPoint x: 13, startPoint y: 11, endPoint x: 116, endPoint y: 97, distance: 134.2
click at [116, 97] on div "Workforce Workforce" at bounding box center [87, 94] width 173 height 34
click at [170, 90] on div "Workforce Workforce" at bounding box center [87, 94] width 173 height 34
drag, startPoint x: 116, startPoint y: 97, endPoint x: 283, endPoint y: 244, distance: 222.5
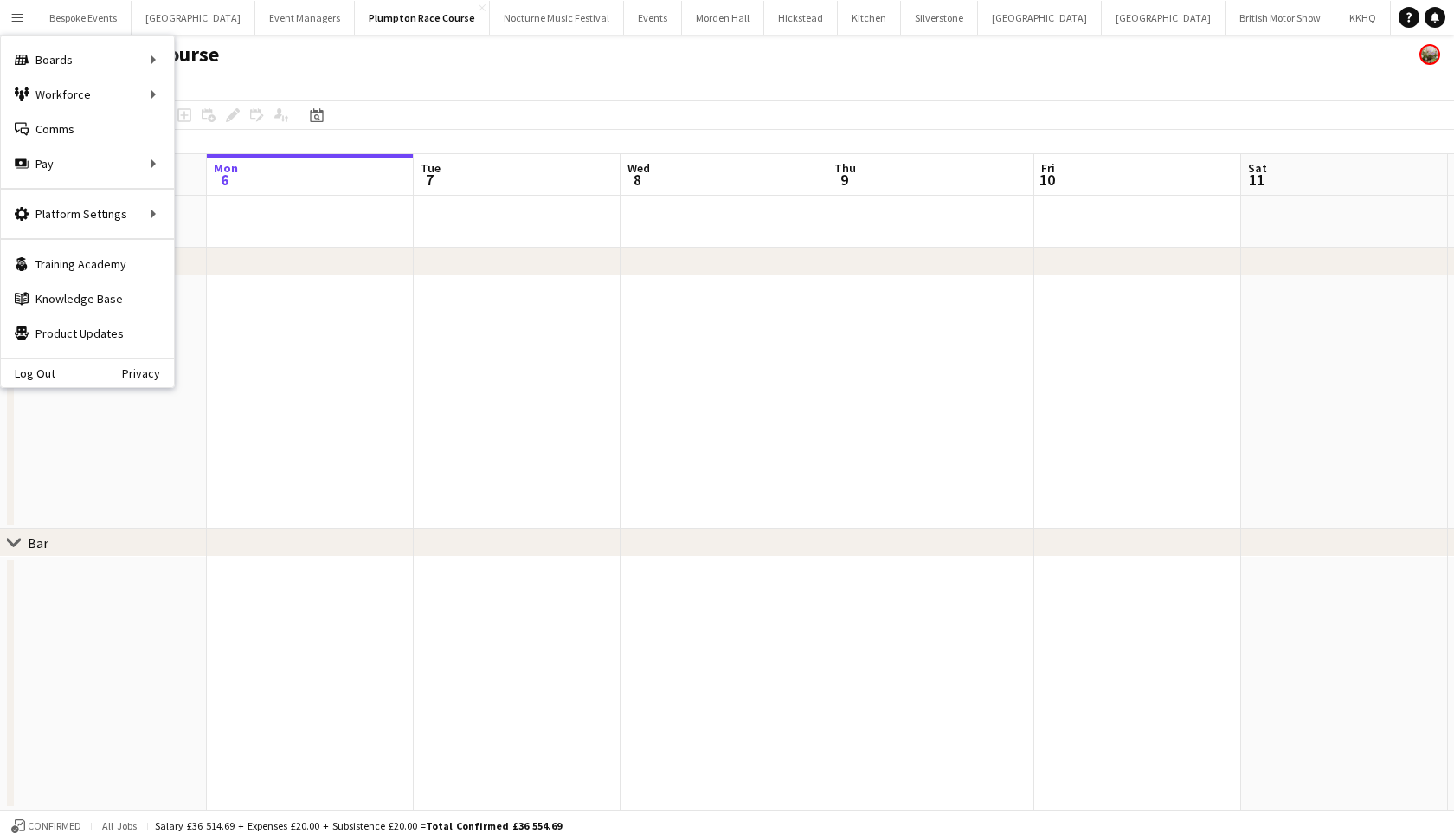
click at [283, 244] on app-date-cell at bounding box center [310, 221] width 206 height 52
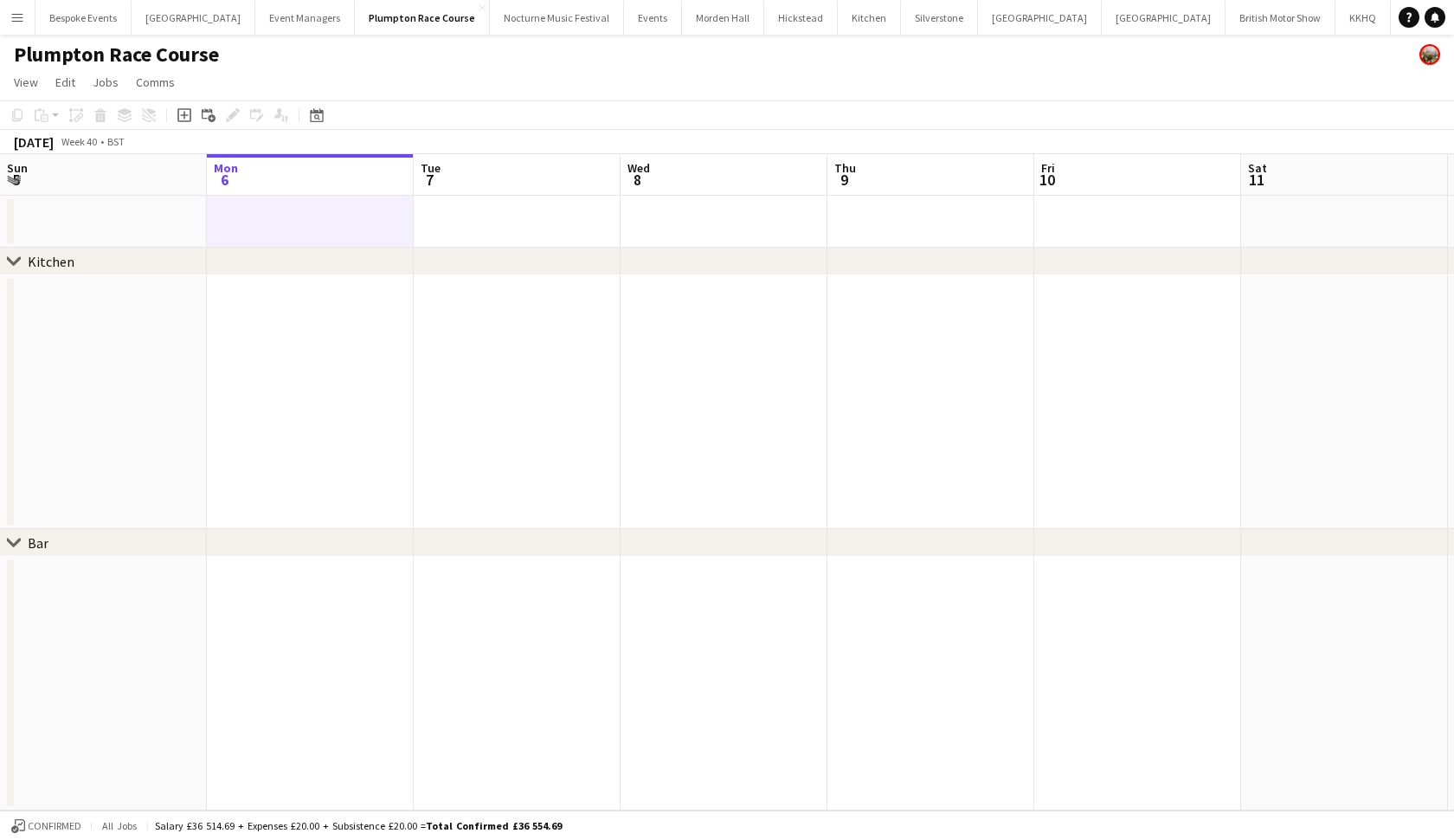
drag, startPoint x: 283, startPoint y: 244, endPoint x: 294, endPoint y: 435, distance: 191.3
click at [294, 435] on app-date-cell at bounding box center [310, 401] width 206 height 253
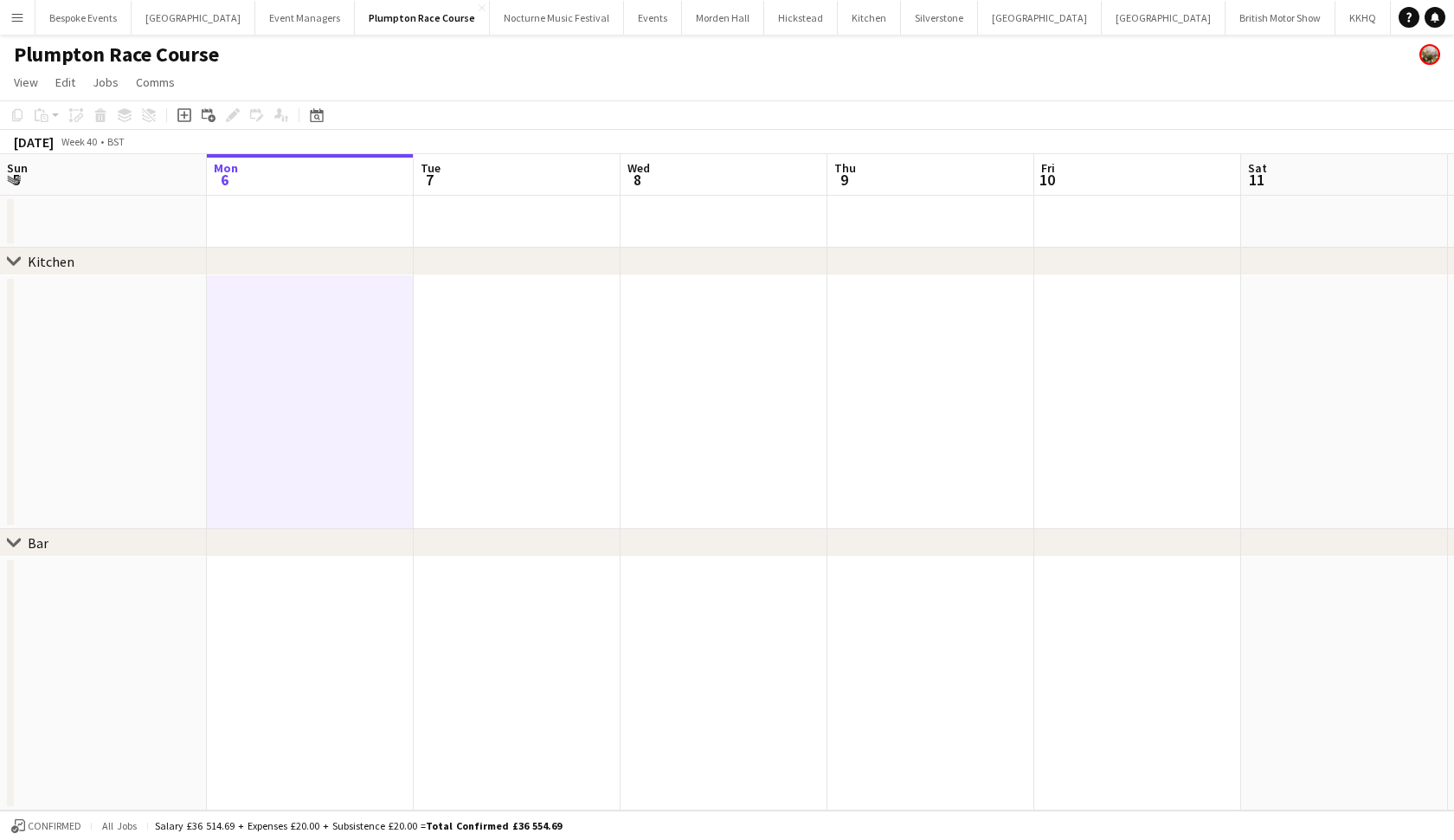
click at [15, 25] on button "Menu" at bounding box center [17, 17] width 34 height 34
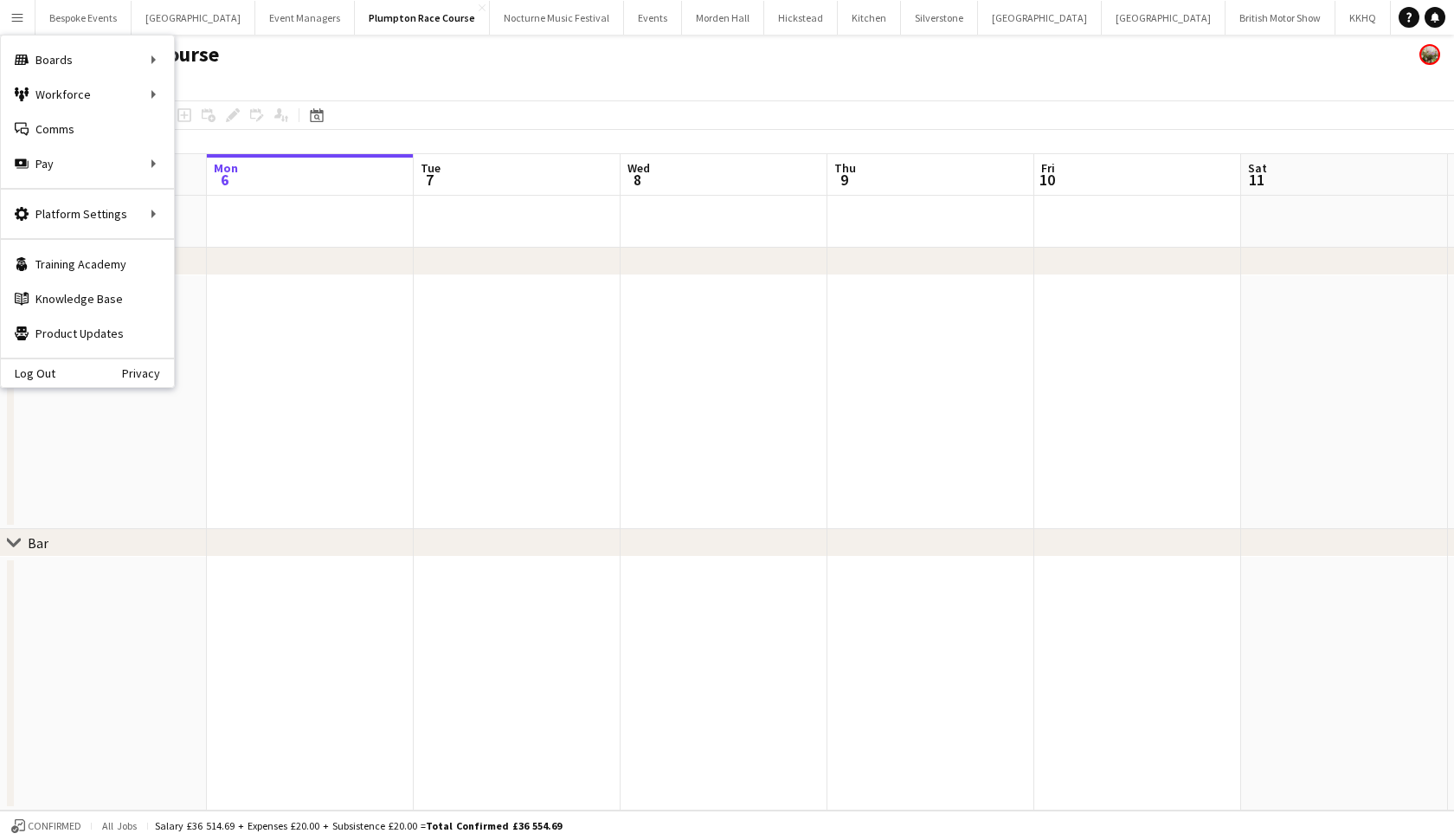
click at [15, 25] on button "Menu" at bounding box center [17, 17] width 34 height 34
click at [63, 86] on div "Workforce Workforce" at bounding box center [87, 94] width 173 height 34
click at [213, 100] on link "My Workforce" at bounding box center [261, 94] width 173 height 34
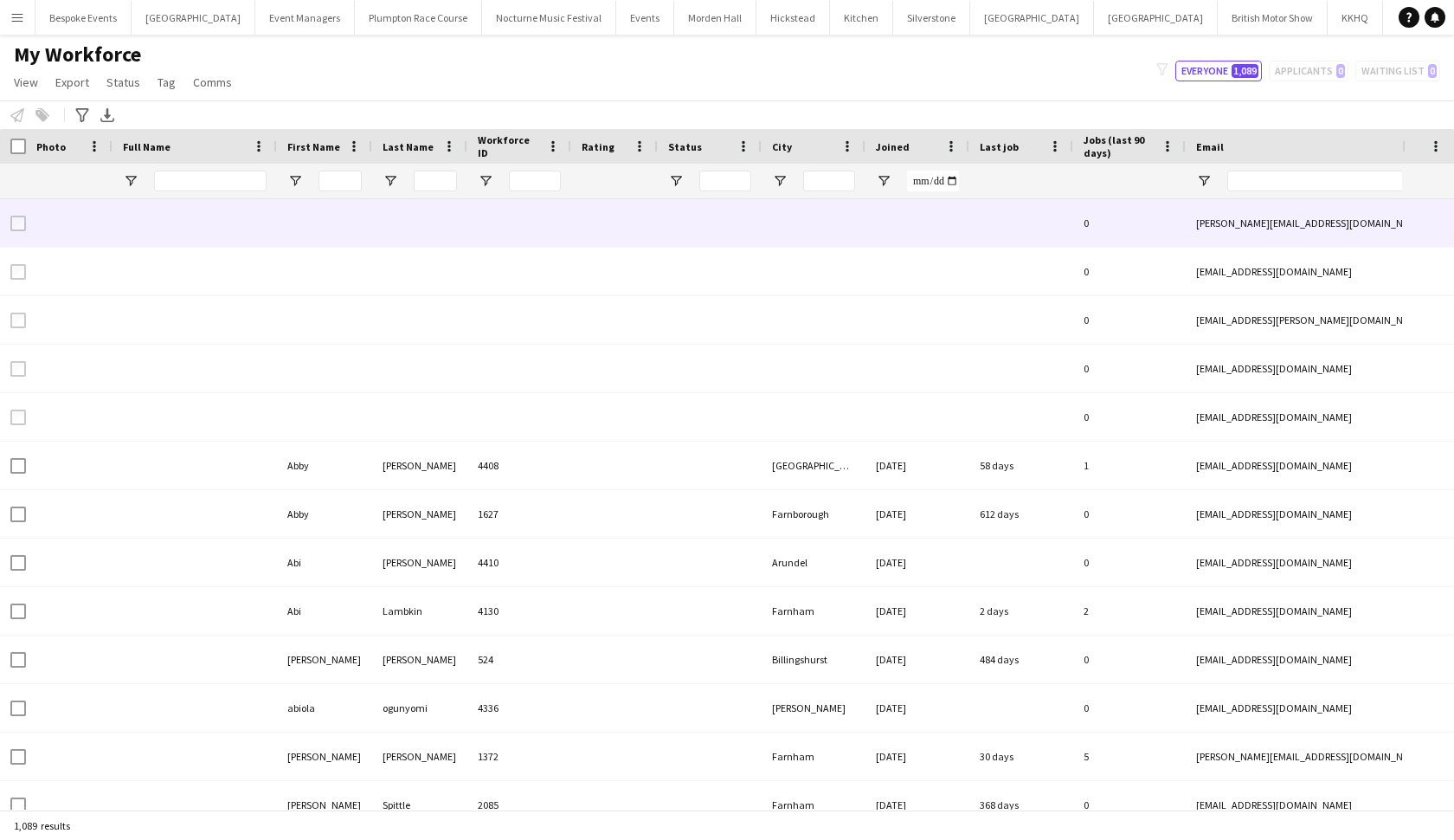
type input "*********"
type input "**********"
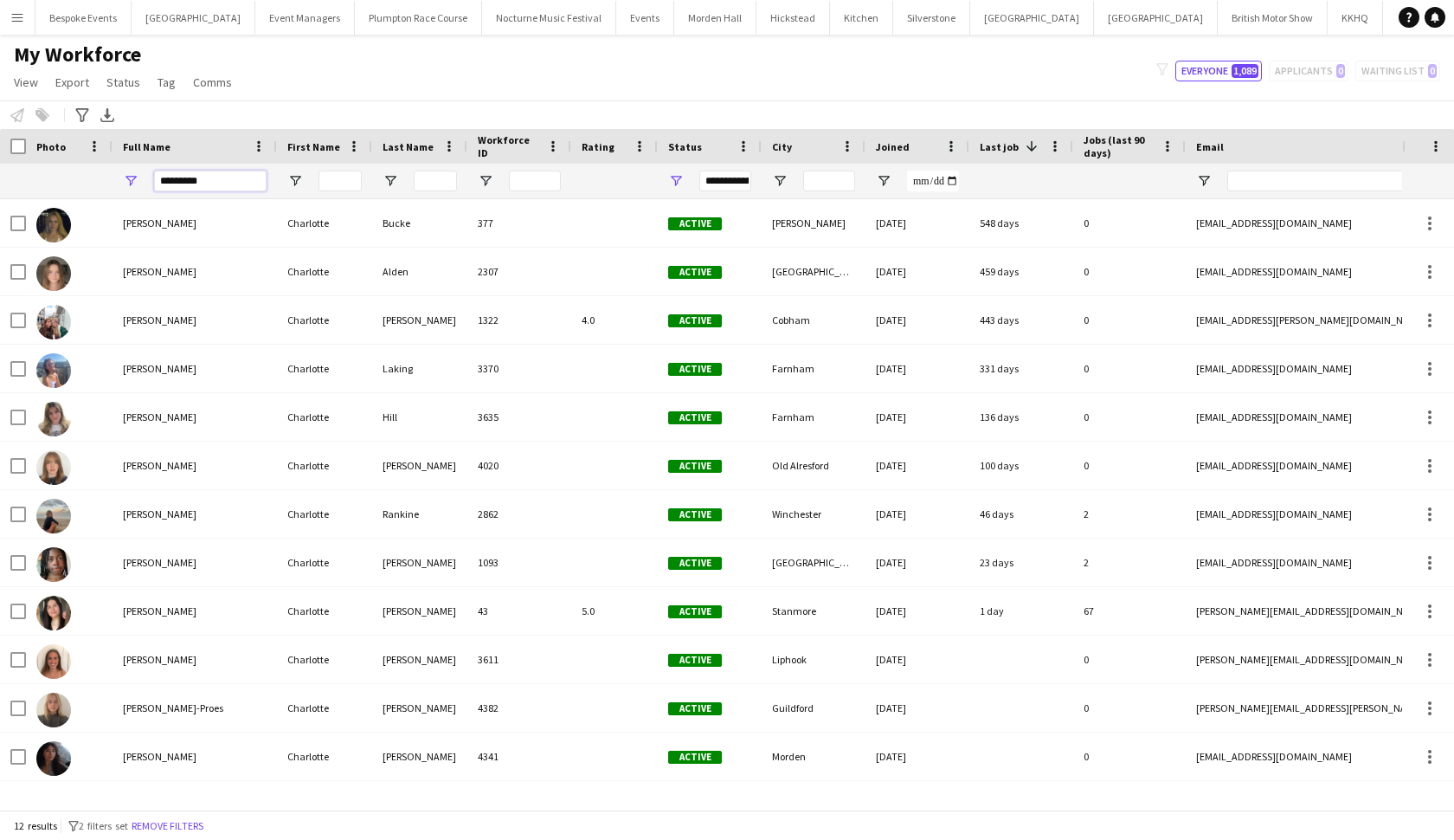
drag, startPoint x: 212, startPoint y: 184, endPoint x: 124, endPoint y: 189, distance: 88.1
click at [124, 189] on div "*********" at bounding box center [195, 180] width 164 height 34
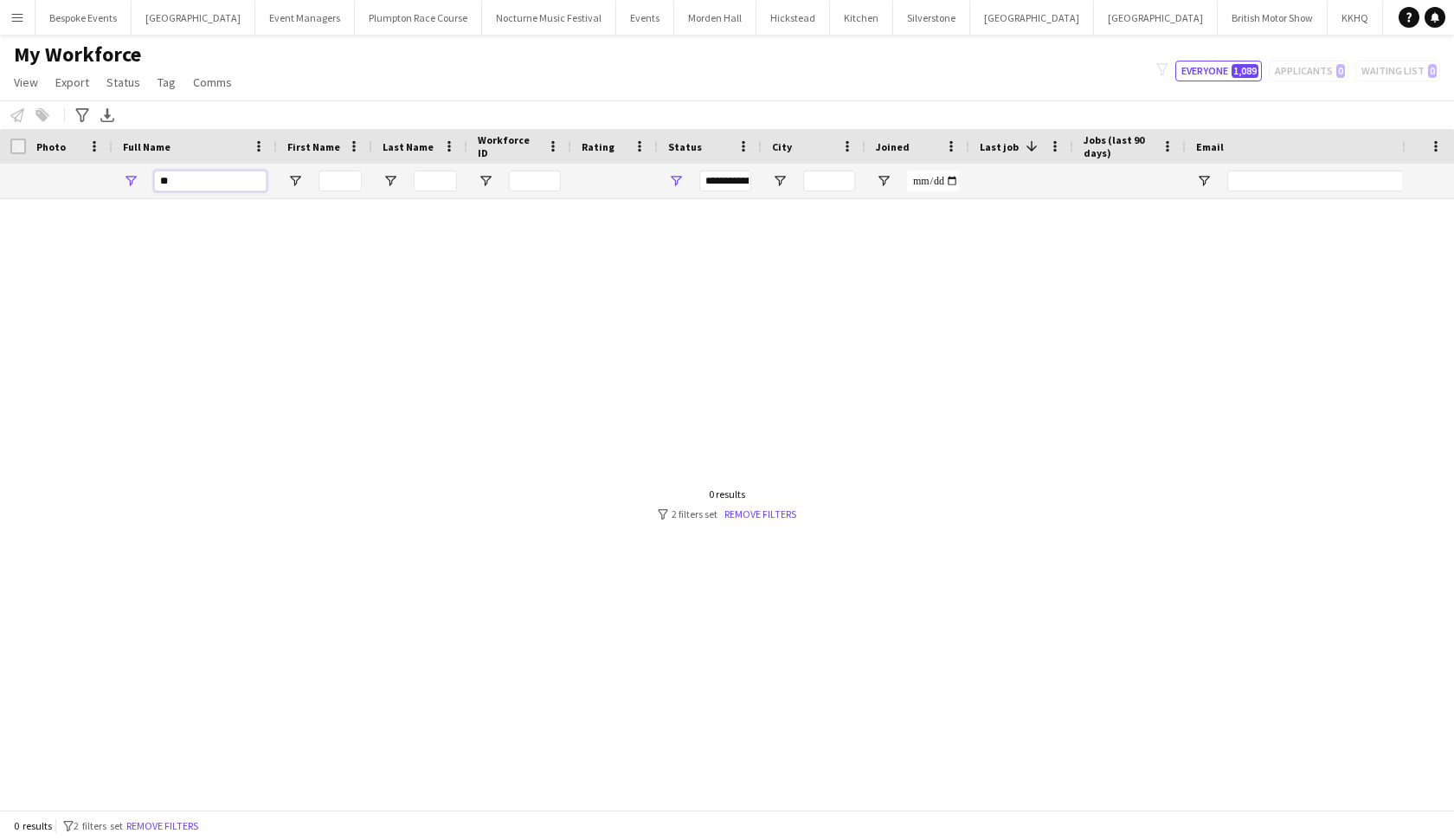
type input "*"
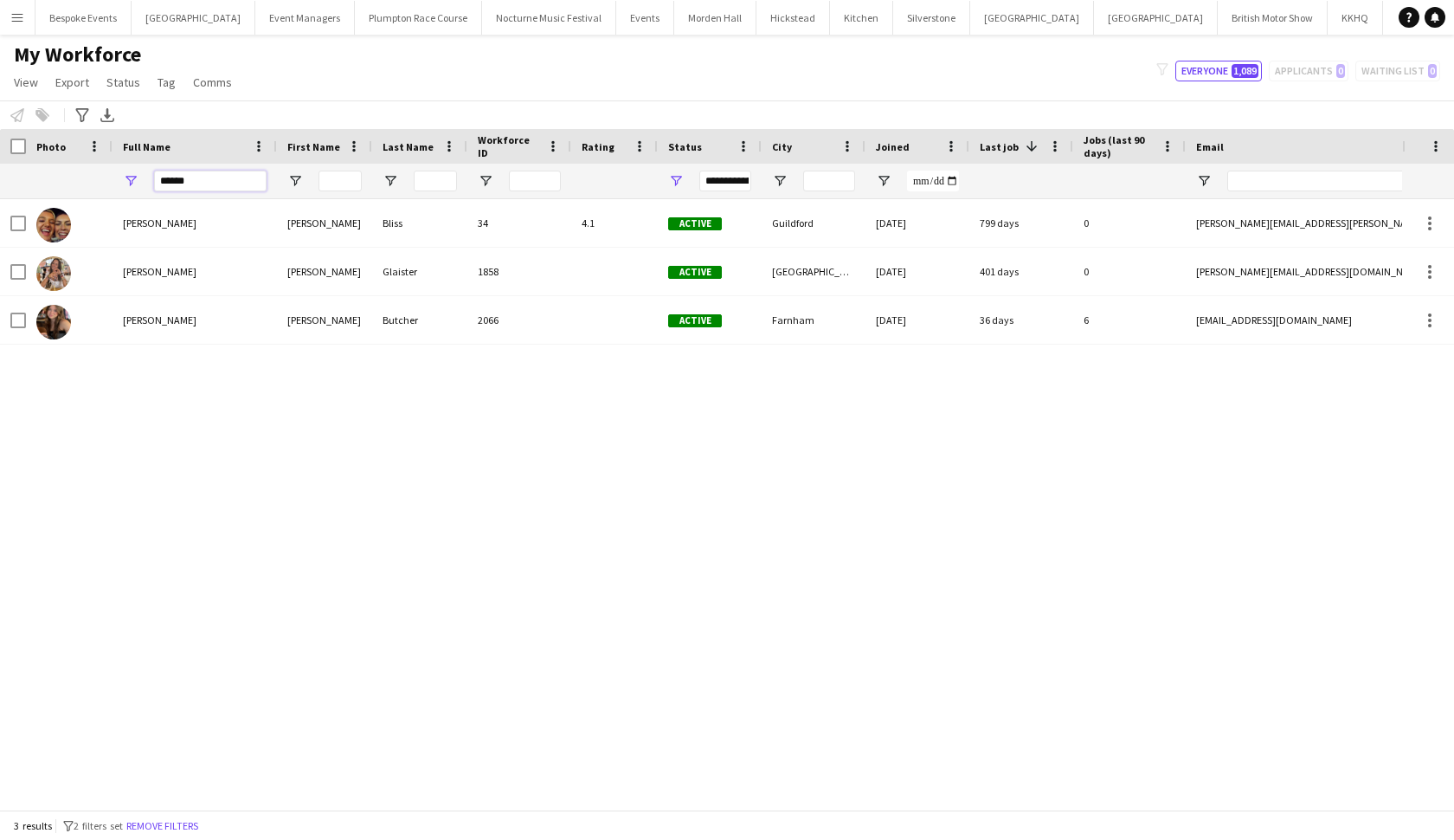
type input "******"
click at [89, 438] on div "[PERSON_NAME] [PERSON_NAME] 34 4.1 Active [GEOGRAPHIC_DATA] [DATE] 799 days 0 […" at bounding box center [701, 505] width 1402 height 611
click at [188, 821] on button "Remove filters" at bounding box center [161, 826] width 79 height 19
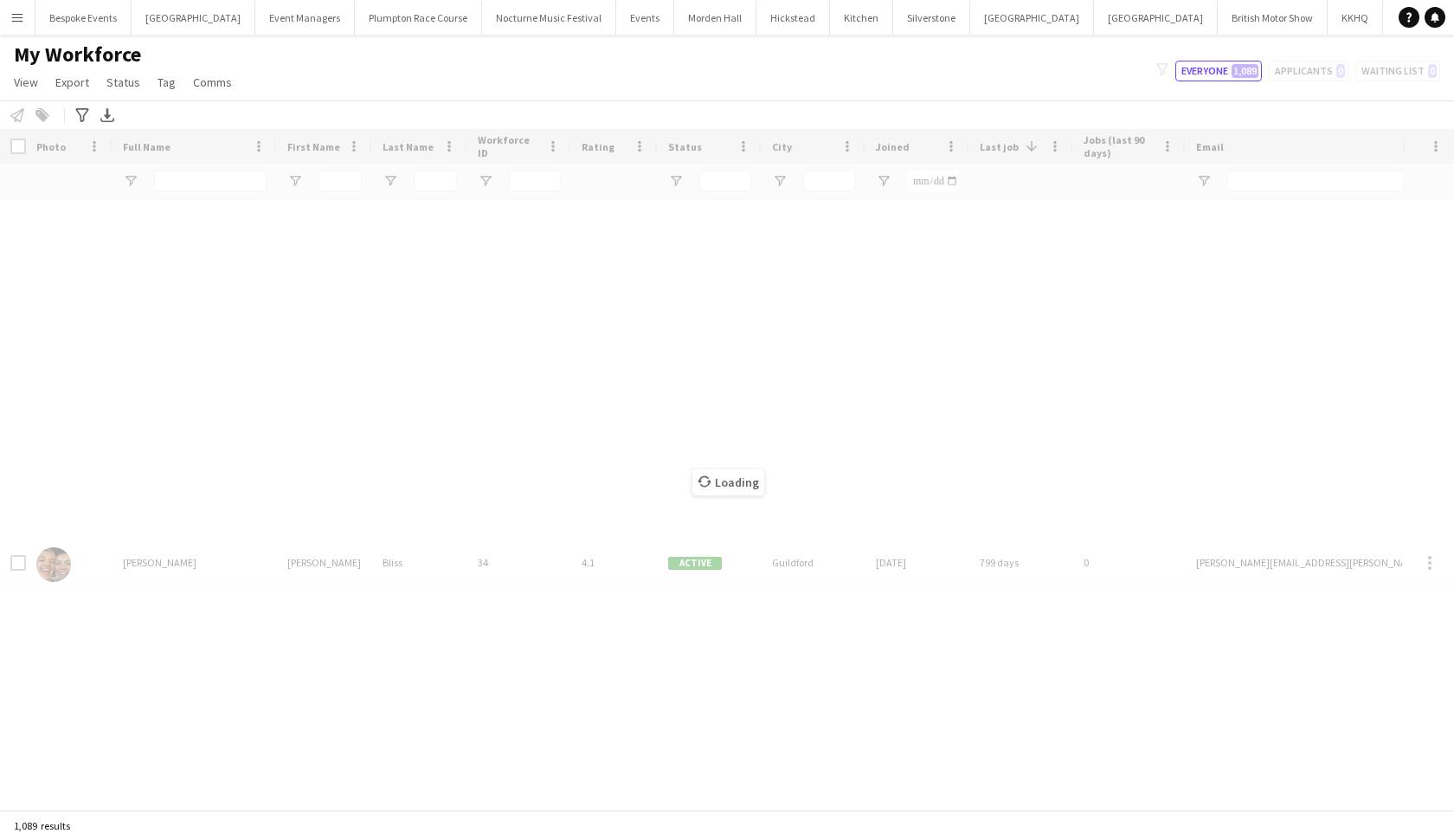
click at [188, 821] on div "1,089 results" at bounding box center [727, 824] width 1454 height 29
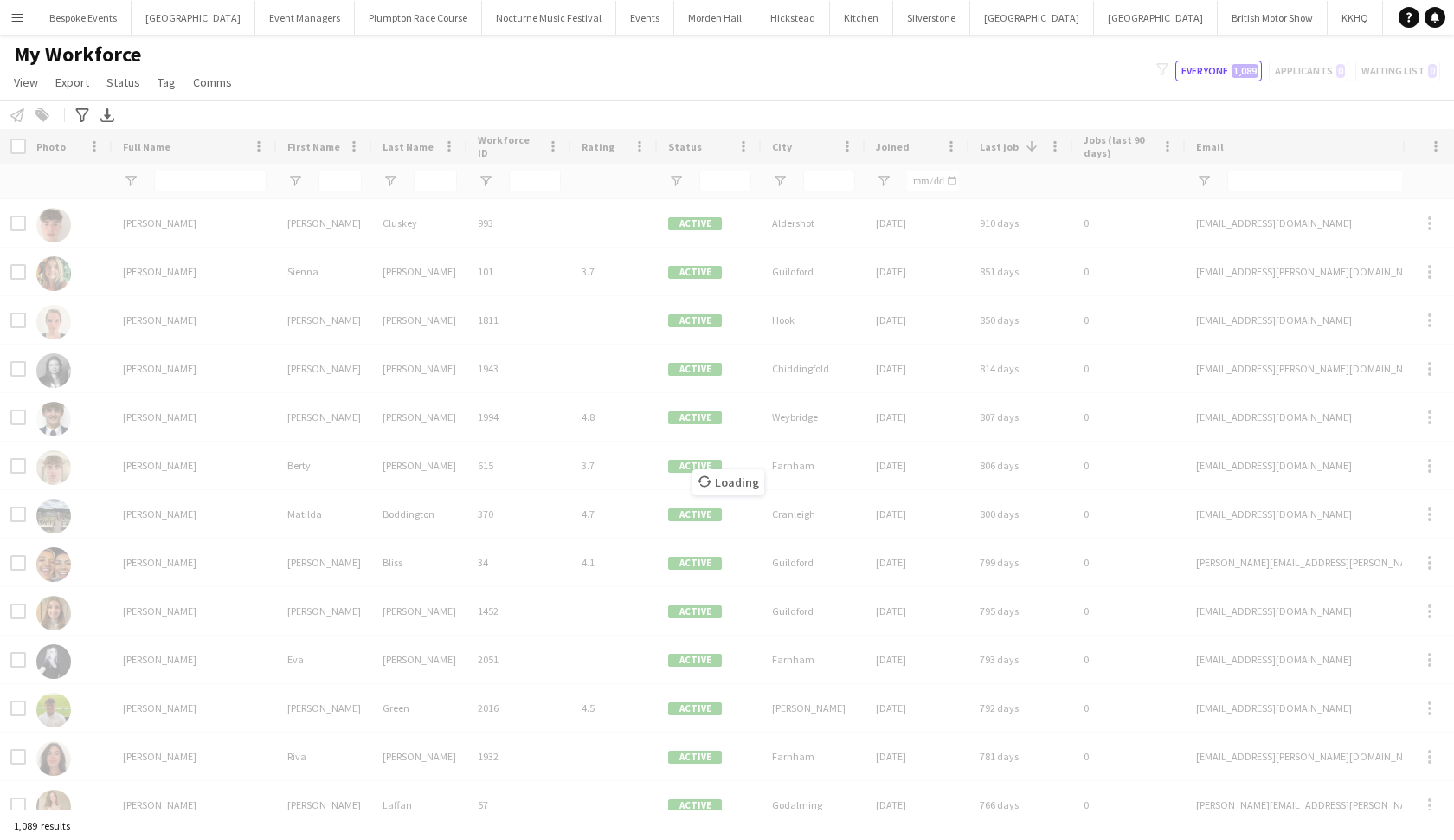
click at [241, 180] on div "Loading" at bounding box center [727, 469] width 1454 height 680
click at [241, 180] on input "Full Name Filter Input" at bounding box center [211, 181] width 113 height 21
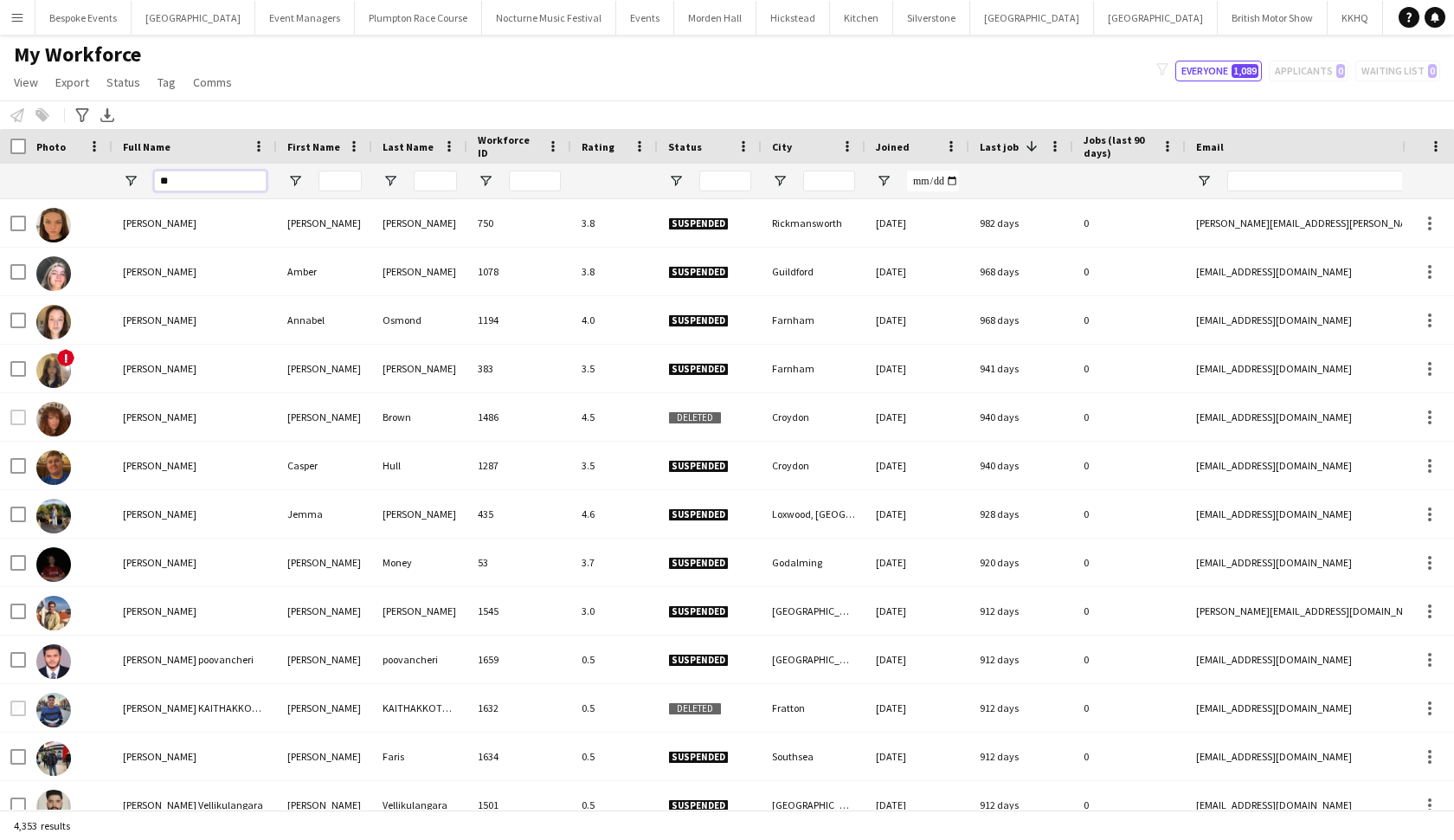
type input "*"
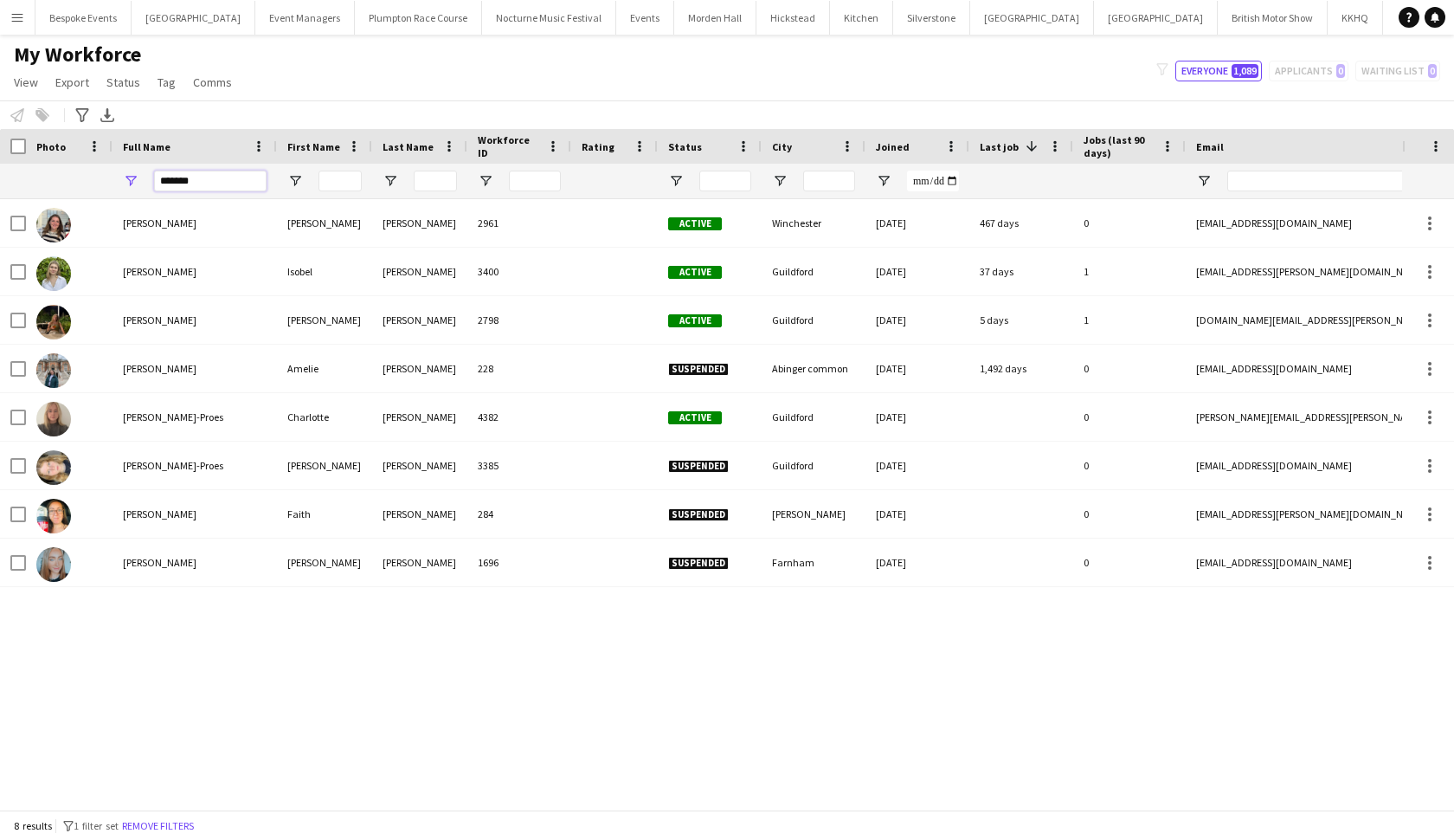
type input "*******"
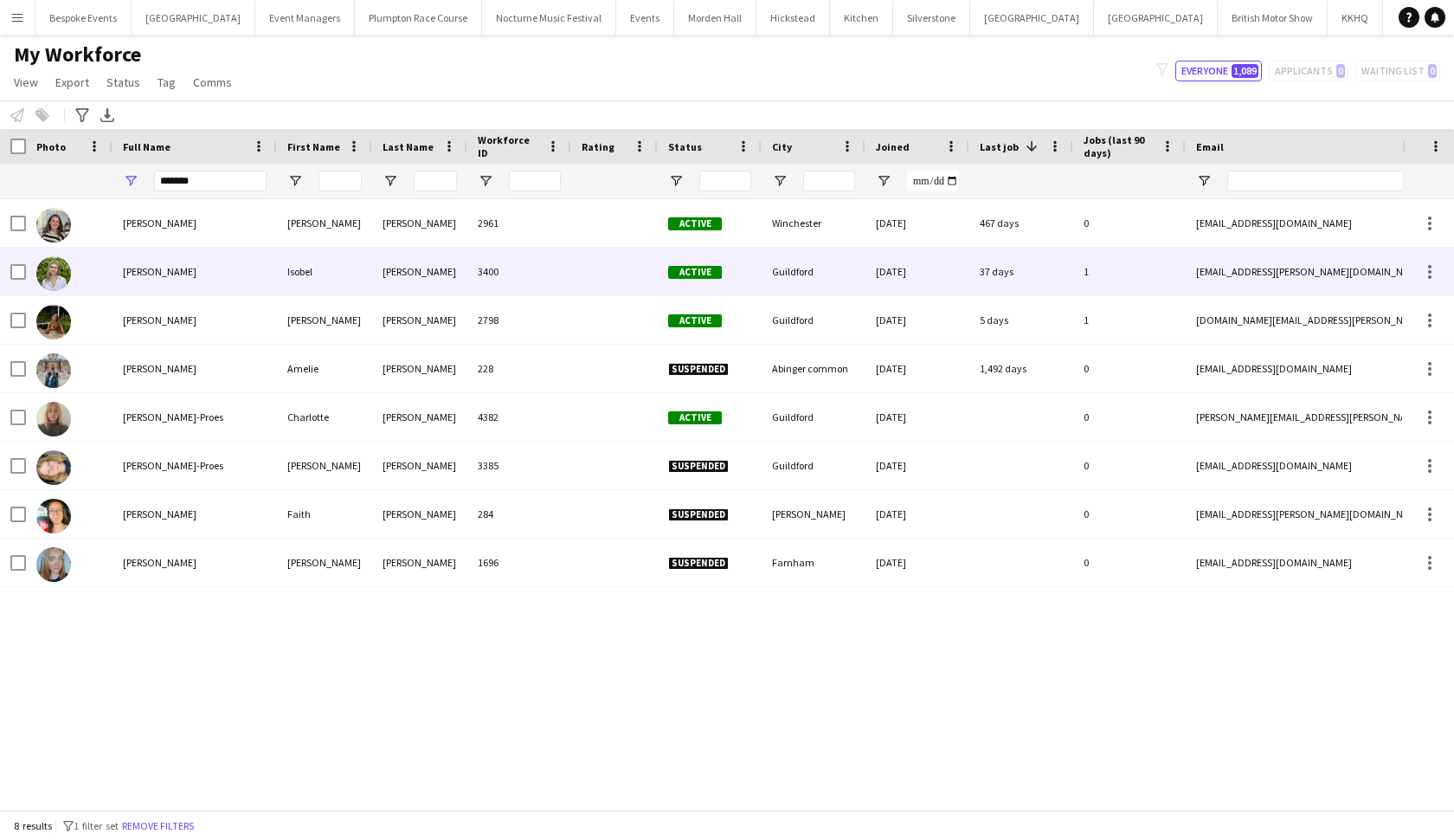
click at [197, 274] on span "[PERSON_NAME]" at bounding box center [159, 271] width 73 height 13
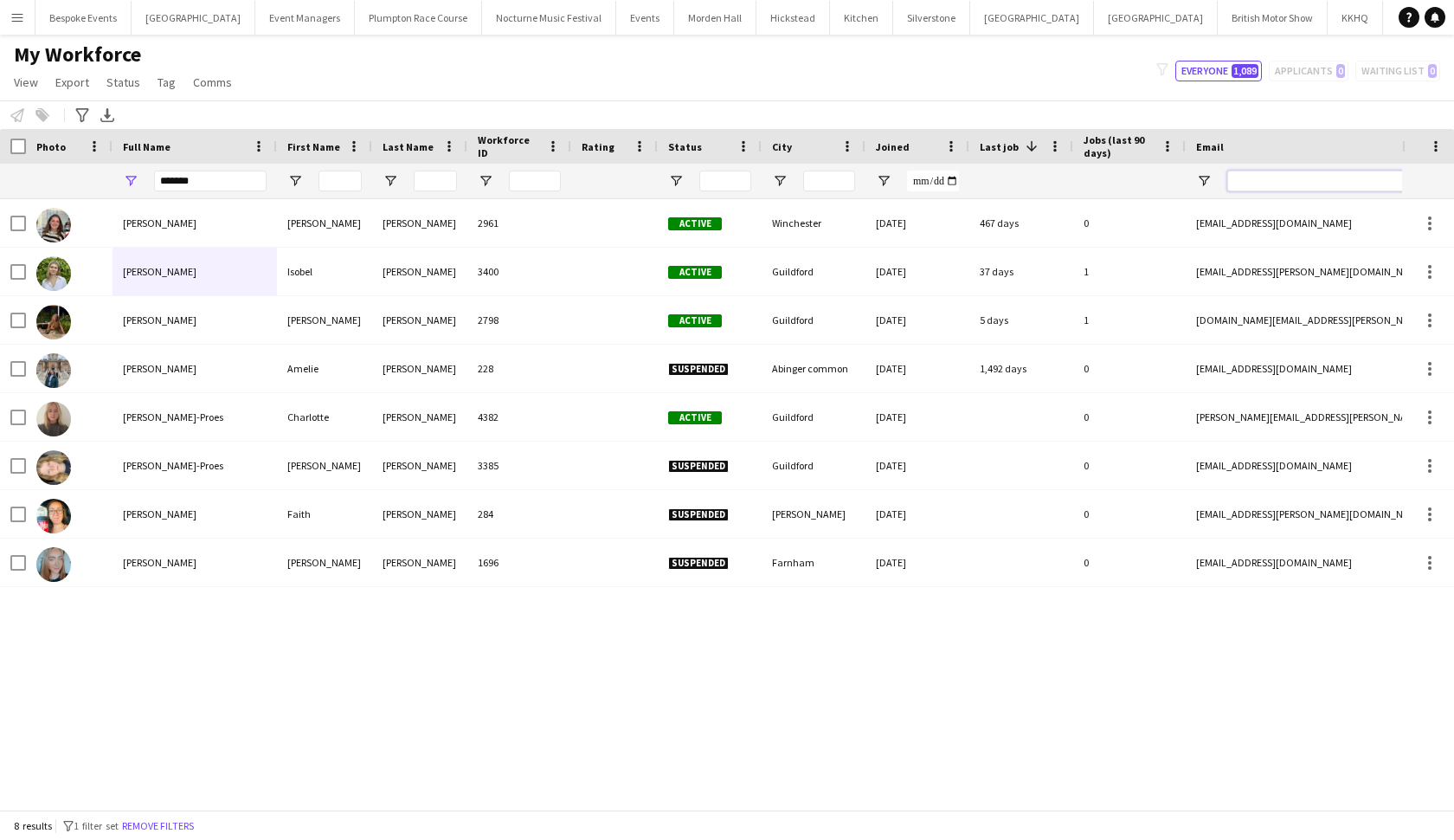
click at [1288, 180] on input "Email Filter Input" at bounding box center [1375, 181] width 295 height 21
paste input "**********"
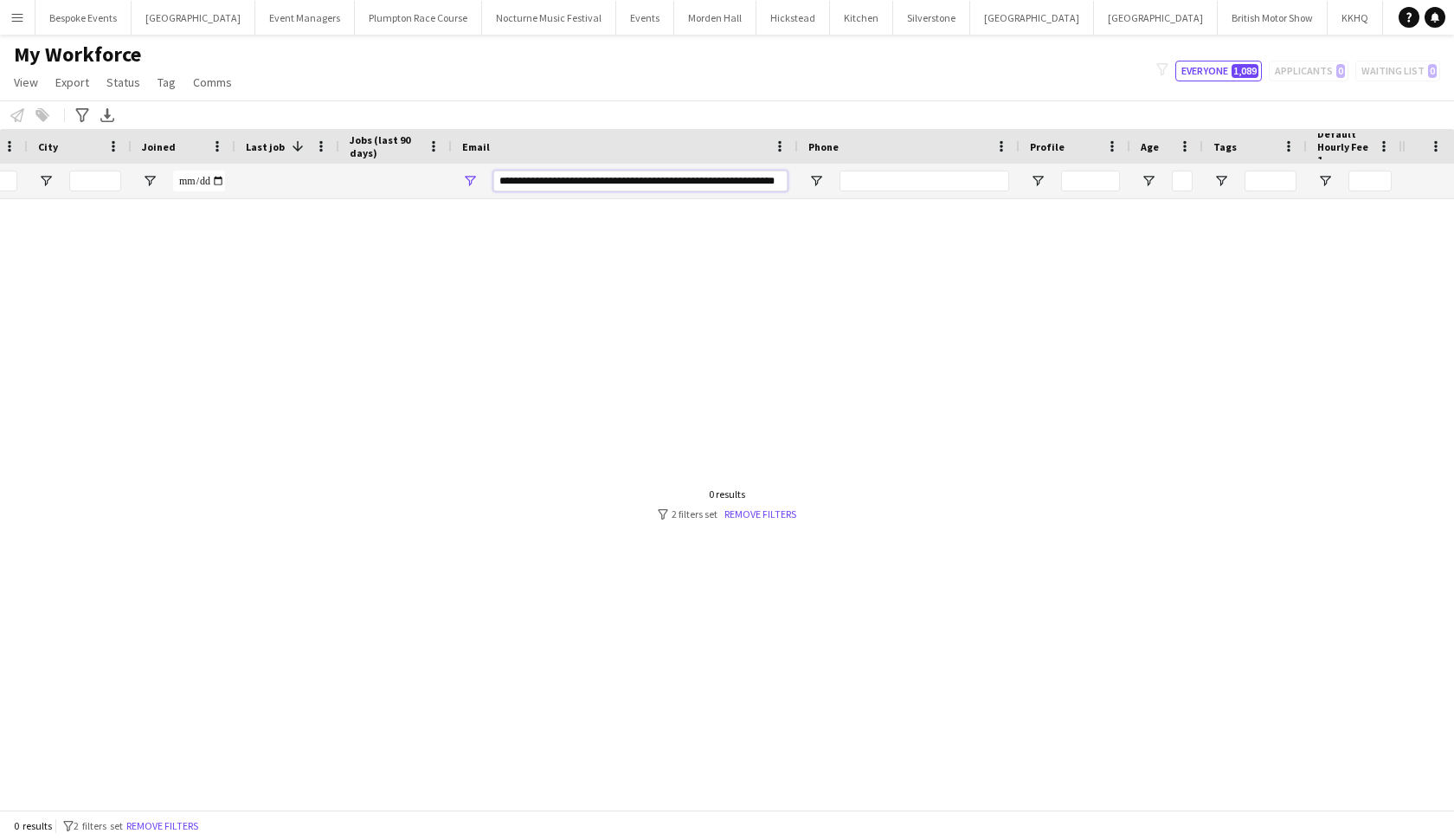
click at [638, 184] on input "**********" at bounding box center [641, 181] width 295 height 21
type input "**********"
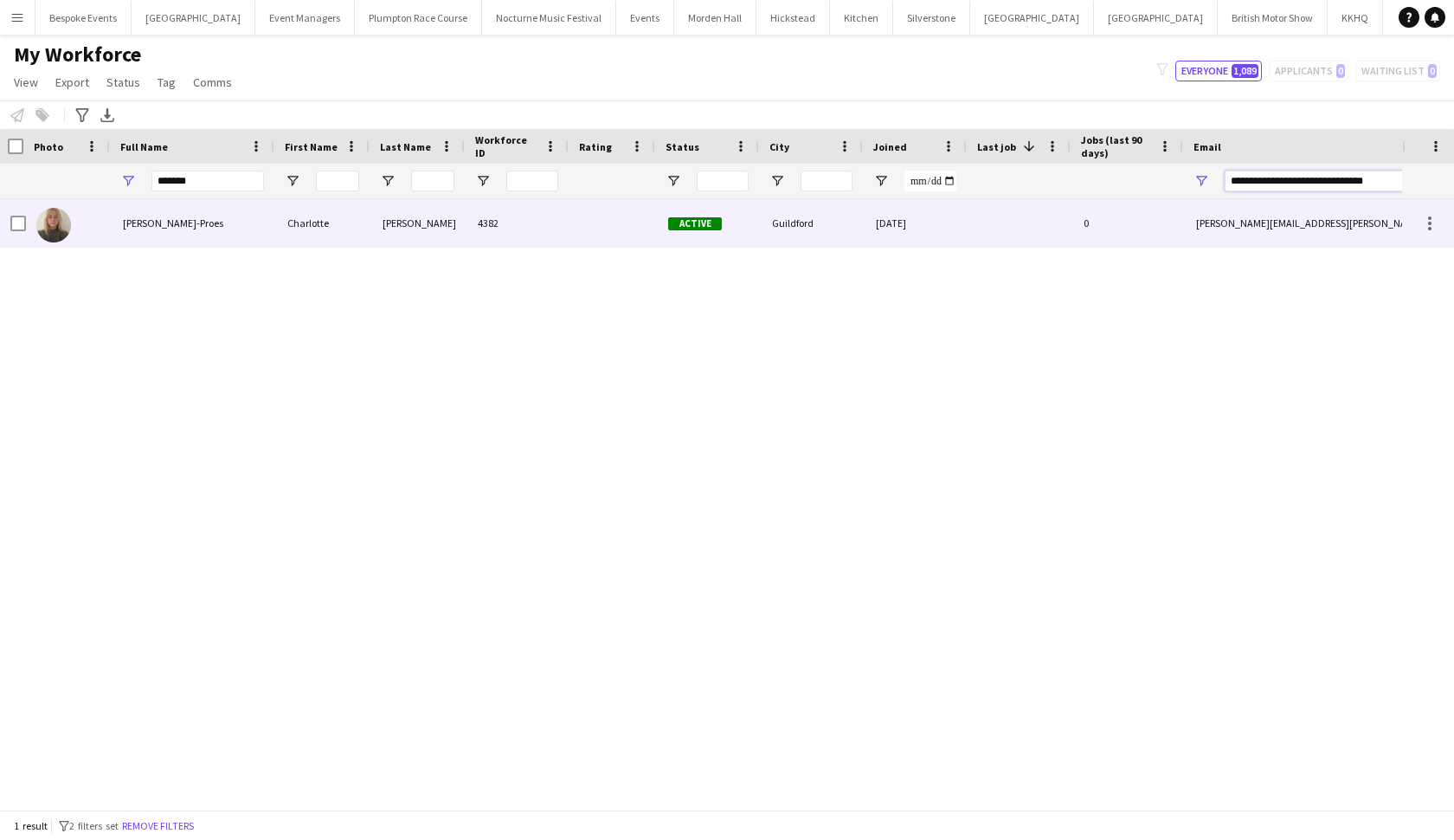
scroll to position [0, 0]
click at [497, 233] on div "4382" at bounding box center [520, 223] width 104 height 48
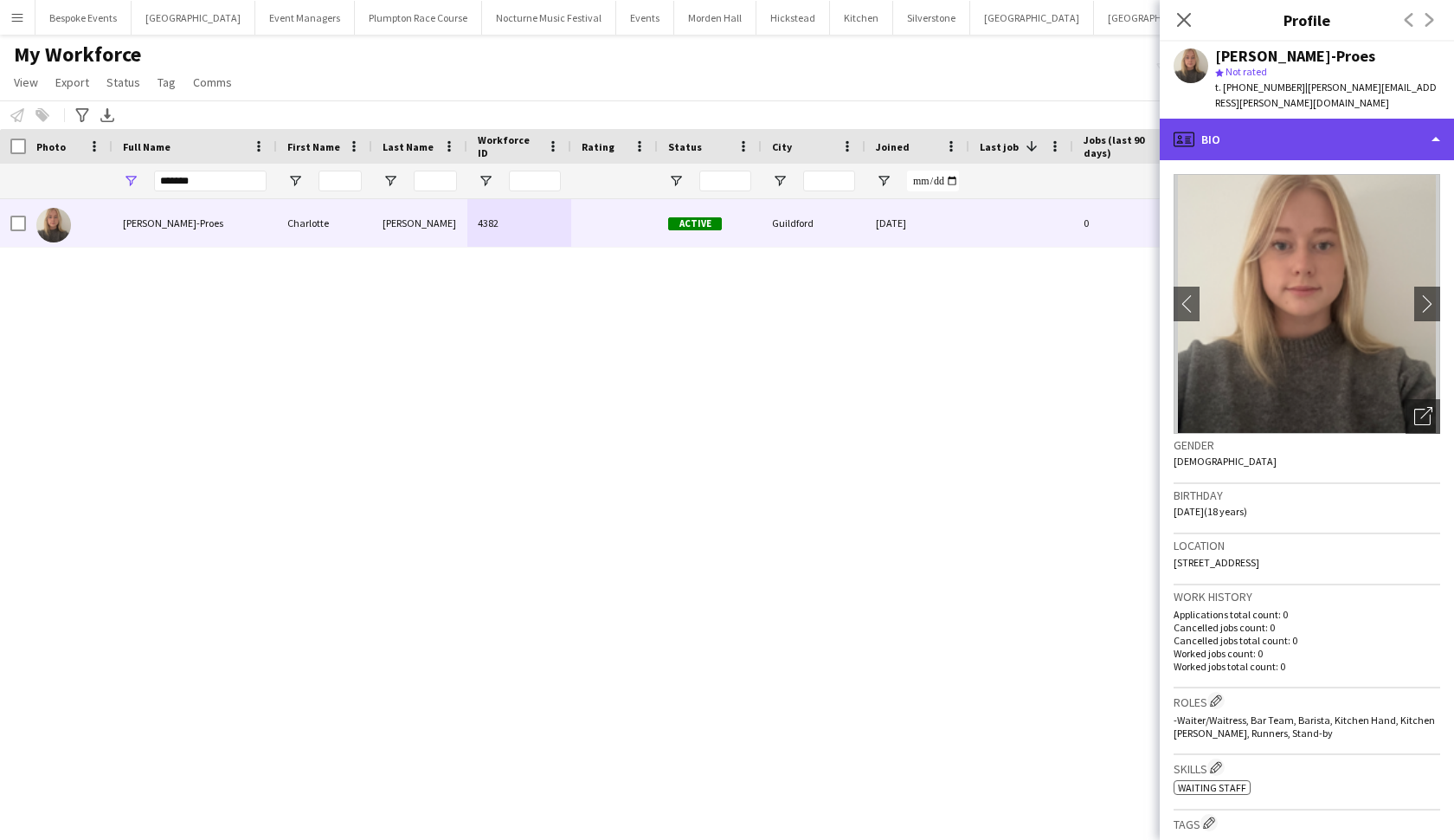
click at [1297, 121] on div "profile Bio" at bounding box center [1308, 139] width 295 height 41
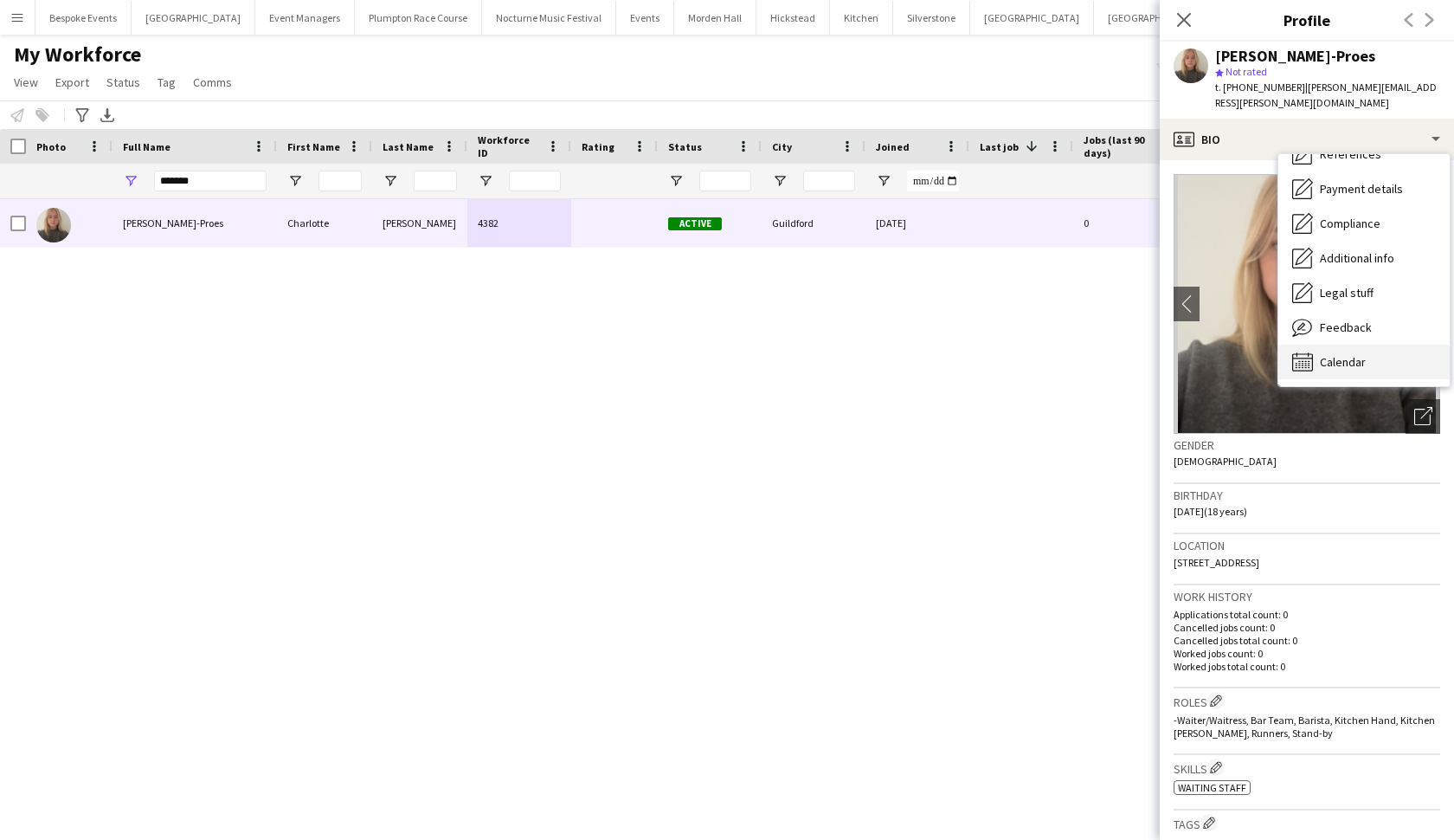
click at [1316, 344] on div "Calendar Calendar" at bounding box center [1364, 361] width 171 height 34
